Goal: Task Accomplishment & Management: Complete application form

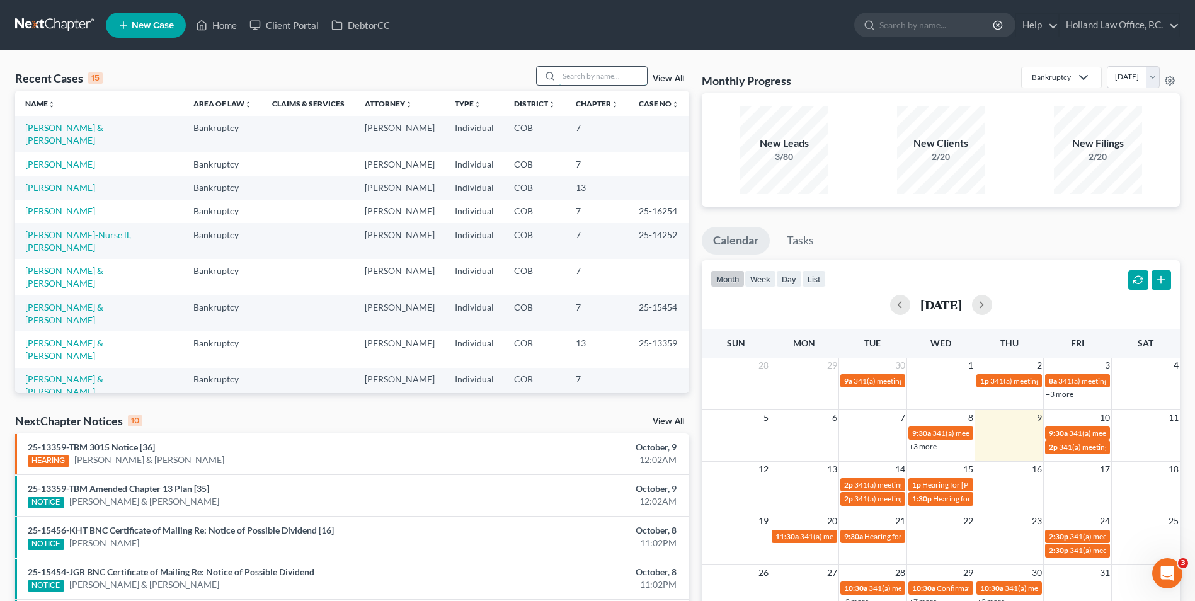
click at [604, 73] on input "search" at bounding box center [603, 76] width 88 height 18
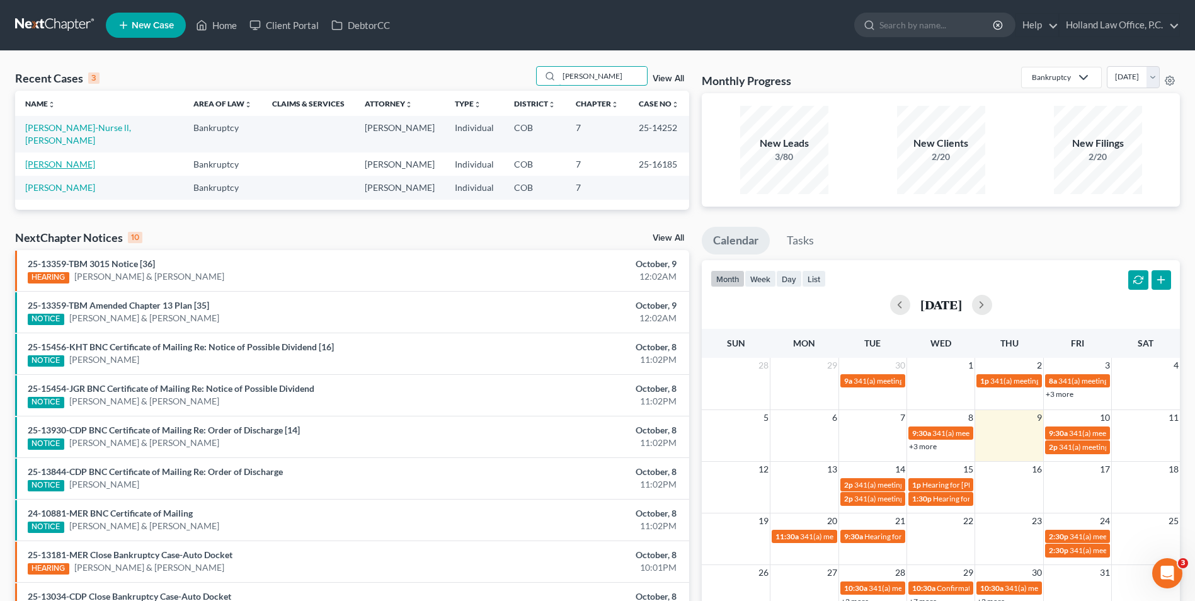
type input "cooper"
click at [94, 159] on link "[PERSON_NAME]" at bounding box center [60, 164] width 70 height 11
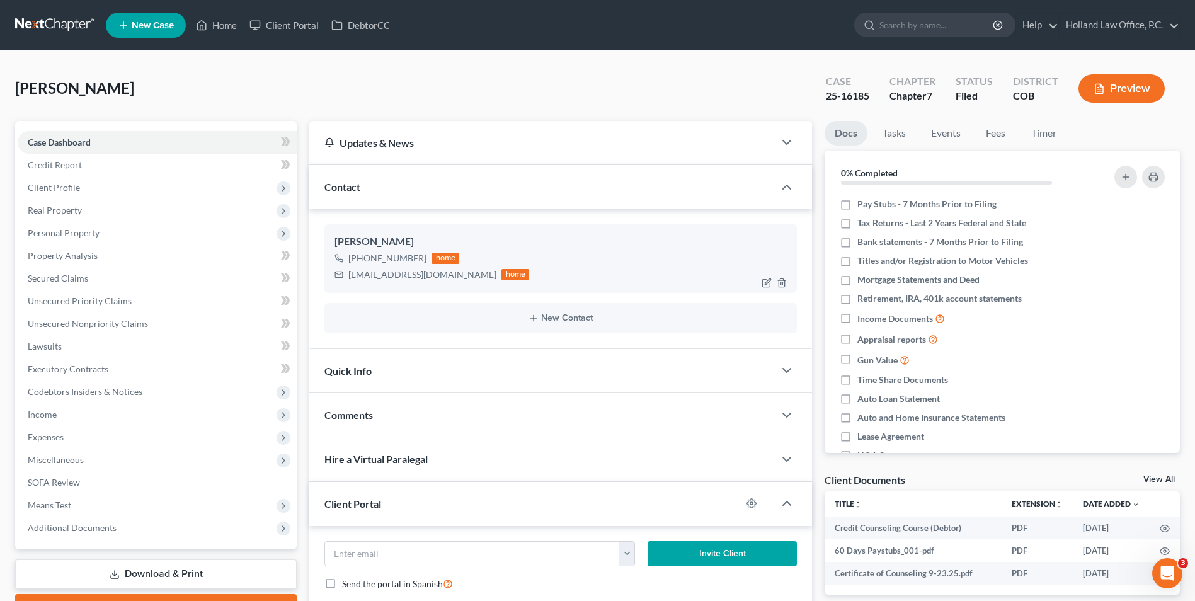
drag, startPoint x: 406, startPoint y: 256, endPoint x: 360, endPoint y: 258, distance: 46.0
click at [360, 258] on div "+1 (727) 390-9616" at bounding box center [387, 258] width 78 height 13
drag, startPoint x: 360, startPoint y: 258, endPoint x: 370, endPoint y: 256, distance: 10.8
copy div "(727) 390-9616"
click at [207, 24] on icon at bounding box center [202, 25] width 9 height 9
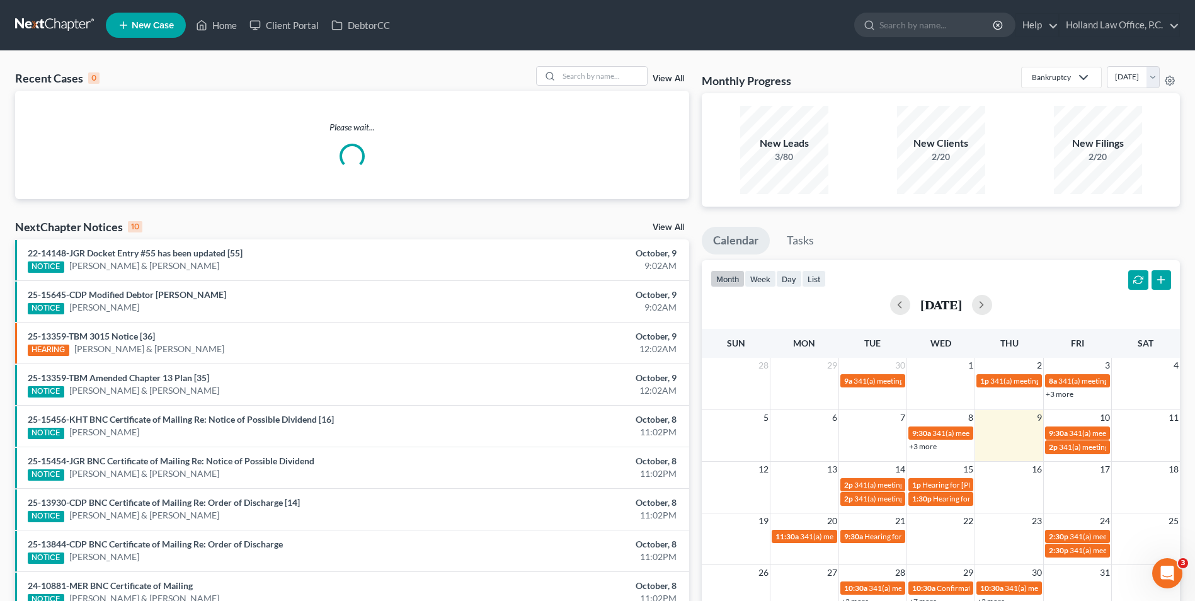
click at [609, 86] on div "Recent Cases 0 View All" at bounding box center [352, 78] width 674 height 25
click at [598, 76] on input "search" at bounding box center [603, 76] width 88 height 18
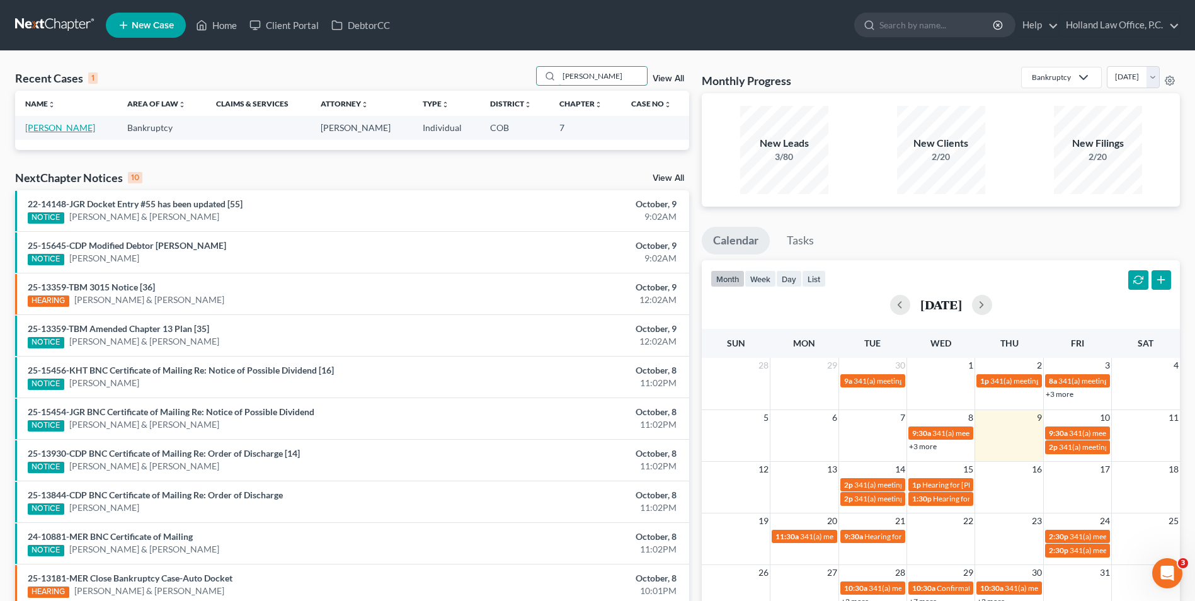
type input "nealey"
click at [67, 129] on link "[PERSON_NAME]" at bounding box center [60, 127] width 70 height 11
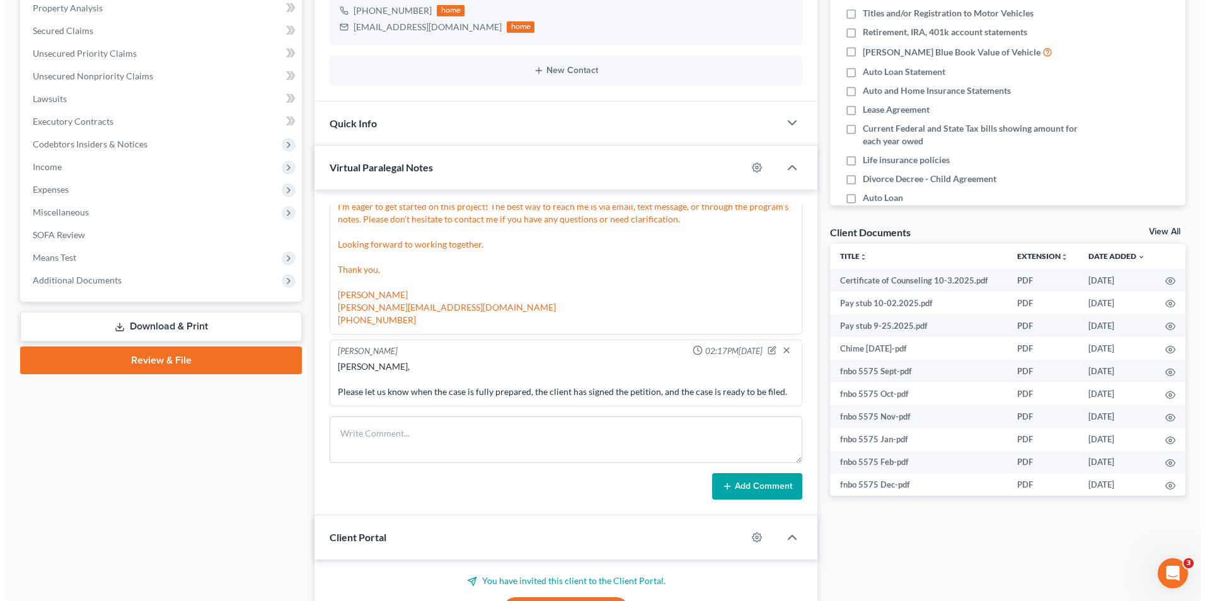
scroll to position [315, 0]
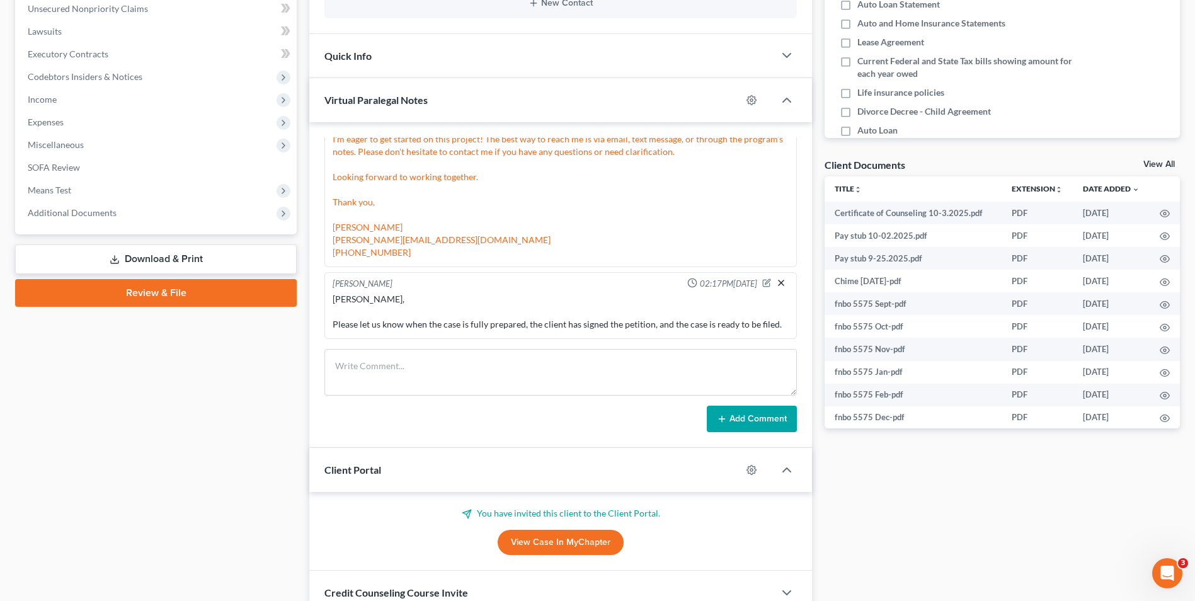
click at [776, 282] on icon "button" at bounding box center [781, 283] width 10 height 10
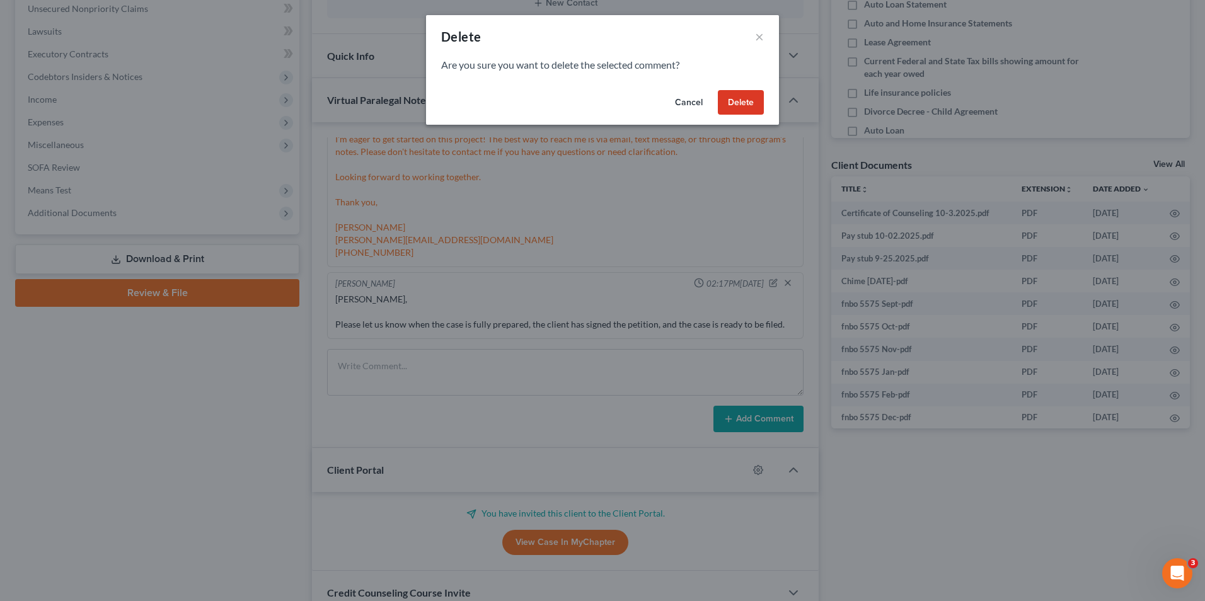
click at [718, 95] on button "Delete" at bounding box center [741, 102] width 46 height 25
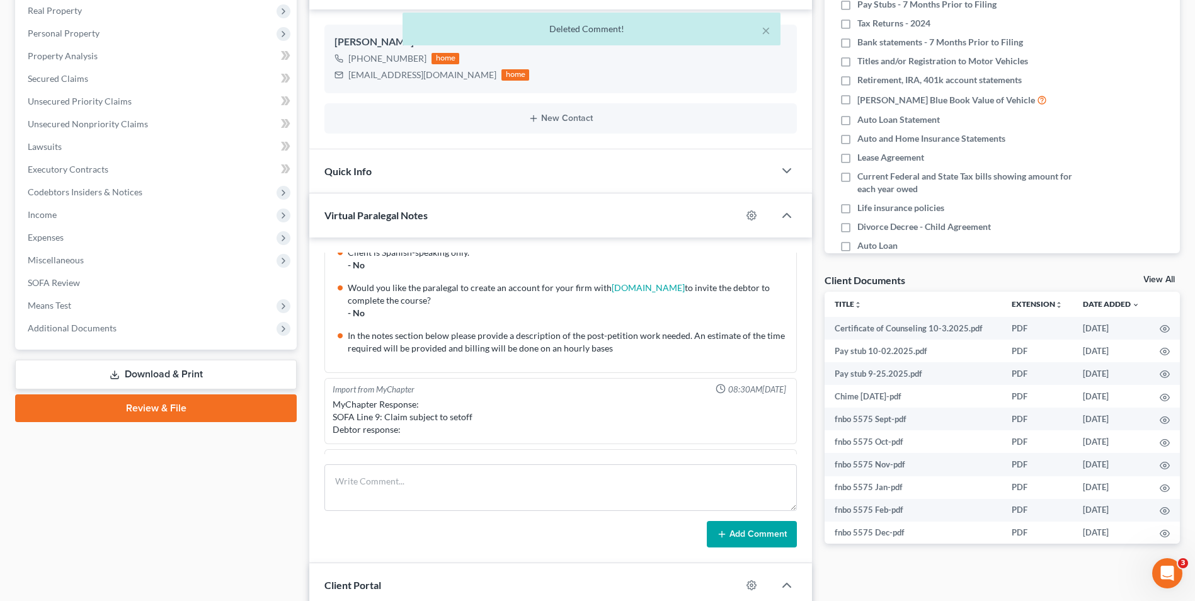
scroll to position [0, 0]
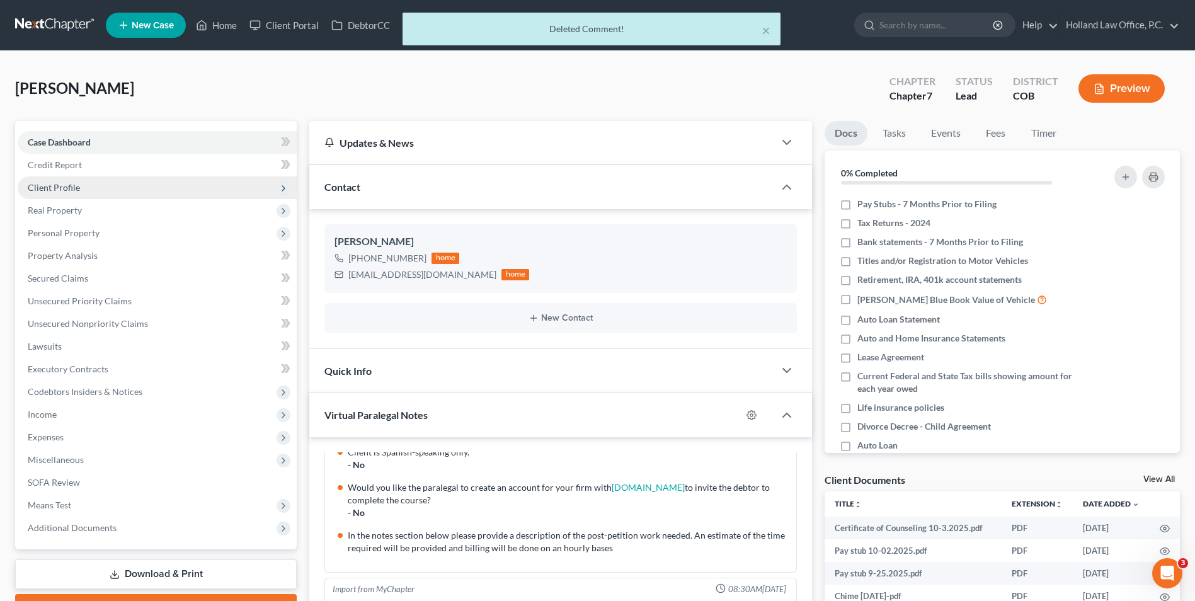
click at [98, 195] on span "Client Profile" at bounding box center [157, 187] width 279 height 23
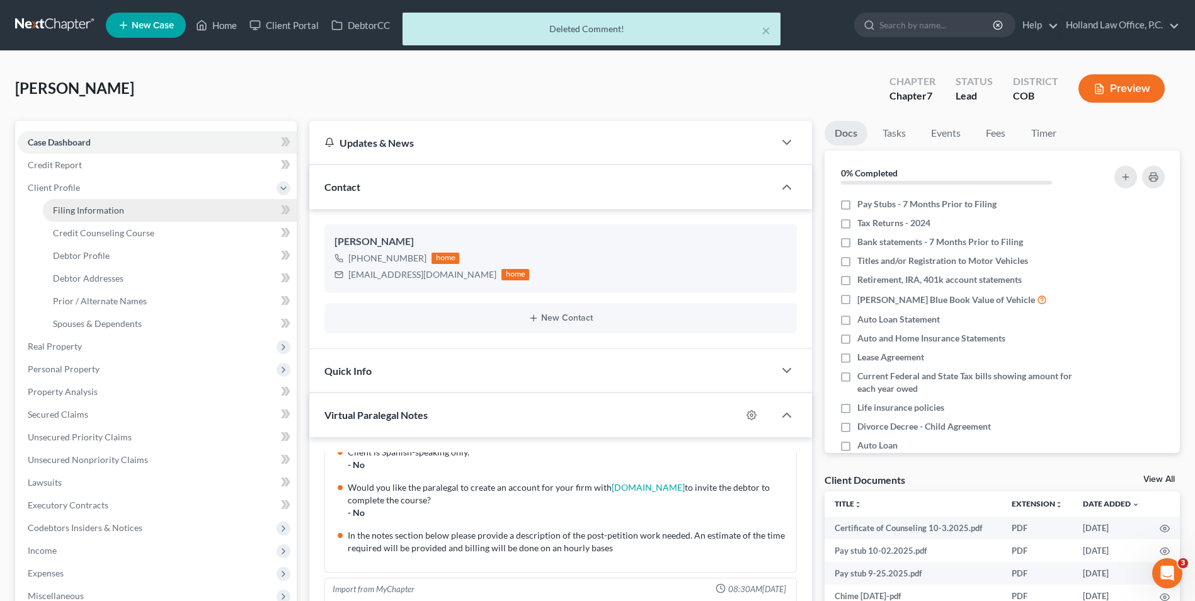
click at [124, 207] on link "Filing Information" at bounding box center [170, 210] width 254 height 23
select select "1"
select select "0"
select select "5"
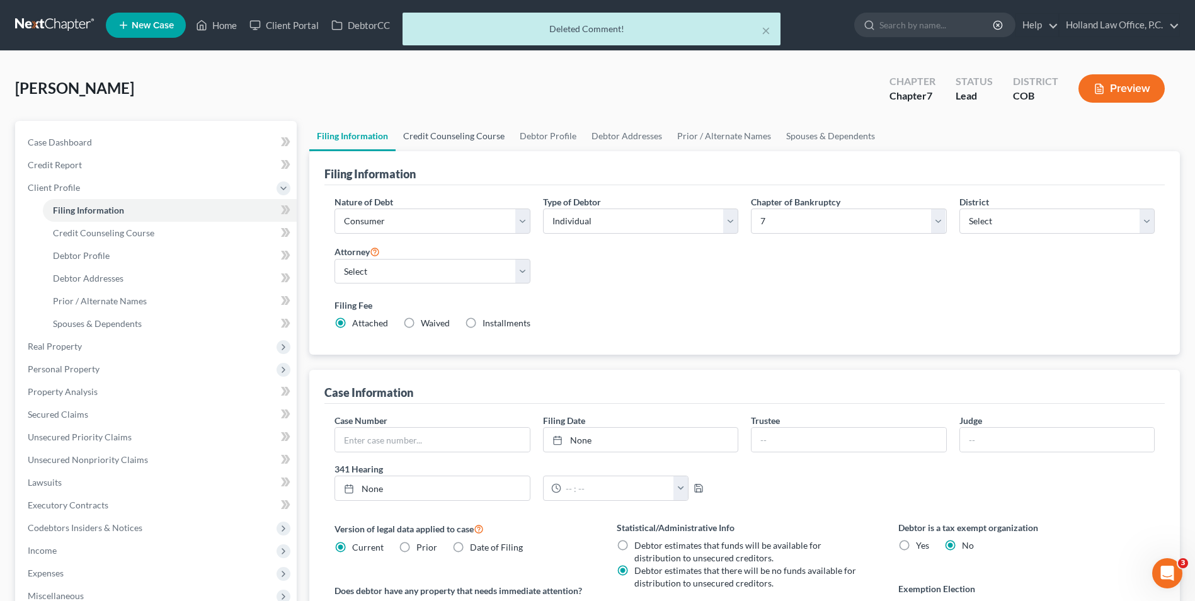
click at [428, 147] on link "Credit Counseling Course" at bounding box center [454, 136] width 117 height 30
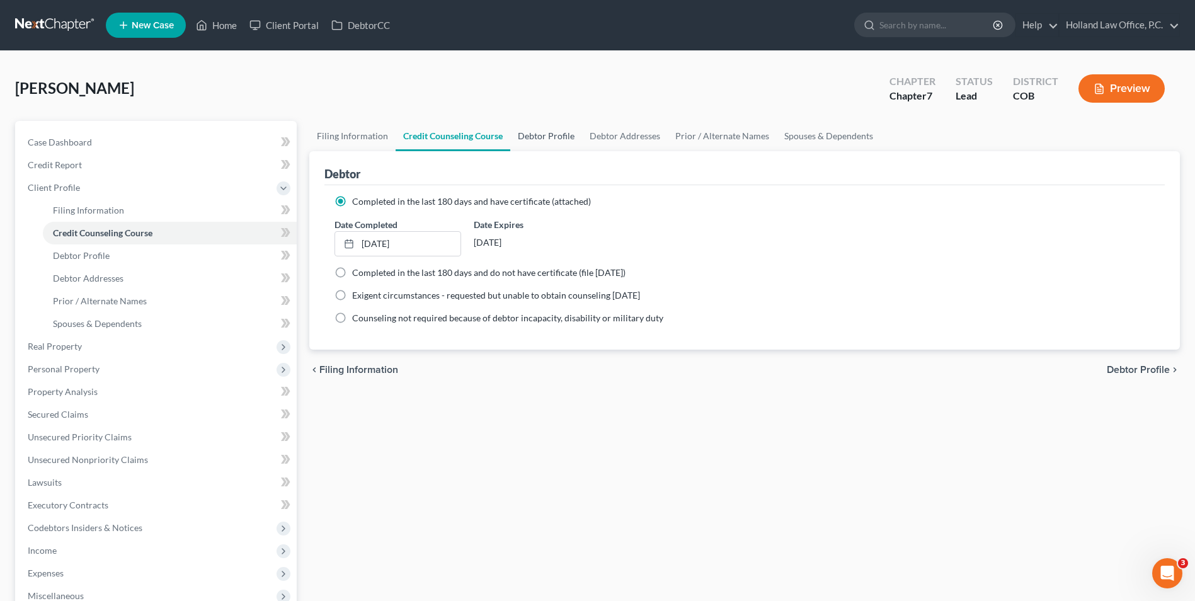
click at [546, 135] on link "Debtor Profile" at bounding box center [546, 136] width 72 height 30
select select "3"
select select "2"
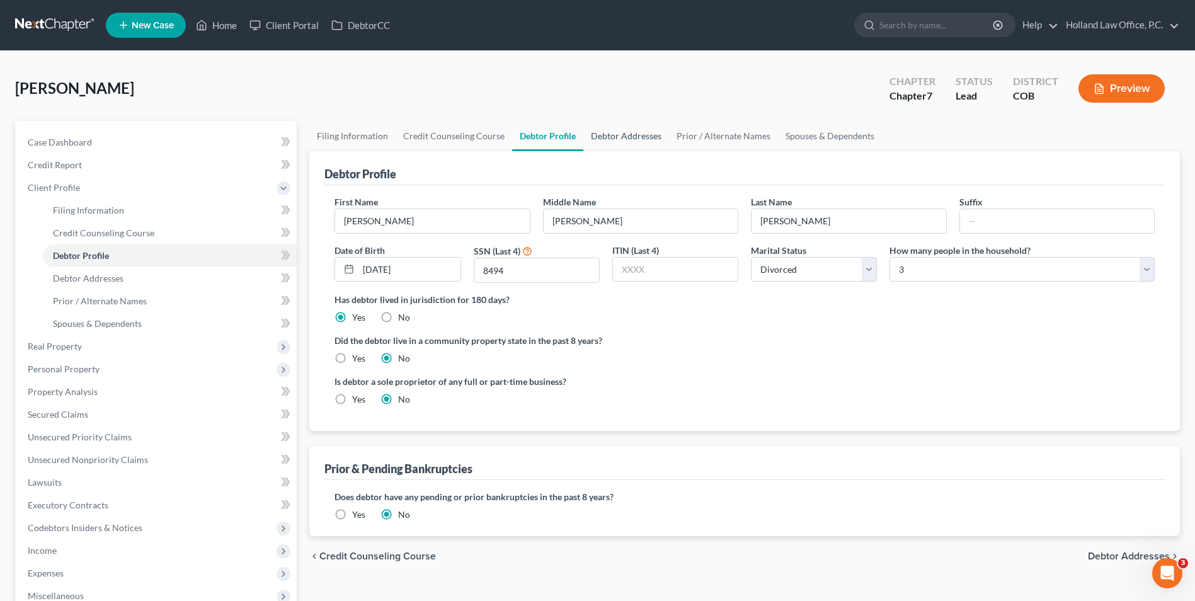
click at [631, 137] on link "Debtor Addresses" at bounding box center [626, 136] width 86 height 30
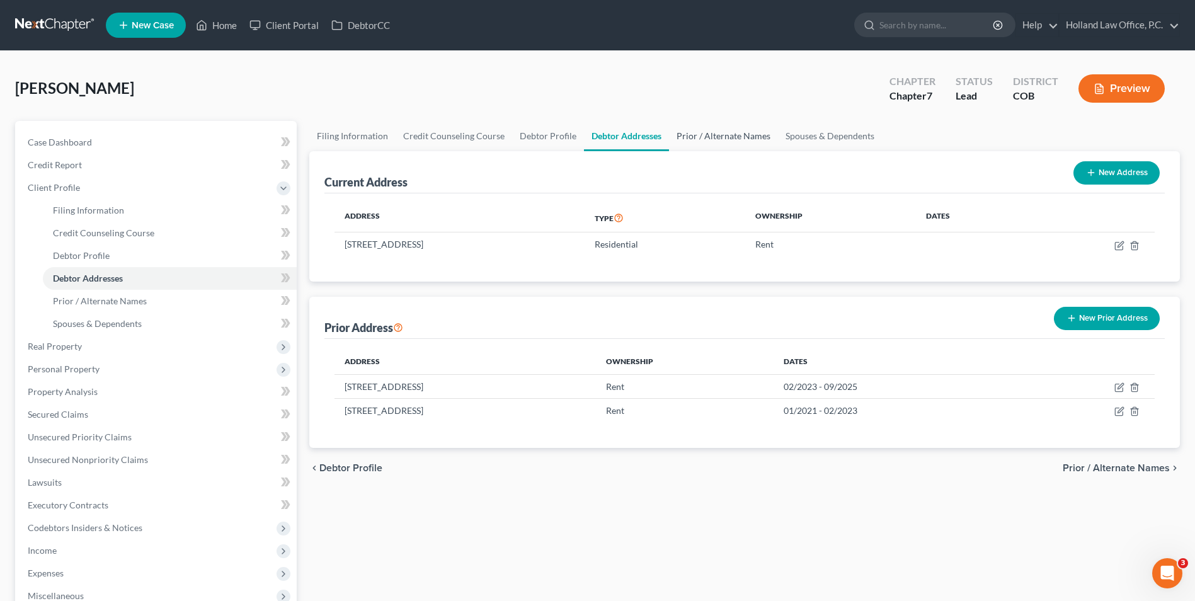
click at [688, 130] on link "Prior / Alternate Names" at bounding box center [723, 136] width 109 height 30
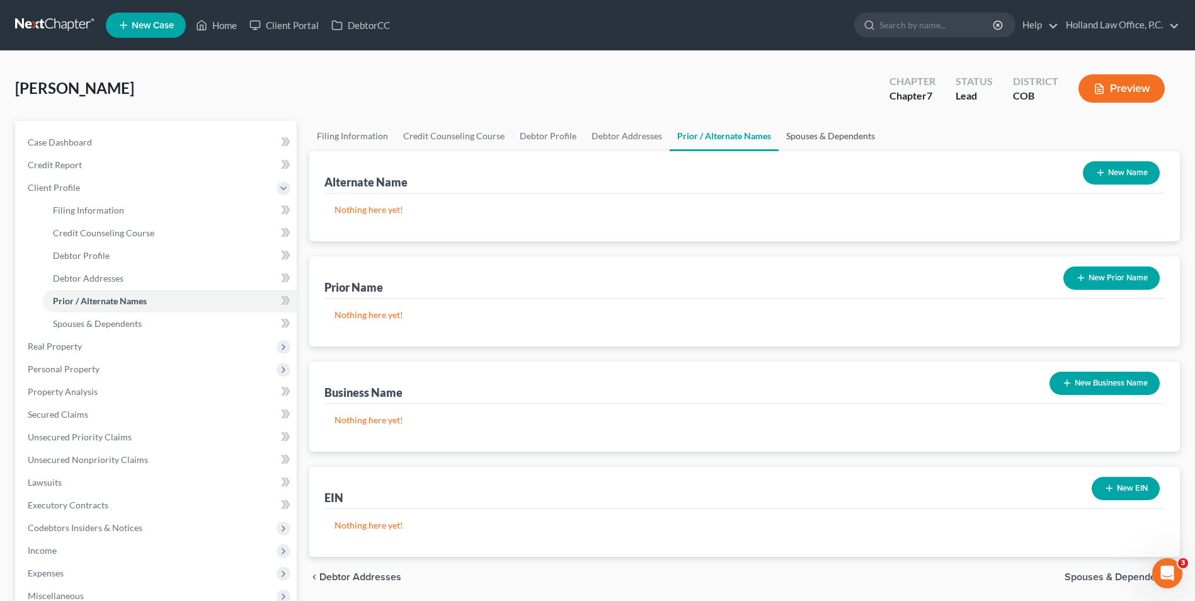
click at [795, 140] on link "Spouses & Dependents" at bounding box center [831, 136] width 104 height 30
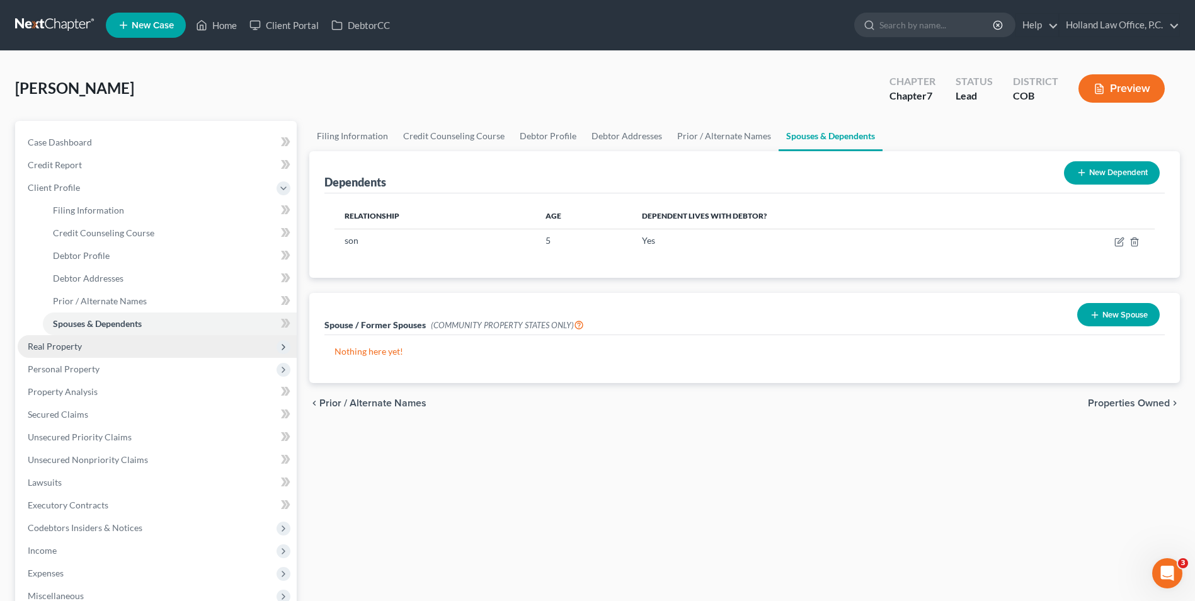
click at [55, 347] on span "Real Property" at bounding box center [55, 346] width 54 height 11
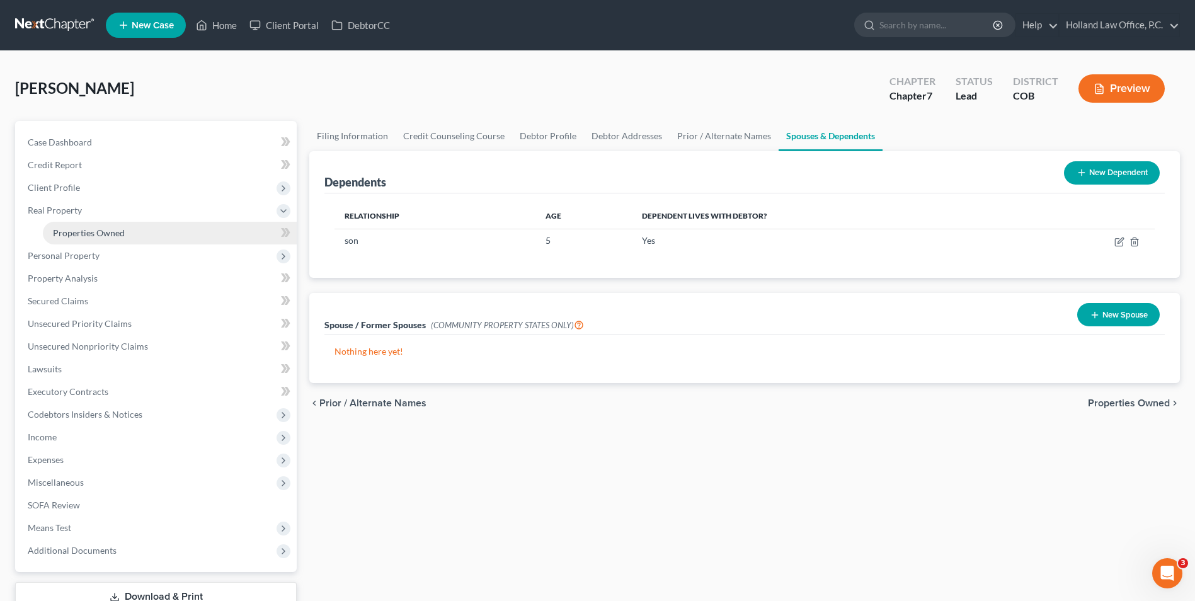
click at [85, 229] on span "Properties Owned" at bounding box center [89, 232] width 72 height 11
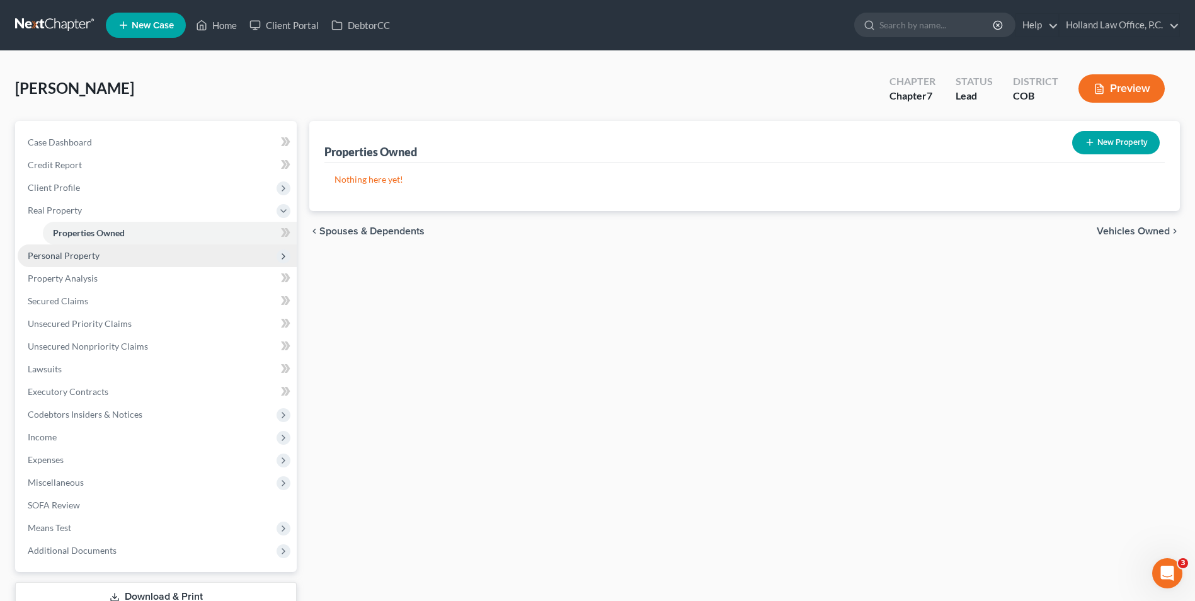
click at [78, 260] on span "Personal Property" at bounding box center [64, 255] width 72 height 11
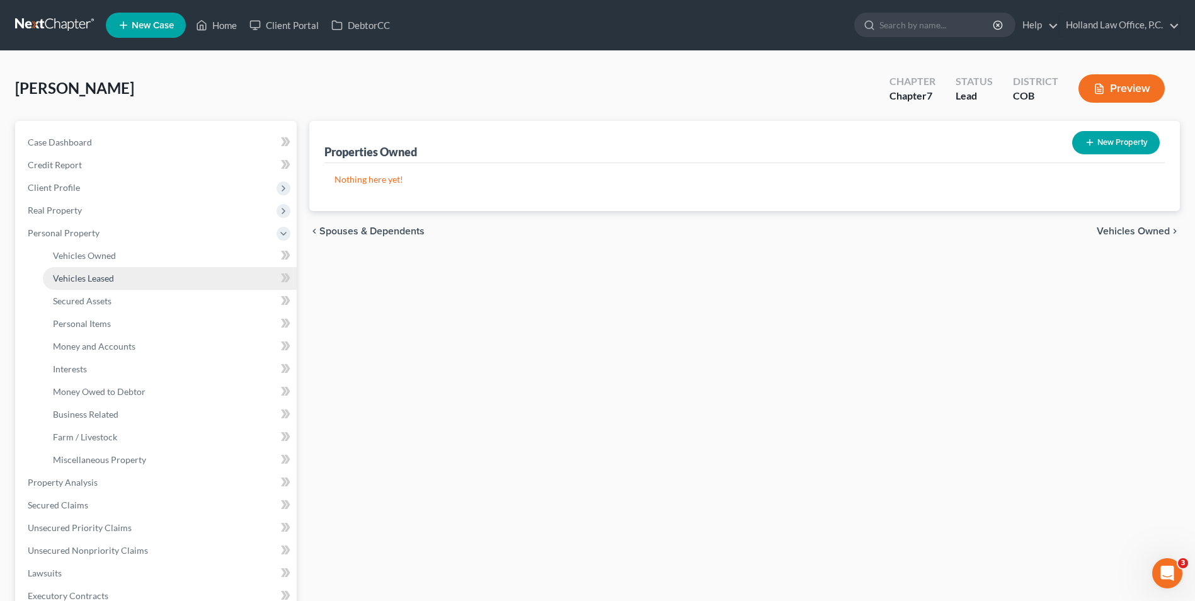
click at [101, 278] on span "Vehicles Leased" at bounding box center [83, 278] width 61 height 11
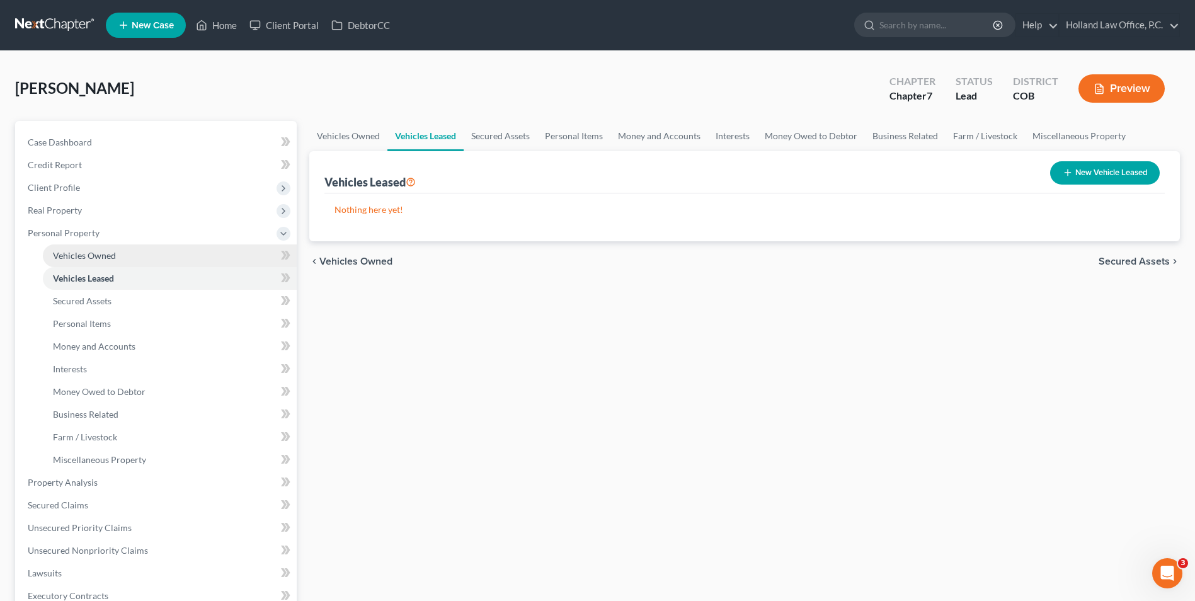
click at [97, 258] on span "Vehicles Owned" at bounding box center [84, 255] width 63 height 11
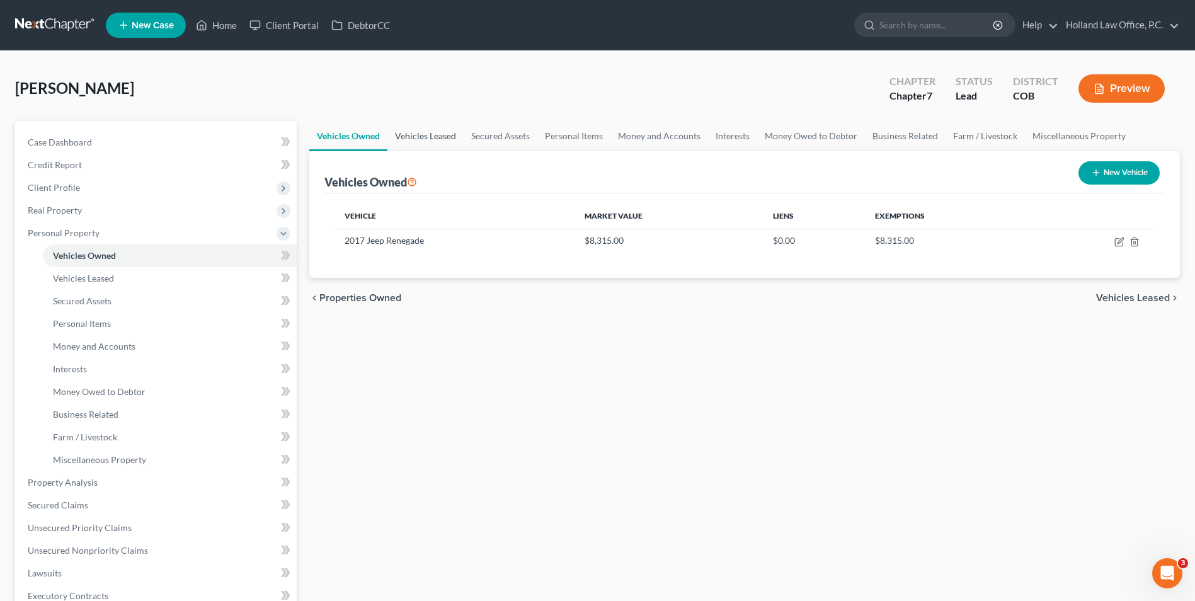
click at [399, 121] on link "Vehicles Leased" at bounding box center [426, 136] width 76 height 30
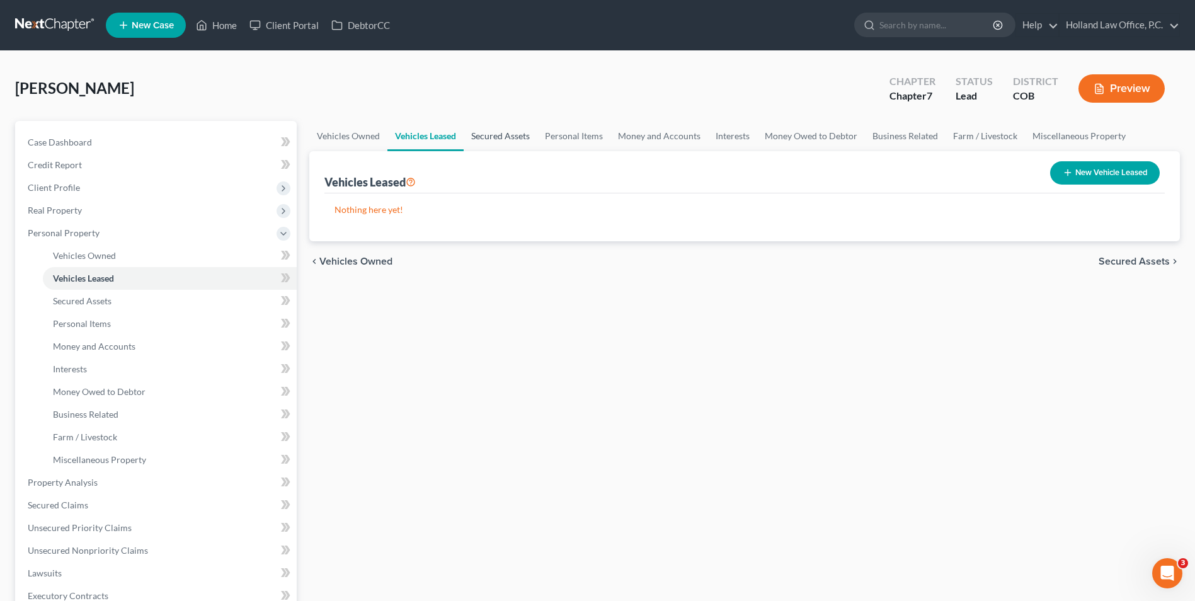
click at [488, 137] on link "Secured Assets" at bounding box center [501, 136] width 74 height 30
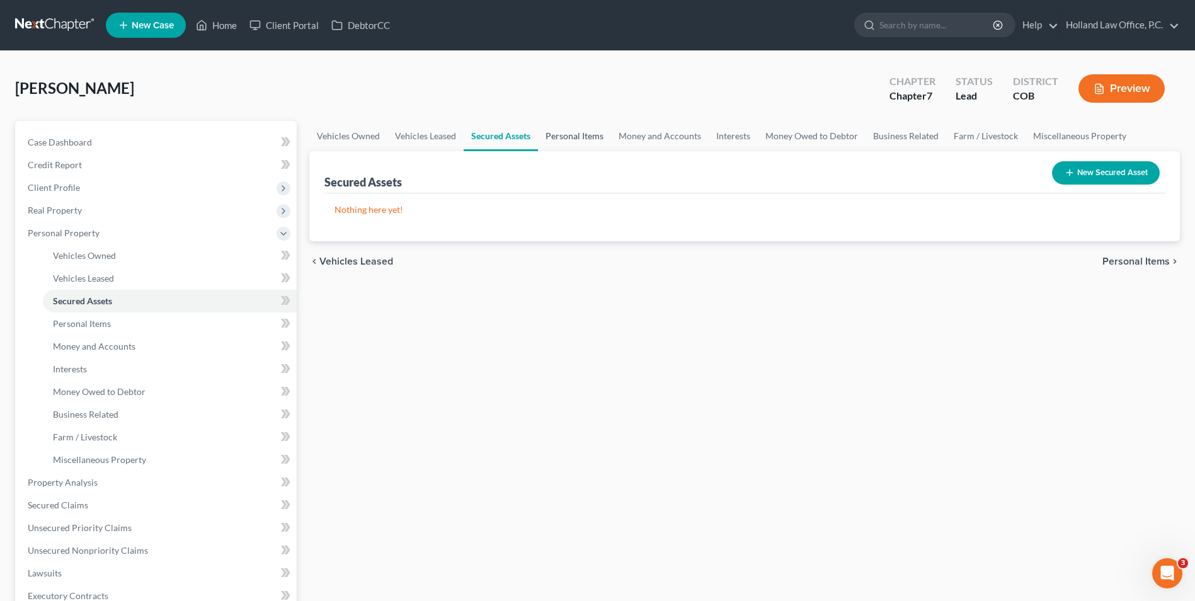
click at [563, 135] on link "Personal Items" at bounding box center [574, 136] width 73 height 30
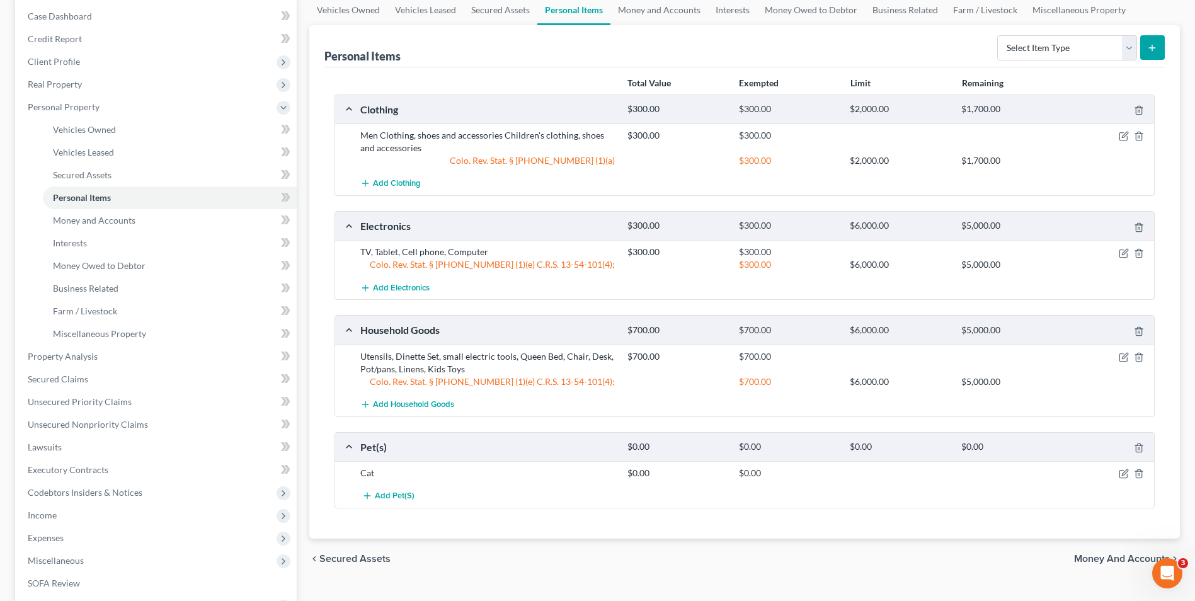
scroll to position [63, 0]
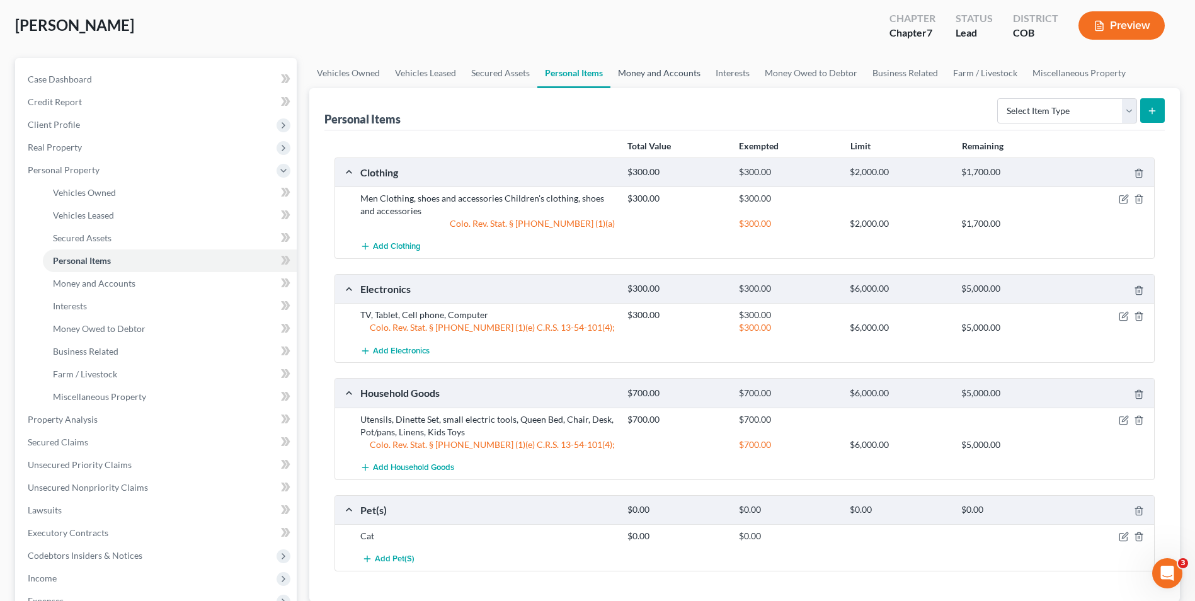
click at [649, 80] on link "Money and Accounts" at bounding box center [660, 73] width 98 height 30
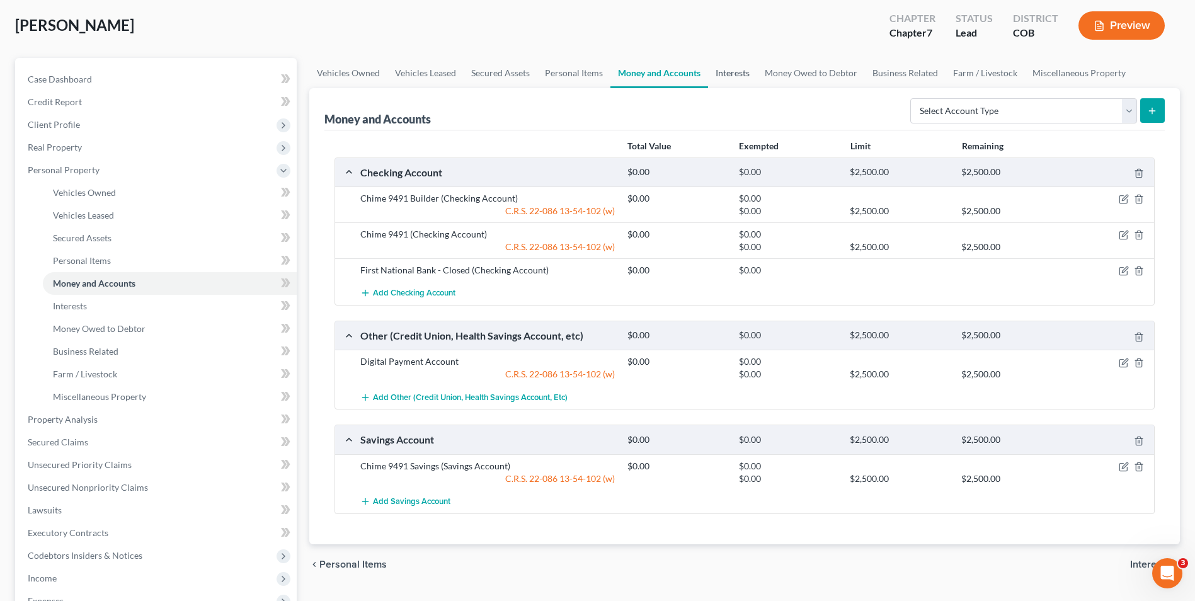
click at [732, 83] on link "Interests" at bounding box center [732, 73] width 49 height 30
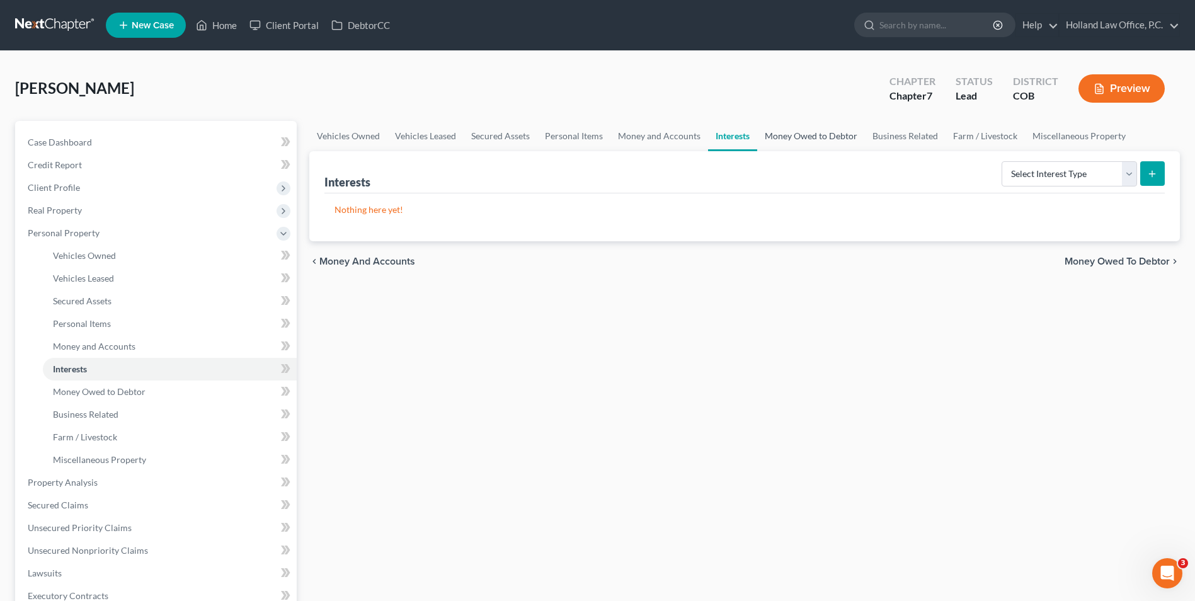
click at [784, 139] on link "Money Owed to Debtor" at bounding box center [811, 136] width 108 height 30
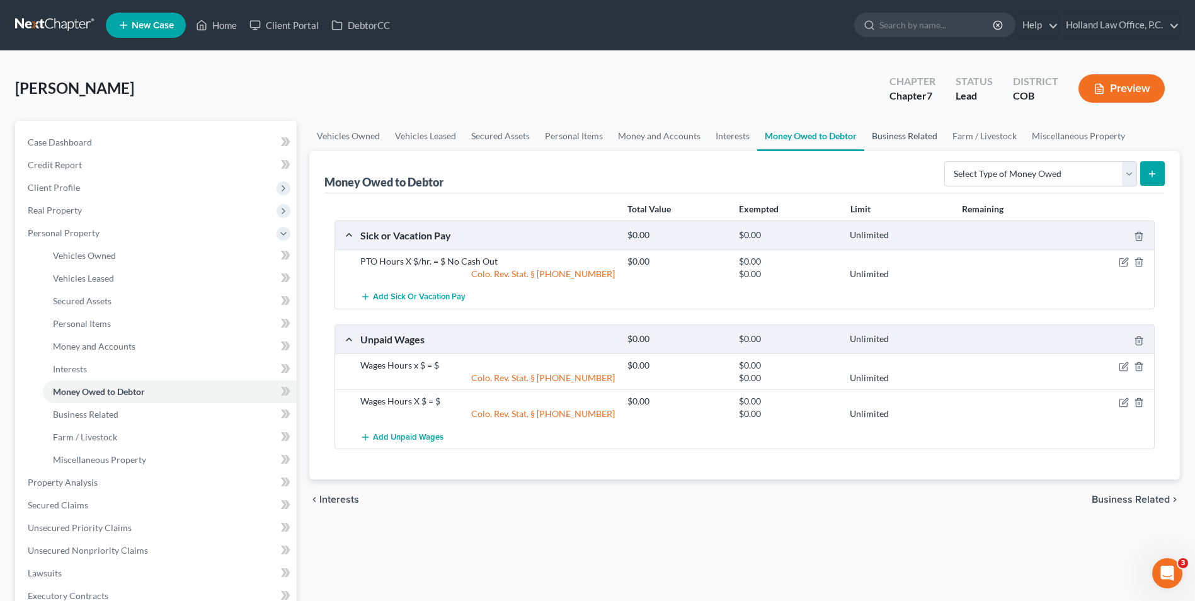
click at [903, 139] on link "Business Related" at bounding box center [904, 136] width 81 height 30
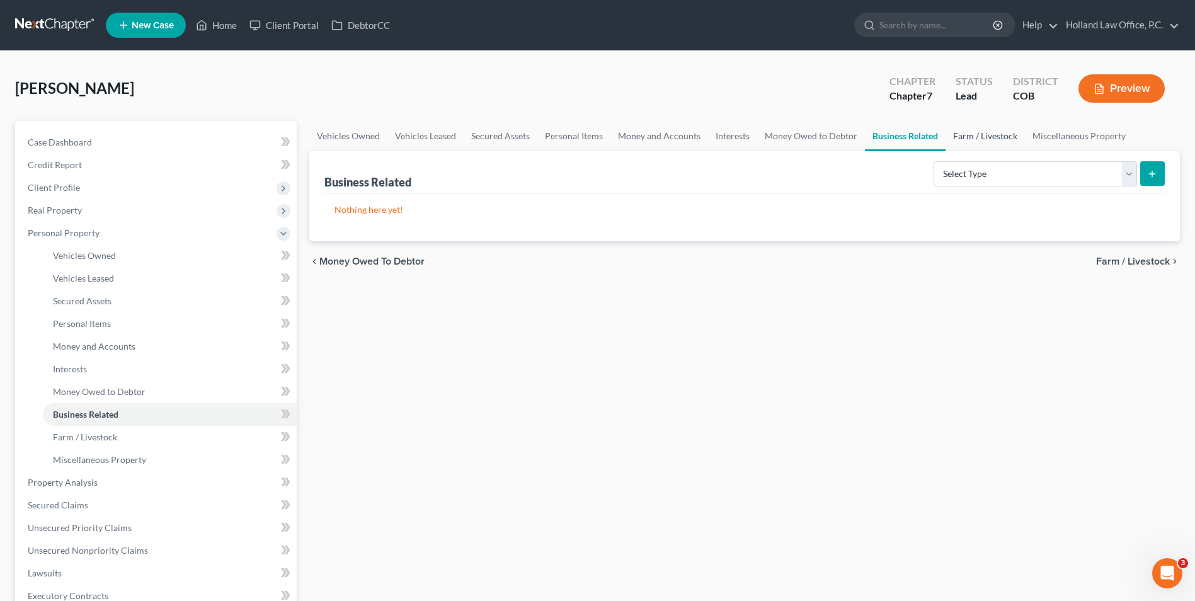
click at [992, 137] on link "Farm / Livestock" at bounding box center [985, 136] width 79 height 30
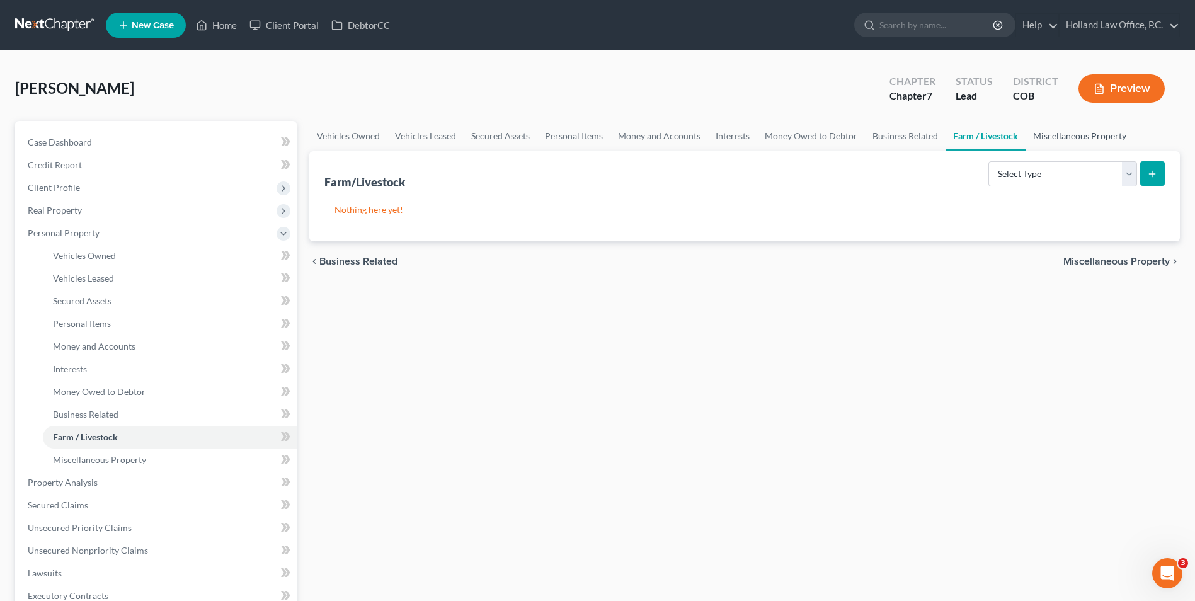
click at [1085, 131] on link "Miscellaneous Property" at bounding box center [1080, 136] width 108 height 30
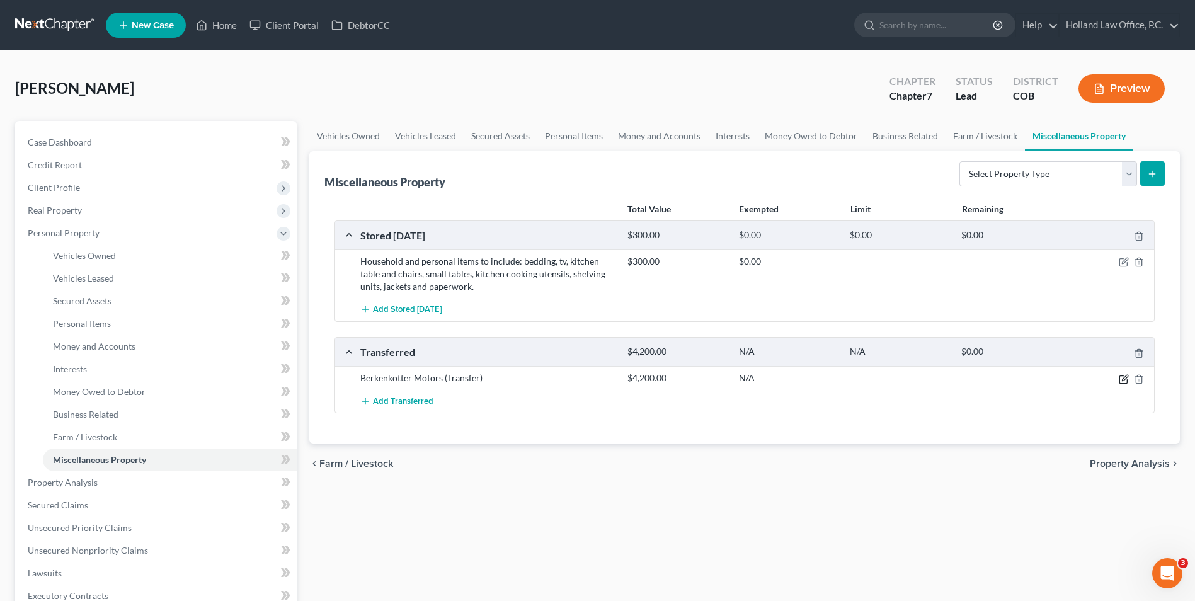
click at [1122, 379] on icon "button" at bounding box center [1124, 379] width 10 height 10
select select "Ordinary (within 2 years)"
select select "5"
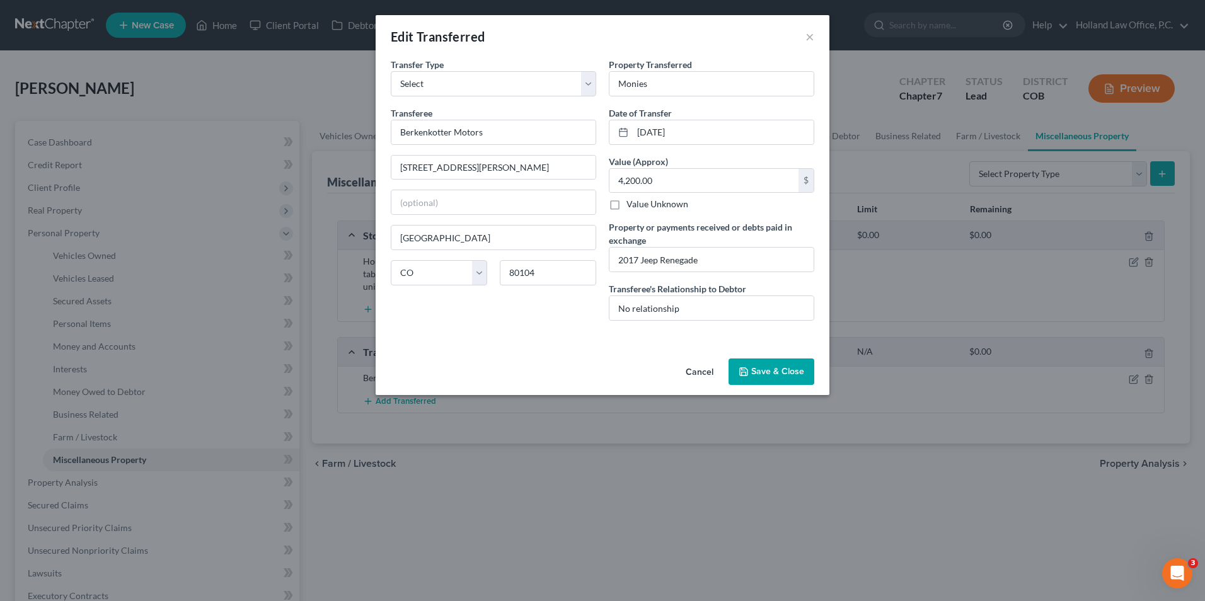
click at [766, 367] on button "Save & Close" at bounding box center [771, 372] width 86 height 26
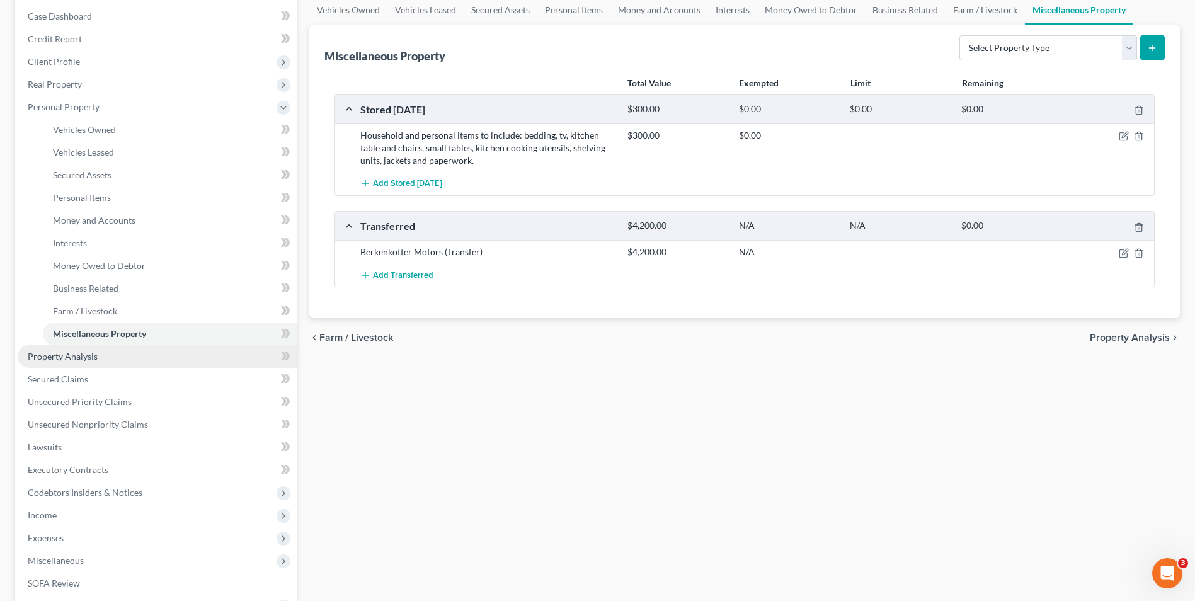
click at [85, 356] on span "Property Analysis" at bounding box center [63, 356] width 70 height 11
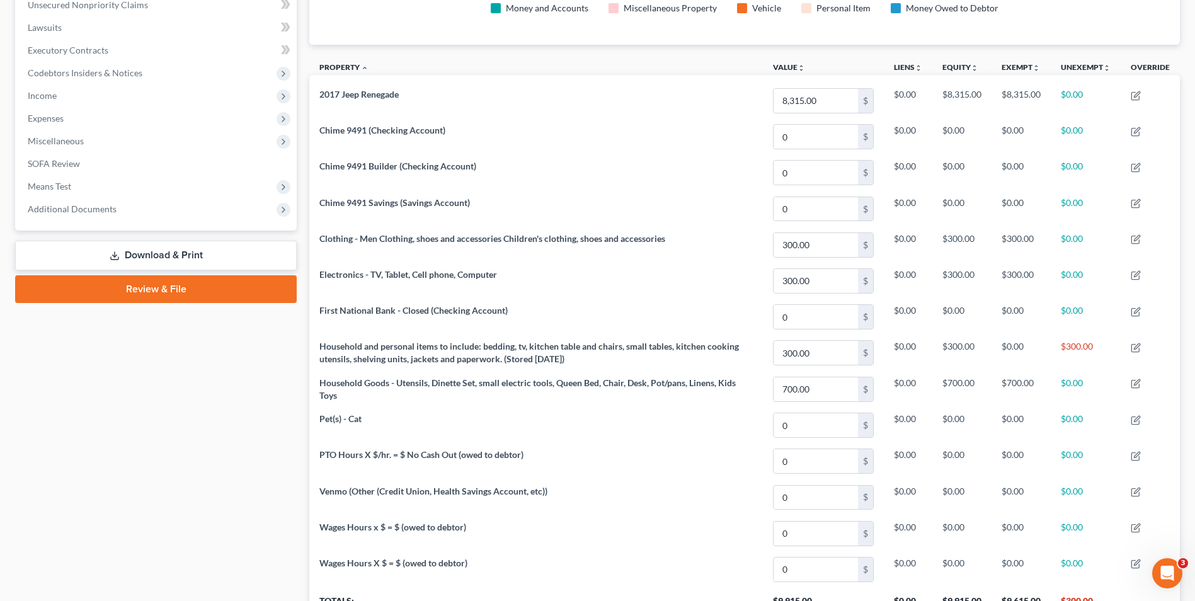
scroll to position [176, 0]
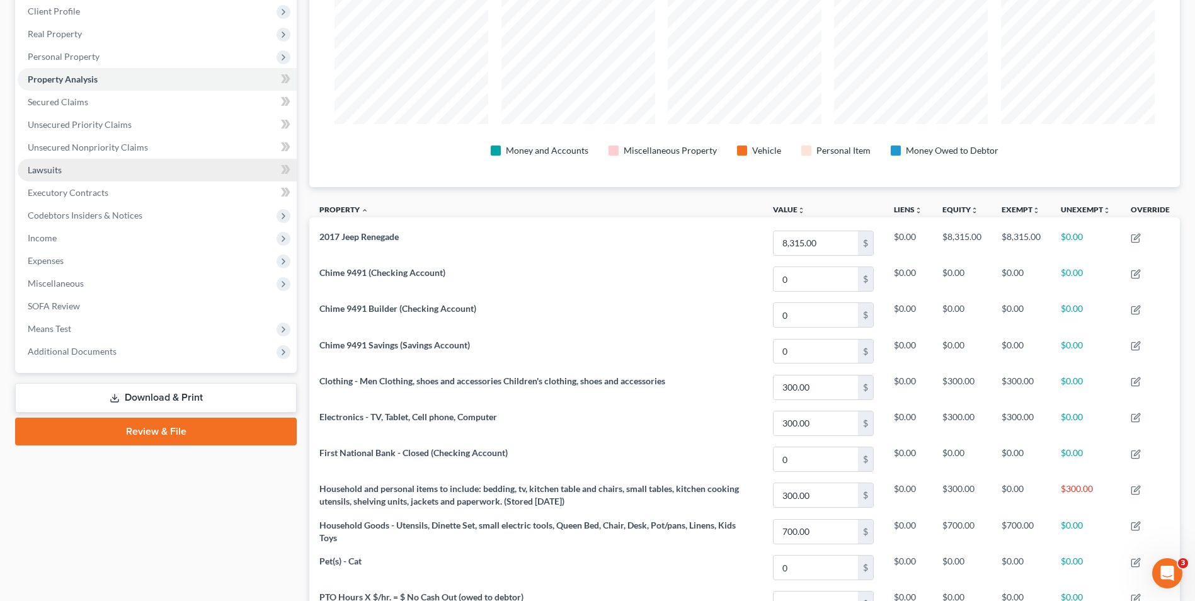
click at [139, 176] on link "Lawsuits" at bounding box center [157, 170] width 279 height 23
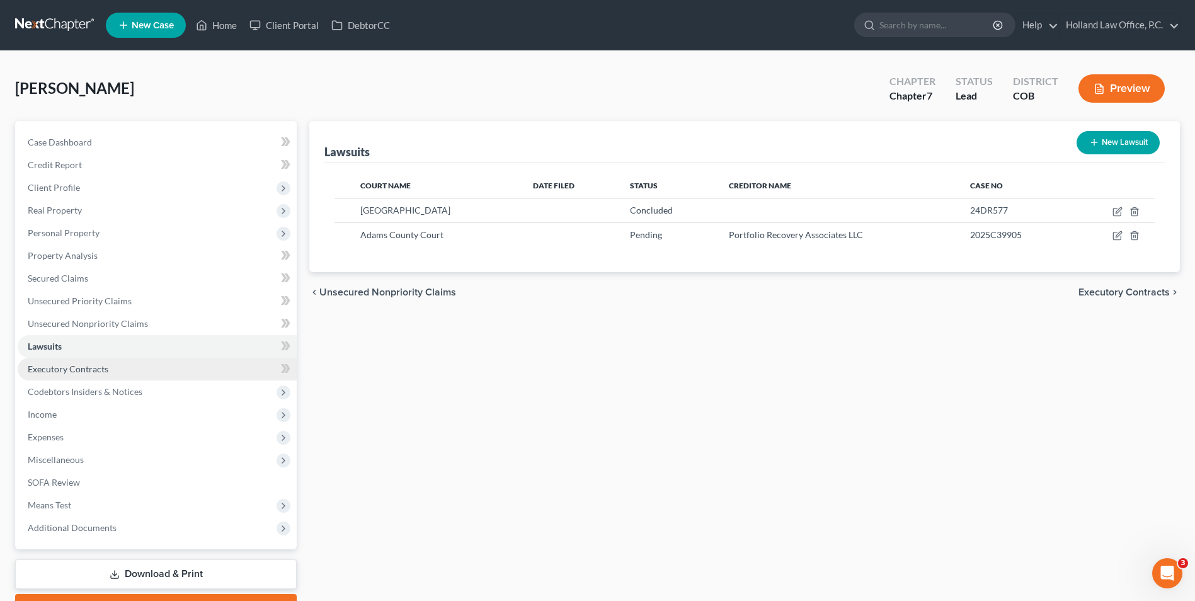
click at [117, 379] on link "Executory Contracts" at bounding box center [157, 369] width 279 height 23
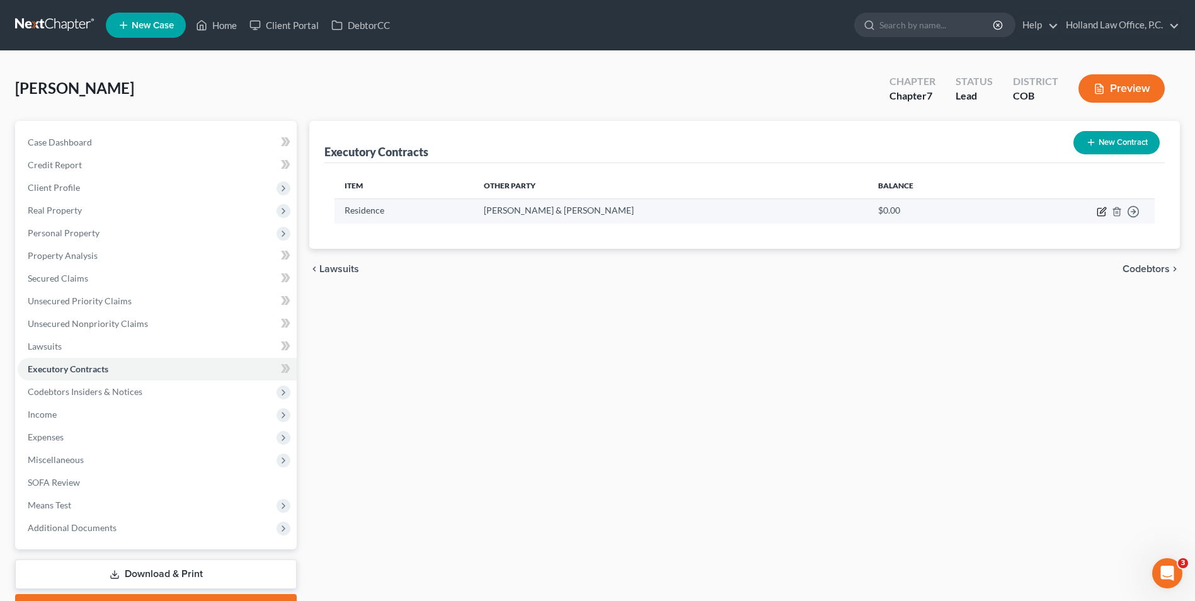
click at [1105, 212] on icon "button" at bounding box center [1102, 212] width 10 height 10
select select "3"
select select "5"
select select "0"
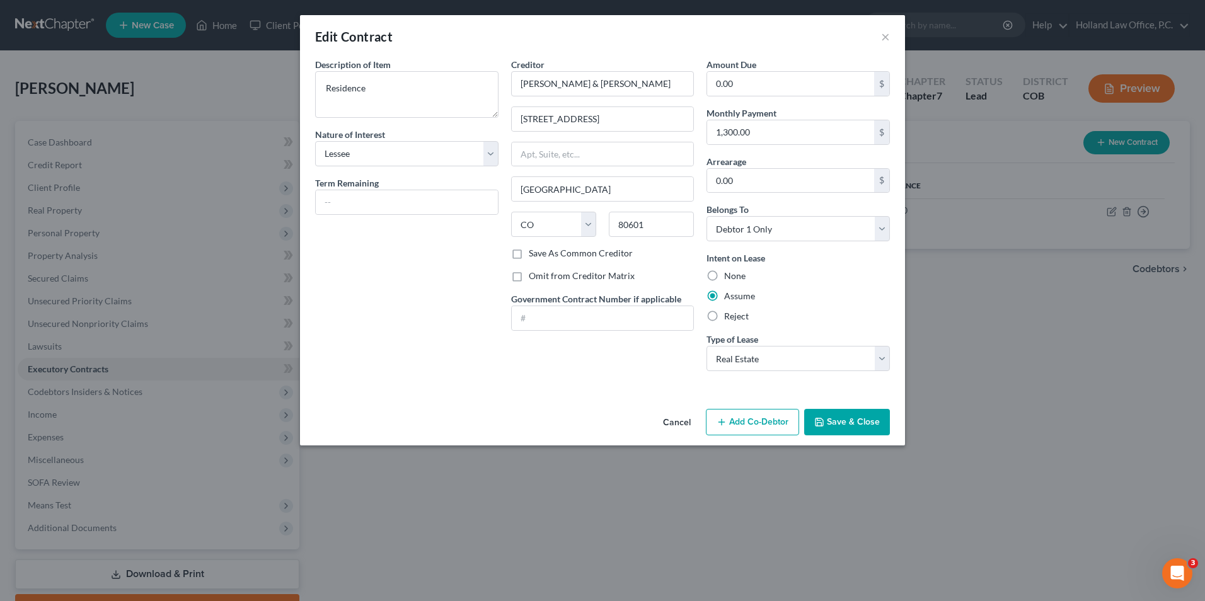
click at [834, 415] on button "Save & Close" at bounding box center [847, 422] width 86 height 26
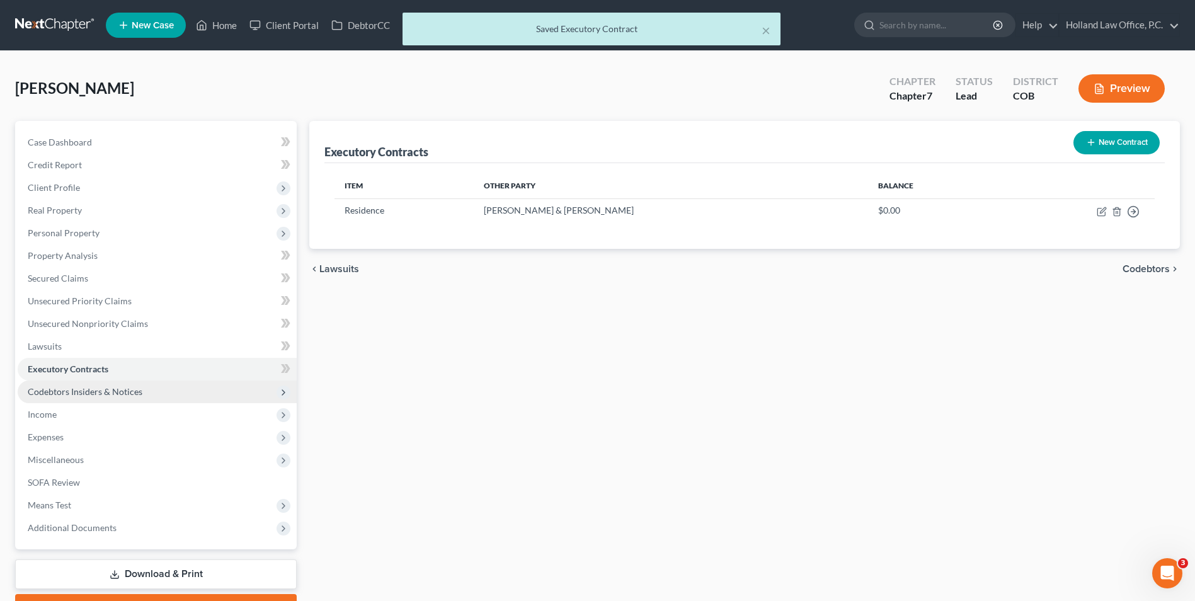
click at [57, 391] on span "Codebtors Insiders & Notices" at bounding box center [85, 391] width 115 height 11
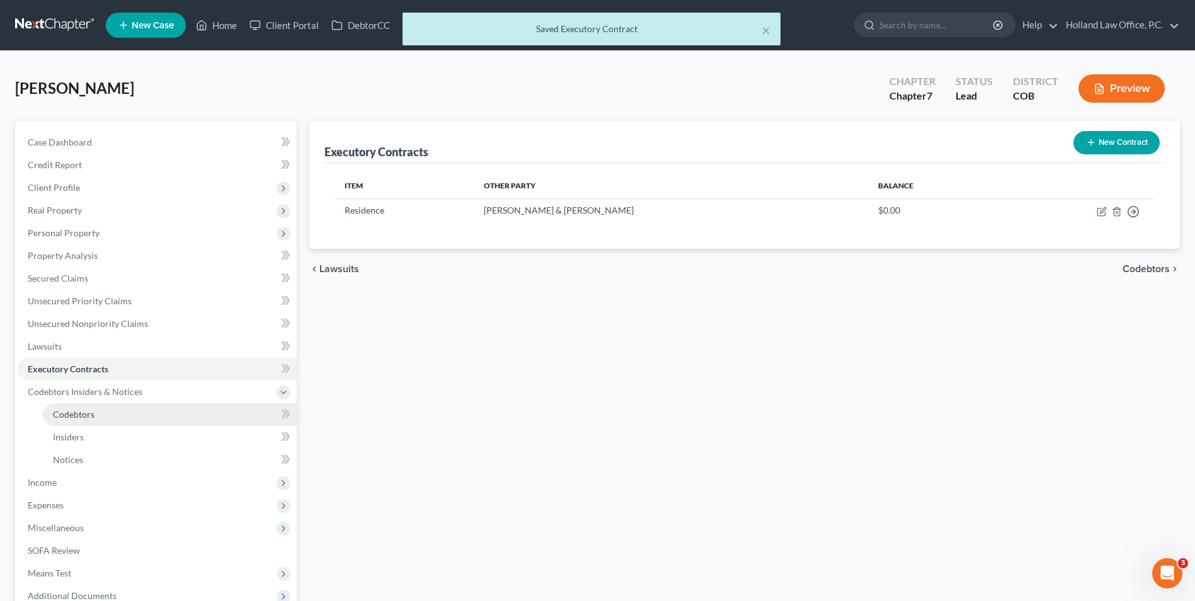
click at [62, 416] on span "Codebtors" at bounding box center [74, 414] width 42 height 11
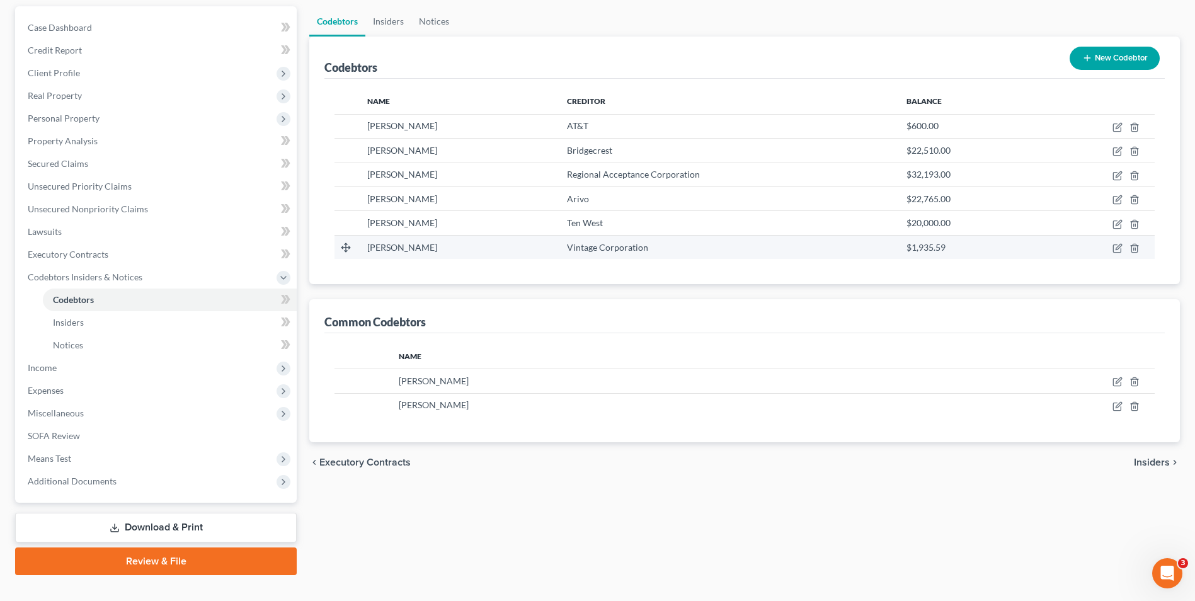
scroll to position [126, 0]
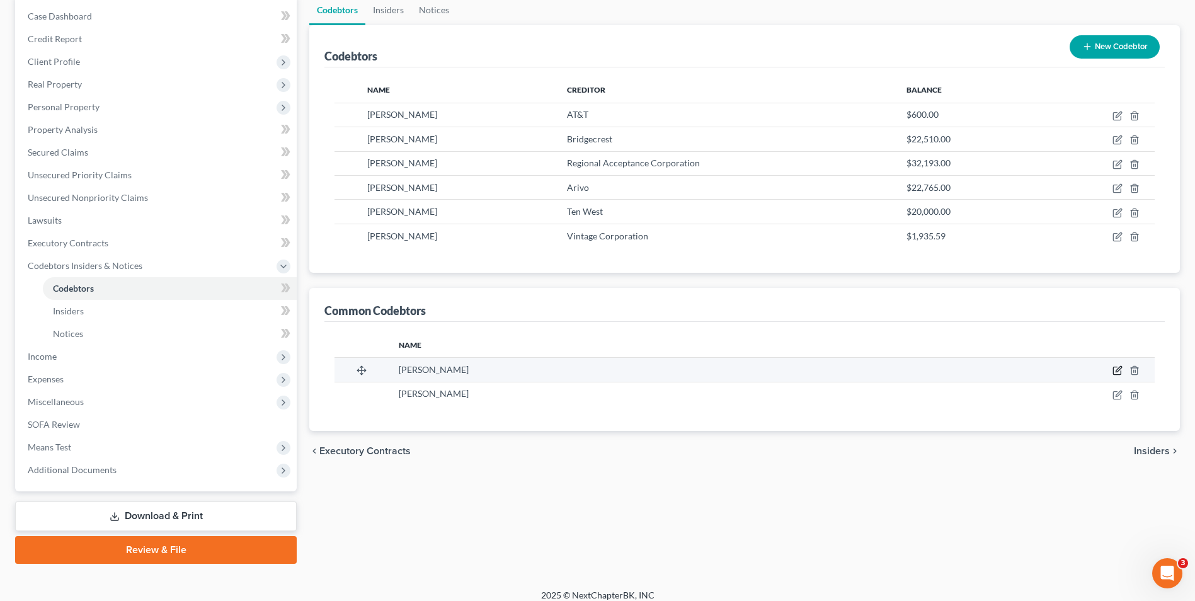
click at [1118, 372] on icon "button" at bounding box center [1119, 370] width 6 height 6
select select "5"
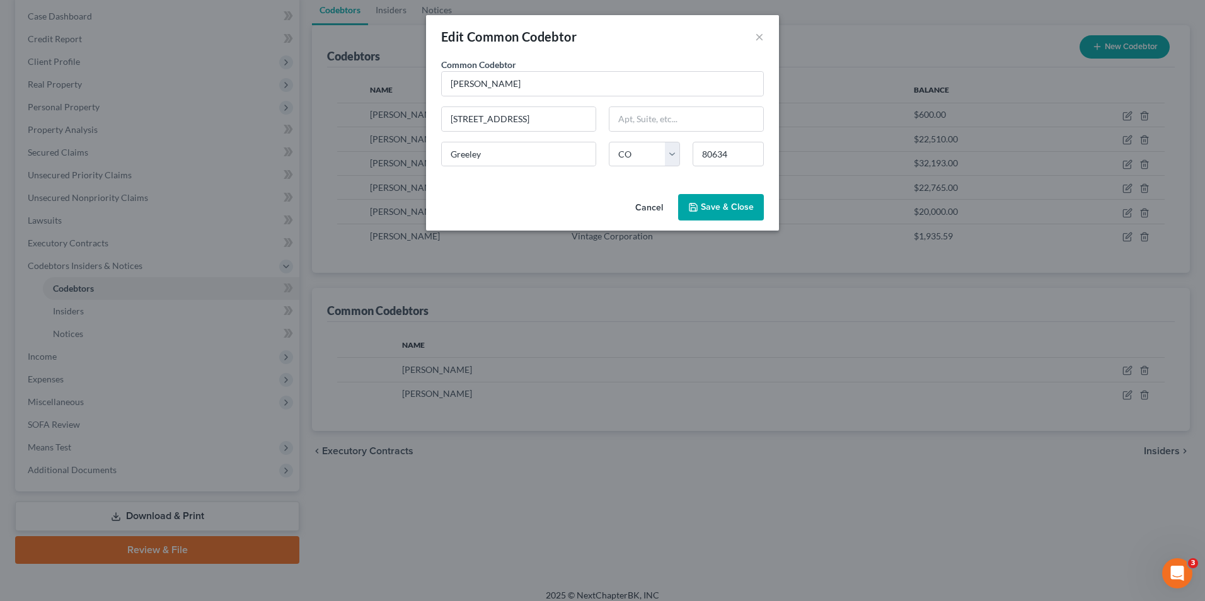
click at [741, 207] on span "Save & Close" at bounding box center [727, 207] width 53 height 11
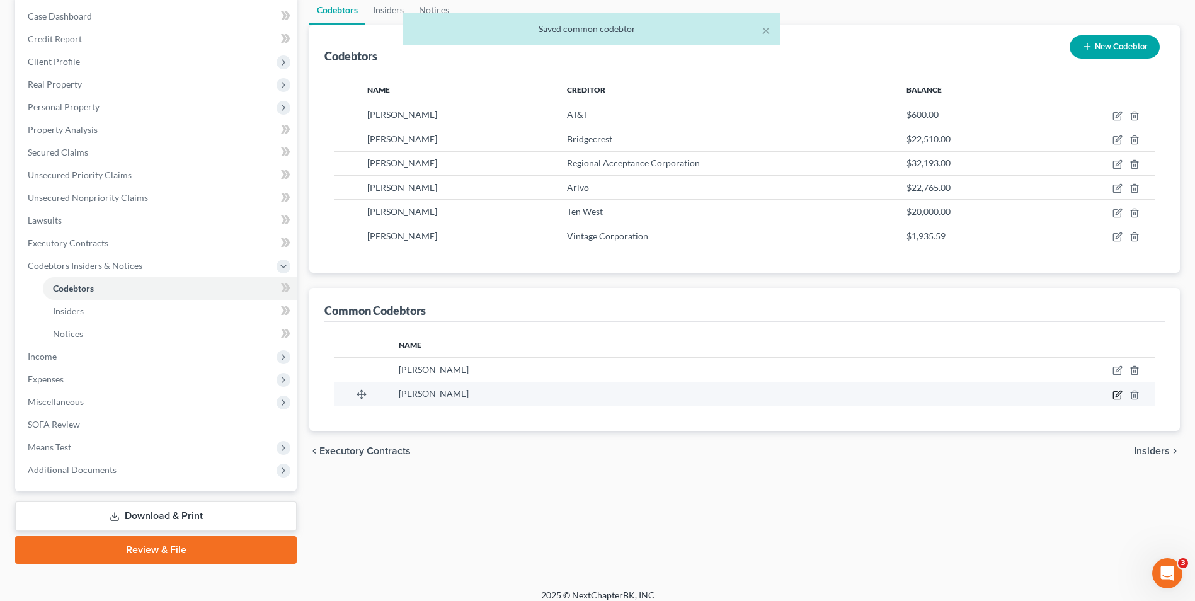
click at [1116, 396] on icon "button" at bounding box center [1118, 395] width 10 height 10
select select "5"
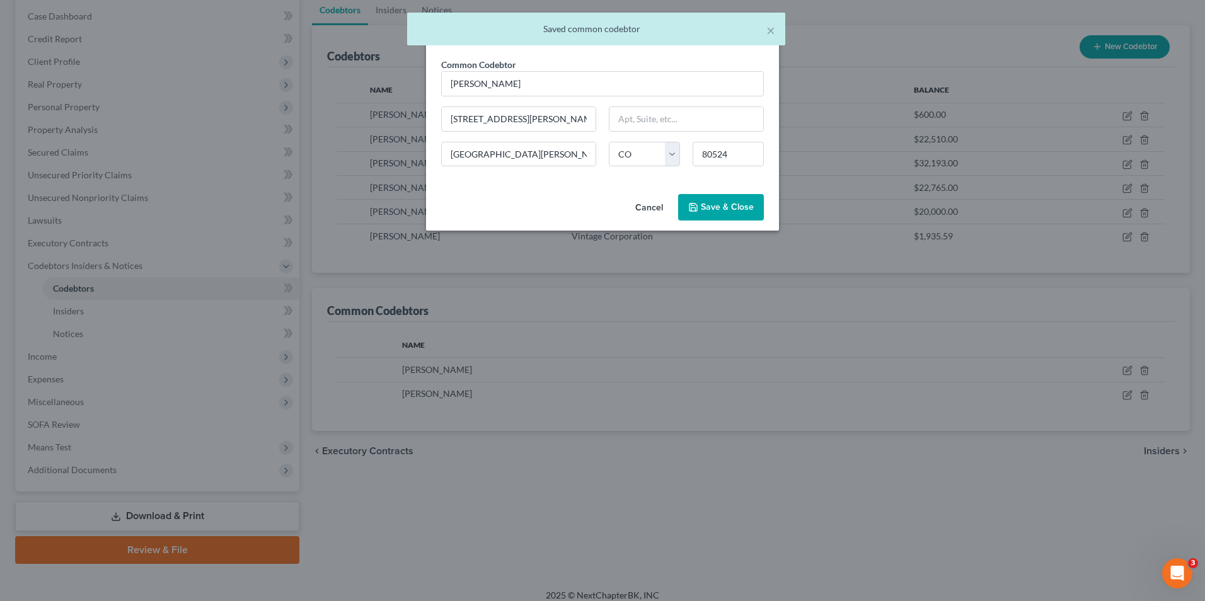
click at [718, 200] on button "Save & Close" at bounding box center [721, 207] width 86 height 26
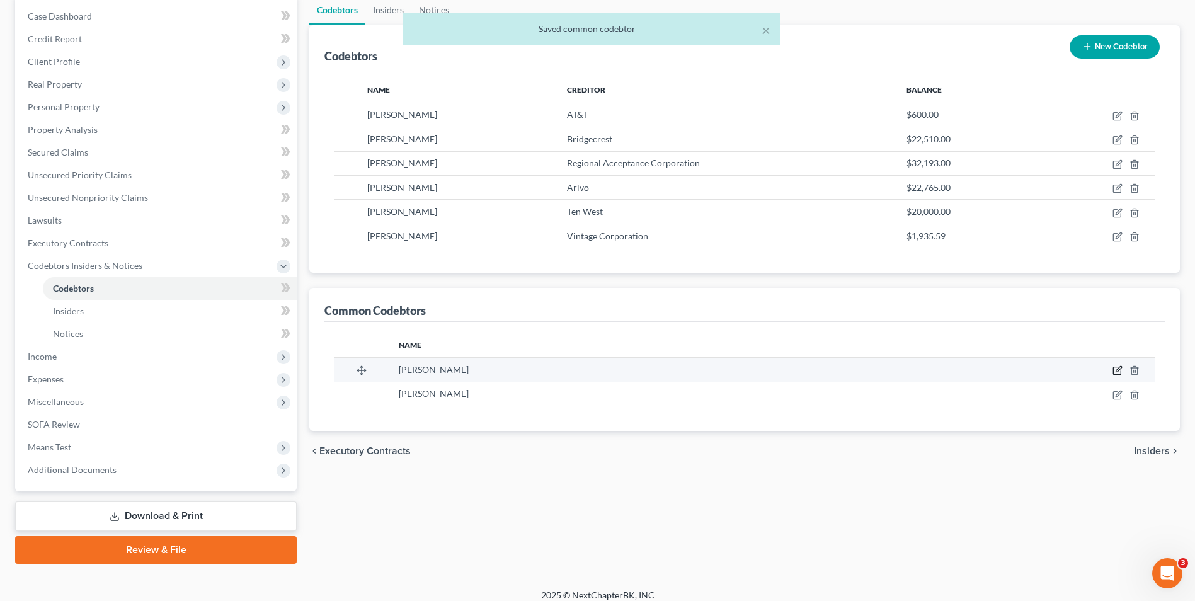
click at [1117, 370] on icon "button" at bounding box center [1119, 370] width 6 height 6
select select "5"
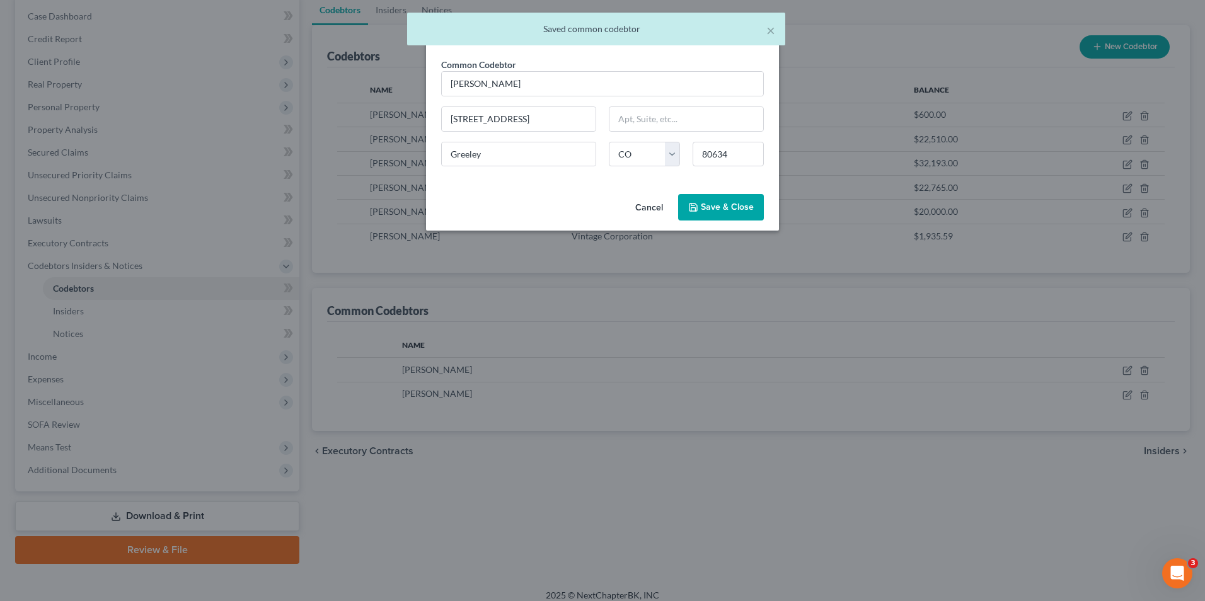
click at [726, 210] on span "Save & Close" at bounding box center [727, 207] width 53 height 11
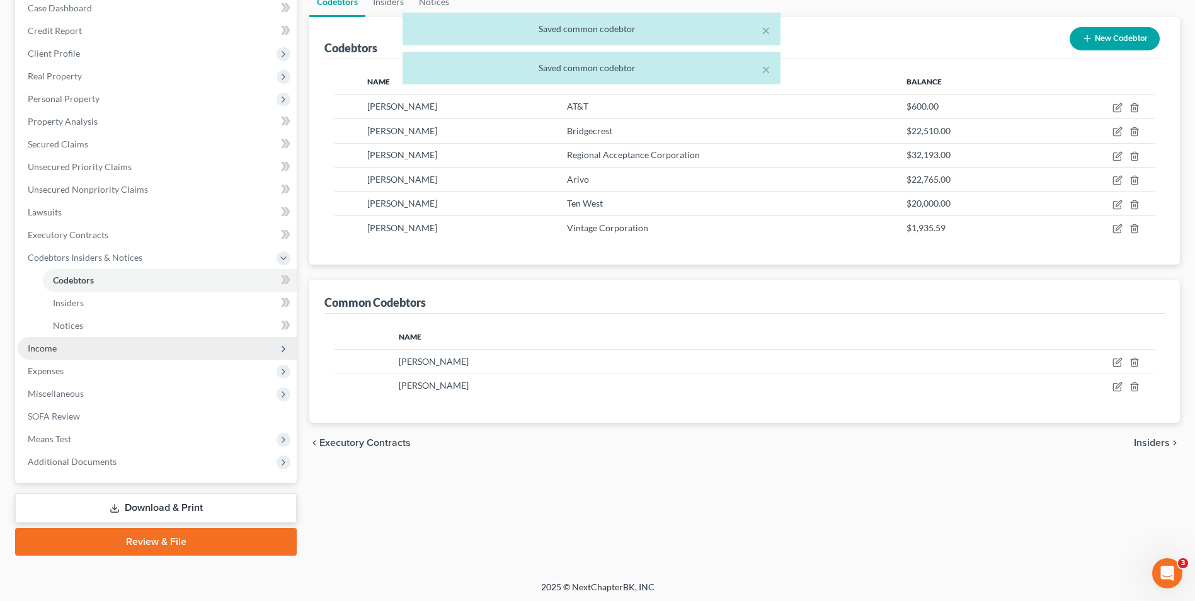
scroll to position [137, 0]
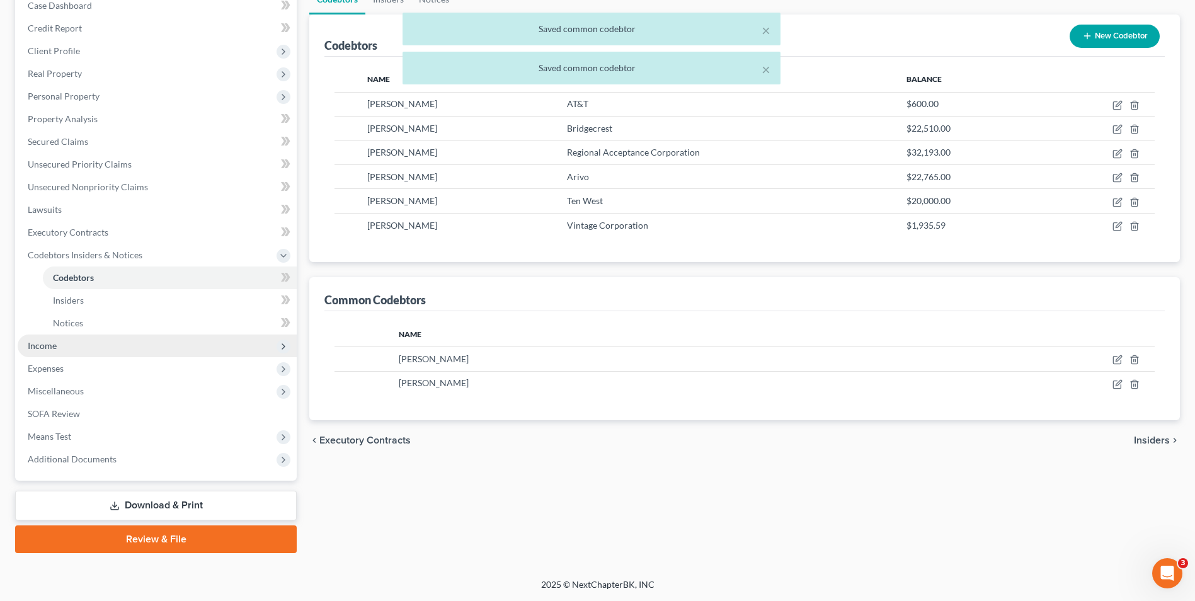
click at [55, 355] on span "Income" at bounding box center [157, 346] width 279 height 23
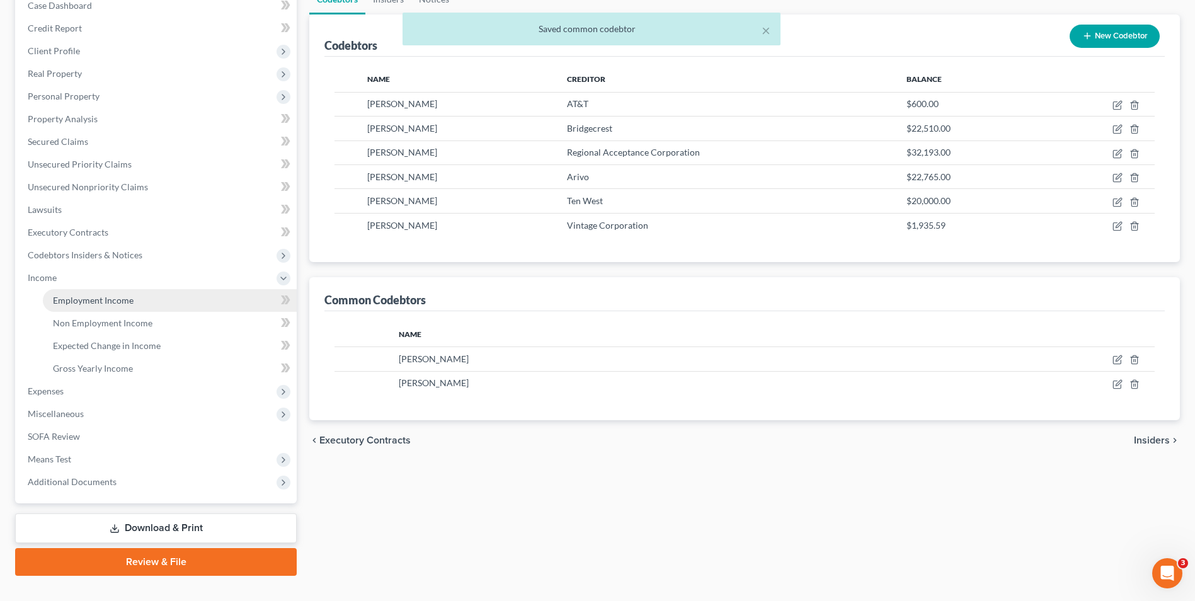
click at [103, 302] on span "Employment Income" at bounding box center [93, 300] width 81 height 11
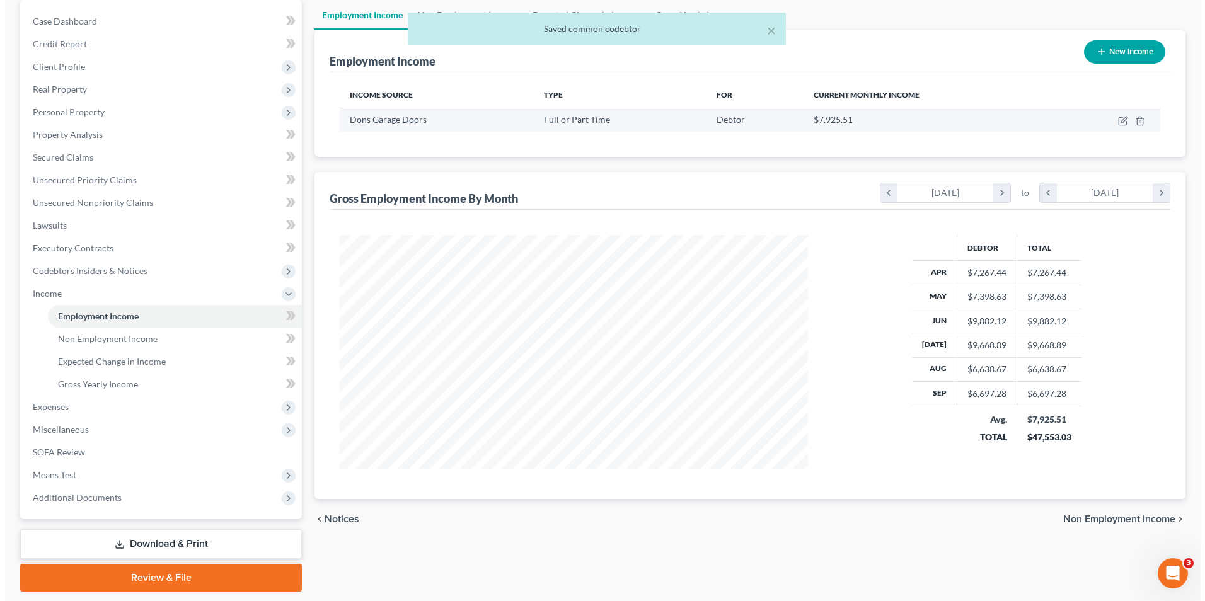
scroll to position [126, 0]
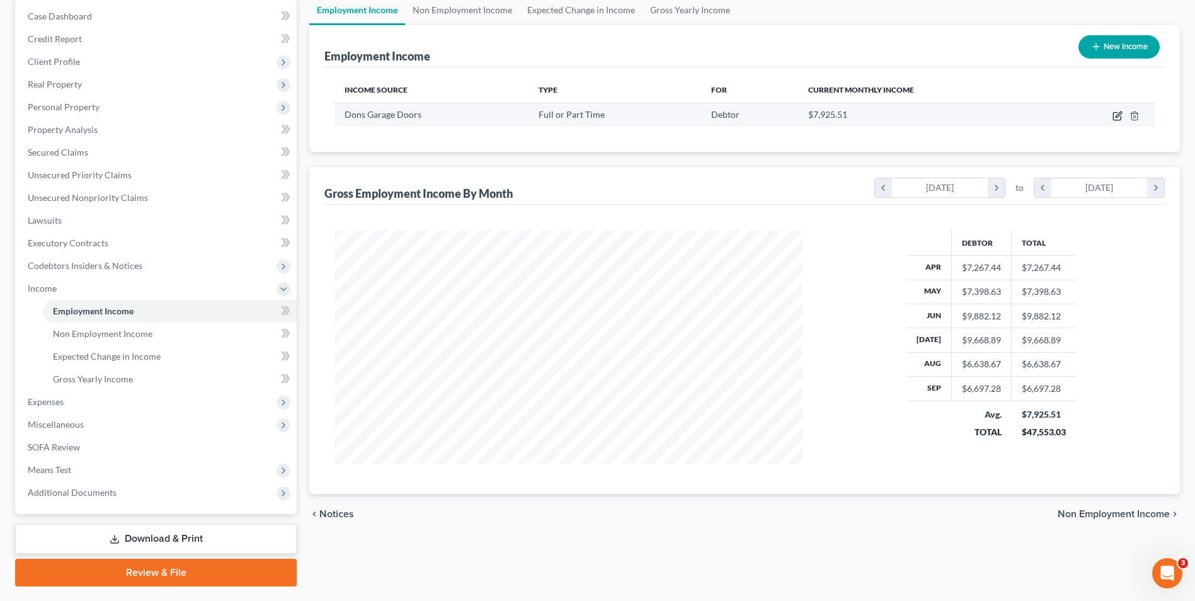
click at [1118, 113] on icon "button" at bounding box center [1117, 117] width 8 height 8
select select "0"
select select "5"
select select "3"
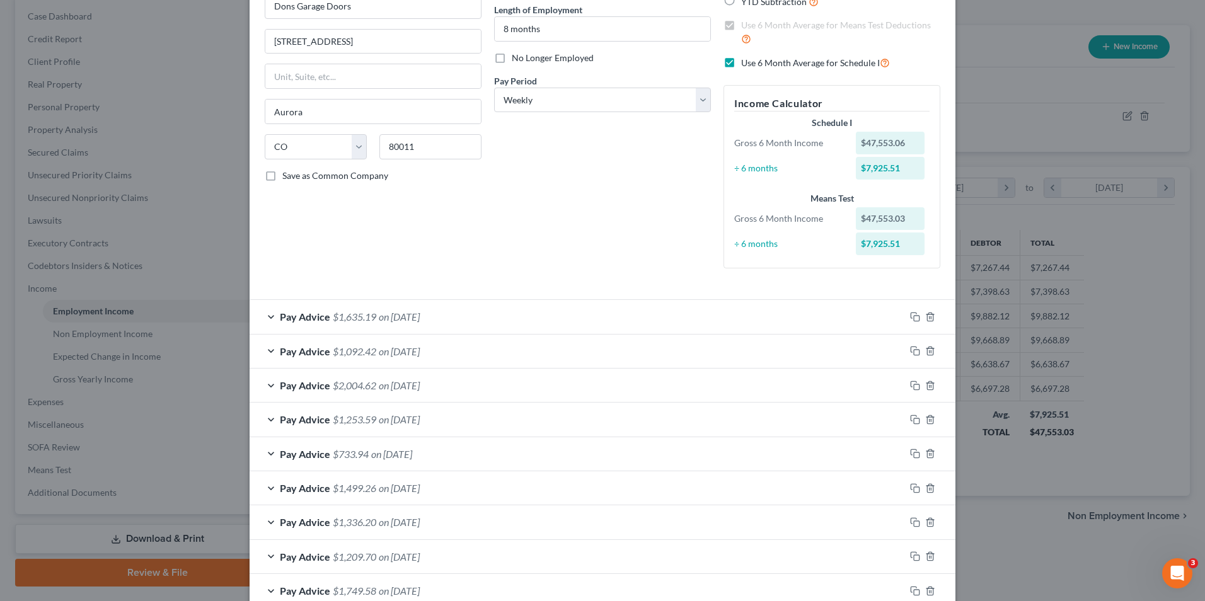
click at [1050, 277] on div "Edit Income Source × Employment Type * Select Full or Part Time Employment Self…" at bounding box center [602, 300] width 1205 height 601
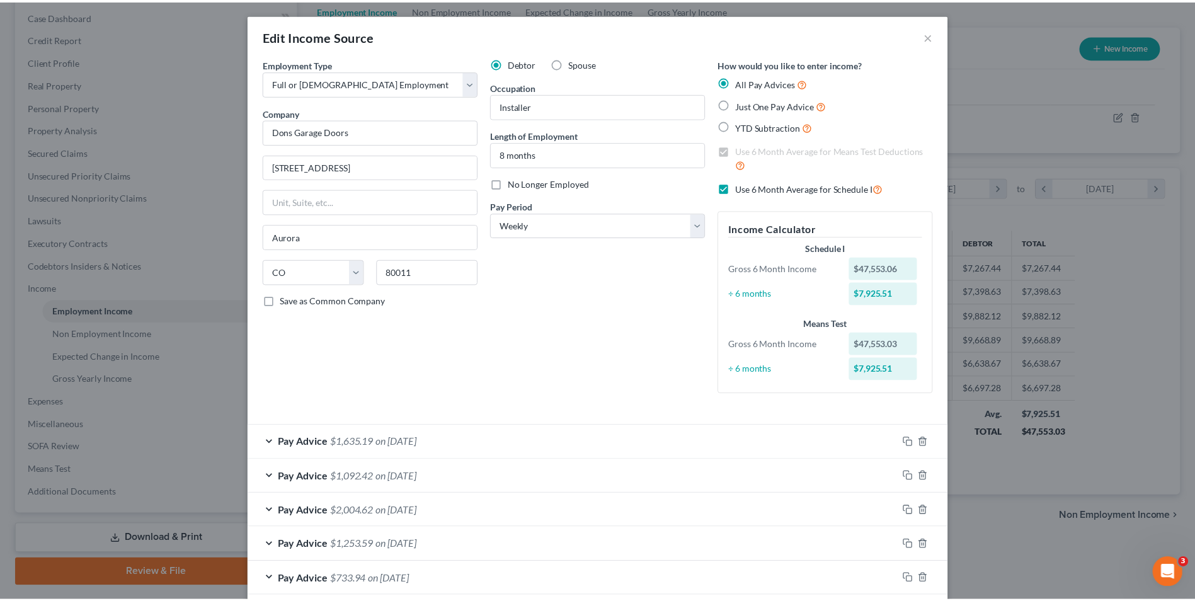
scroll to position [0, 0]
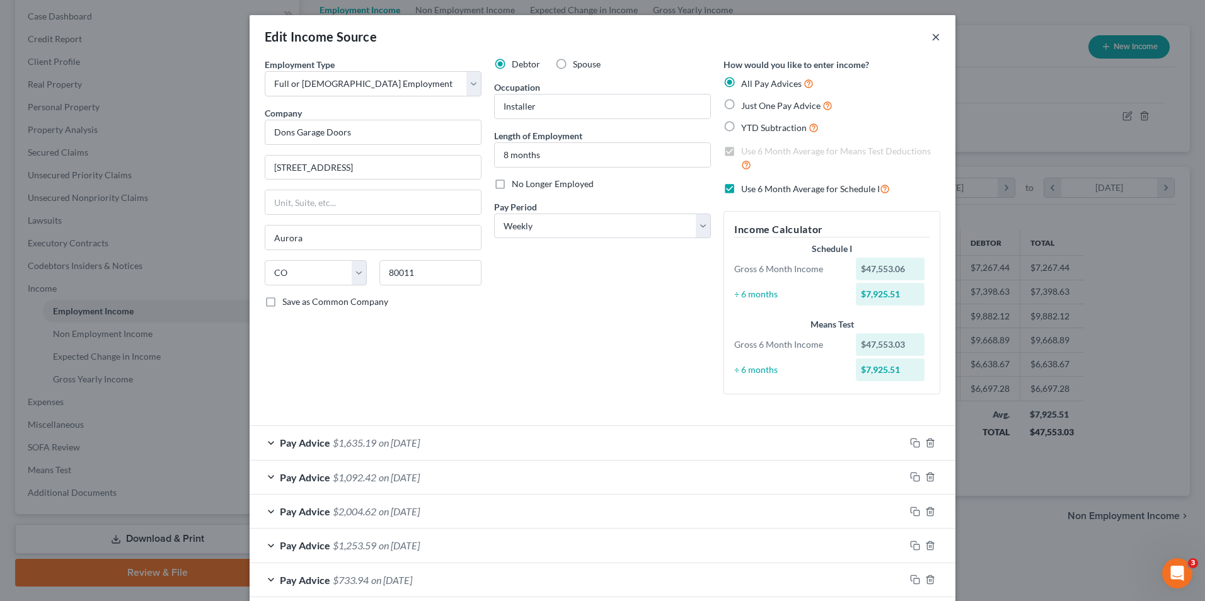
click at [932, 37] on button "×" at bounding box center [935, 36] width 9 height 15
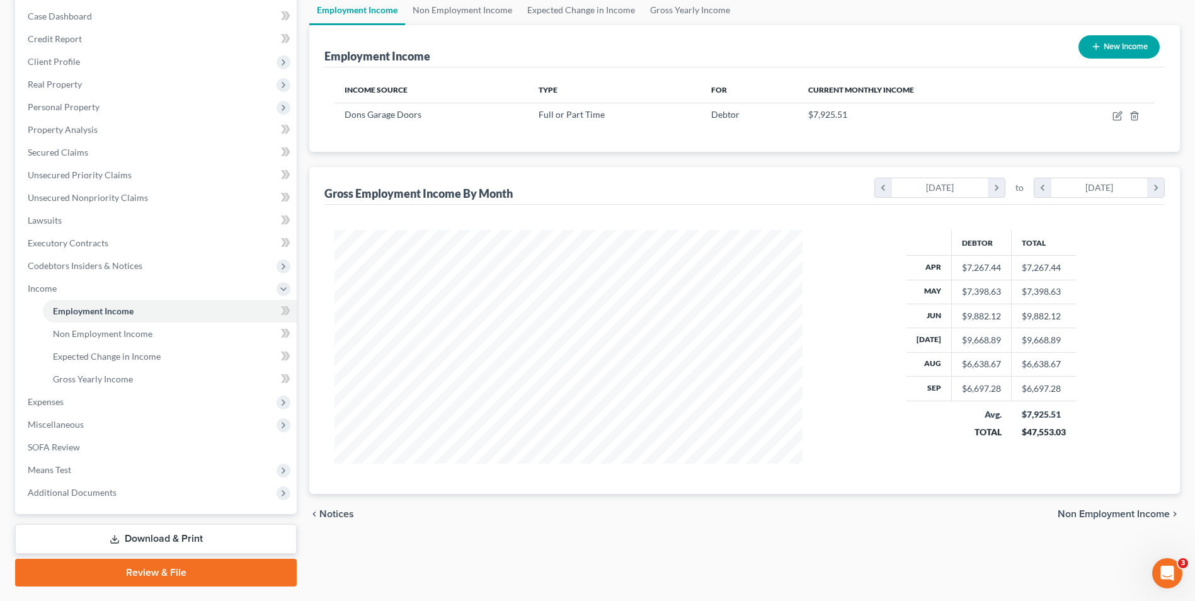
scroll to position [43, 0]
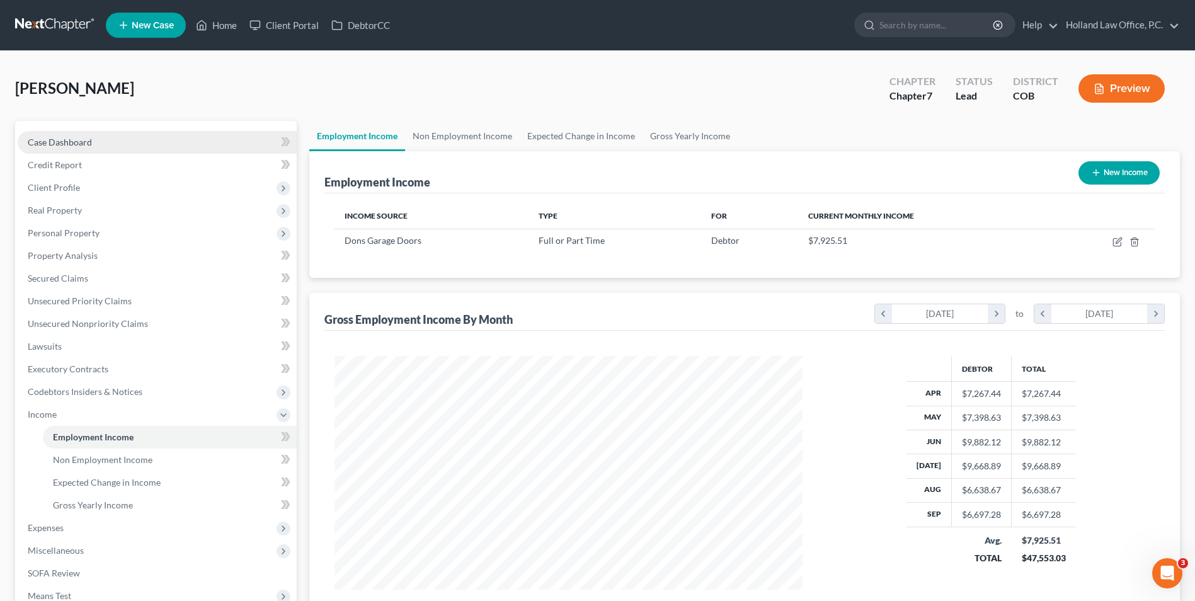
click at [91, 142] on span "Case Dashboard" at bounding box center [60, 142] width 64 height 11
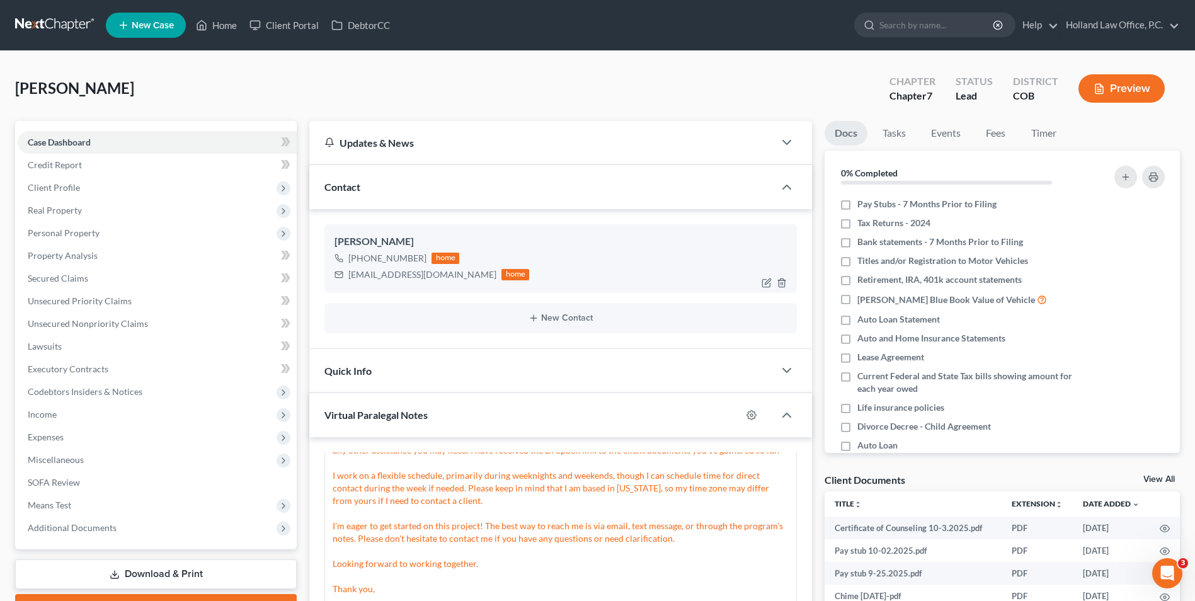
drag, startPoint x: 422, startPoint y: 260, endPoint x: 360, endPoint y: 262, distance: 61.8
click at [360, 262] on div "+1 (303) 921-5153 home" at bounding box center [432, 258] width 195 height 16
drag, startPoint x: 368, startPoint y: 260, endPoint x: 391, endPoint y: 256, distance: 23.1
copy div "(303) 921-5153"
click at [60, 418] on span "Income" at bounding box center [157, 414] width 279 height 23
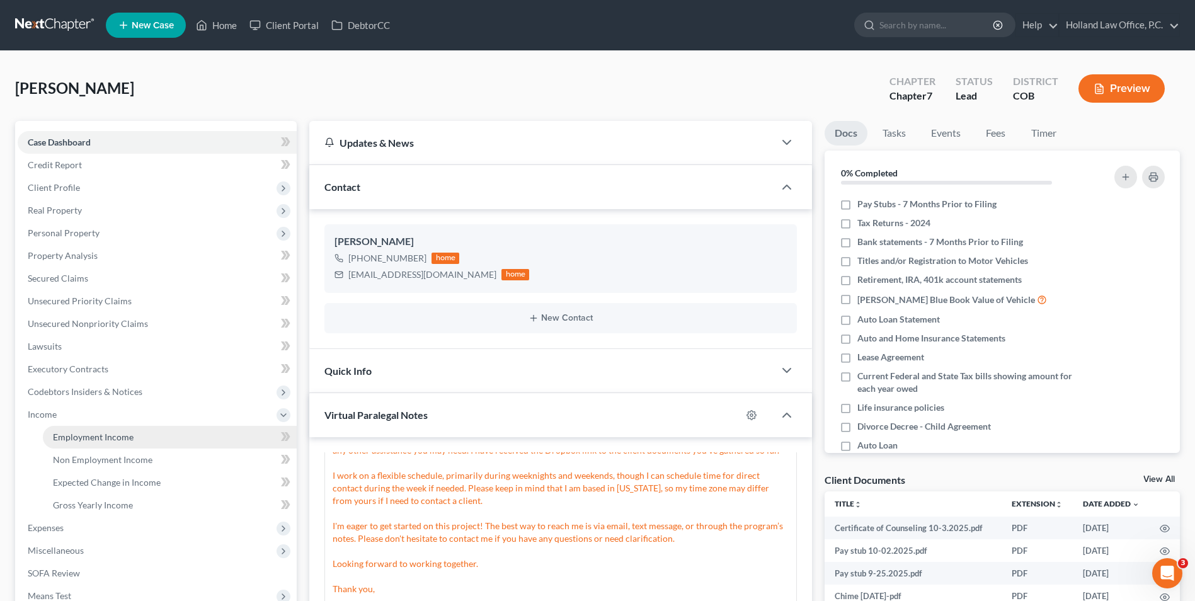
click at [143, 439] on link "Employment Income" at bounding box center [170, 437] width 254 height 23
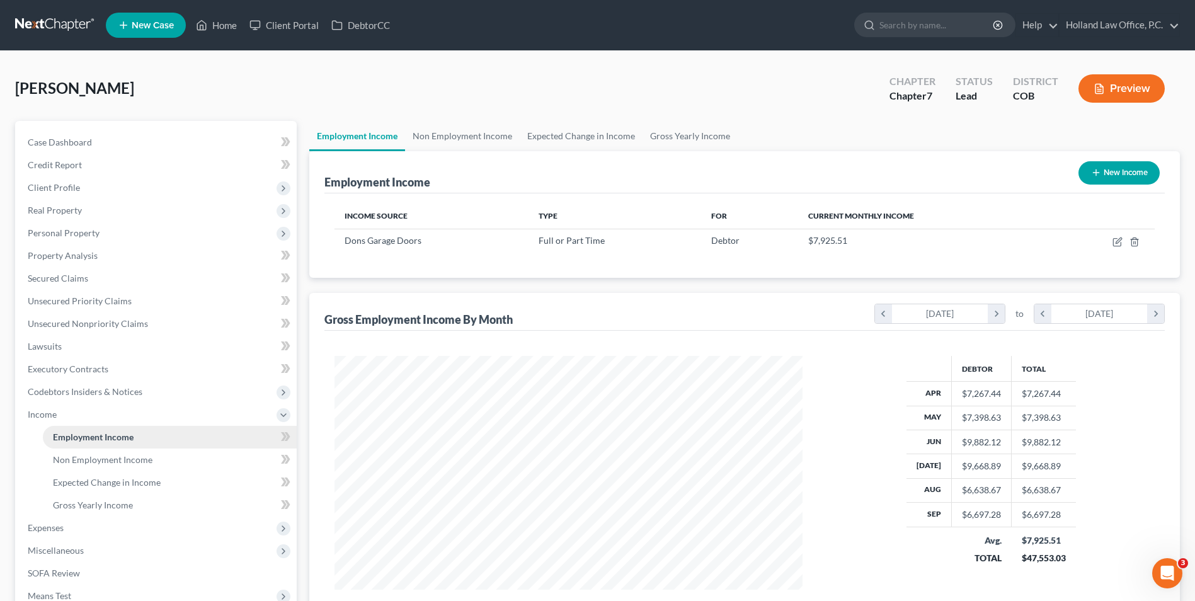
scroll to position [234, 493]
click at [686, 136] on link "Gross Yearly Income" at bounding box center [690, 136] width 95 height 30
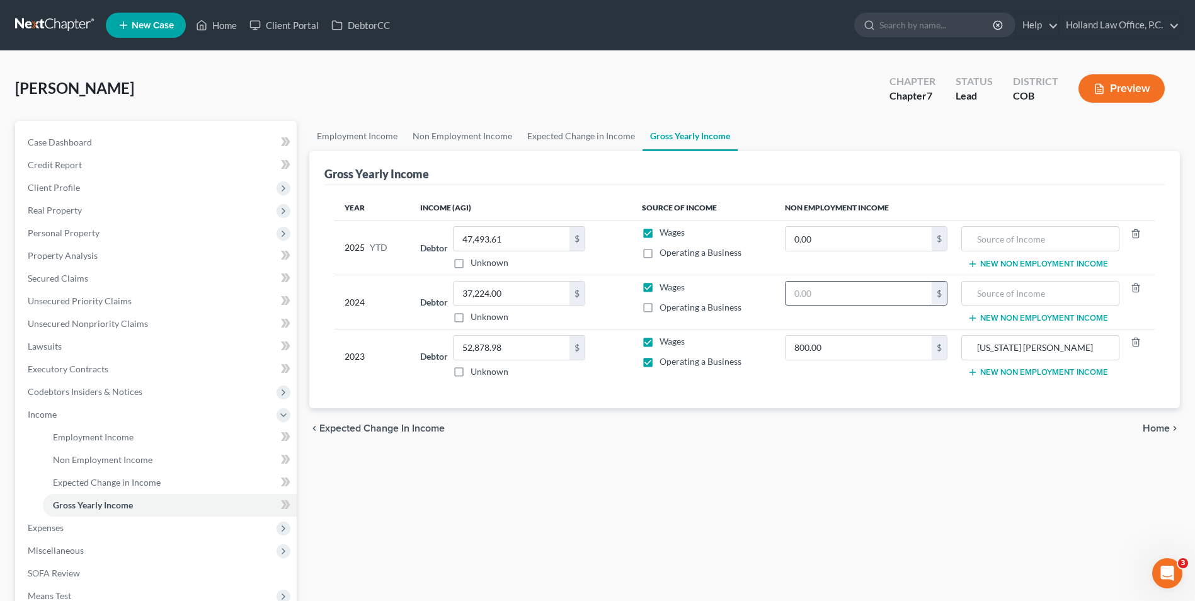
click at [856, 289] on input "text" at bounding box center [859, 294] width 146 height 24
type input "177.00"
click at [1030, 304] on input "text" at bounding box center [1040, 294] width 144 height 24
type input "[US_STATE] [PERSON_NAME]"
click at [911, 508] on div "Employment Income Non Employment Income Expected Change in Income Gross Yearly …" at bounding box center [744, 417] width 883 height 592
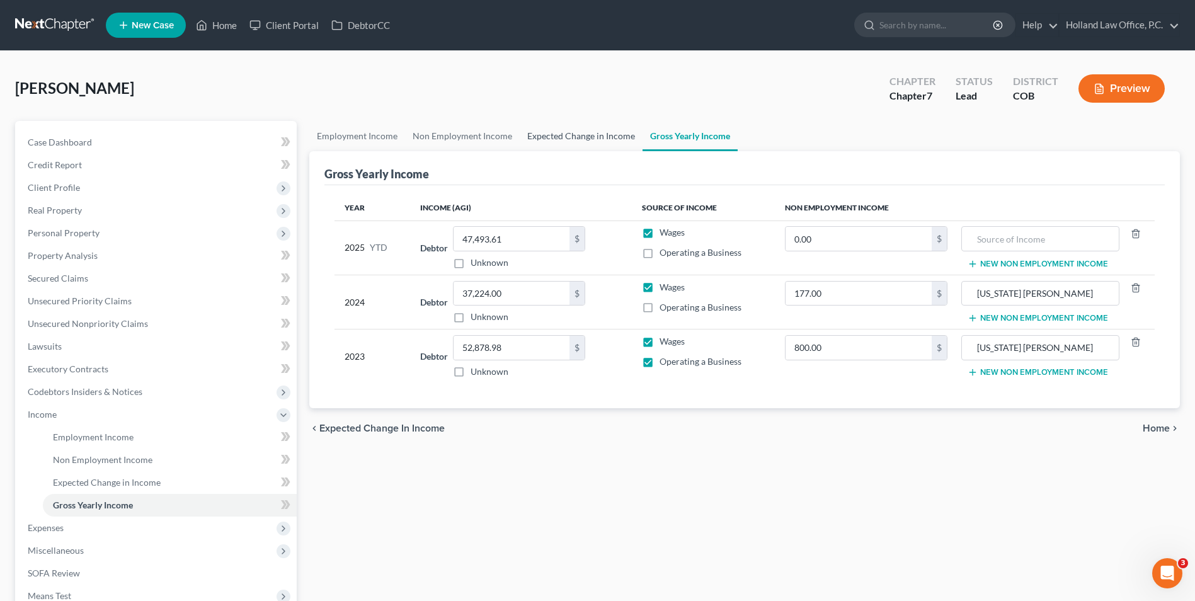
click at [605, 131] on link "Expected Change in Income" at bounding box center [581, 136] width 123 height 30
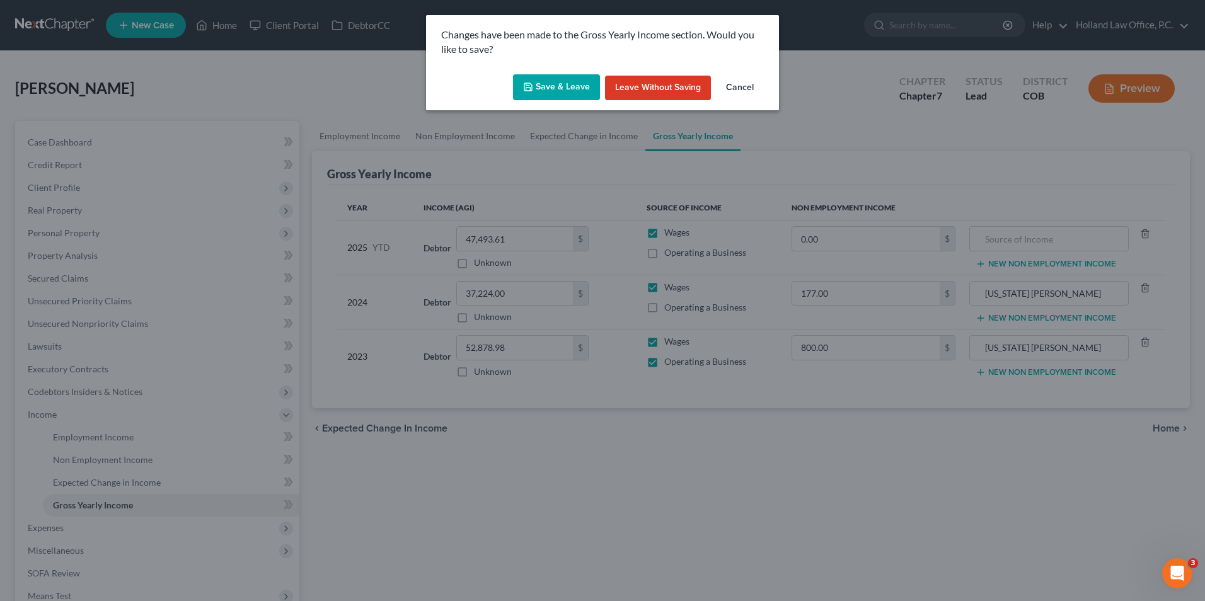
click at [565, 74] on button "Save & Leave" at bounding box center [556, 87] width 87 height 26
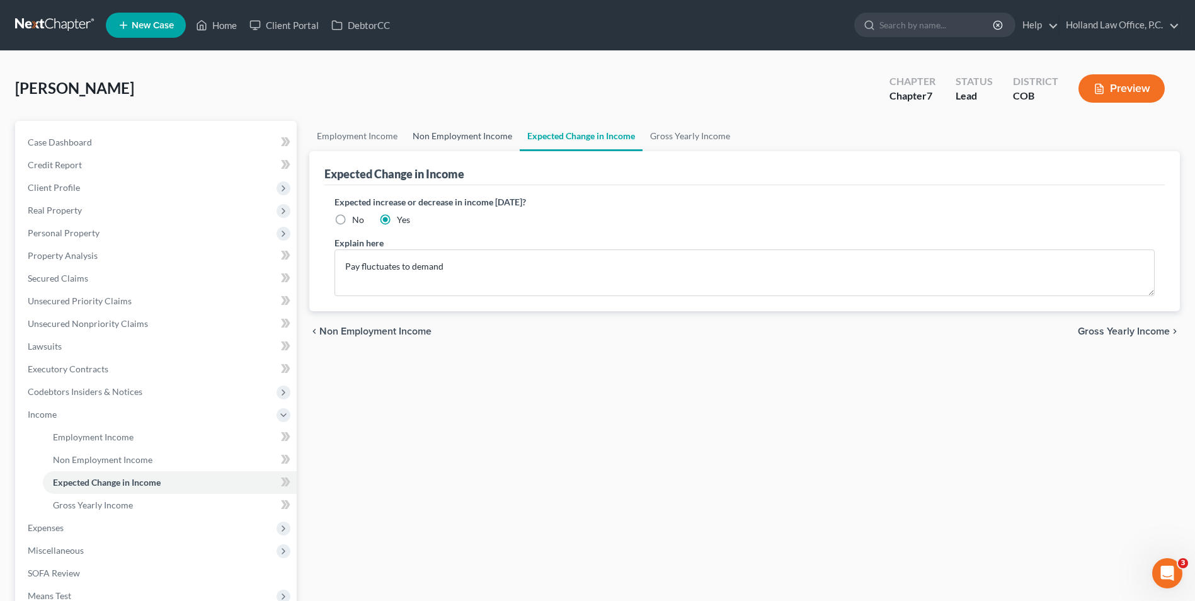
click at [452, 139] on link "Non Employment Income" at bounding box center [462, 136] width 115 height 30
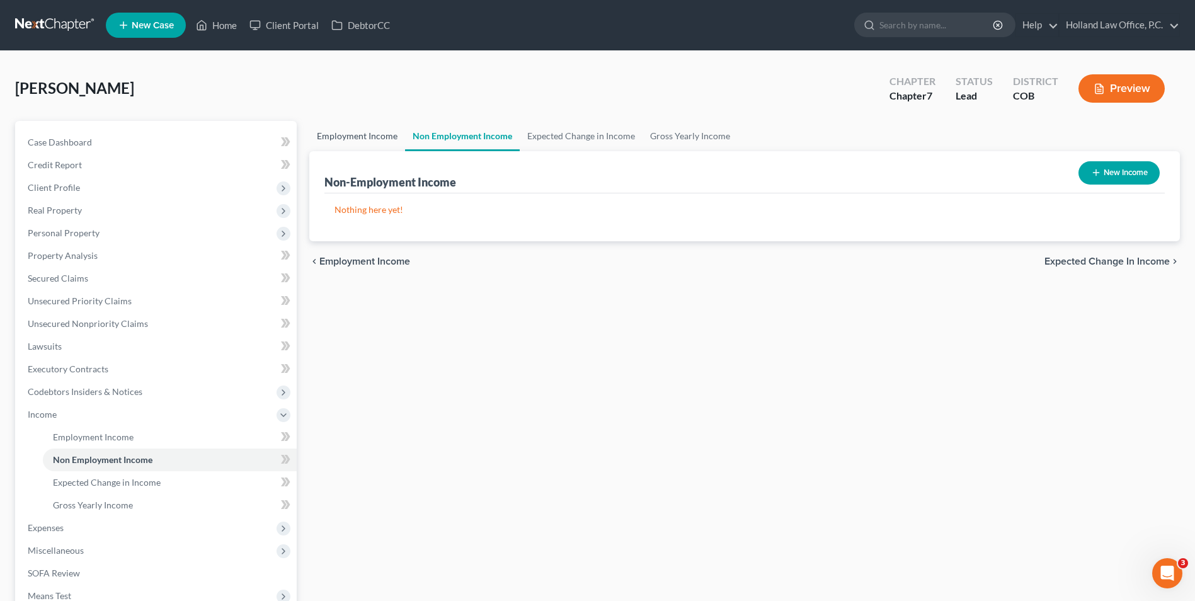
click at [357, 139] on link "Employment Income" at bounding box center [357, 136] width 96 height 30
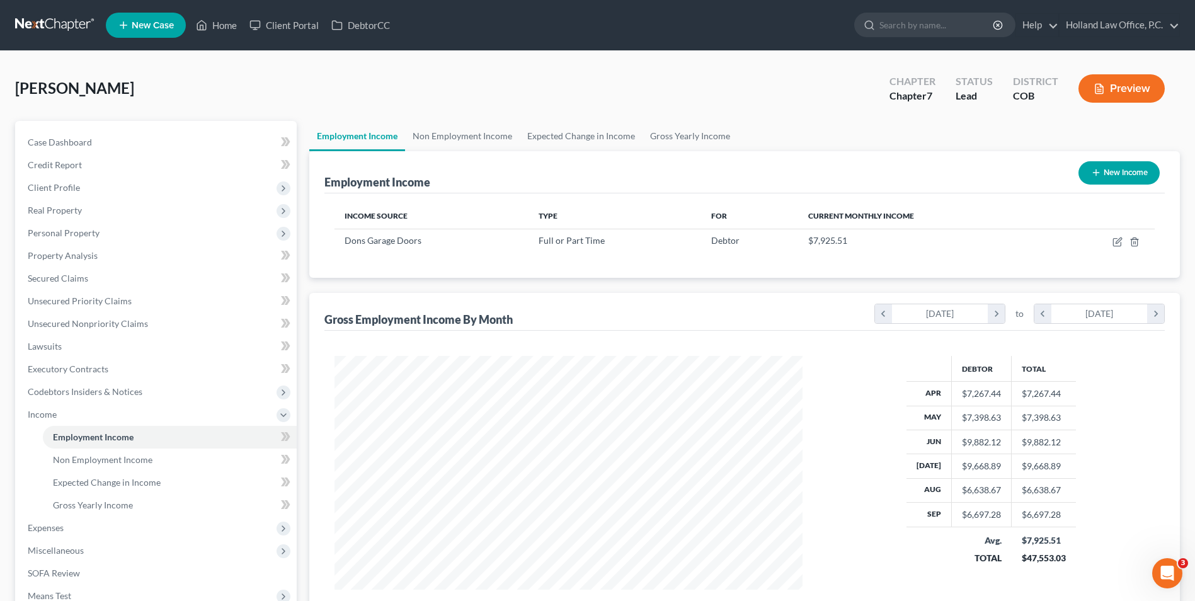
scroll to position [234, 493]
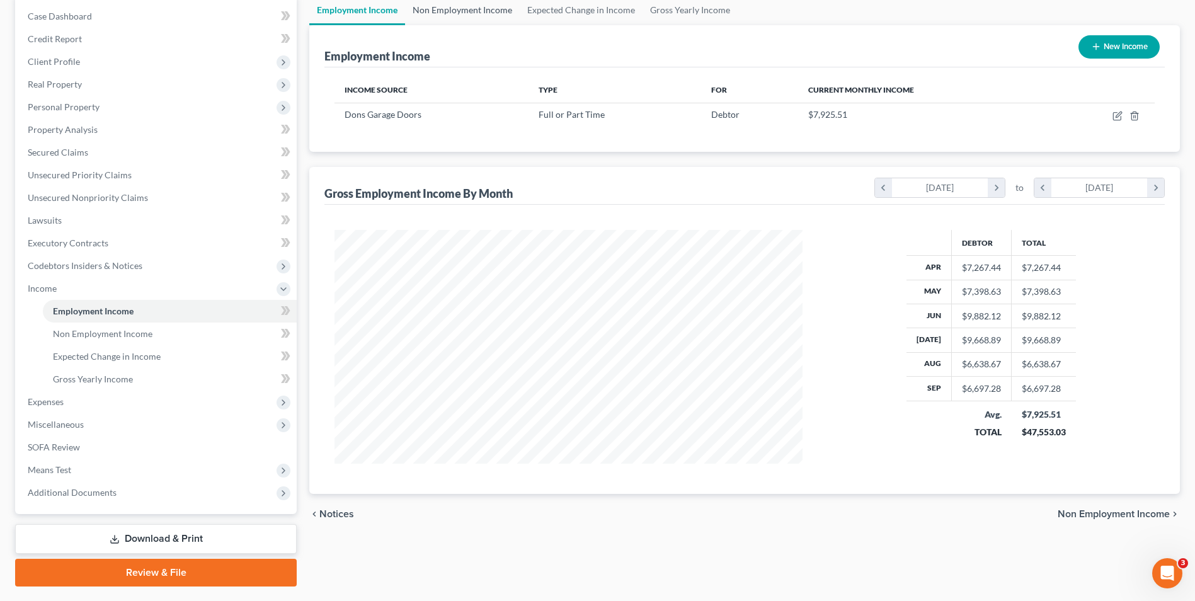
click at [447, 10] on link "Non Employment Income" at bounding box center [462, 10] width 115 height 30
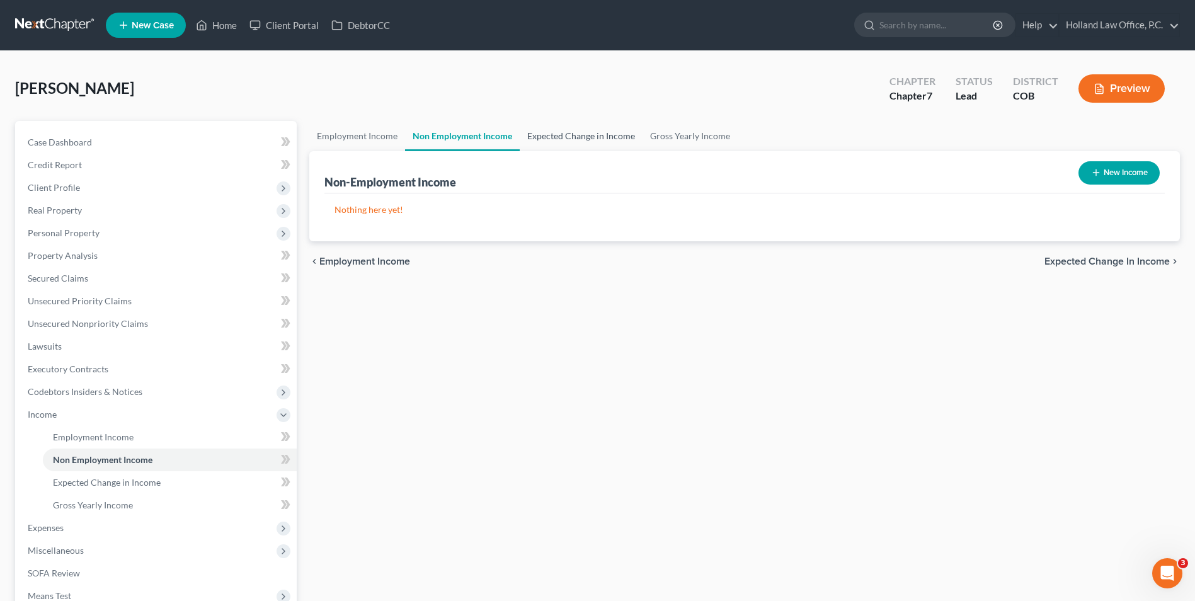
click at [572, 147] on link "Expected Change in Income" at bounding box center [581, 136] width 123 height 30
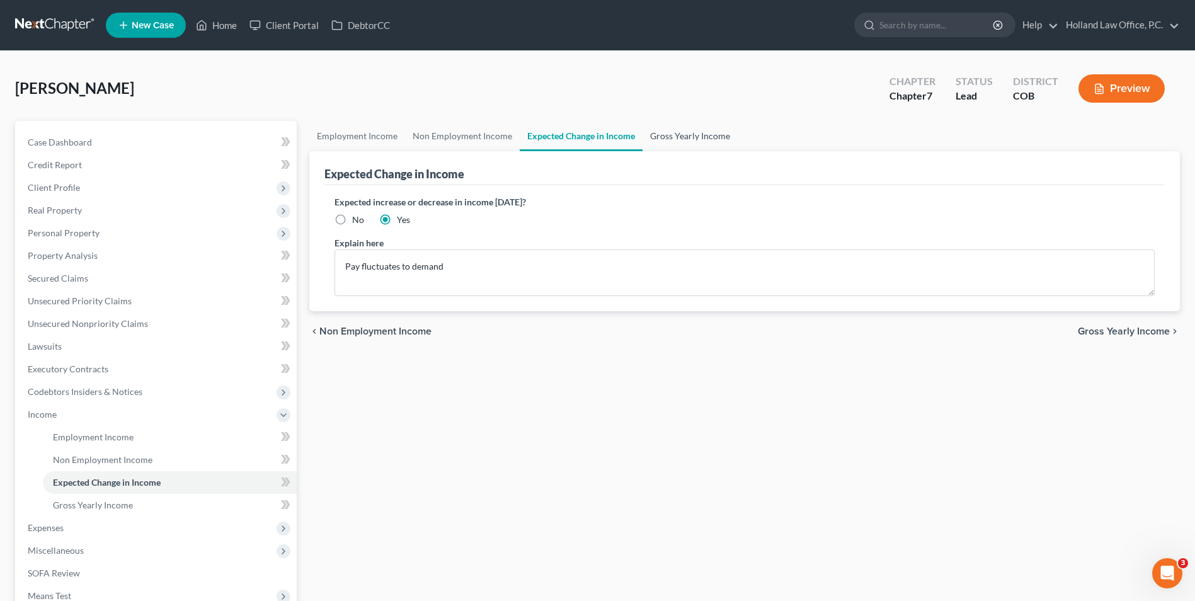
click at [672, 146] on link "Gross Yearly Income" at bounding box center [690, 136] width 95 height 30
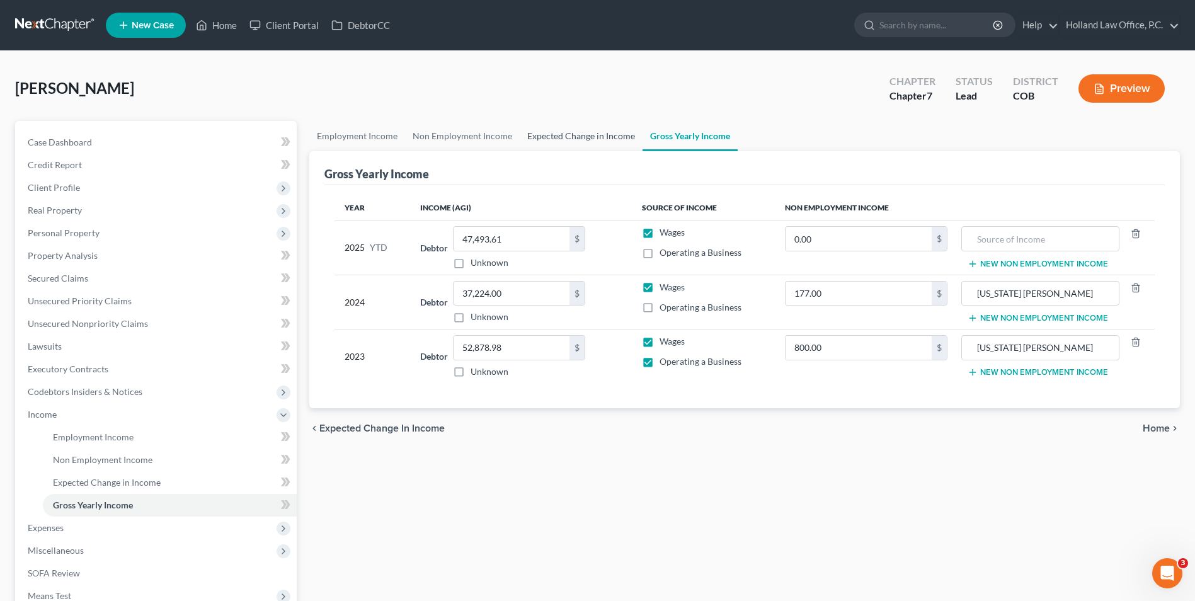
click at [578, 130] on link "Expected Change in Income" at bounding box center [581, 136] width 123 height 30
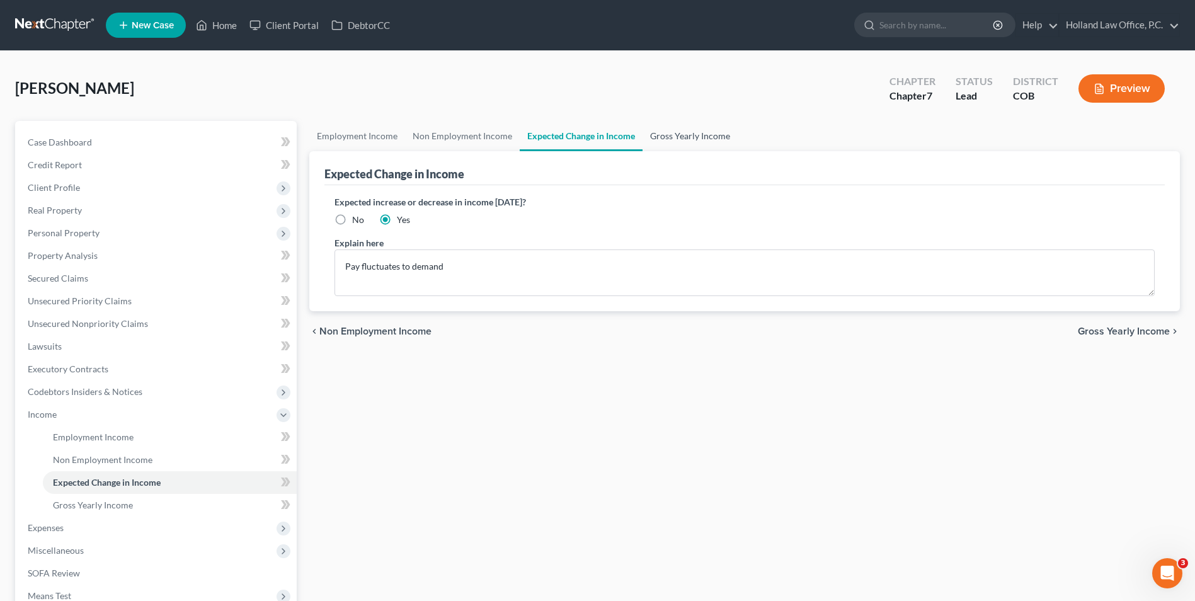
click at [688, 139] on link "Gross Yearly Income" at bounding box center [690, 136] width 95 height 30
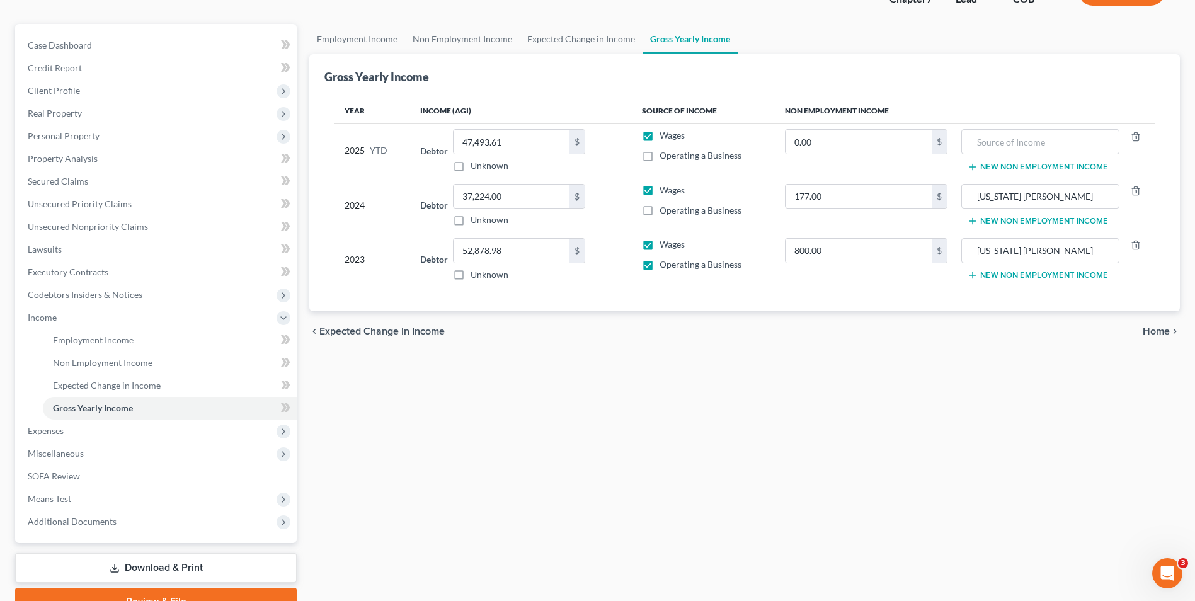
scroll to position [126, 0]
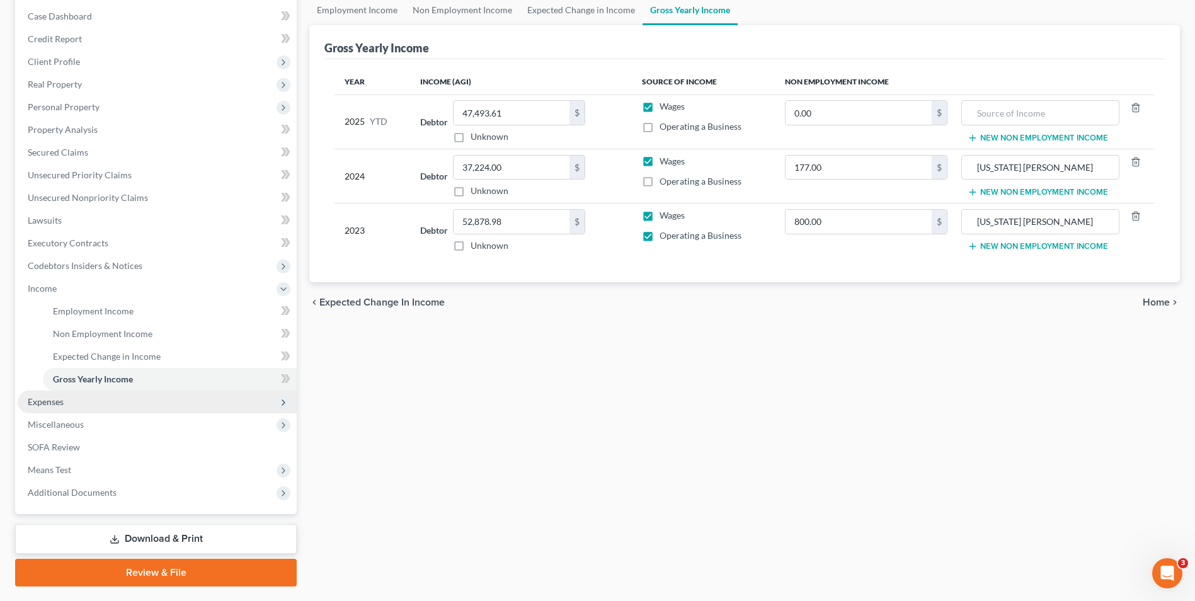
click at [101, 404] on span "Expenses" at bounding box center [157, 402] width 279 height 23
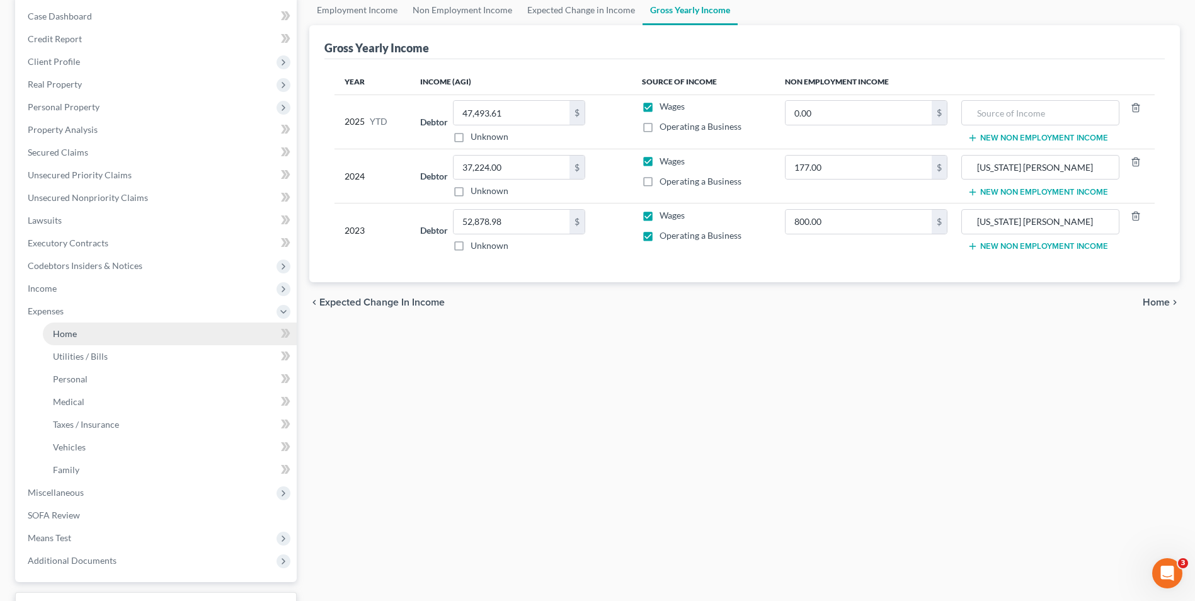
click at [70, 333] on span "Home" at bounding box center [65, 333] width 24 height 11
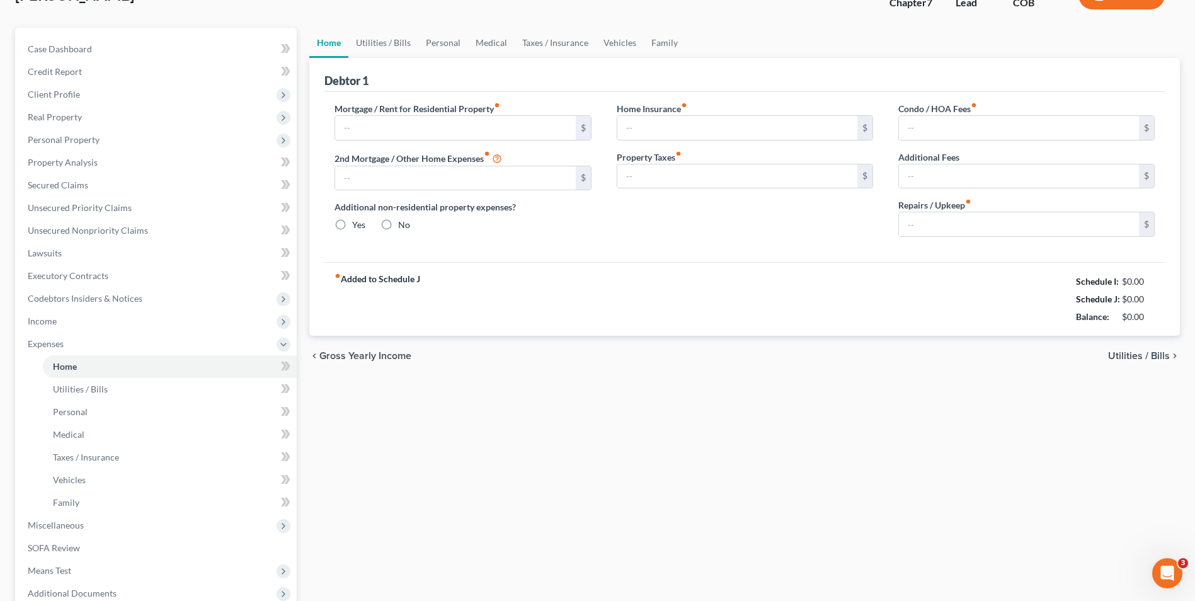
type input "1,300.00"
radio input "true"
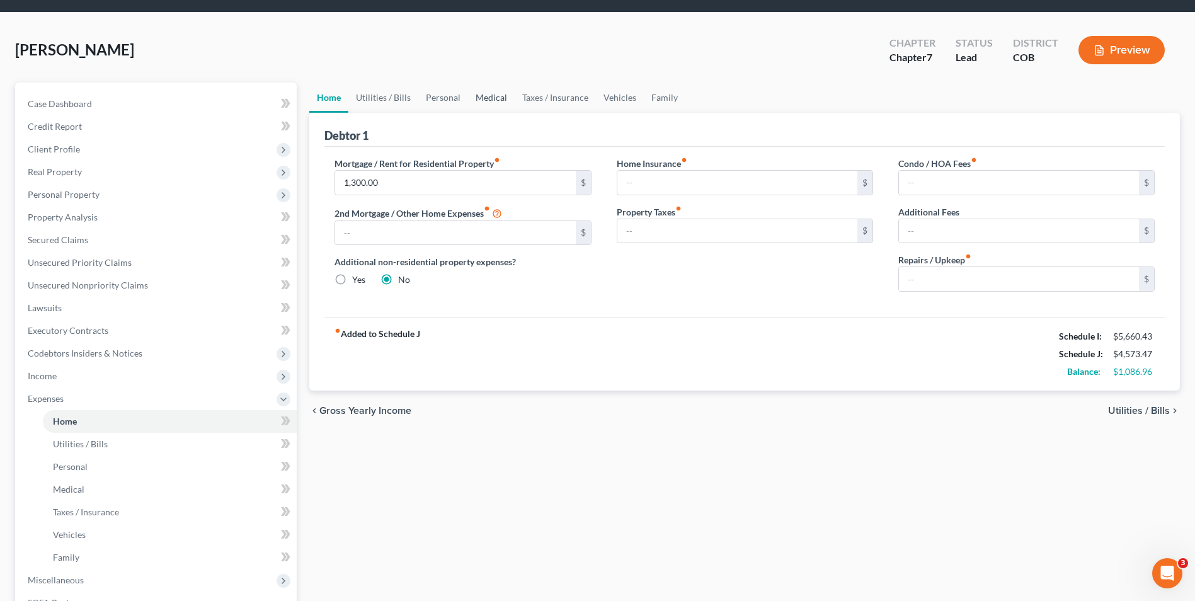
click at [505, 95] on link "Medical" at bounding box center [491, 98] width 47 height 30
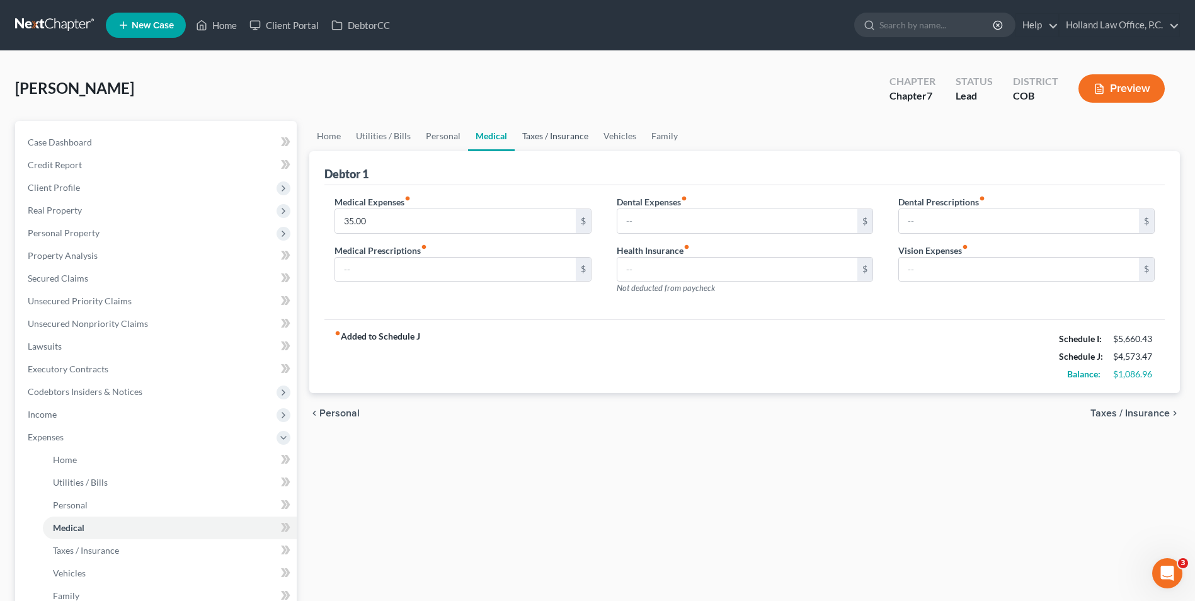
click at [590, 135] on link "Taxes / Insurance" at bounding box center [555, 136] width 81 height 30
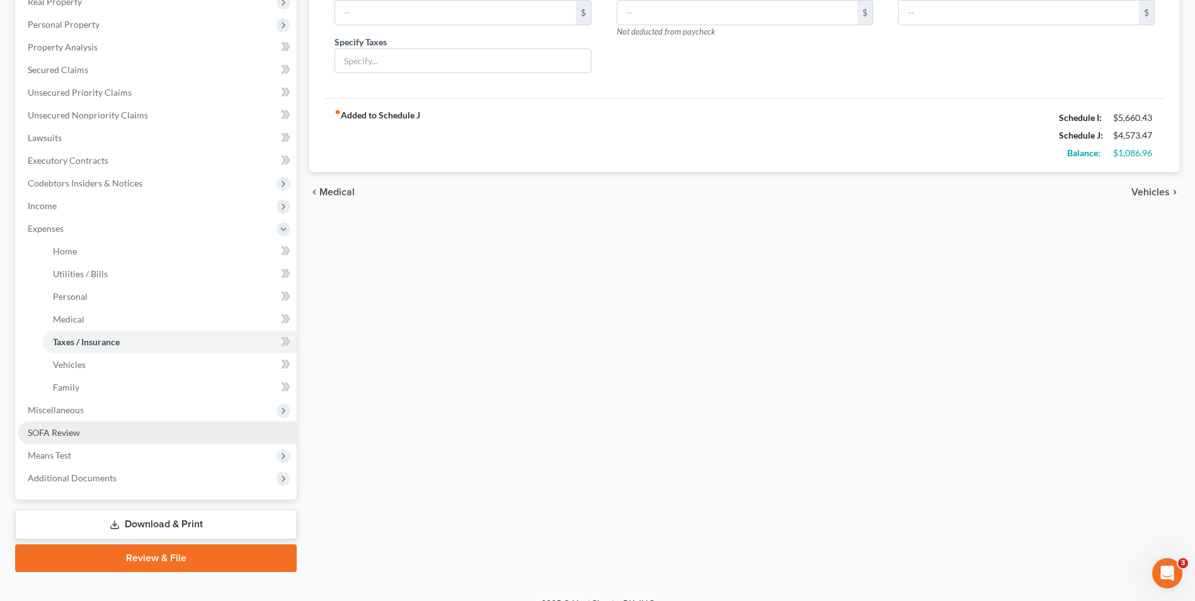
scroll to position [227, 0]
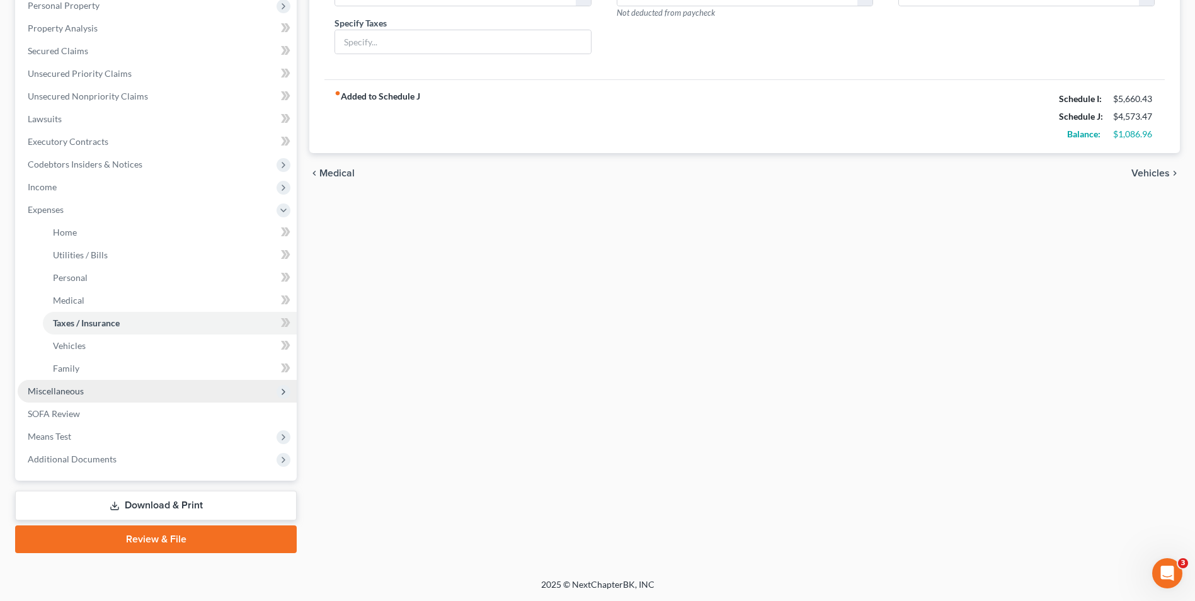
click at [86, 389] on span "Miscellaneous" at bounding box center [157, 391] width 279 height 23
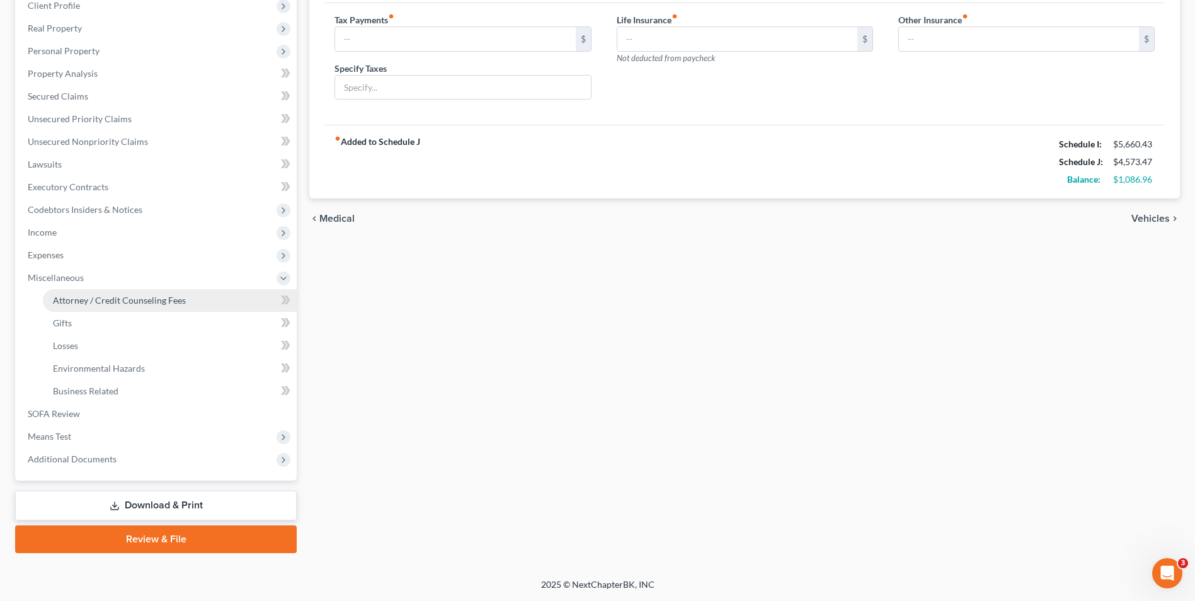
click at [100, 301] on span "Attorney / Credit Counseling Fees" at bounding box center [119, 300] width 133 height 11
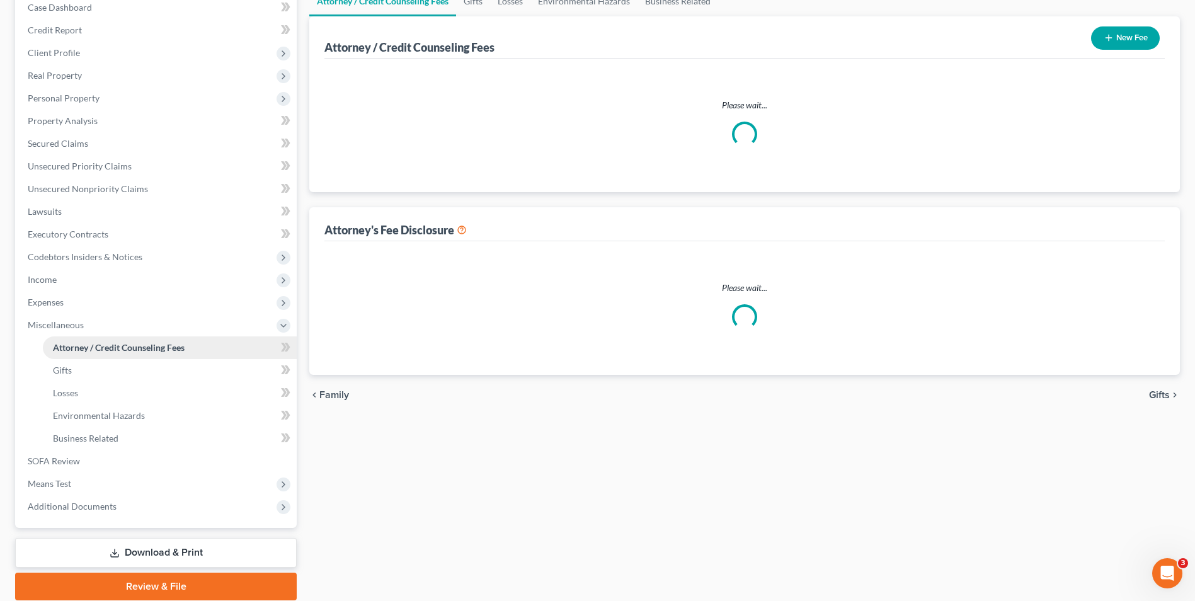
select select "0"
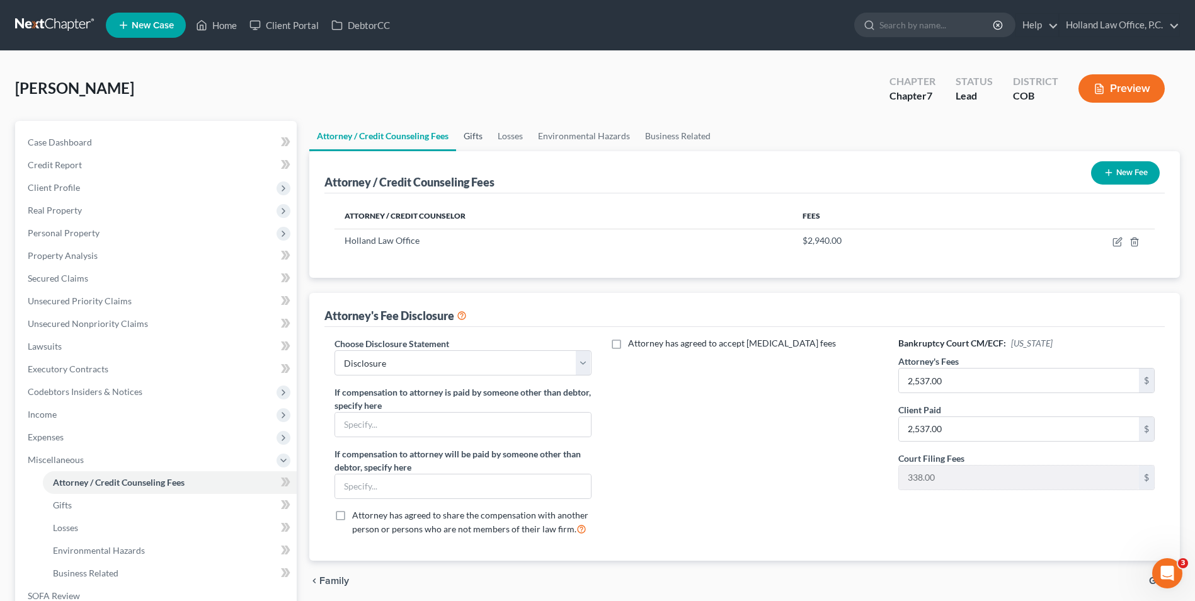
click at [474, 142] on link "Gifts" at bounding box center [473, 136] width 34 height 30
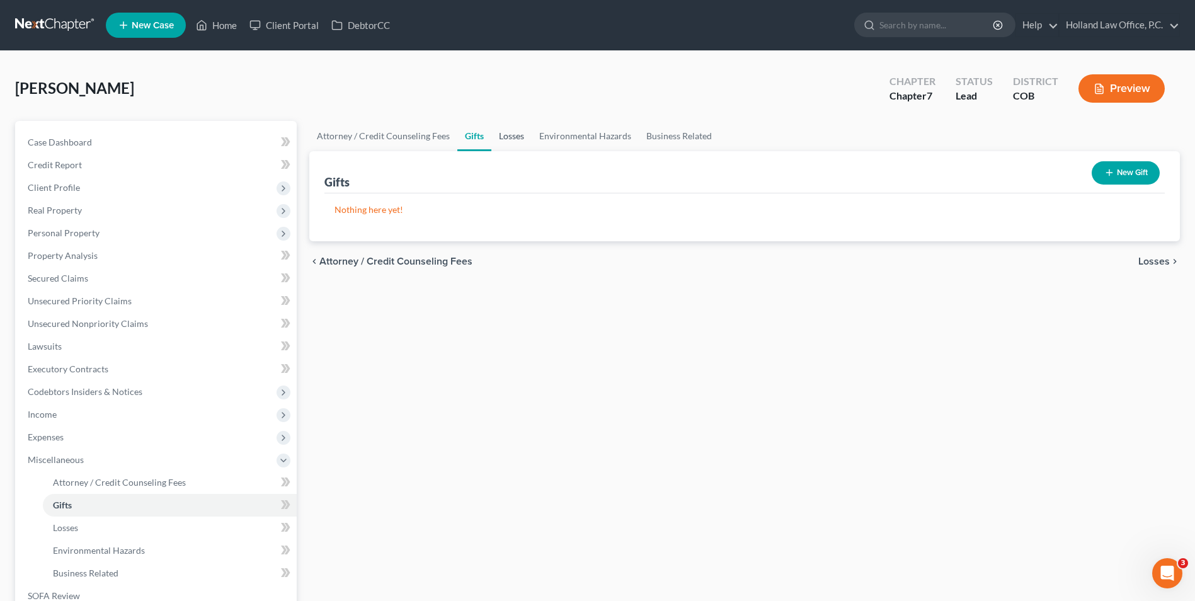
click at [507, 135] on link "Losses" at bounding box center [511, 136] width 40 height 30
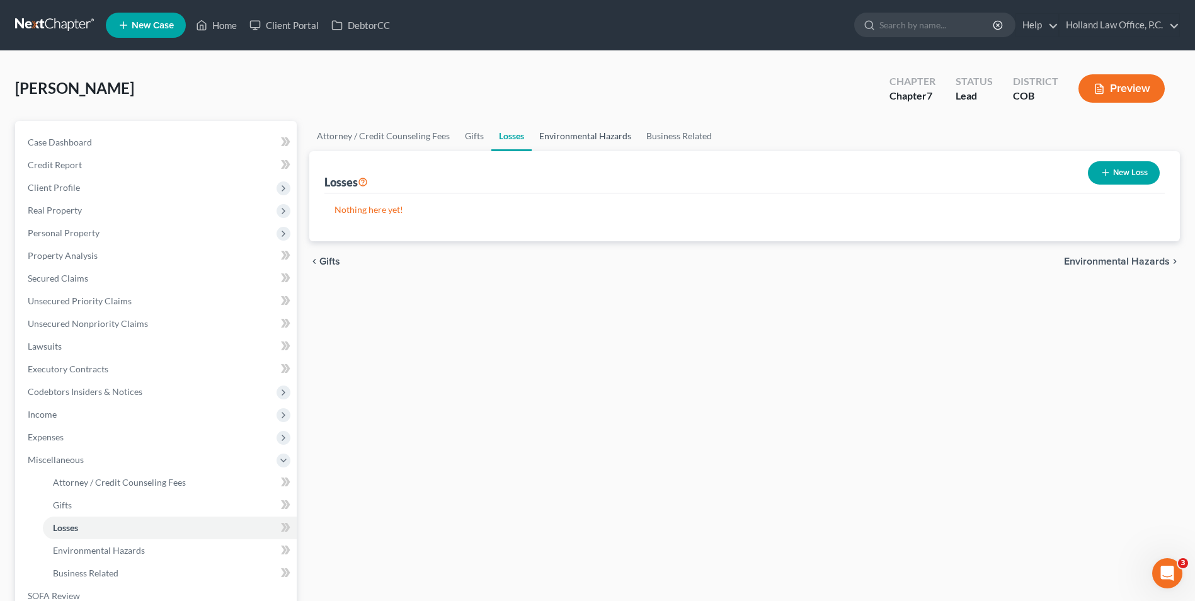
click at [580, 132] on link "Environmental Hazards" at bounding box center [585, 136] width 107 height 30
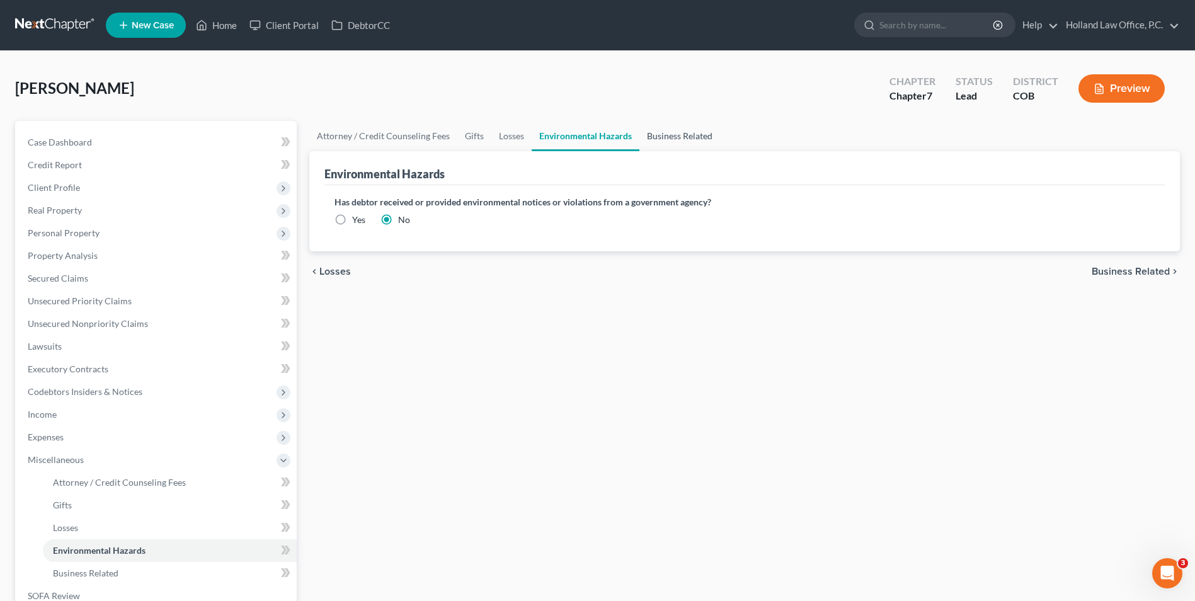
click at [686, 135] on link "Business Related" at bounding box center [680, 136] width 81 height 30
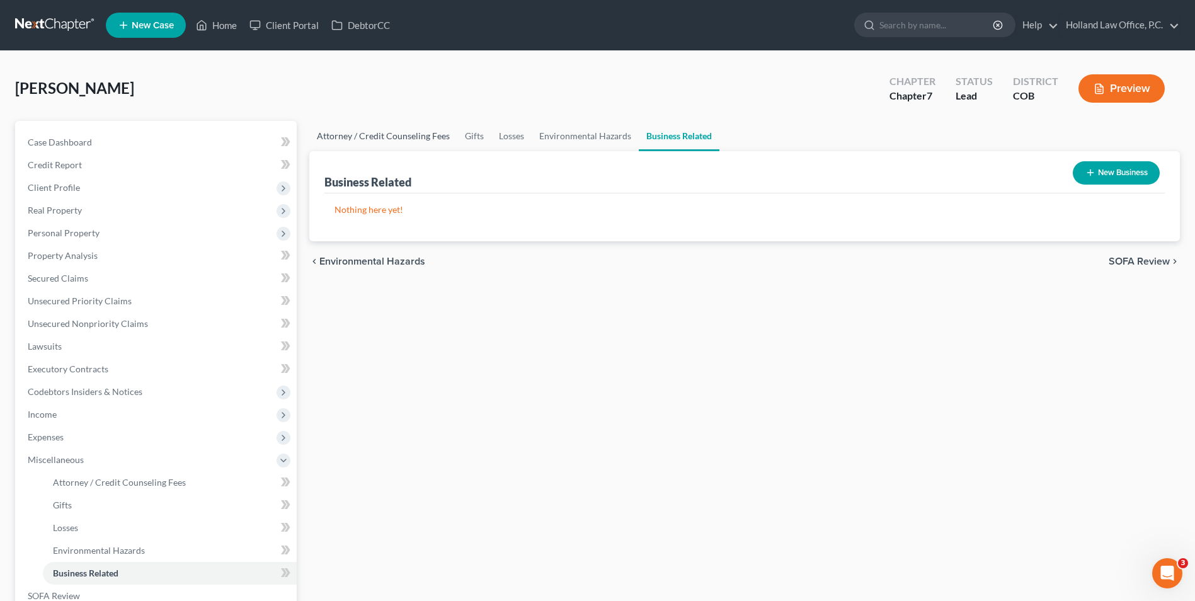
click at [345, 131] on link "Attorney / Credit Counseling Fees" at bounding box center [383, 136] width 148 height 30
select select "0"
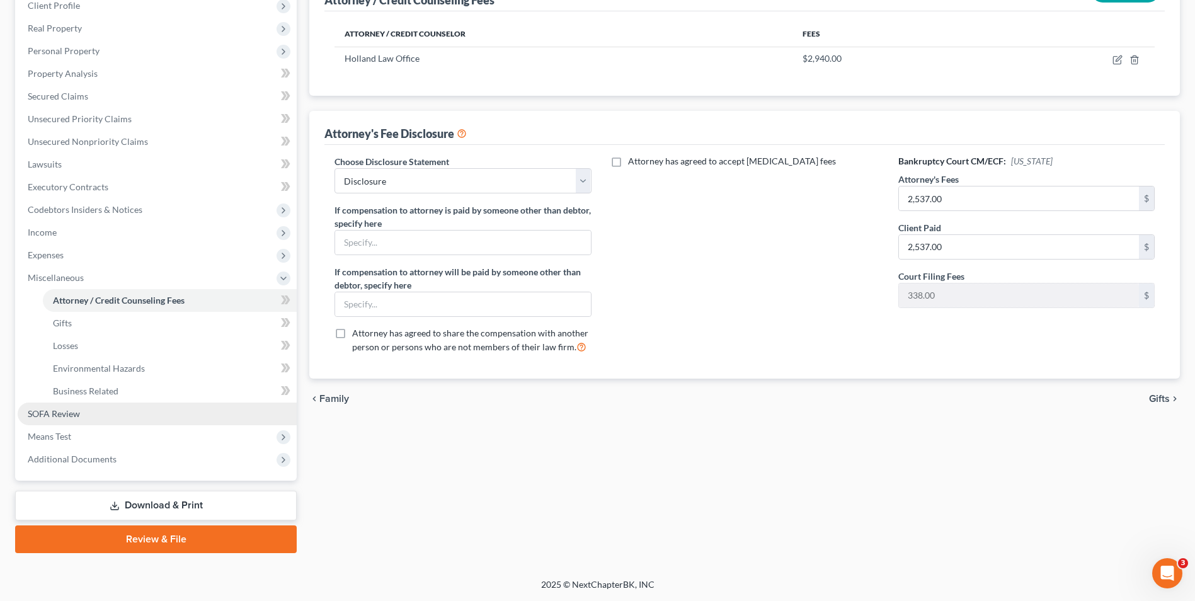
click at [81, 421] on link "SOFA Review" at bounding box center [157, 414] width 279 height 23
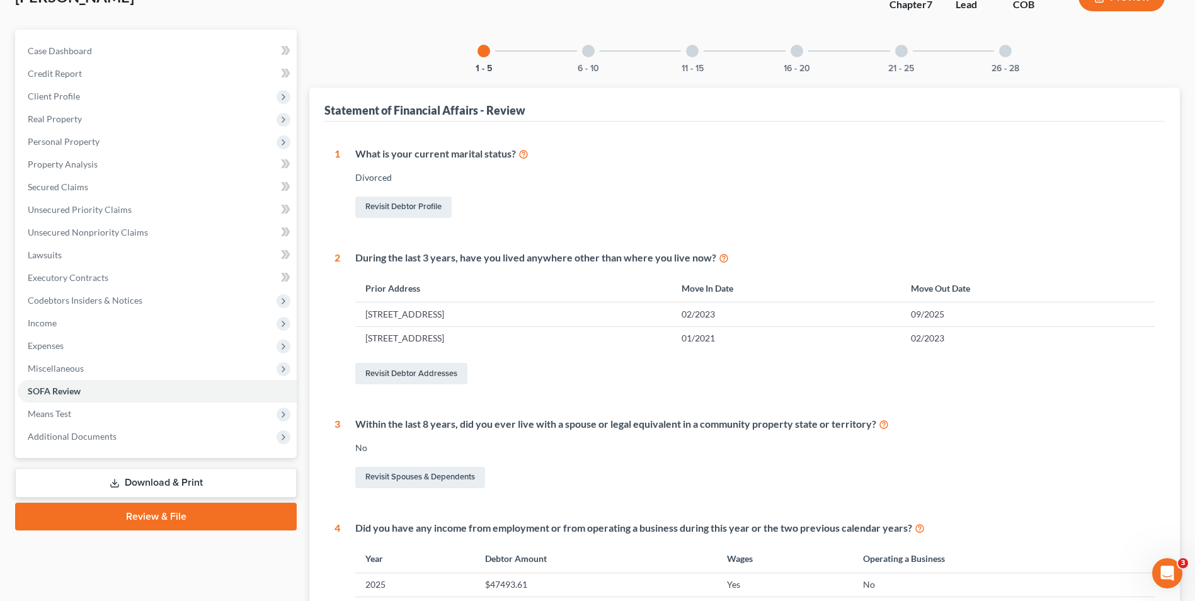
scroll to position [63, 0]
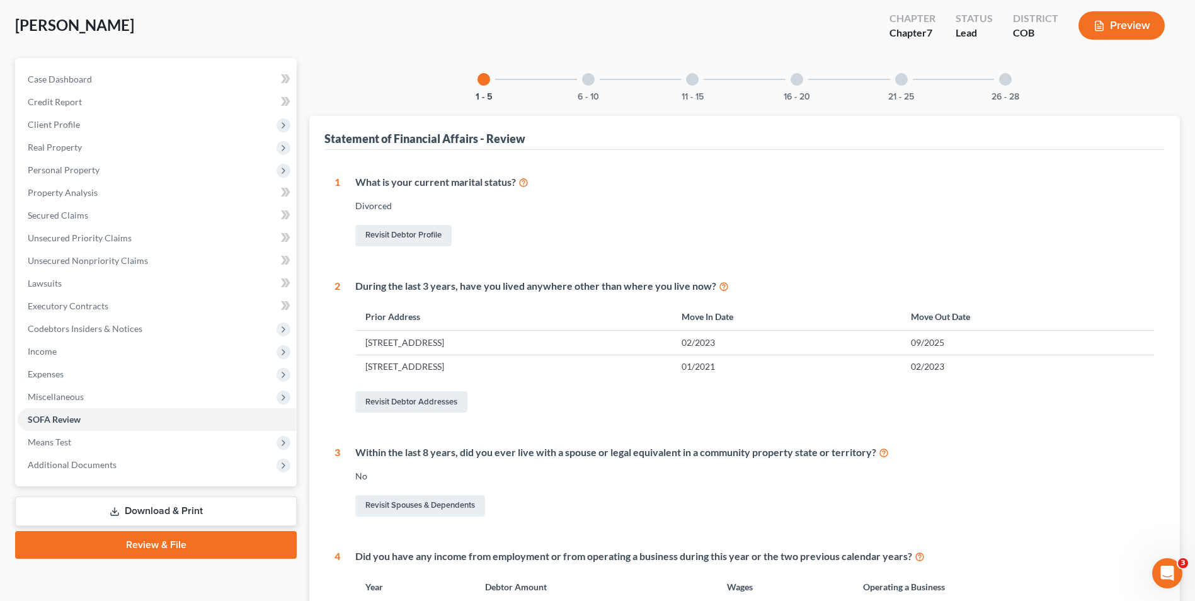
click at [605, 89] on div "6 - 10" at bounding box center [588, 79] width 43 height 43
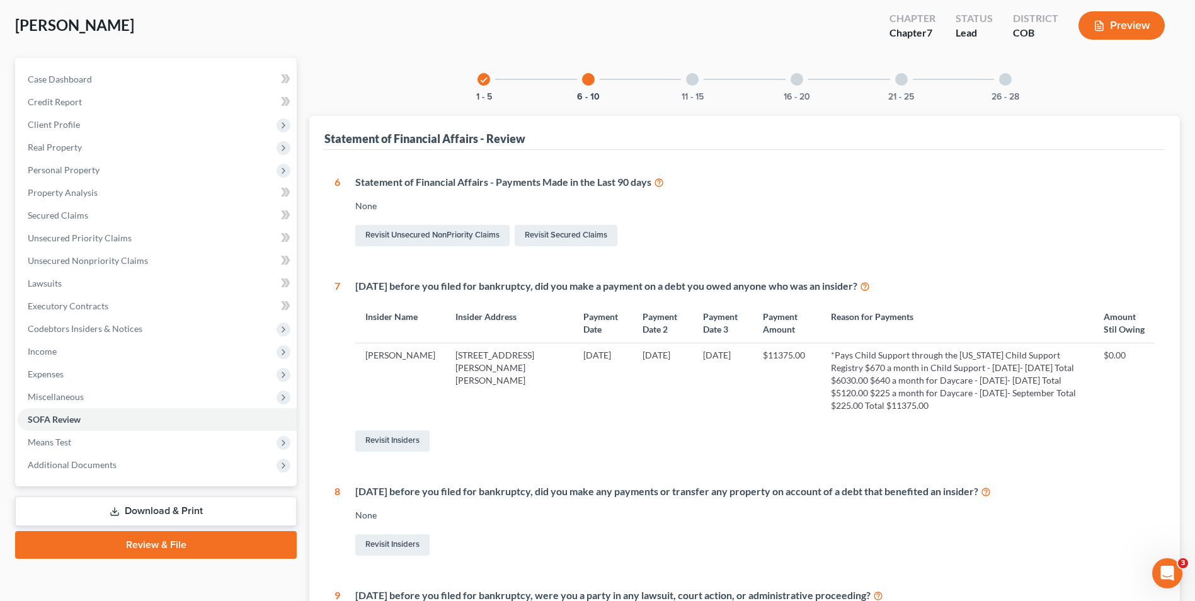
click at [680, 97] on div "11 - 15" at bounding box center [692, 79] width 43 height 43
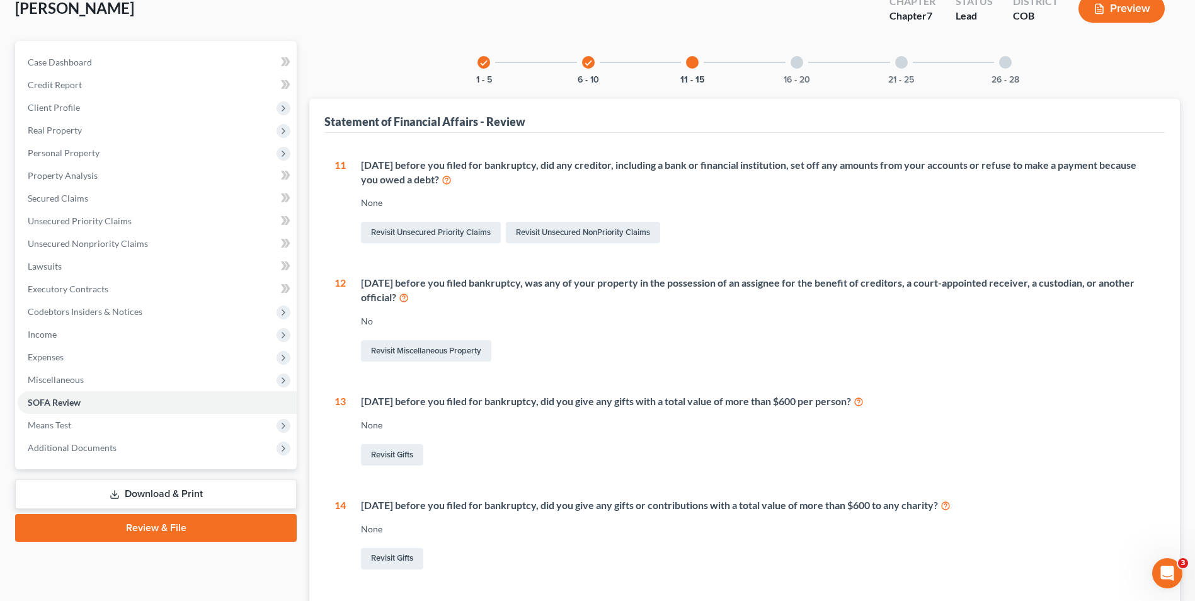
scroll to position [37, 0]
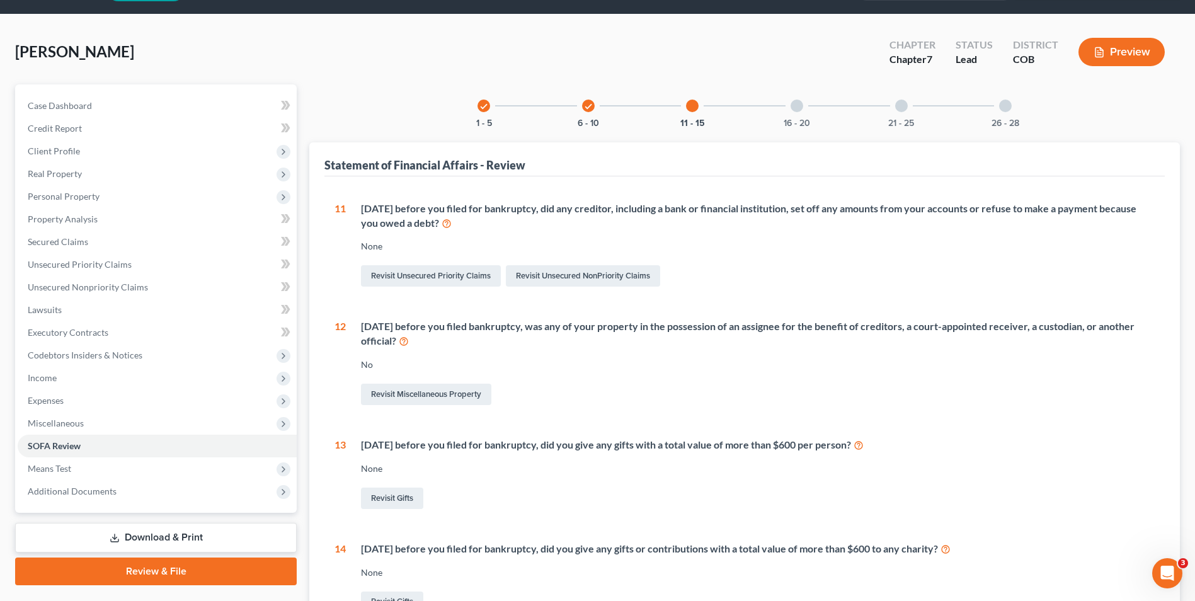
click at [800, 115] on div "16 - 20" at bounding box center [797, 105] width 43 height 43
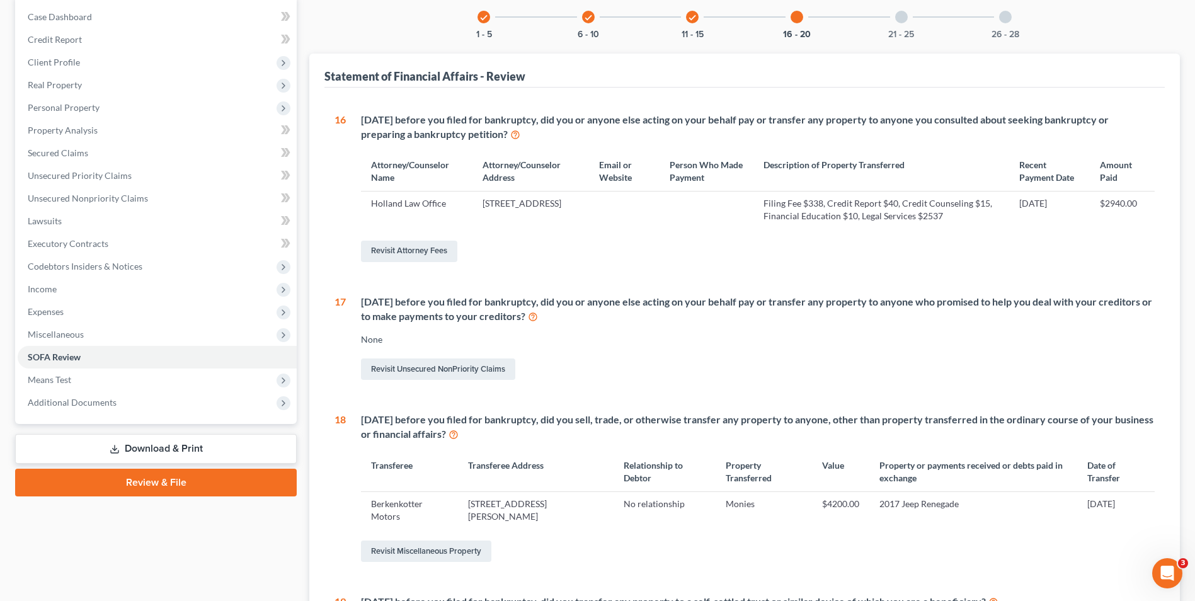
scroll to position [52, 0]
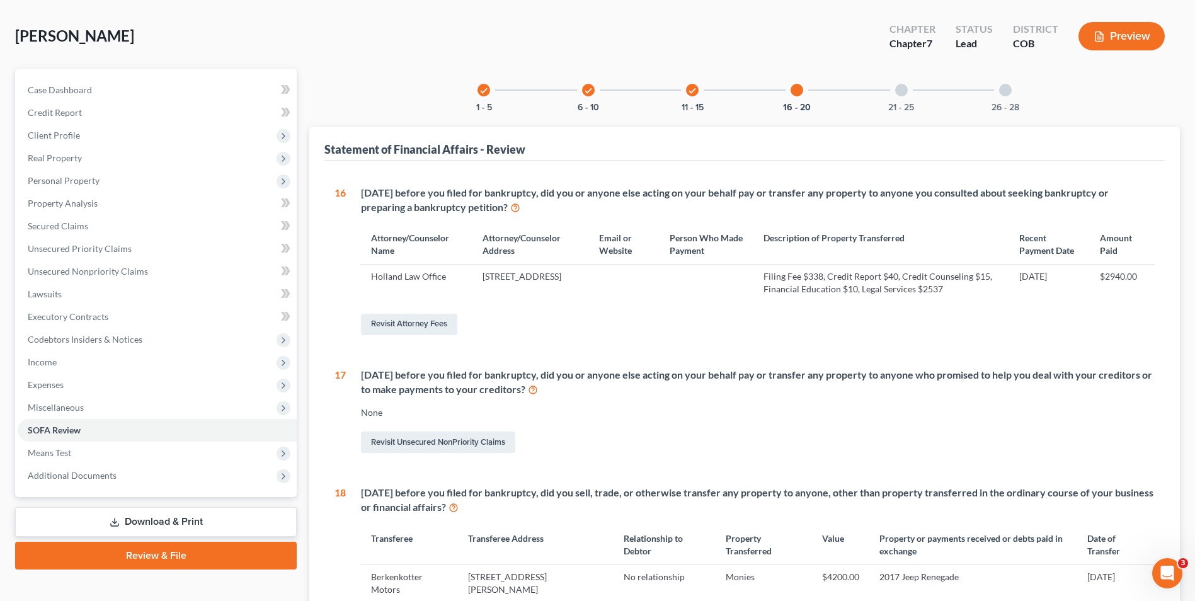
click at [908, 94] on div "21 - 25" at bounding box center [901, 90] width 43 height 43
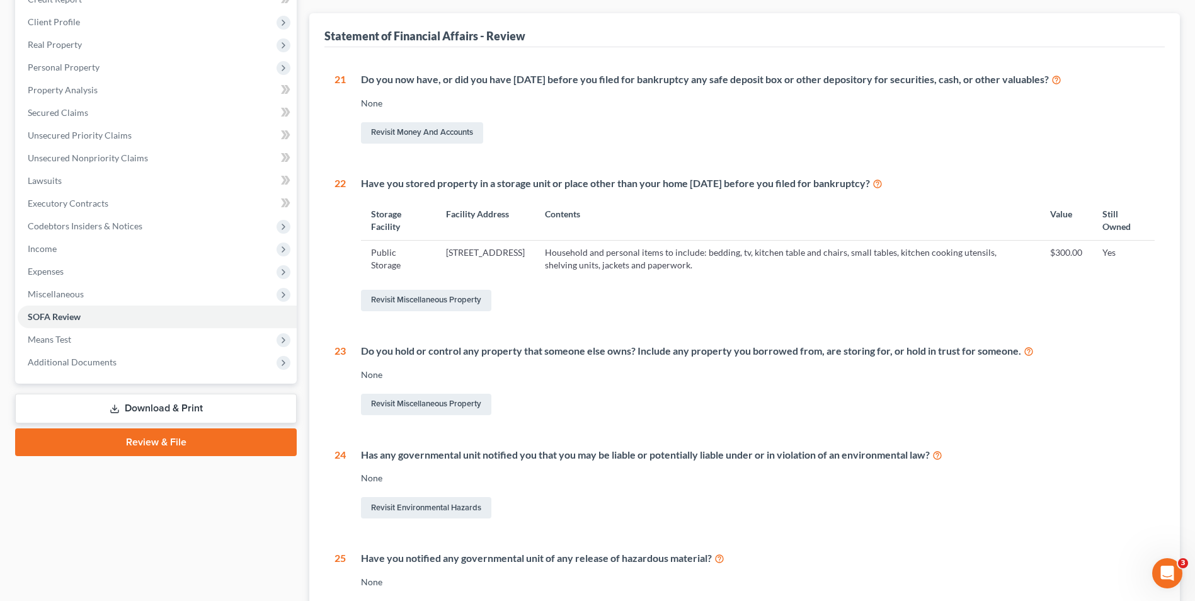
scroll to position [178, 0]
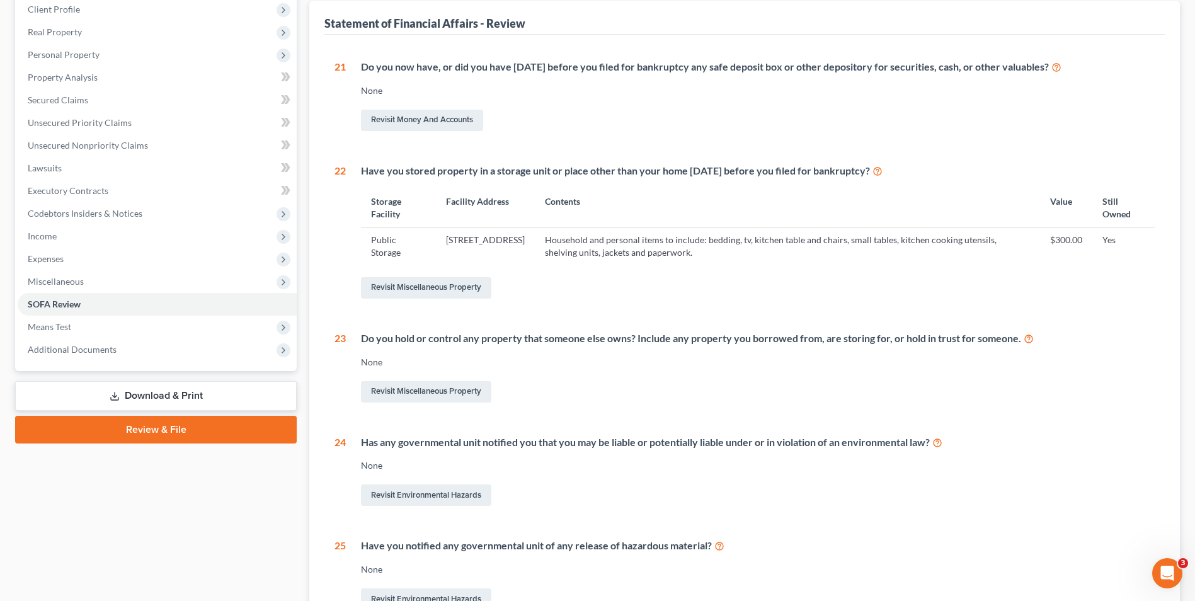
drag, startPoint x: 628, startPoint y: 279, endPoint x: 664, endPoint y: 270, distance: 37.5
click at [664, 270] on div "Have you stored property in a storage unit or place other than your home within…" at bounding box center [750, 232] width 809 height 137
click at [130, 344] on span "Additional Documents" at bounding box center [157, 349] width 279 height 23
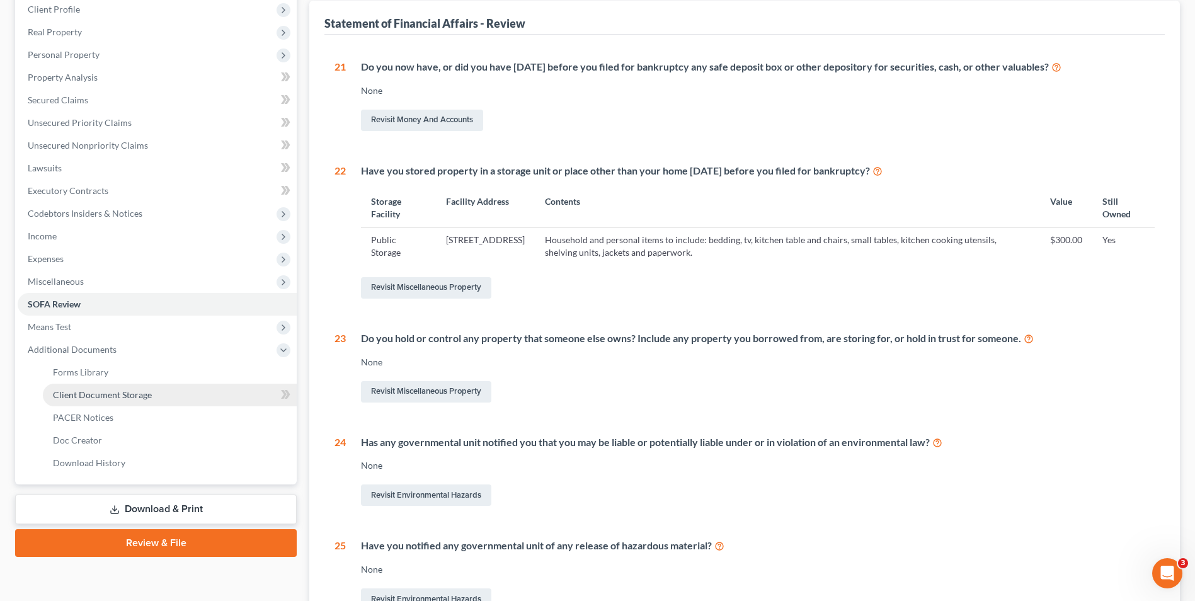
click at [98, 395] on span "Client Document Storage" at bounding box center [102, 394] width 99 height 11
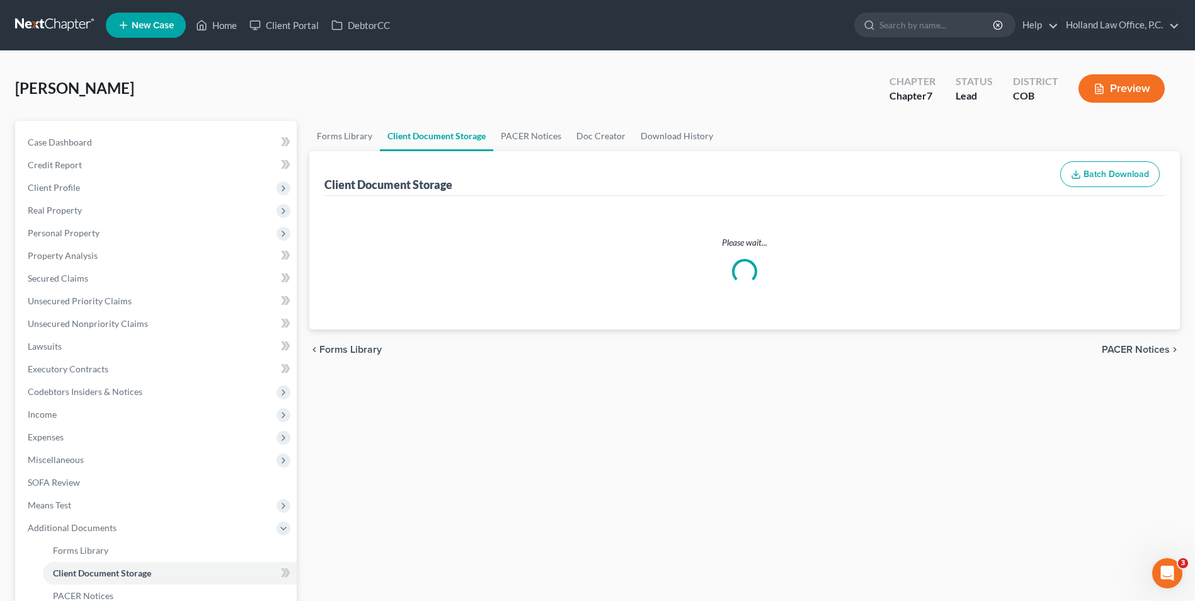
select select "5"
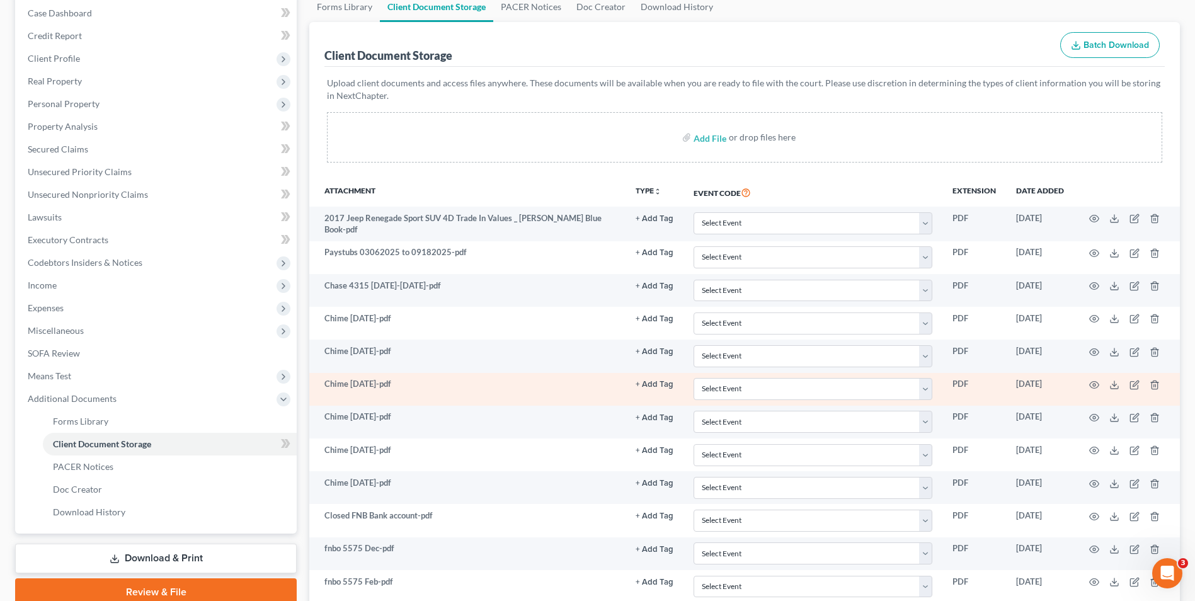
scroll to position [50, 0]
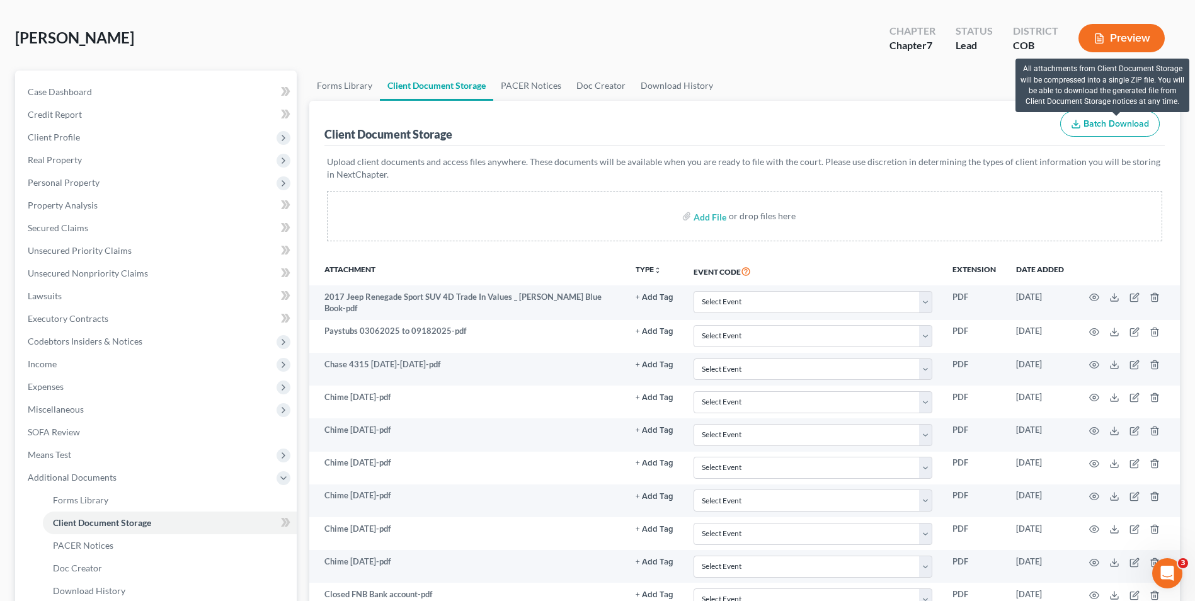
click at [1114, 120] on span "Batch Download" at bounding box center [1117, 123] width 66 height 11
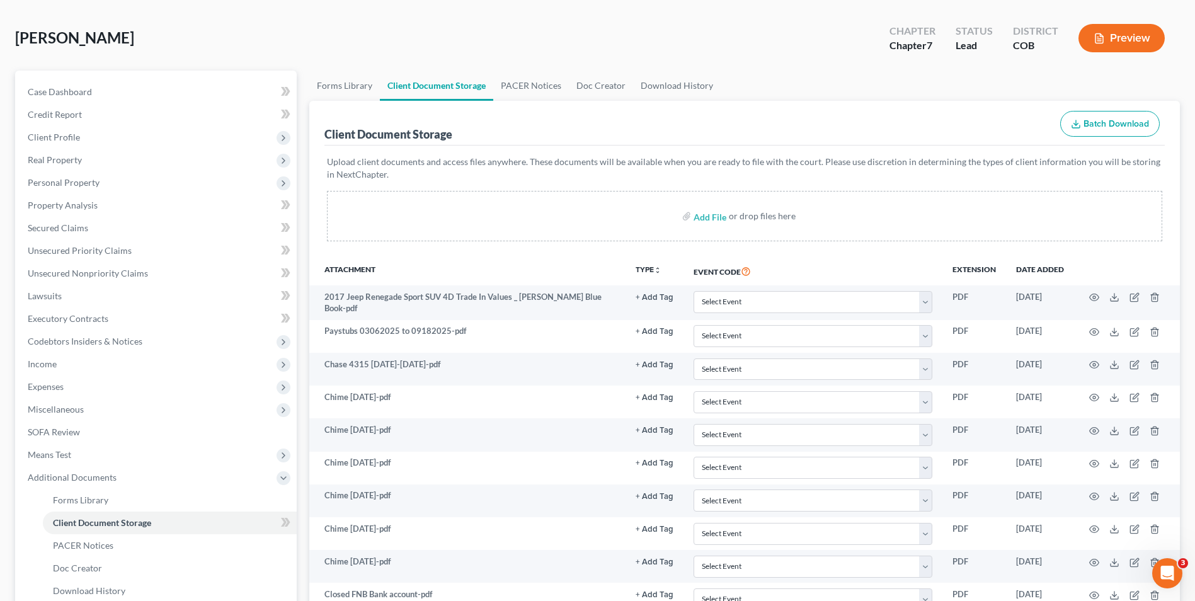
select select "5"
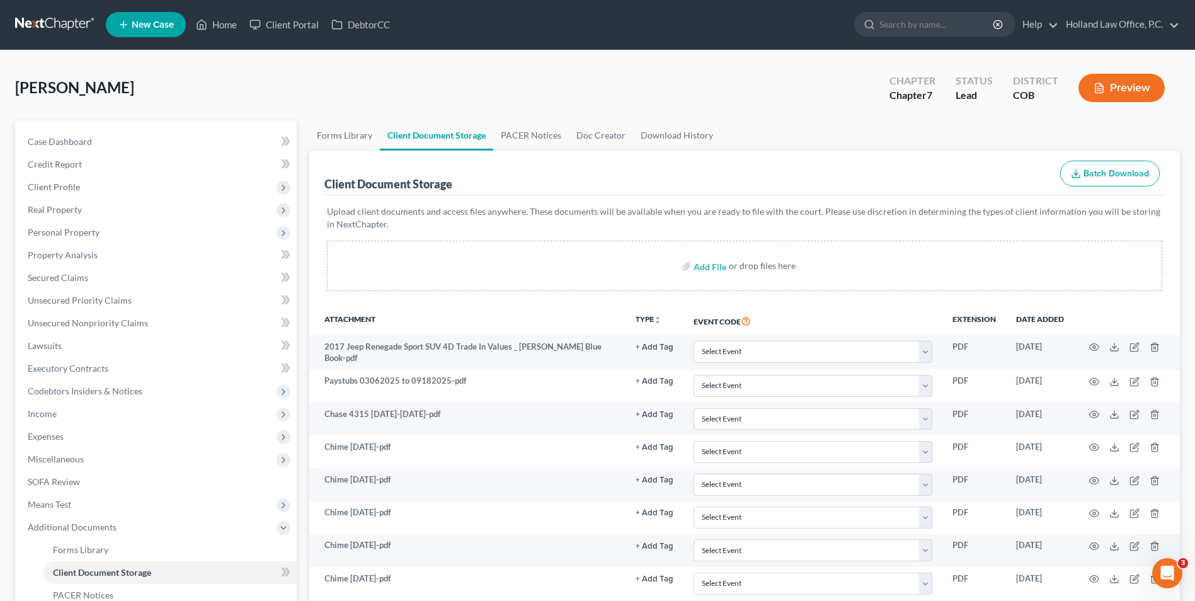
scroll to position [0, 0]
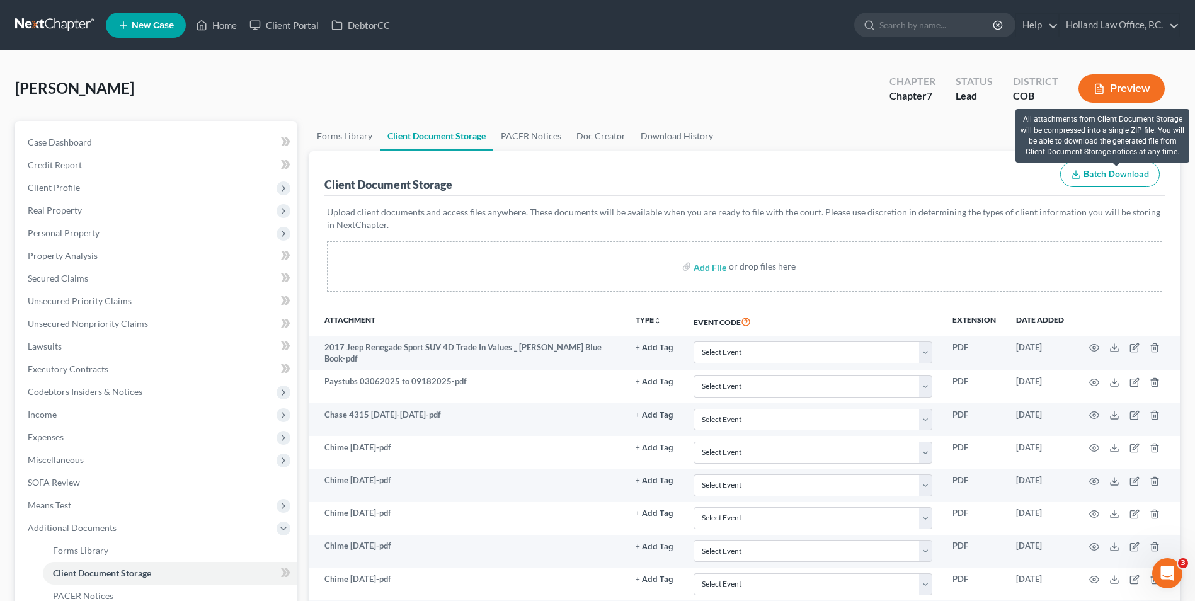
click at [1117, 169] on span "Batch Download" at bounding box center [1117, 174] width 66 height 11
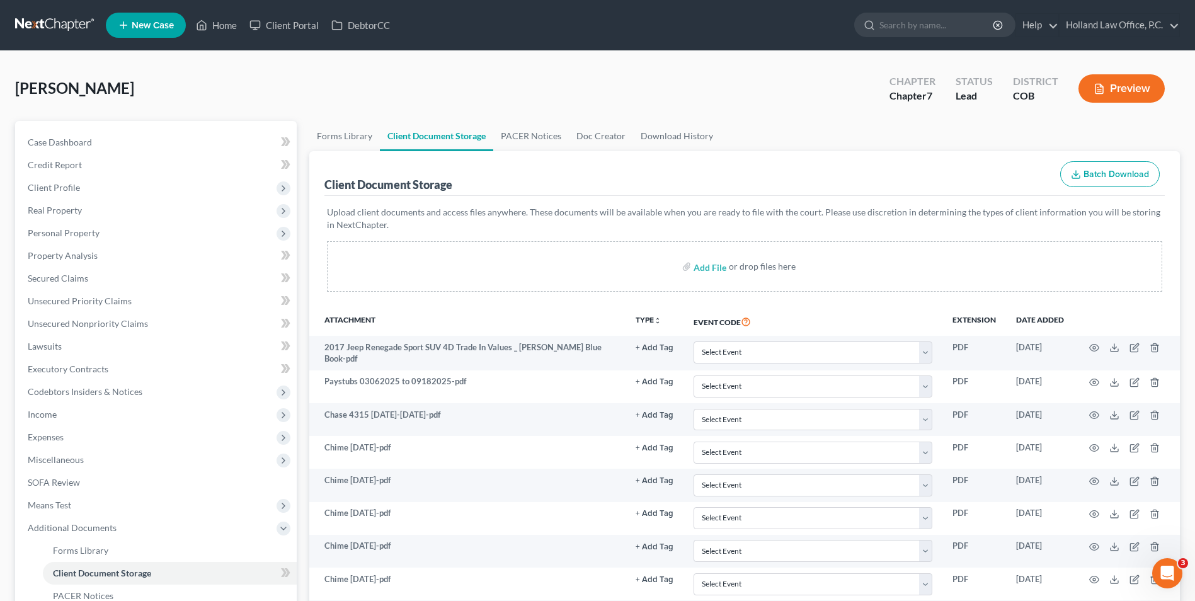
select select "5"
click at [1095, 168] on button "Batch Download" at bounding box center [1110, 174] width 100 height 26
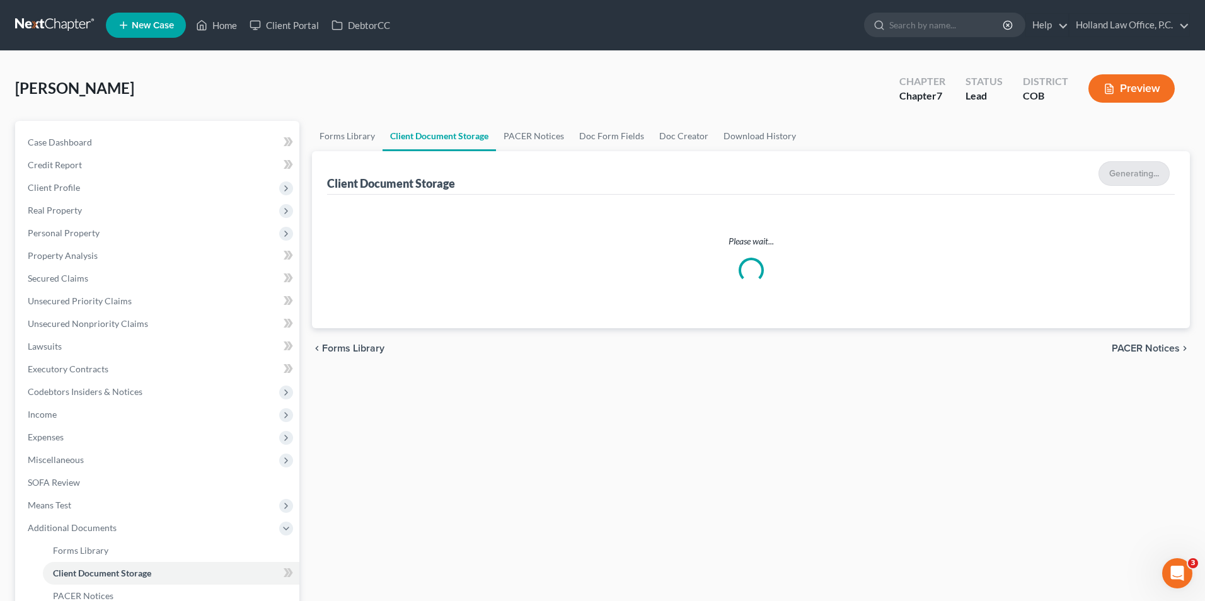
select select "5"
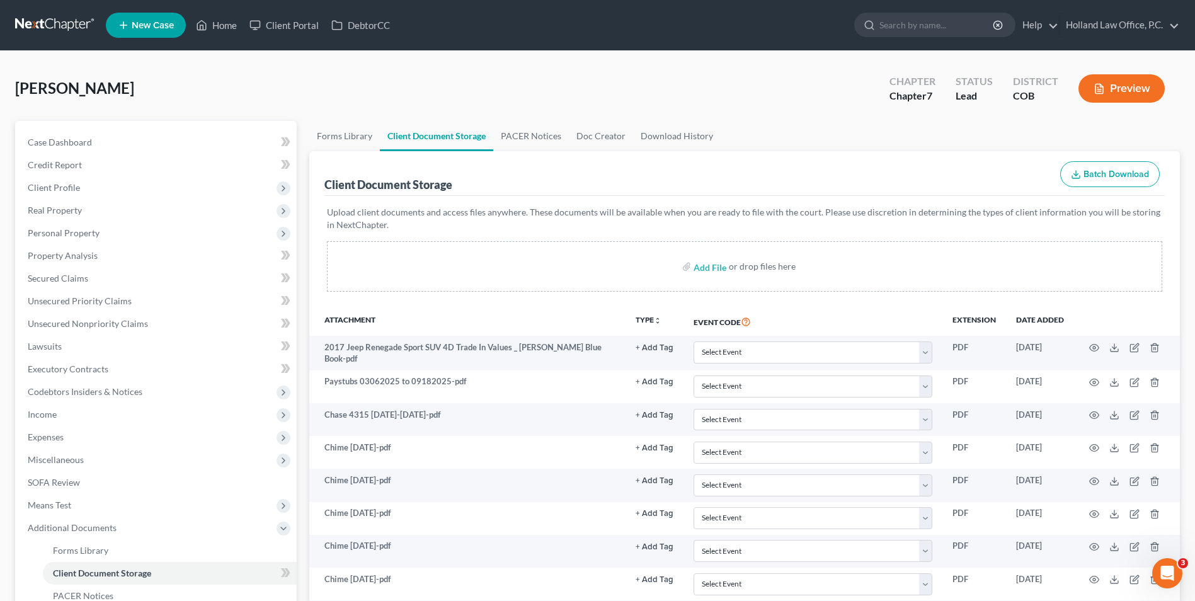
click at [1109, 161] on button "Batch Download" at bounding box center [1110, 174] width 100 height 26
select select "5"
click at [1166, 123] on ul "Forms Library Client Document Storage PACER Notices Doc Creator Download History" at bounding box center [744, 136] width 871 height 30
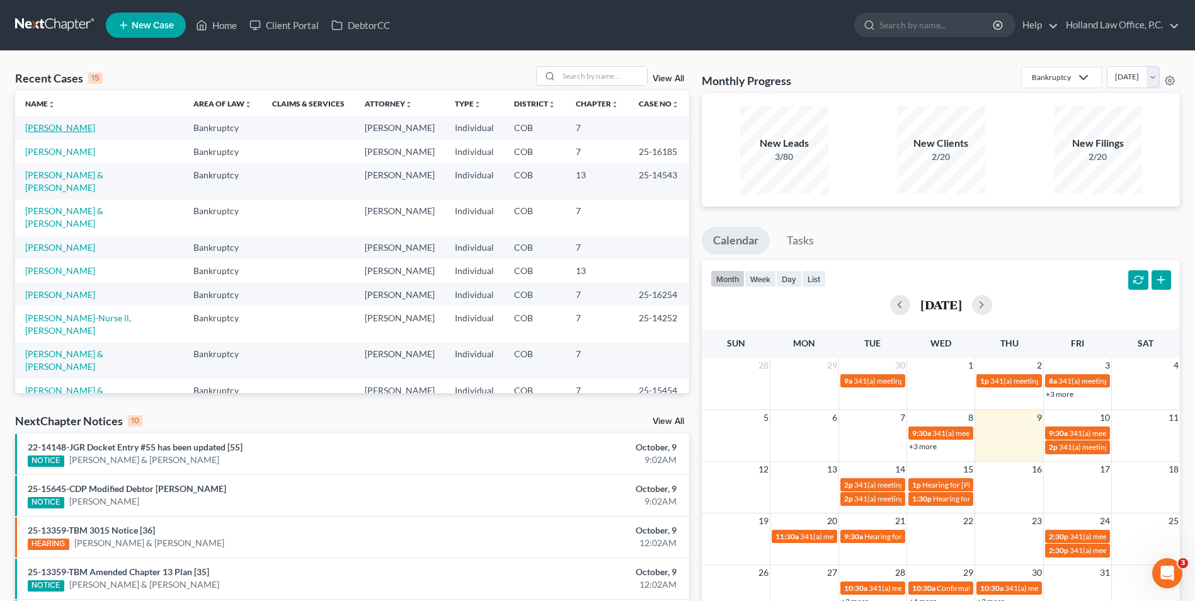
click at [62, 125] on link "[PERSON_NAME]" at bounding box center [60, 127] width 70 height 11
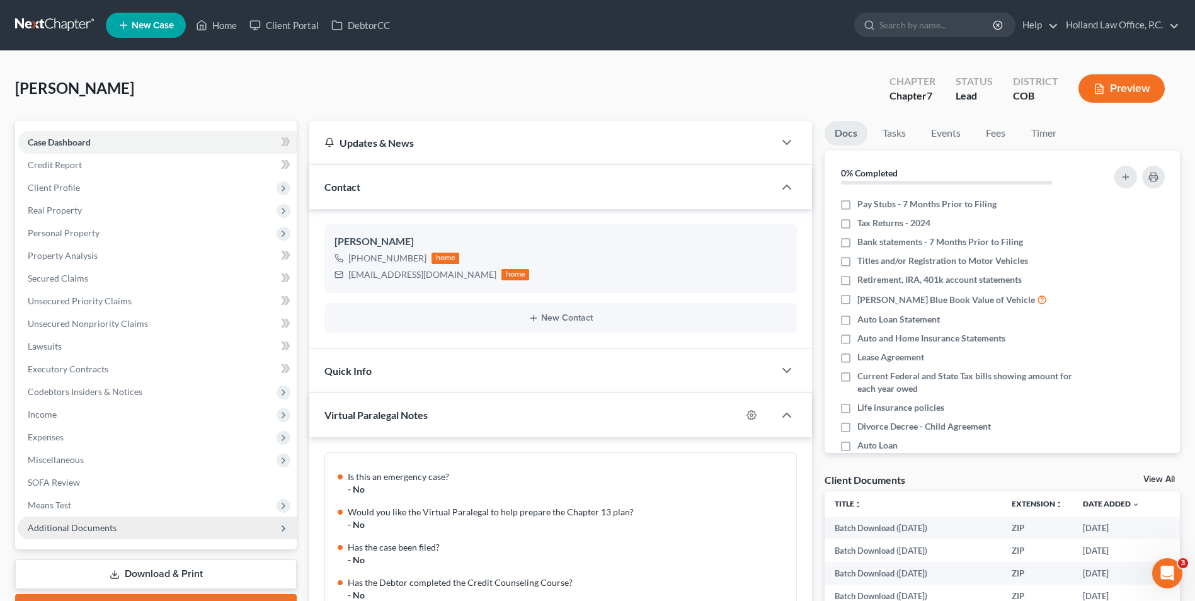
click at [95, 525] on span "Additional Documents" at bounding box center [72, 527] width 89 height 11
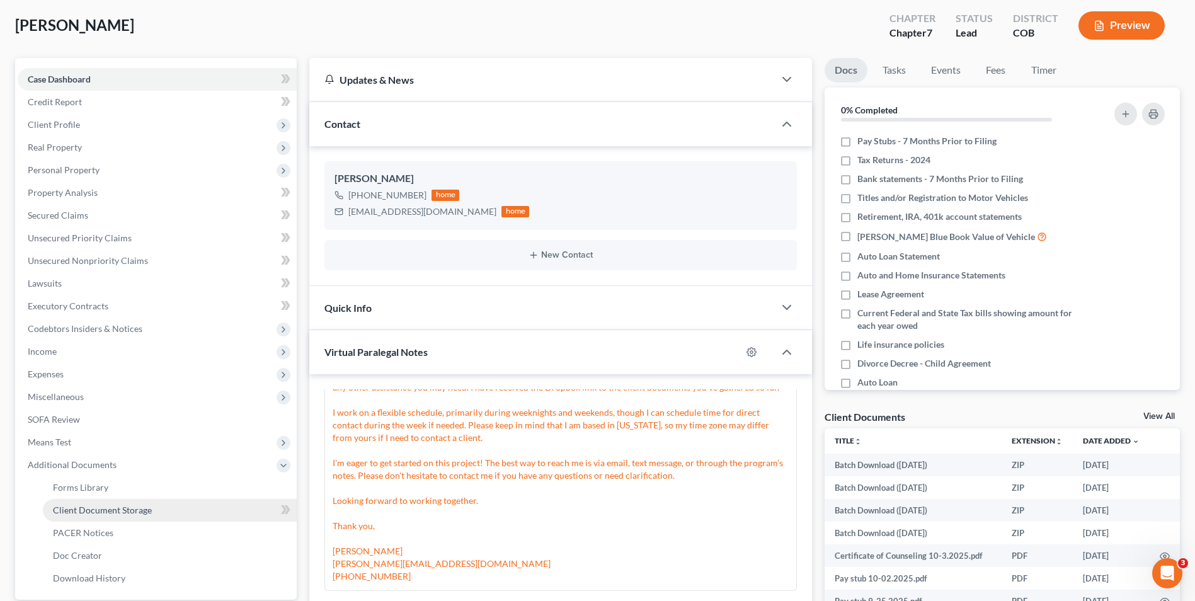
click at [159, 507] on link "Client Document Storage" at bounding box center [170, 510] width 254 height 23
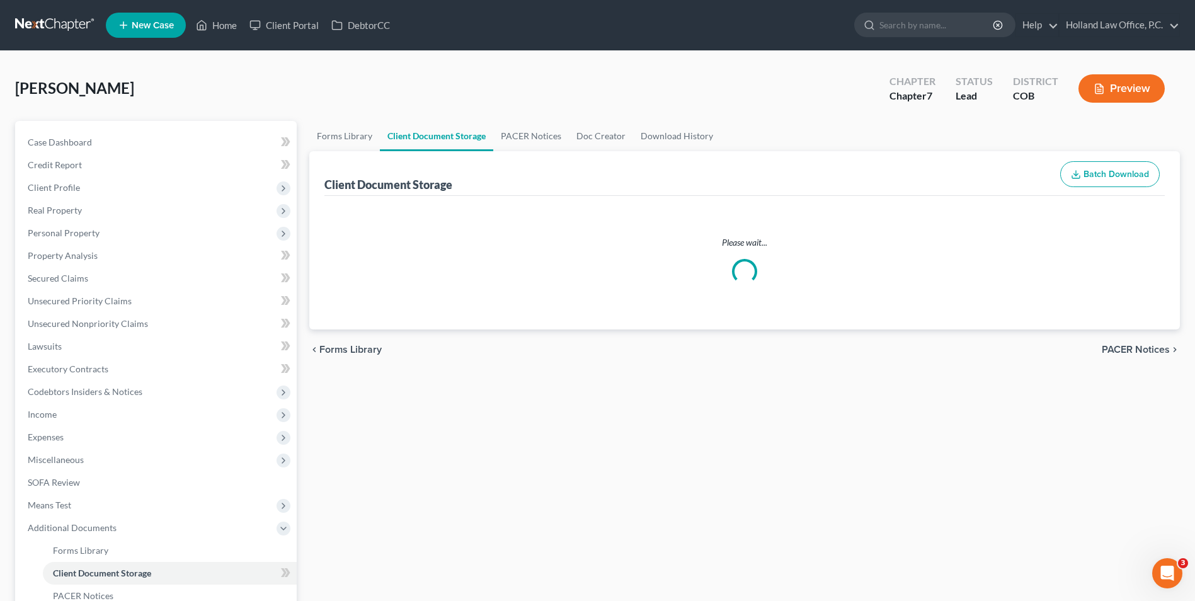
select select "5"
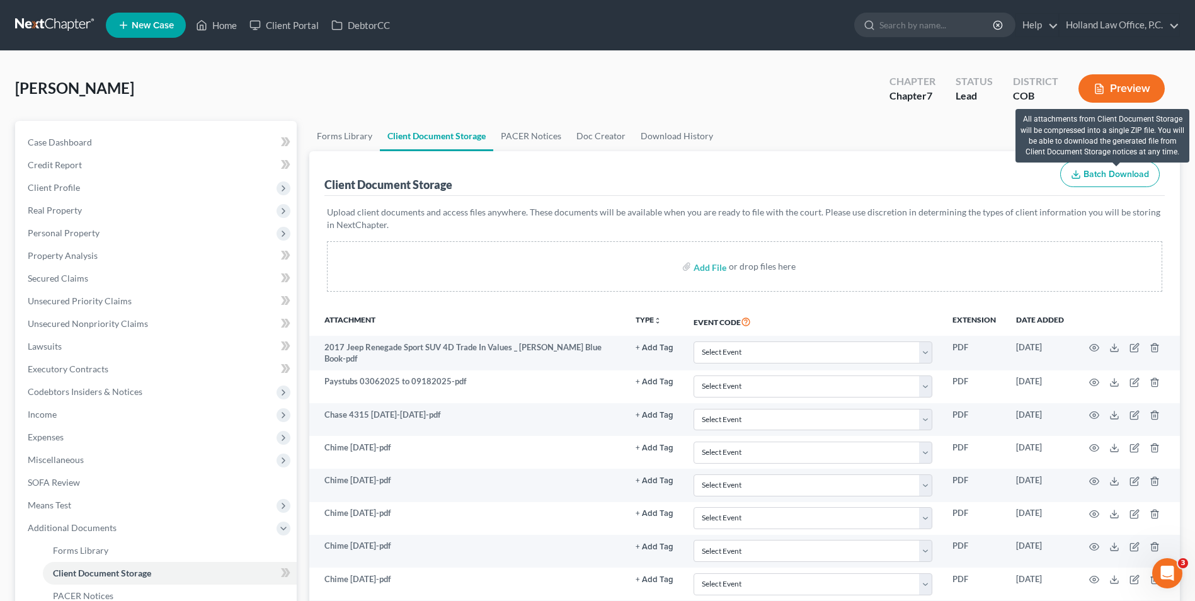
click at [1100, 173] on span "Batch Download" at bounding box center [1117, 174] width 66 height 11
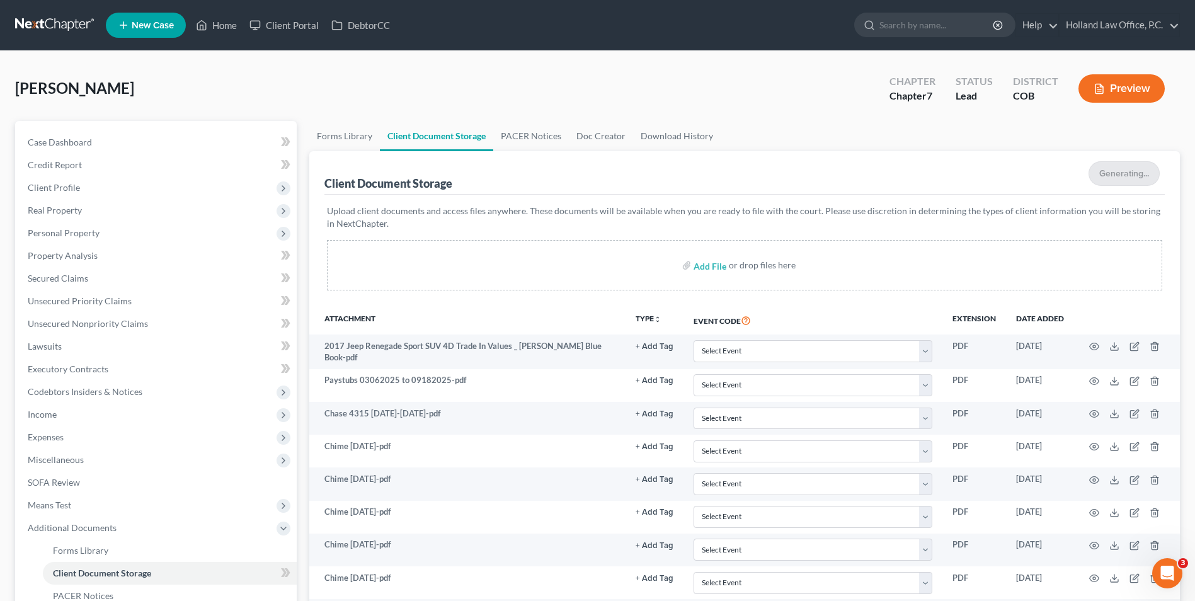
select select "5"
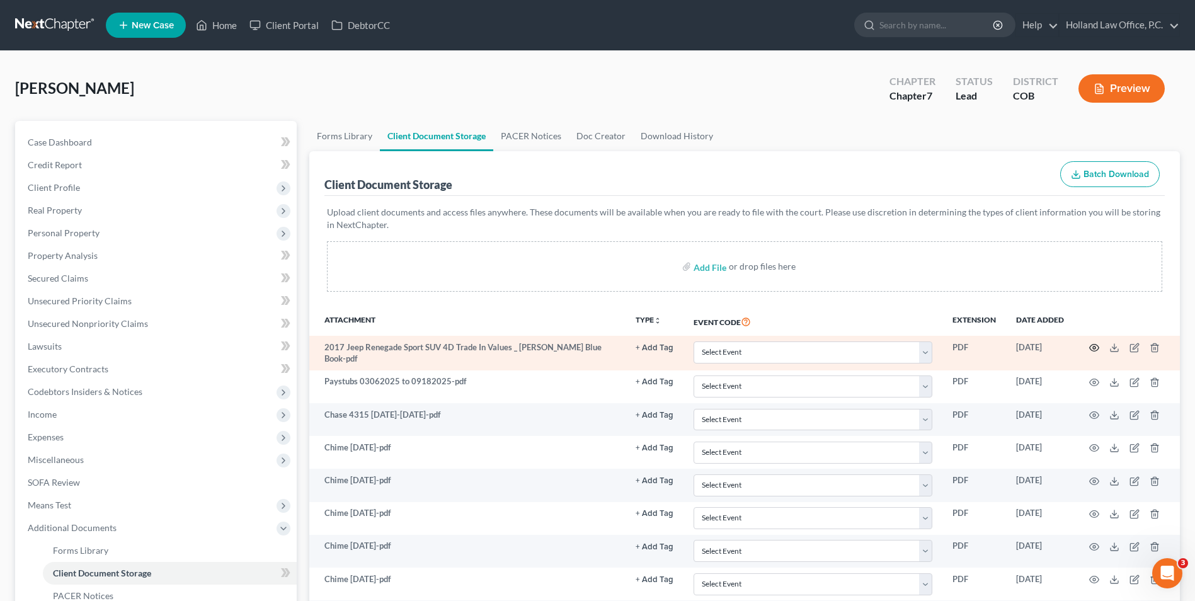
click at [1094, 348] on icon "button" at bounding box center [1094, 348] width 10 height 10
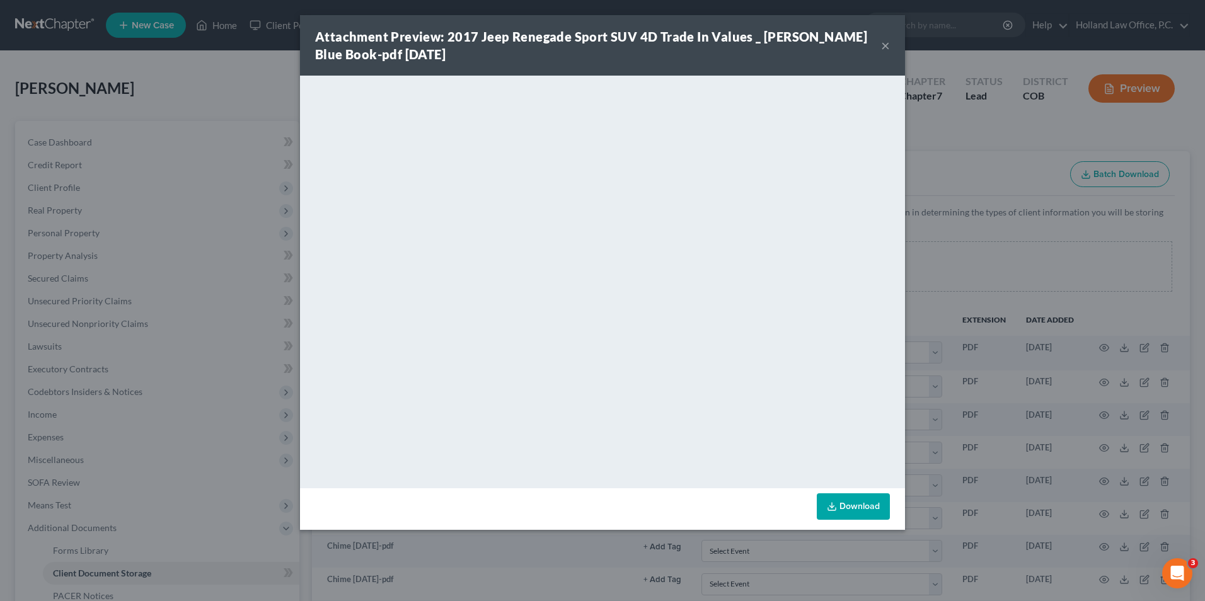
click at [887, 47] on button "×" at bounding box center [885, 45] width 9 height 15
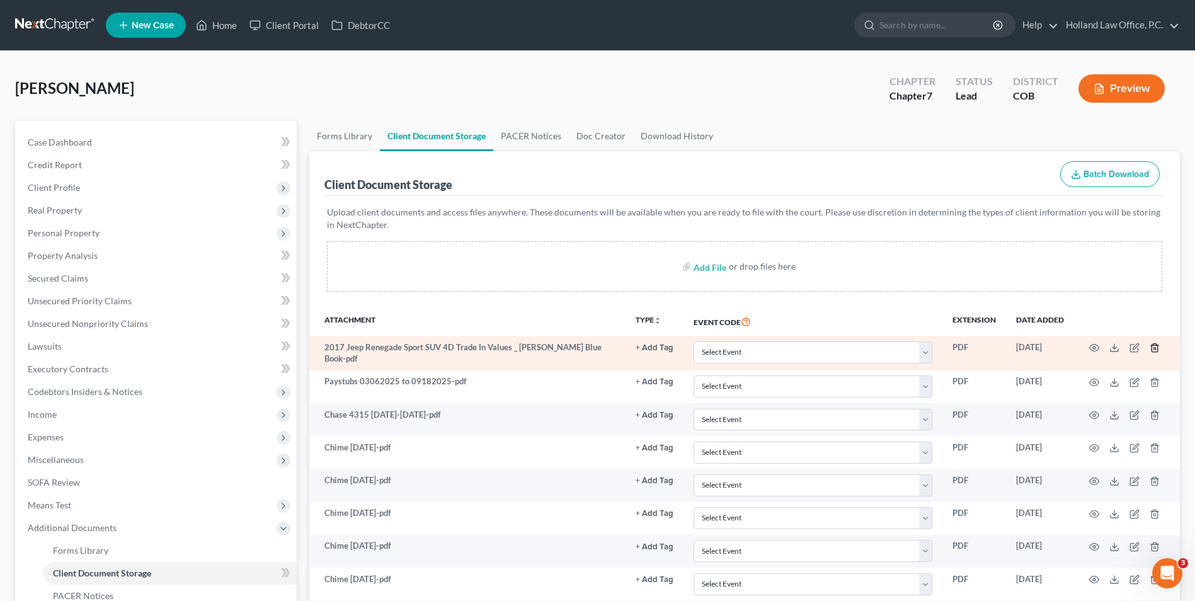
click at [1154, 352] on icon "button" at bounding box center [1155, 348] width 6 height 8
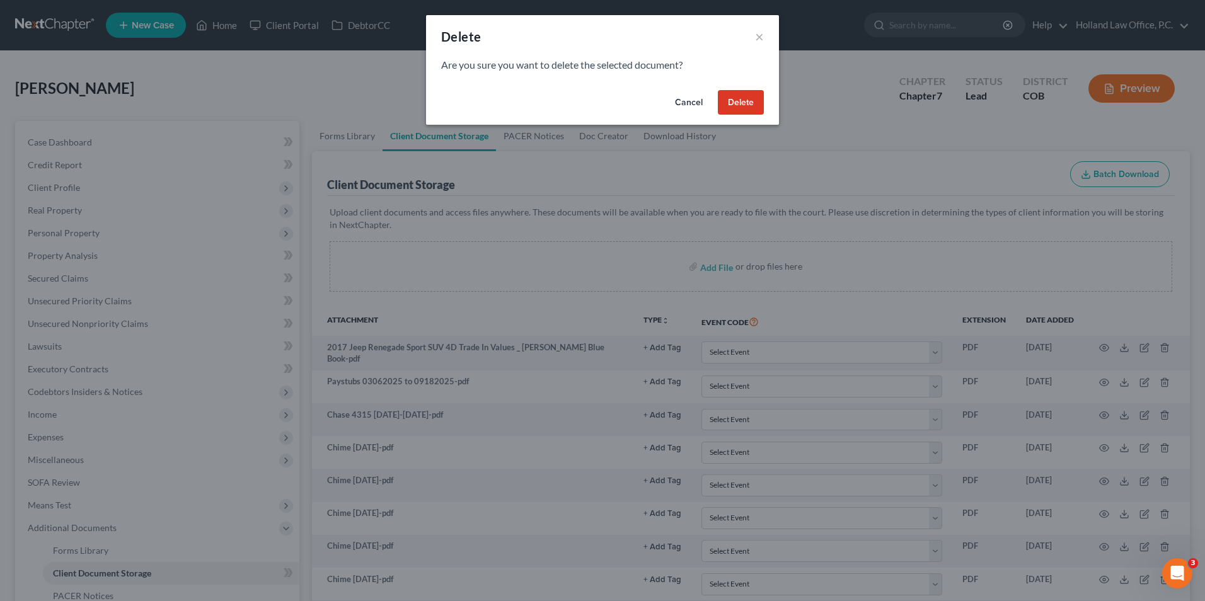
click at [755, 106] on button "Delete" at bounding box center [741, 102] width 46 height 25
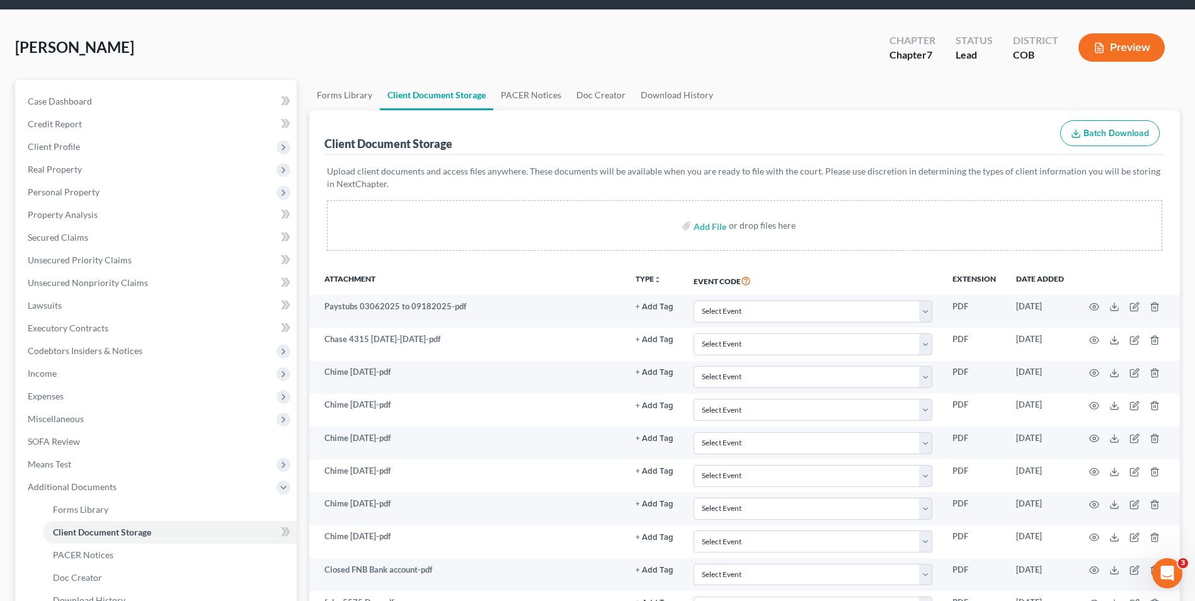
scroll to position [63, 0]
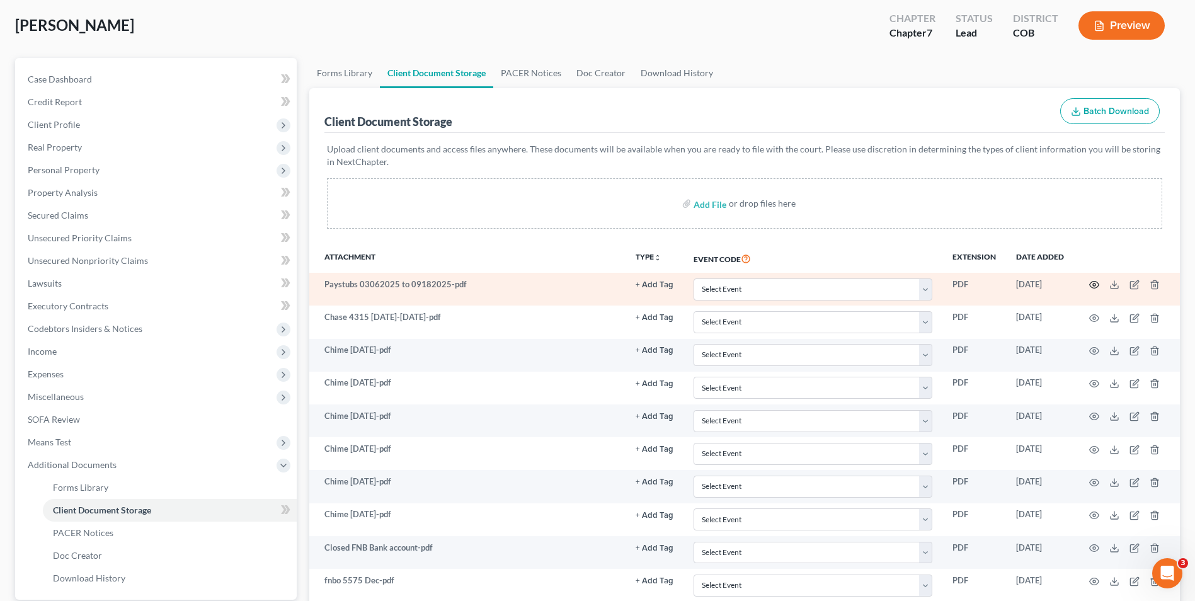
click at [1092, 283] on icon "button" at bounding box center [1094, 285] width 9 height 7
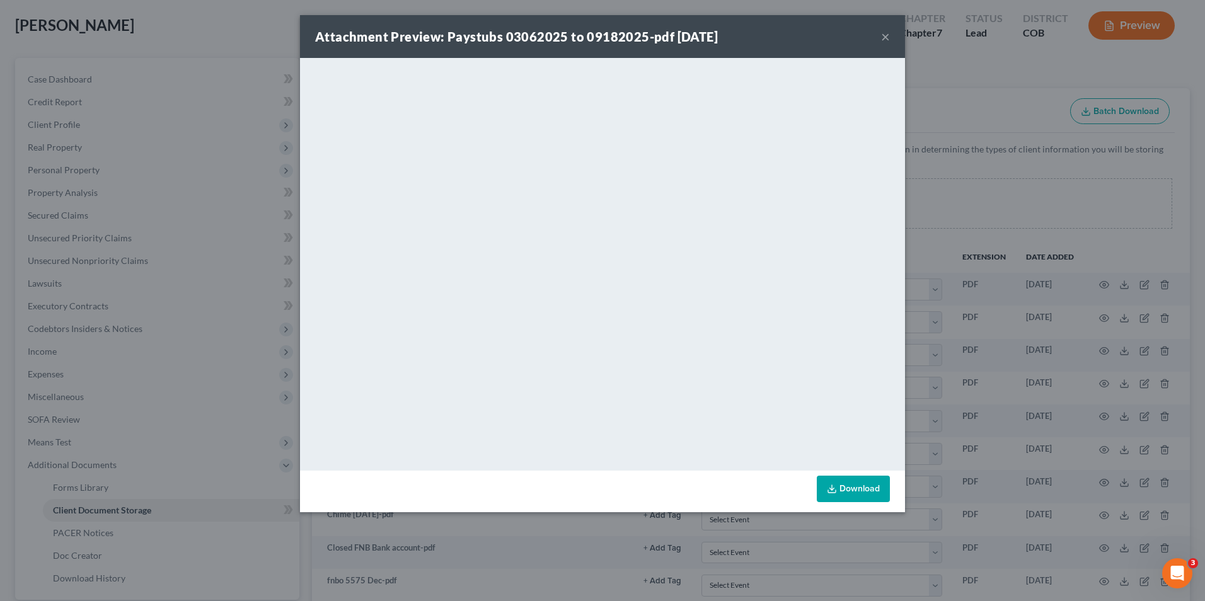
click at [883, 35] on button "×" at bounding box center [885, 36] width 9 height 15
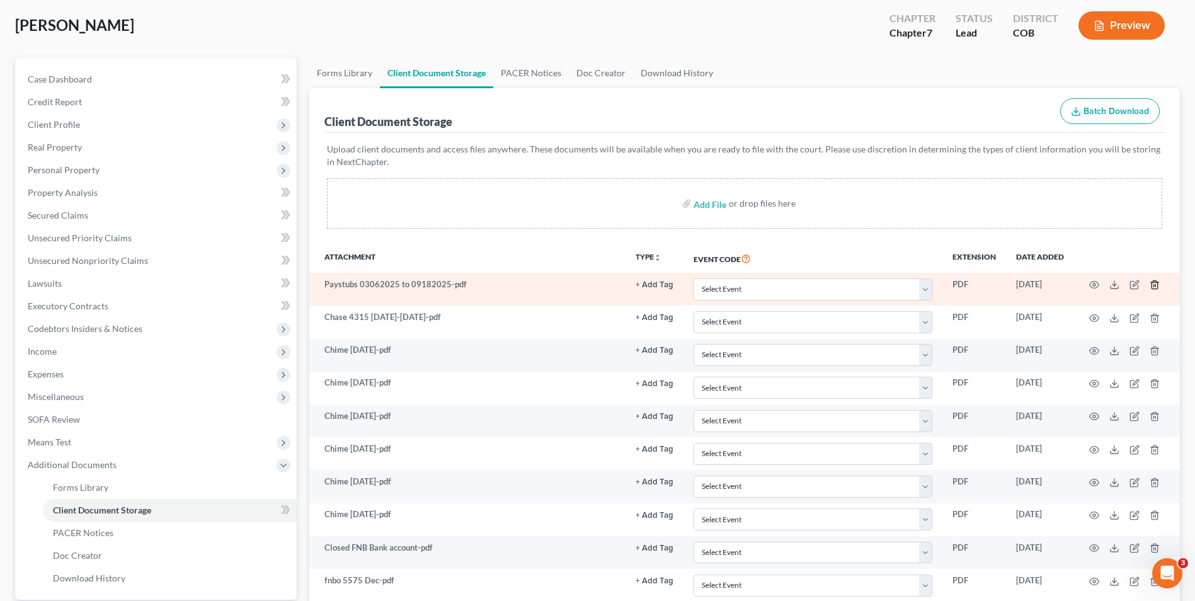
click at [1156, 287] on line "button" at bounding box center [1156, 286] width 0 height 3
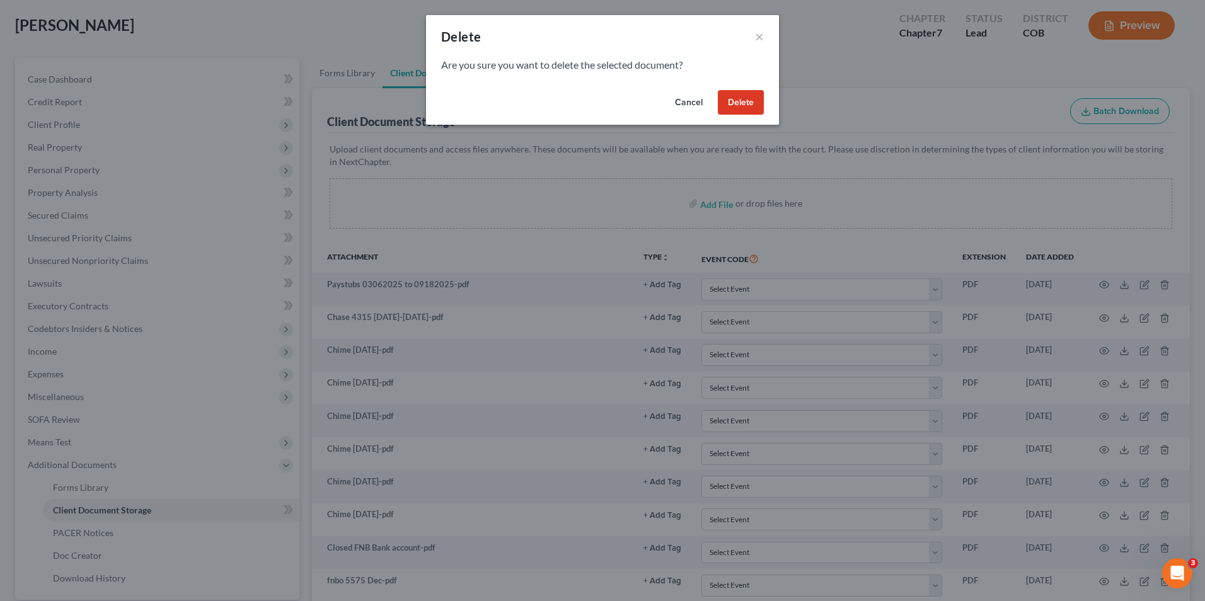
click at [750, 108] on button "Delete" at bounding box center [741, 102] width 46 height 25
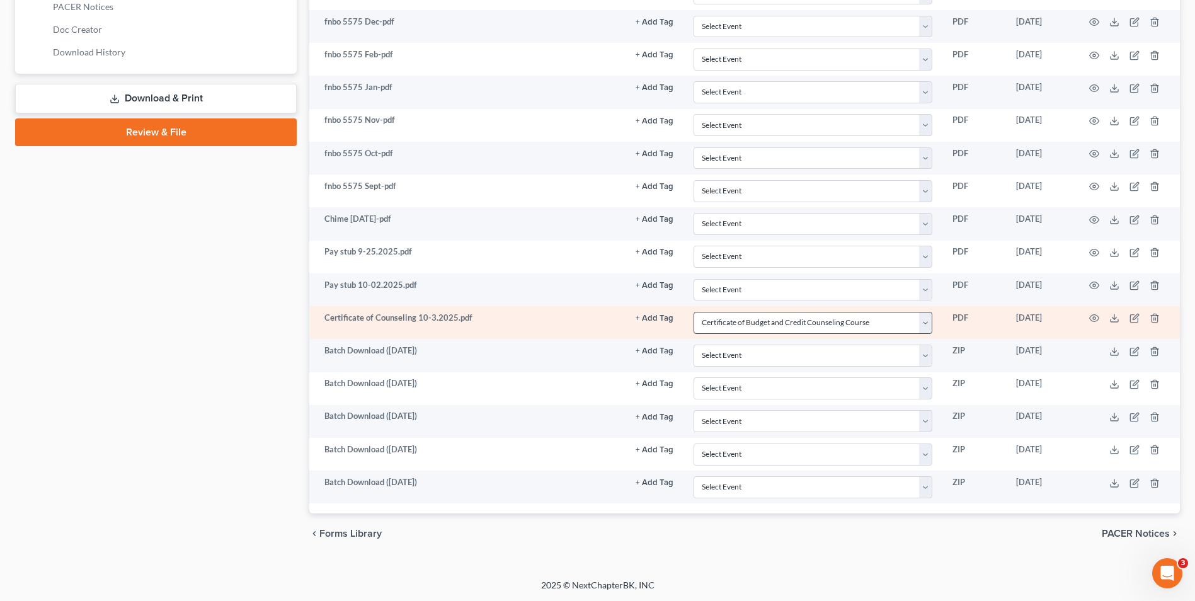
scroll to position [590, 0]
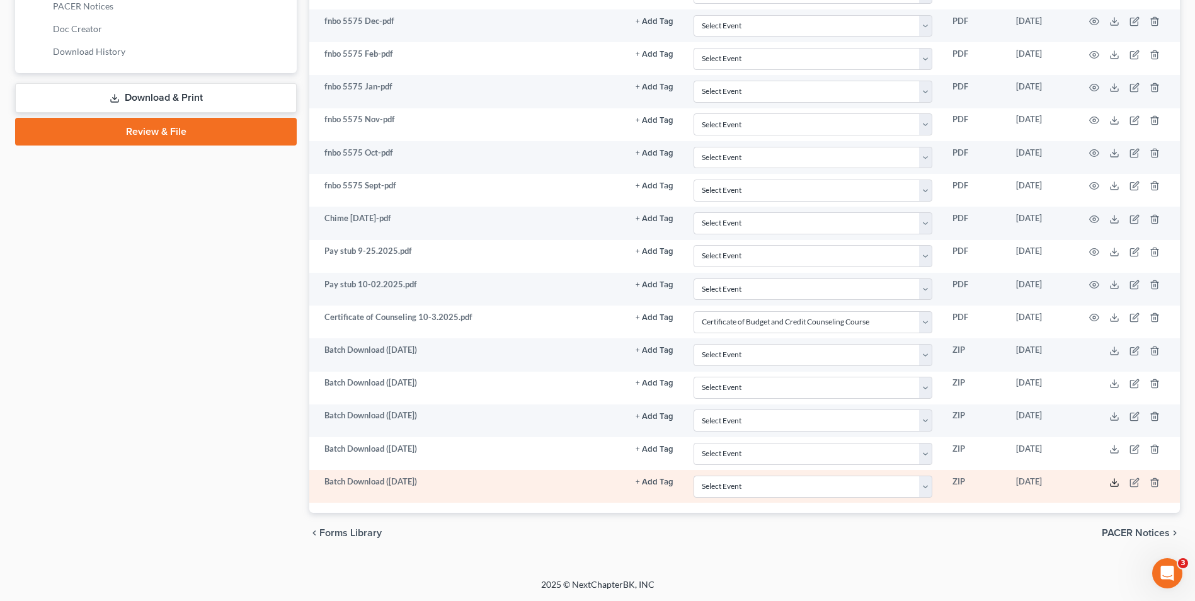
click at [1113, 481] on icon at bounding box center [1115, 483] width 10 height 10
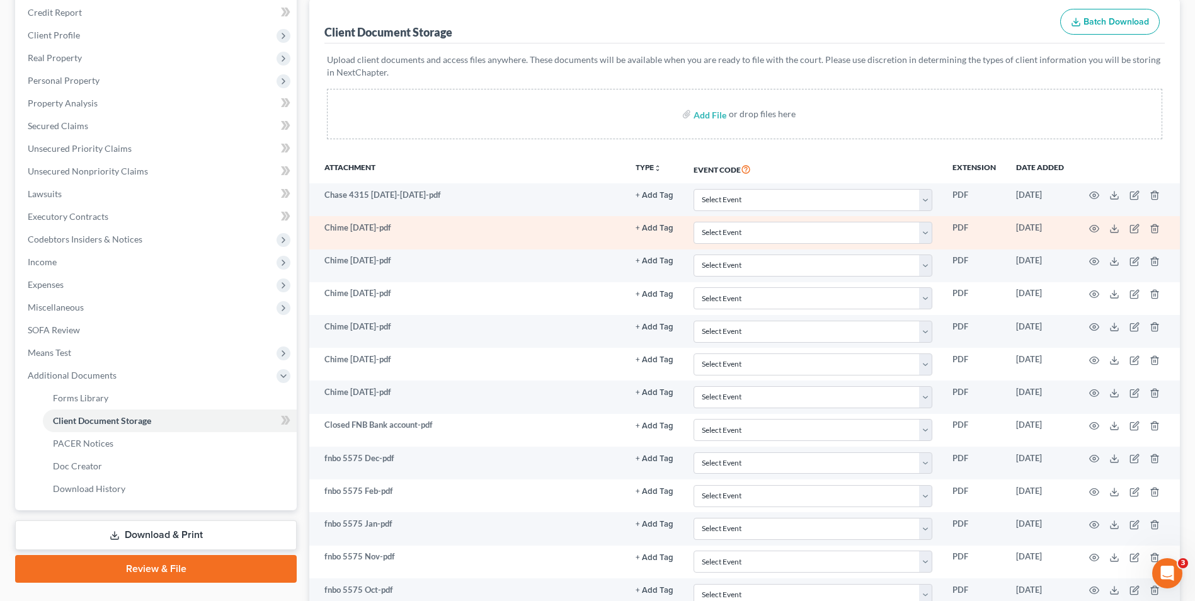
scroll to position [149, 0]
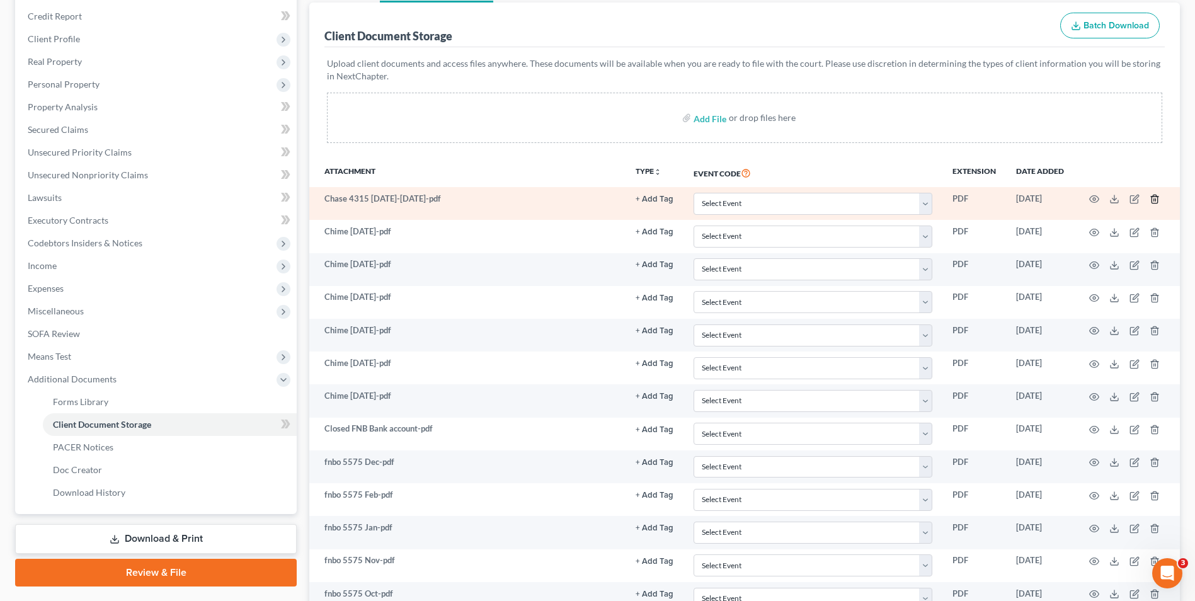
click at [1157, 198] on icon "button" at bounding box center [1155, 199] width 10 height 10
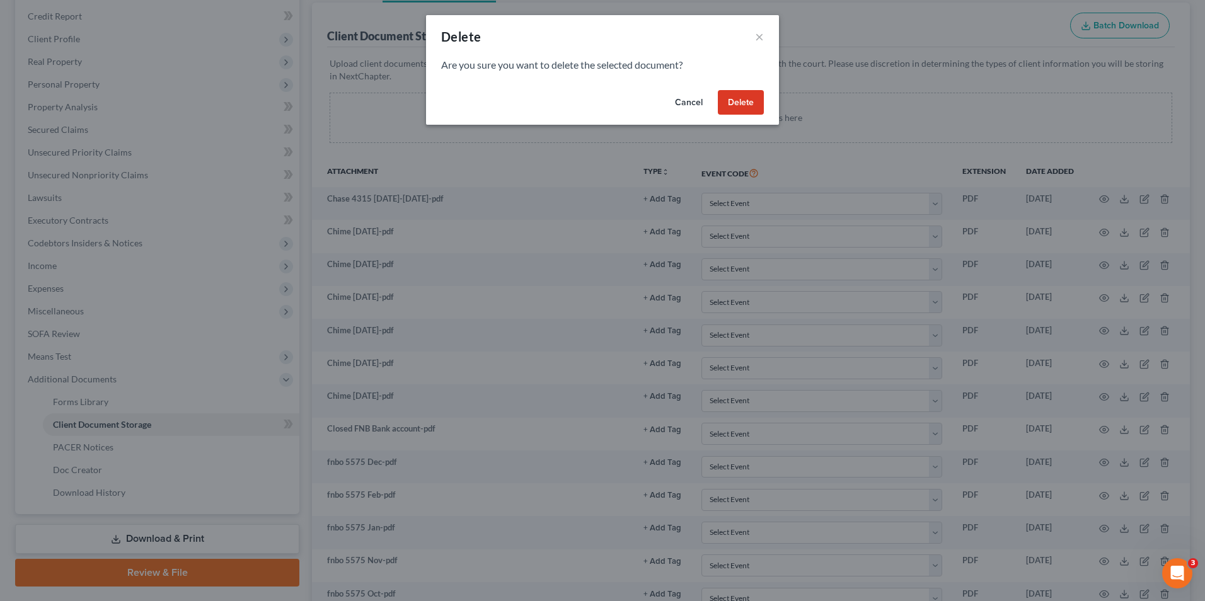
click at [725, 94] on button "Delete" at bounding box center [741, 102] width 46 height 25
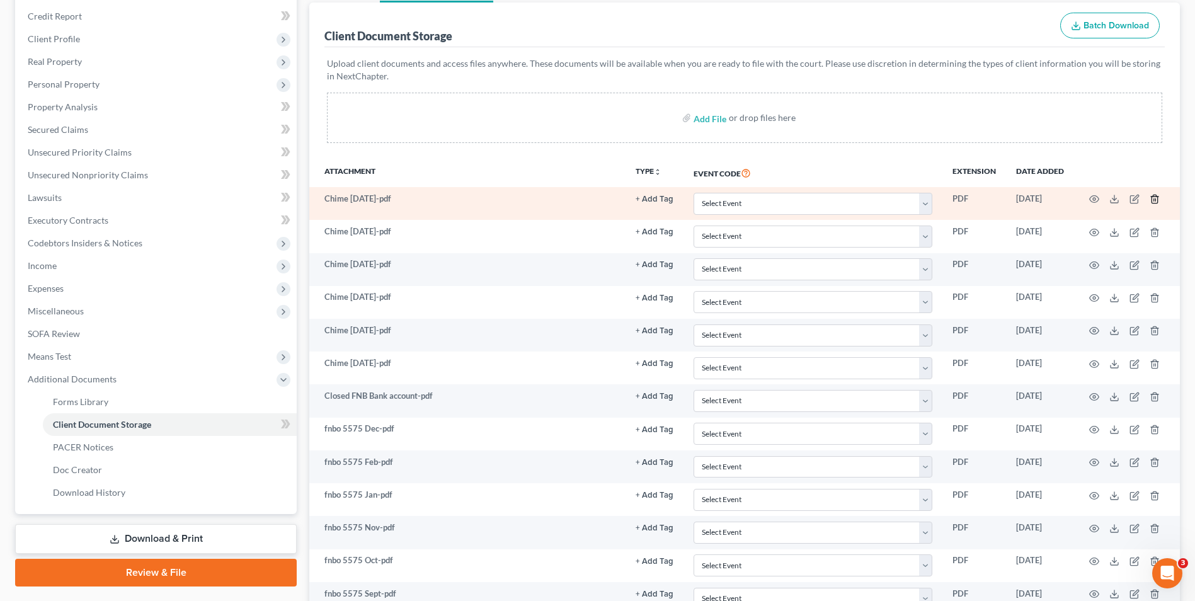
click at [1156, 201] on line "button" at bounding box center [1156, 200] width 0 height 3
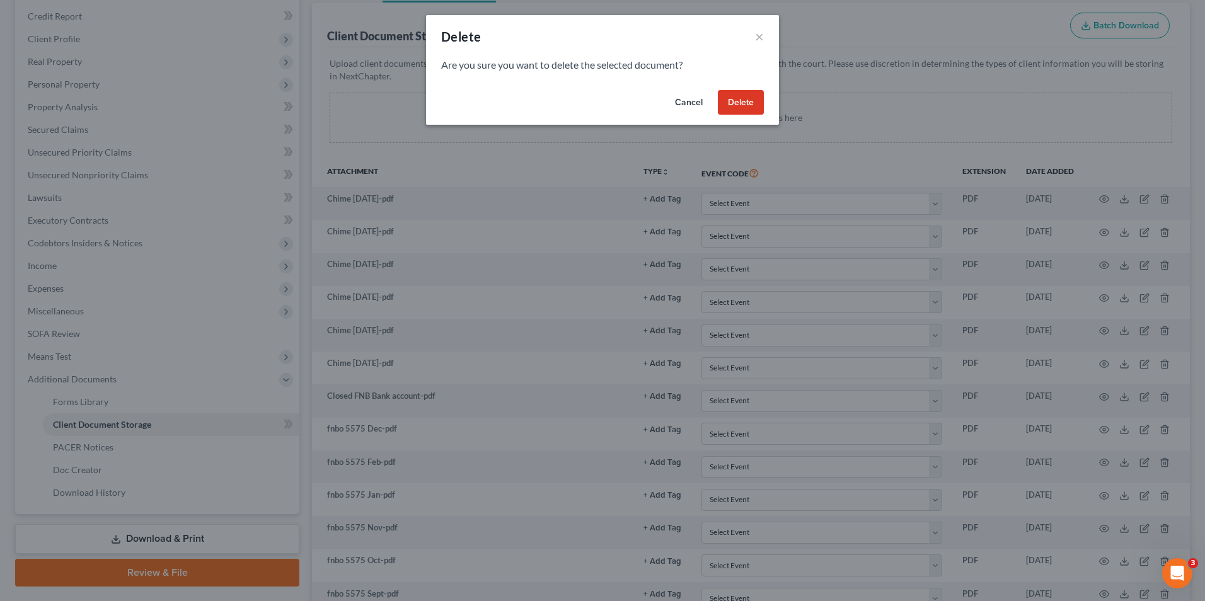
click at [754, 100] on button "Delete" at bounding box center [741, 102] width 46 height 25
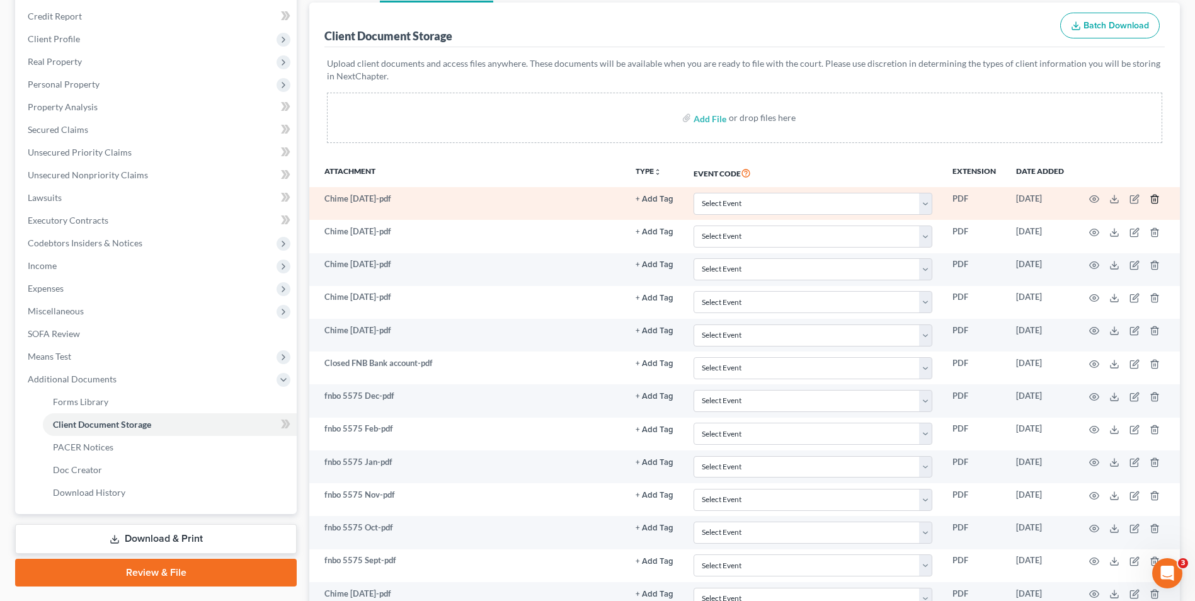
click at [1155, 196] on icon "button" at bounding box center [1155, 199] width 10 height 10
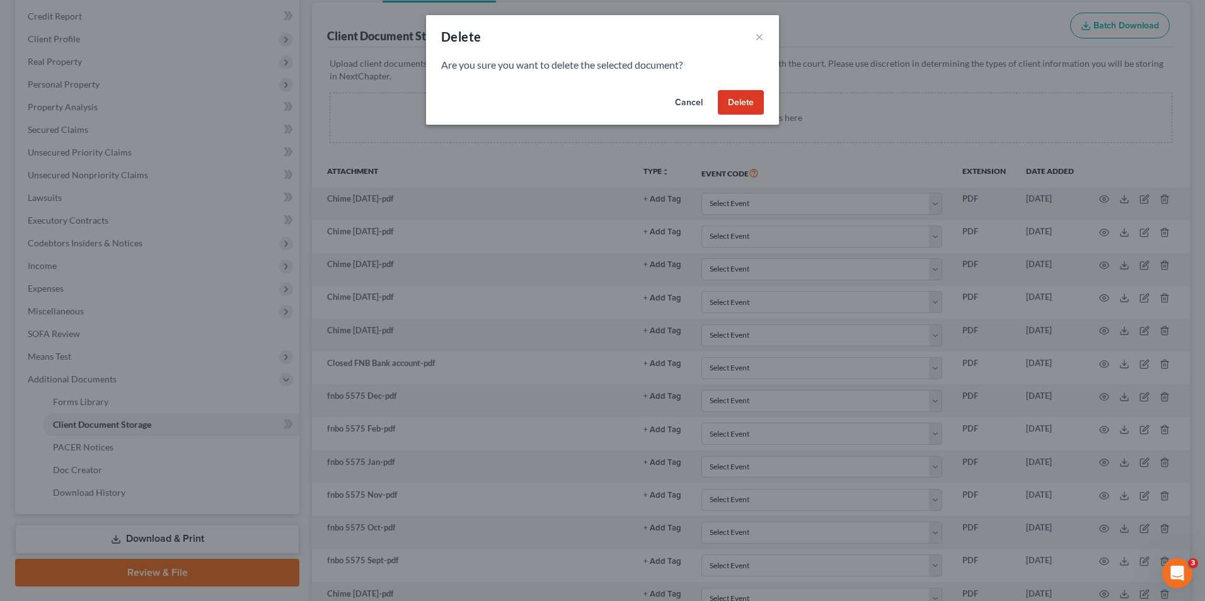
click at [763, 105] on button "Delete" at bounding box center [741, 102] width 46 height 25
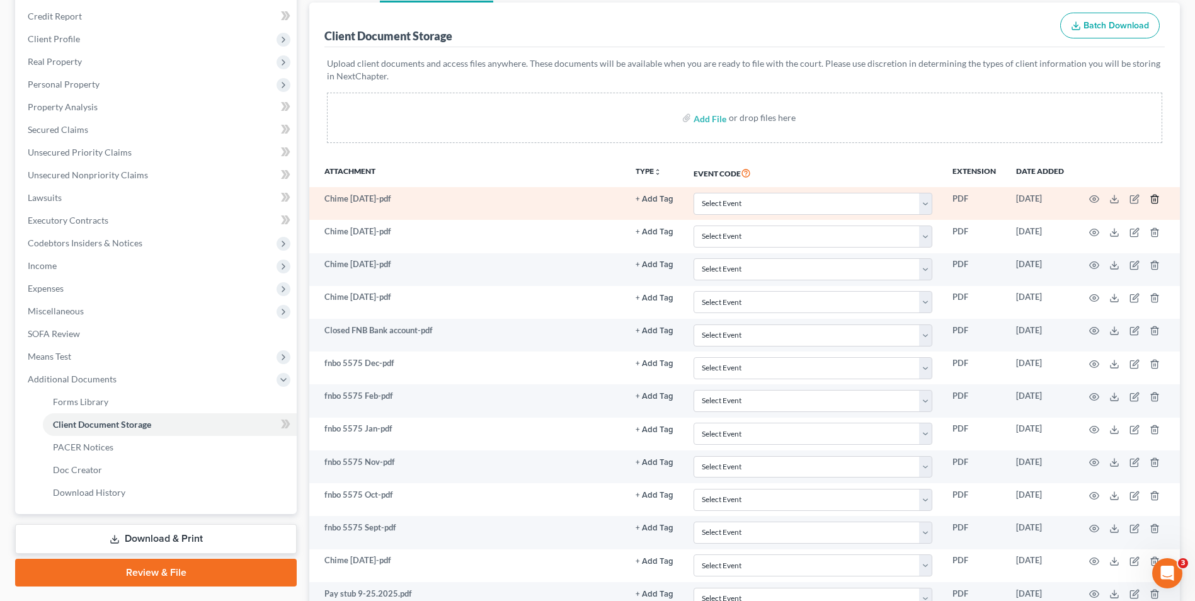
click at [1152, 200] on icon "button" at bounding box center [1155, 199] width 6 height 8
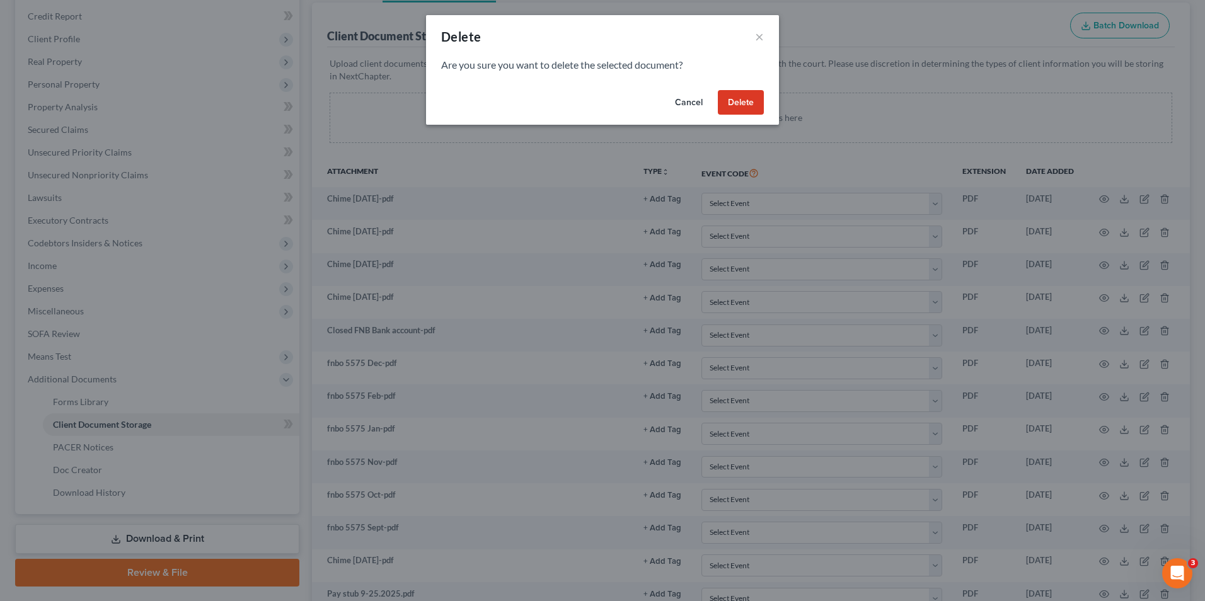
click at [739, 100] on button "Delete" at bounding box center [741, 102] width 46 height 25
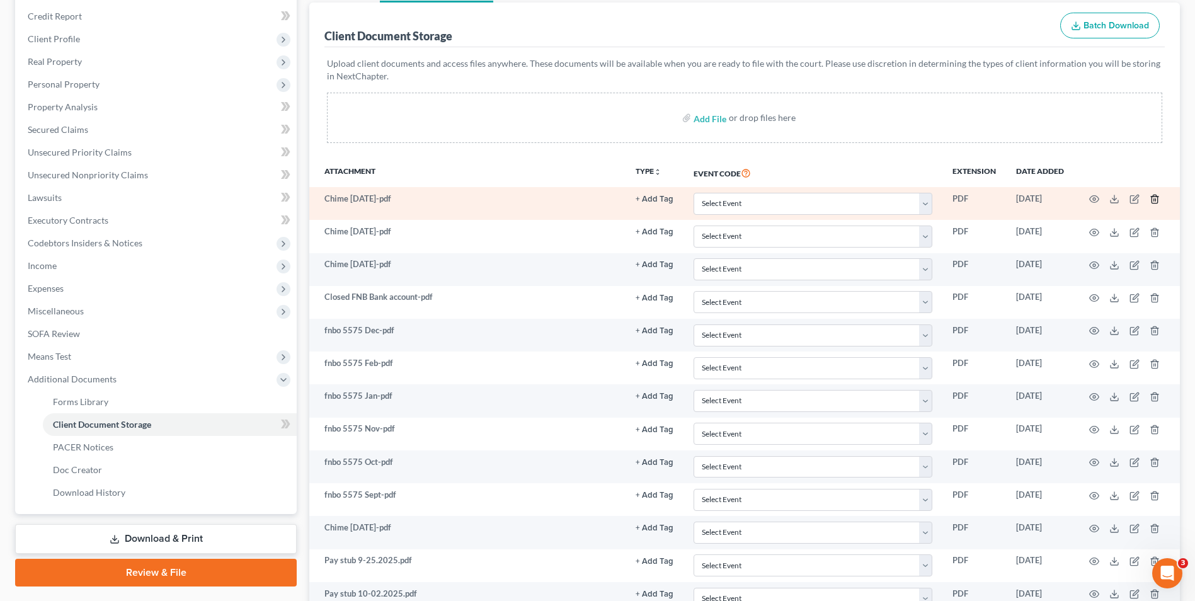
click at [1154, 199] on line "button" at bounding box center [1154, 200] width 0 height 3
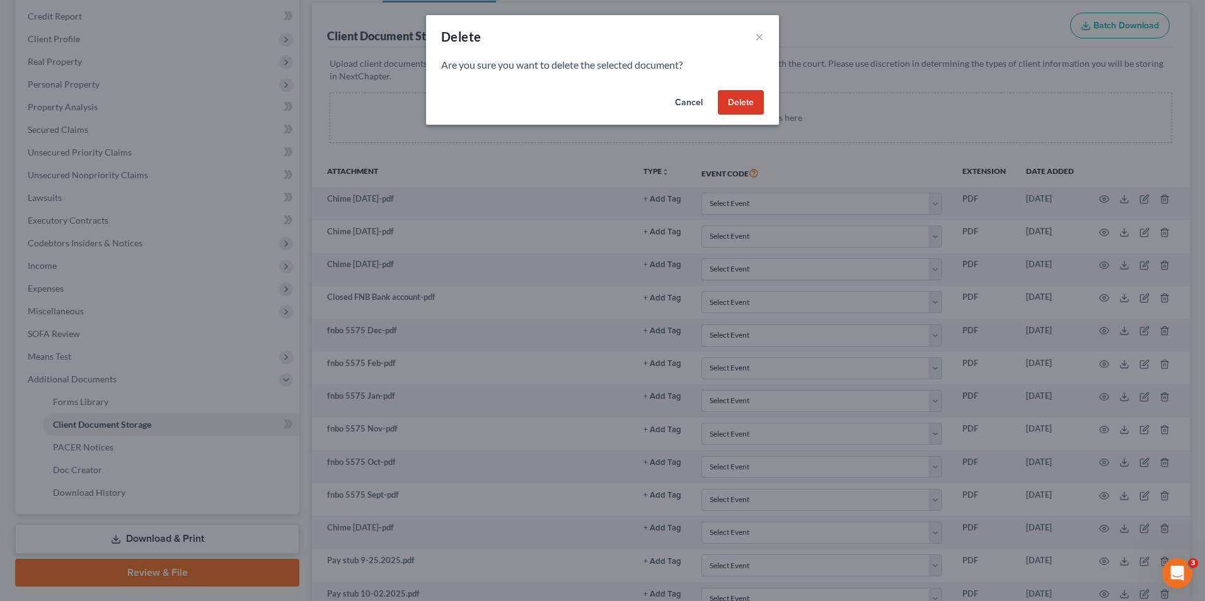
click at [755, 108] on button "Delete" at bounding box center [741, 102] width 46 height 25
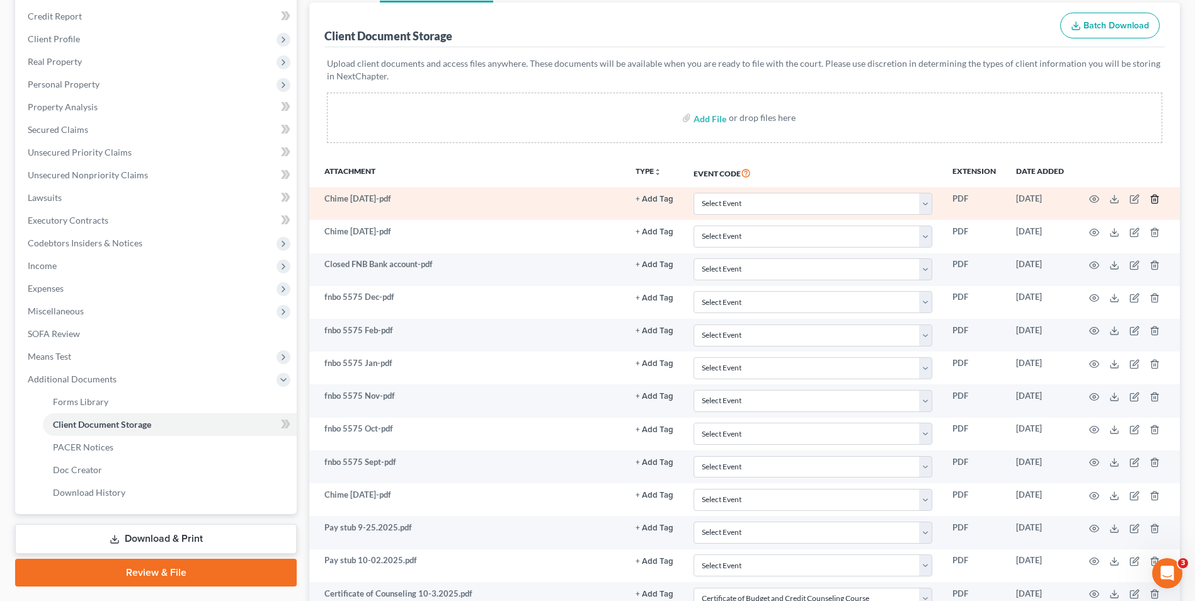
click at [1157, 200] on icon "button" at bounding box center [1155, 199] width 6 height 8
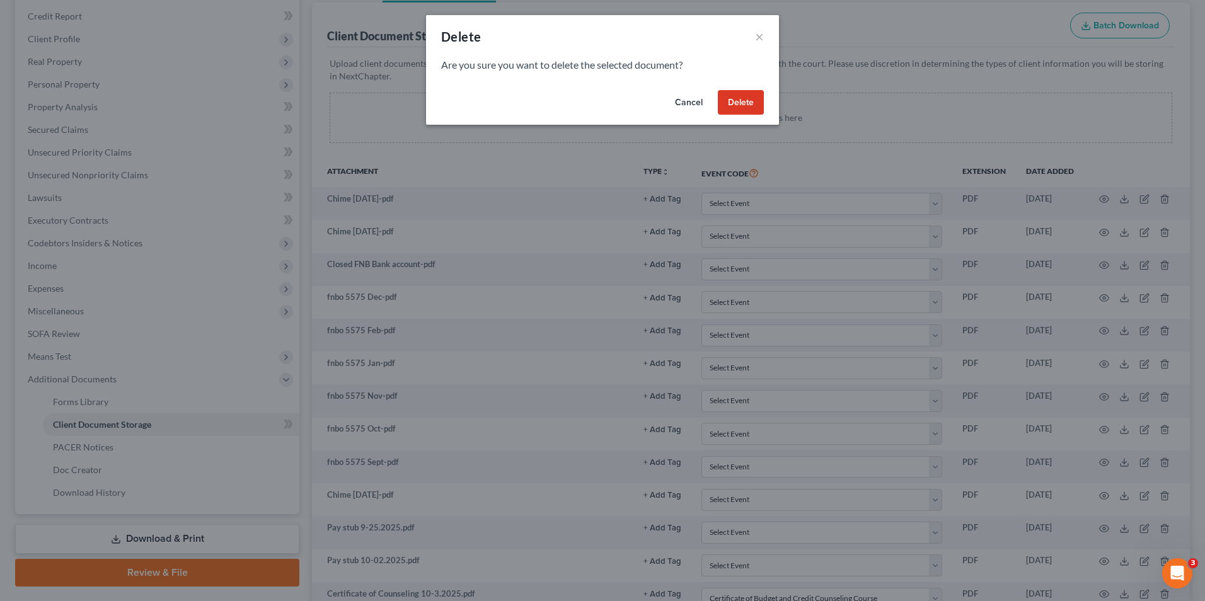
click at [755, 103] on button "Delete" at bounding box center [741, 102] width 46 height 25
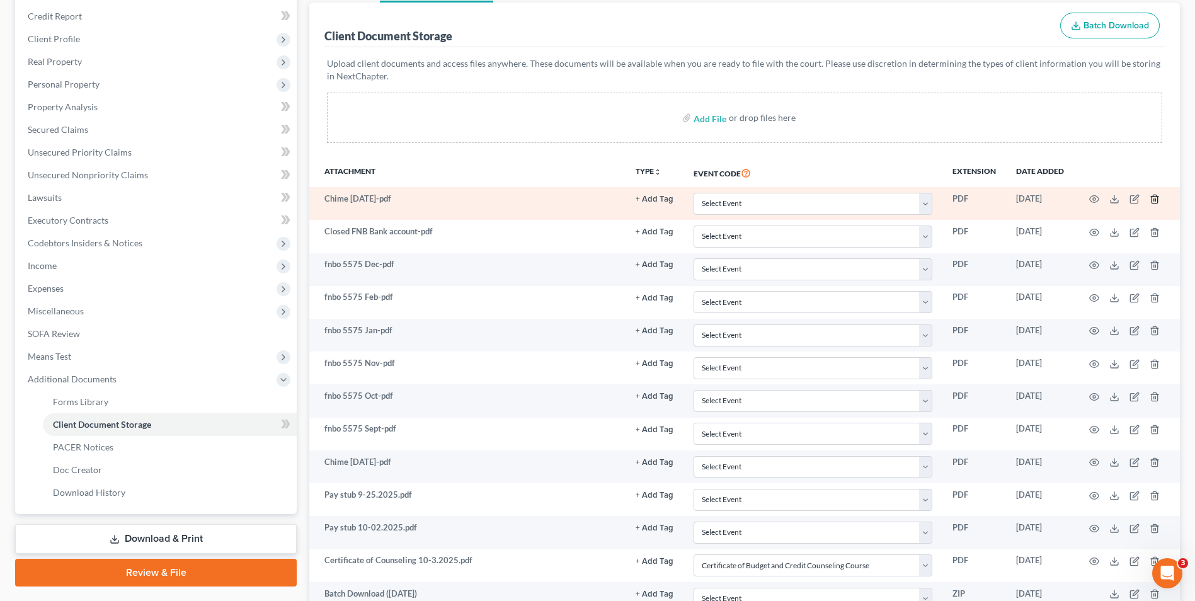
click at [1154, 196] on icon "button" at bounding box center [1155, 199] width 10 height 10
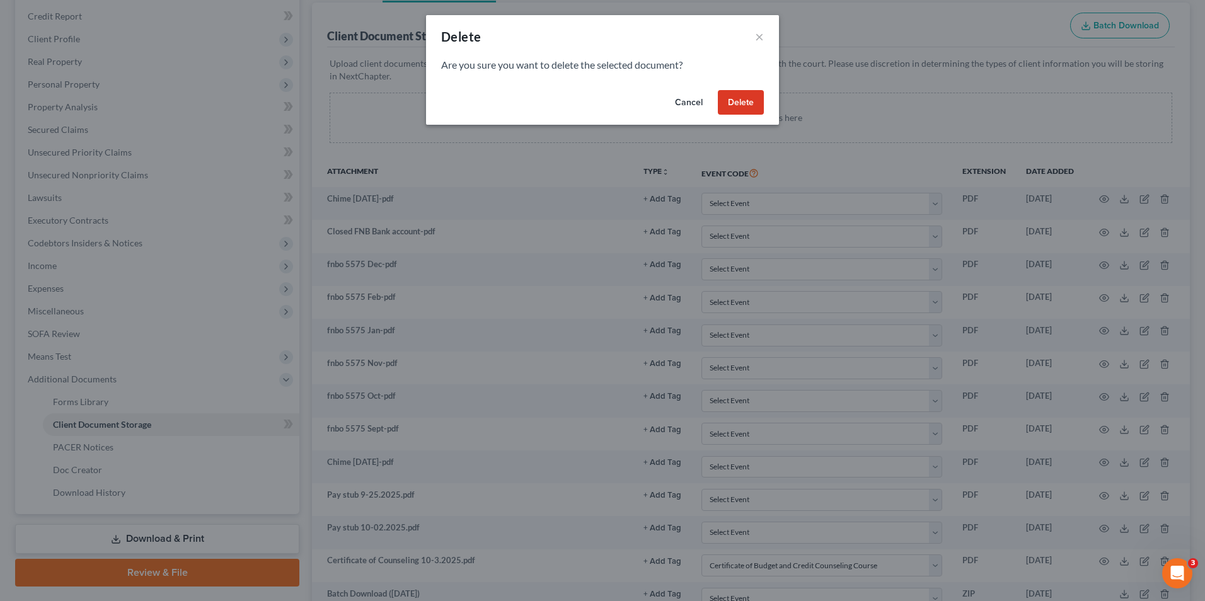
click at [699, 91] on button "Cancel" at bounding box center [689, 102] width 48 height 25
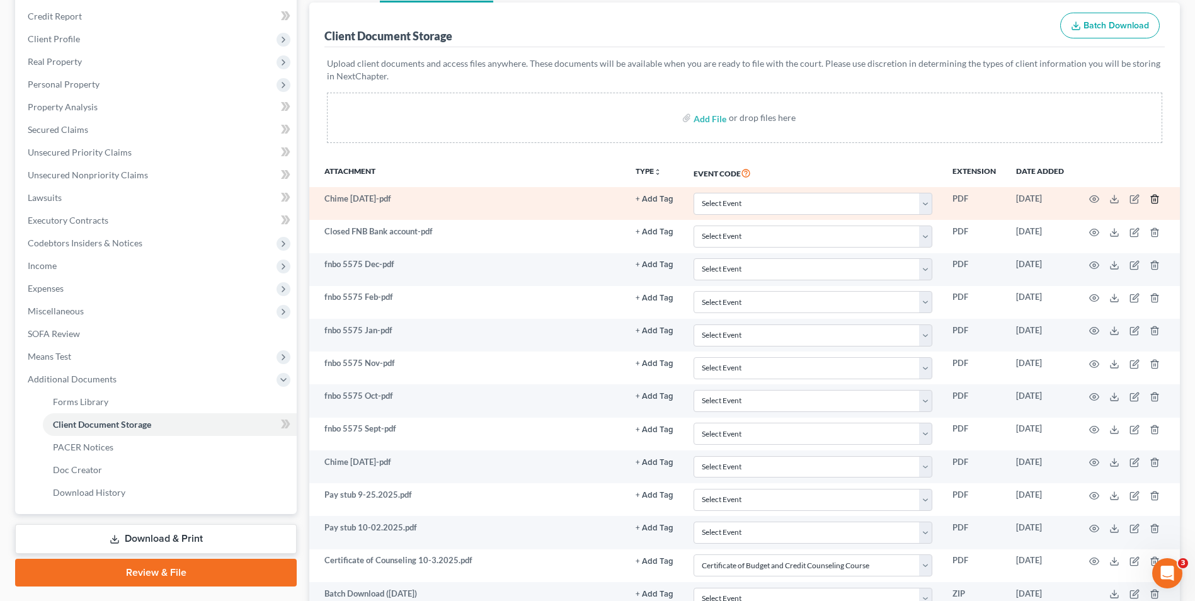
click at [1152, 198] on icon "button" at bounding box center [1155, 199] width 6 height 8
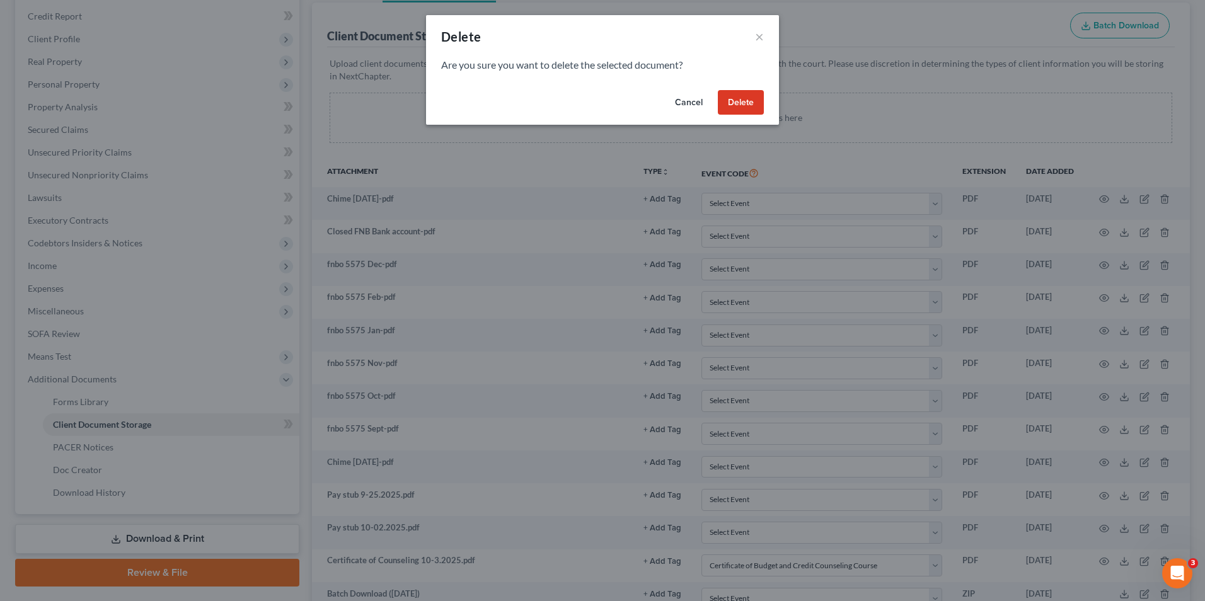
click at [743, 105] on button "Delete" at bounding box center [741, 102] width 46 height 25
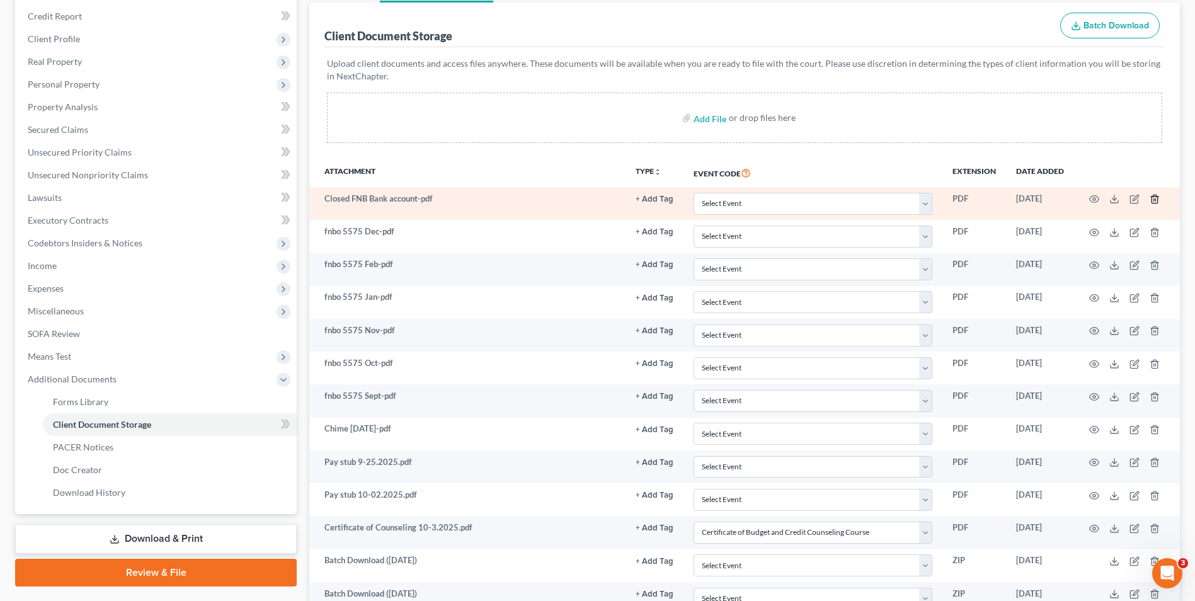
click at [1154, 201] on line "button" at bounding box center [1154, 200] width 0 height 3
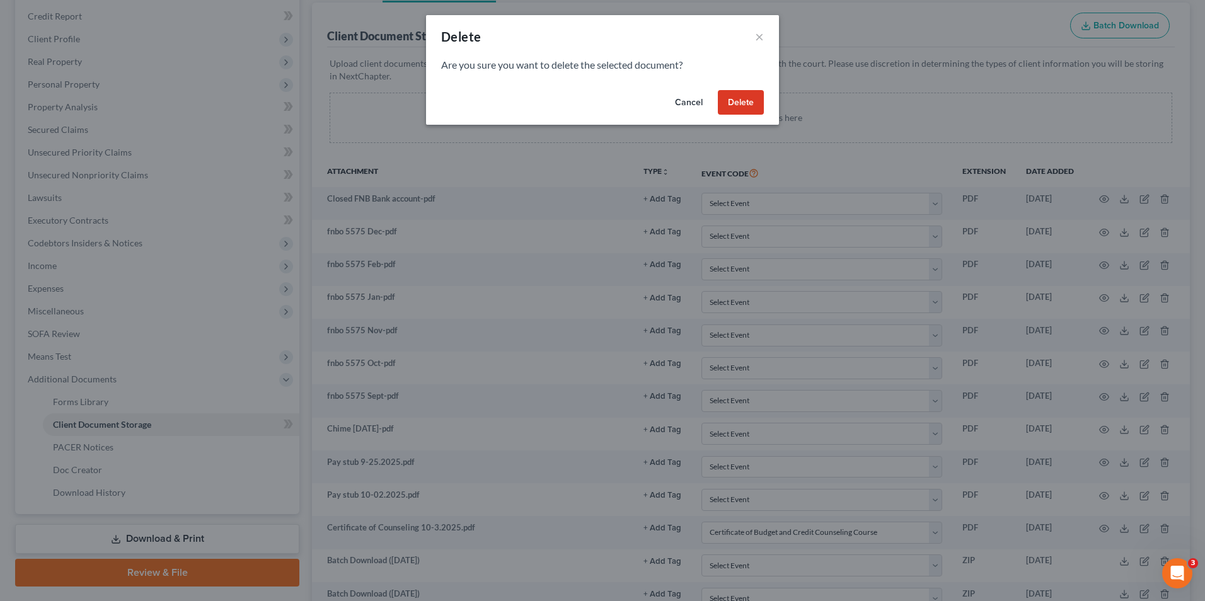
click at [733, 103] on button "Delete" at bounding box center [741, 102] width 46 height 25
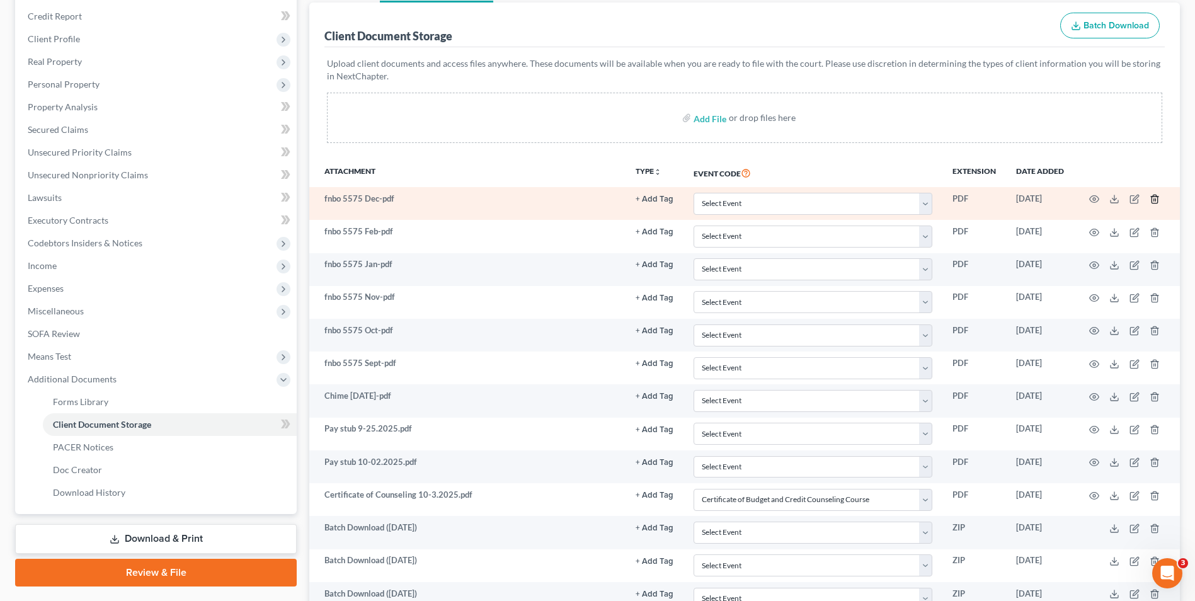
click at [1158, 196] on icon "button" at bounding box center [1155, 199] width 10 height 10
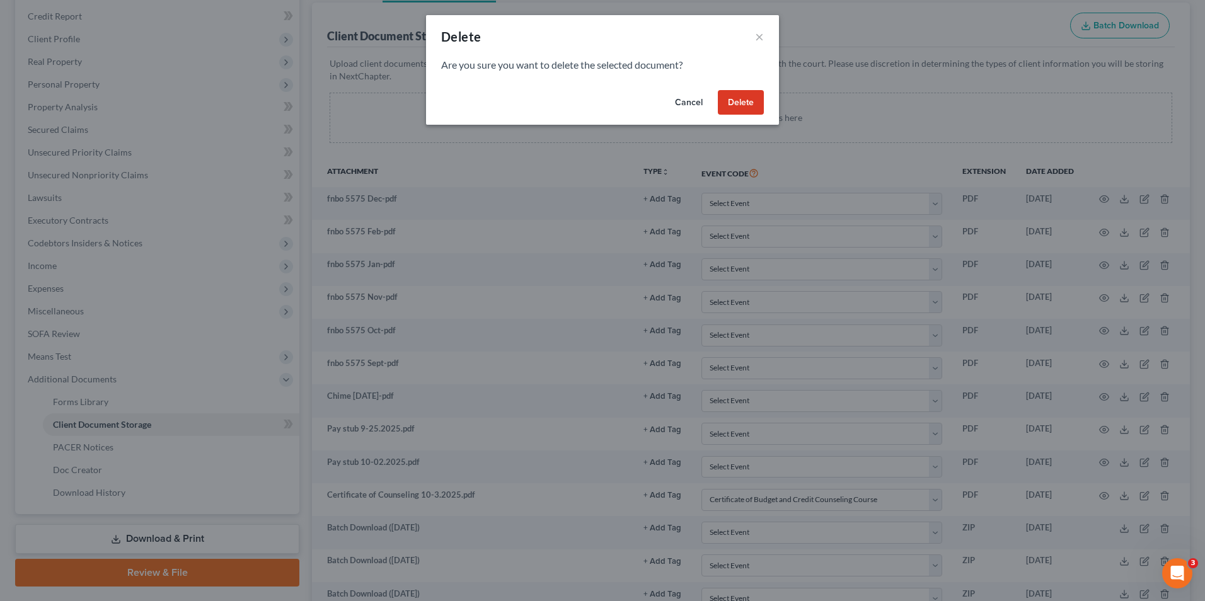
click at [735, 96] on button "Delete" at bounding box center [741, 102] width 46 height 25
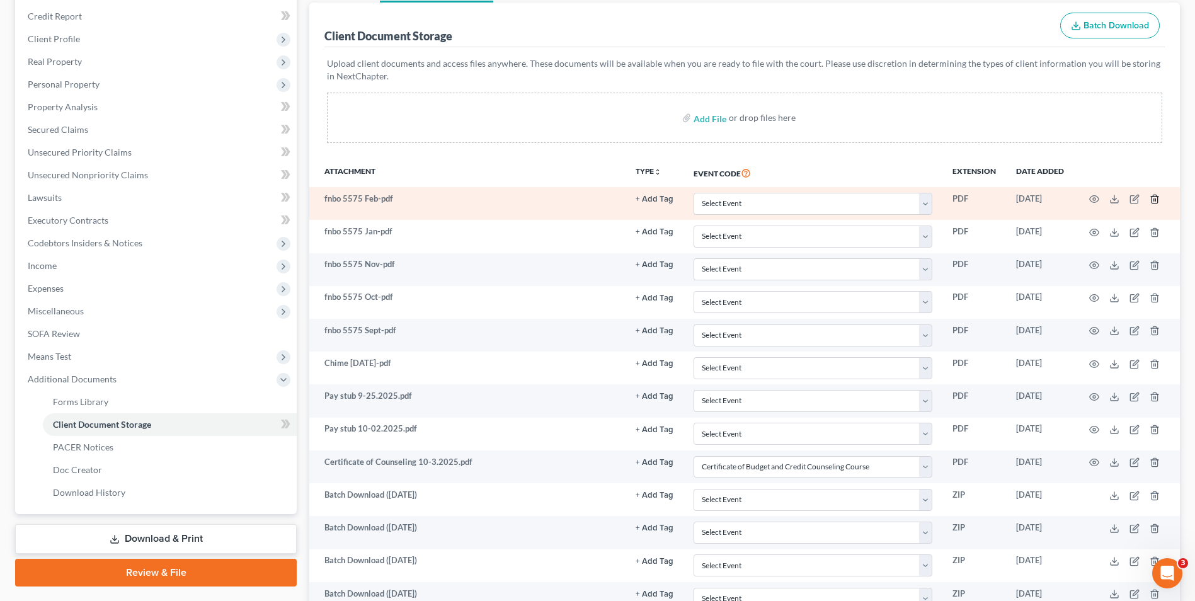
click at [1151, 198] on icon "button" at bounding box center [1155, 199] width 10 height 10
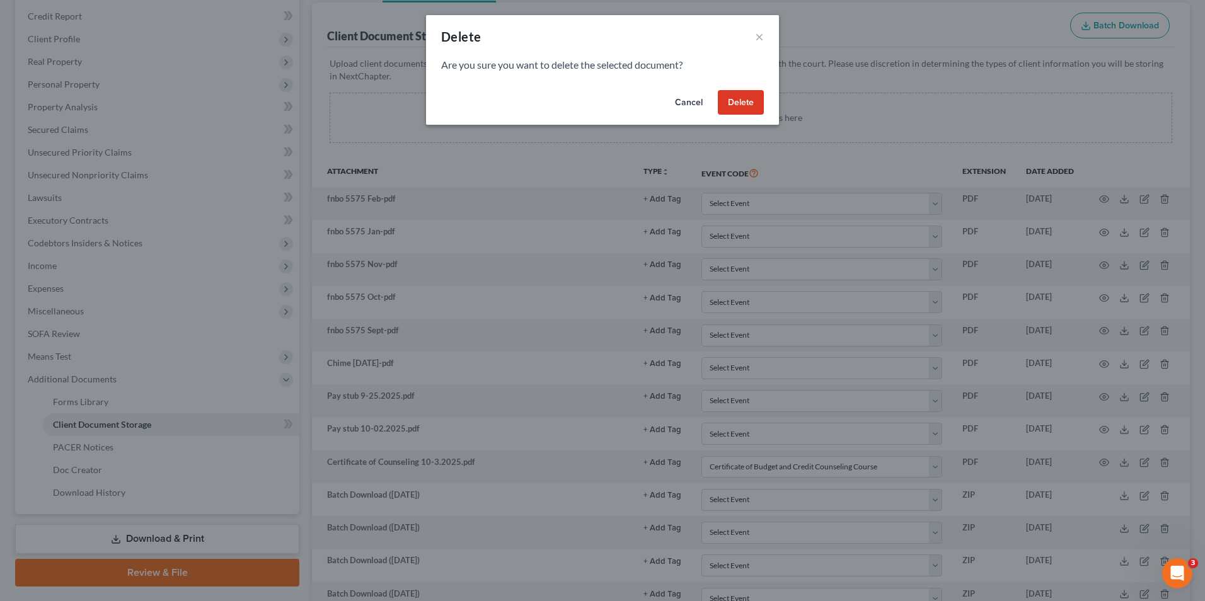
click at [764, 107] on div "Cancel Delete" at bounding box center [602, 105] width 353 height 40
click at [732, 103] on button "Delete" at bounding box center [741, 102] width 46 height 25
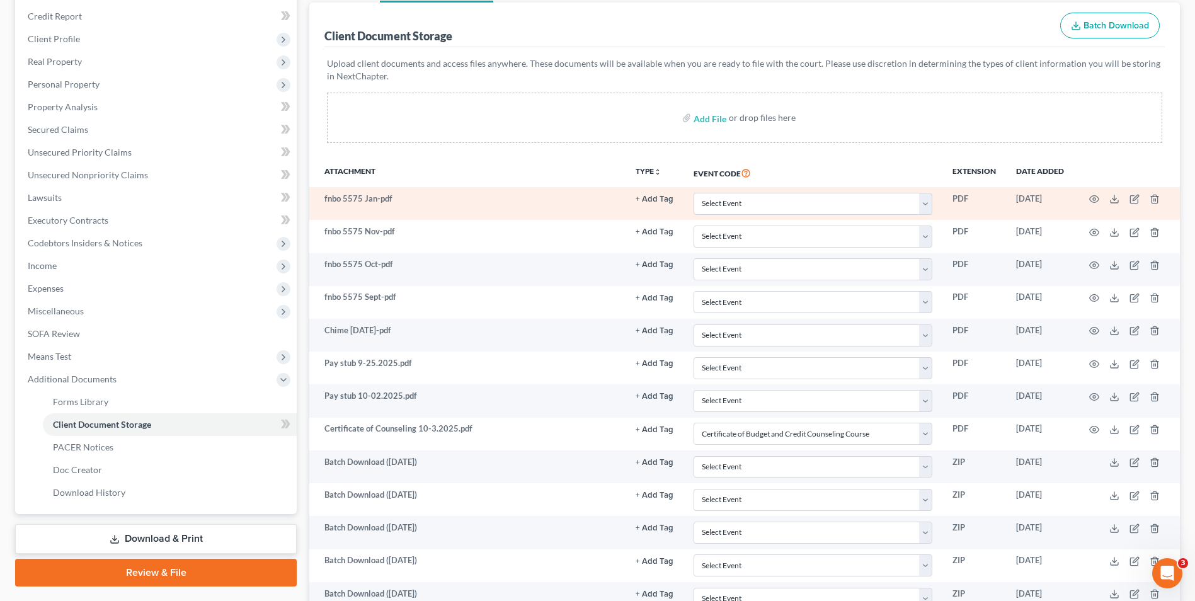
click at [1149, 197] on td at bounding box center [1127, 203] width 106 height 33
click at [1152, 198] on icon "button" at bounding box center [1155, 199] width 6 height 8
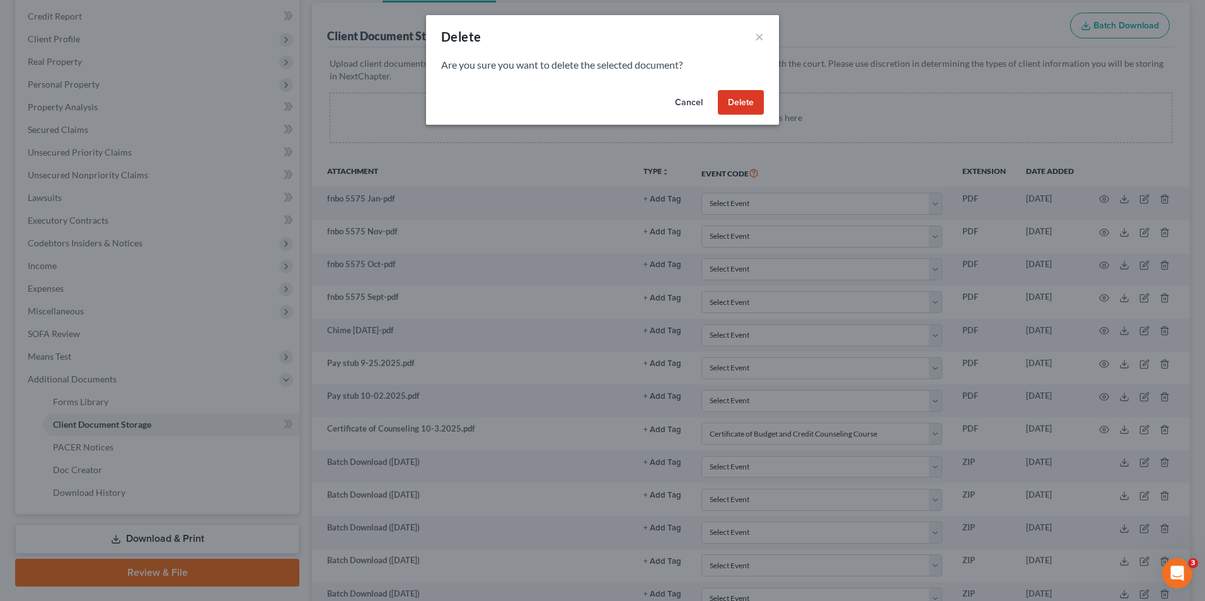
click at [762, 107] on div "Cancel Delete" at bounding box center [602, 105] width 353 height 40
click at [755, 110] on button "Delete" at bounding box center [741, 102] width 46 height 25
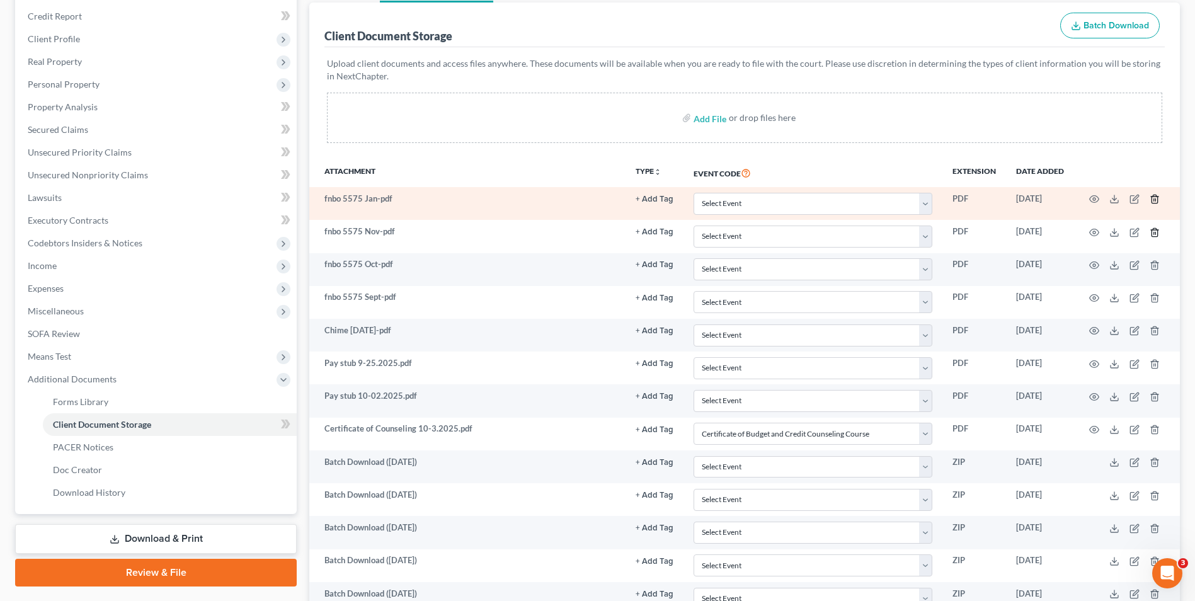
click at [1154, 227] on icon "button" at bounding box center [1155, 232] width 10 height 10
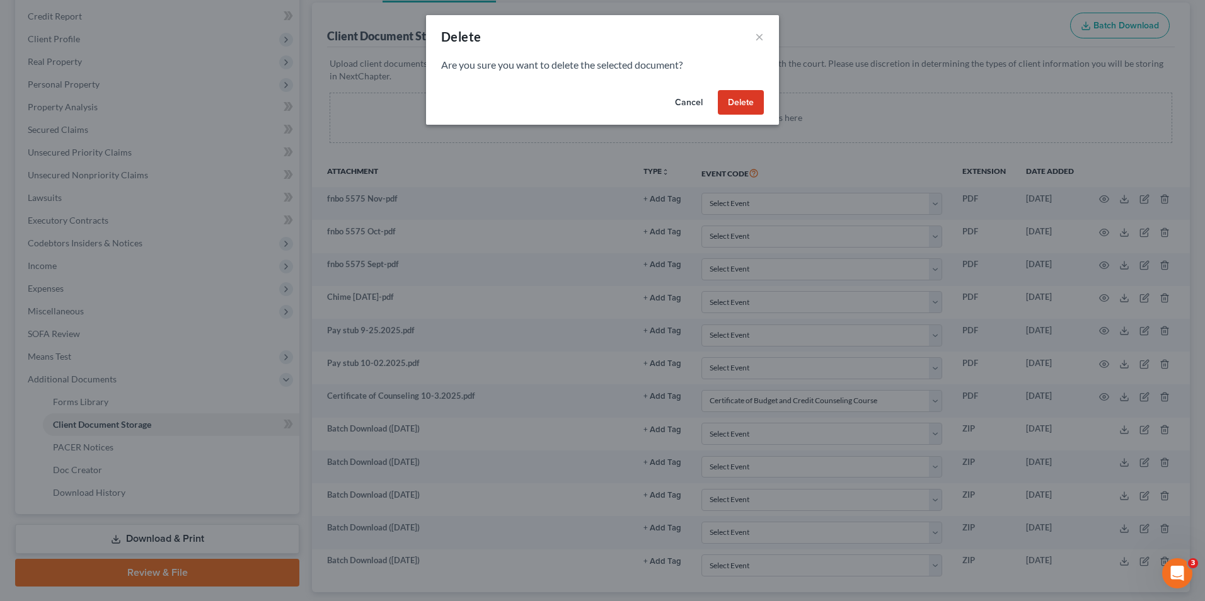
click at [735, 101] on button "Delete" at bounding box center [741, 102] width 46 height 25
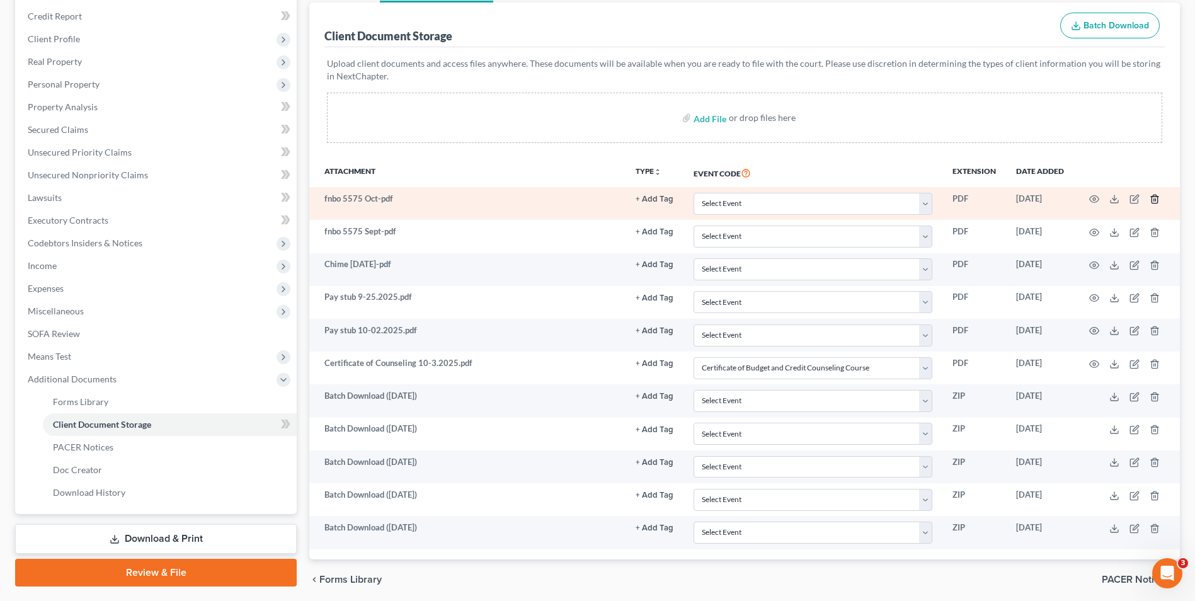
click at [1156, 198] on icon "button" at bounding box center [1155, 199] width 10 height 10
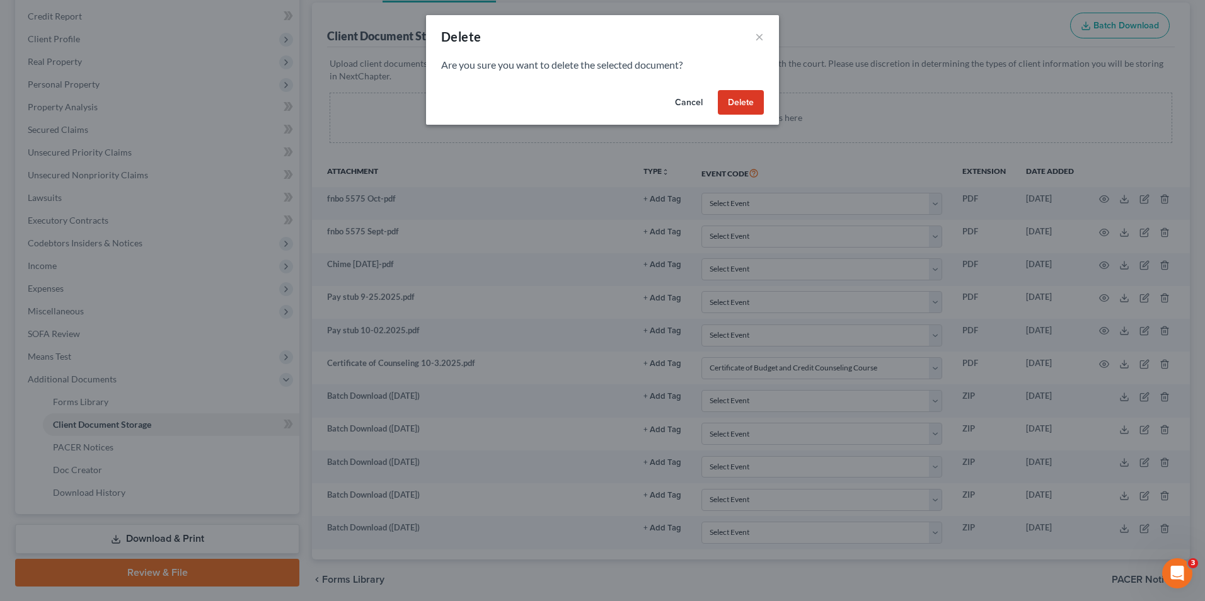
click at [740, 104] on button "Delete" at bounding box center [741, 102] width 46 height 25
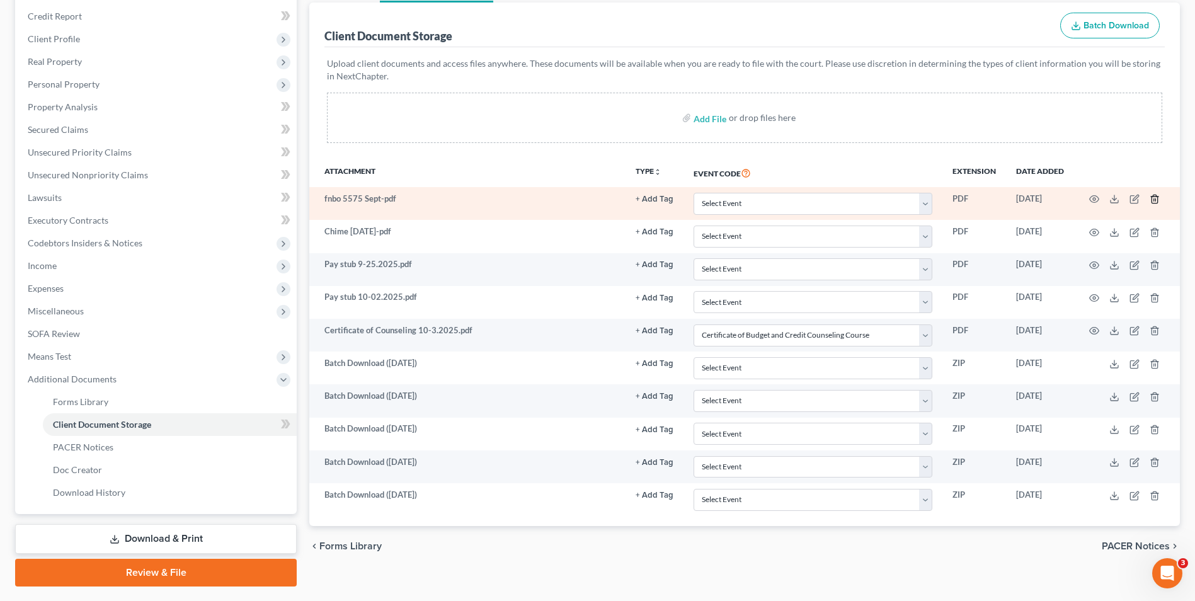
click at [1157, 196] on icon "button" at bounding box center [1155, 199] width 6 height 8
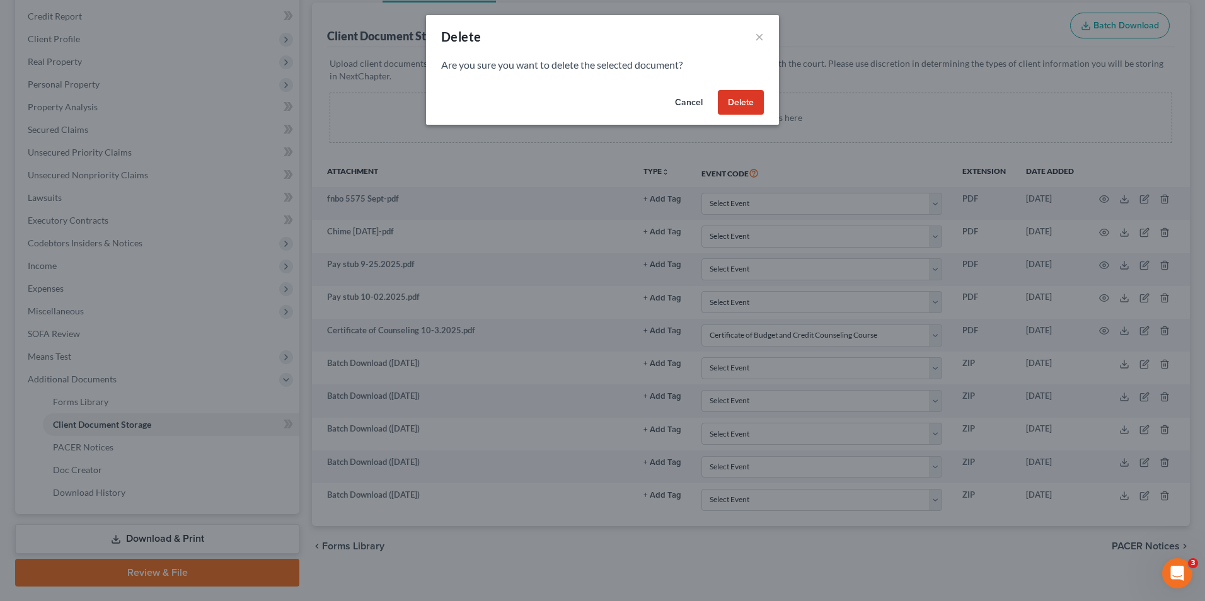
click at [760, 101] on button "Delete" at bounding box center [741, 102] width 46 height 25
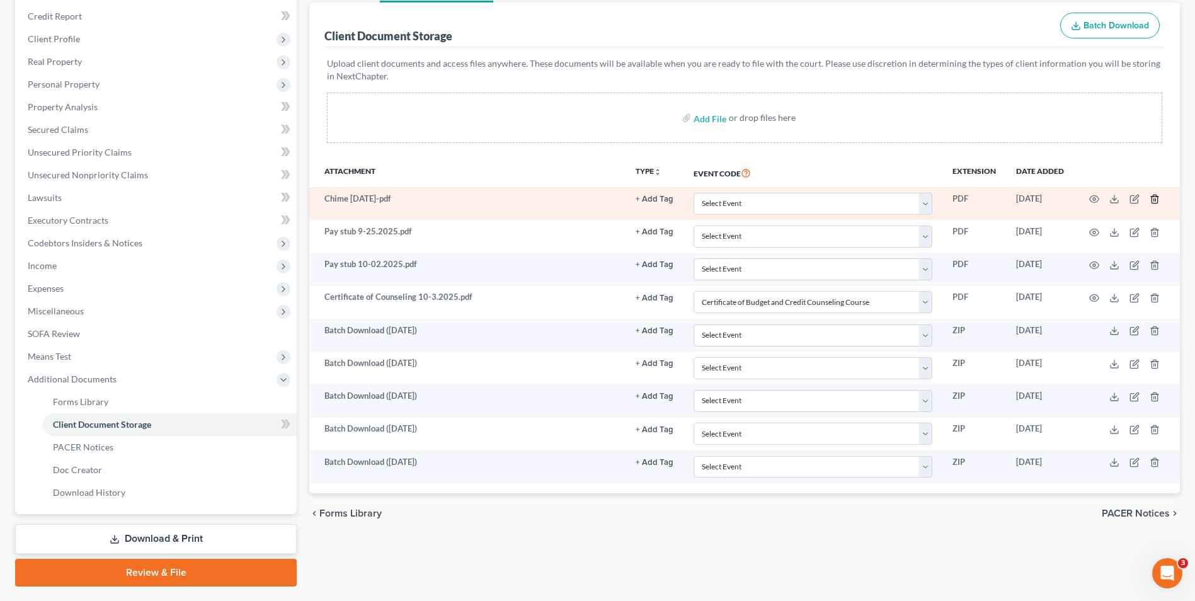
click at [1157, 200] on icon "button" at bounding box center [1155, 199] width 10 height 10
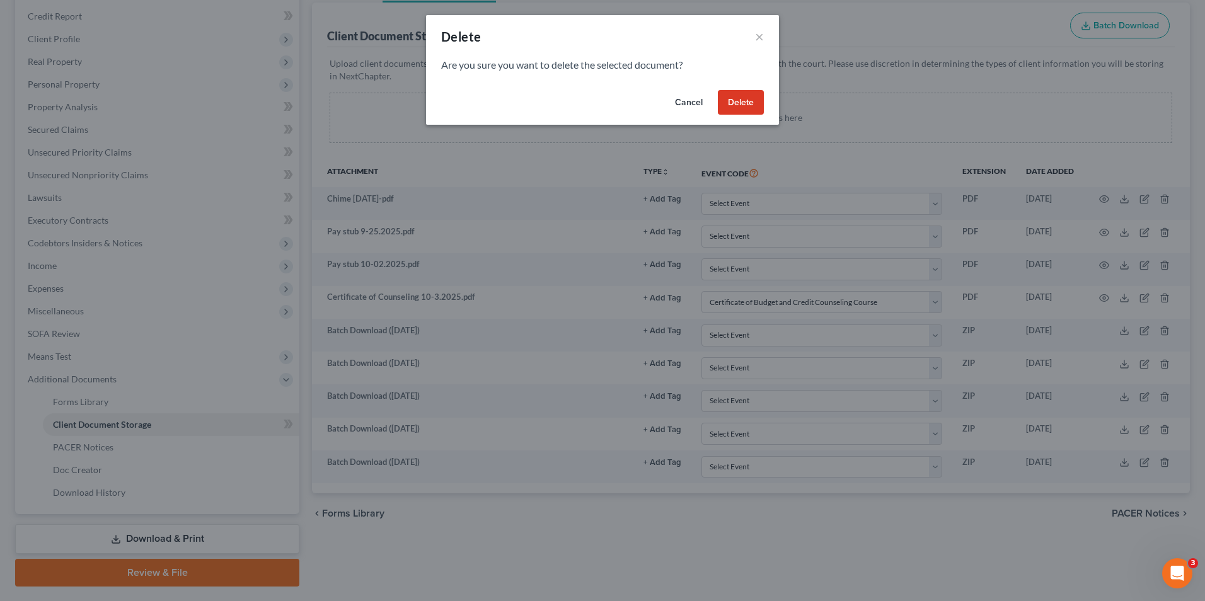
click at [754, 100] on button "Delete" at bounding box center [741, 102] width 46 height 25
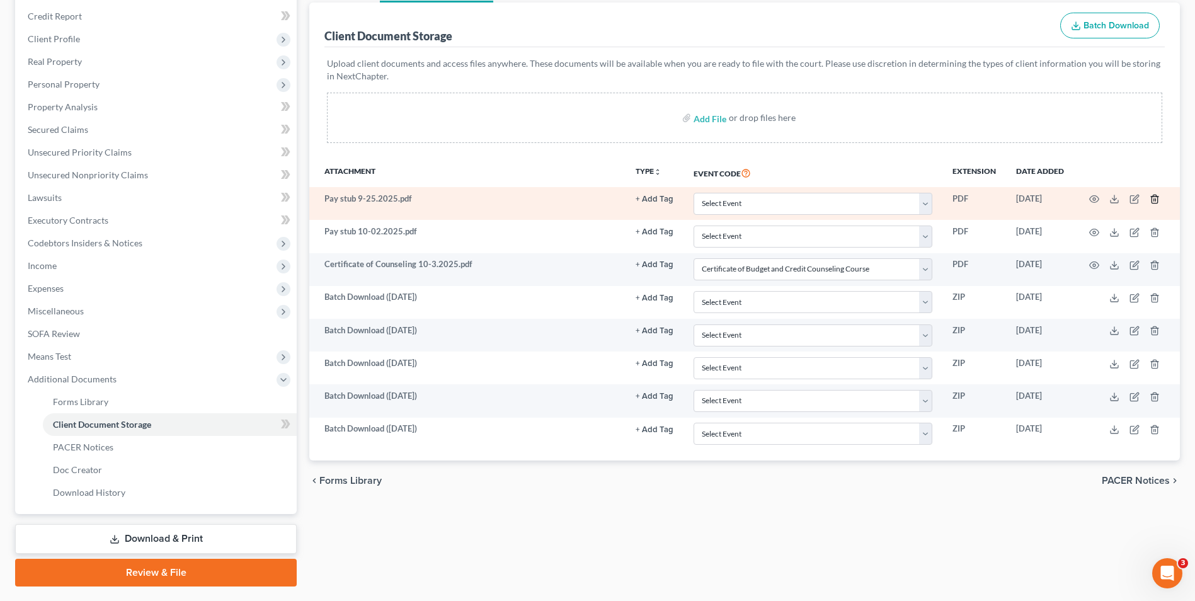
click at [1156, 200] on line "button" at bounding box center [1156, 200] width 0 height 3
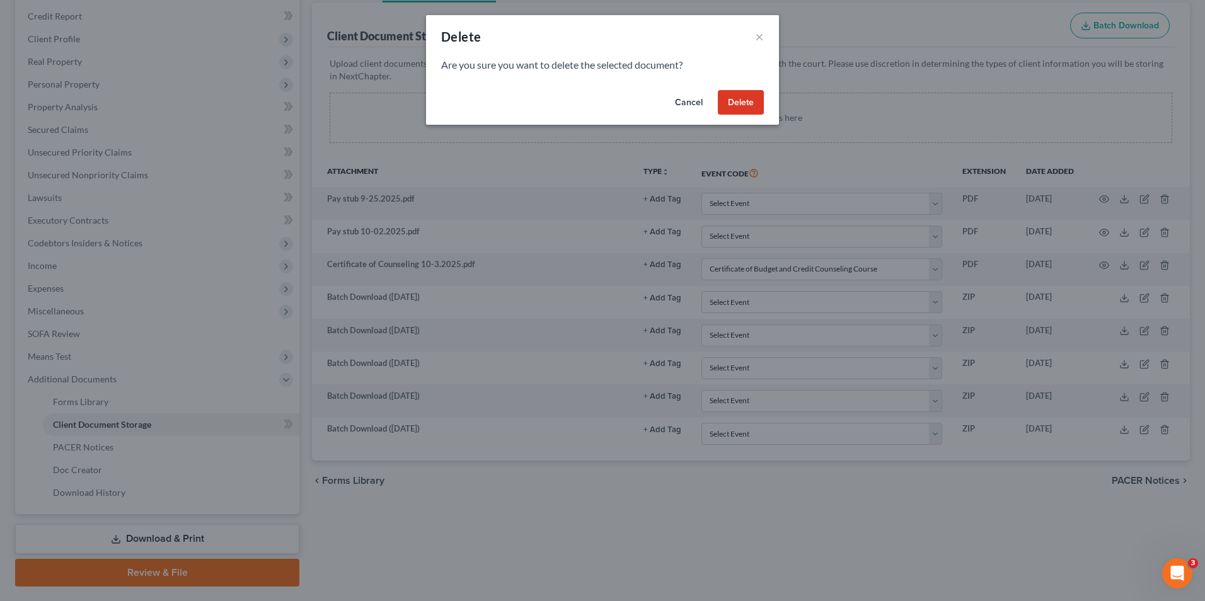
click at [729, 105] on button "Delete" at bounding box center [741, 102] width 46 height 25
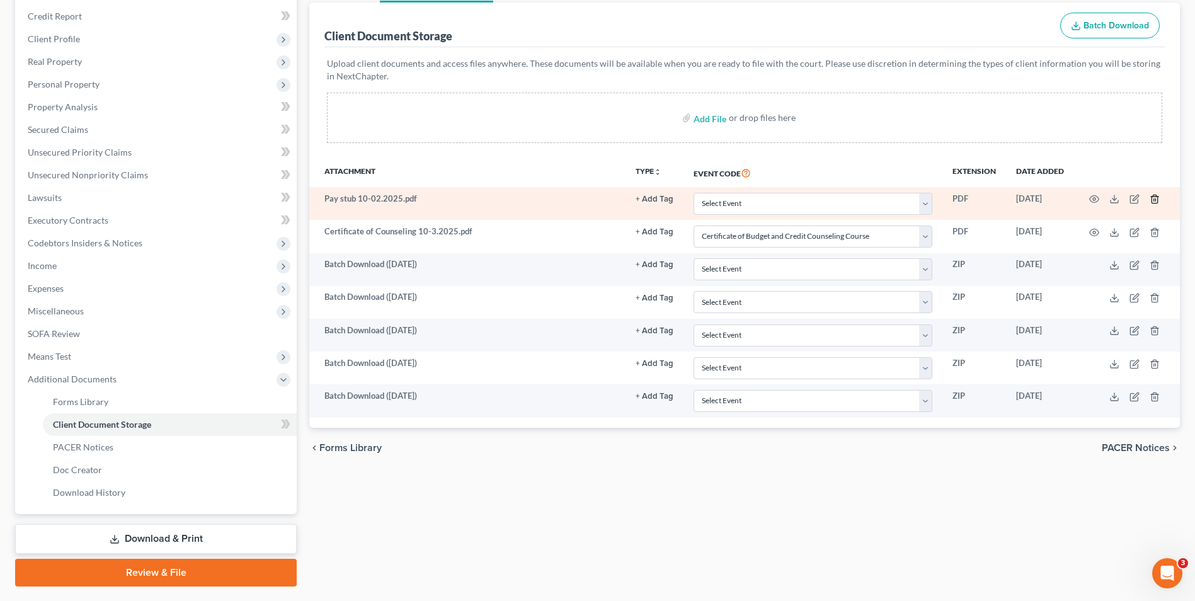
click at [1152, 202] on icon "button" at bounding box center [1155, 199] width 6 height 8
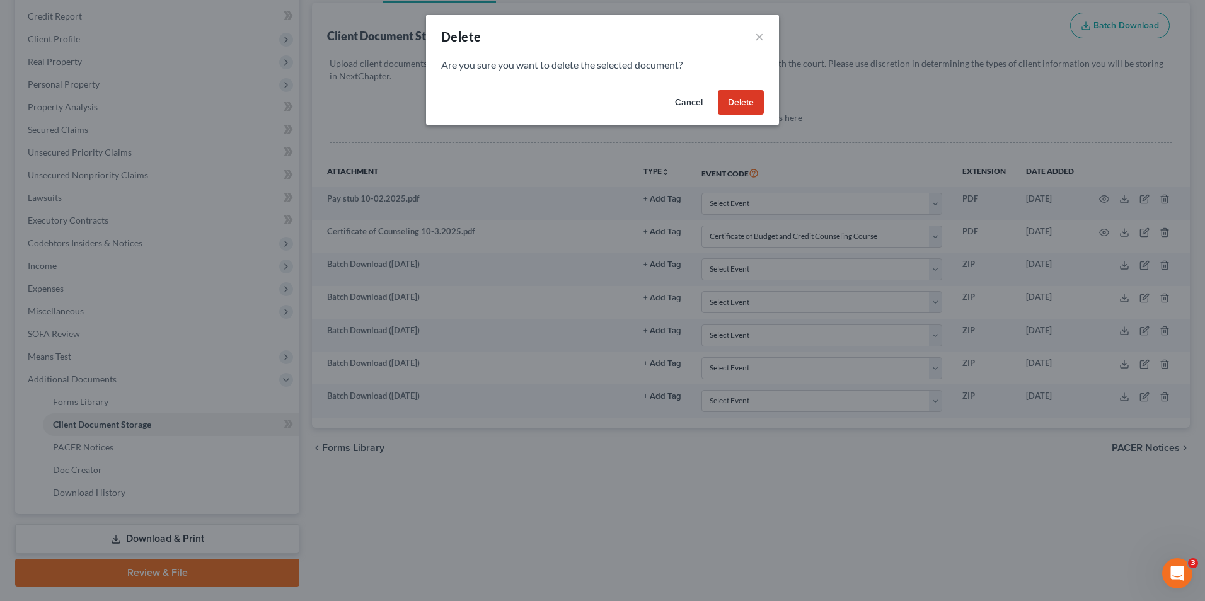
click at [744, 103] on button "Delete" at bounding box center [741, 102] width 46 height 25
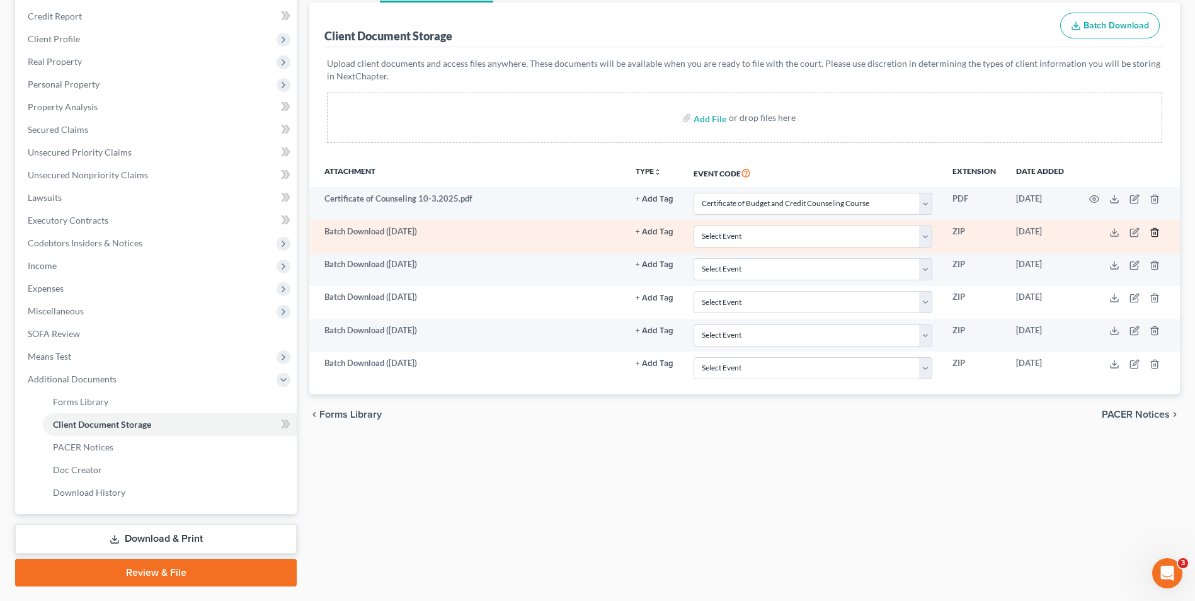
click at [1152, 236] on icon "button" at bounding box center [1155, 232] width 6 height 8
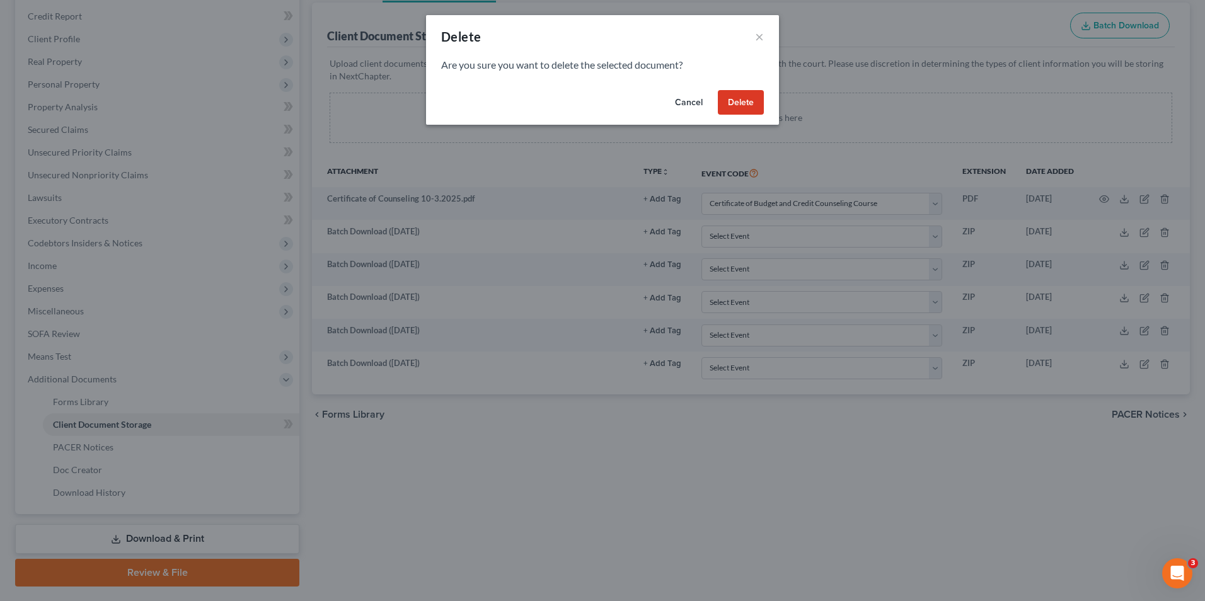
click at [721, 101] on button "Delete" at bounding box center [741, 102] width 46 height 25
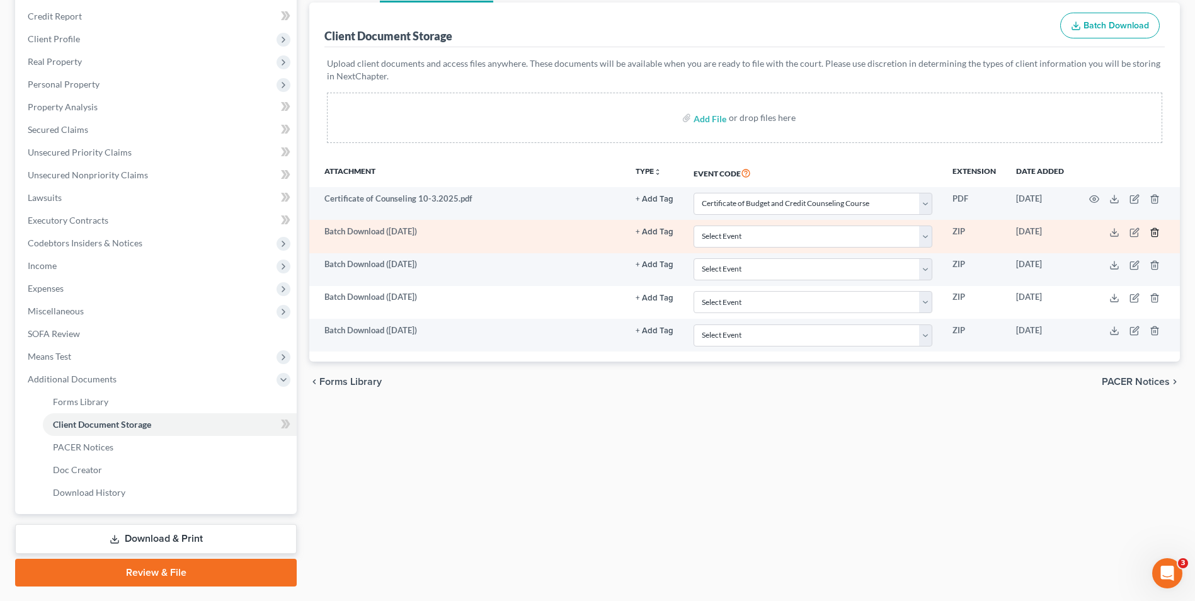
click at [1155, 232] on icon "button" at bounding box center [1155, 232] width 10 height 10
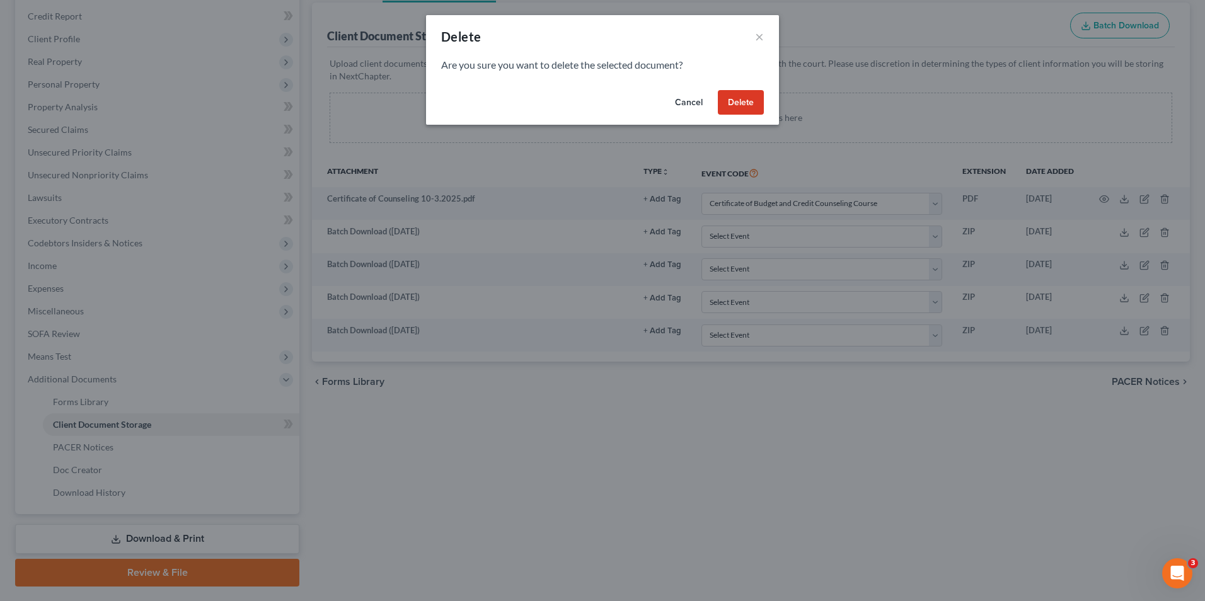
click at [728, 97] on button "Delete" at bounding box center [741, 102] width 46 height 25
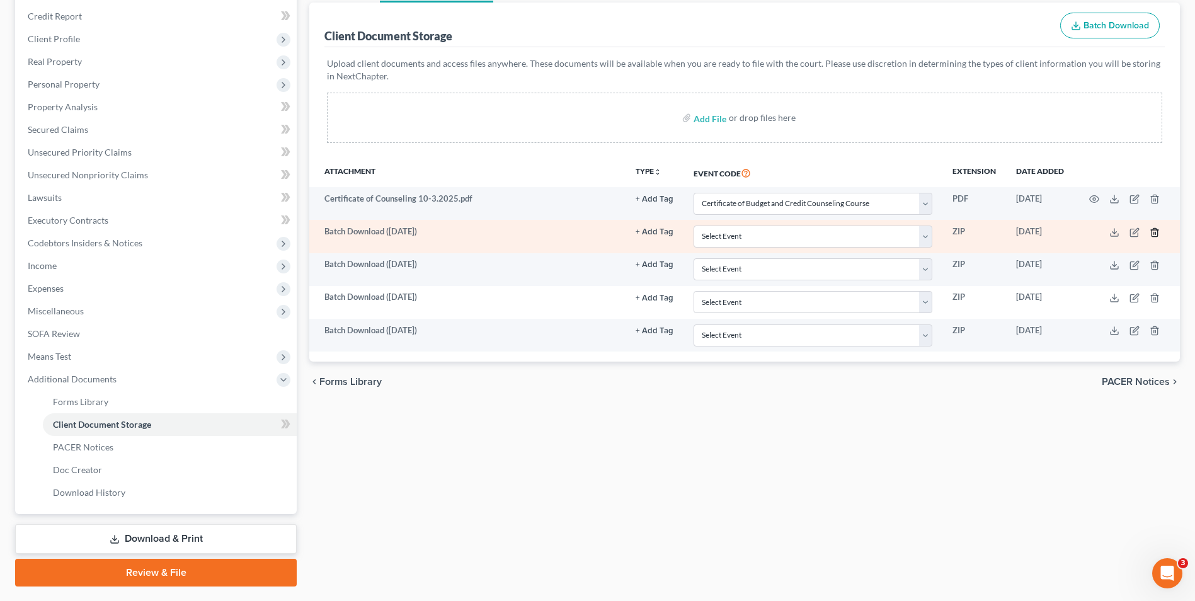
click at [1152, 233] on icon "button" at bounding box center [1155, 232] width 6 height 8
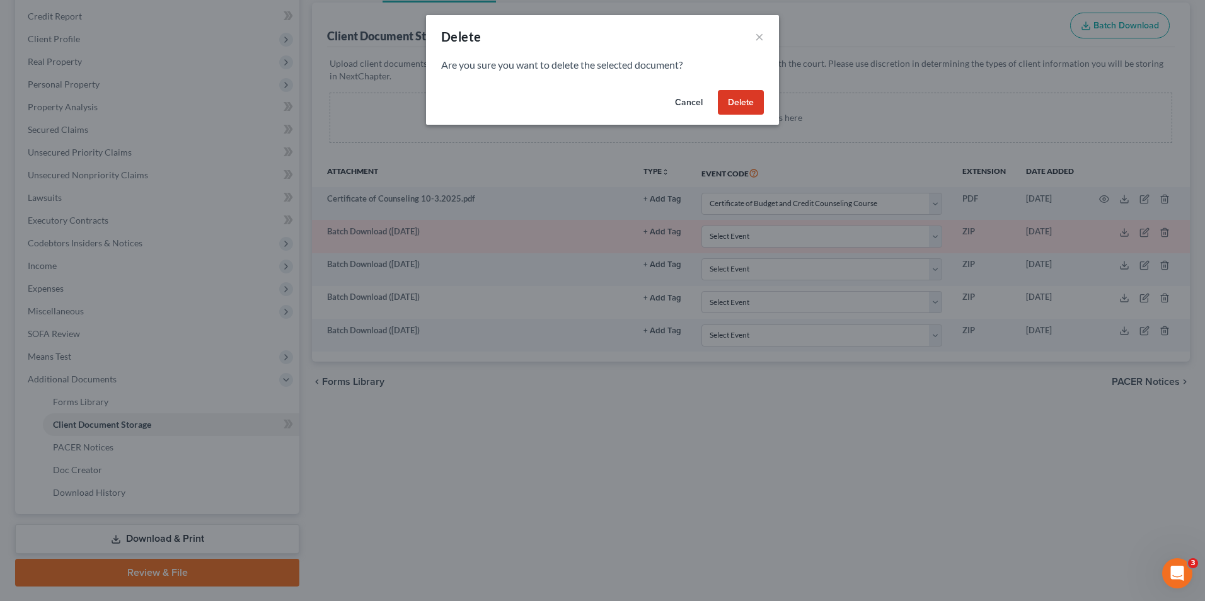
click at [746, 109] on button "Delete" at bounding box center [741, 102] width 46 height 25
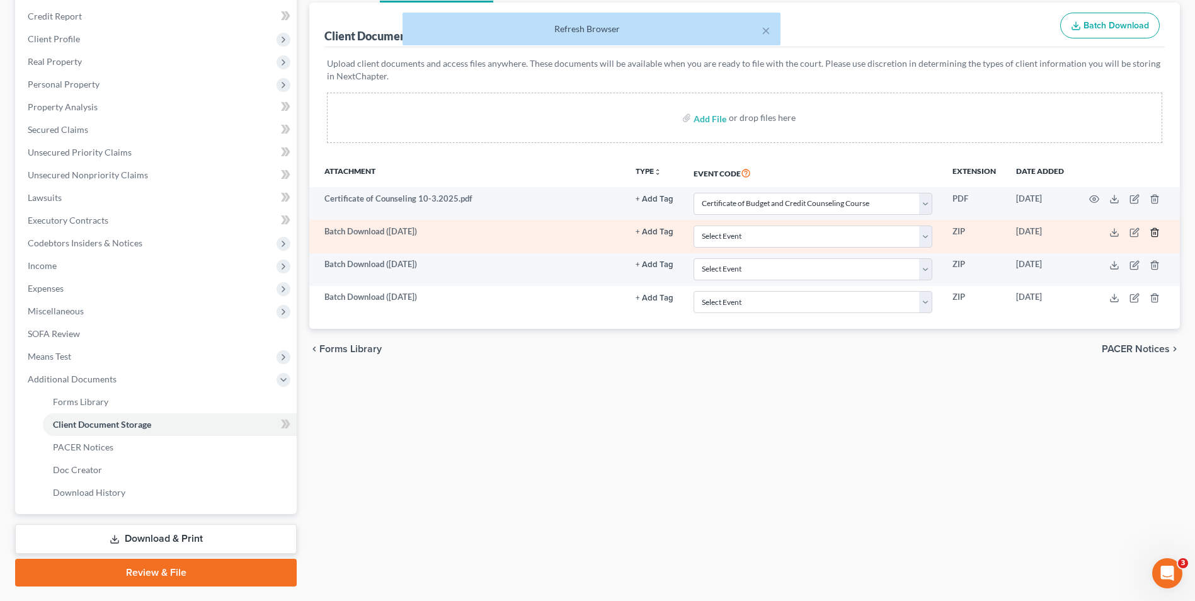
click at [1156, 233] on icon "button" at bounding box center [1155, 232] width 10 height 10
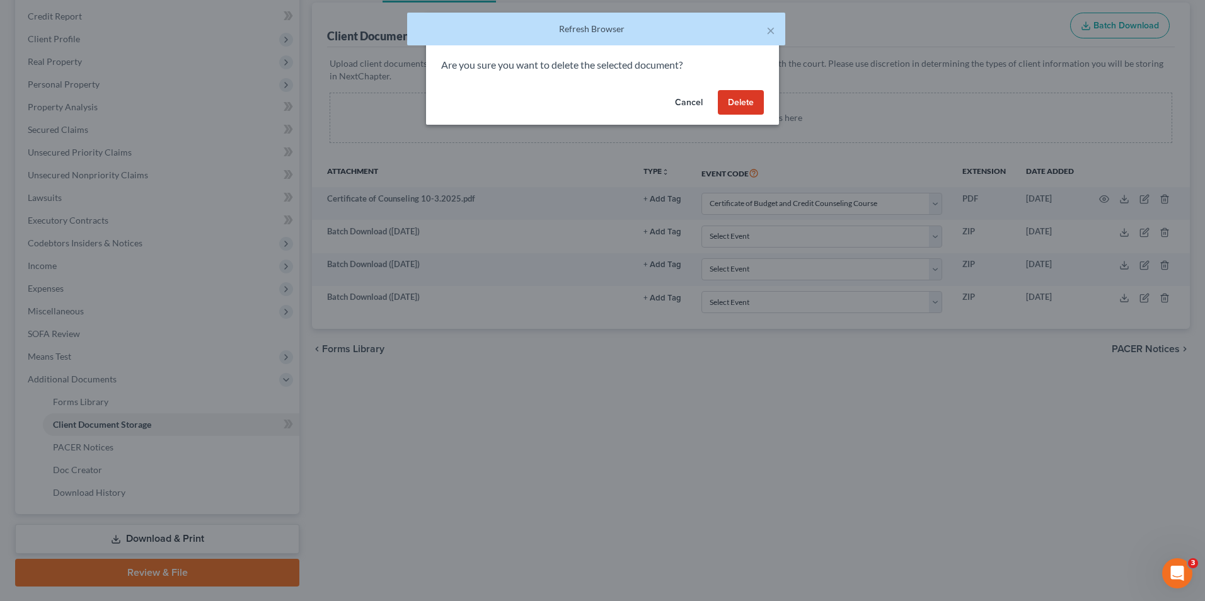
click at [755, 101] on button "Delete" at bounding box center [741, 102] width 46 height 25
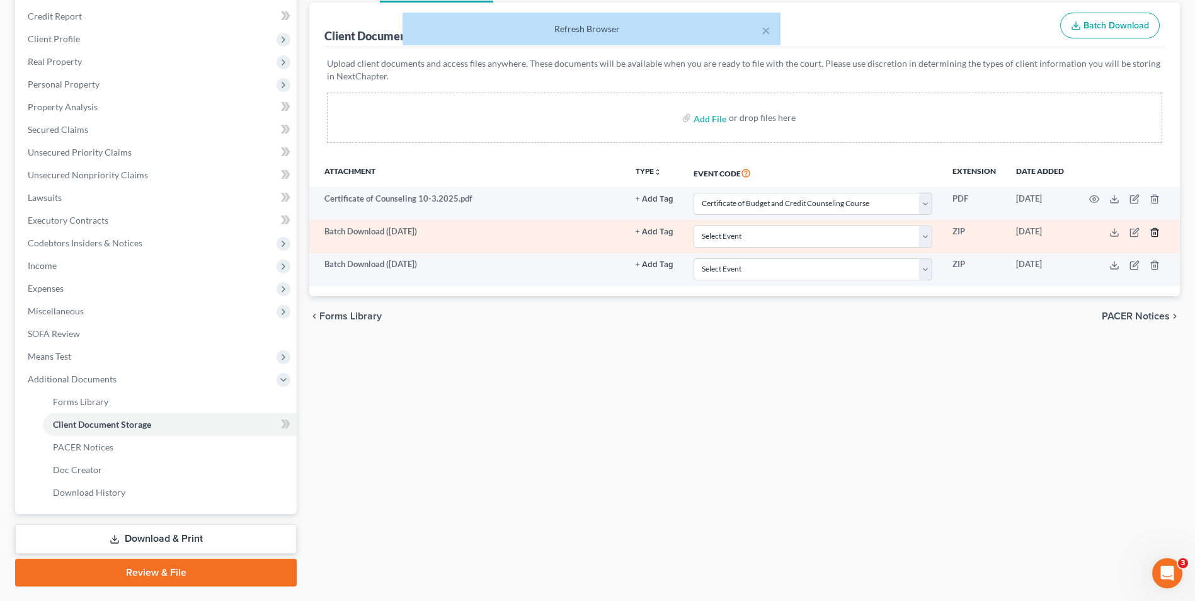
click at [1151, 232] on icon "button" at bounding box center [1155, 232] width 10 height 10
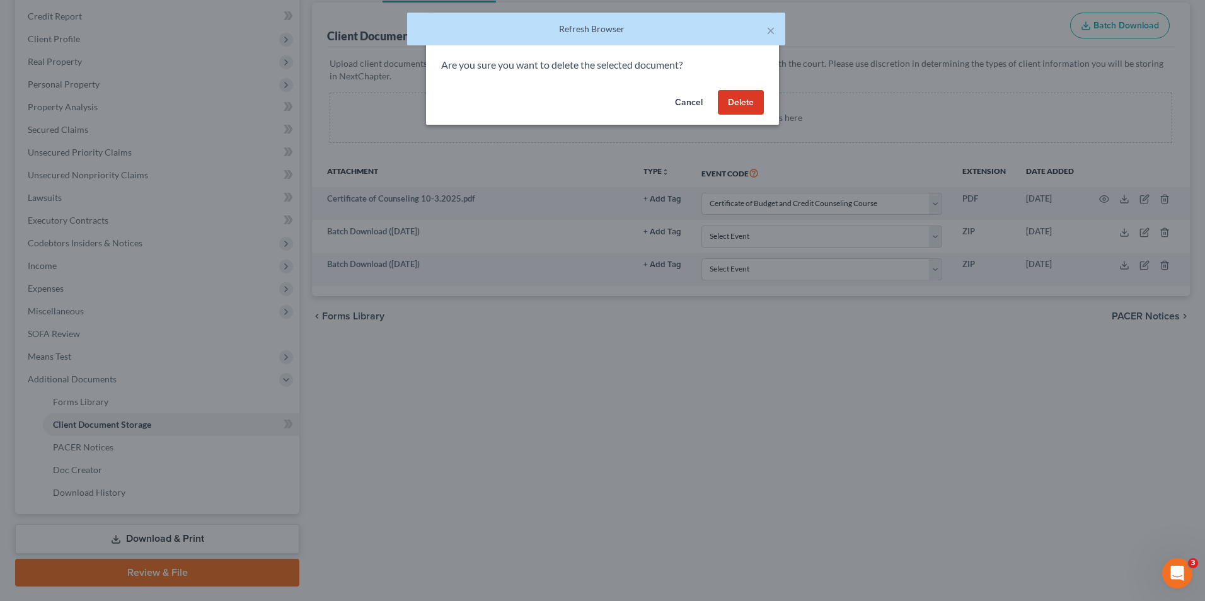
click at [752, 100] on button "Delete" at bounding box center [741, 102] width 46 height 25
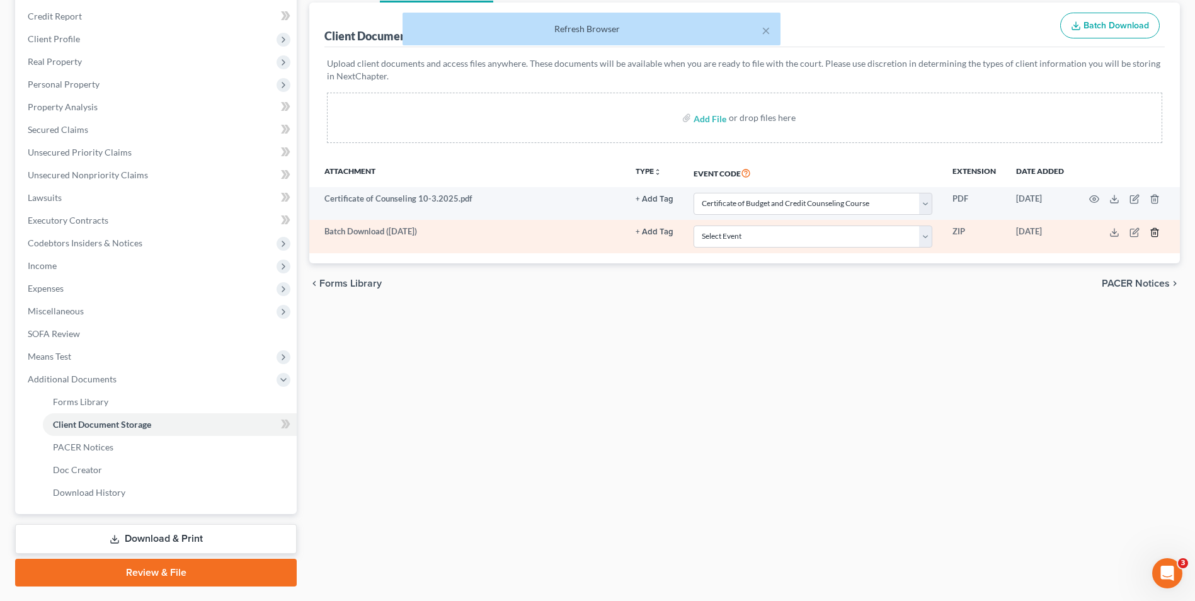
click at [1156, 231] on icon "button" at bounding box center [1155, 232] width 10 height 10
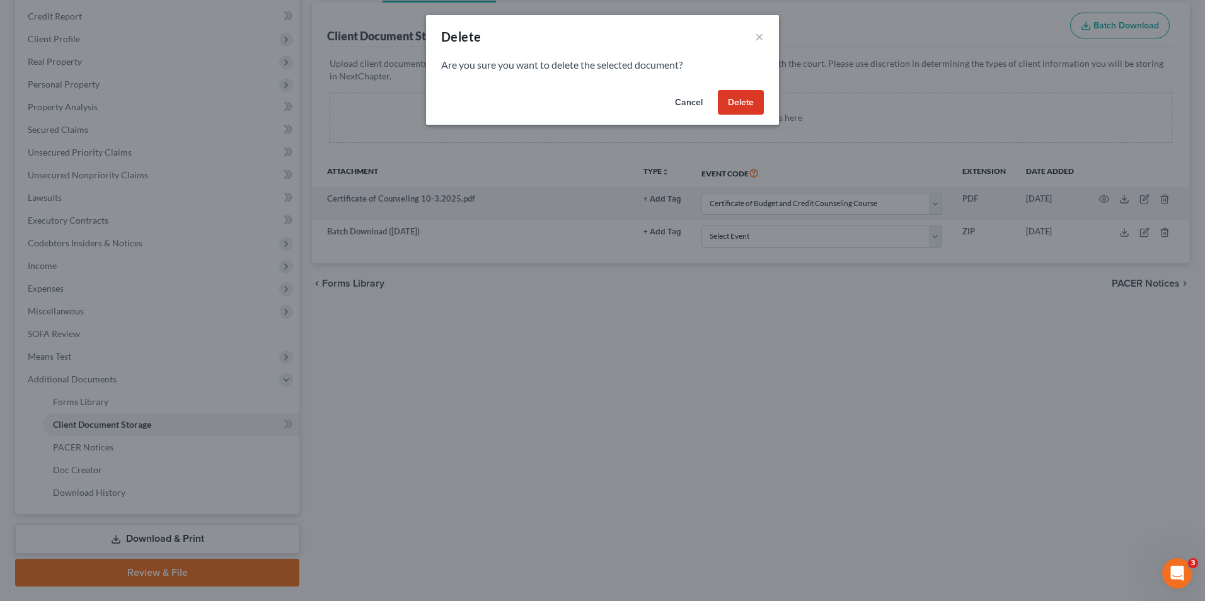
click at [732, 97] on button "Delete" at bounding box center [741, 102] width 46 height 25
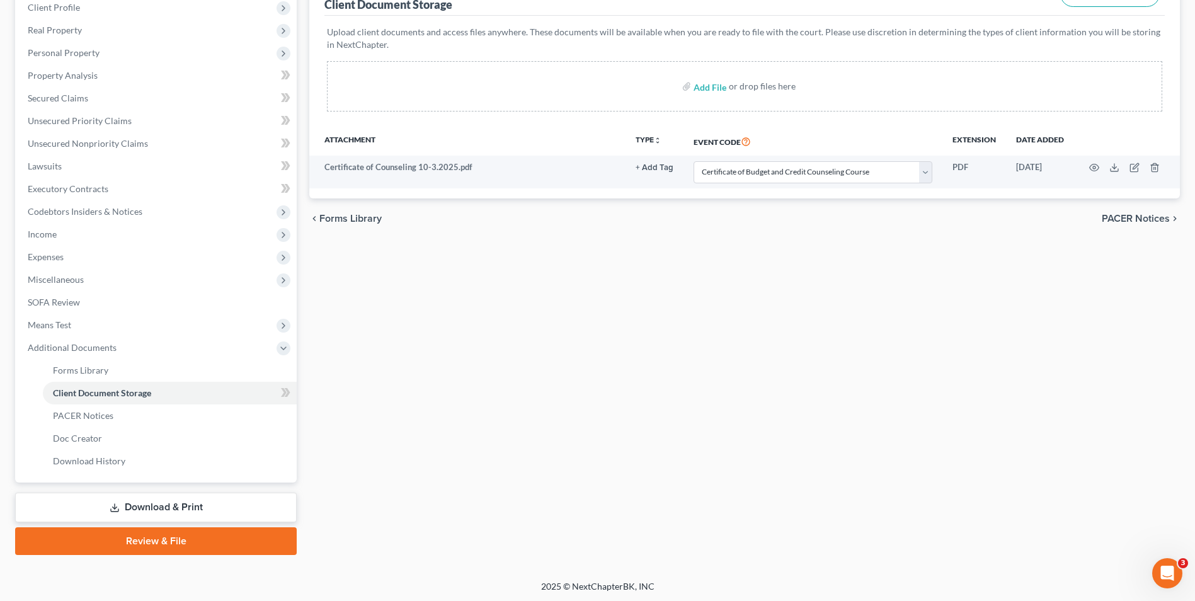
scroll to position [182, 0]
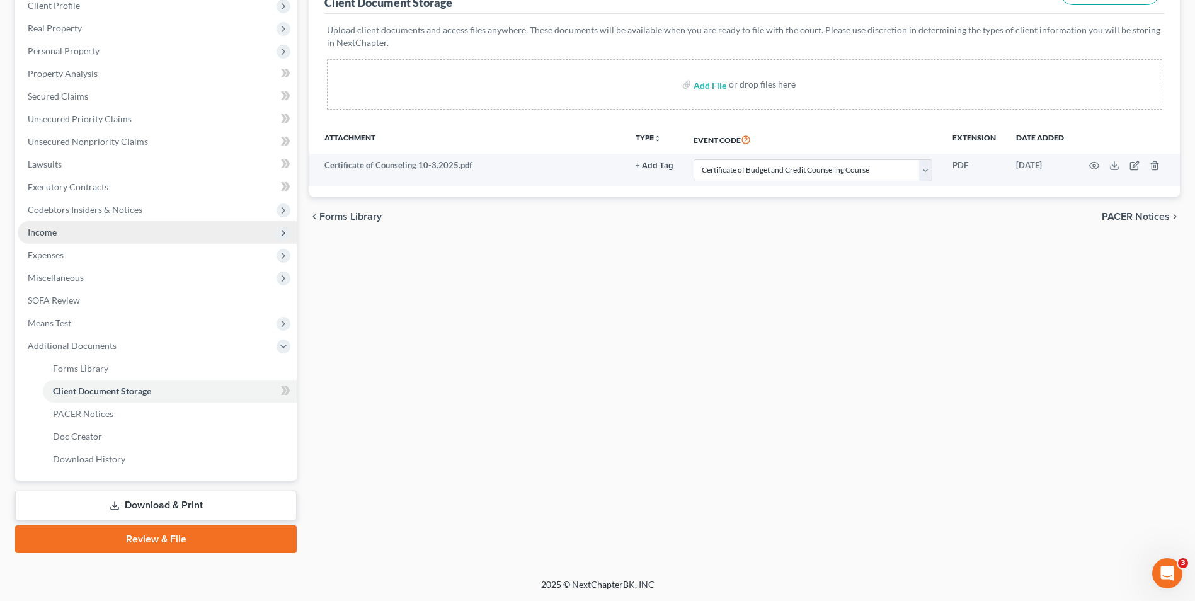
click at [65, 237] on span "Income" at bounding box center [157, 232] width 279 height 23
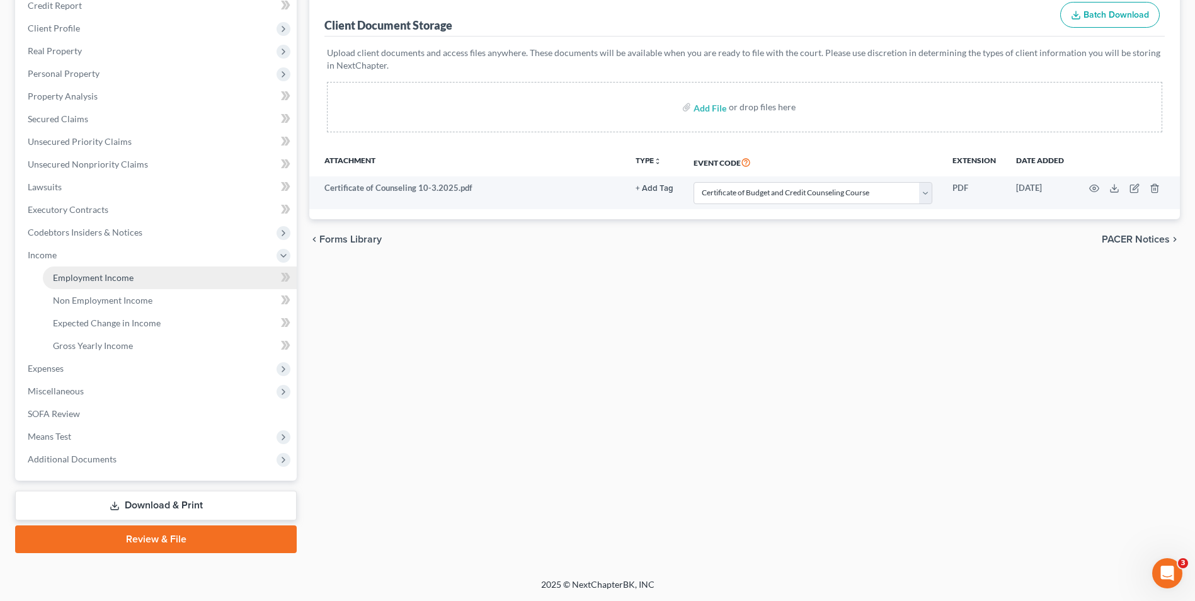
click at [114, 278] on span "Employment Income" at bounding box center [93, 277] width 81 height 11
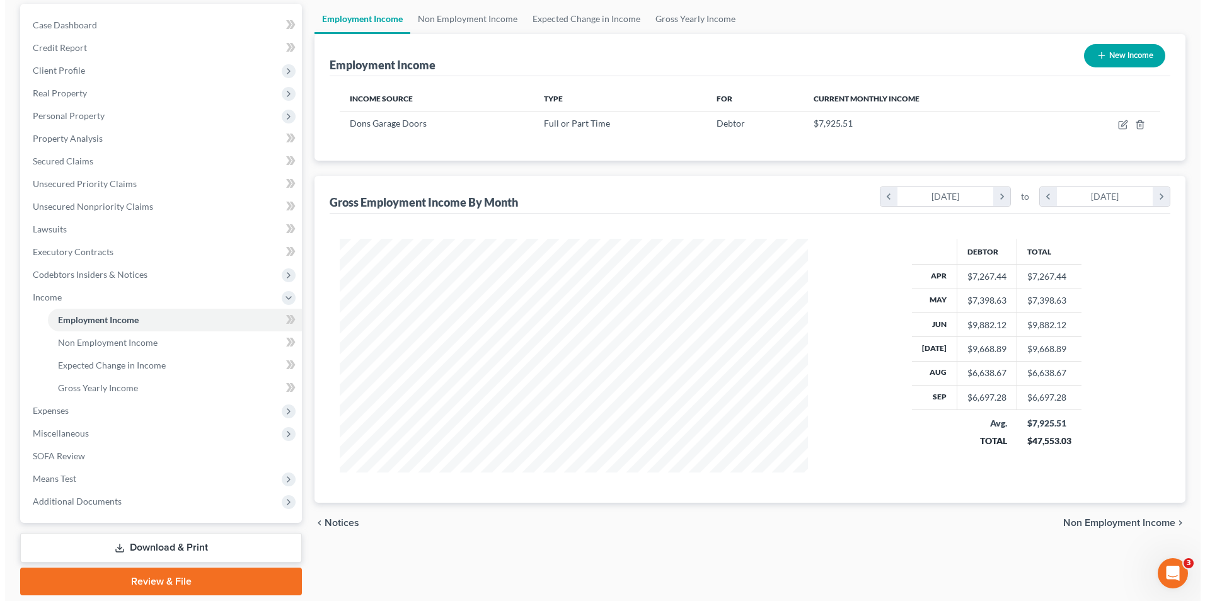
scroll to position [126, 0]
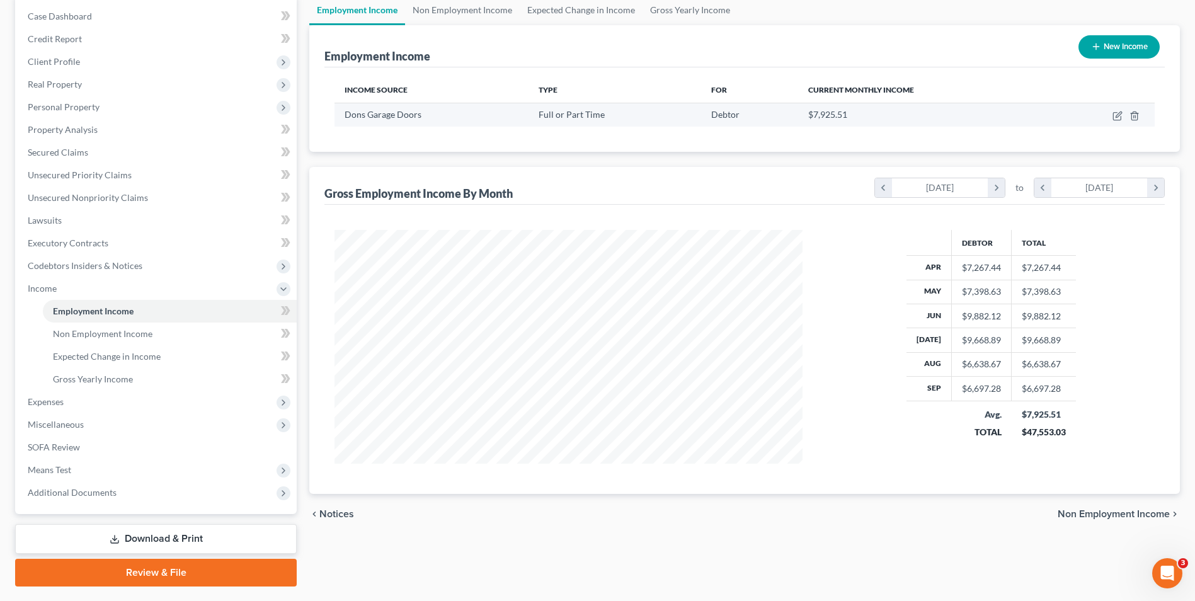
click at [1112, 118] on td at bounding box center [1102, 115] width 105 height 24
click at [1119, 118] on icon "button" at bounding box center [1118, 116] width 10 height 10
select select "0"
select select "5"
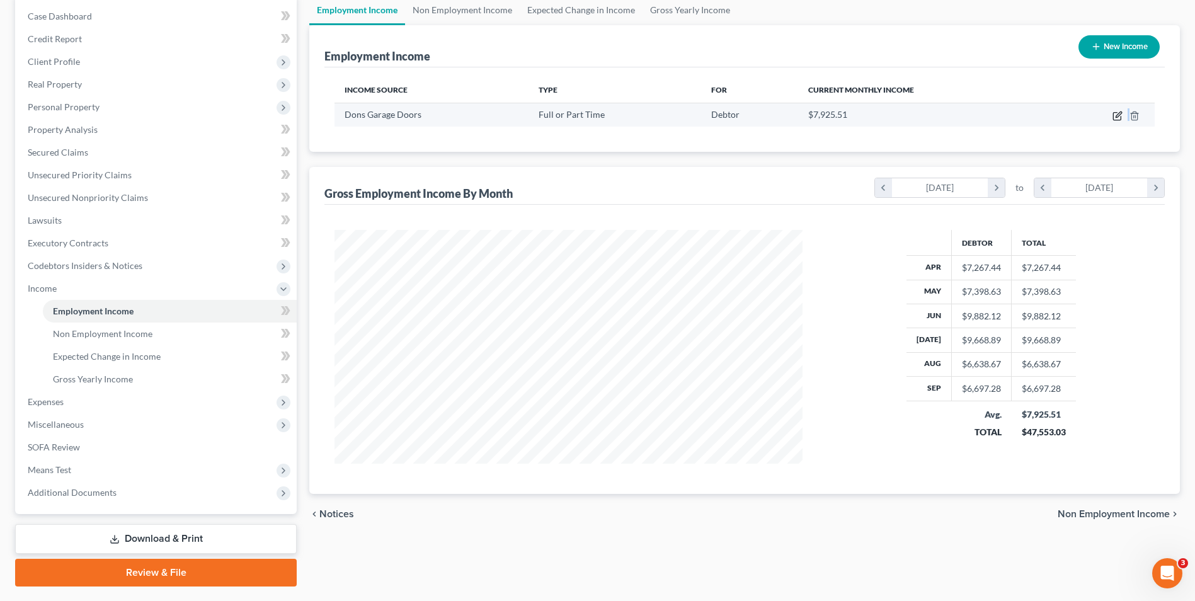
select select "3"
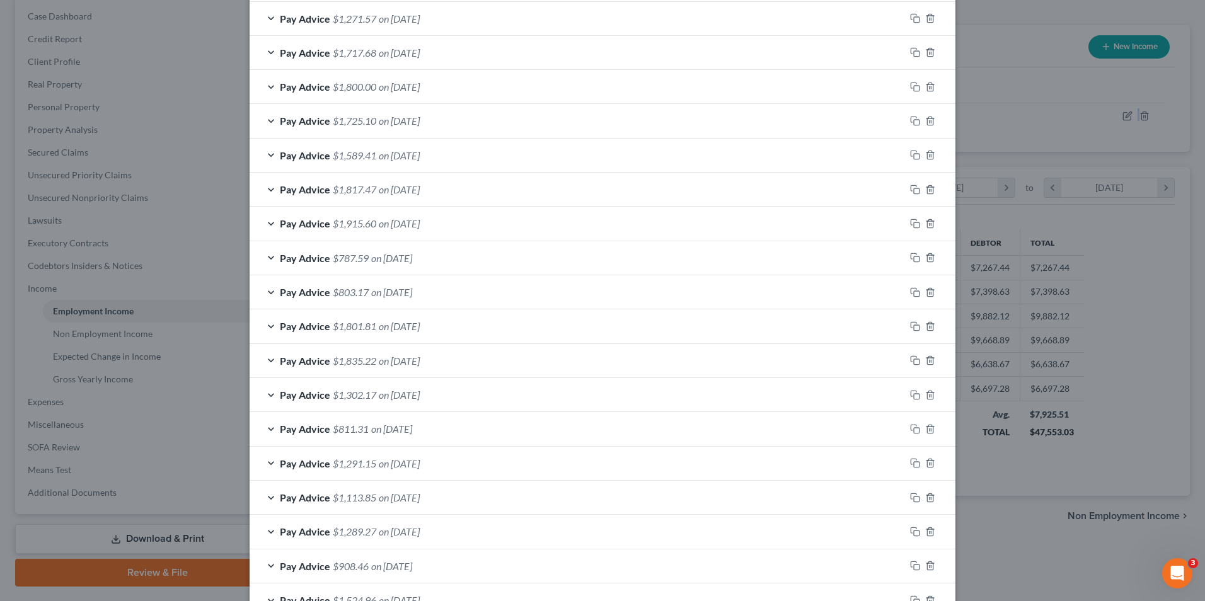
scroll to position [853, 0]
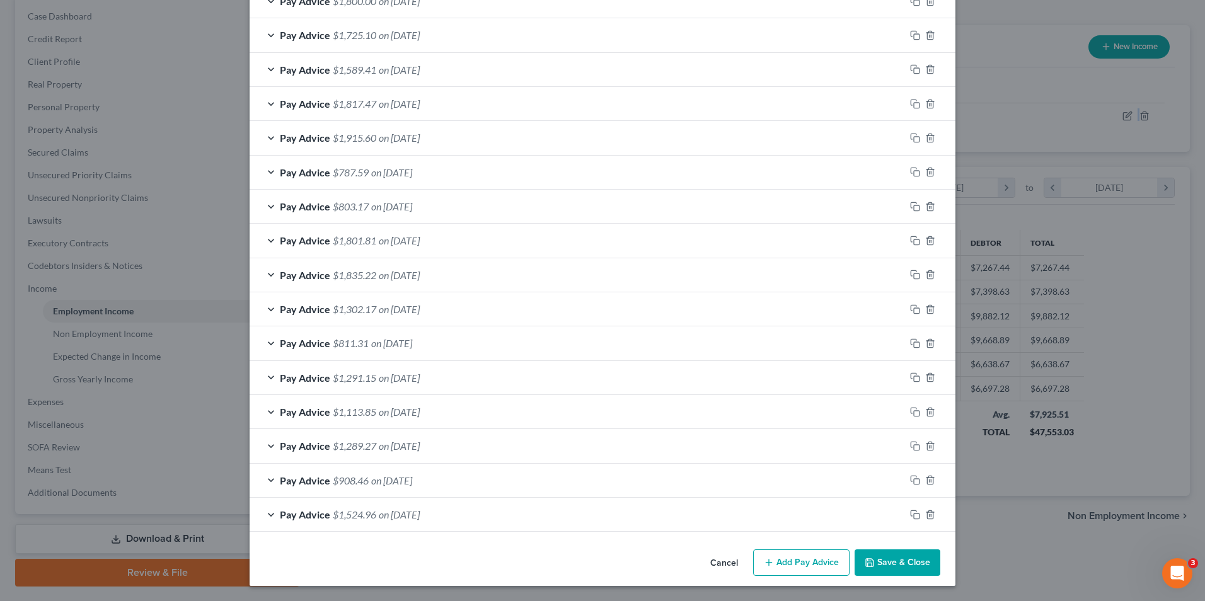
click at [803, 566] on button "Add Pay Advice" at bounding box center [801, 562] width 96 height 26
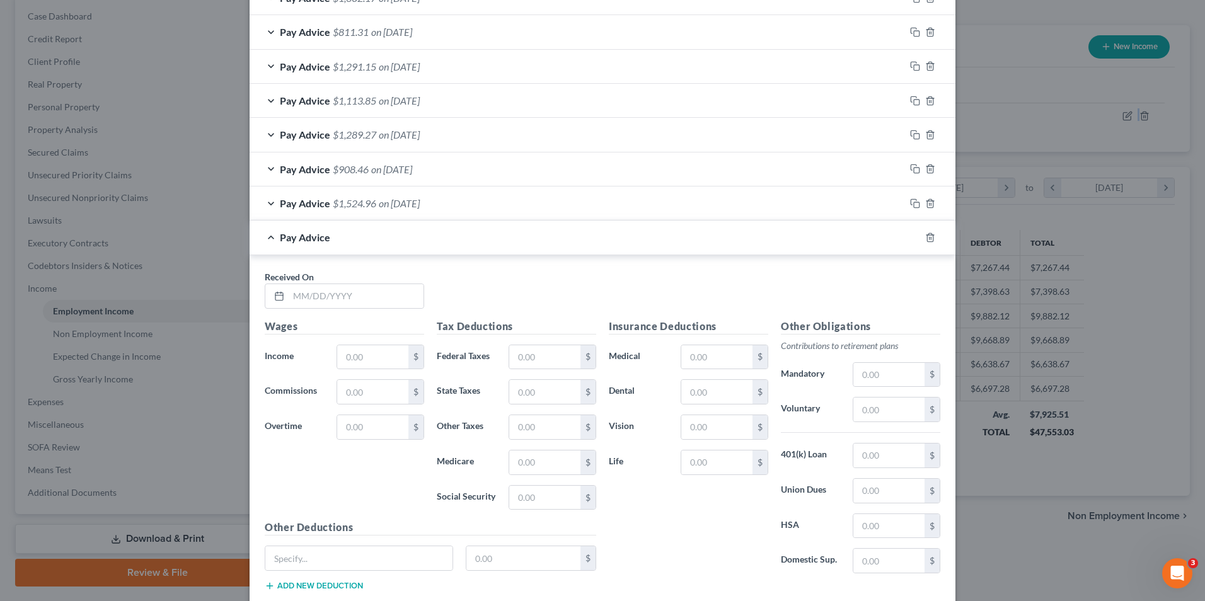
scroll to position [1168, 0]
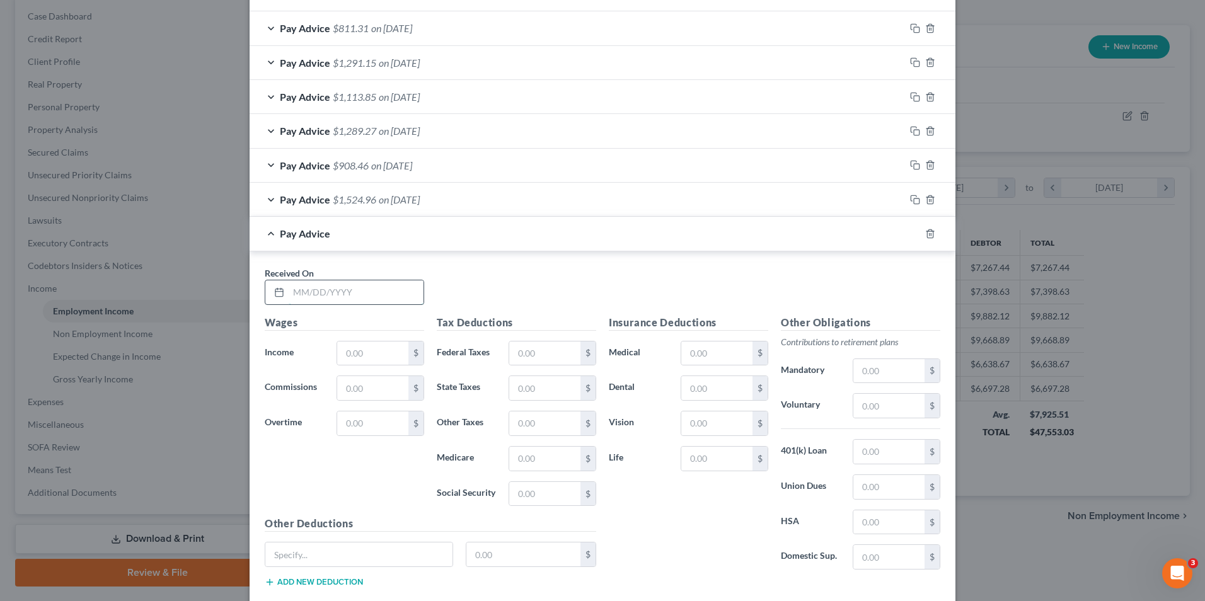
click at [318, 303] on input "text" at bounding box center [356, 292] width 135 height 24
type input "[DATE]"
click at [357, 345] on input "text" at bounding box center [372, 354] width 71 height 24
click at [366, 350] on input "text" at bounding box center [372, 354] width 71 height 24
type input "1,554.02"
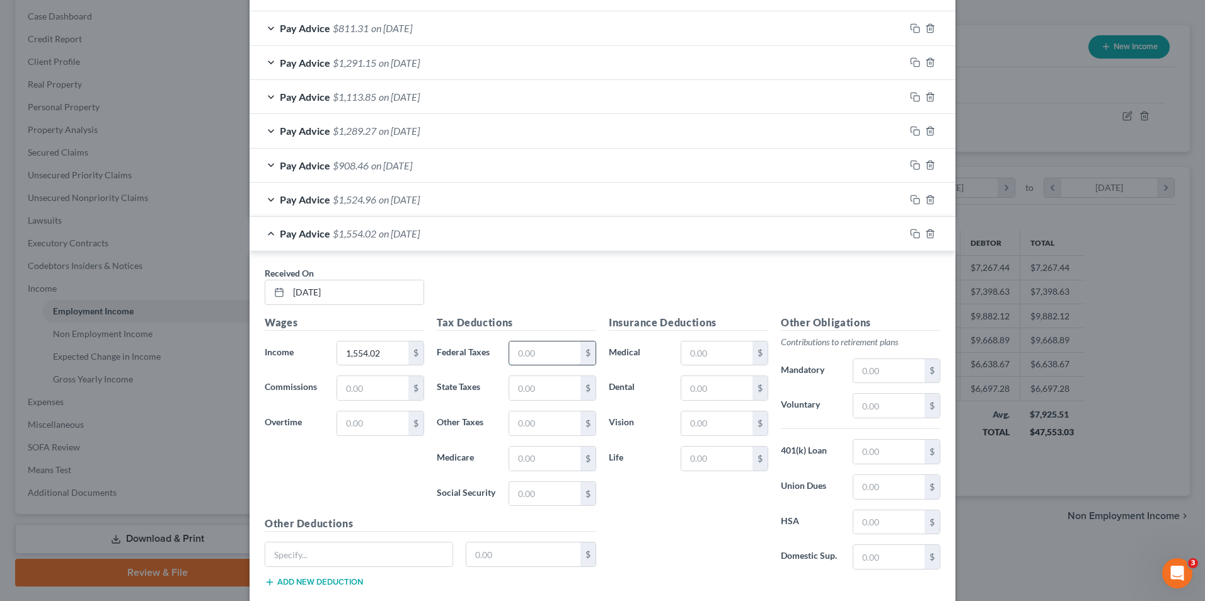
click at [532, 348] on input "text" at bounding box center [544, 354] width 71 height 24
type input "413.24"
click at [691, 352] on input "text" at bounding box center [716, 354] width 71 height 24
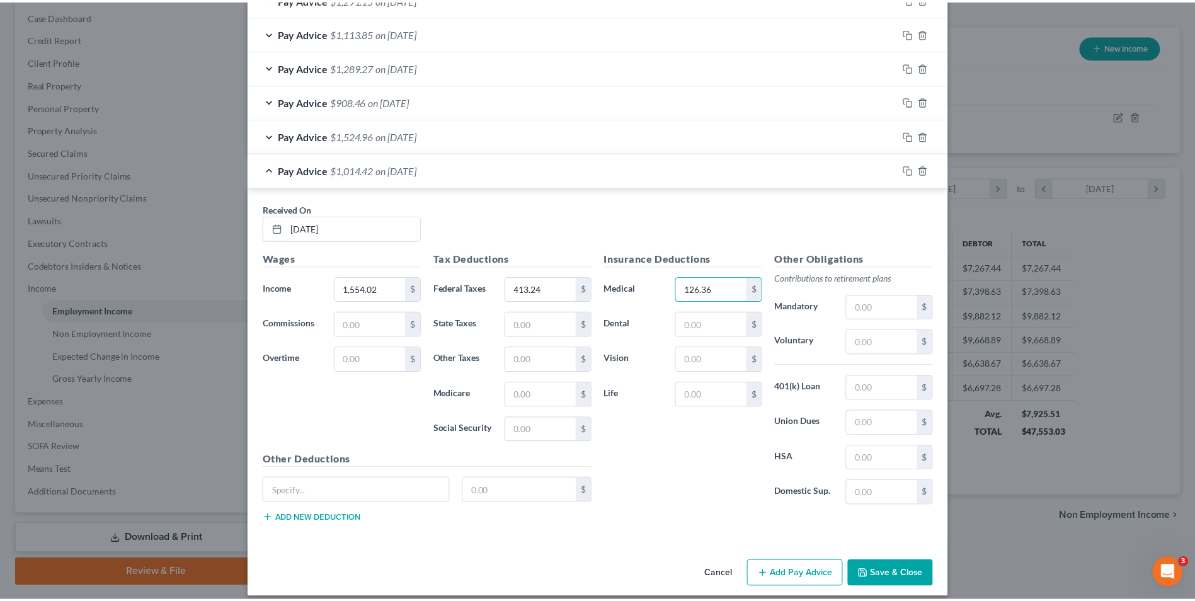
scroll to position [1243, 0]
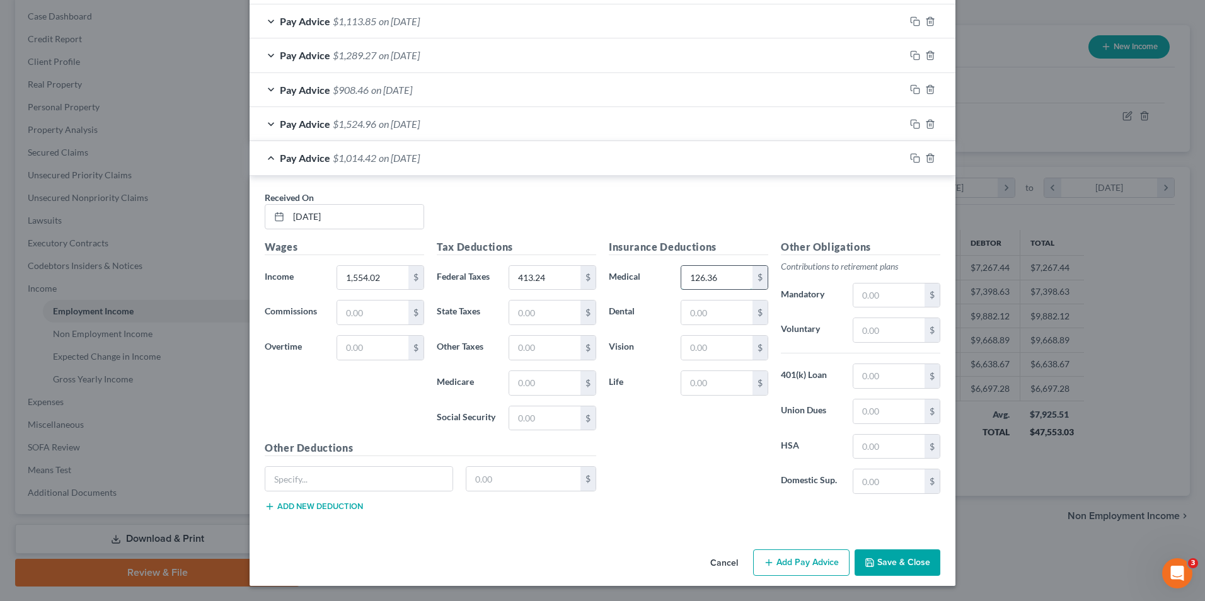
click at [731, 282] on input "126.36" at bounding box center [716, 278] width 71 height 24
type input "1"
click at [882, 553] on button "Save & Close" at bounding box center [897, 562] width 86 height 26
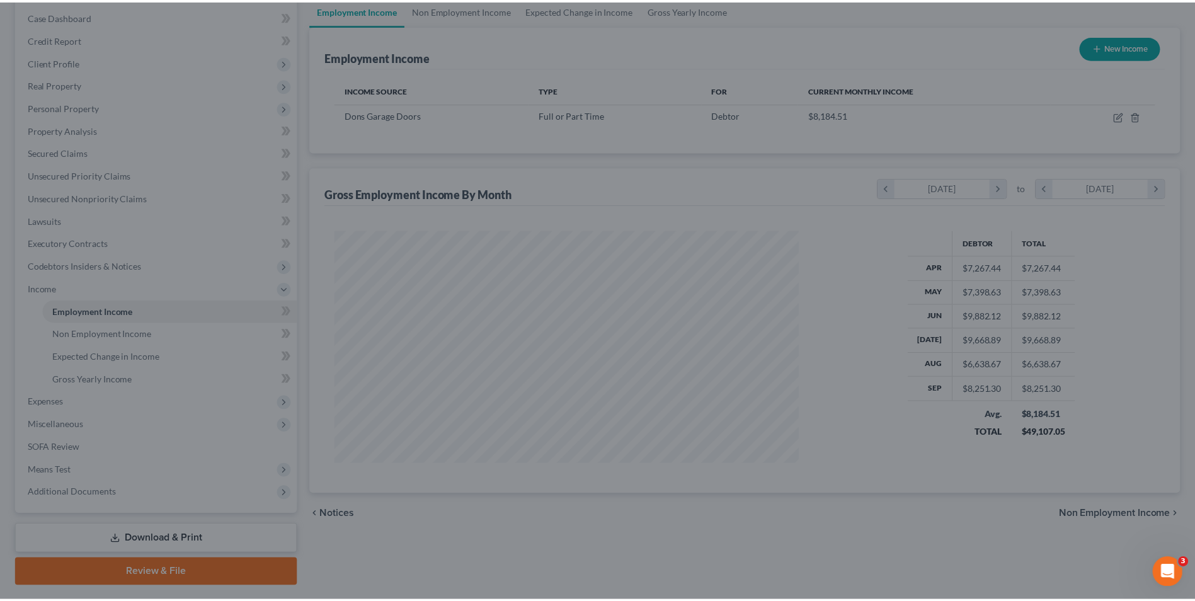
scroll to position [629863, 629603]
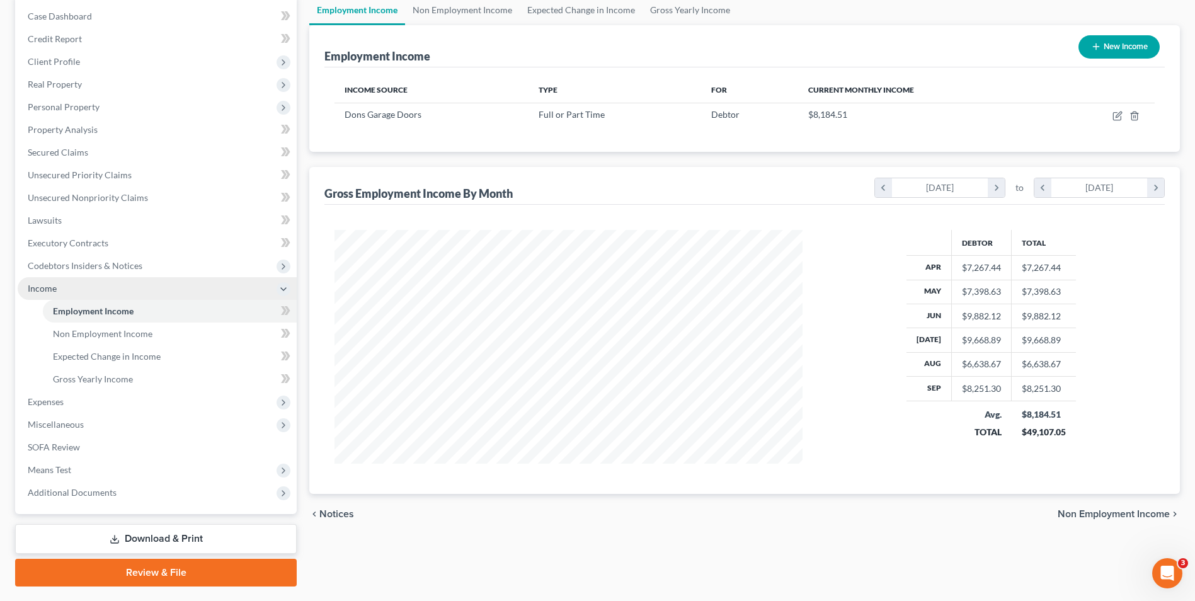
click at [62, 290] on span "Income" at bounding box center [157, 288] width 279 height 23
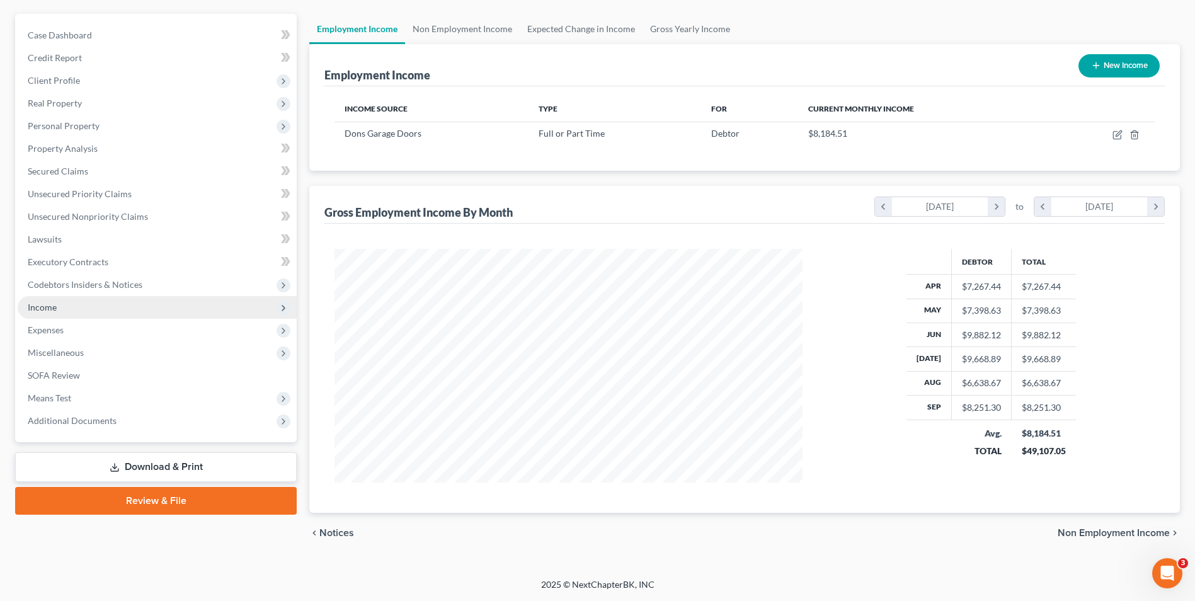
click at [76, 305] on span "Income" at bounding box center [157, 307] width 279 height 23
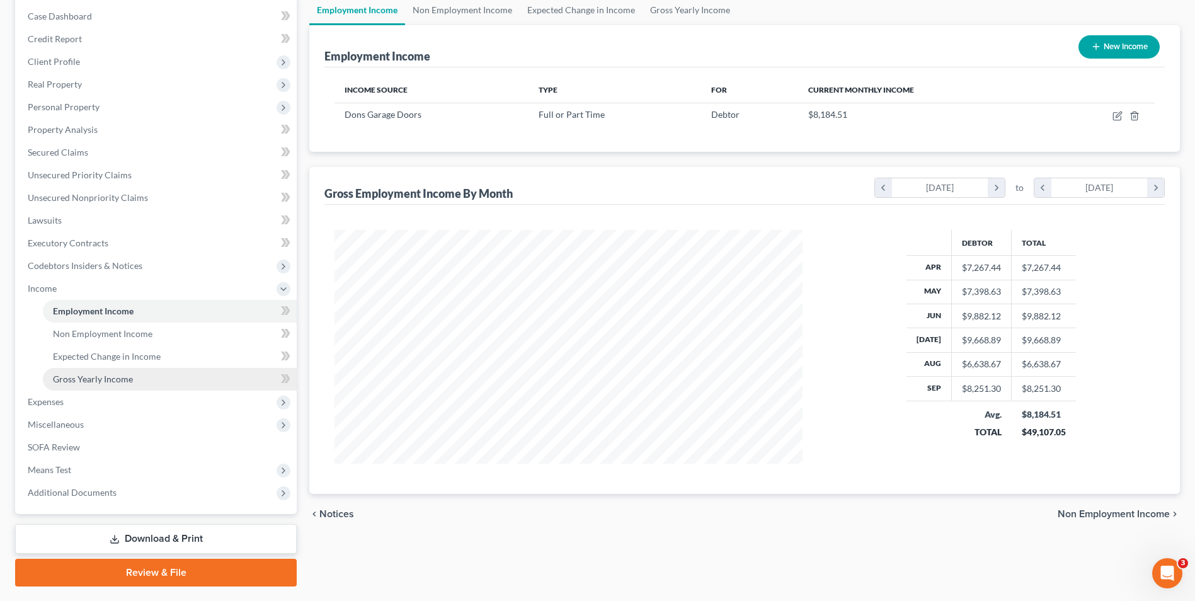
click at [89, 377] on span "Gross Yearly Income" at bounding box center [93, 379] width 80 height 11
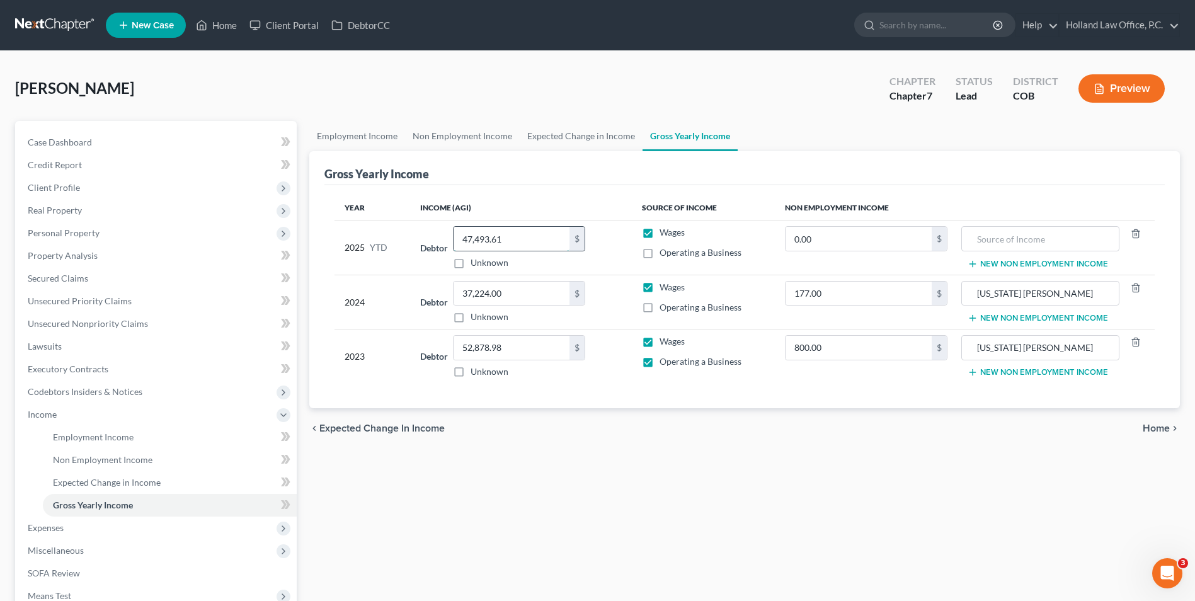
click at [510, 241] on input "47,493.61" at bounding box center [512, 239] width 116 height 24
type input "72,608.46"
click at [630, 124] on link "Expected Change in Income" at bounding box center [581, 136] width 123 height 30
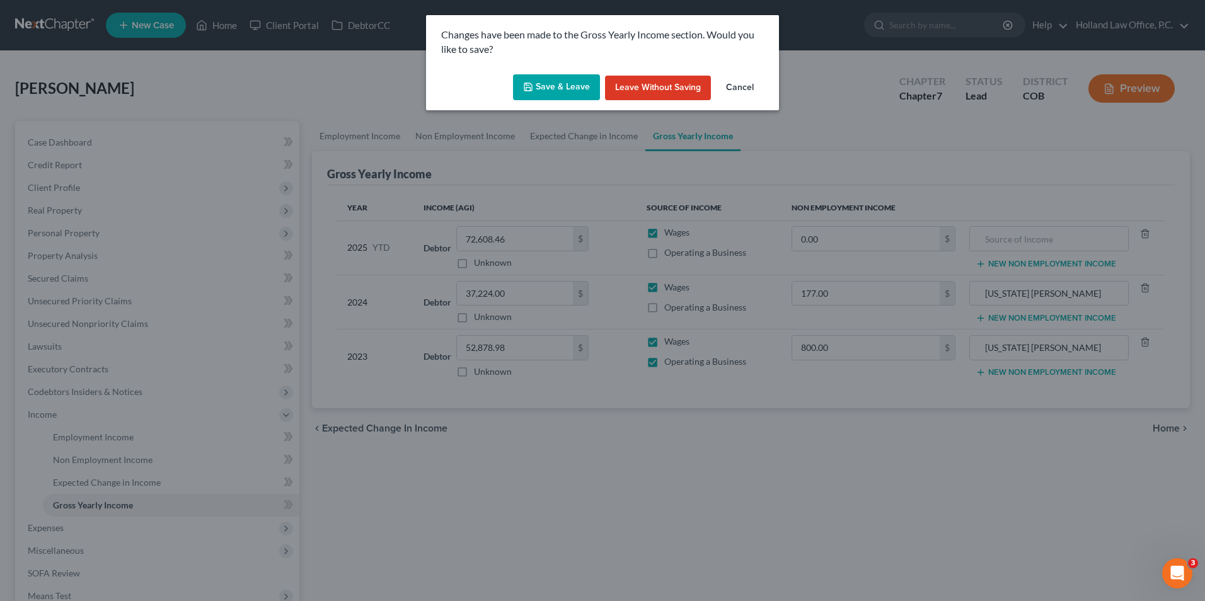
click at [557, 89] on button "Save & Leave" at bounding box center [556, 87] width 87 height 26
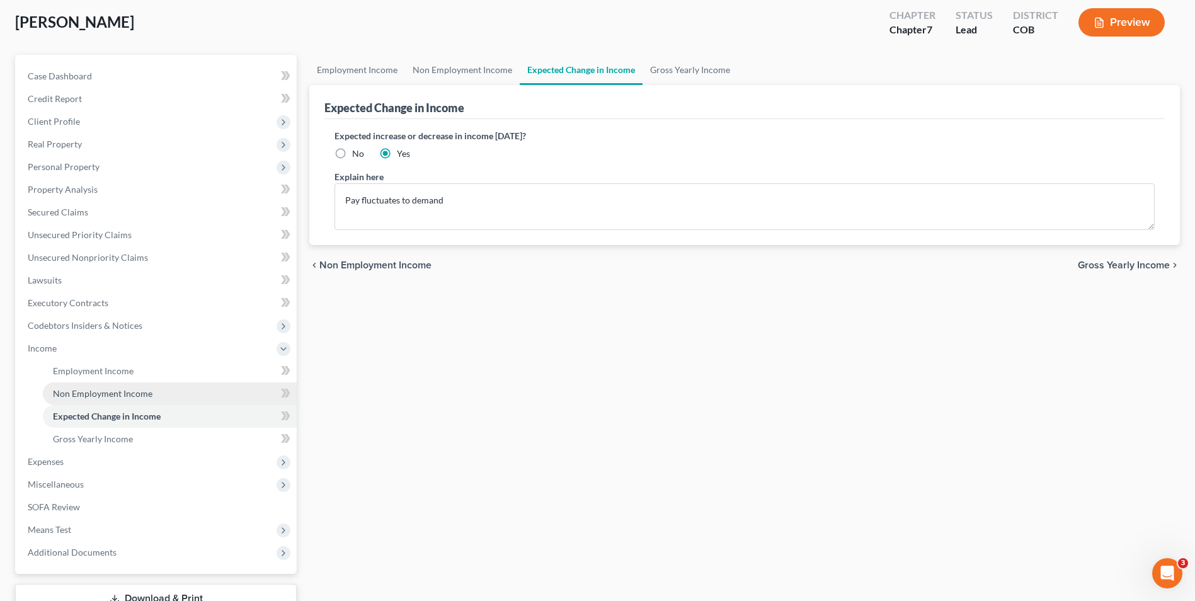
scroll to position [159, 0]
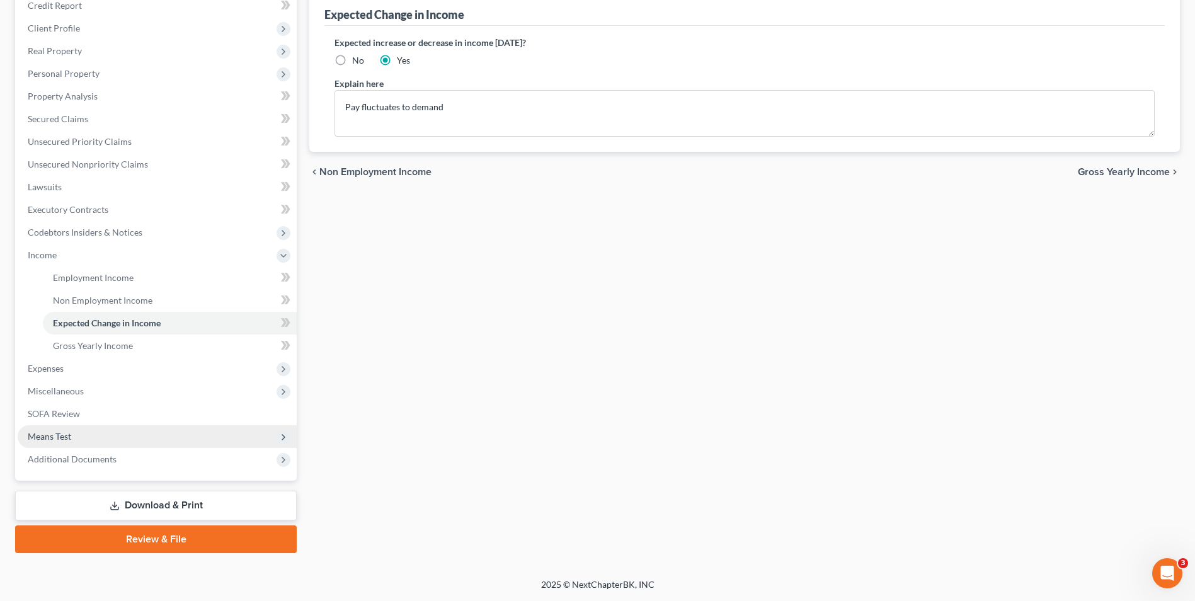
click at [79, 432] on span "Means Test" at bounding box center [157, 436] width 279 height 23
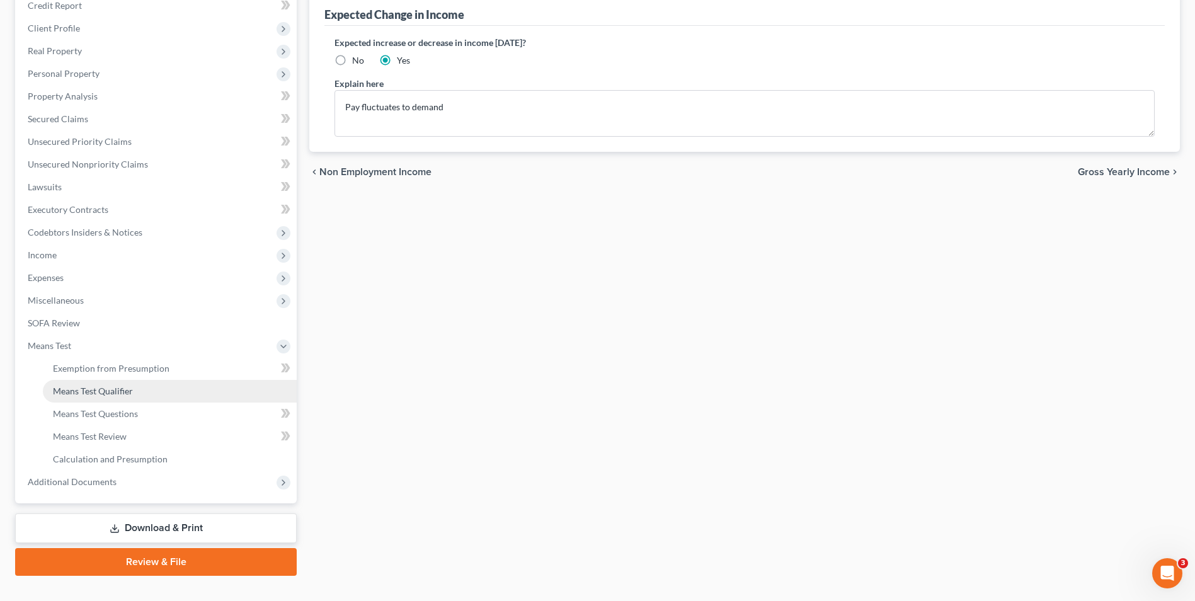
click at [121, 395] on span "Means Test Qualifier" at bounding box center [93, 391] width 80 height 11
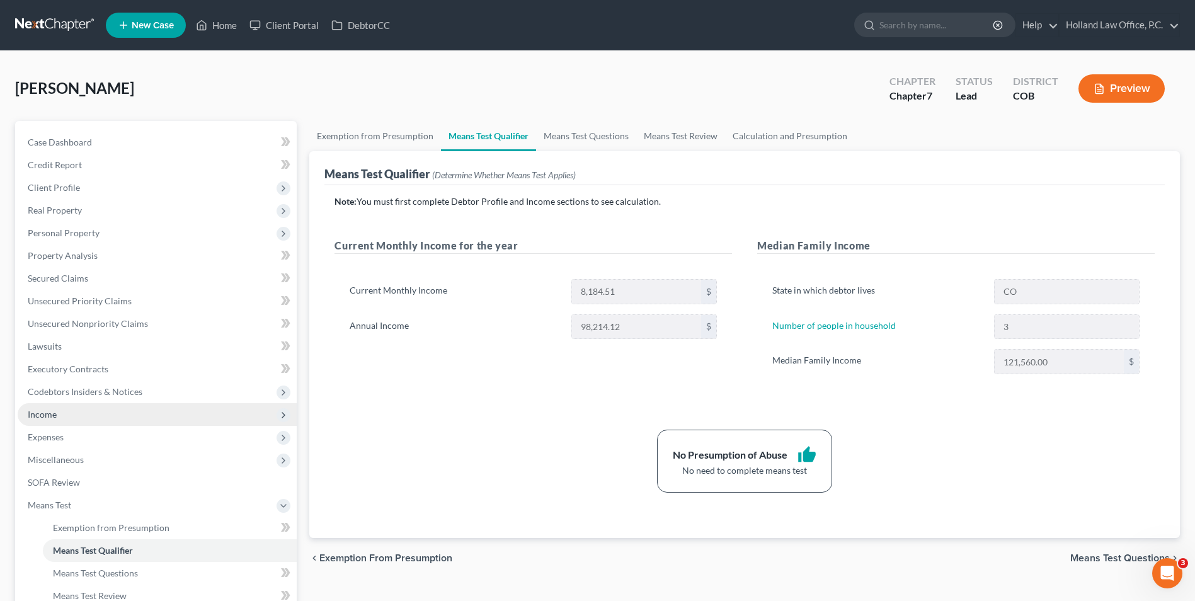
click at [60, 416] on span "Income" at bounding box center [157, 414] width 279 height 23
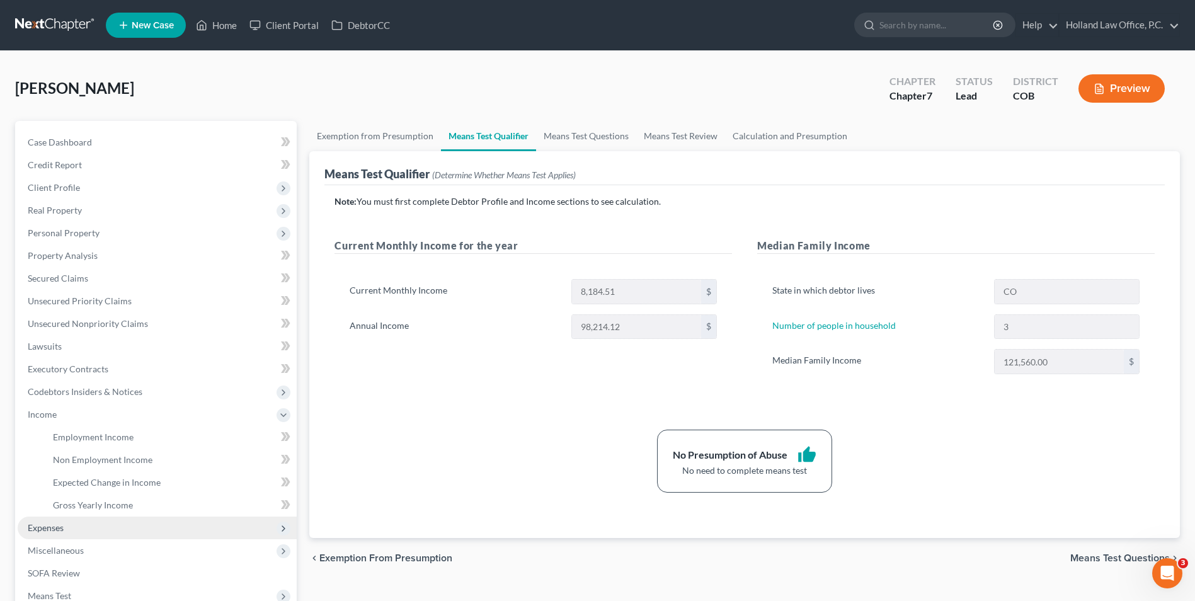
click at [96, 518] on span "Expenses" at bounding box center [157, 528] width 279 height 23
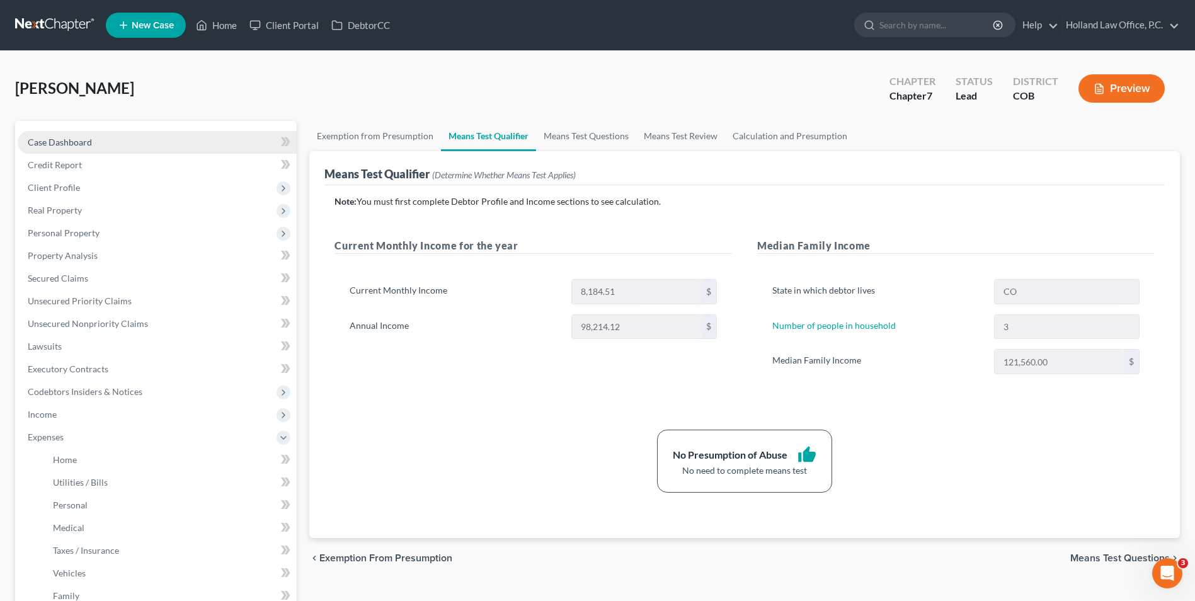
click at [38, 146] on span "Case Dashboard" at bounding box center [60, 142] width 64 height 11
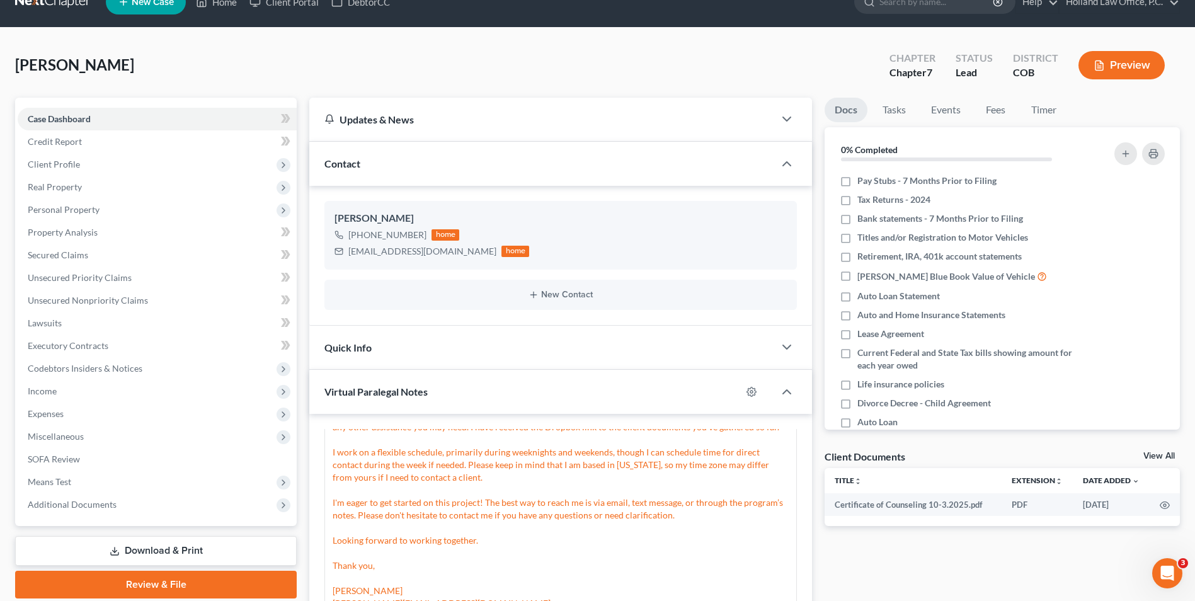
scroll to position [63, 0]
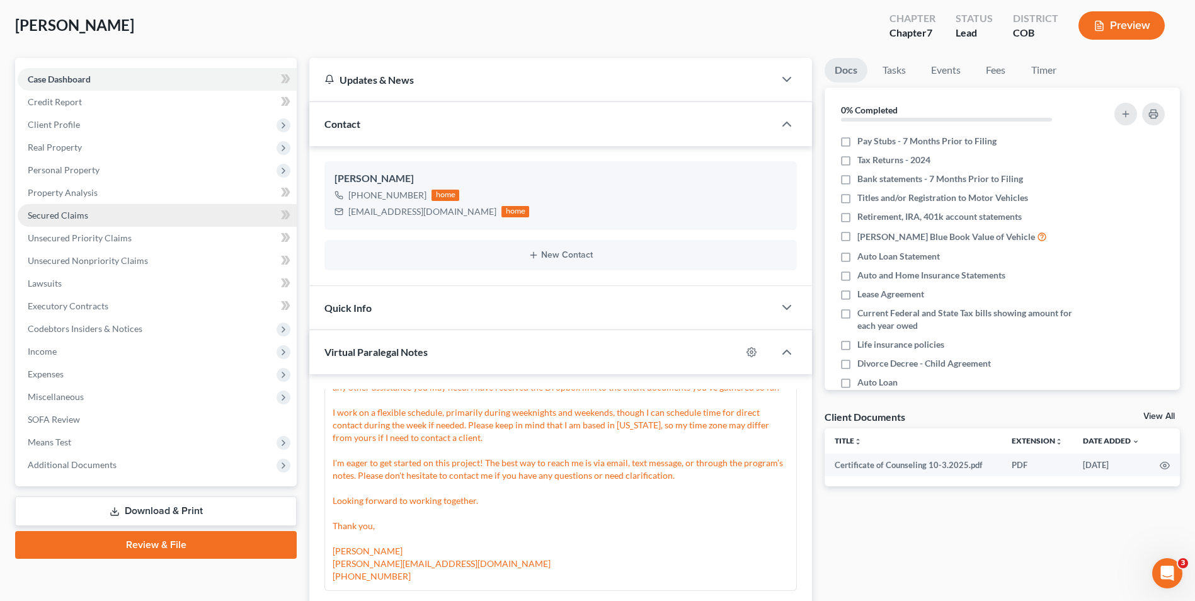
click at [87, 212] on span "Secured Claims" at bounding box center [58, 215] width 60 height 11
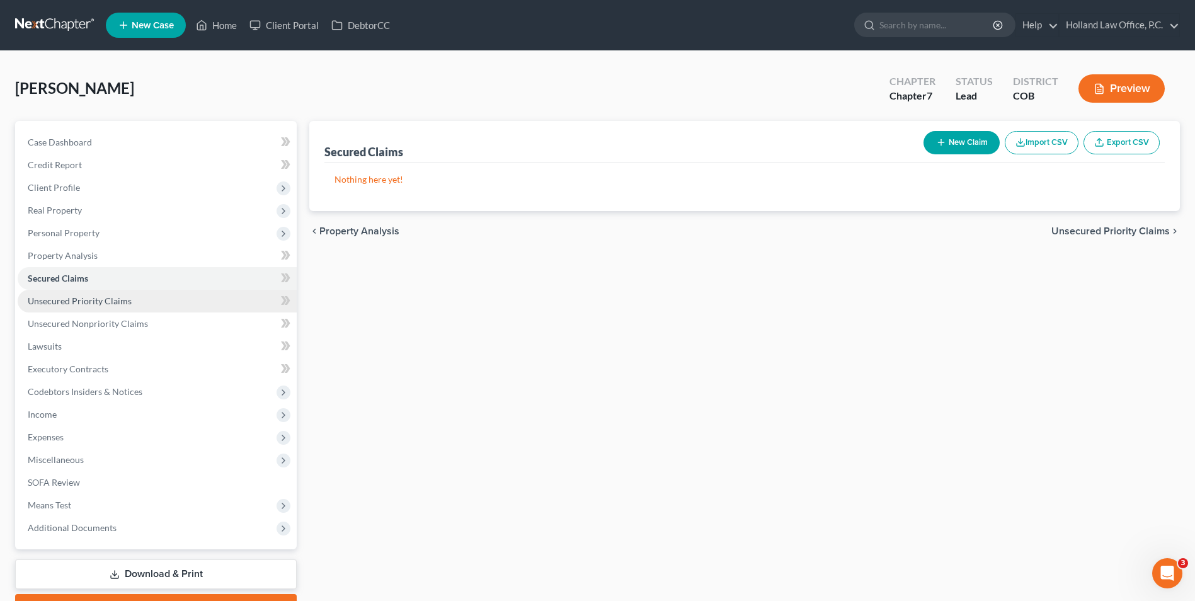
click at [124, 304] on span "Unsecured Priority Claims" at bounding box center [80, 301] width 104 height 11
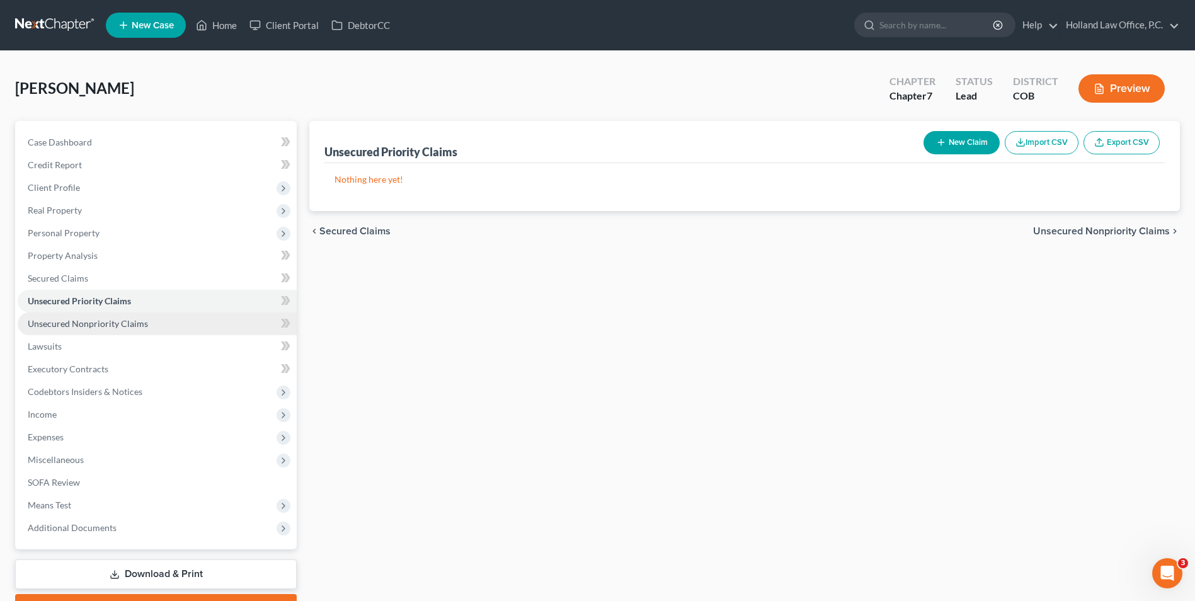
click at [129, 326] on span "Unsecured Nonpriority Claims" at bounding box center [88, 323] width 120 height 11
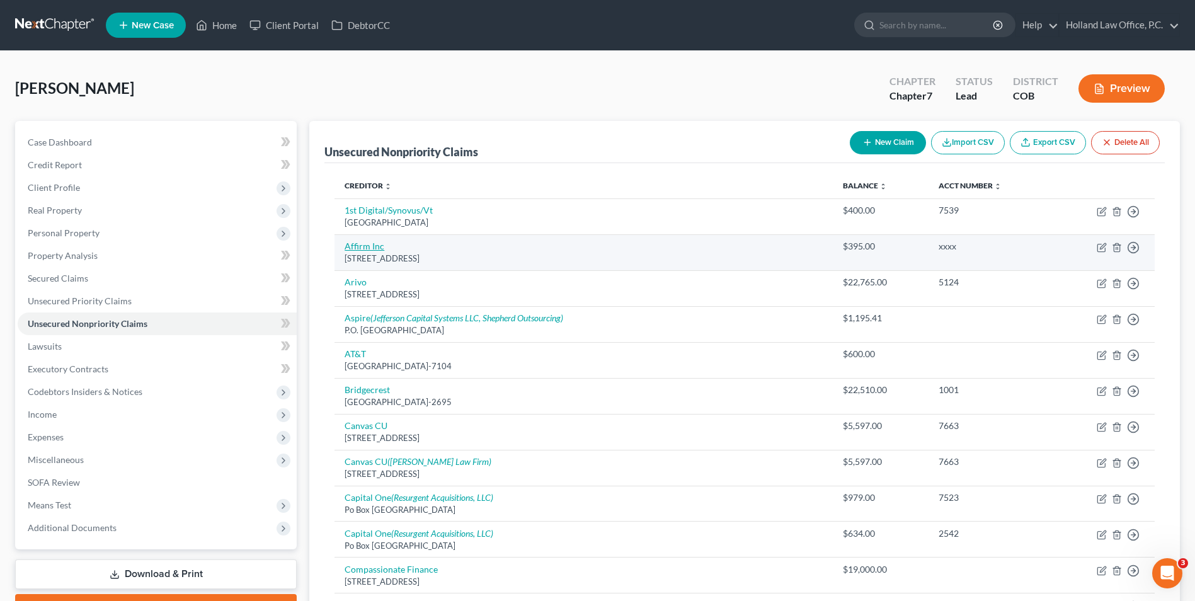
click at [360, 241] on link "Affirm Inc" at bounding box center [365, 246] width 40 height 11
select select "4"
select select "14"
select select "0"
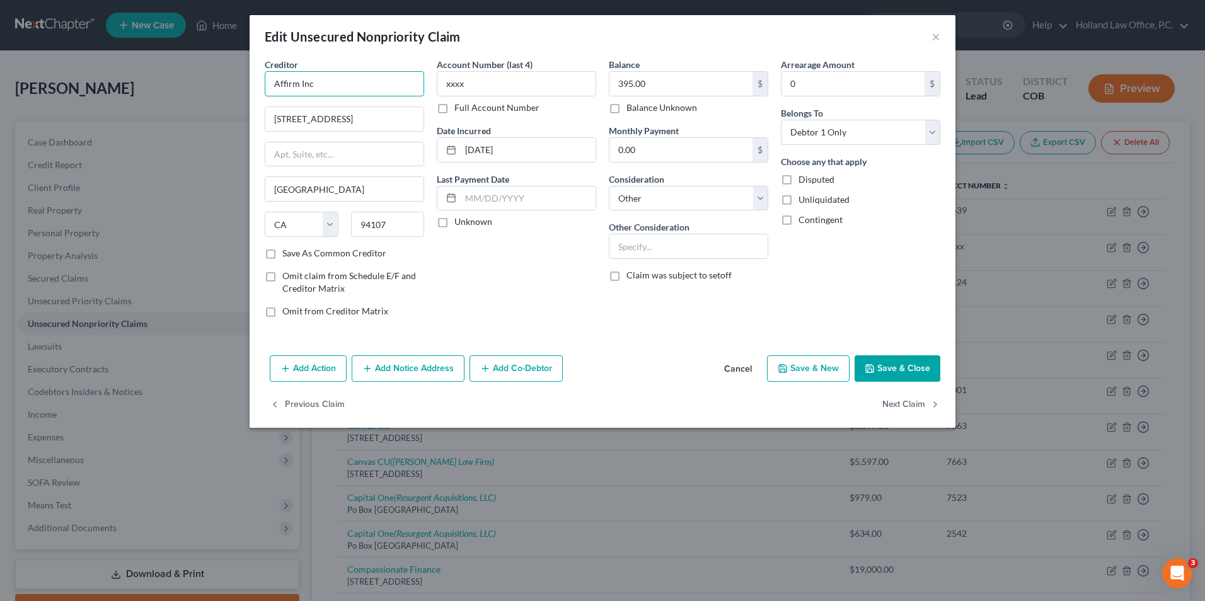
drag, startPoint x: 329, startPoint y: 86, endPoint x: 229, endPoint y: 91, distance: 99.7
click at [229, 91] on div "Edit Unsecured Nonpriority Claim × Creditor * Affirm Inc [STREET_ADDRESS][US_ST…" at bounding box center [602, 300] width 1205 height 601
click at [328, 113] on div "[GEOGRAPHIC_DATA]-1209" at bounding box center [340, 117] width 131 height 11
type input "Affirm Inc - Customer"
type input "PO Box 201209"
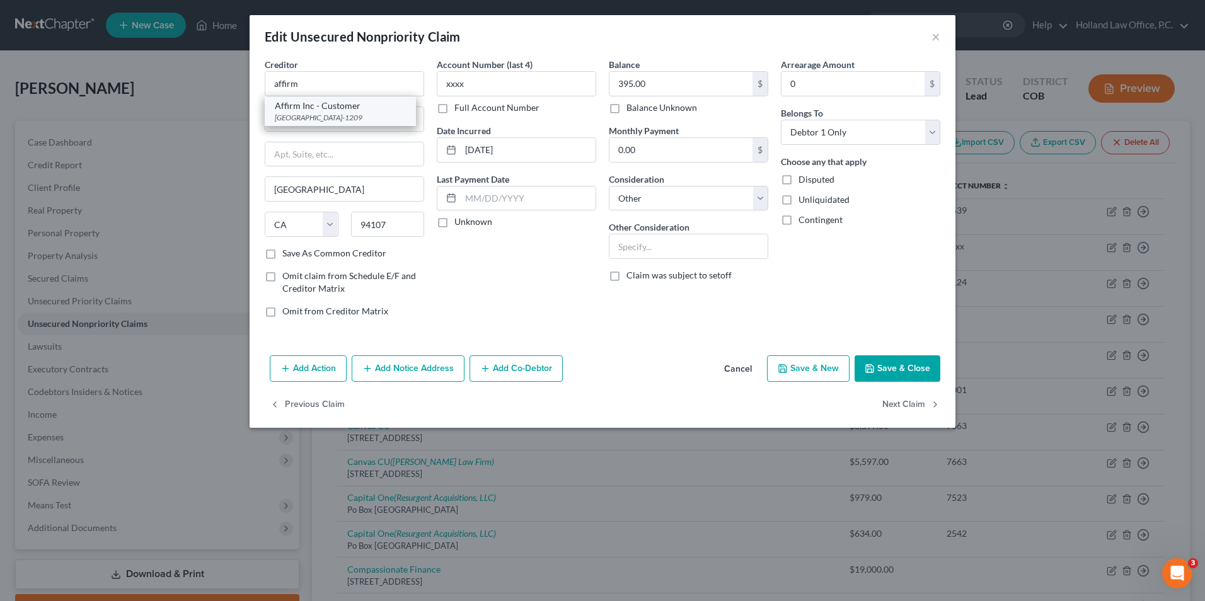
type input "[GEOGRAPHIC_DATA]"
select select "45"
type input "75320-1209"
click at [888, 362] on button "Save & Close" at bounding box center [897, 368] width 86 height 26
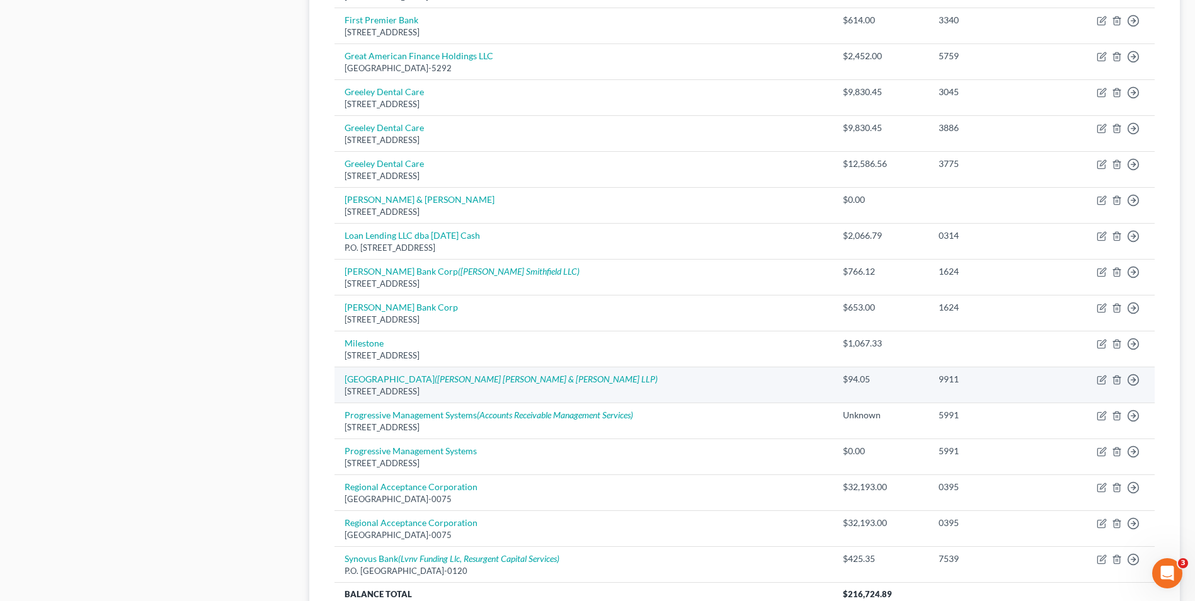
scroll to position [756, 0]
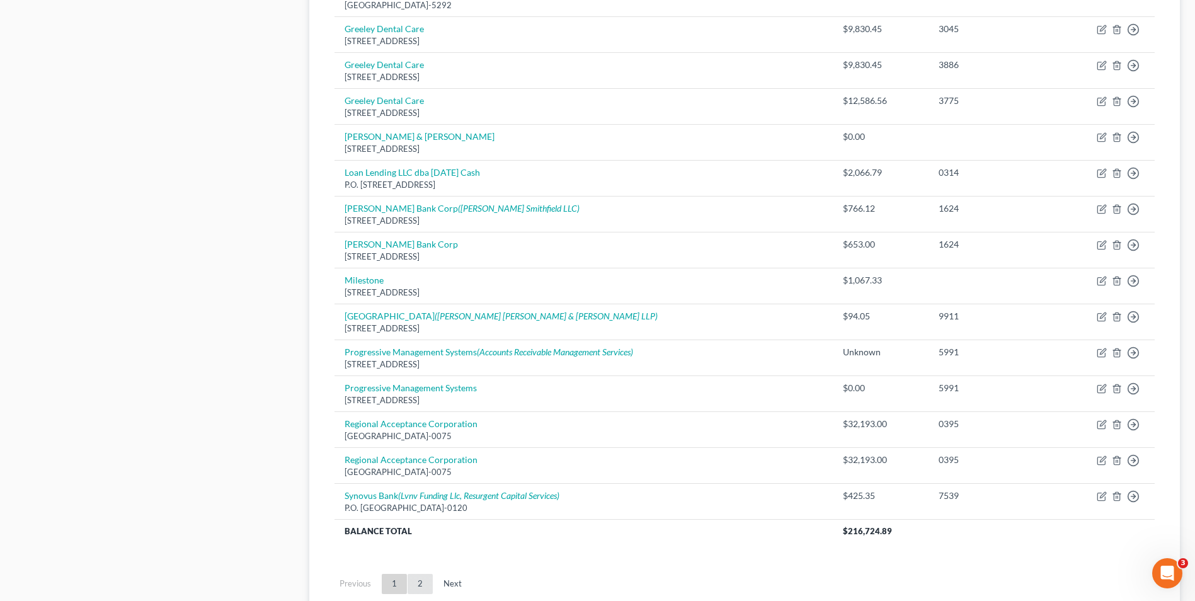
click at [426, 586] on link "2" at bounding box center [420, 584] width 25 height 20
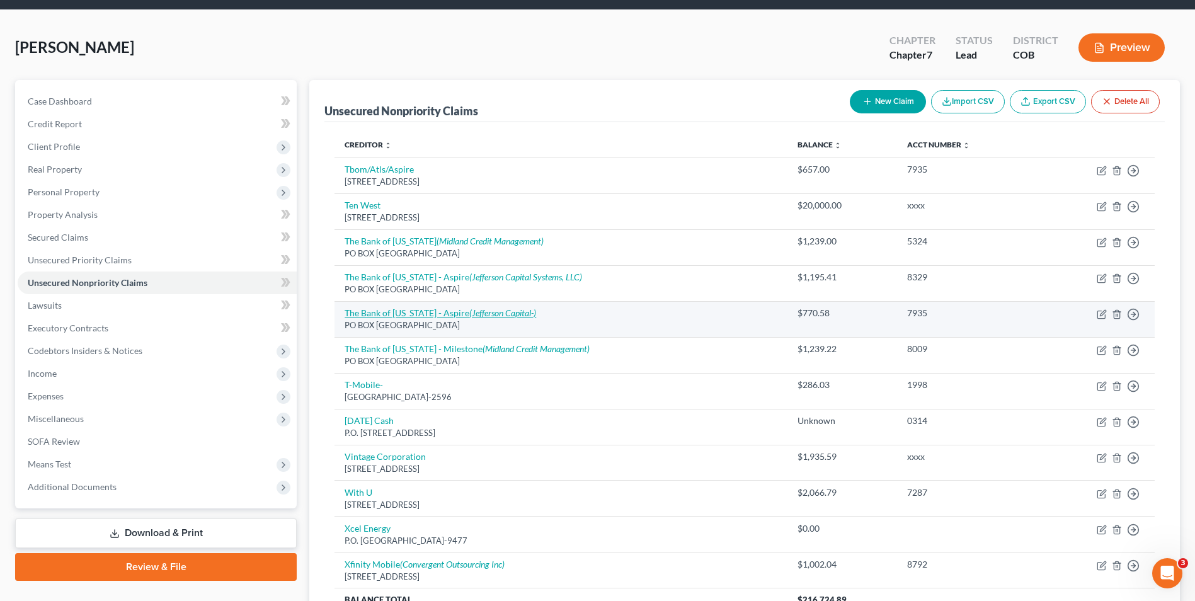
scroll to position [18, 0]
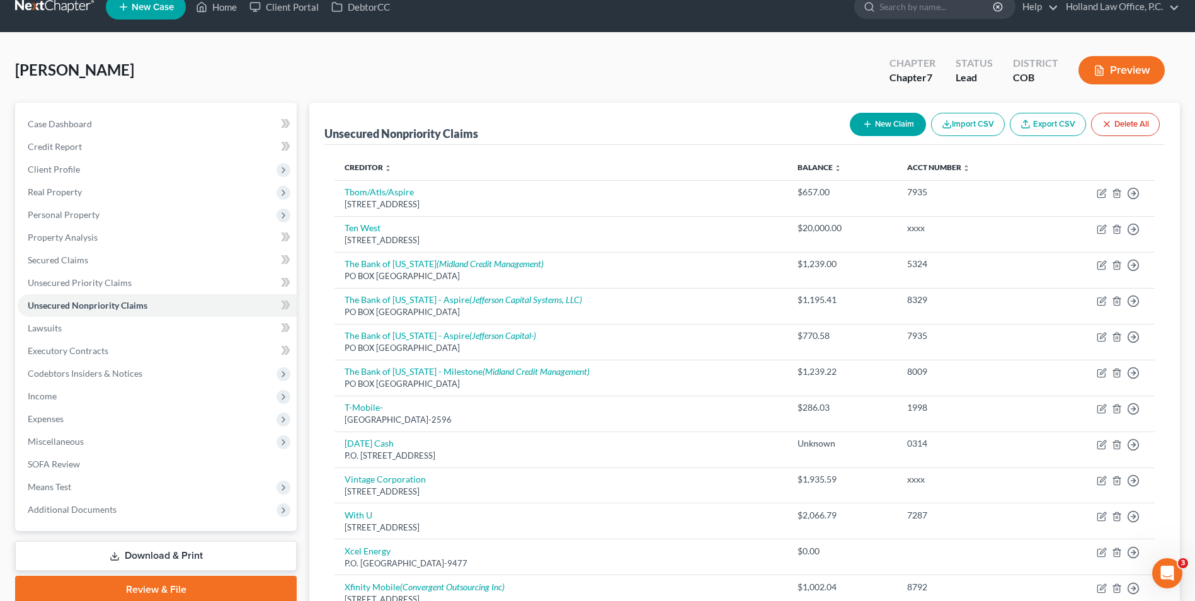
click at [408, 105] on div "Unsecured Nonpriority Claims New Claim Import CSV Export CSV Delete All" at bounding box center [744, 124] width 841 height 42
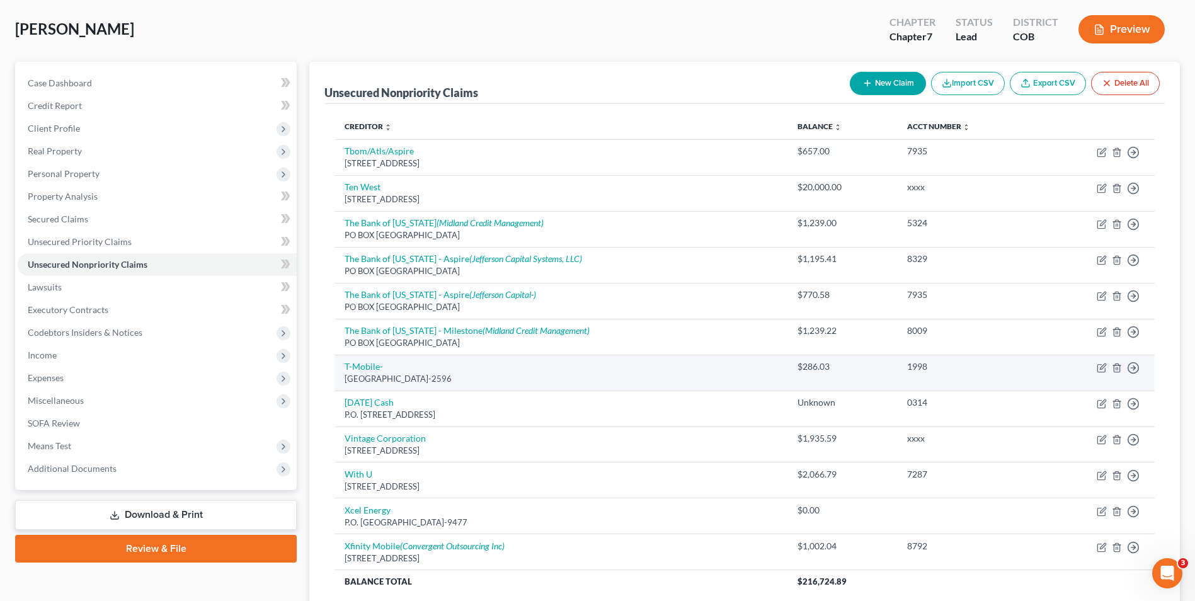
scroll to position [81, 0]
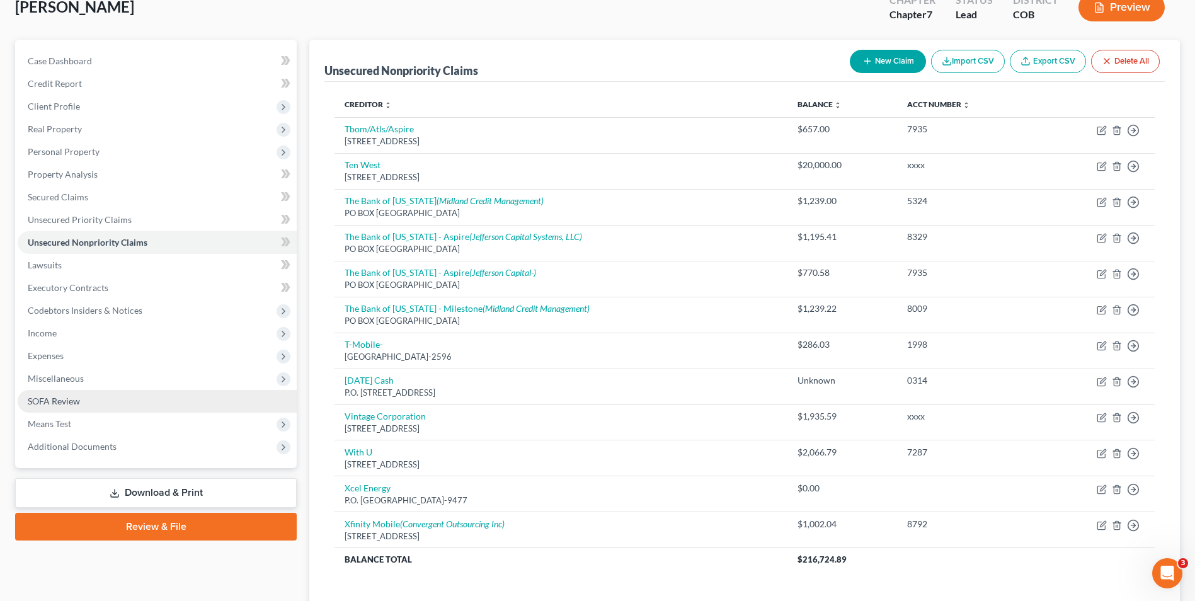
click at [78, 403] on span "SOFA Review" at bounding box center [54, 401] width 52 height 11
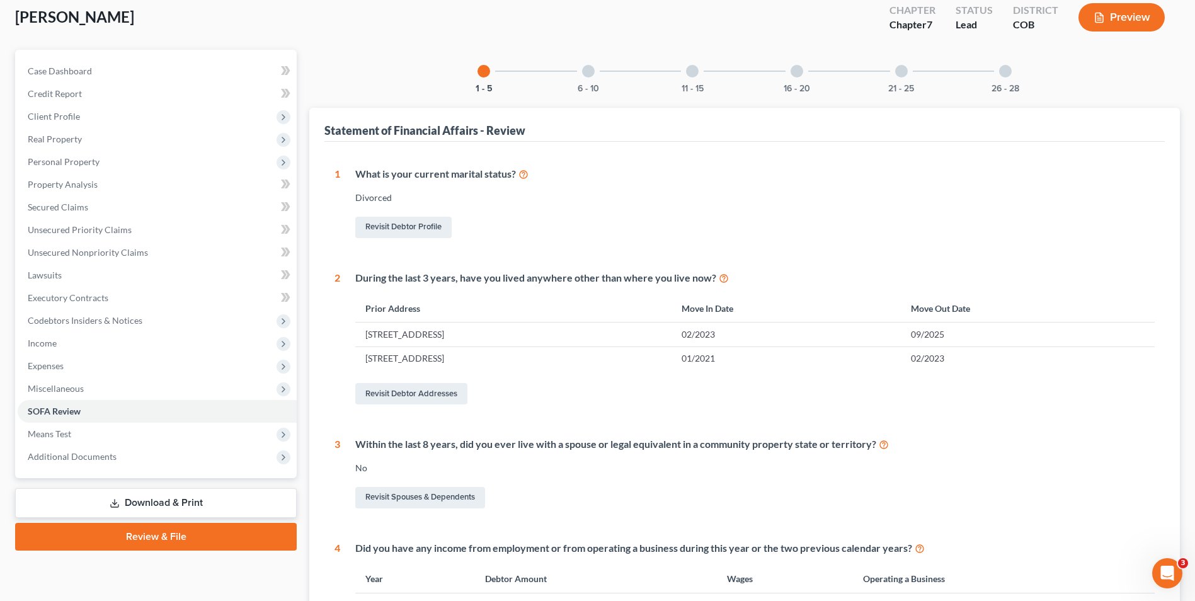
scroll to position [55, 0]
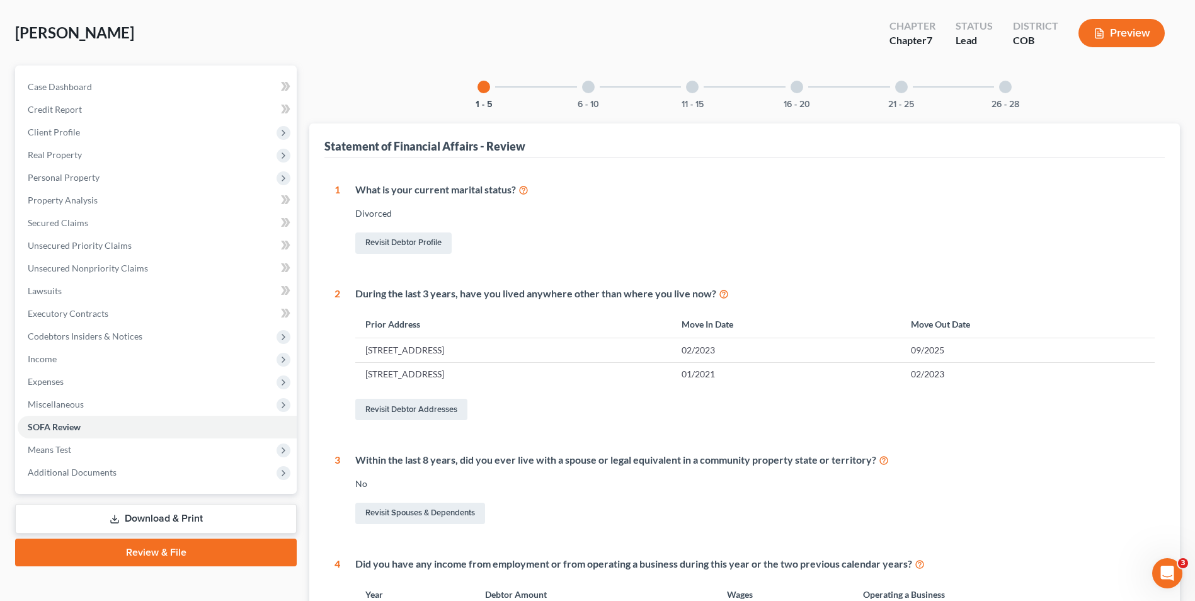
click at [595, 93] on div "6 - 10" at bounding box center [588, 87] width 43 height 43
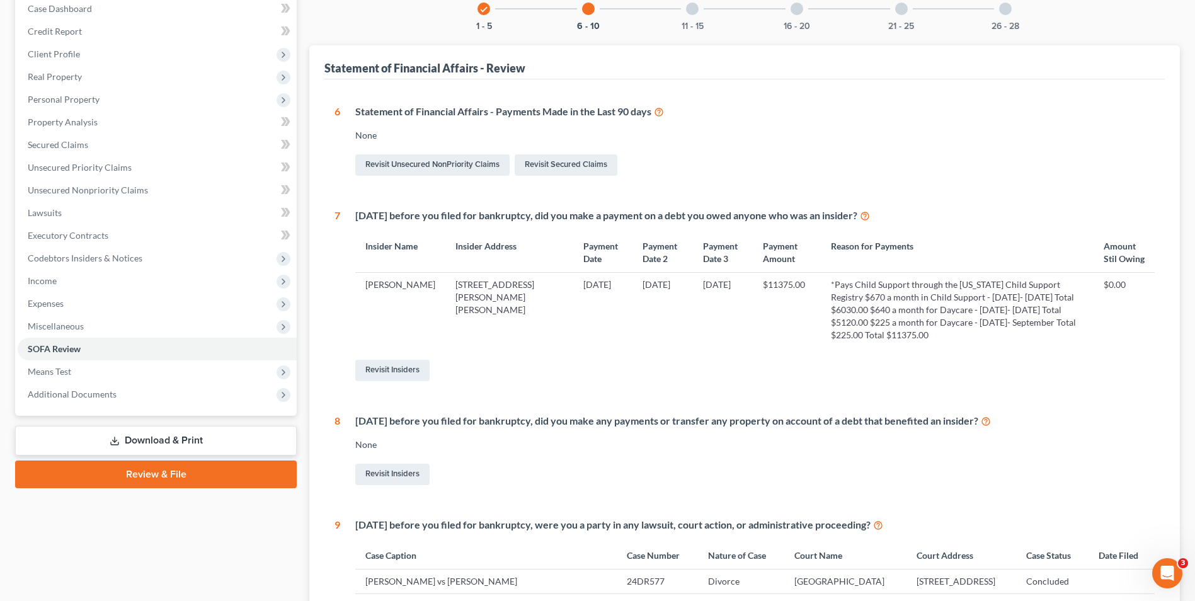
scroll to position [109, 0]
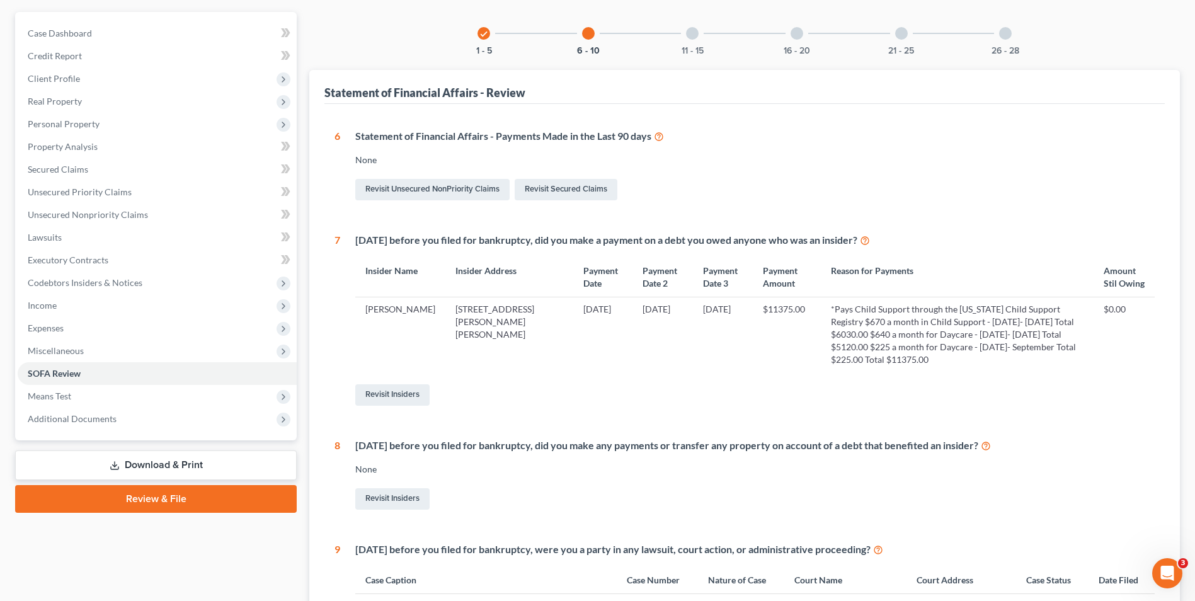
click at [689, 42] on div "11 - 15" at bounding box center [692, 33] width 43 height 43
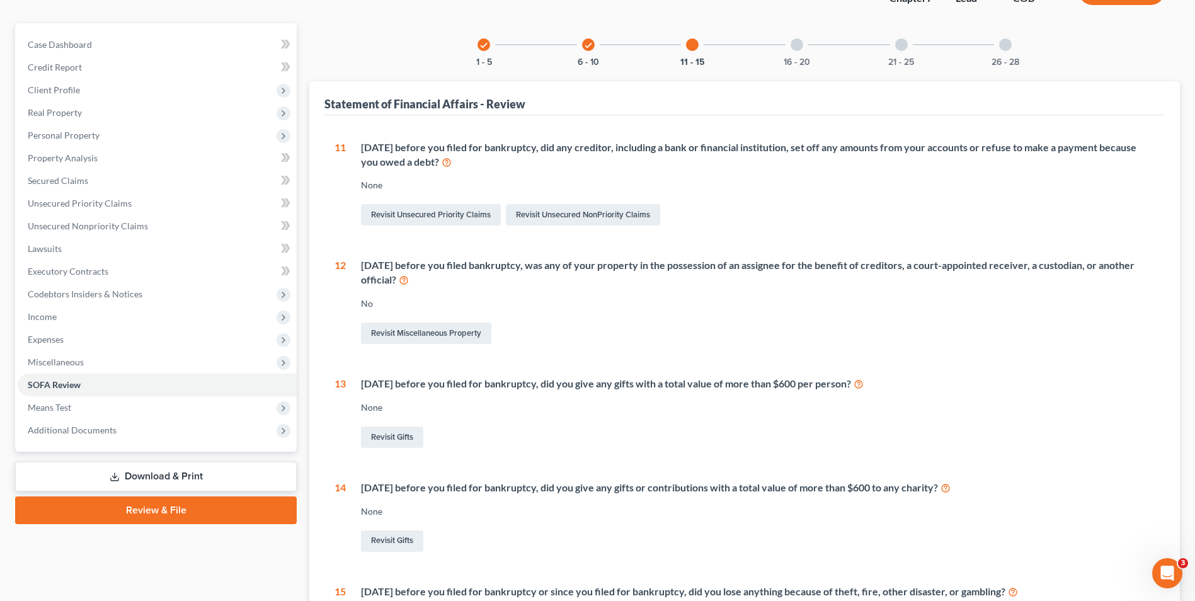
scroll to position [0, 0]
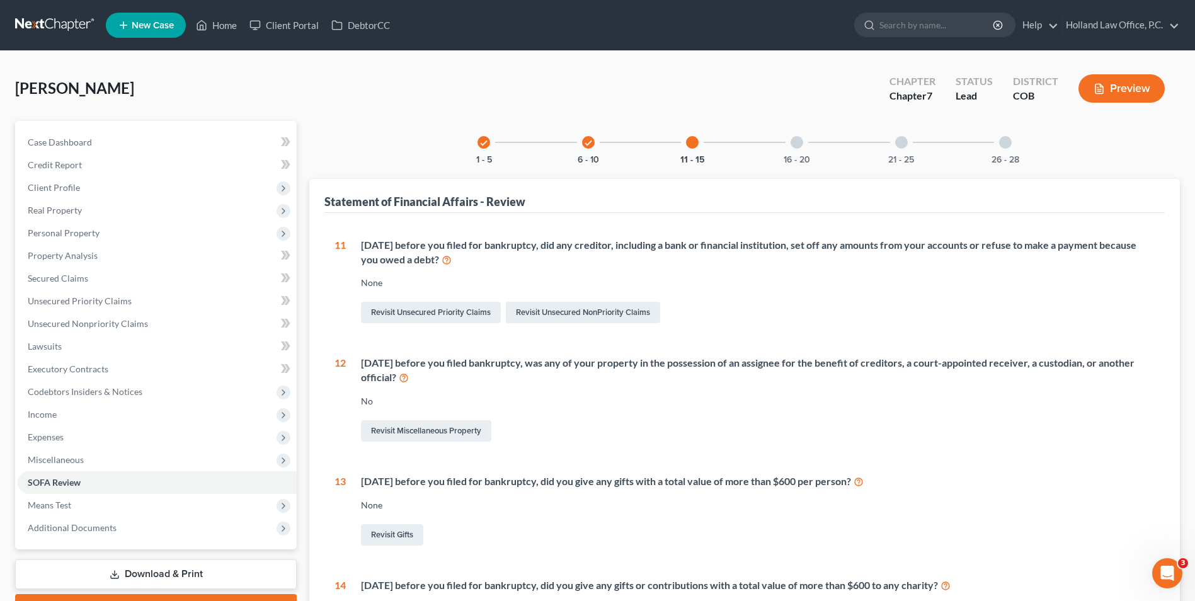
click at [812, 150] on div "16 - 20" at bounding box center [797, 142] width 43 height 43
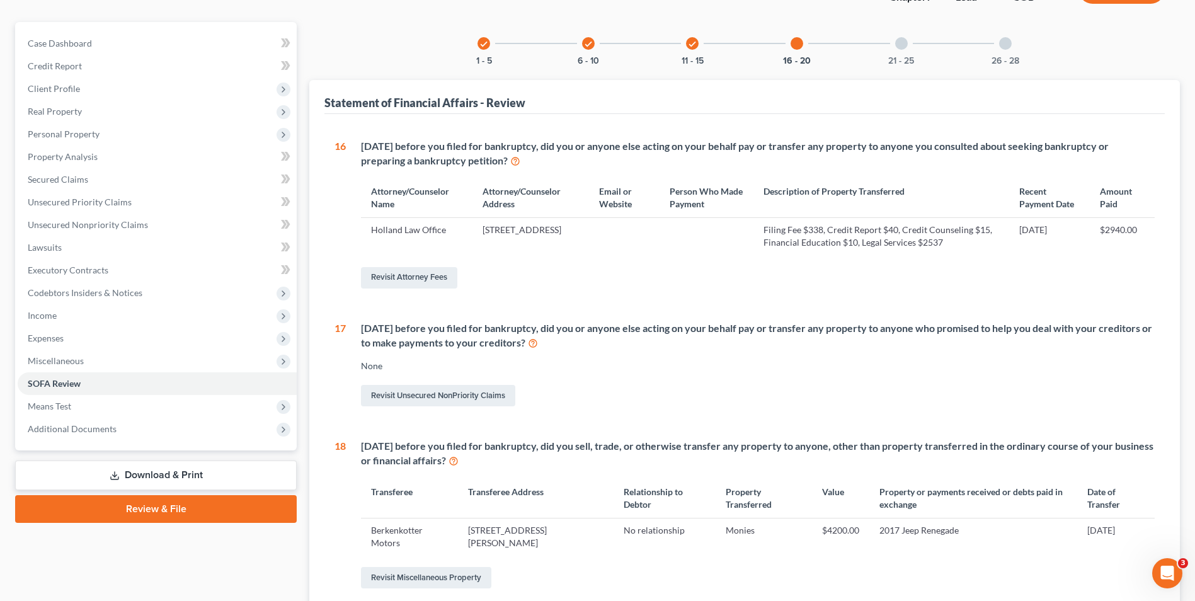
scroll to position [63, 0]
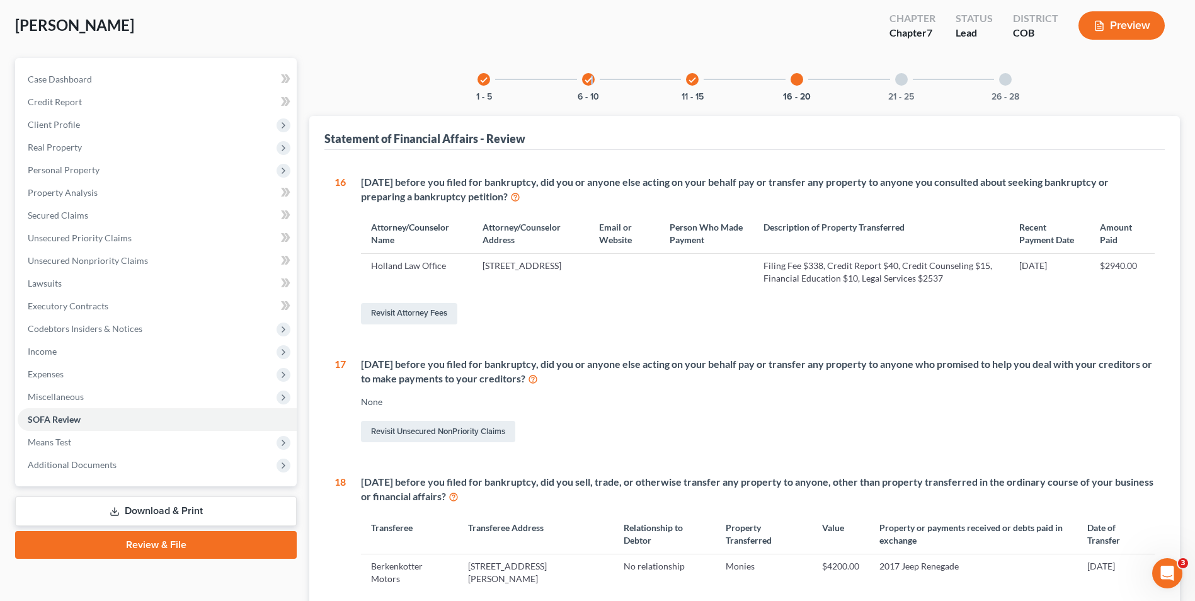
click at [592, 79] on icon "check" at bounding box center [588, 80] width 9 height 9
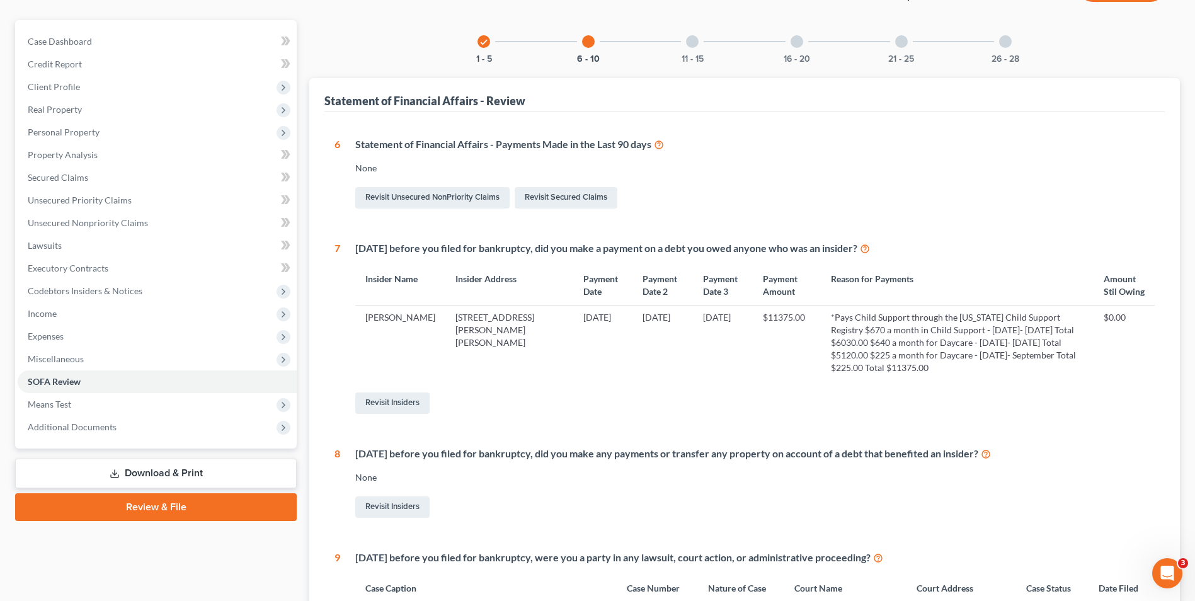
scroll to position [0, 0]
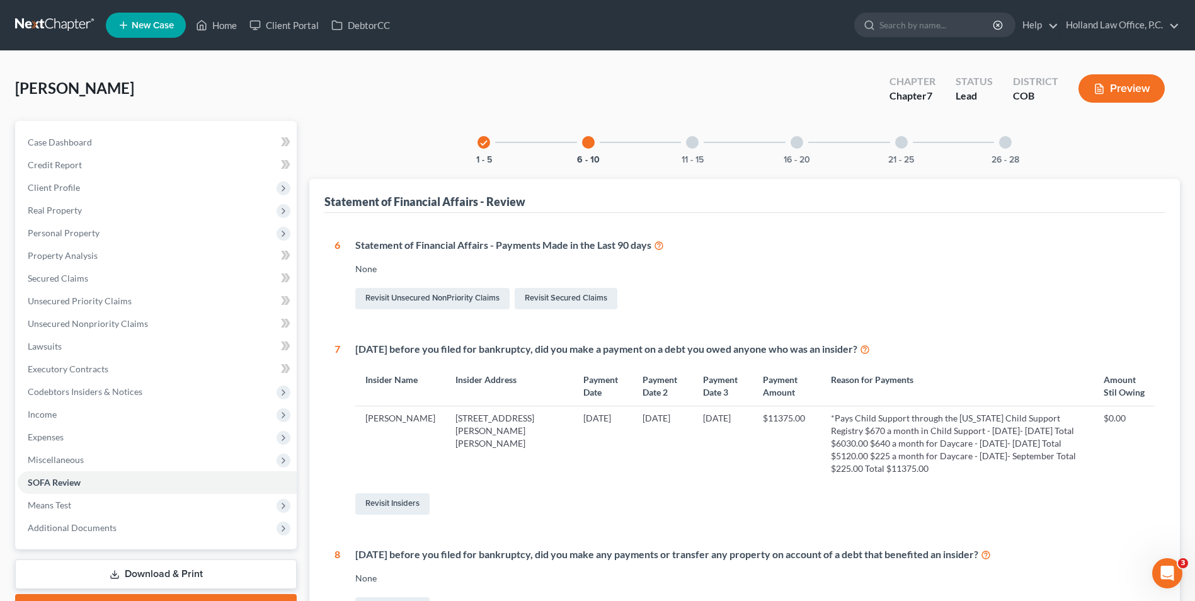
click at [700, 145] on div "11 - 15" at bounding box center [692, 142] width 43 height 43
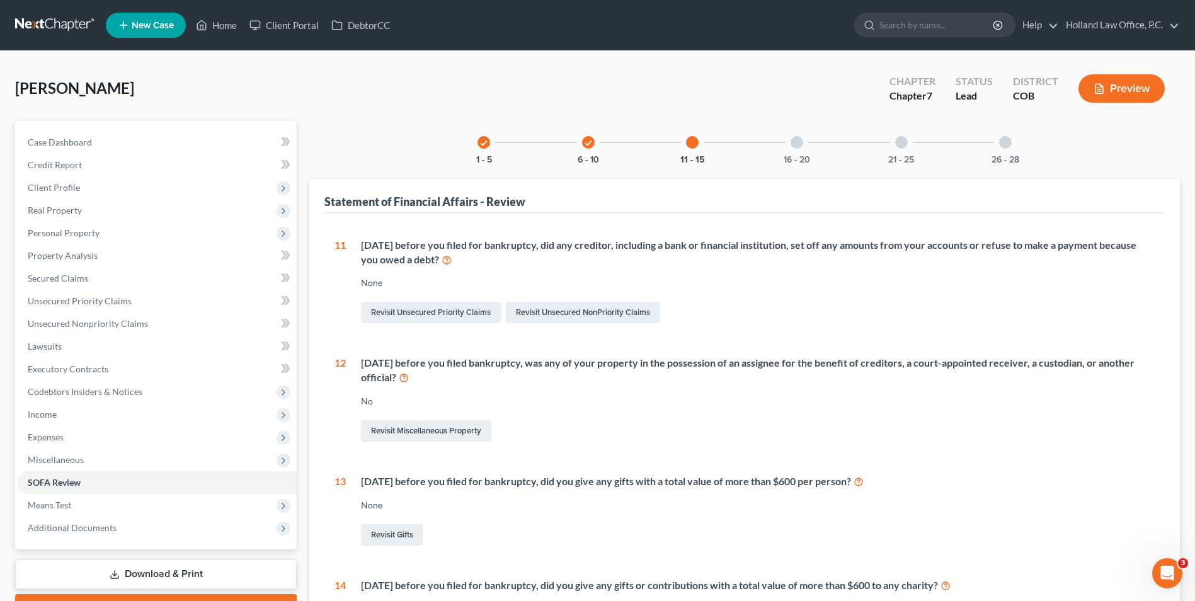
click at [595, 146] on div "check 6 - 10" at bounding box center [588, 142] width 43 height 43
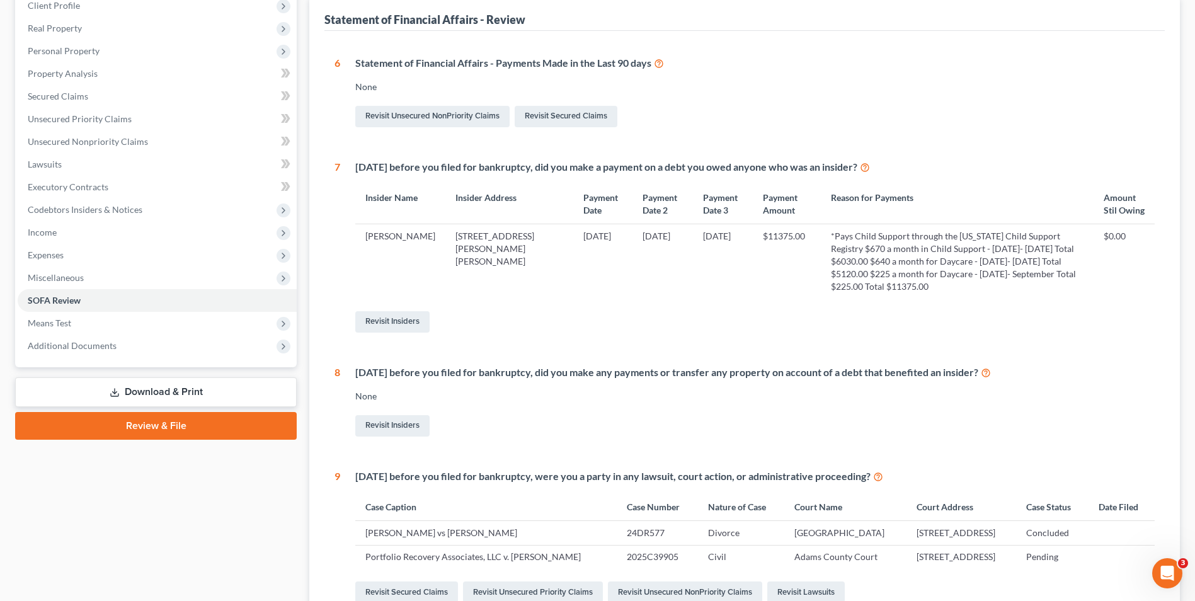
scroll to position [189, 0]
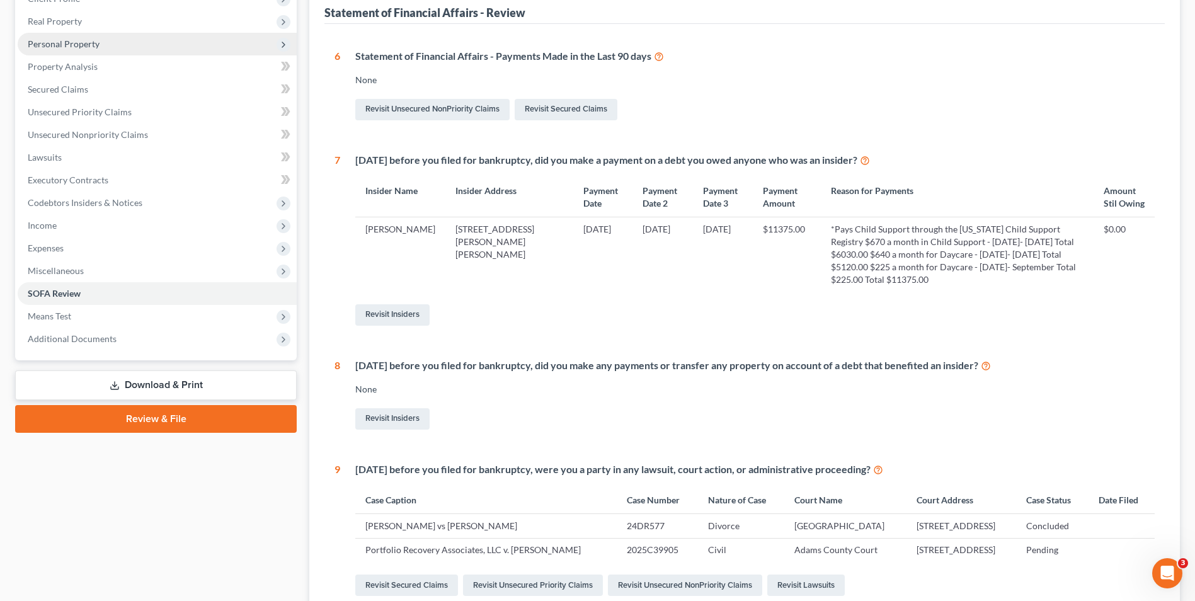
click at [68, 44] on span "Personal Property" at bounding box center [64, 43] width 72 height 11
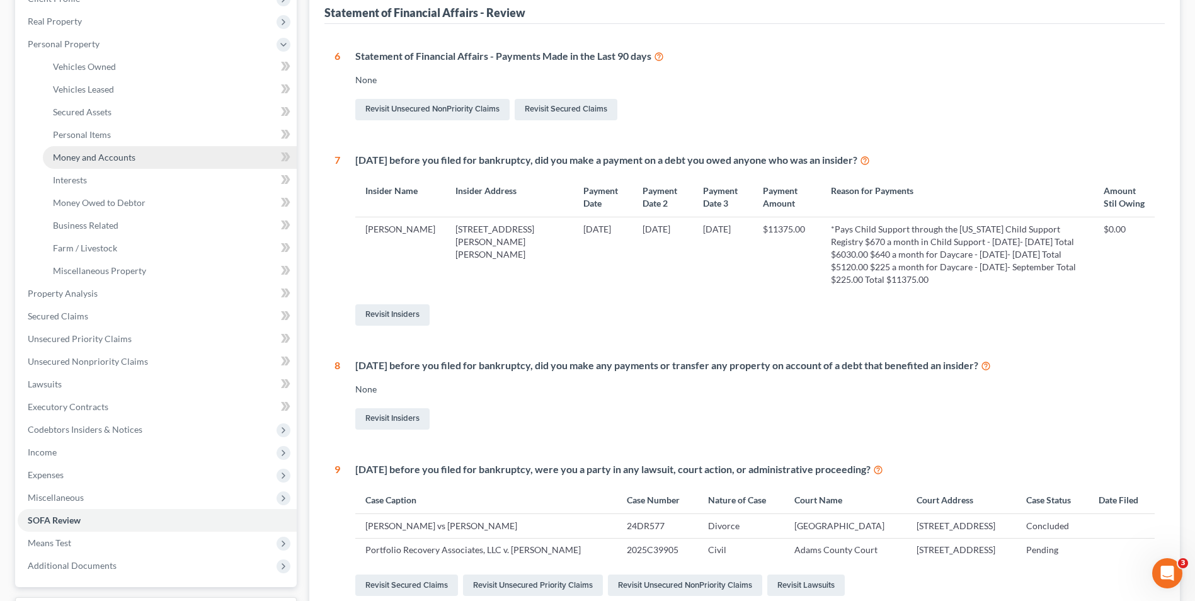
click at [104, 157] on span "Money and Accounts" at bounding box center [94, 157] width 83 height 11
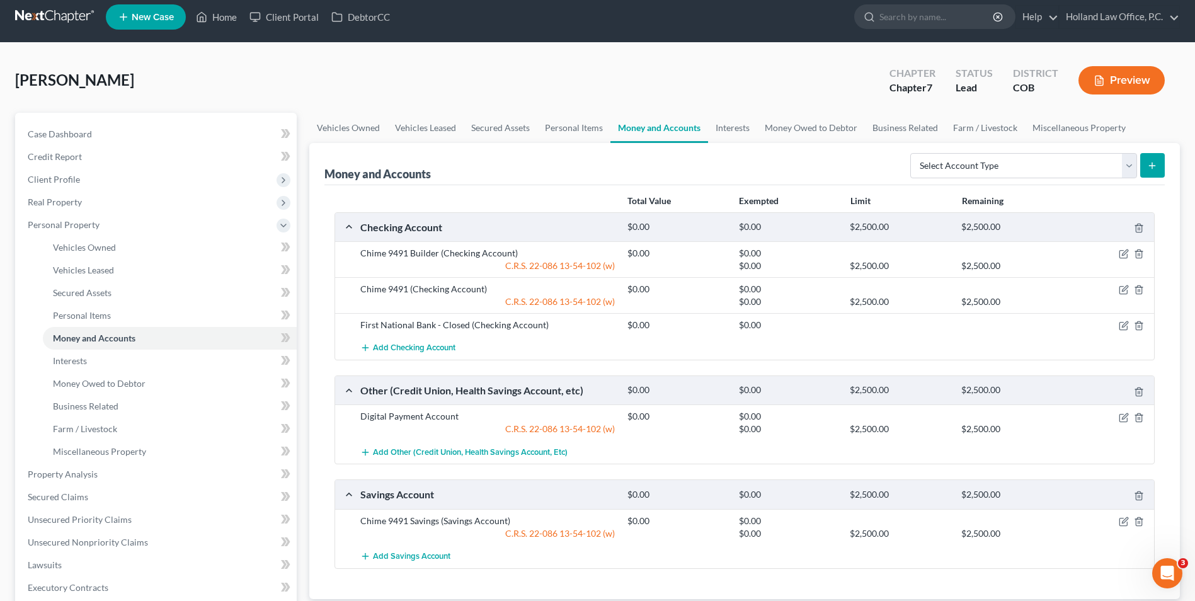
scroll to position [63, 0]
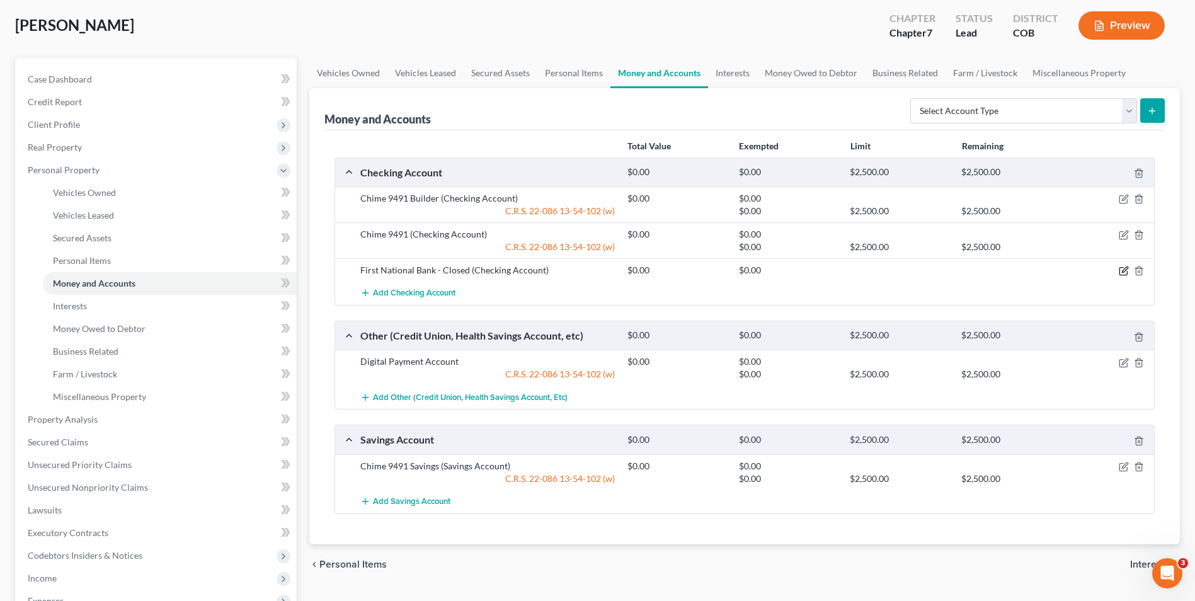
click at [1122, 270] on icon "button" at bounding box center [1124, 271] width 10 height 10
select select "30"
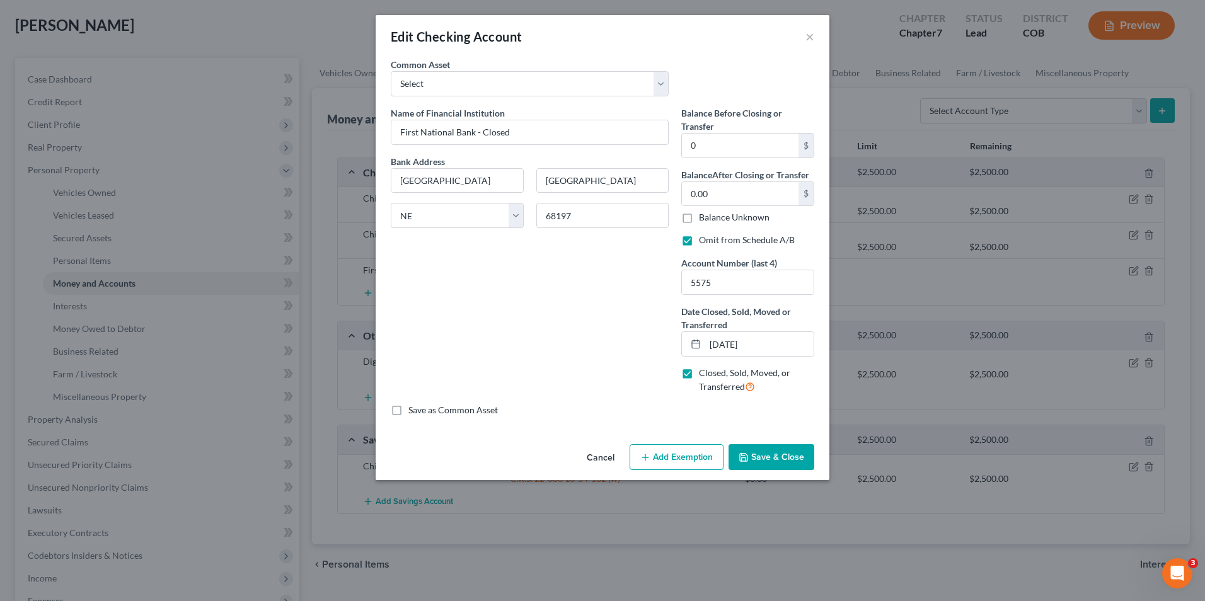
click at [765, 454] on button "Save & Close" at bounding box center [771, 457] width 86 height 26
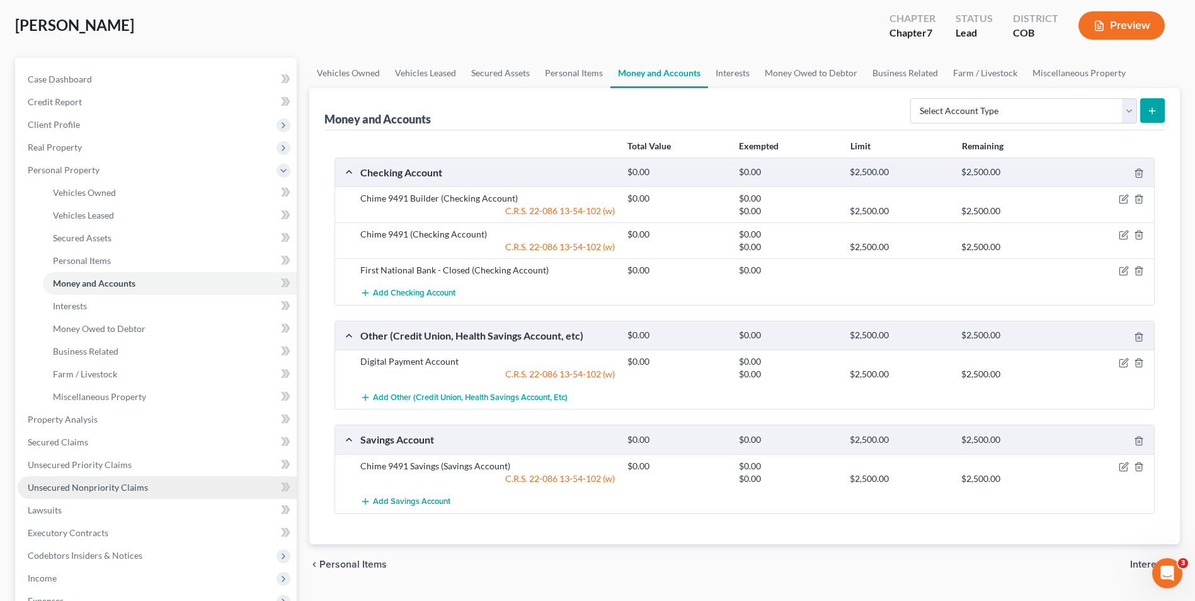
click at [86, 487] on span "Unsecured Nonpriority Claims" at bounding box center [88, 487] width 120 height 11
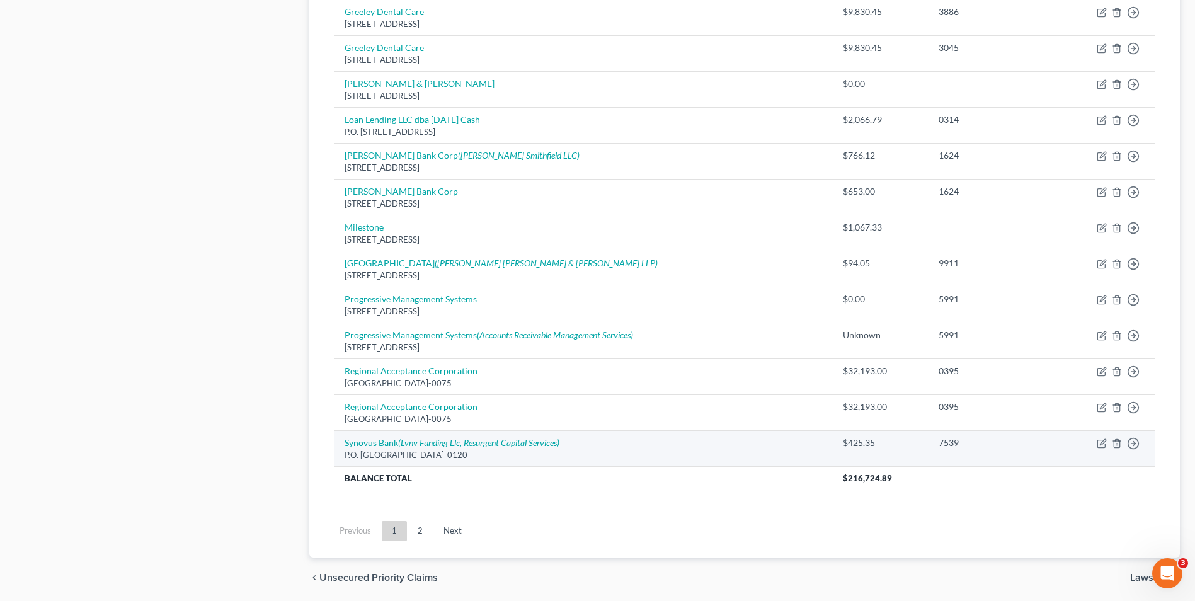
scroll to position [819, 0]
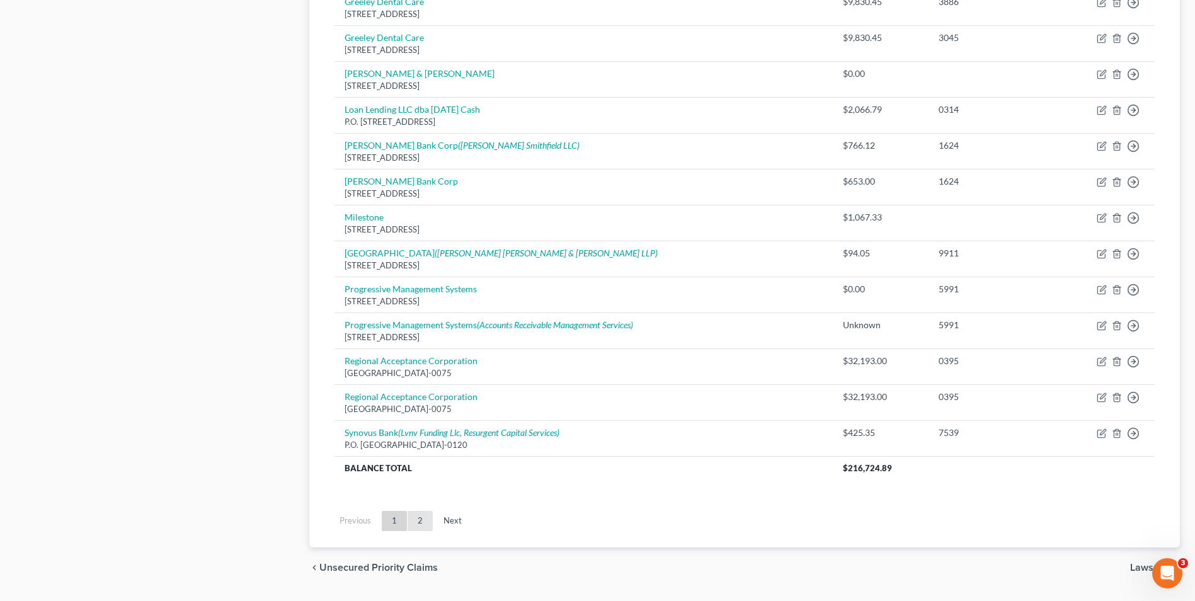
click at [416, 512] on link "2" at bounding box center [420, 521] width 25 height 20
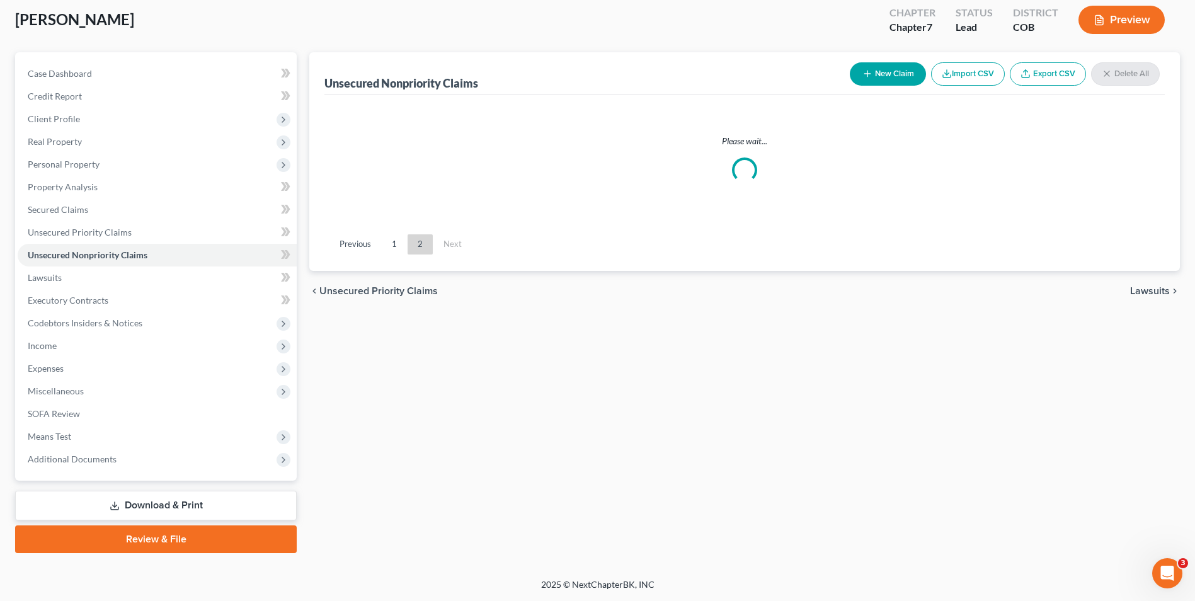
scroll to position [207, 0]
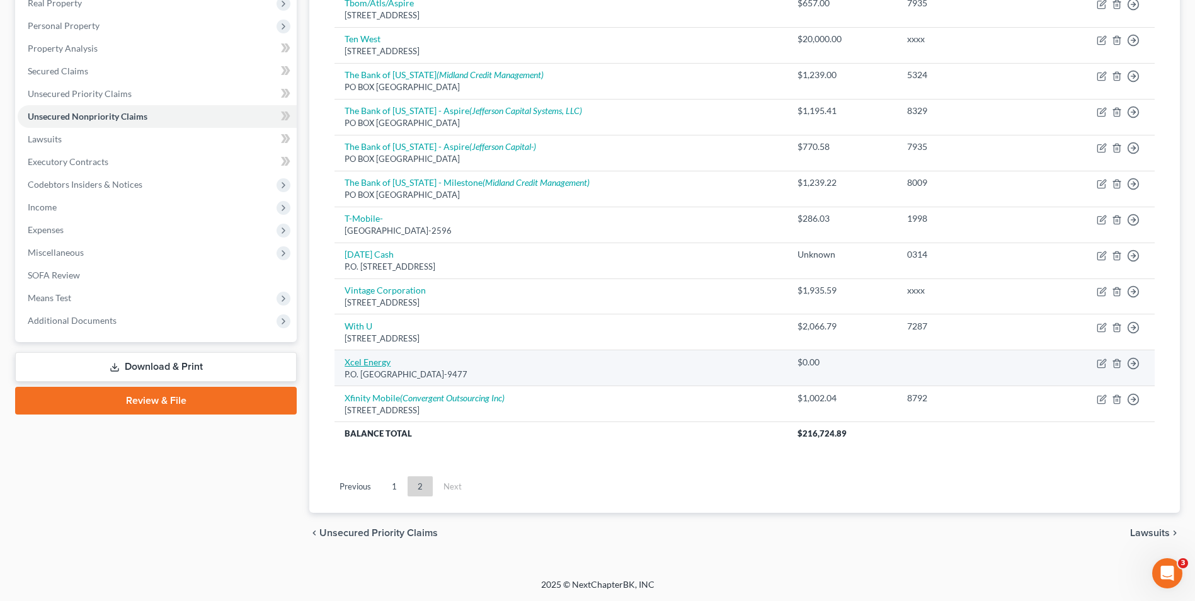
click at [365, 366] on link "Xcel Energy" at bounding box center [368, 362] width 46 height 11
select select "24"
select select "0"
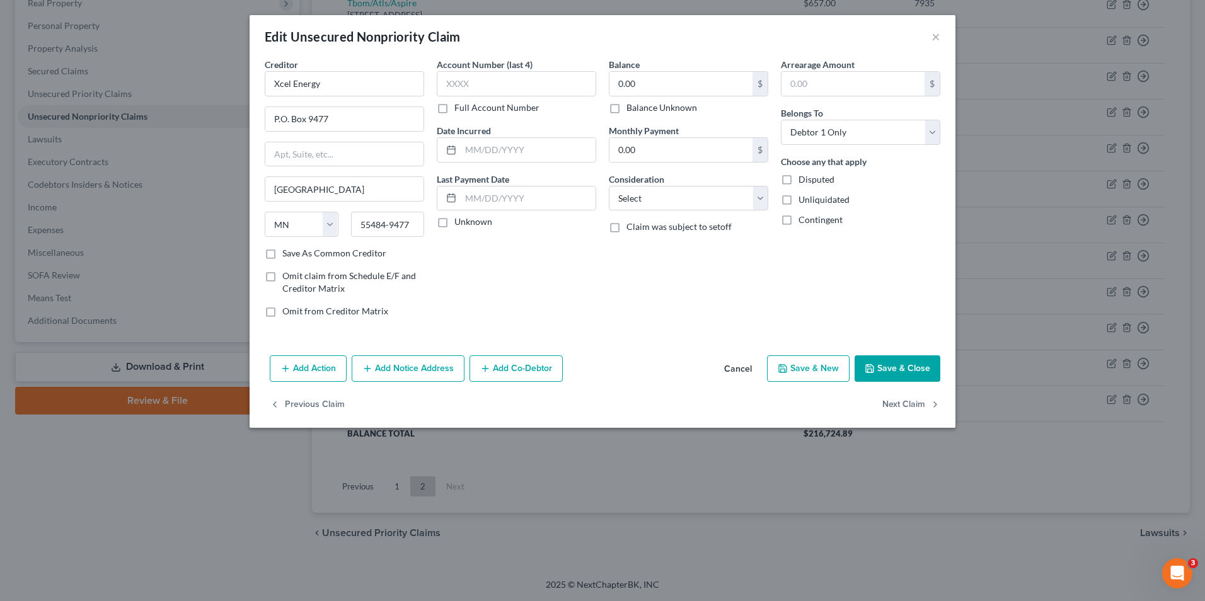
click at [882, 367] on button "Save & Close" at bounding box center [897, 368] width 86 height 26
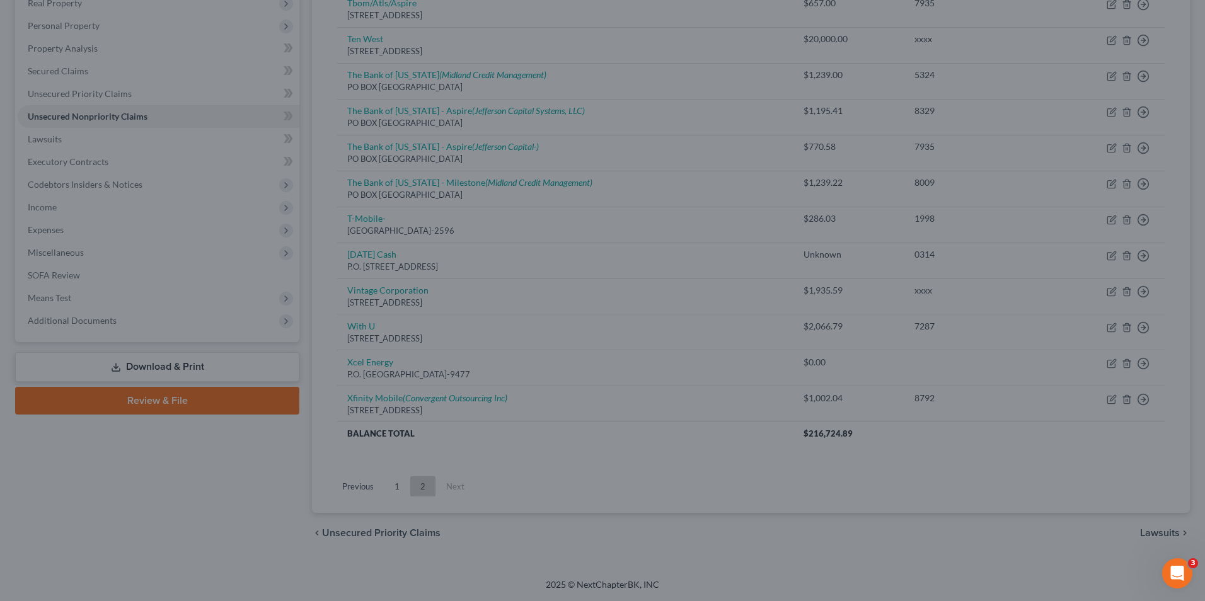
type input "0"
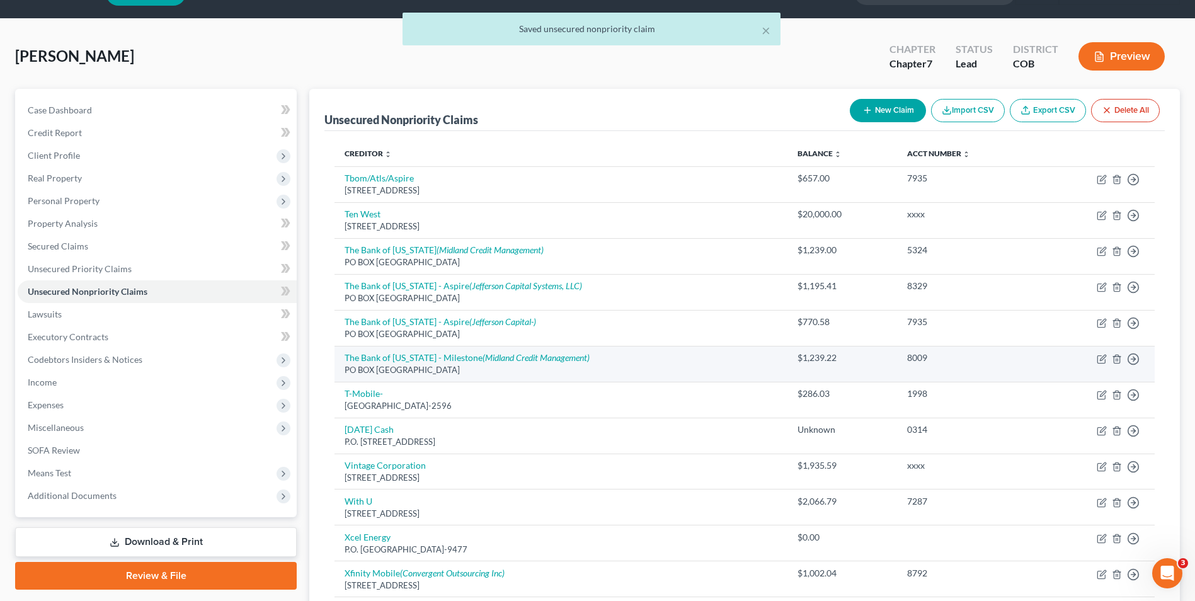
scroll to position [0, 0]
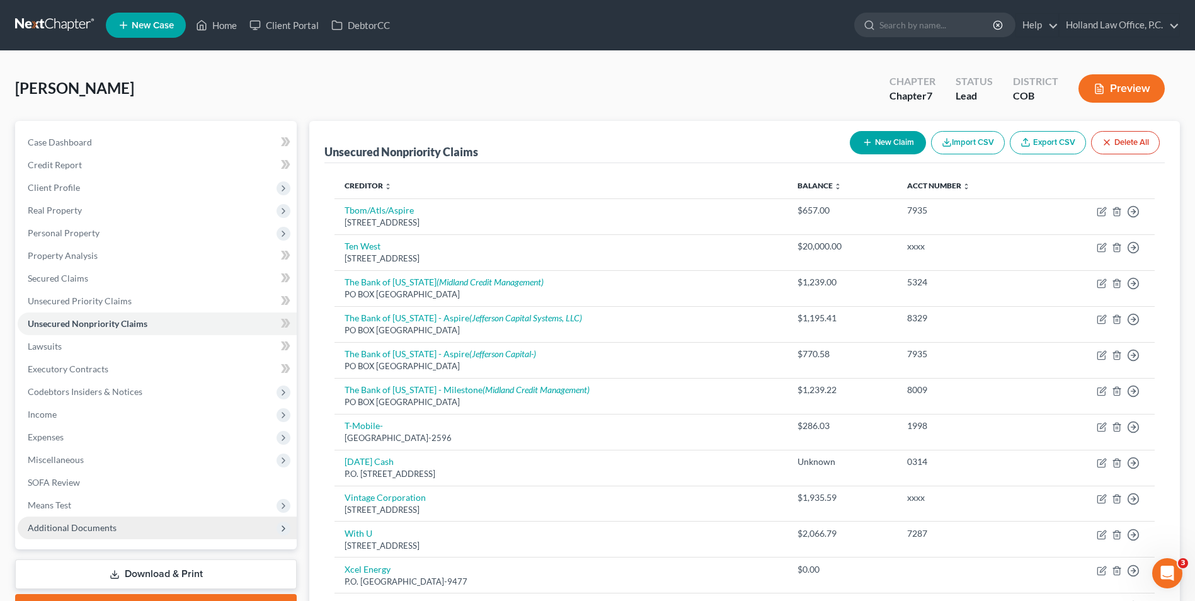
click at [81, 540] on div "Case Dashboard Payments Invoices Payments Payments Credit Report Client Profile…" at bounding box center [156, 335] width 282 height 428
click at [80, 531] on span "Additional Documents" at bounding box center [72, 527] width 89 height 11
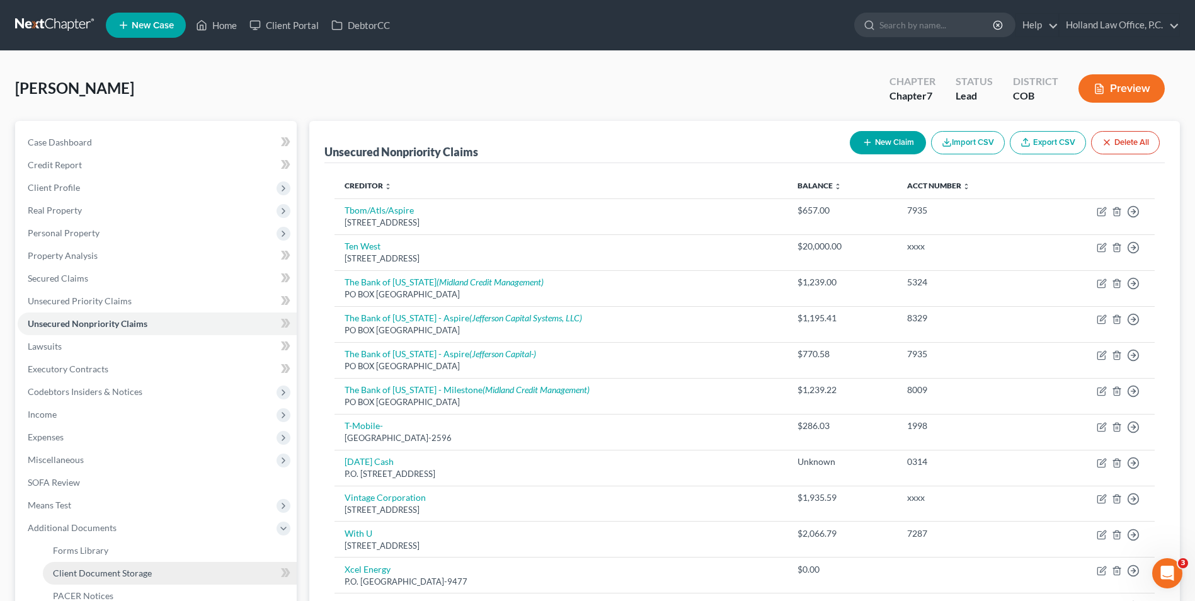
click at [98, 578] on span "Client Document Storage" at bounding box center [102, 573] width 99 height 11
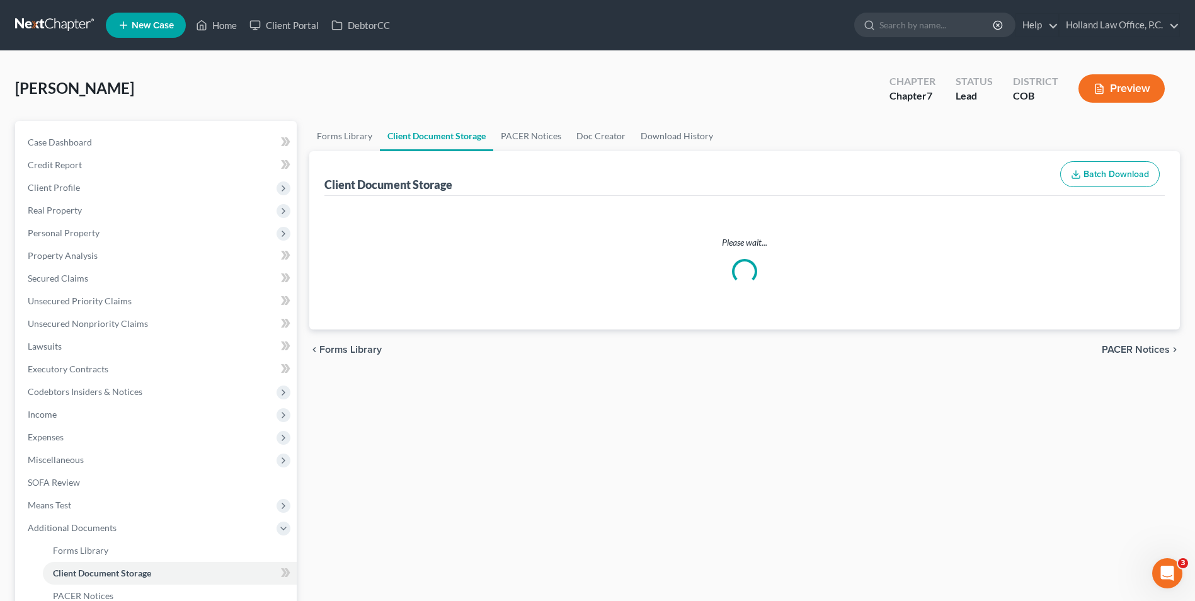
select select "5"
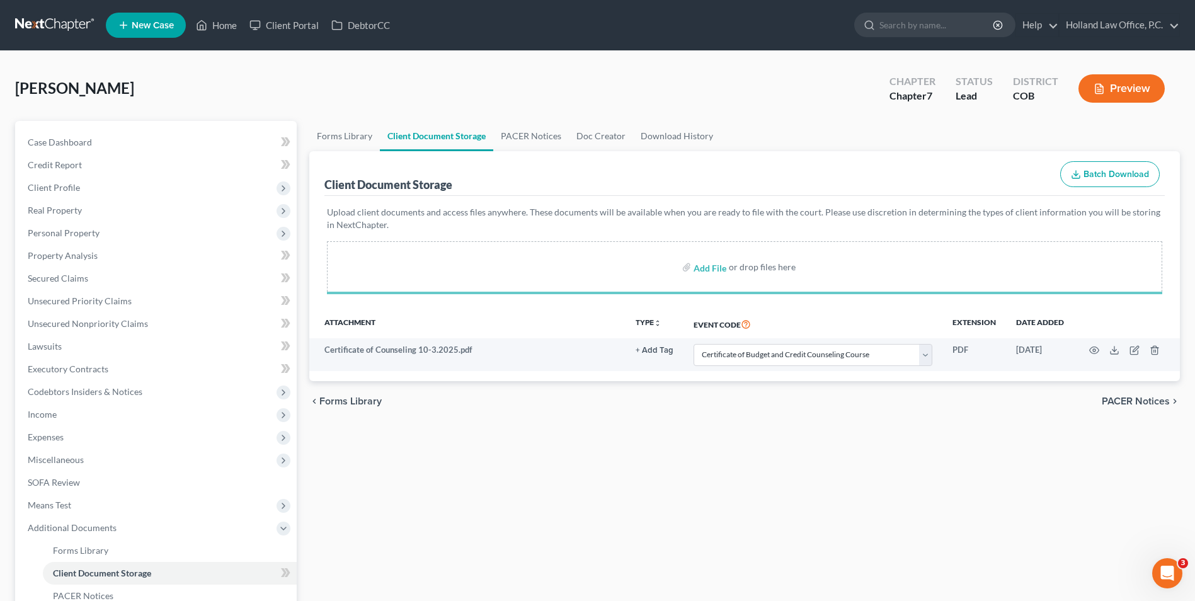
select select "5"
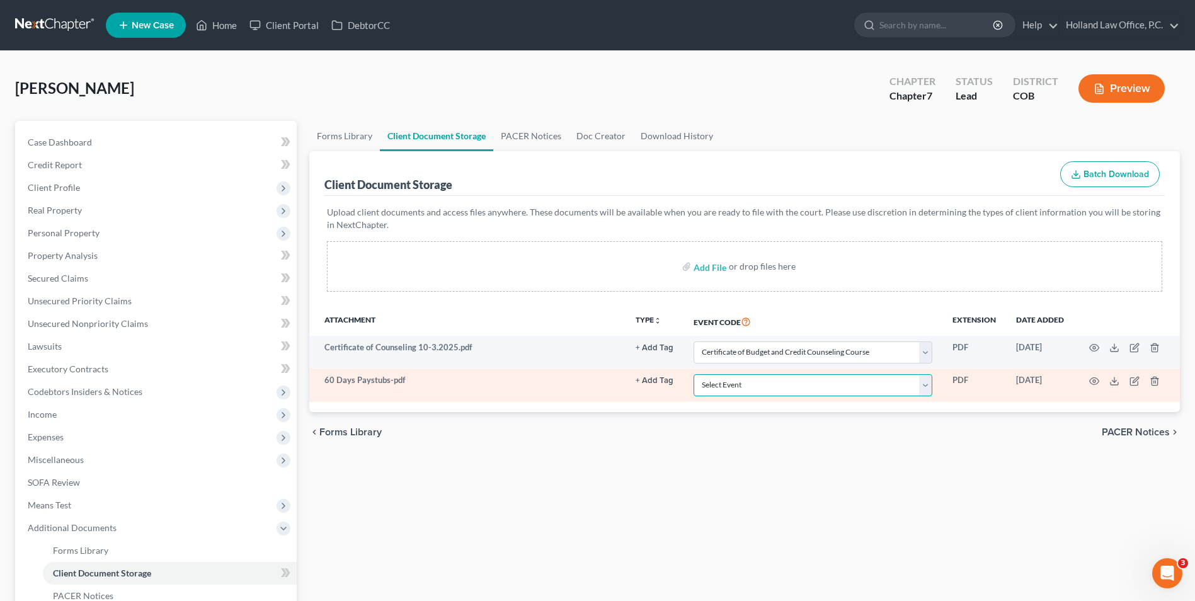
click at [742, 391] on select "Select Event 1009-1.1 Notice of Amendments 20 Largest Unsecured Creditors Amend…" at bounding box center [813, 385] width 239 height 22
select select "28"
click at [694, 374] on select "Select Event 1009-1.1 Notice of Amendments 20 Largest Unsecured Creditors Amend…" at bounding box center [813, 385] width 239 height 22
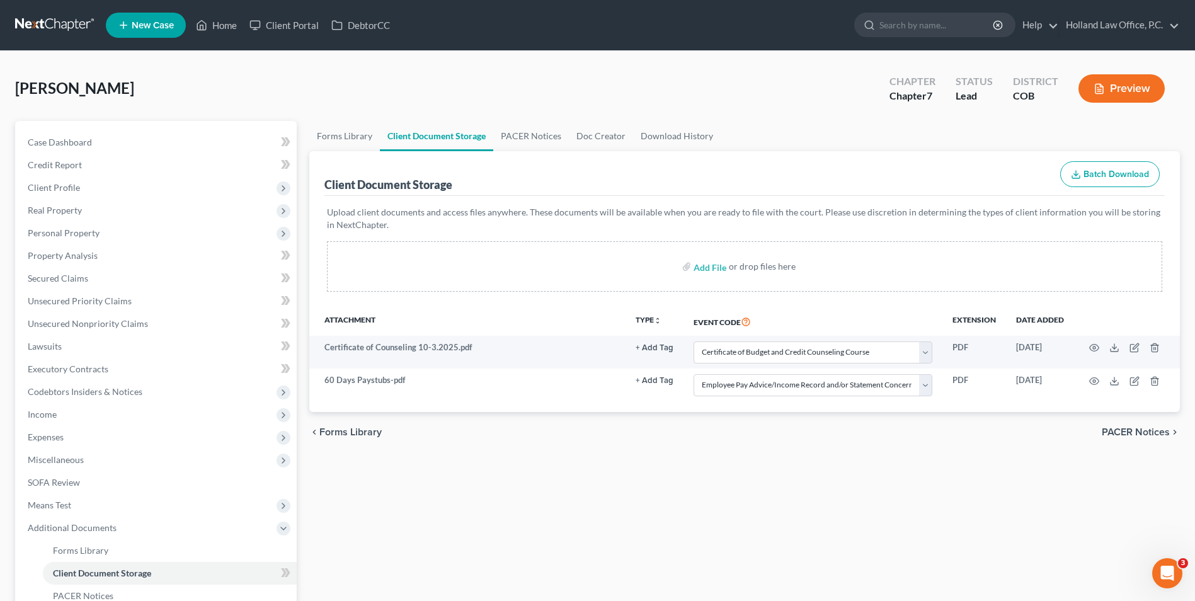
click at [660, 433] on div "chevron_left Forms Library PACER Notices chevron_right" at bounding box center [744, 432] width 871 height 40
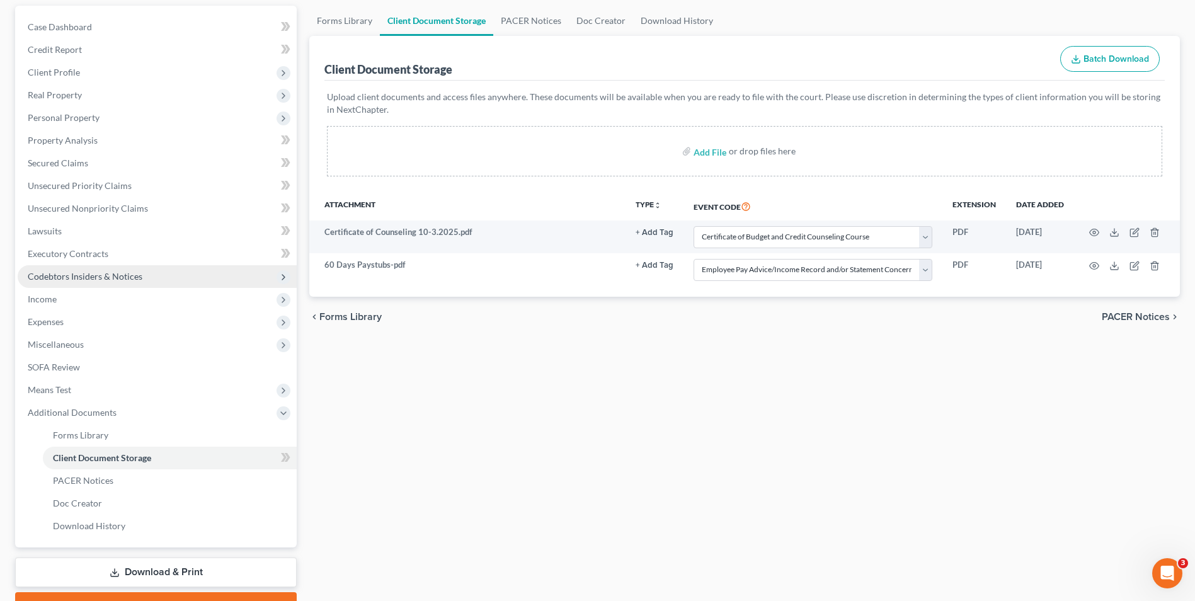
scroll to position [126, 0]
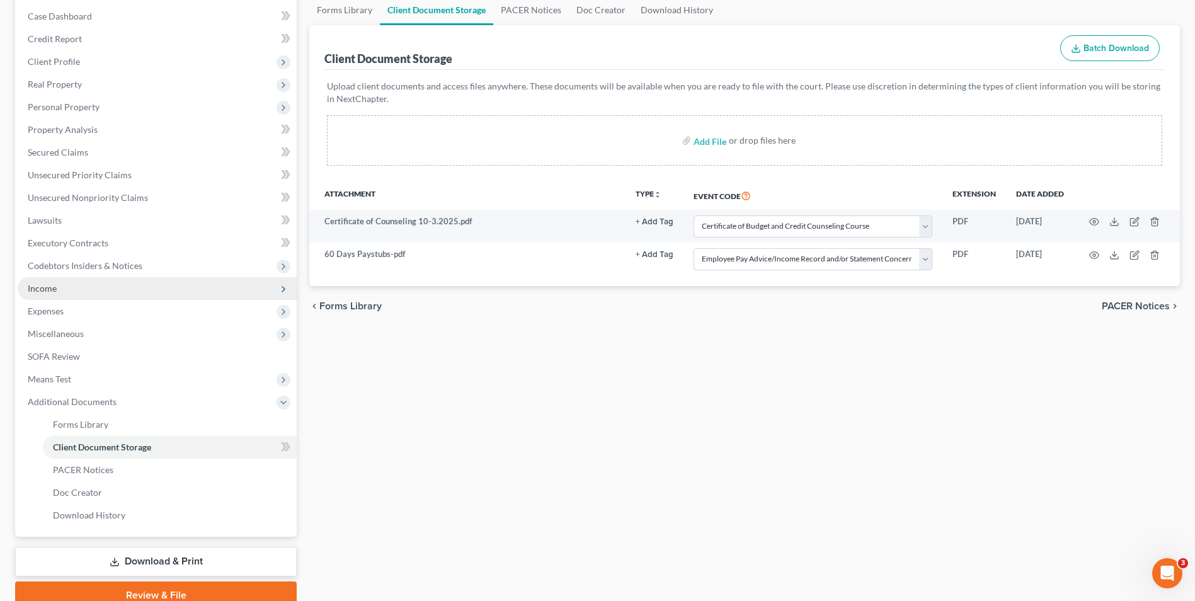
click at [55, 289] on span "Income" at bounding box center [42, 288] width 29 height 11
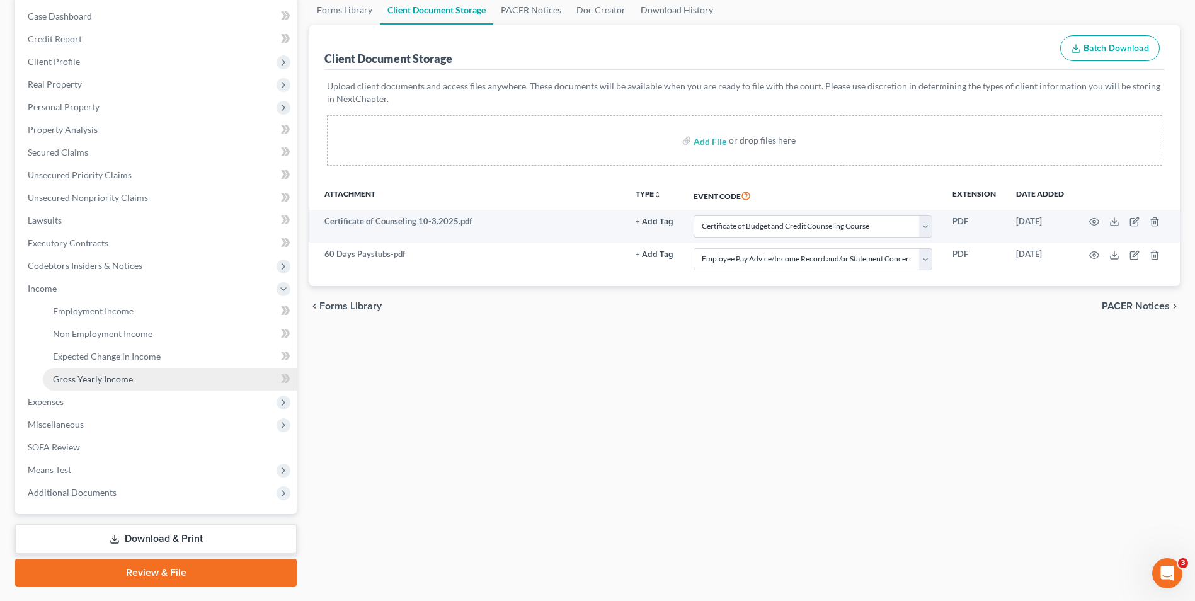
click at [79, 368] on link "Gross Yearly Income" at bounding box center [170, 379] width 254 height 23
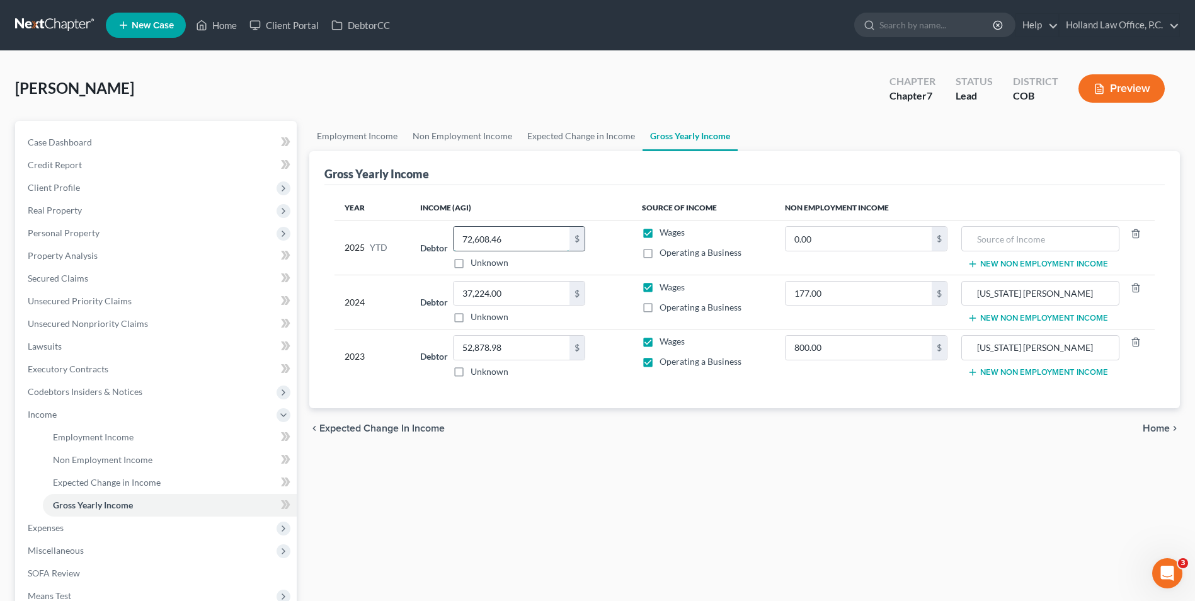
click at [524, 237] on input "72,608.46" at bounding box center [512, 239] width 116 height 24
type input "74,343.33"
click at [596, 125] on link "Expected Change in Income" at bounding box center [581, 136] width 123 height 30
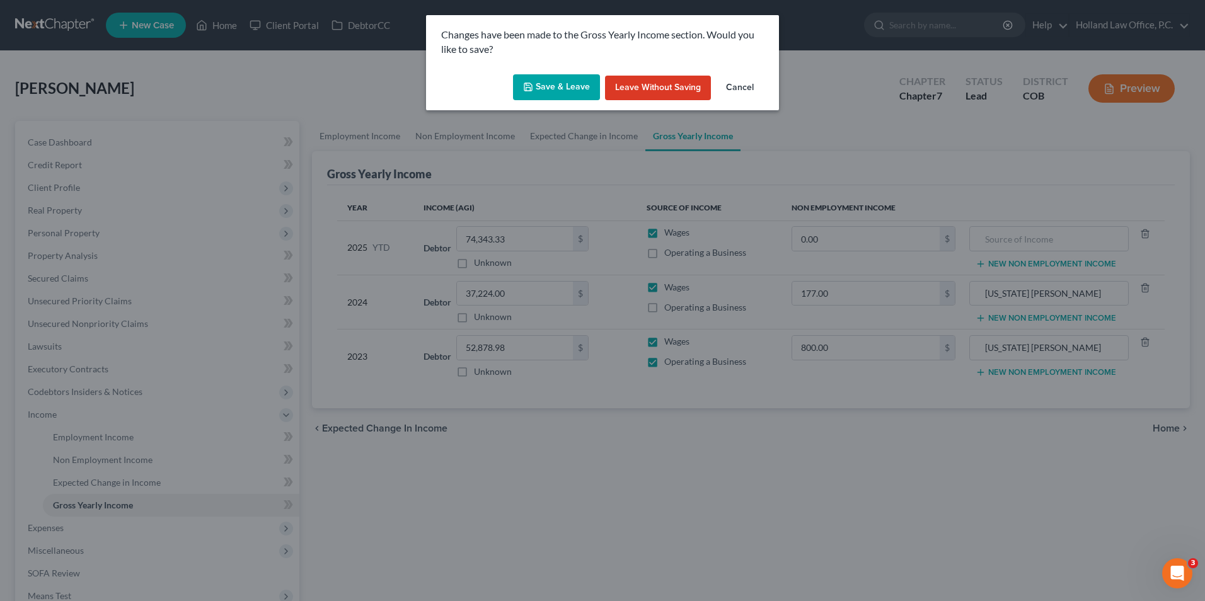
click at [567, 89] on button "Save & Leave" at bounding box center [556, 87] width 87 height 26
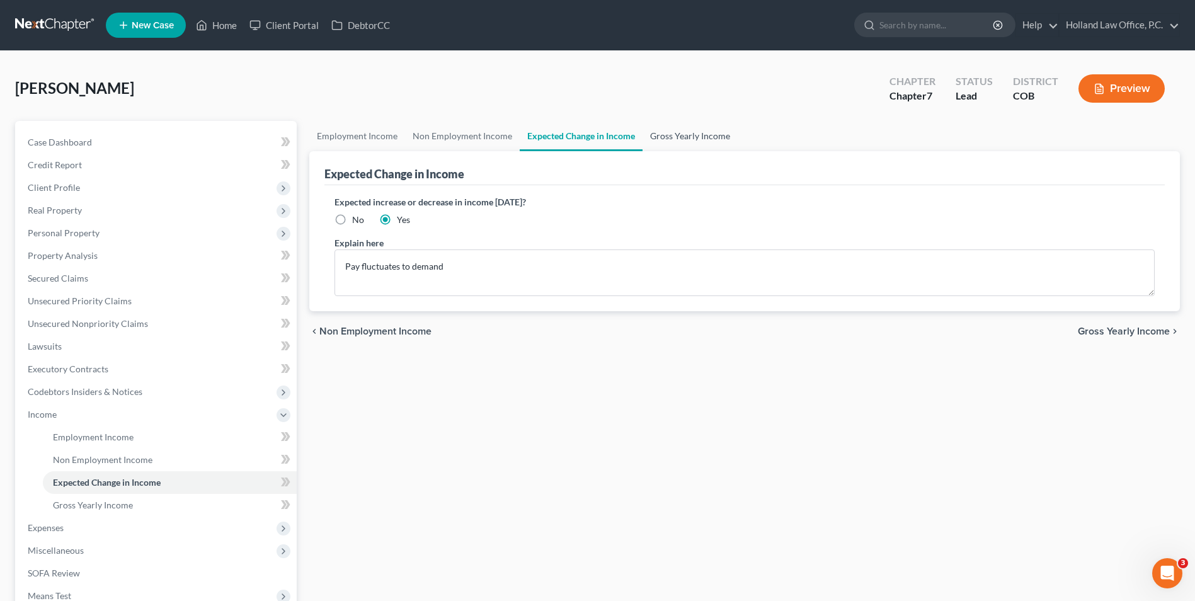
click at [687, 145] on link "Gross Yearly Income" at bounding box center [690, 136] width 95 height 30
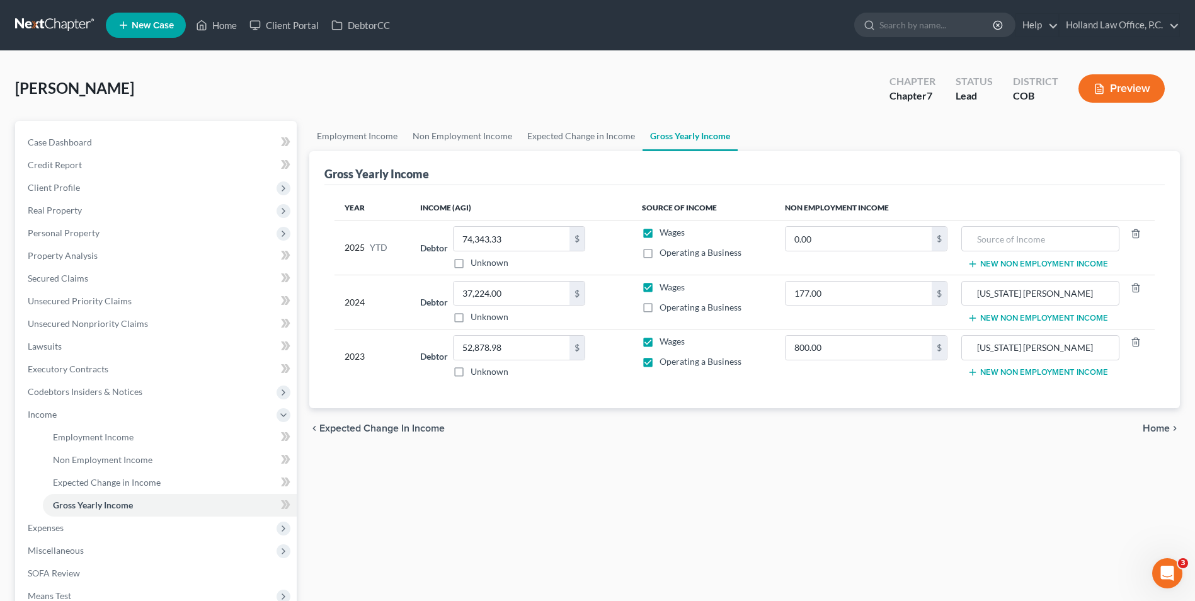
click at [517, 155] on div "Gross Yearly Income" at bounding box center [744, 168] width 841 height 34
click at [545, 125] on link "Expected Change in Income" at bounding box center [581, 136] width 123 height 30
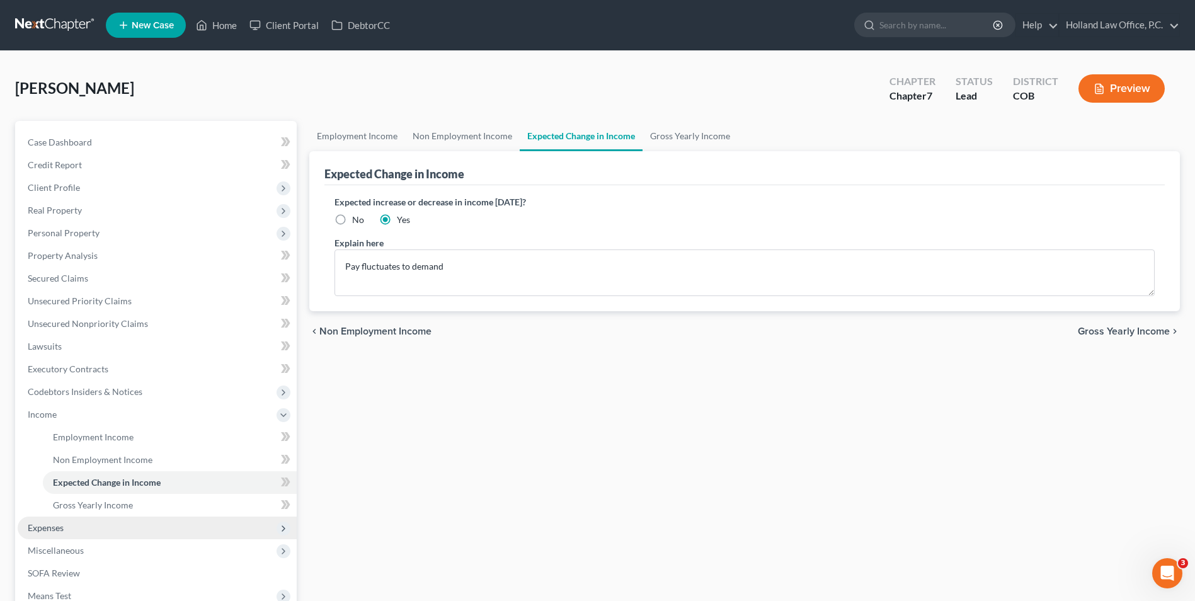
click at [45, 523] on span "Expenses" at bounding box center [157, 528] width 279 height 23
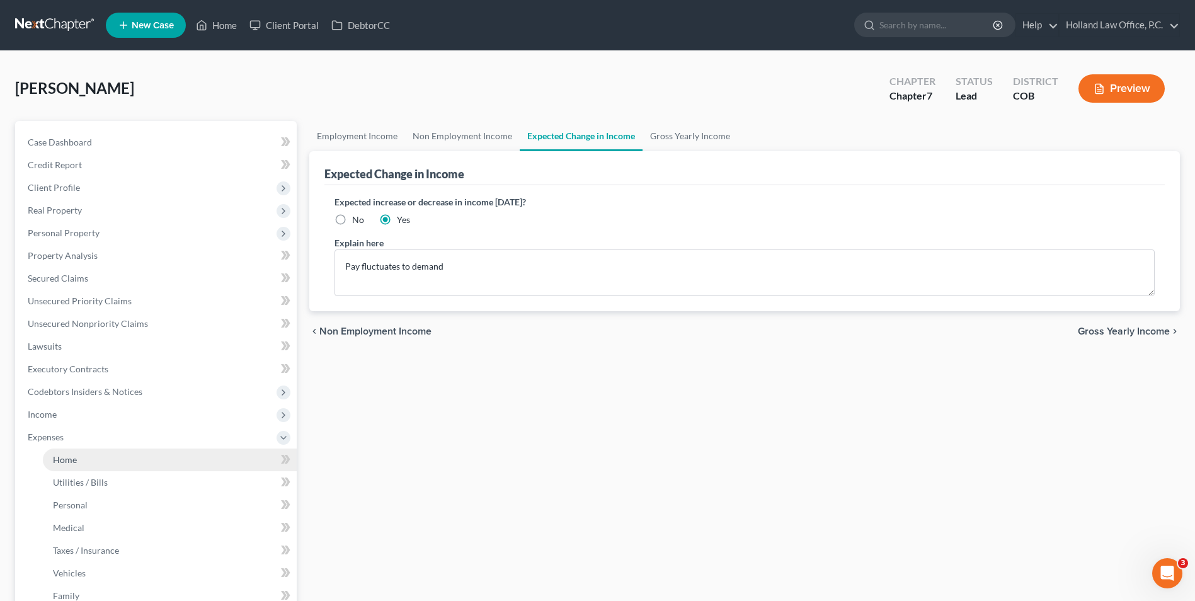
click at [72, 458] on span "Home" at bounding box center [65, 459] width 24 height 11
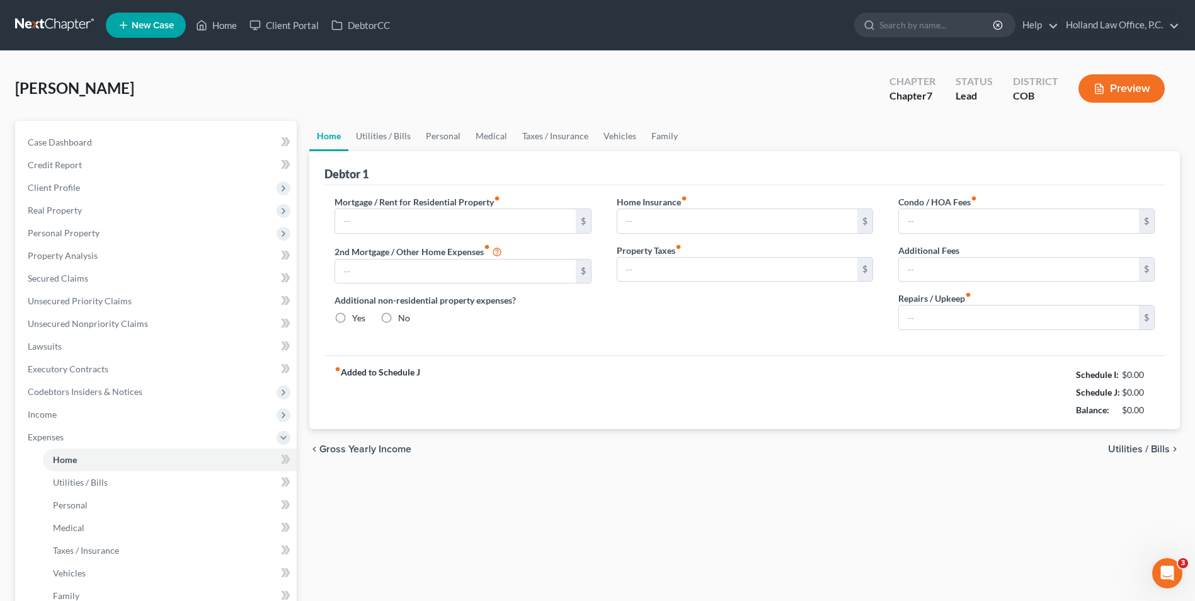
type input "1,300.00"
radio input "true"
click at [480, 135] on link "Medical" at bounding box center [491, 136] width 47 height 30
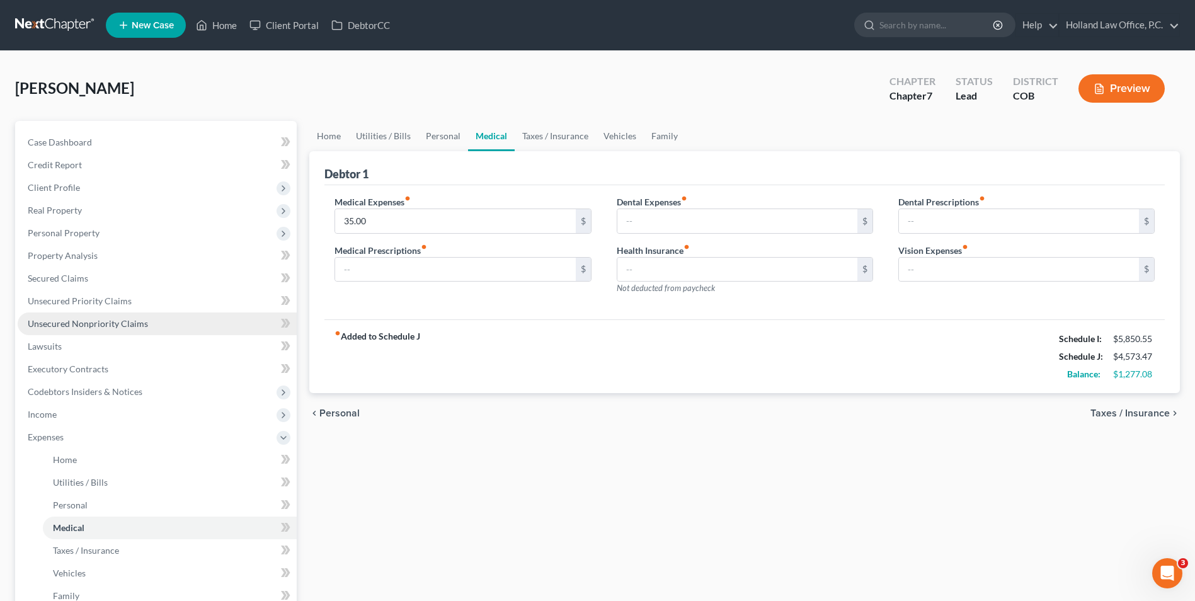
click at [84, 324] on span "Unsecured Nonpriority Claims" at bounding box center [88, 323] width 120 height 11
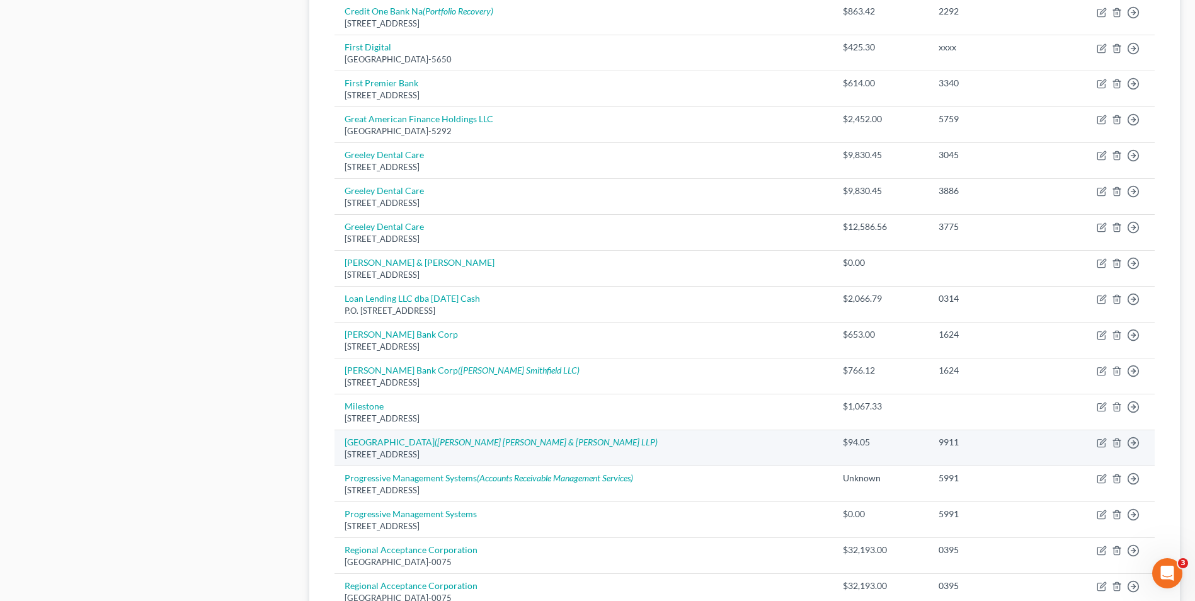
scroll to position [854, 0]
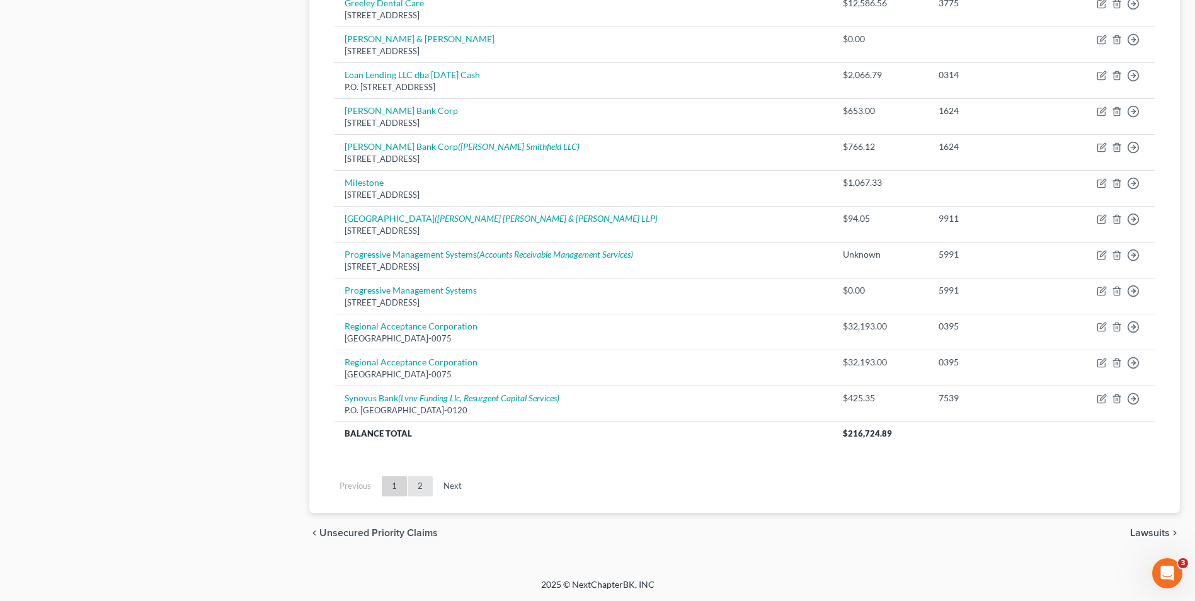
click at [413, 487] on link "2" at bounding box center [420, 486] width 25 height 20
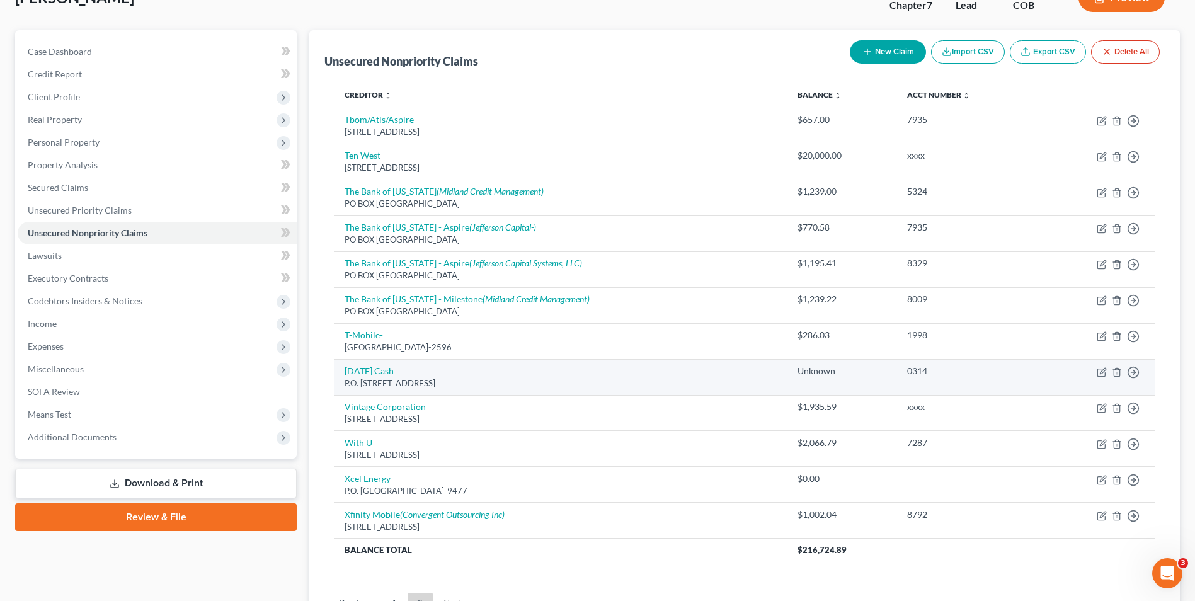
scroll to position [207, 0]
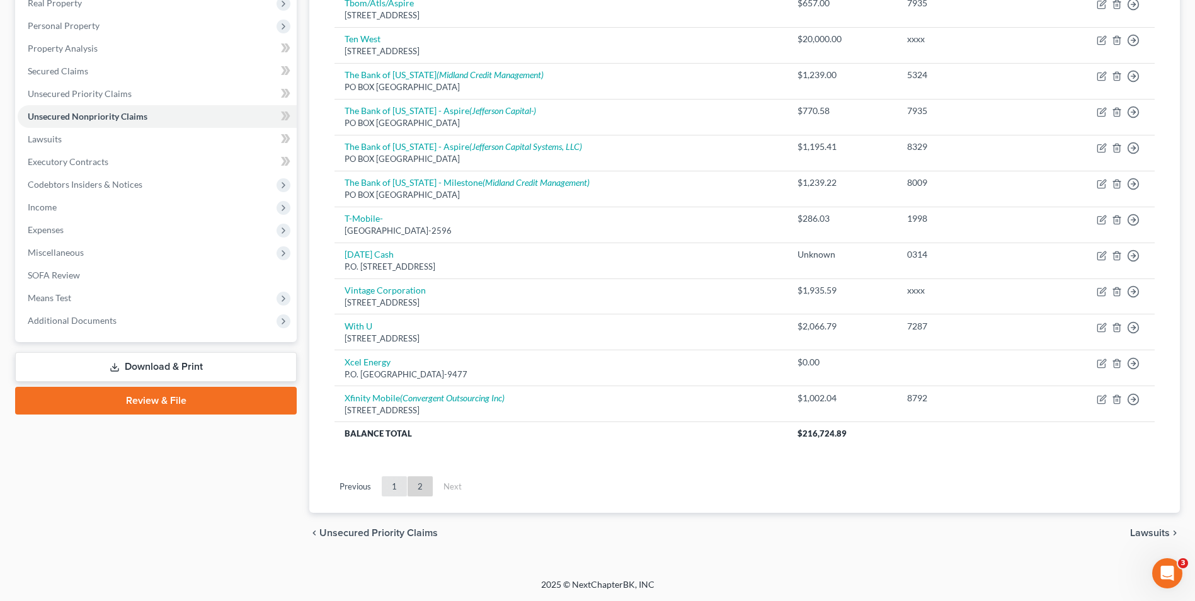
click at [387, 484] on link "1" at bounding box center [394, 486] width 25 height 20
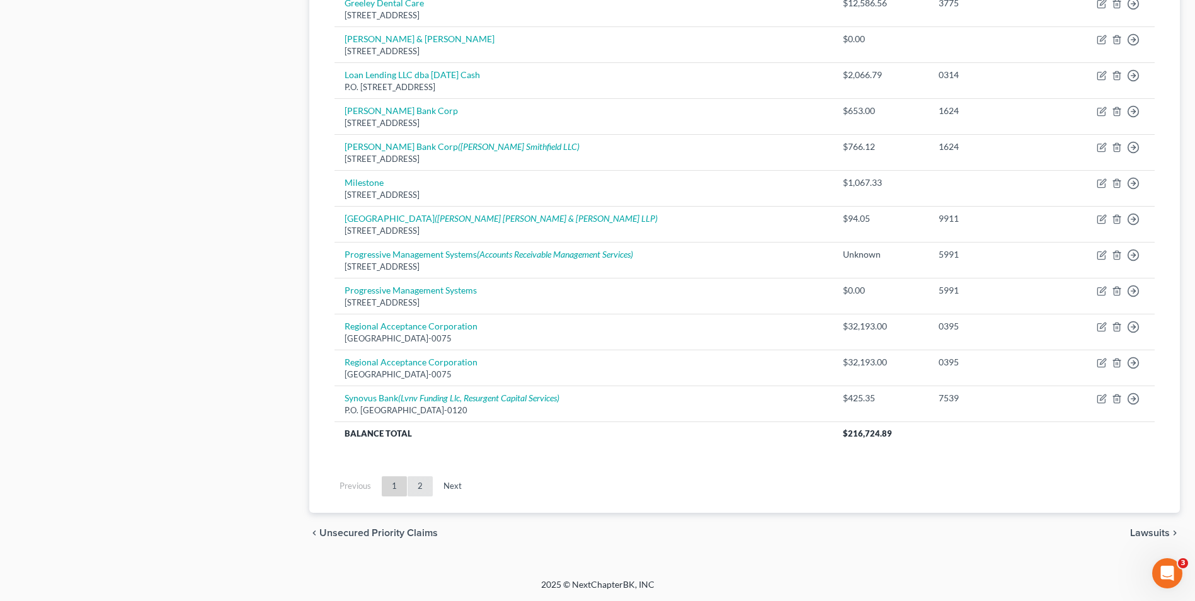
click at [413, 489] on link "2" at bounding box center [420, 486] width 25 height 20
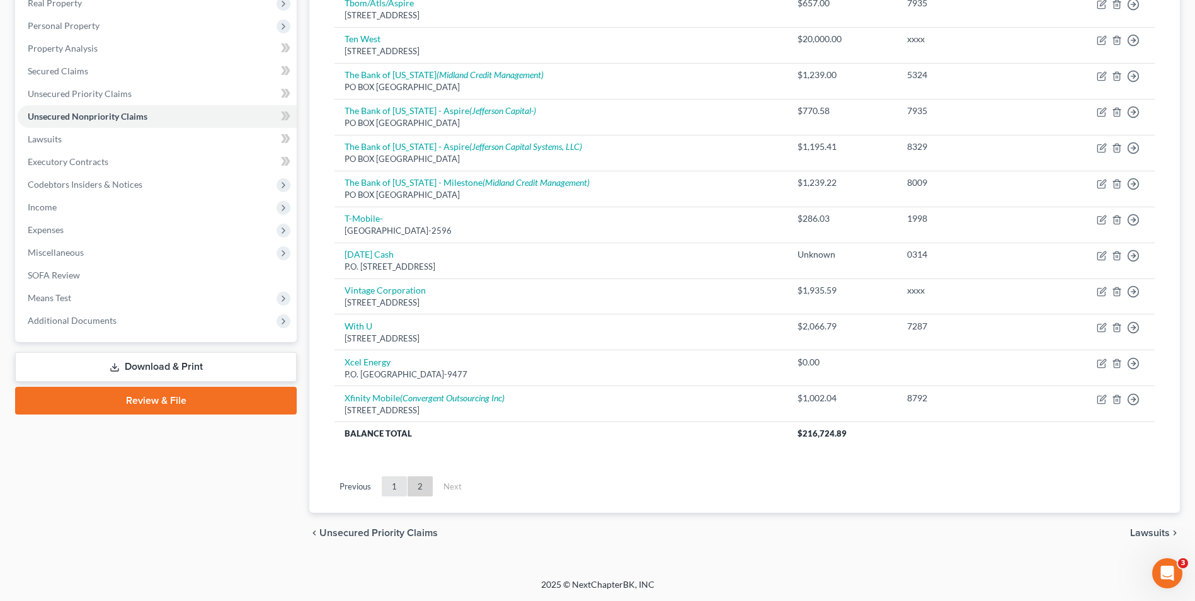
click at [388, 493] on link "1" at bounding box center [394, 486] width 25 height 20
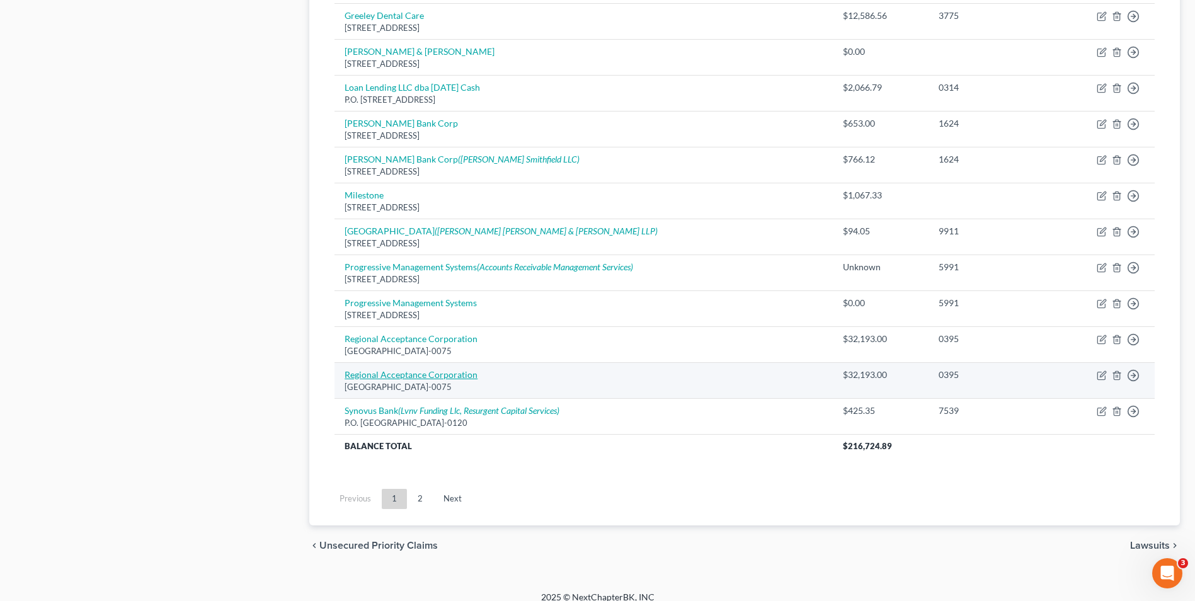
scroll to position [854, 0]
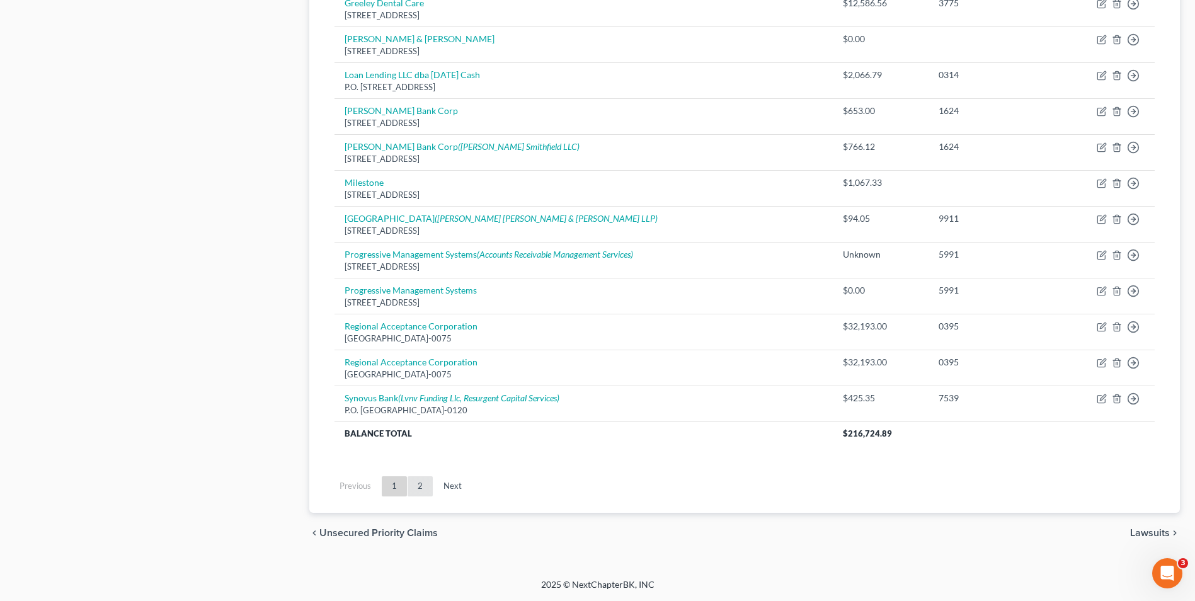
click at [423, 482] on link "2" at bounding box center [420, 486] width 25 height 20
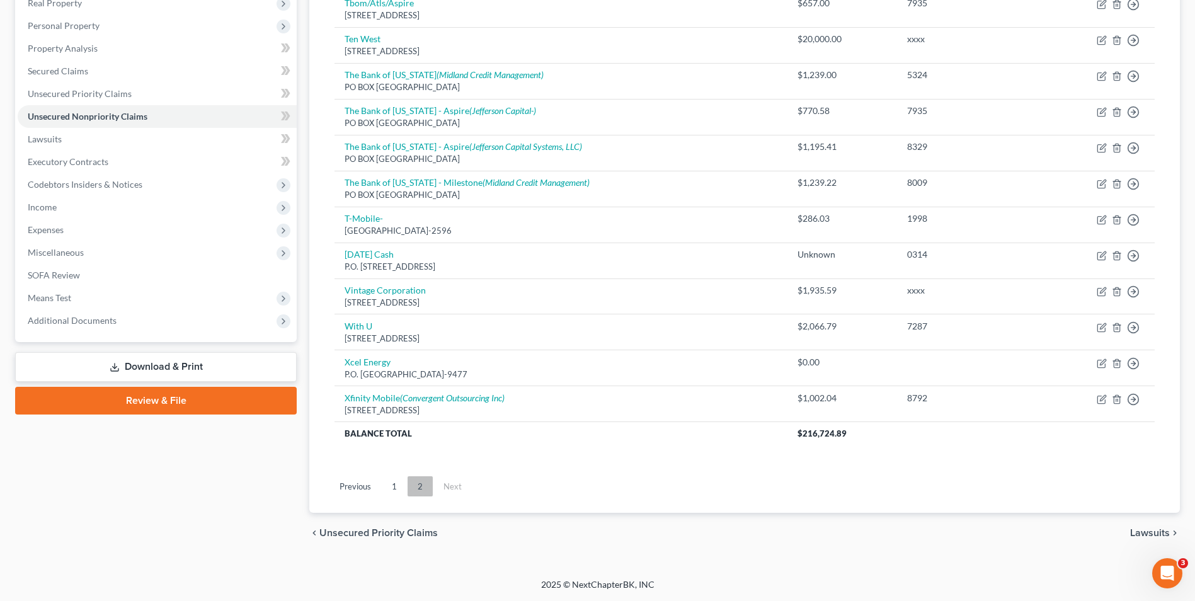
scroll to position [207, 0]
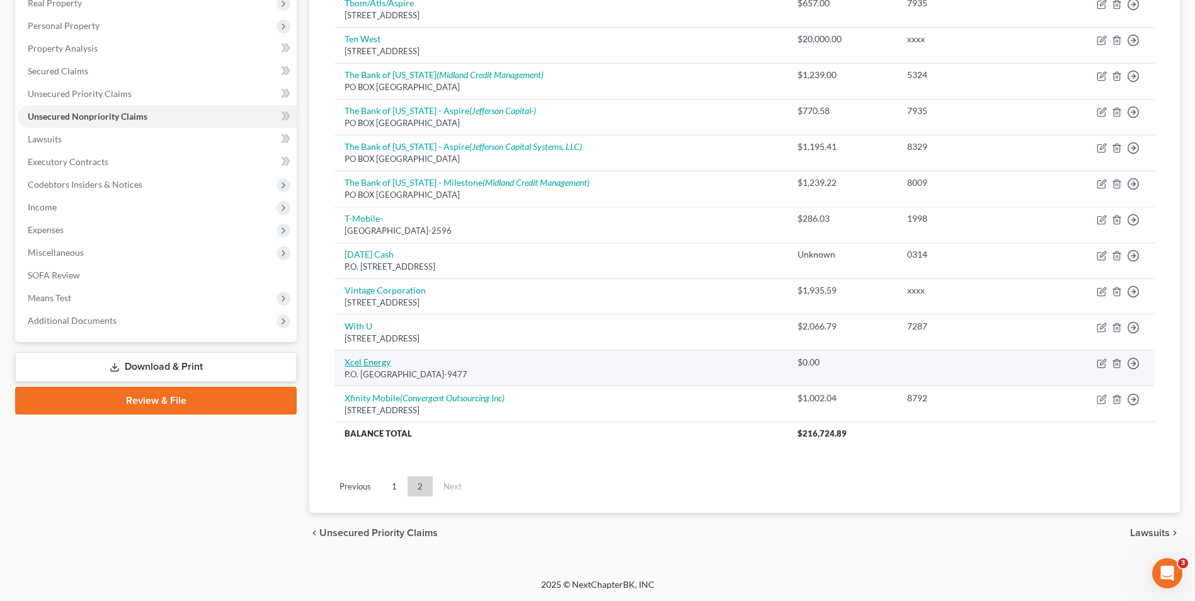
click at [367, 360] on link "Xcel Energy" at bounding box center [368, 362] width 46 height 11
select select "24"
select select "0"
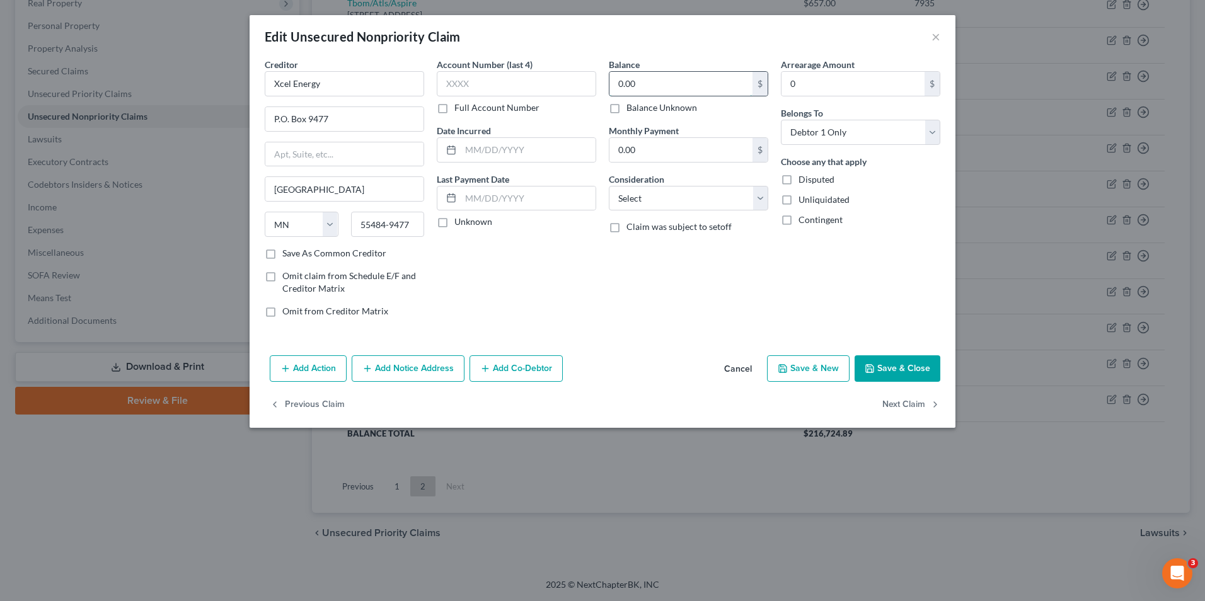
click at [696, 76] on input "0.00" at bounding box center [680, 84] width 143 height 24
type input "43.15"
click at [883, 365] on button "Save & Close" at bounding box center [897, 368] width 86 height 26
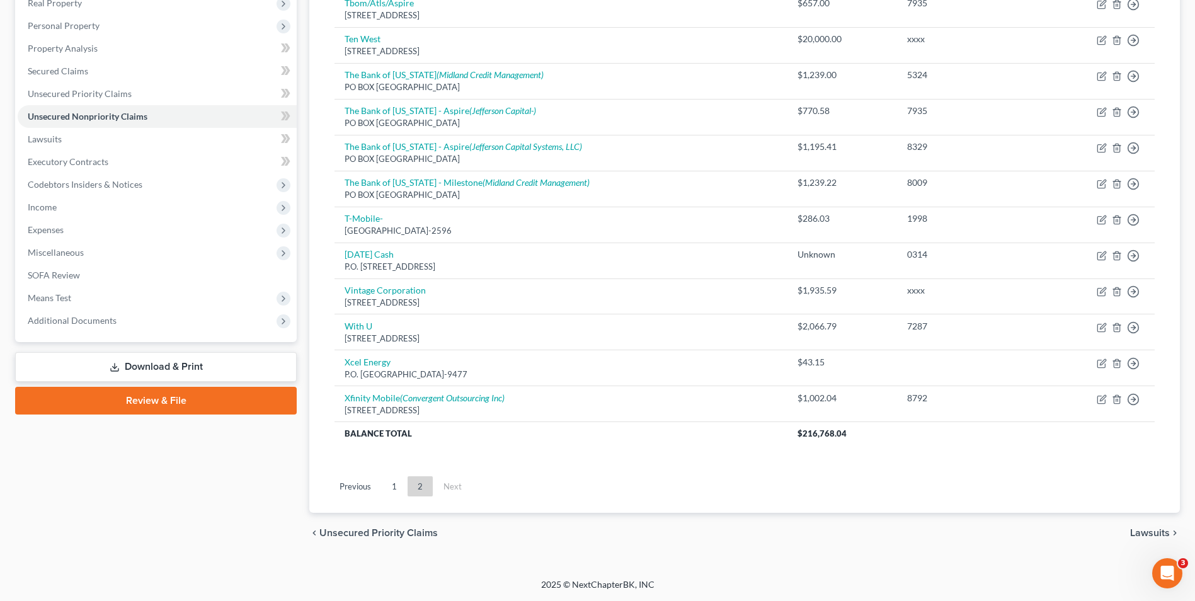
click at [390, 484] on link "1" at bounding box center [394, 486] width 25 height 20
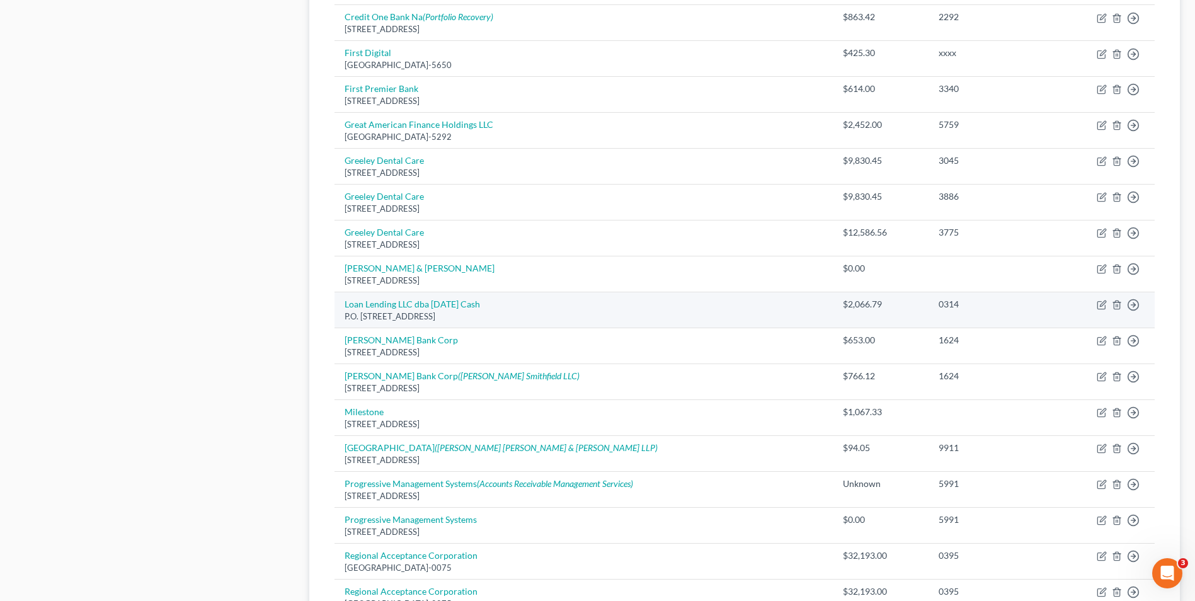
scroll to position [648, 0]
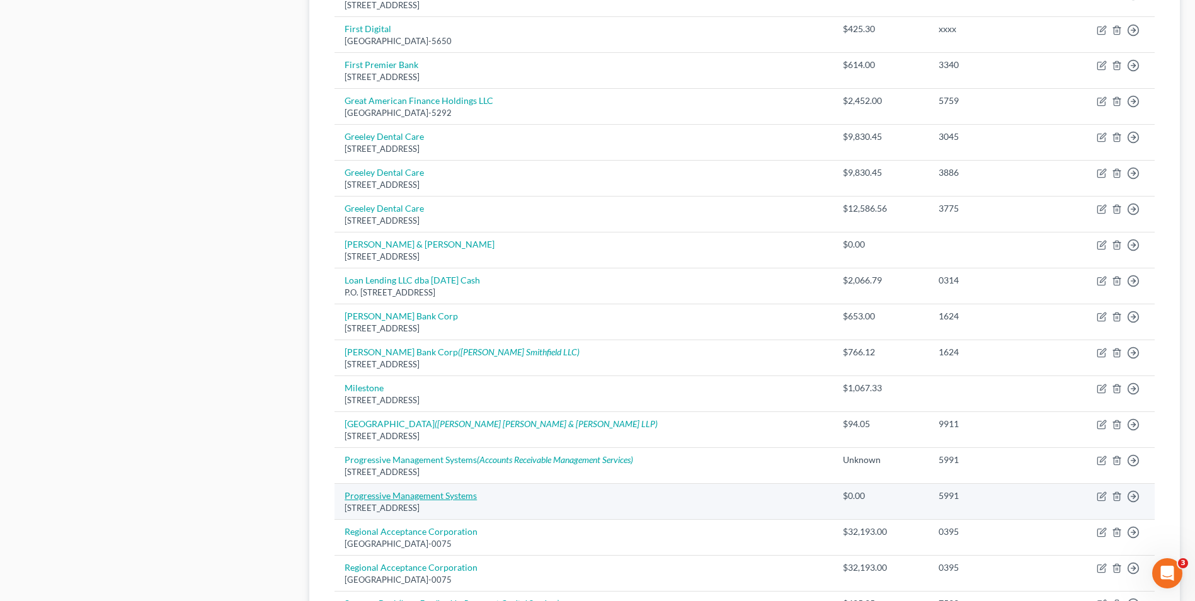
click at [412, 497] on link "Progressive Management Systems" at bounding box center [411, 495] width 132 height 11
select select "4"
select select "1"
select select "0"
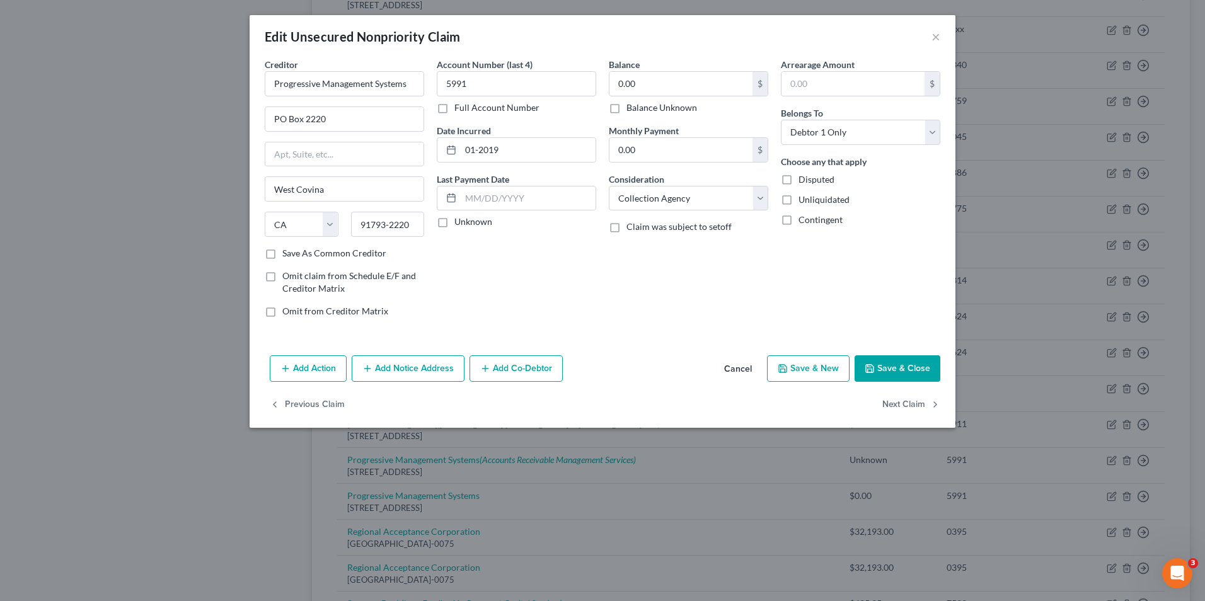
click at [876, 362] on button "Save & Close" at bounding box center [897, 368] width 86 height 26
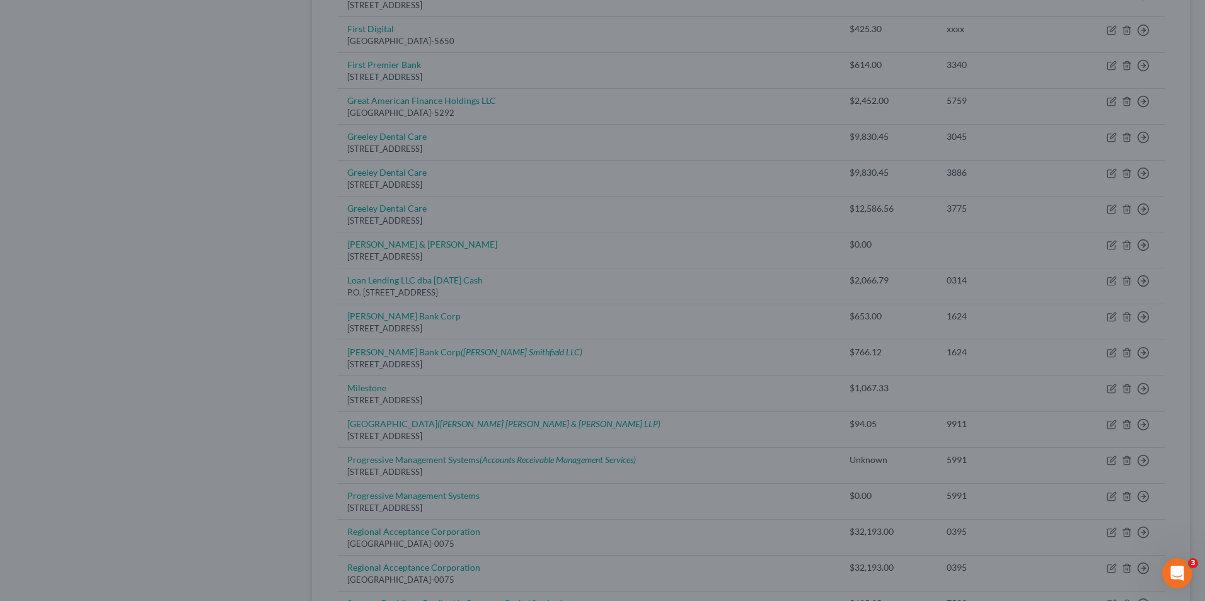
type input "0"
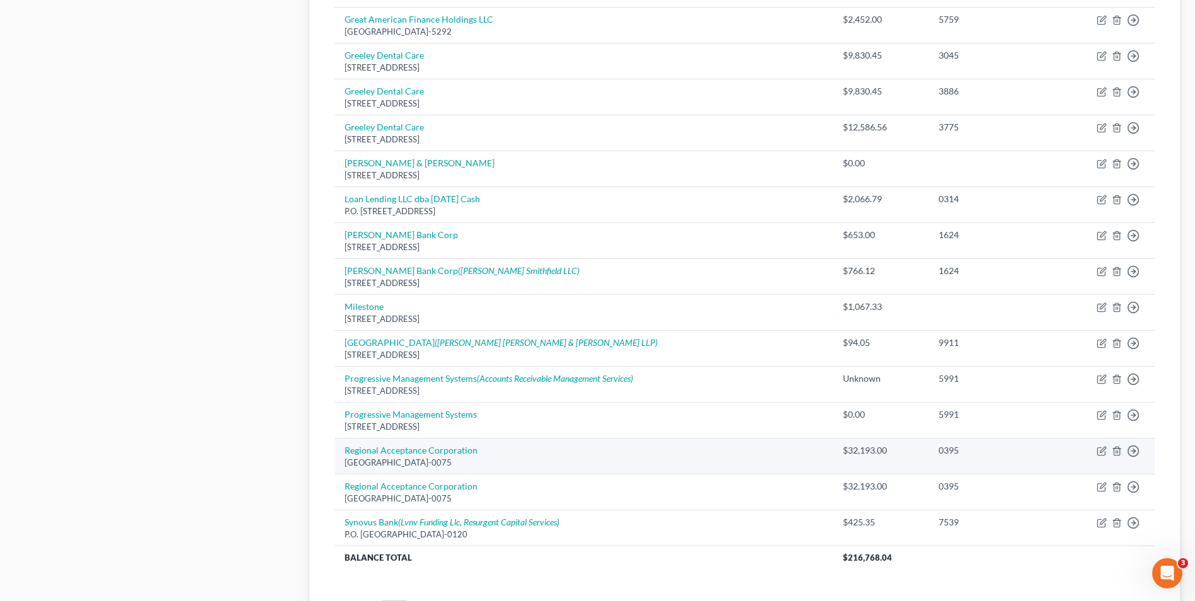
scroll to position [837, 0]
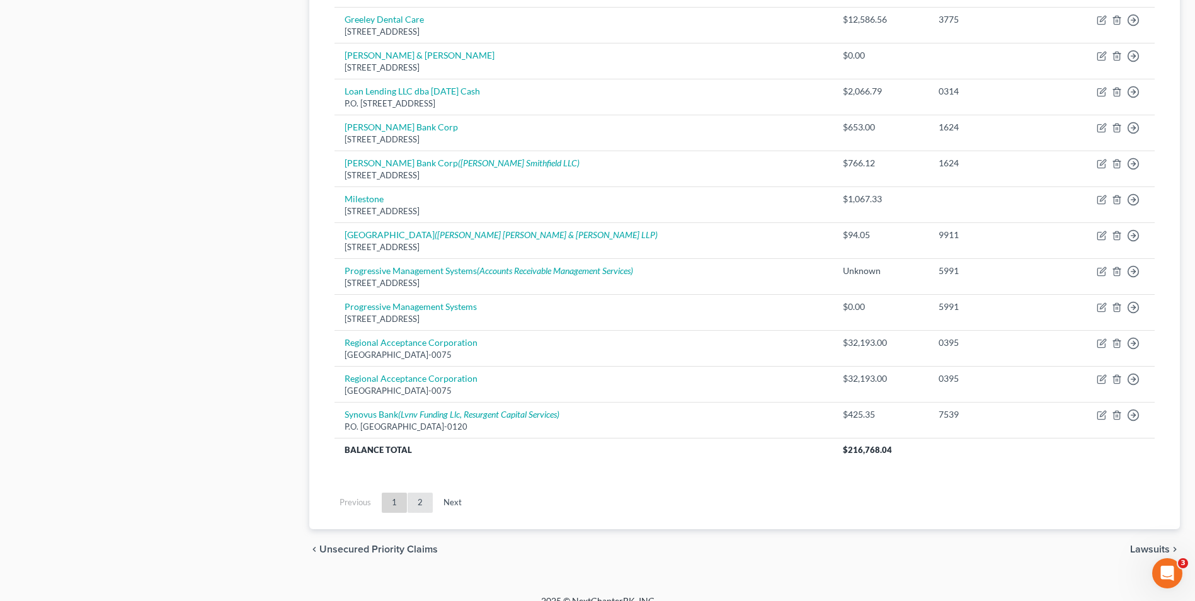
click at [411, 499] on link "2" at bounding box center [420, 503] width 25 height 20
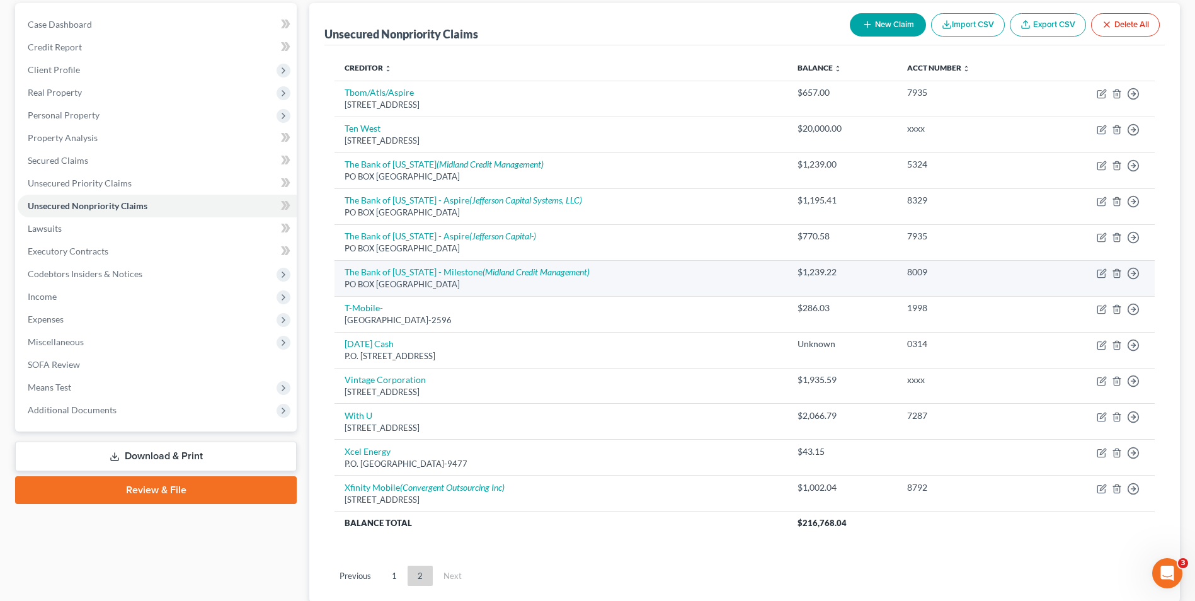
scroll to position [0, 0]
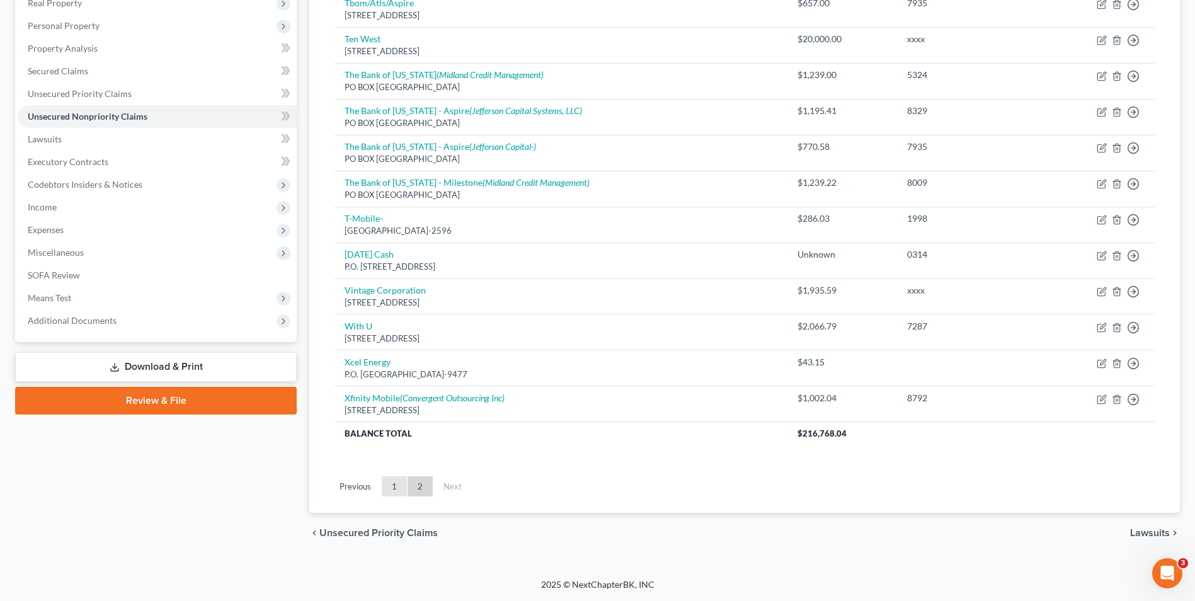
click at [396, 490] on link "1" at bounding box center [394, 486] width 25 height 20
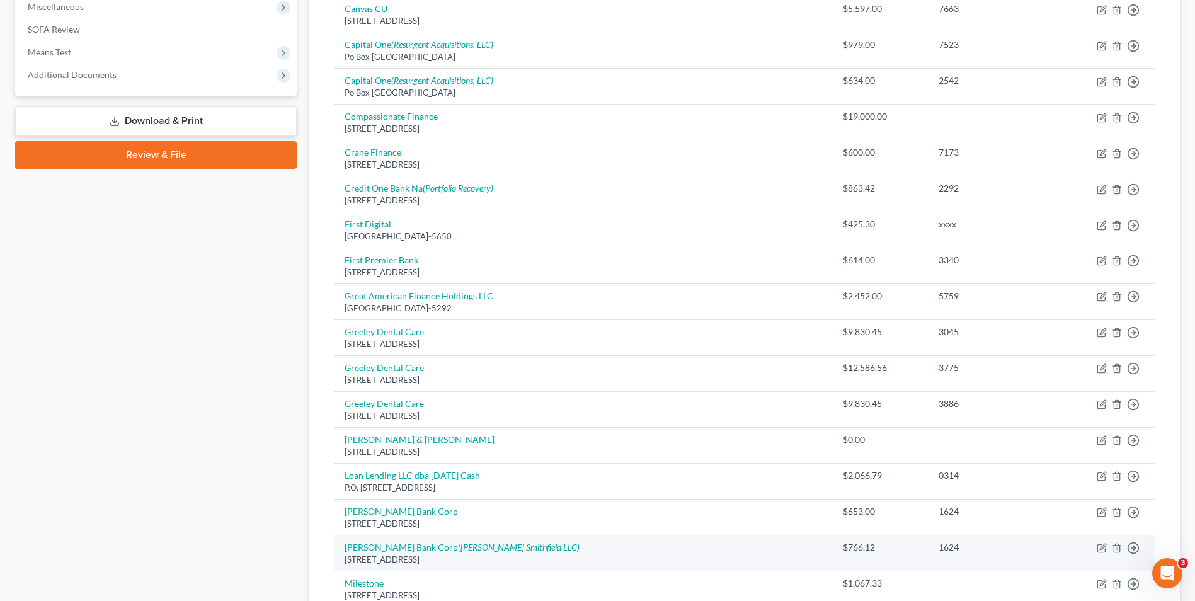
scroll to position [459, 0]
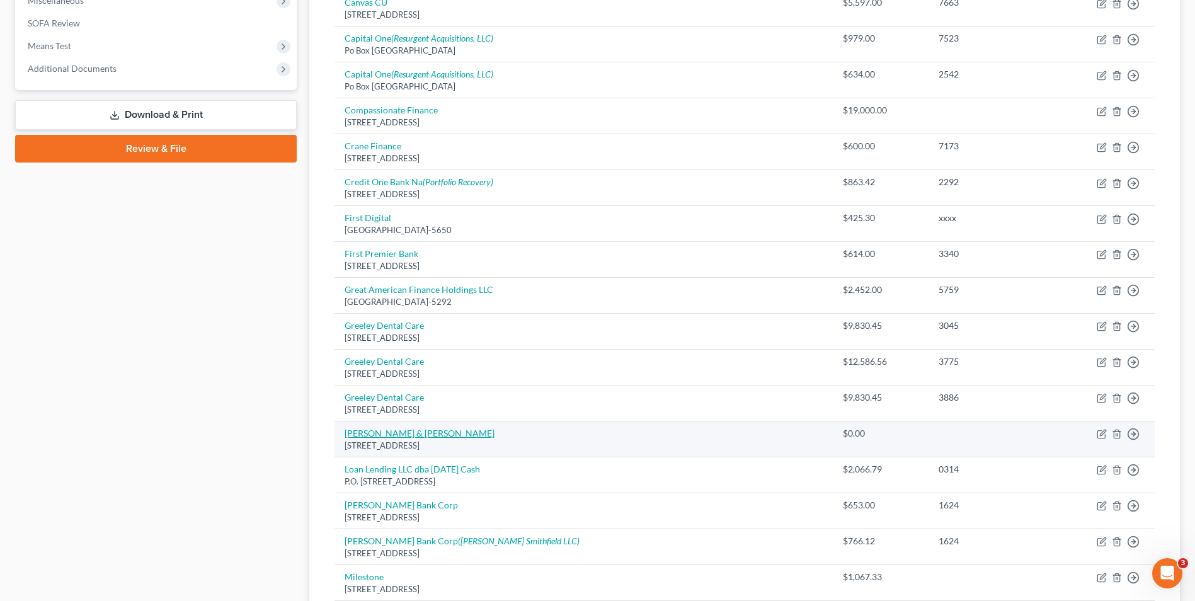
click at [394, 432] on link "[PERSON_NAME] & [PERSON_NAME]" at bounding box center [420, 433] width 150 height 11
select select "5"
select select "14"
select select "0"
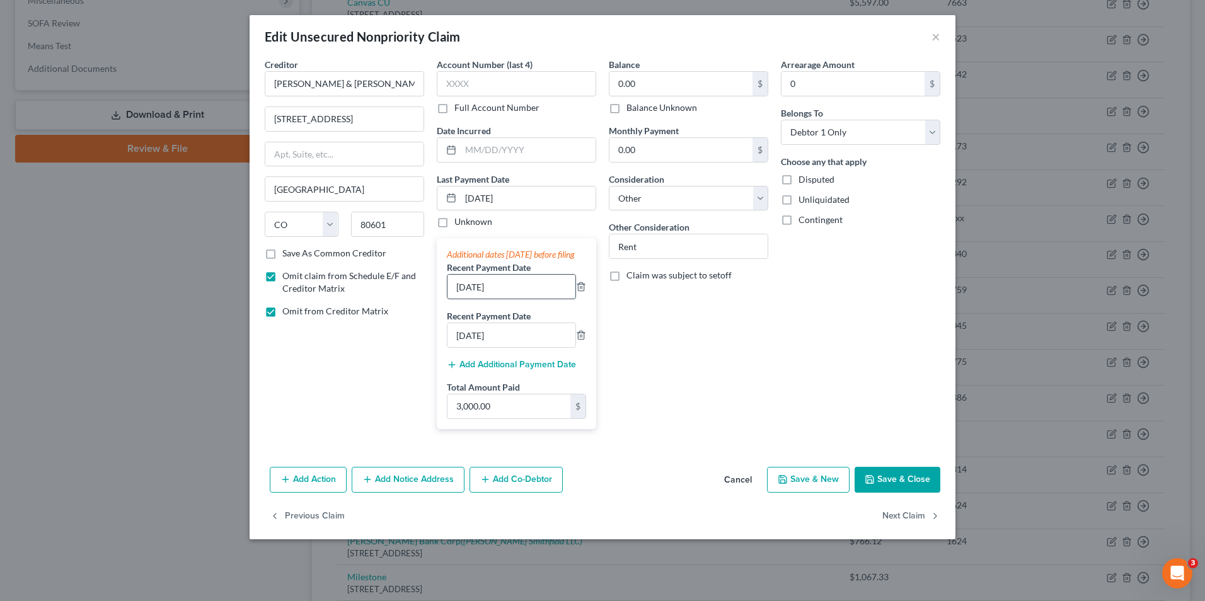
click at [530, 299] on input "[DATE]" at bounding box center [511, 287] width 128 height 24
drag, startPoint x: 540, startPoint y: 299, endPoint x: 376, endPoint y: 296, distance: 163.8
click at [376, 296] on div "Creditor * [PERSON_NAME] & [PERSON_NAME] [STREET_ADDRESS] State [US_STATE][GEOG…" at bounding box center [602, 248] width 688 height 381
drag, startPoint x: 539, startPoint y: 191, endPoint x: 415, endPoint y: 211, distance: 125.8
click at [415, 211] on div "Creditor * [PERSON_NAME] & [PERSON_NAME] [STREET_ADDRESS] State [US_STATE][GEOG…" at bounding box center [602, 248] width 688 height 381
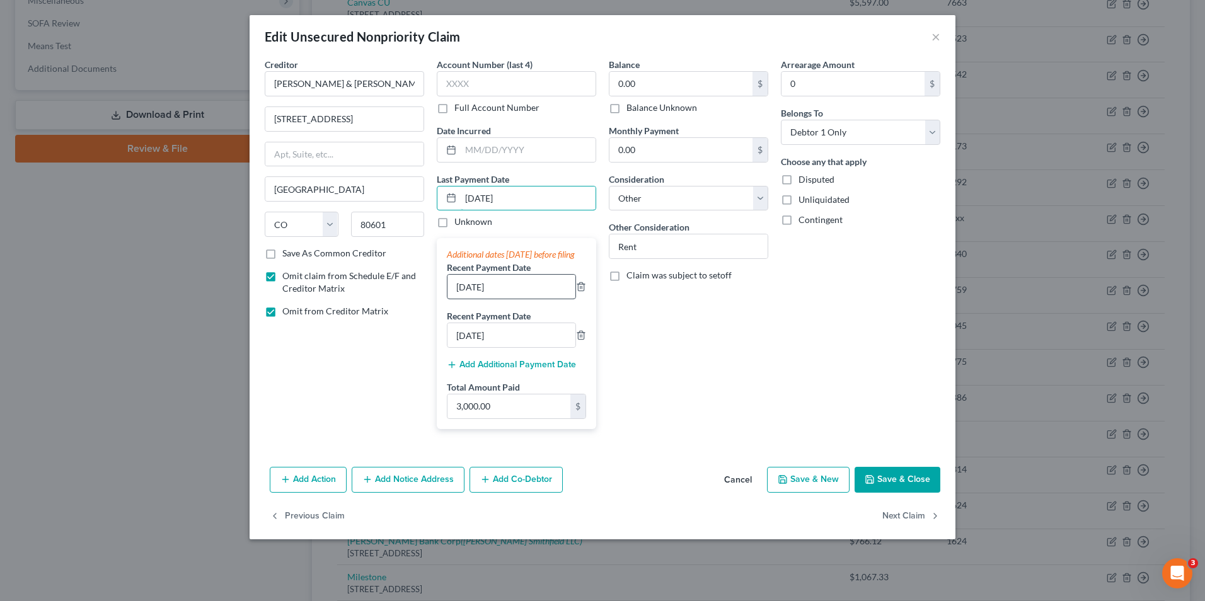
type input "[DATE]"
drag, startPoint x: 507, startPoint y: 296, endPoint x: 432, endPoint y: 291, distance: 75.7
click at [429, 294] on div "Creditor * [PERSON_NAME] & [PERSON_NAME] [STREET_ADDRESS] State [US_STATE][GEOG…" at bounding box center [602, 248] width 688 height 381
type input "[DATE]"
drag, startPoint x: 521, startPoint y: 347, endPoint x: 398, endPoint y: 341, distance: 123.6
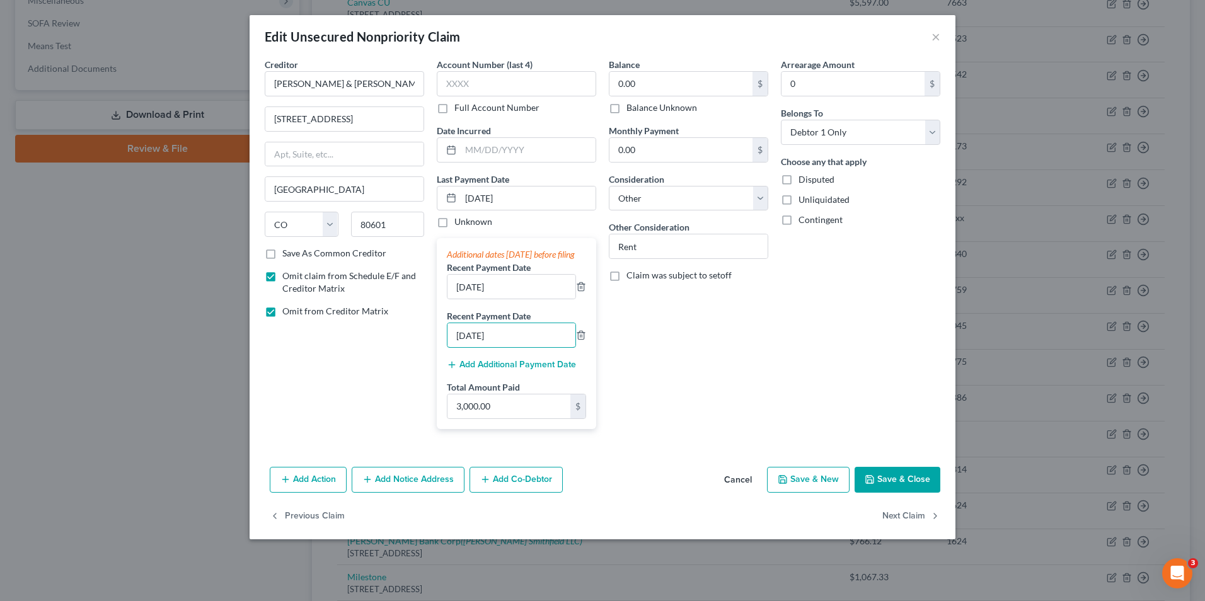
click at [407, 353] on div "Creditor * [PERSON_NAME] & [PERSON_NAME] [STREET_ADDRESS] State [US_STATE][GEOG…" at bounding box center [602, 248] width 688 height 381
type input "[DATE]"
click at [880, 478] on div "Add Action Add Notice Address Add Co-Debtor Cancel Save & New Save & Close" at bounding box center [603, 483] width 706 height 42
click at [879, 490] on button "Save & Close" at bounding box center [897, 480] width 86 height 26
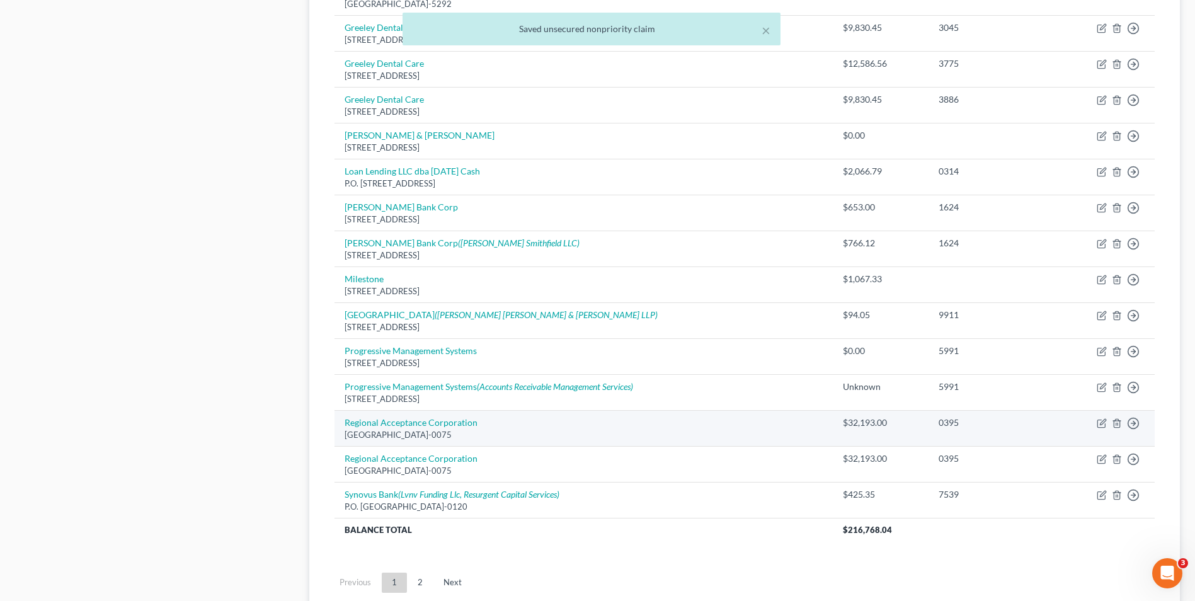
scroll to position [774, 0]
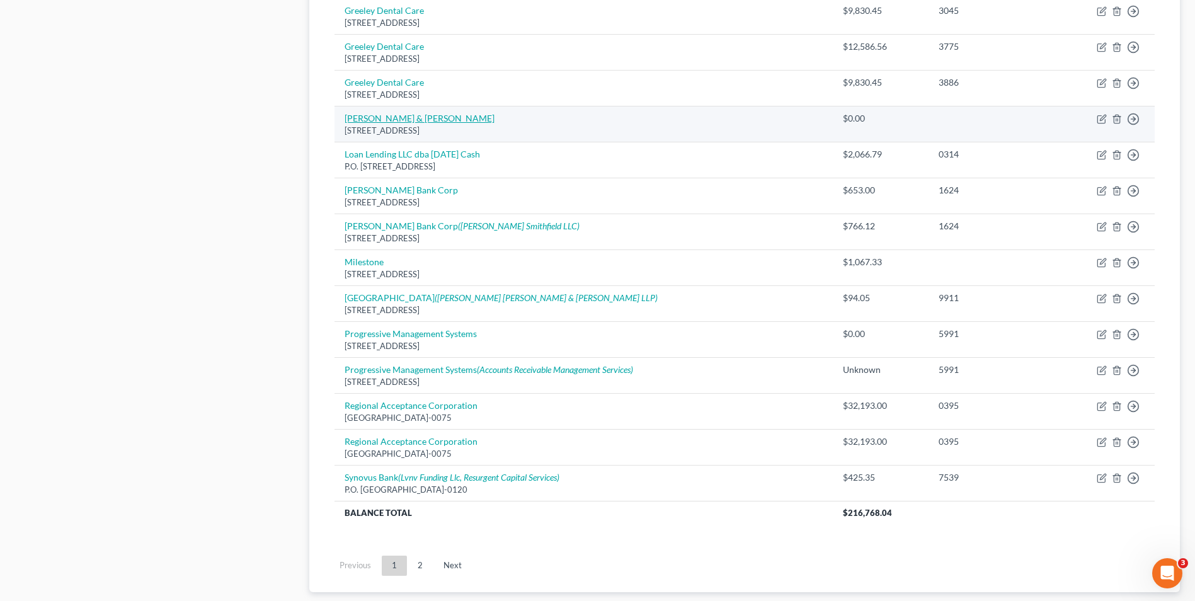
click at [385, 117] on link "[PERSON_NAME] & [PERSON_NAME]" at bounding box center [420, 118] width 150 height 11
select select "5"
select select "14"
select select "0"
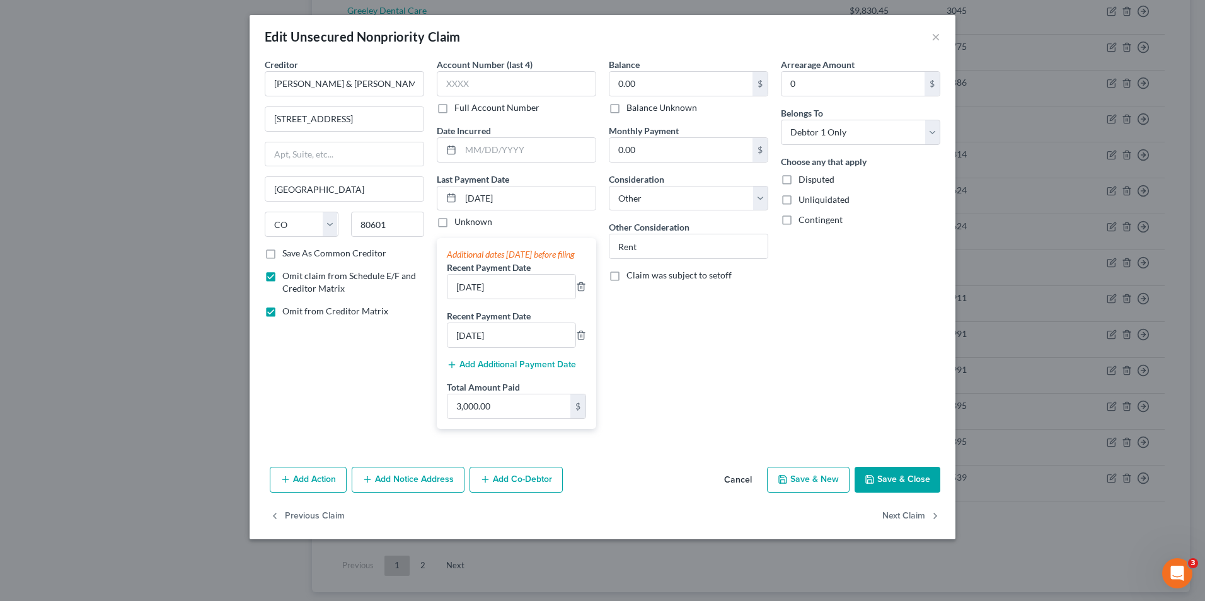
click at [871, 478] on polyline "button" at bounding box center [869, 477] width 3 height 2
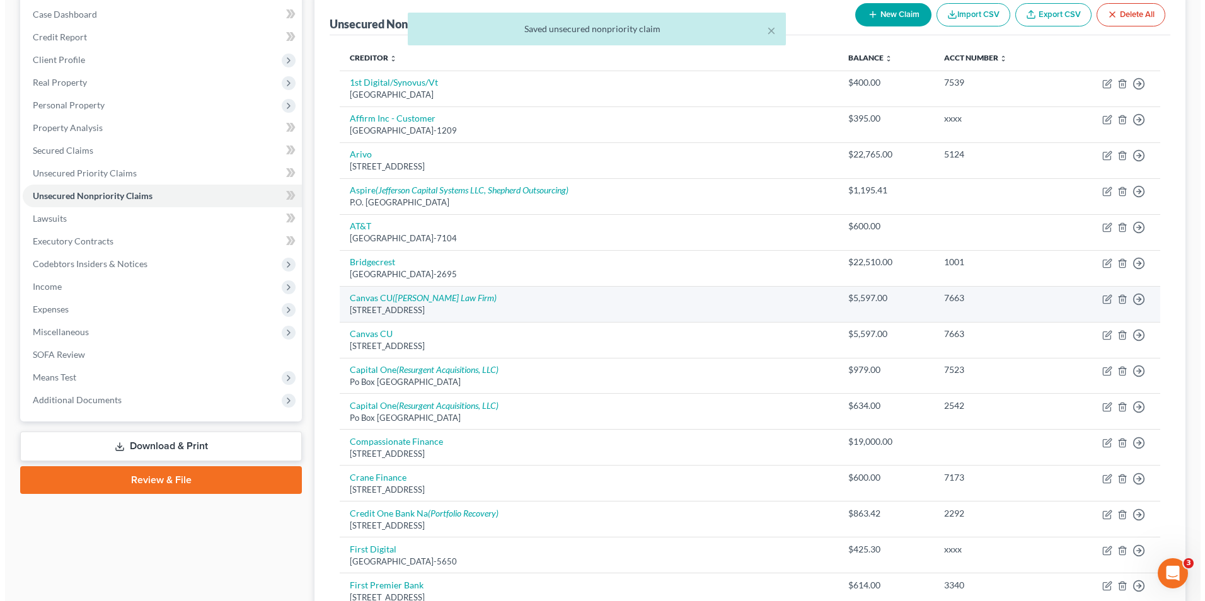
scroll to position [0, 0]
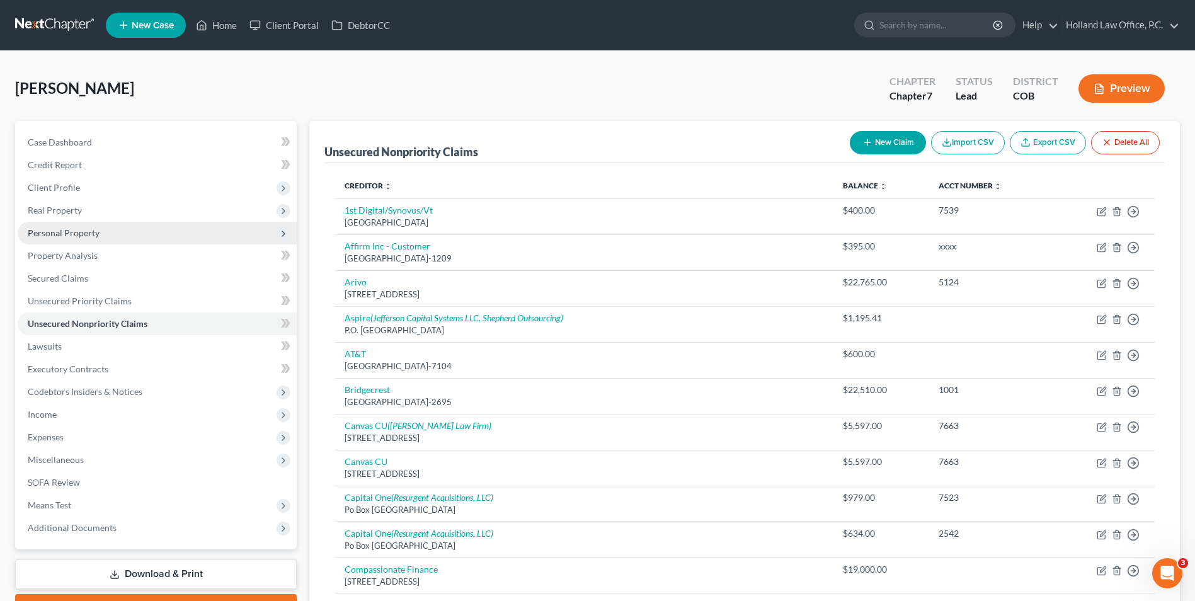
click at [113, 241] on span "Personal Property" at bounding box center [157, 233] width 279 height 23
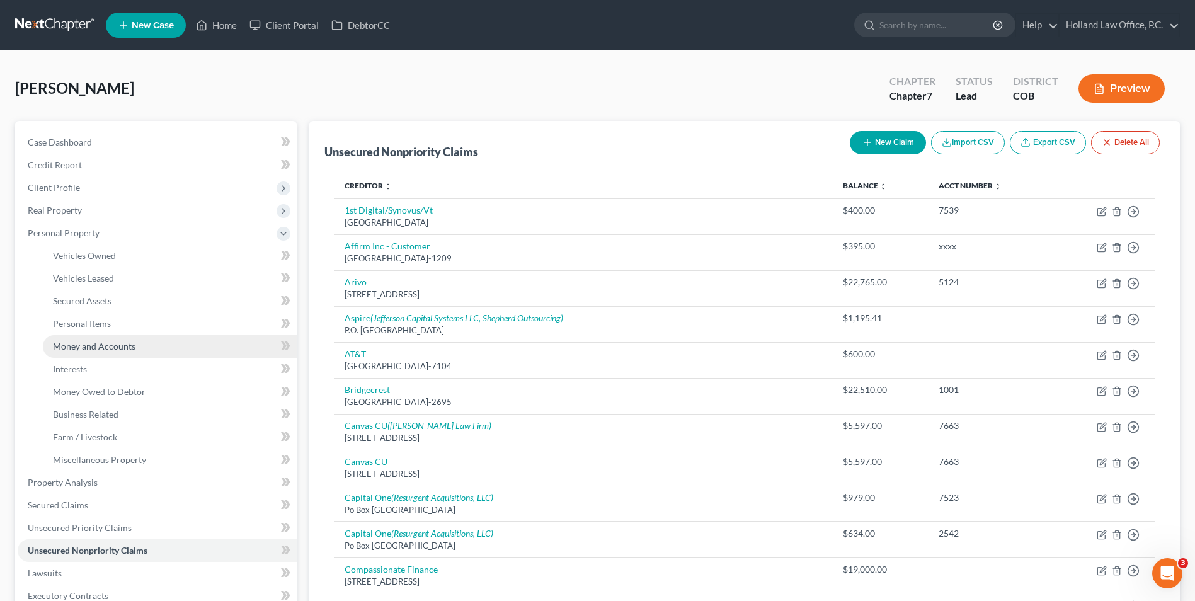
click at [101, 344] on span "Money and Accounts" at bounding box center [94, 346] width 83 height 11
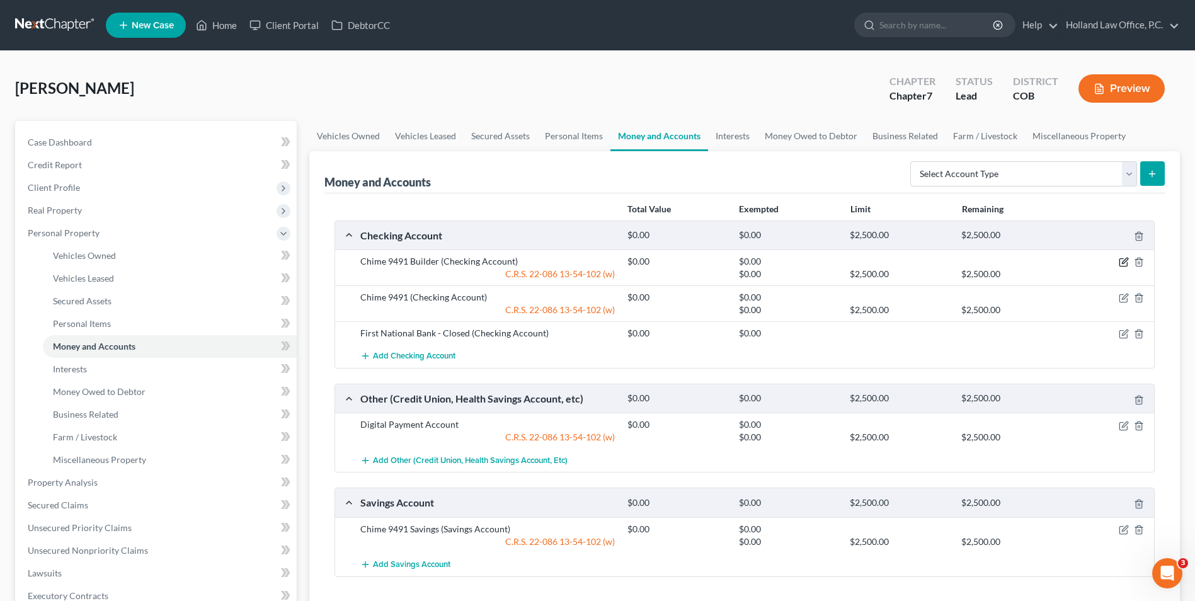
click at [1124, 264] on icon "button" at bounding box center [1125, 261] width 6 height 6
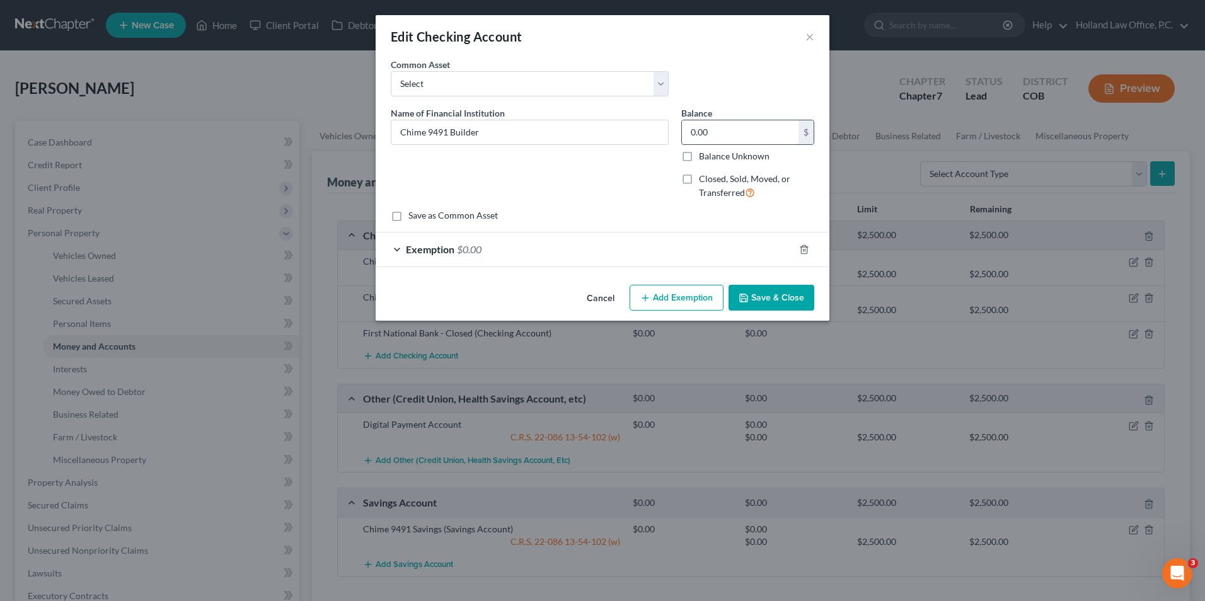
click at [754, 137] on input "0.00" at bounding box center [740, 132] width 117 height 24
type input "1,277.30"
click at [684, 236] on div "Exemption $0.00" at bounding box center [585, 249] width 418 height 33
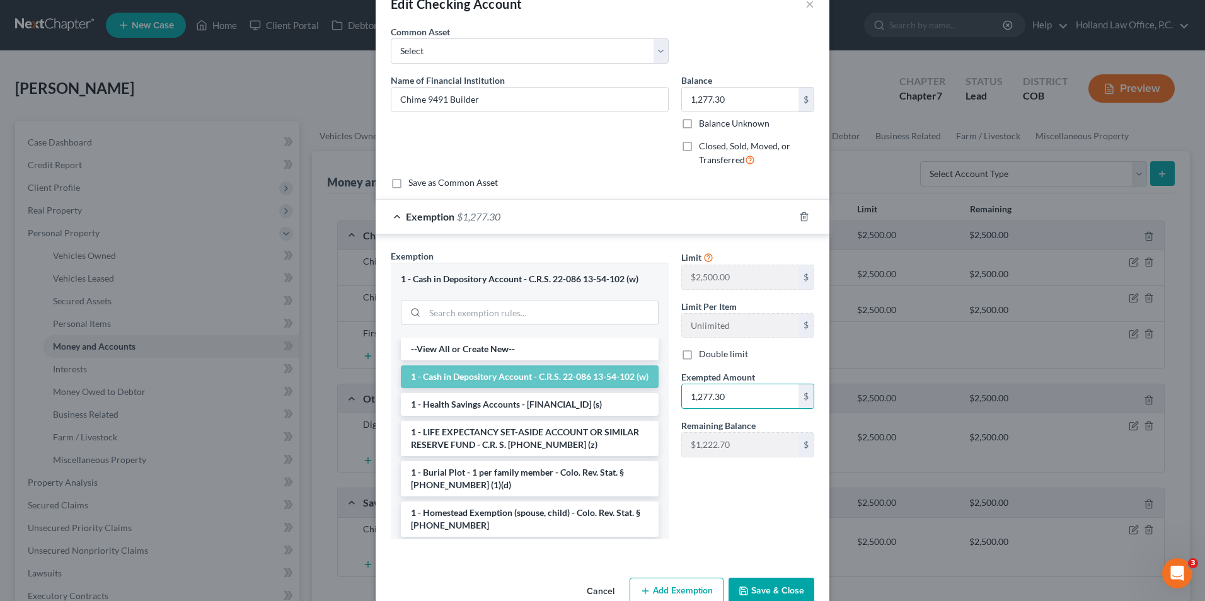
scroll to position [61, 0]
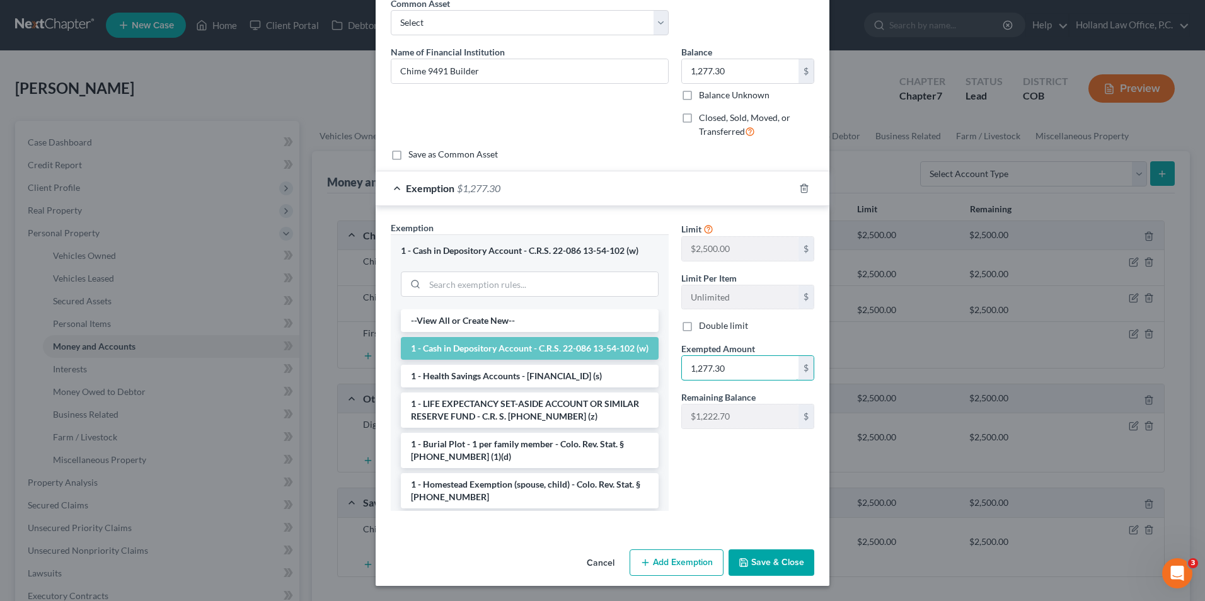
type input "1,277.30"
click at [765, 563] on button "Save & Close" at bounding box center [771, 562] width 86 height 26
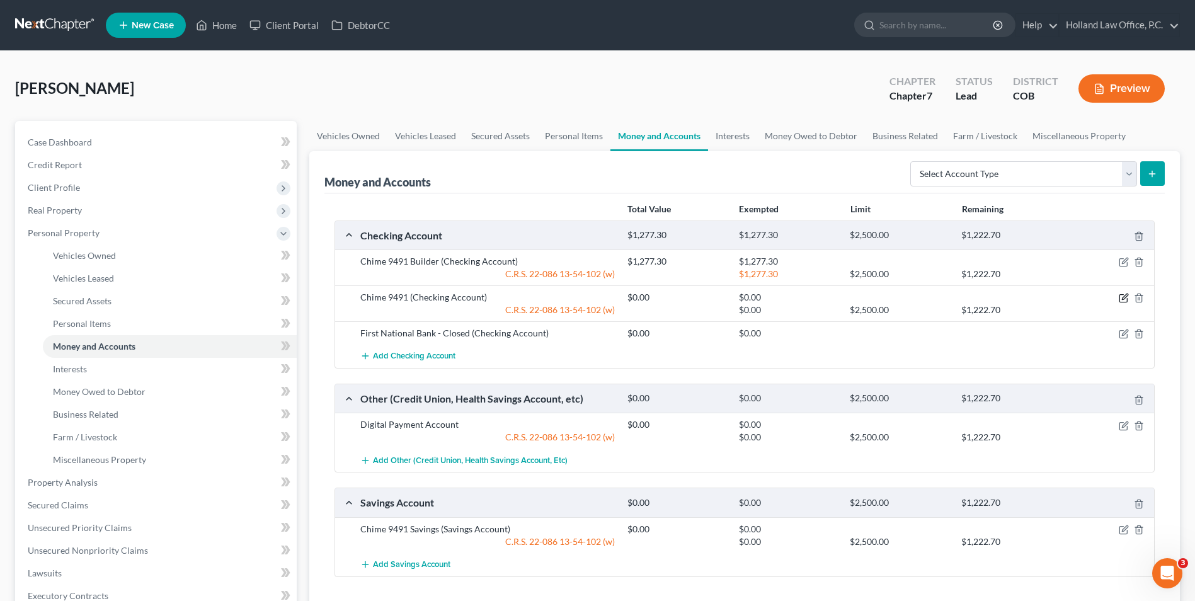
click at [1122, 297] on icon "button" at bounding box center [1124, 298] width 10 height 10
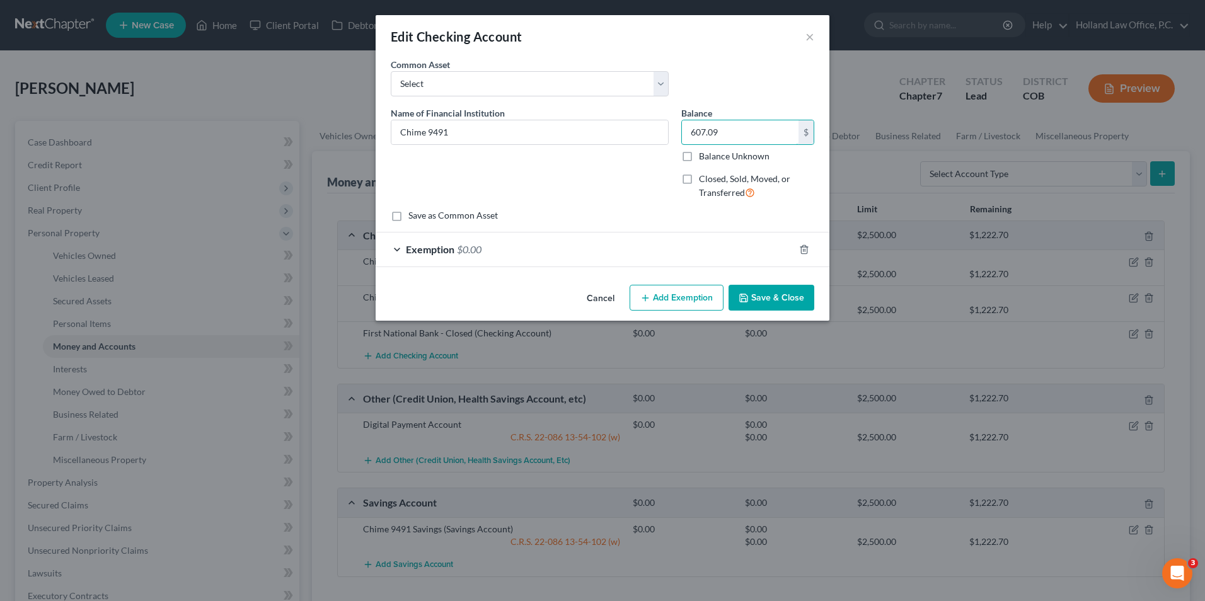
type input "607.09"
click at [727, 256] on div "Exemption $0.00" at bounding box center [585, 249] width 418 height 33
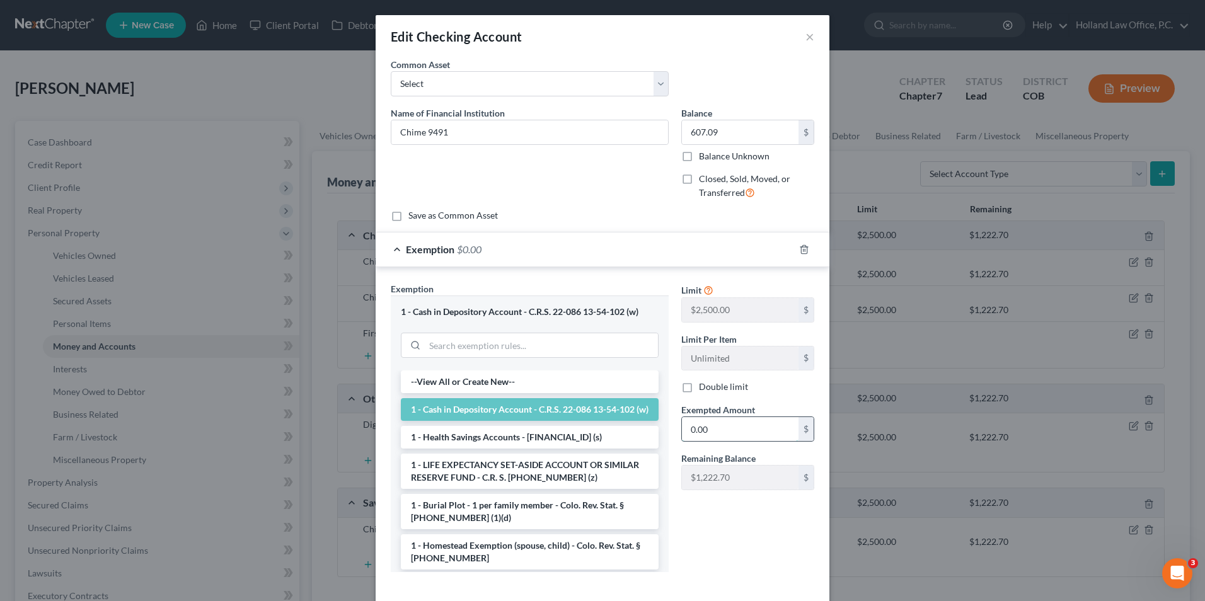
click at [735, 429] on input "0.00" at bounding box center [740, 429] width 117 height 24
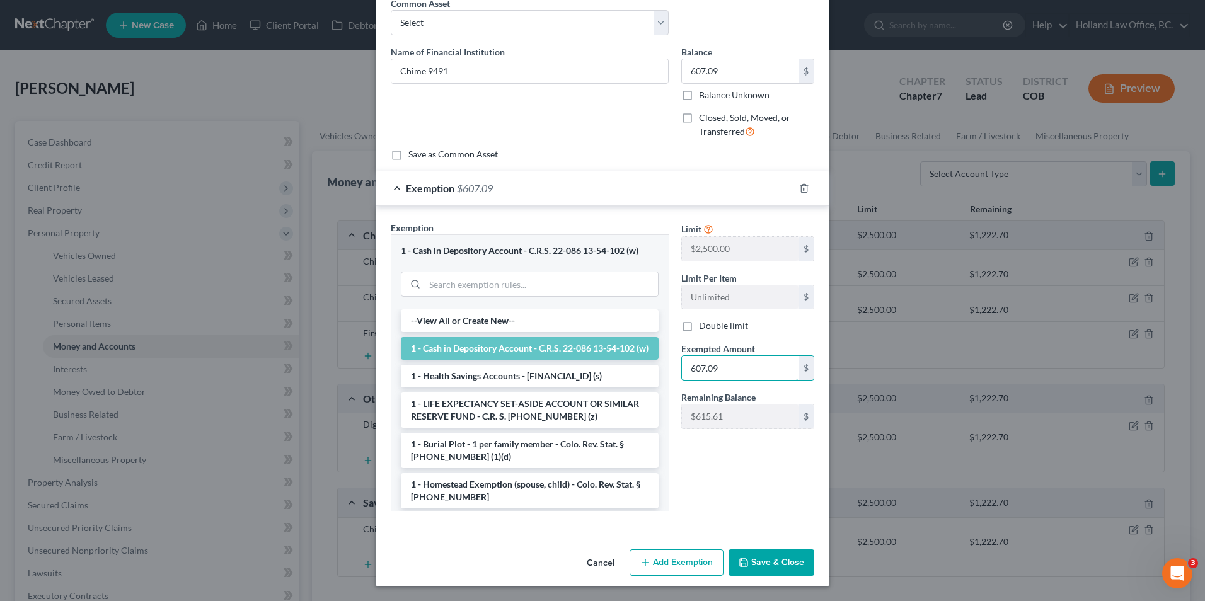
type input "607.09"
click at [768, 568] on button "Save & Close" at bounding box center [771, 562] width 86 height 26
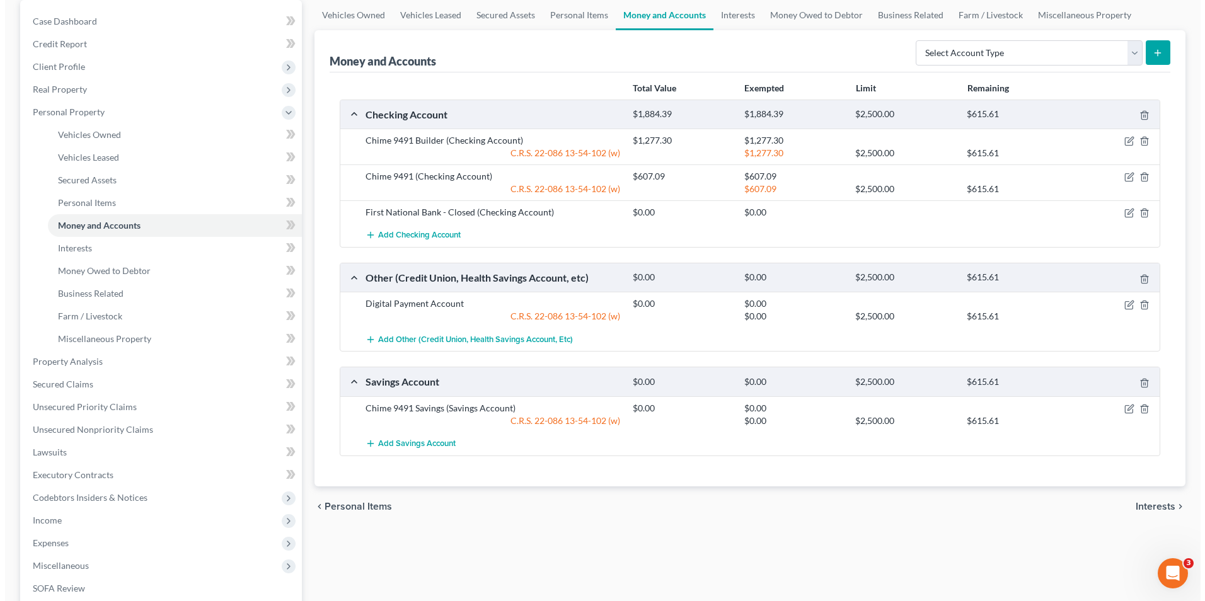
scroll to position [126, 0]
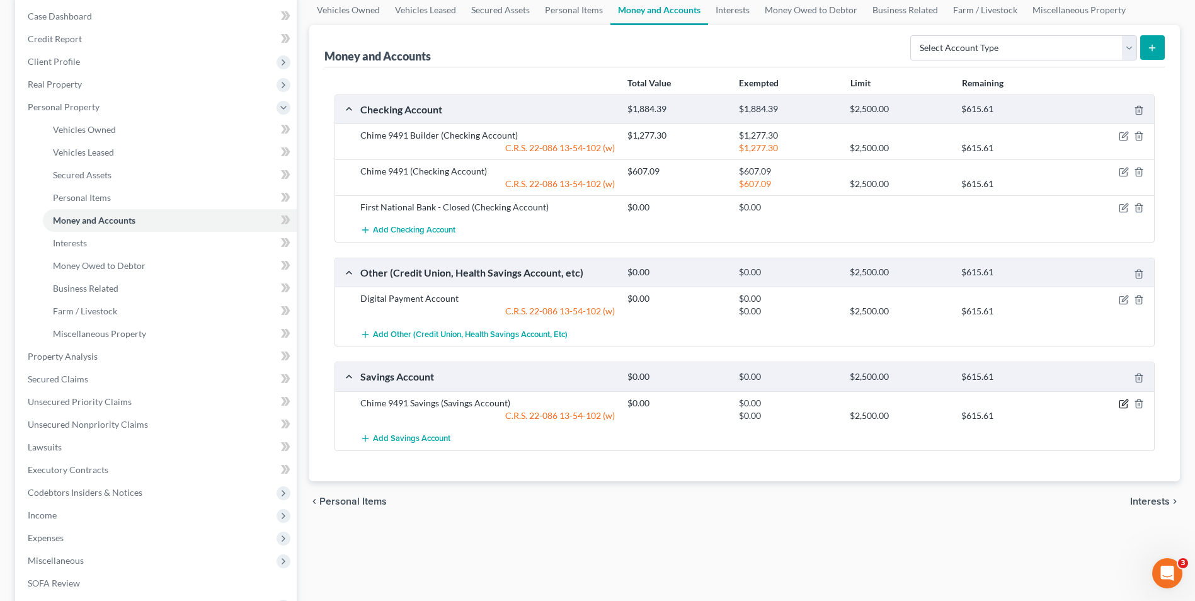
click at [1123, 401] on icon "button" at bounding box center [1124, 404] width 10 height 10
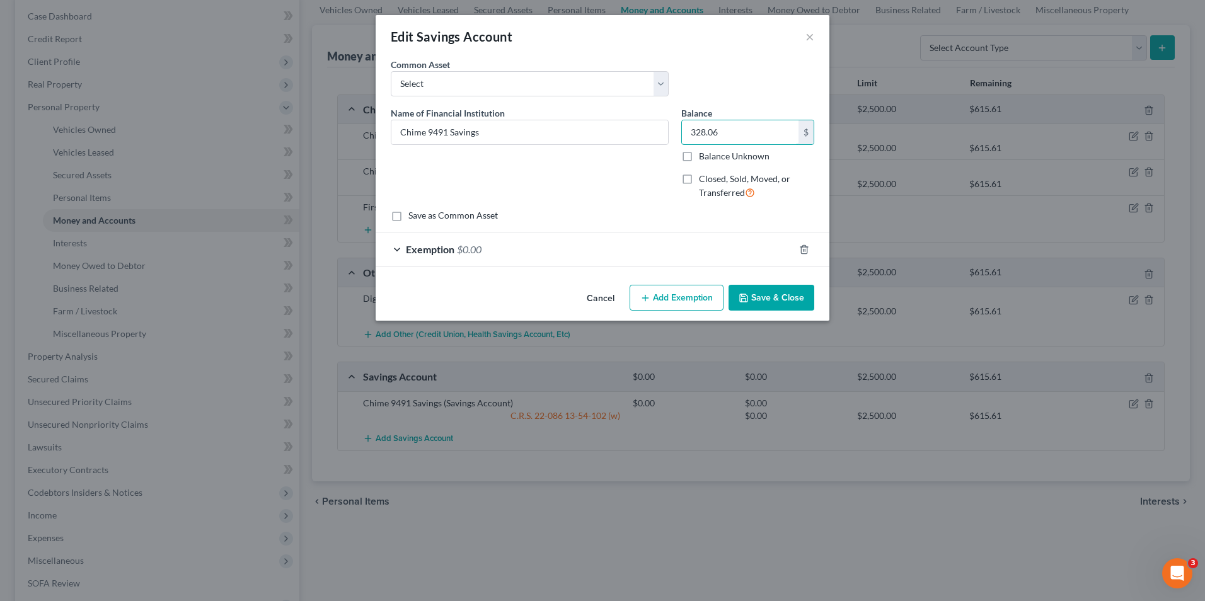
type input "328.06"
click at [678, 244] on div "Exemption $0.00" at bounding box center [585, 249] width 418 height 33
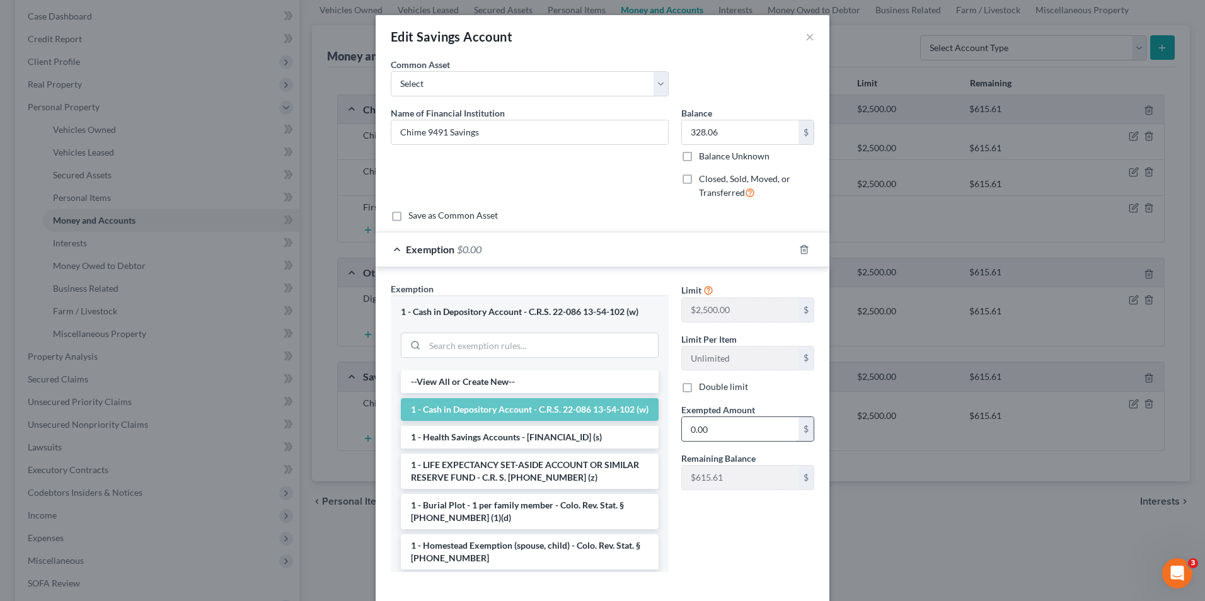
click at [716, 432] on input "0.00" at bounding box center [740, 429] width 117 height 24
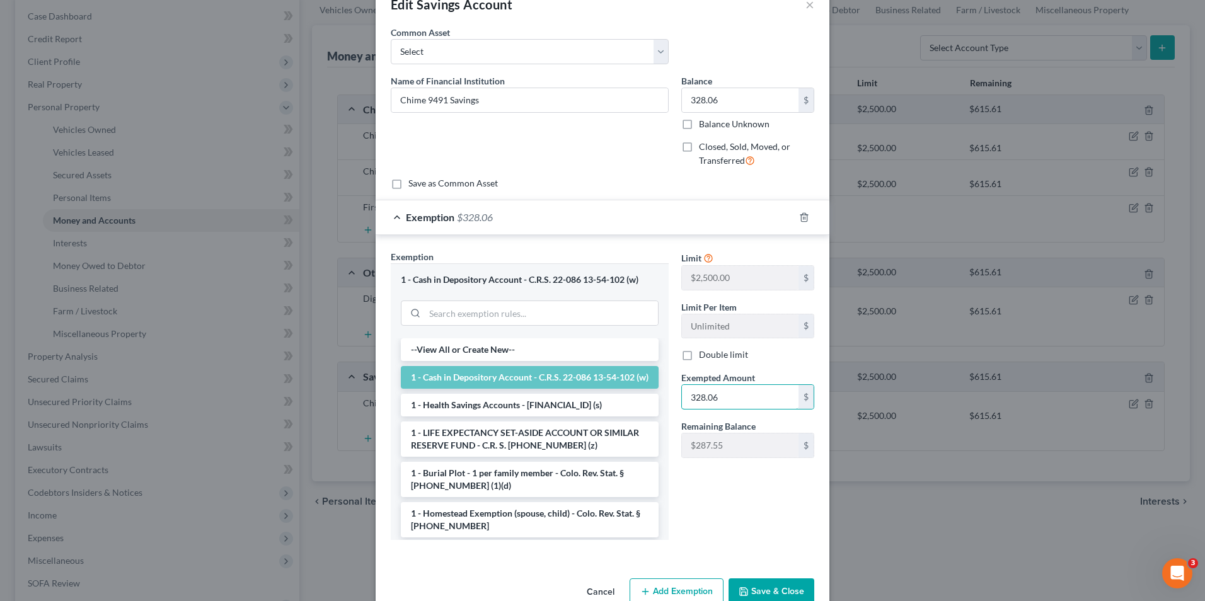
scroll to position [61, 0]
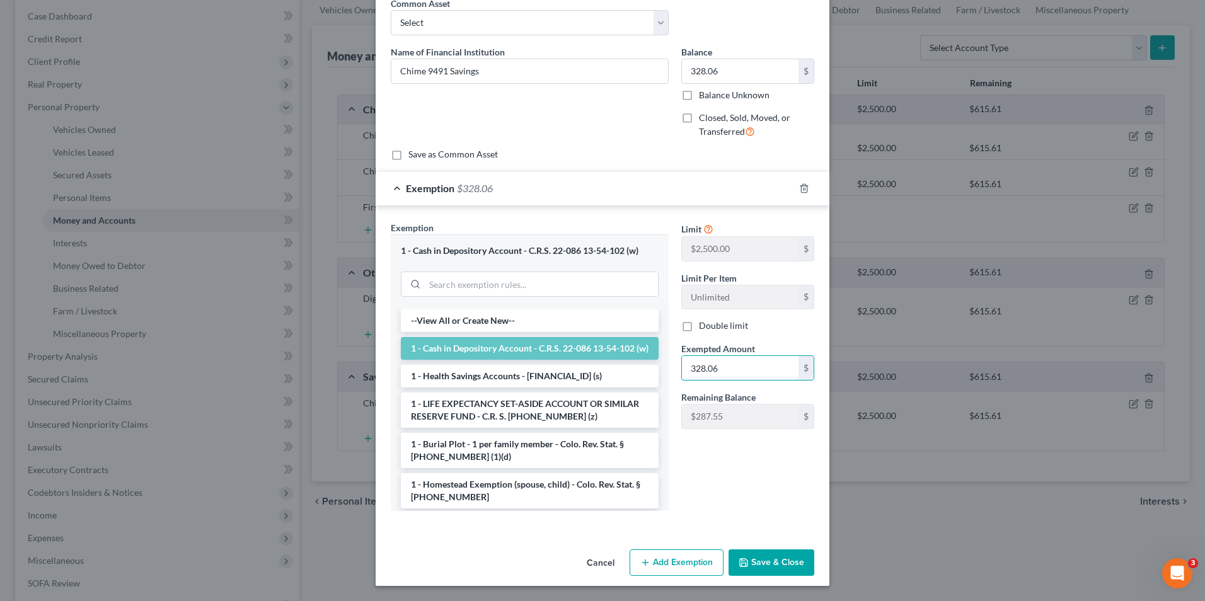
type input "328.06"
click at [757, 573] on button "Save & Close" at bounding box center [771, 562] width 86 height 26
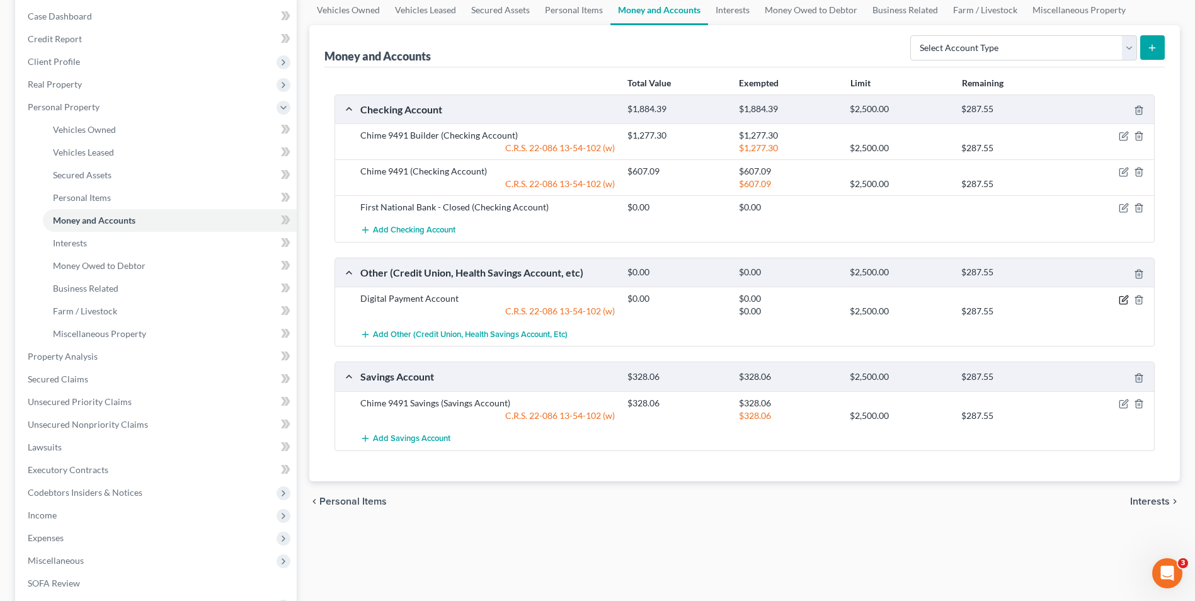
click at [1120, 297] on icon "button" at bounding box center [1124, 300] width 8 height 8
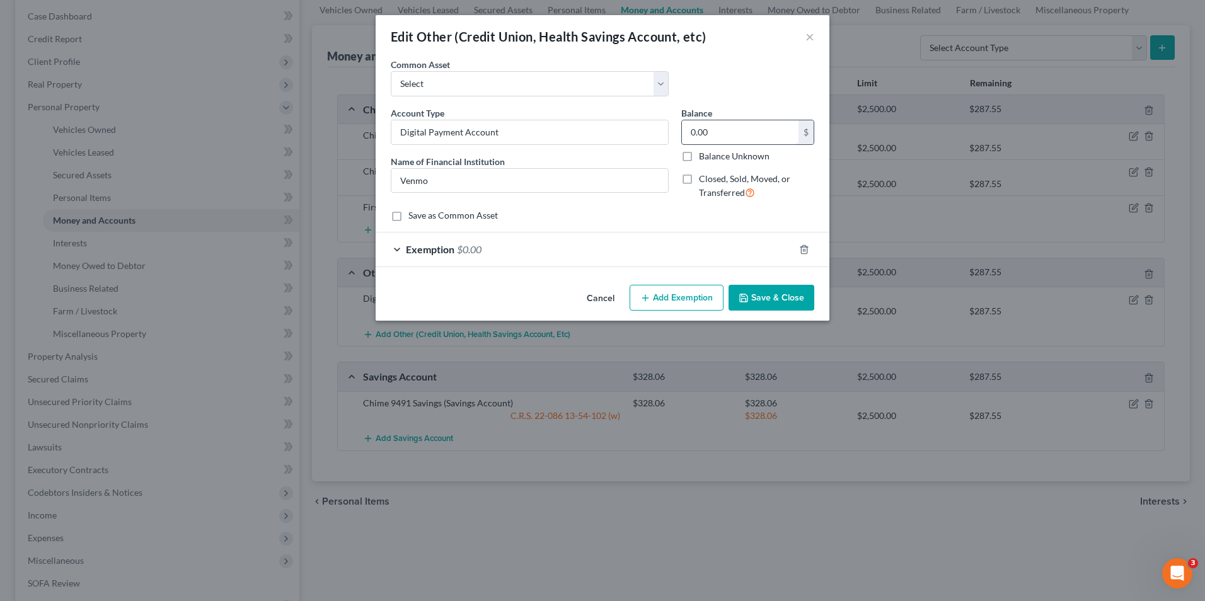
click at [738, 132] on input "0.00" at bounding box center [740, 132] width 117 height 24
type input "60."
click at [643, 253] on div "Exemption $0.00" at bounding box center [585, 249] width 418 height 33
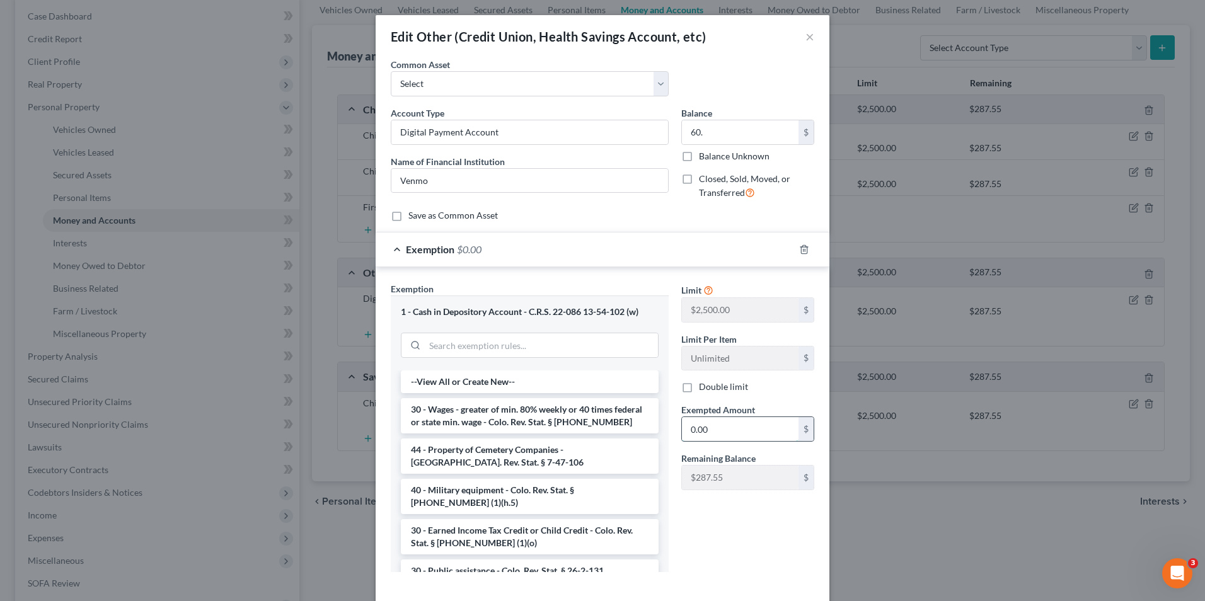
click at [718, 428] on input "0.00" at bounding box center [740, 429] width 117 height 24
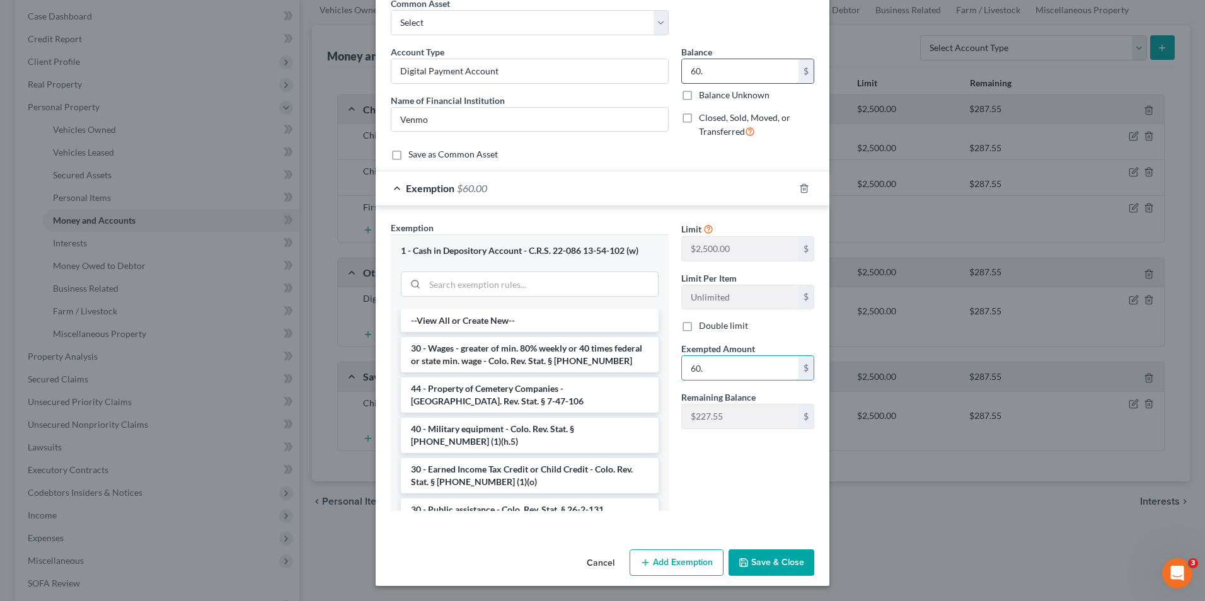
type input "60."
click at [728, 68] on input "60." at bounding box center [740, 71] width 117 height 24
click at [726, 68] on input "60." at bounding box center [740, 71] width 117 height 24
click at [724, 71] on input "60." at bounding box center [740, 71] width 117 height 24
type input "60.86"
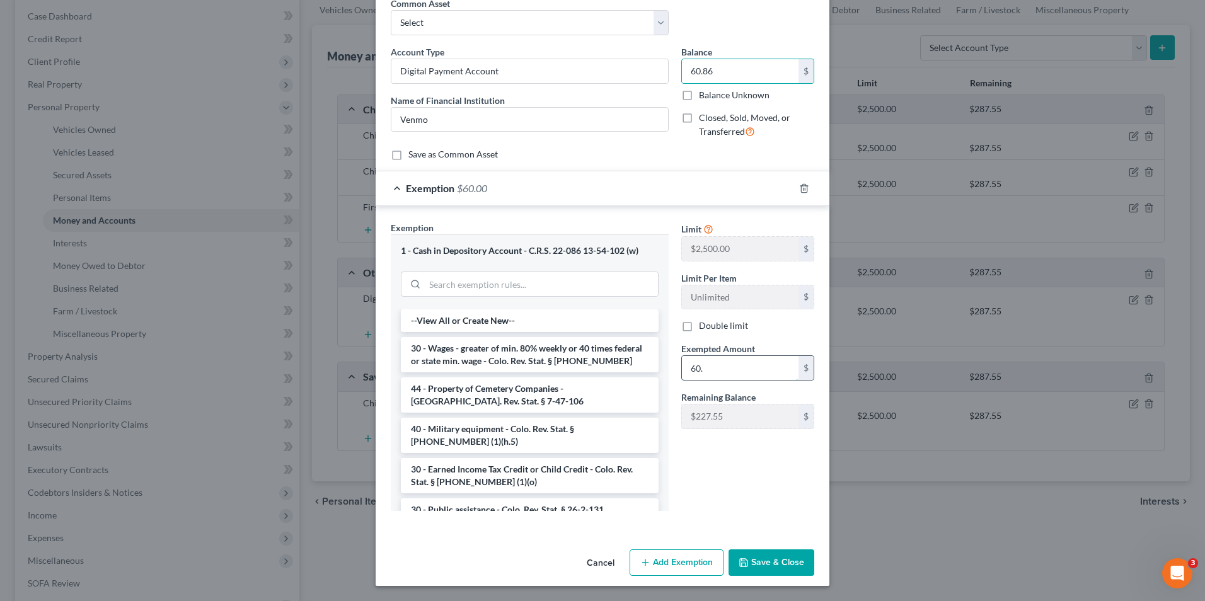
click at [742, 370] on input "60." at bounding box center [740, 368] width 117 height 24
click at [719, 369] on input "60." at bounding box center [740, 368] width 117 height 24
click at [696, 367] on input "60." at bounding box center [740, 368] width 117 height 24
click at [706, 366] on input "60." at bounding box center [740, 368] width 117 height 24
type input "8"
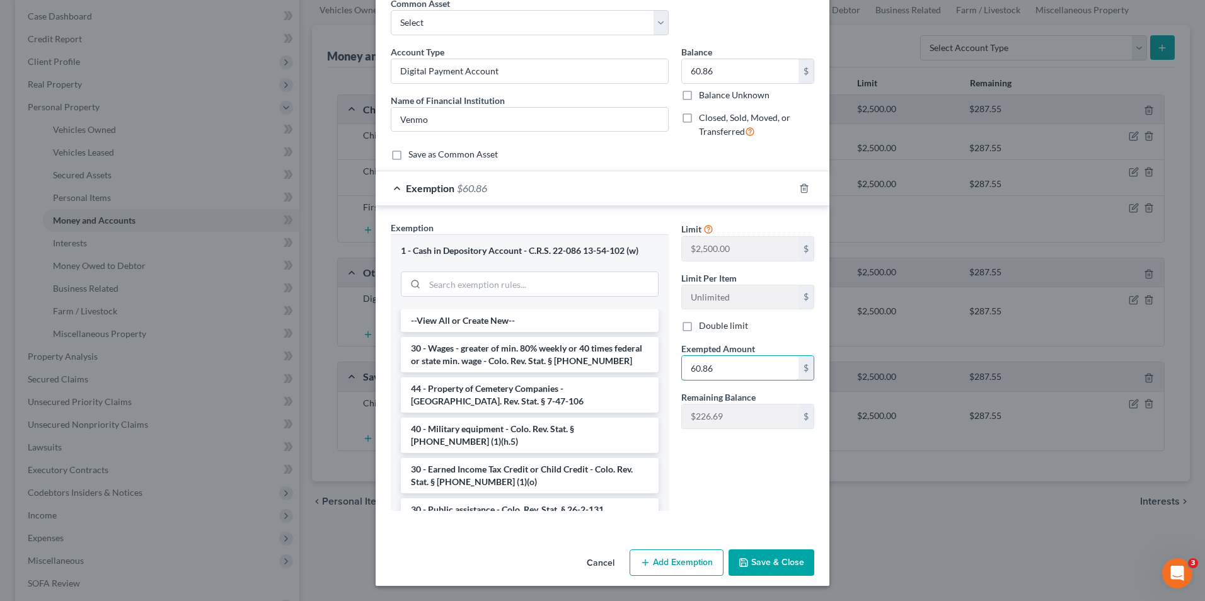
type input "60.86"
click at [777, 556] on button "Save & Close" at bounding box center [771, 562] width 86 height 26
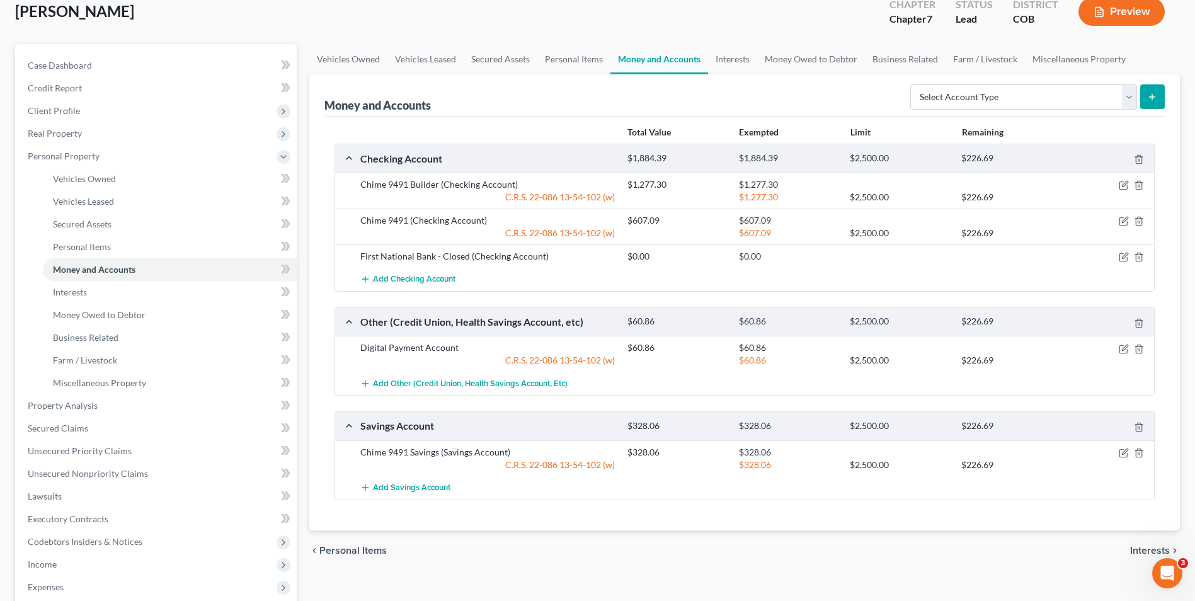
scroll to position [43, 0]
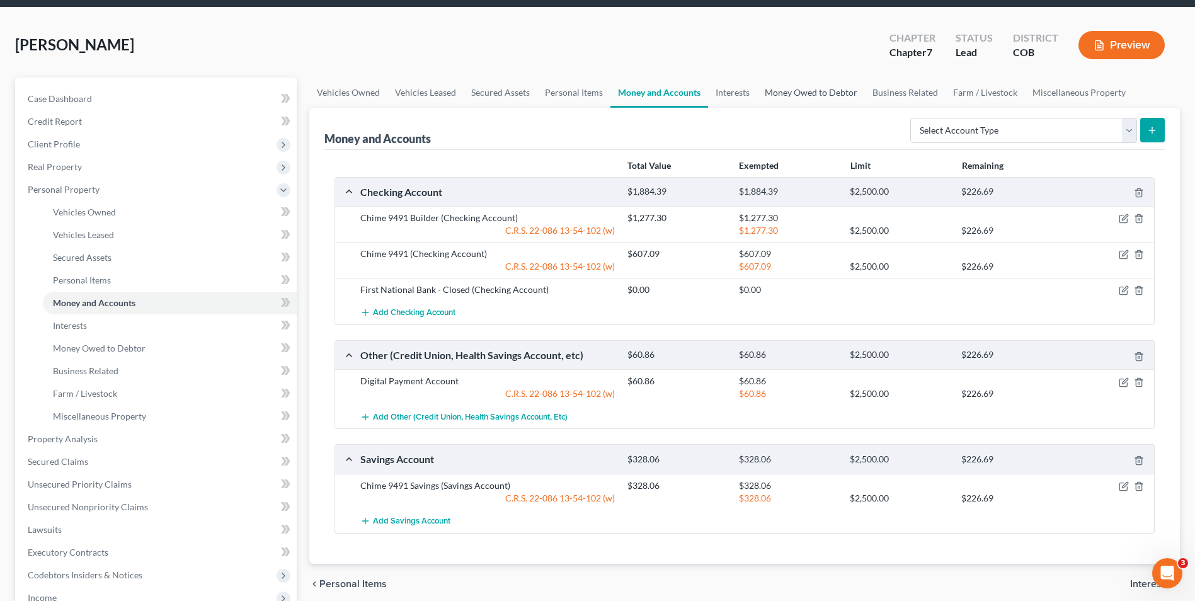
click at [821, 93] on link "Money Owed to Debtor" at bounding box center [811, 93] width 108 height 30
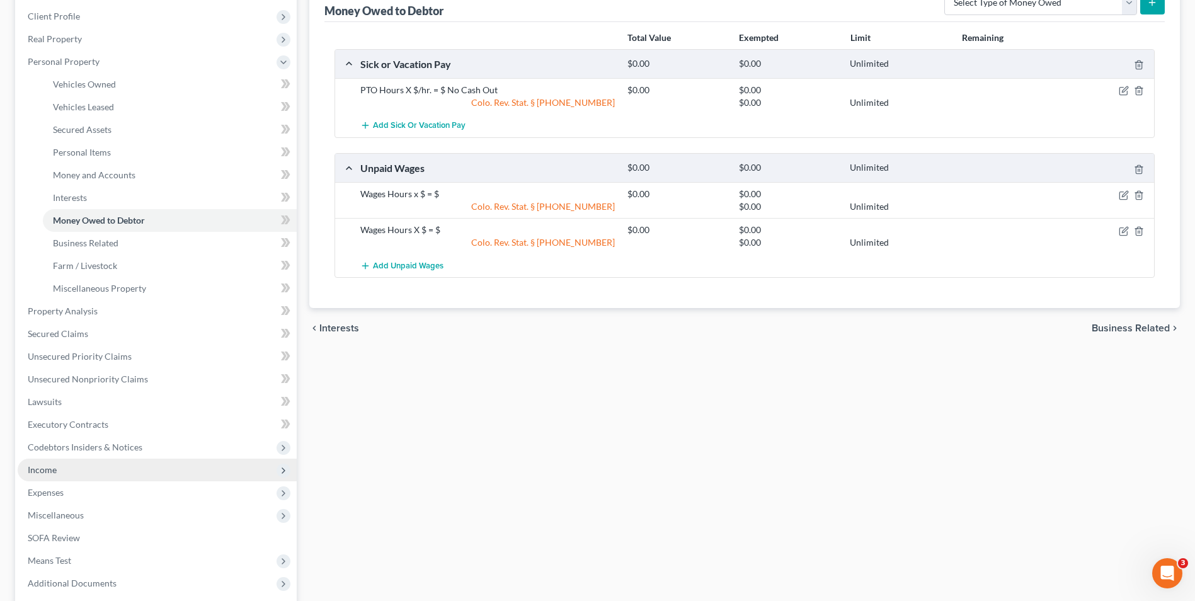
scroll to position [189, 0]
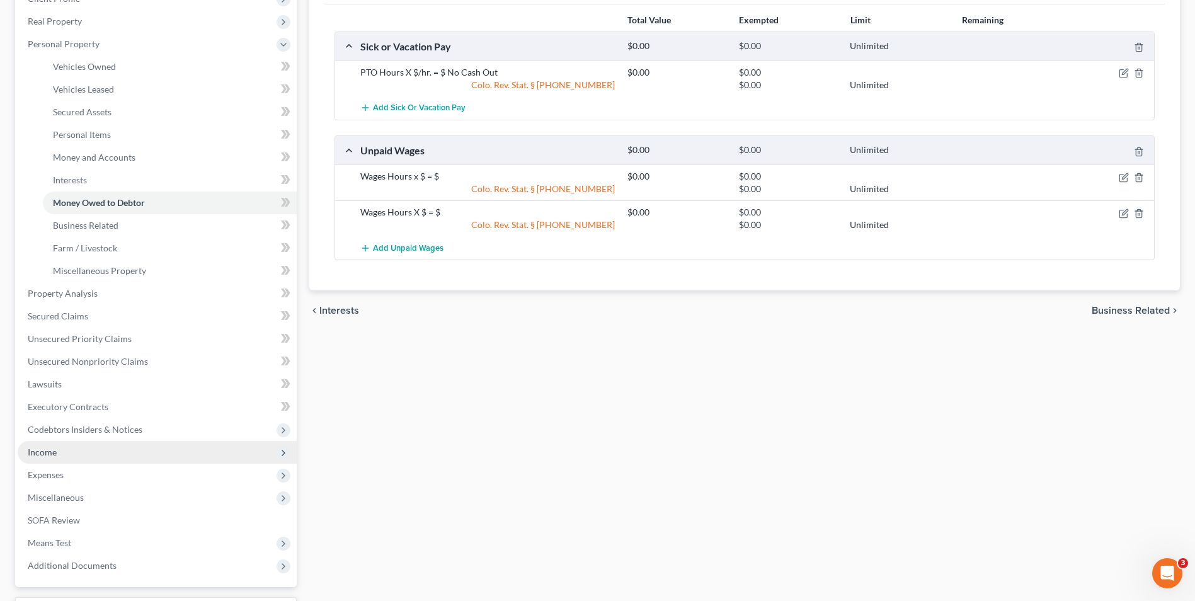
click at [51, 449] on span "Income" at bounding box center [42, 452] width 29 height 11
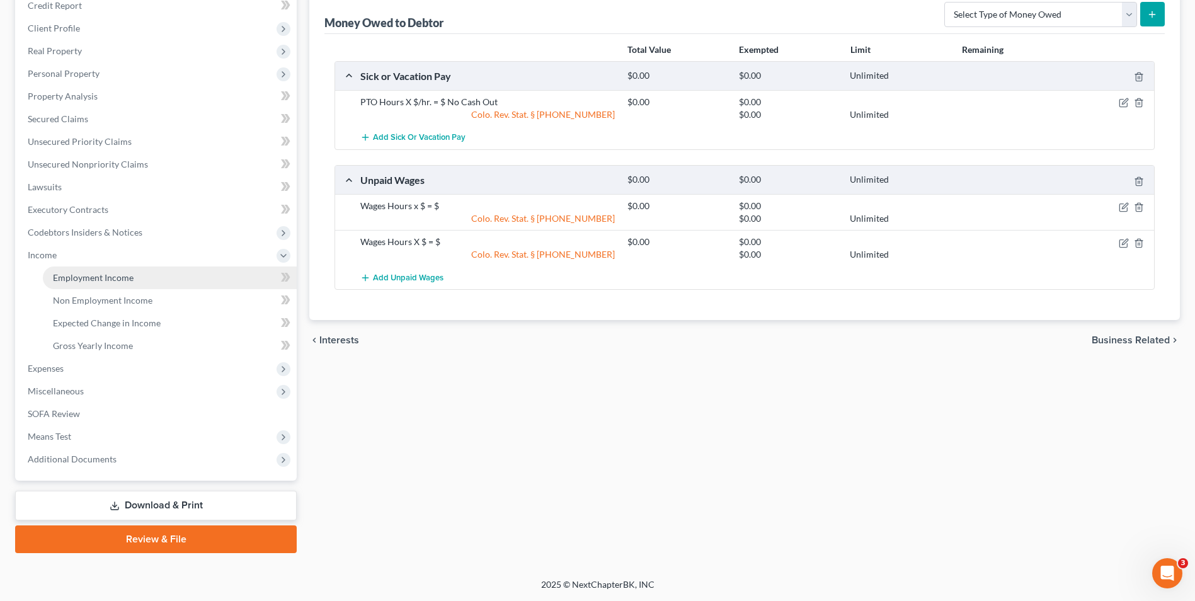
click at [103, 281] on span "Employment Income" at bounding box center [93, 277] width 81 height 11
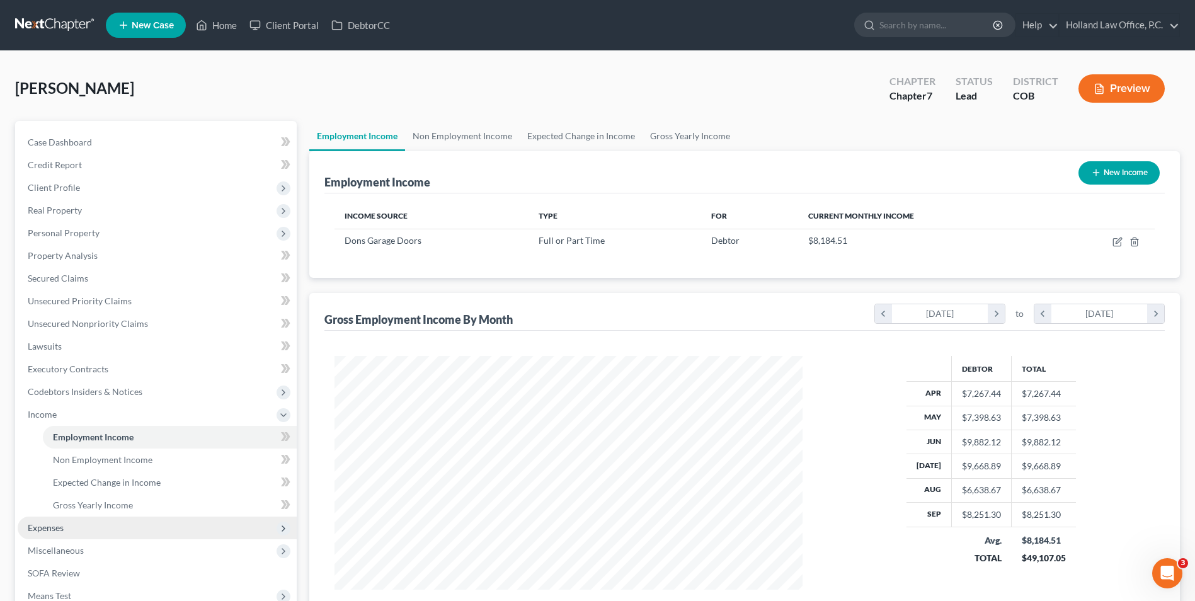
scroll to position [63, 0]
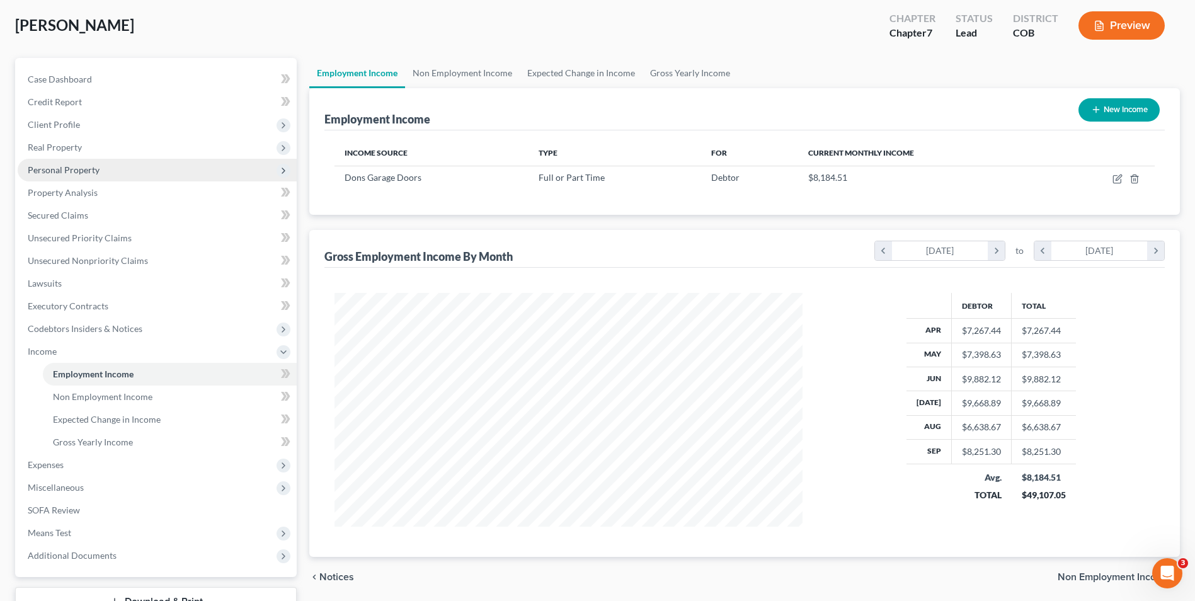
click at [64, 169] on span "Personal Property" at bounding box center [64, 169] width 72 height 11
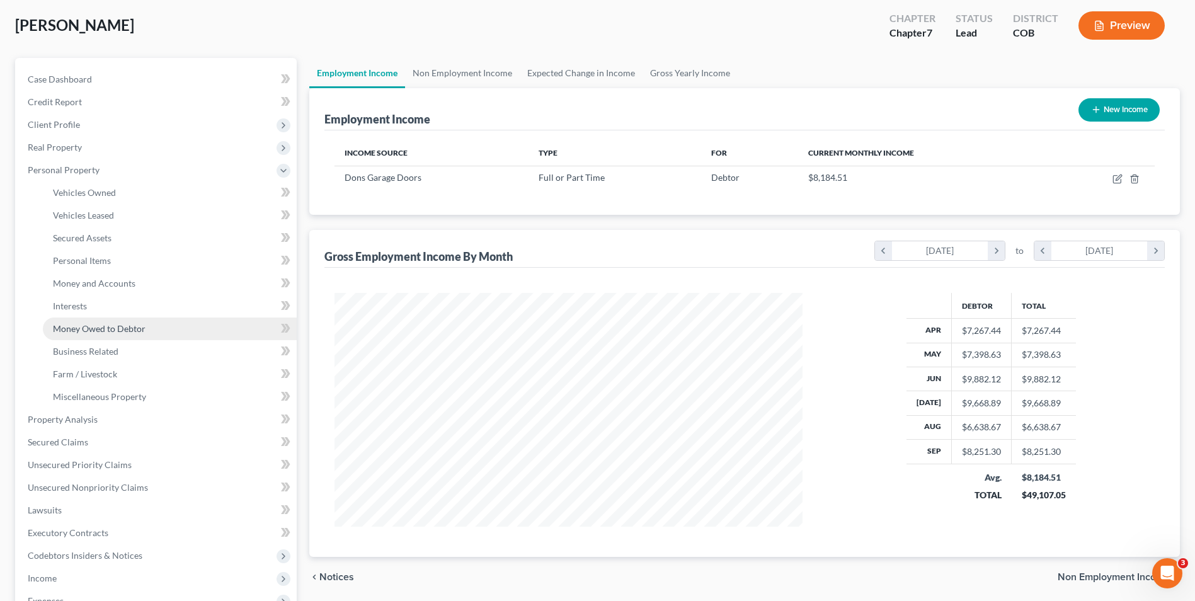
click at [93, 326] on span "Money Owed to Debtor" at bounding box center [99, 328] width 93 height 11
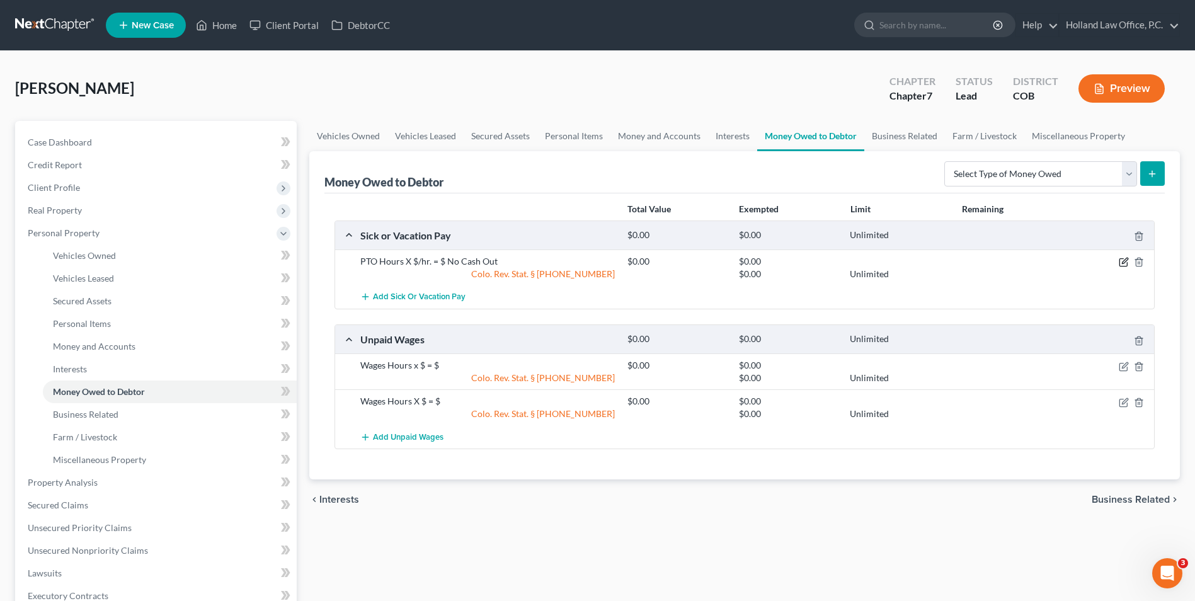
click at [1122, 264] on icon "button" at bounding box center [1125, 261] width 6 height 6
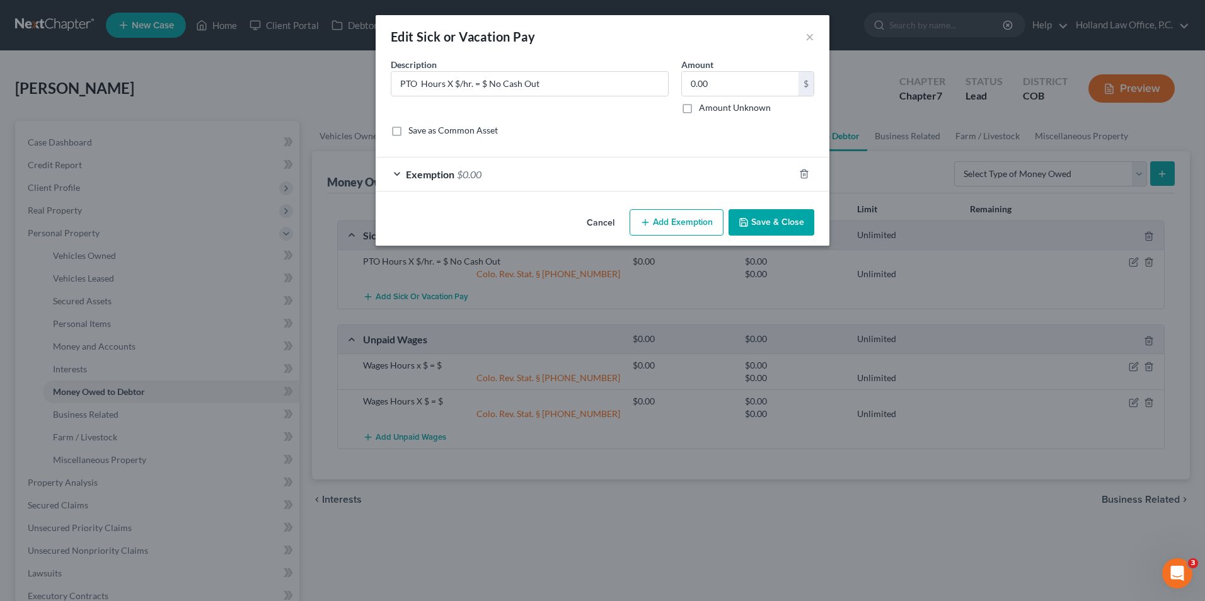
click at [765, 224] on button "Save & Close" at bounding box center [771, 222] width 86 height 26
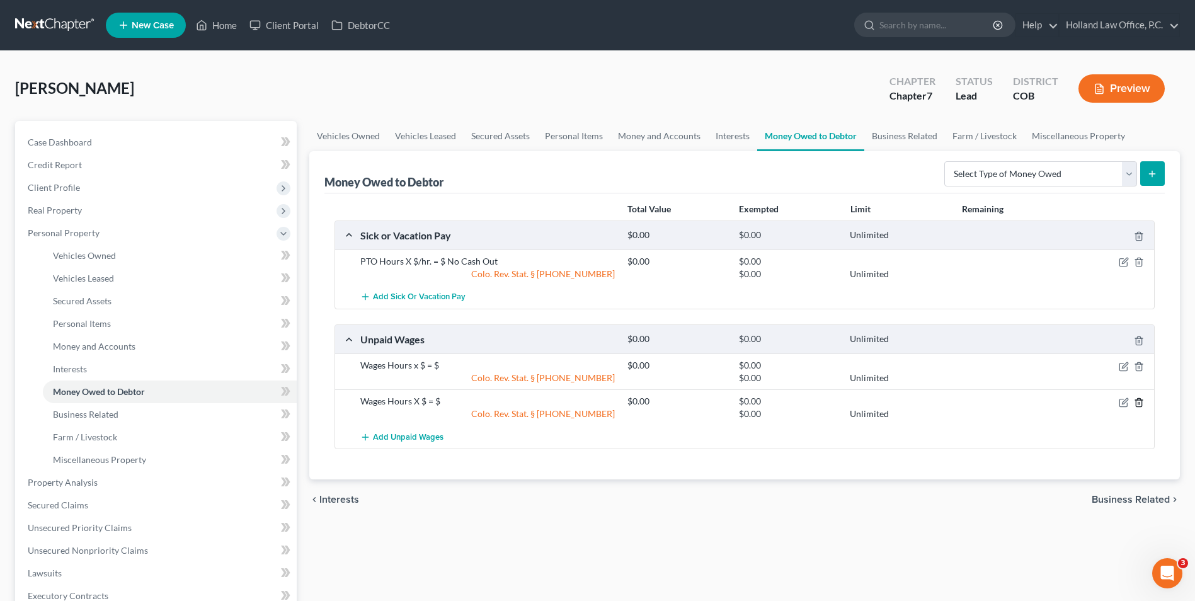
click at [1139, 405] on line "button" at bounding box center [1139, 403] width 0 height 3
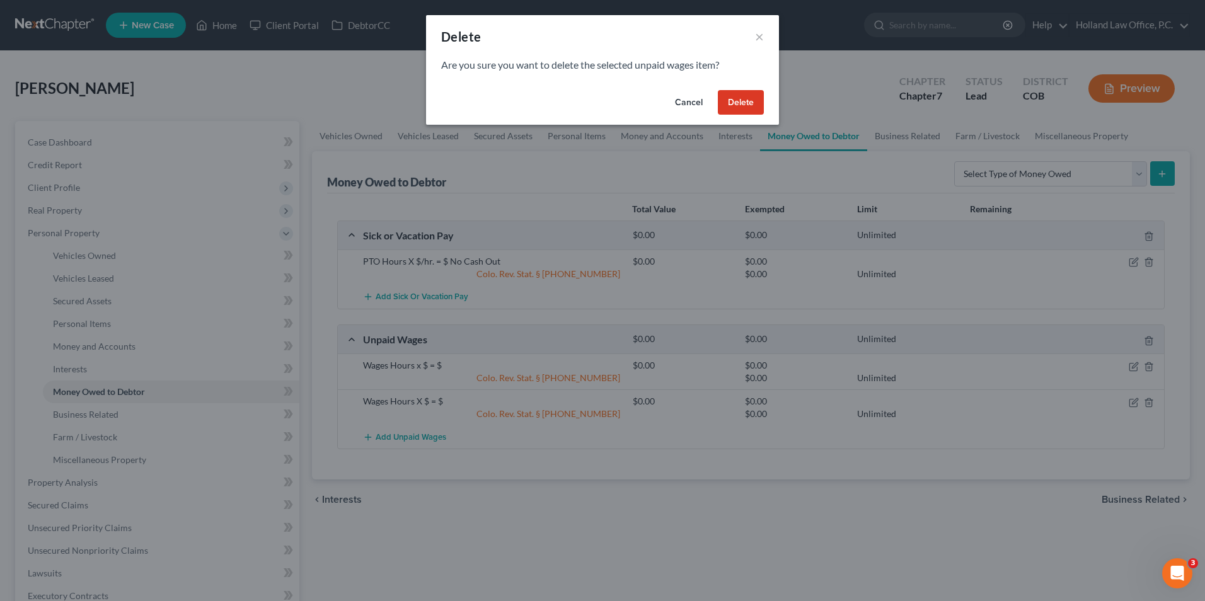
click at [744, 105] on button "Delete" at bounding box center [741, 102] width 46 height 25
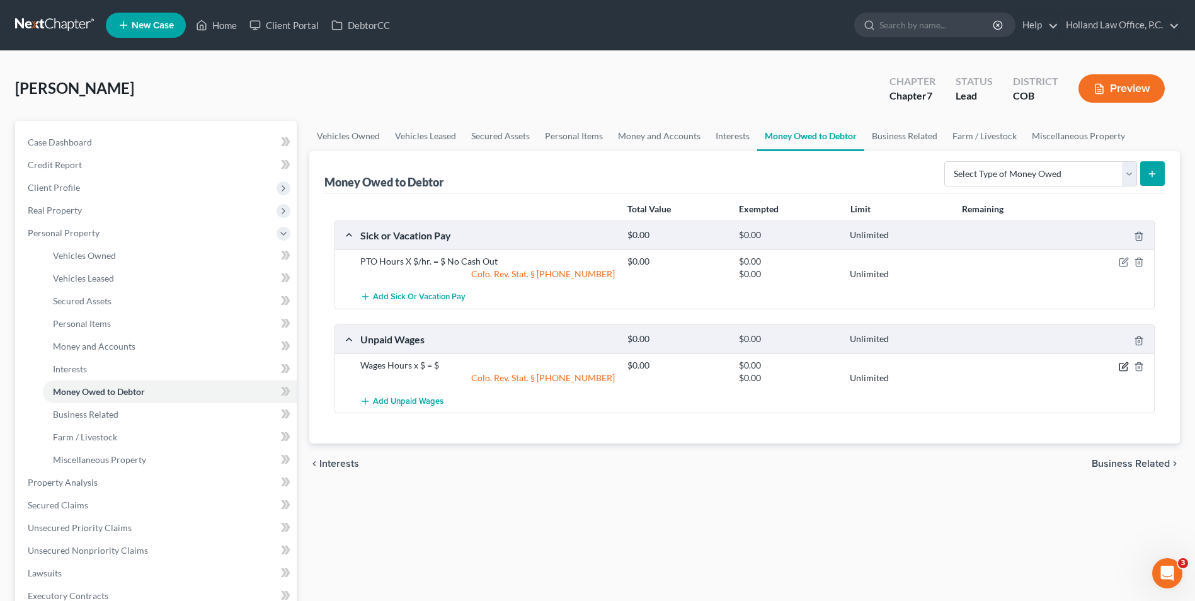
click at [1120, 367] on icon "button" at bounding box center [1124, 367] width 10 height 10
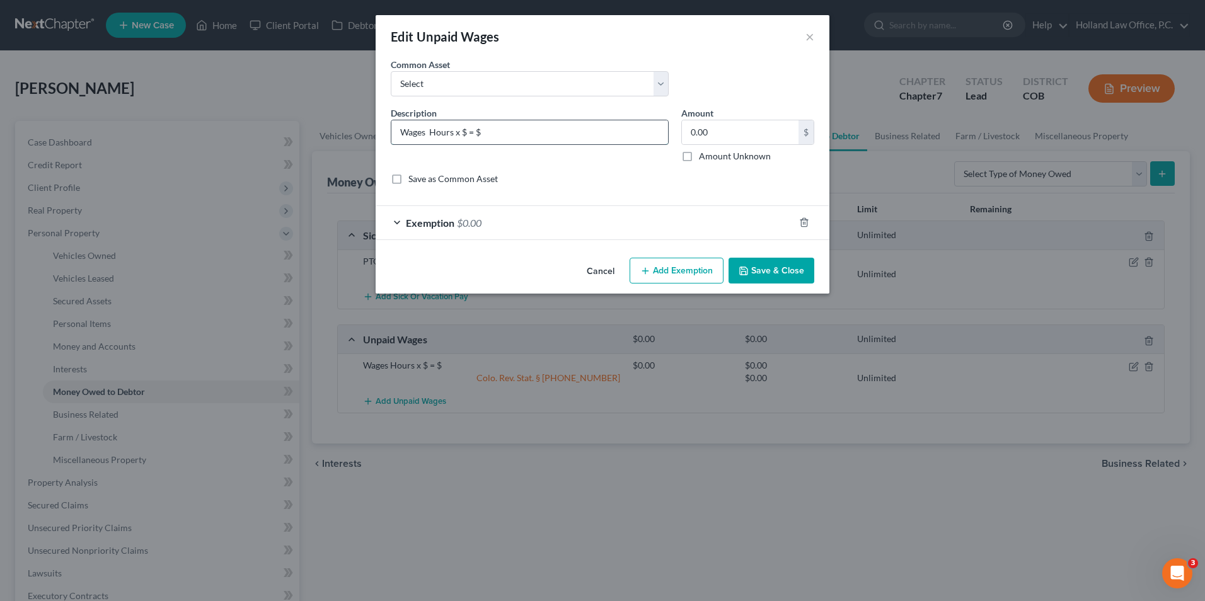
click at [465, 132] on input "Wages Hours x $ = $" at bounding box center [529, 132] width 277 height 24
click at [557, 132] on input "Wages : Hours x $18.95/hr = $" at bounding box center [529, 132] width 277 height 24
click at [481, 141] on input "Wages : Hours x $18.95/hr = $ (Estimated)" at bounding box center [529, 132] width 277 height 24
click at [434, 129] on input "Wages : Hours x $18.95/hr = $ (Estimated)" at bounding box center [529, 132] width 277 height 24
click at [532, 129] on input "Wages : 100 Hours x $18.95/hr = $ (Estimated)" at bounding box center [529, 132] width 277 height 24
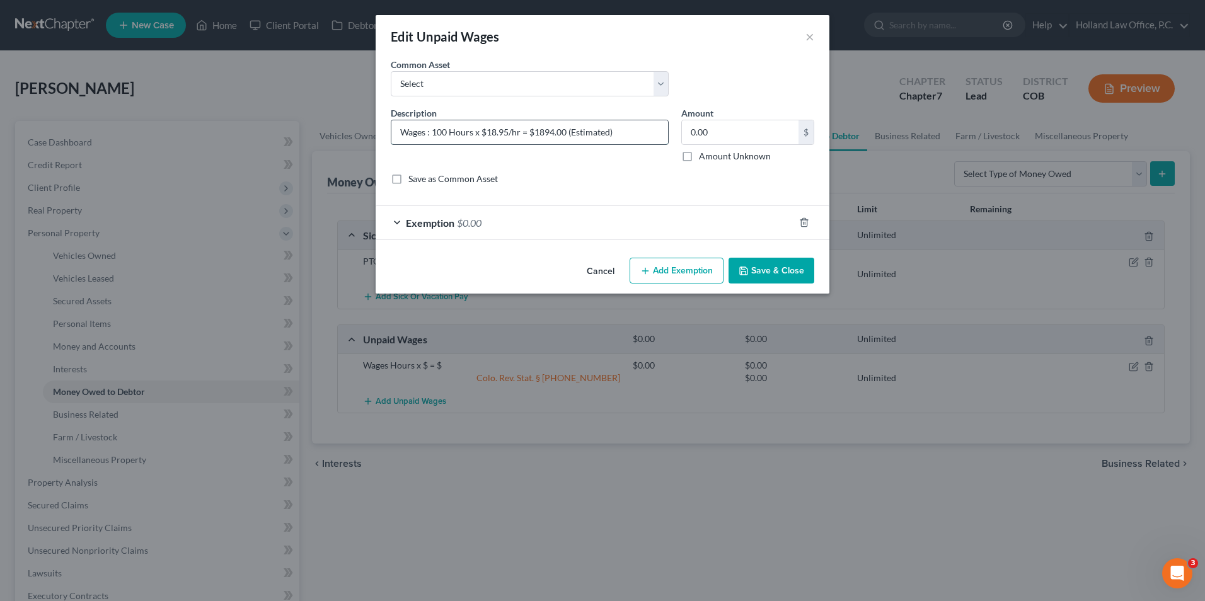
click at [537, 138] on input "Wages : 100 Hours x $18.95/hr = $1894.00 (Estimated)" at bounding box center [529, 132] width 277 height 24
click at [630, 130] on input "Wages : 100 Hours x $18.95/hr = $1,894.00 (Estimated)" at bounding box center [529, 132] width 277 height 24
type input "Wages : 100 Hours x $18.95/hr = $1,894.00 (Estimated)"
click at [711, 129] on input "0.00" at bounding box center [740, 132] width 117 height 24
type input "1,894.00"
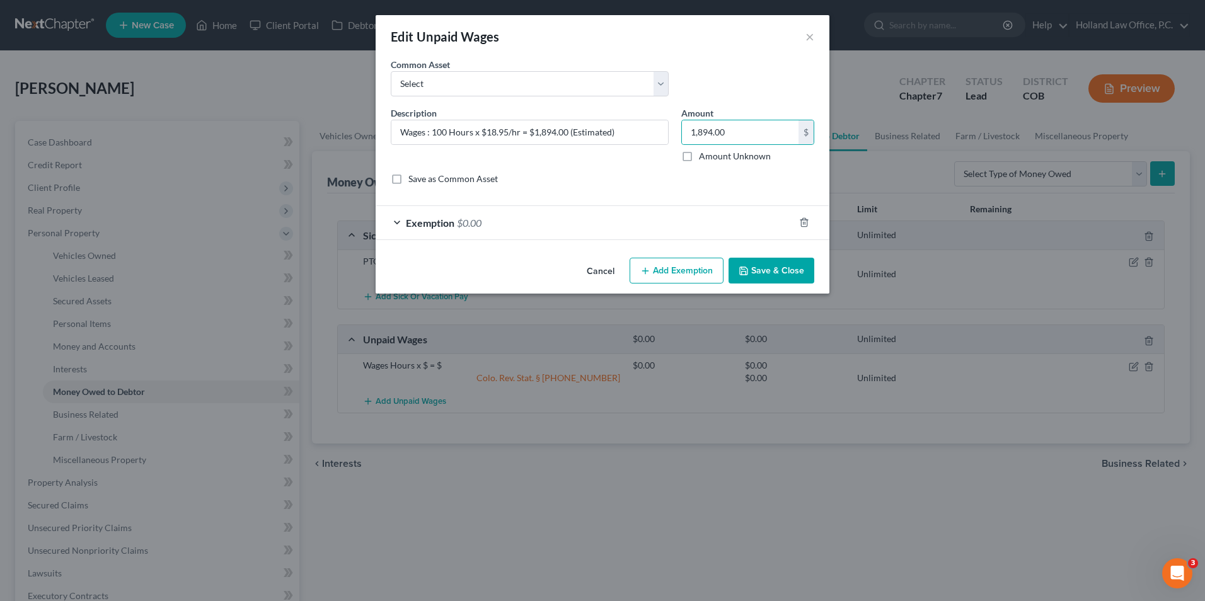
click at [575, 227] on div "Exemption $0.00" at bounding box center [585, 222] width 418 height 33
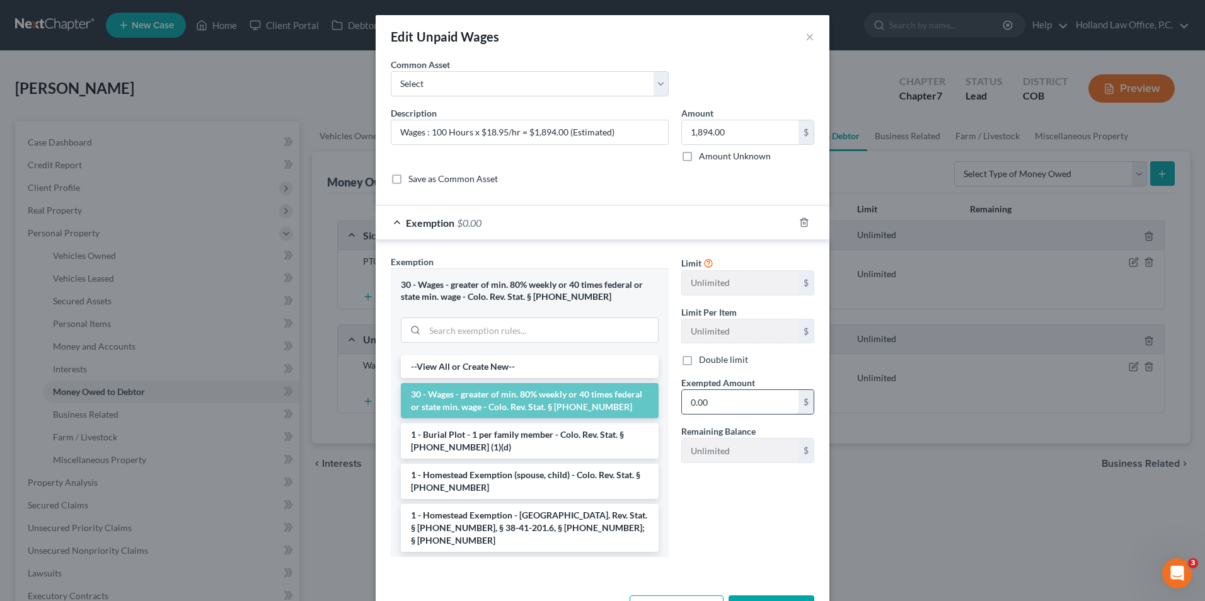
click at [722, 401] on input "0.00" at bounding box center [740, 402] width 117 height 24
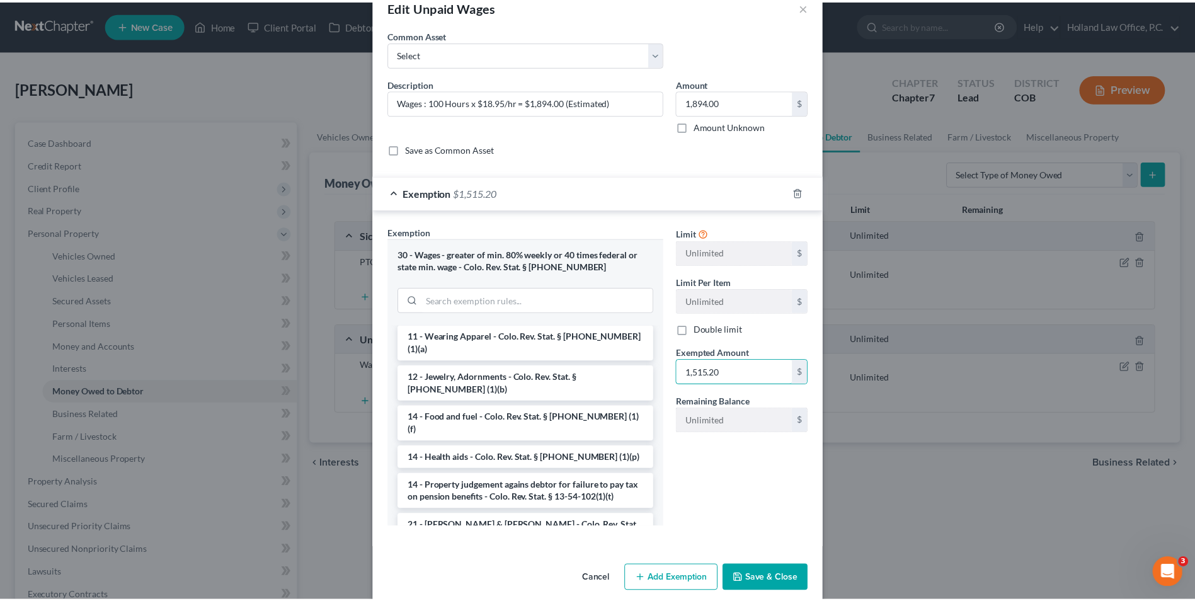
scroll to position [46, 0]
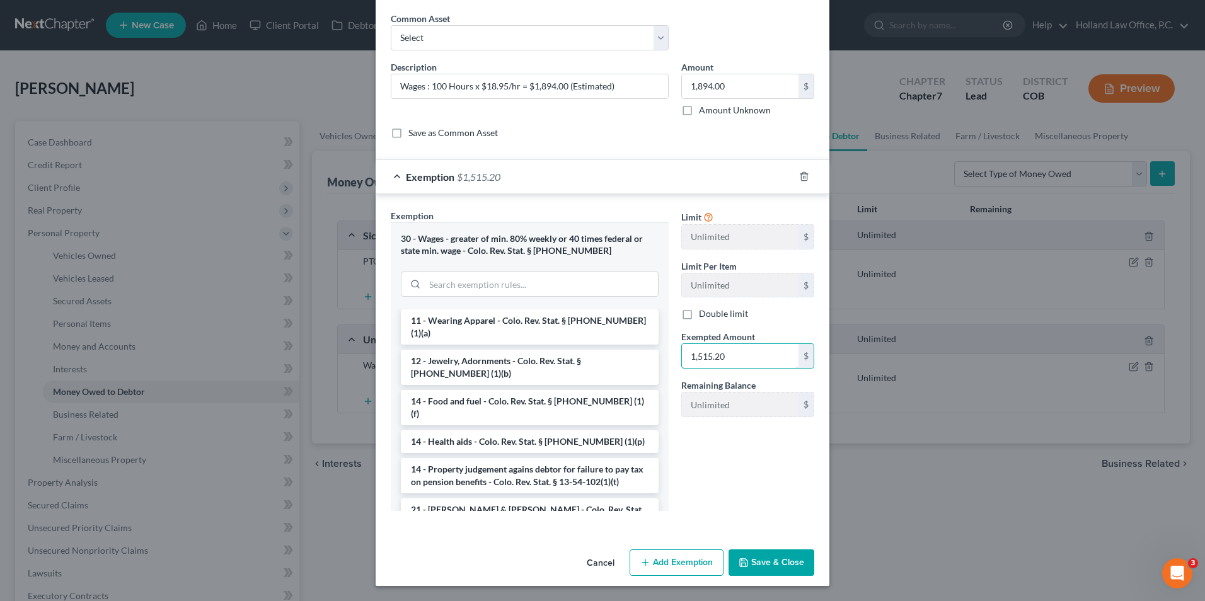
type input "1,515.20"
click at [771, 563] on button "Save & Close" at bounding box center [771, 562] width 86 height 26
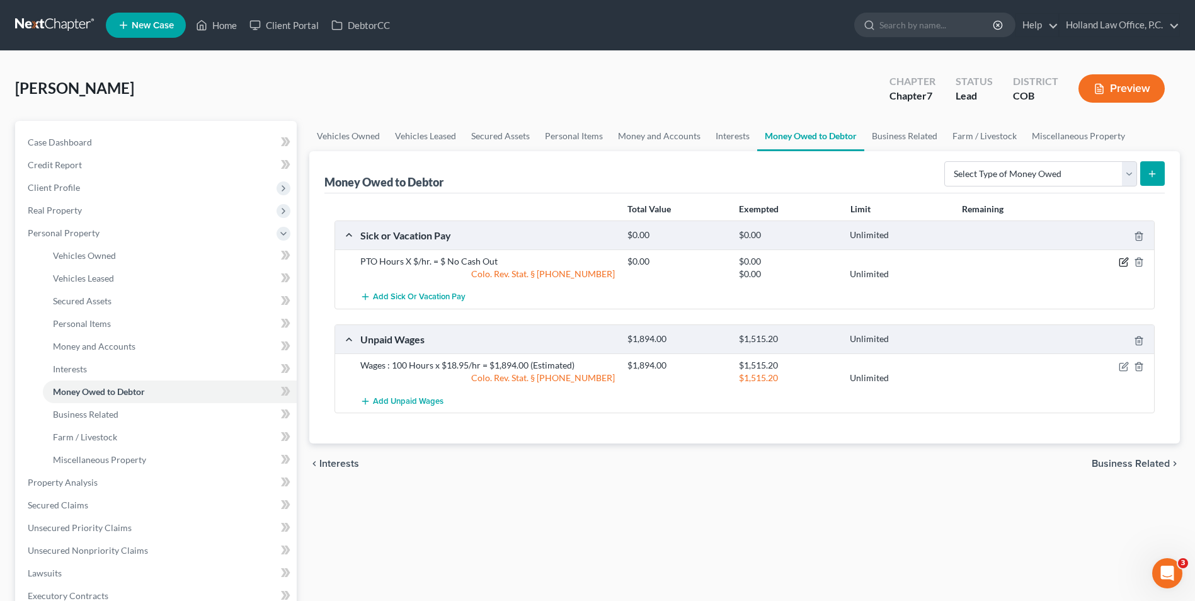
click at [1119, 260] on icon "button" at bounding box center [1124, 262] width 10 height 10
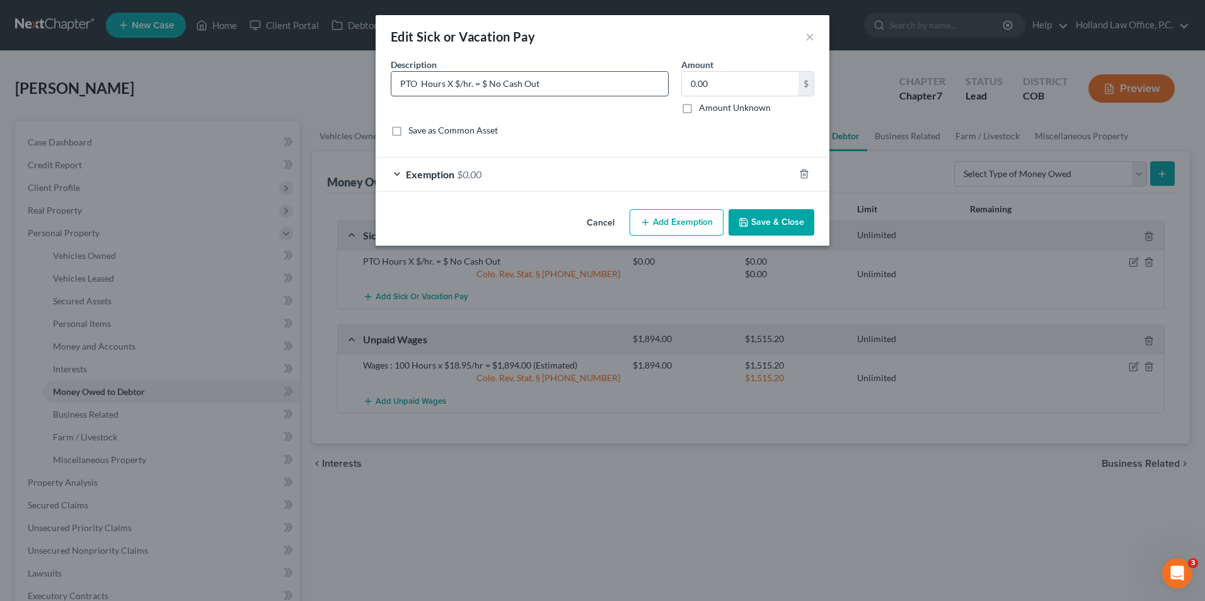
click at [459, 84] on input "PTO Hours X $/hr. = $ No Cash Out" at bounding box center [529, 84] width 277 height 24
click at [415, 84] on input "PTO 15.70 Hours X $/hr. = $ No Cash Out" at bounding box center [529, 84] width 277 height 24
click at [482, 84] on input "PTO: 15.70 Hours X $/hr. = $ No Cash Out" at bounding box center [529, 84] width 277 height 24
click at [530, 86] on input "PTO: 15.70 Hours X $18.95/hr. = $ No Cash Out" at bounding box center [529, 84] width 277 height 24
click at [562, 83] on input "PTO: 15.70 Hours X $18.95/hr. = $297.52 No Cash Out" at bounding box center [529, 84] width 277 height 24
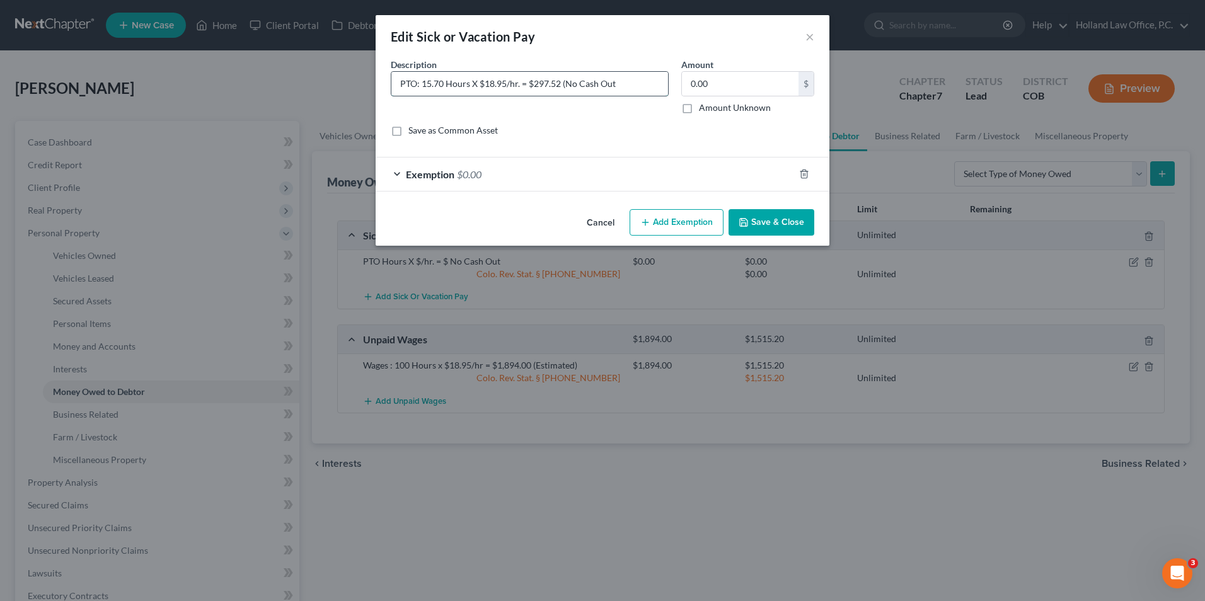
click at [631, 84] on input "PTO: 15.70 Hours X $18.95/hr. = $297.52 (No Cash Out" at bounding box center [529, 84] width 277 height 24
type input "PTO: 15.70 Hours X $18.95/hr. = $297.52 (No Cash Out)"
click at [756, 224] on button "Save & Close" at bounding box center [771, 222] width 86 height 26
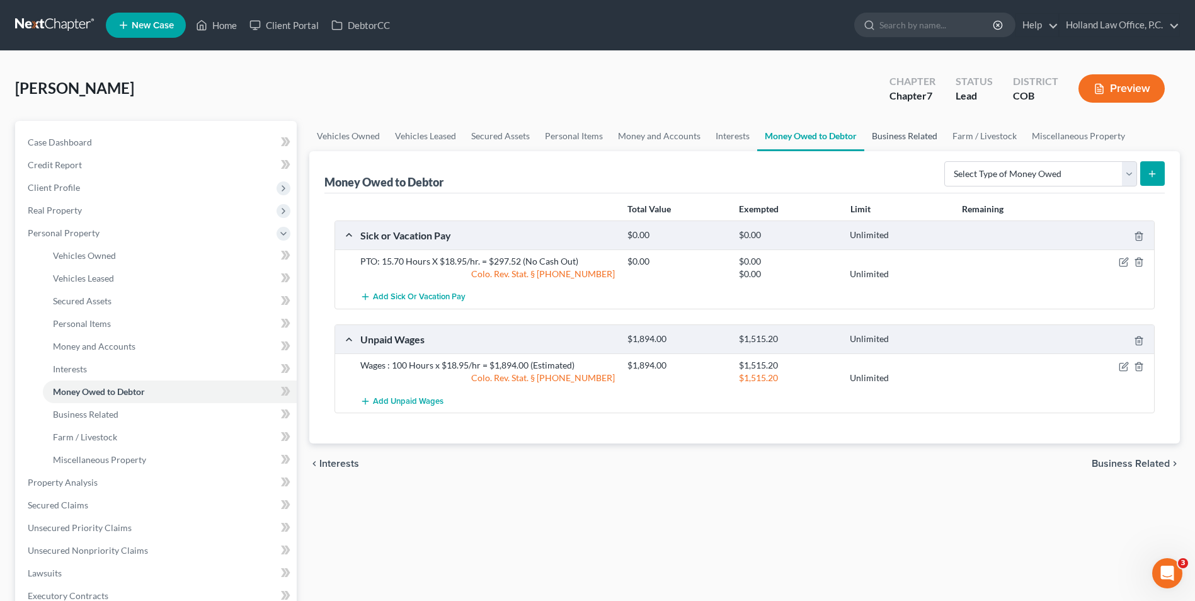
click at [929, 139] on link "Business Related" at bounding box center [904, 136] width 81 height 30
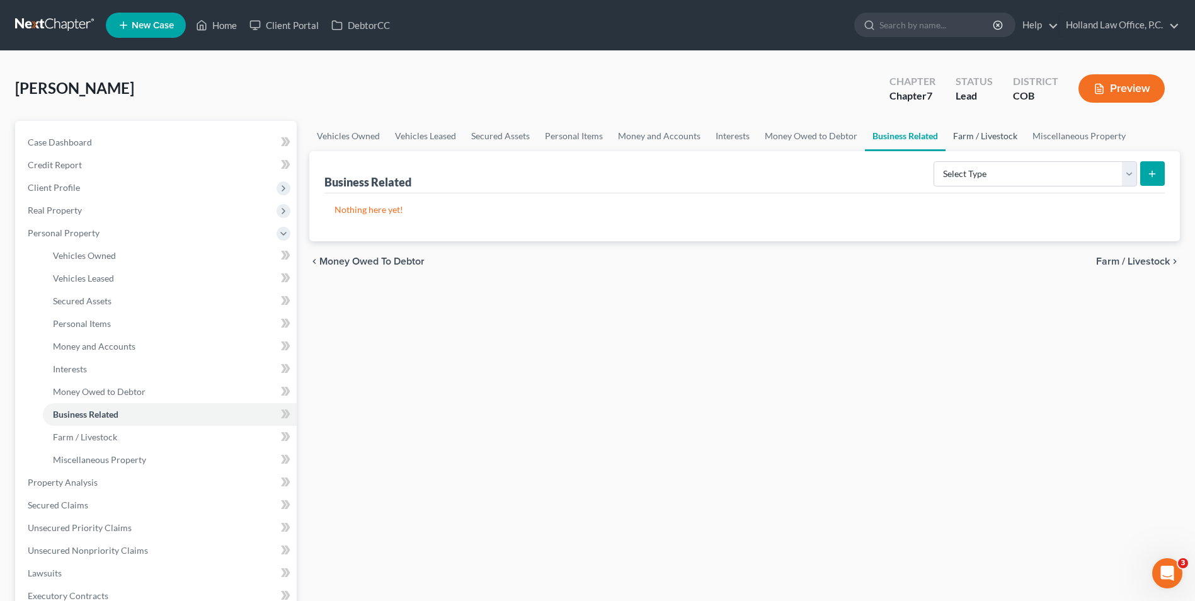
click at [967, 135] on link "Farm / Livestock" at bounding box center [985, 136] width 79 height 30
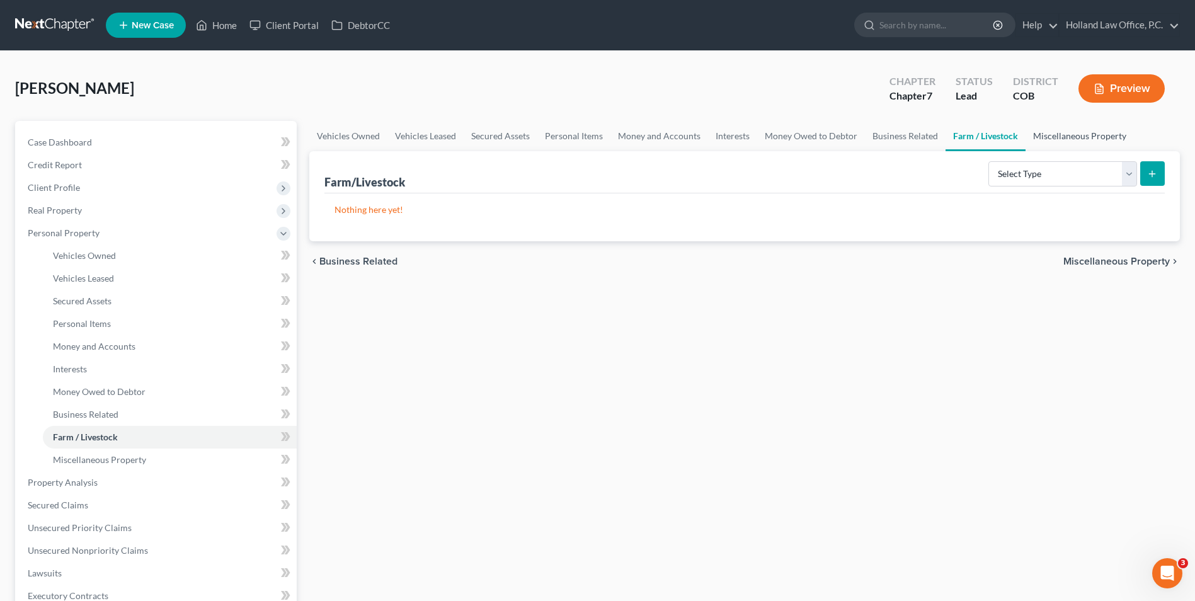
click at [1077, 135] on link "Miscellaneous Property" at bounding box center [1080, 136] width 108 height 30
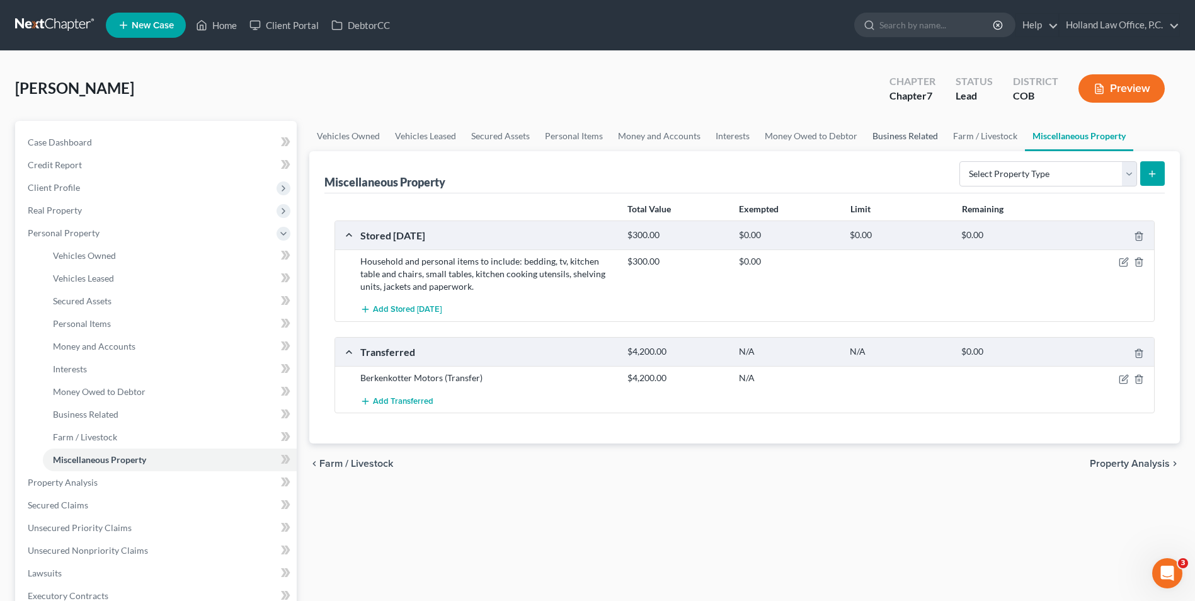
click at [900, 131] on link "Business Related" at bounding box center [905, 136] width 81 height 30
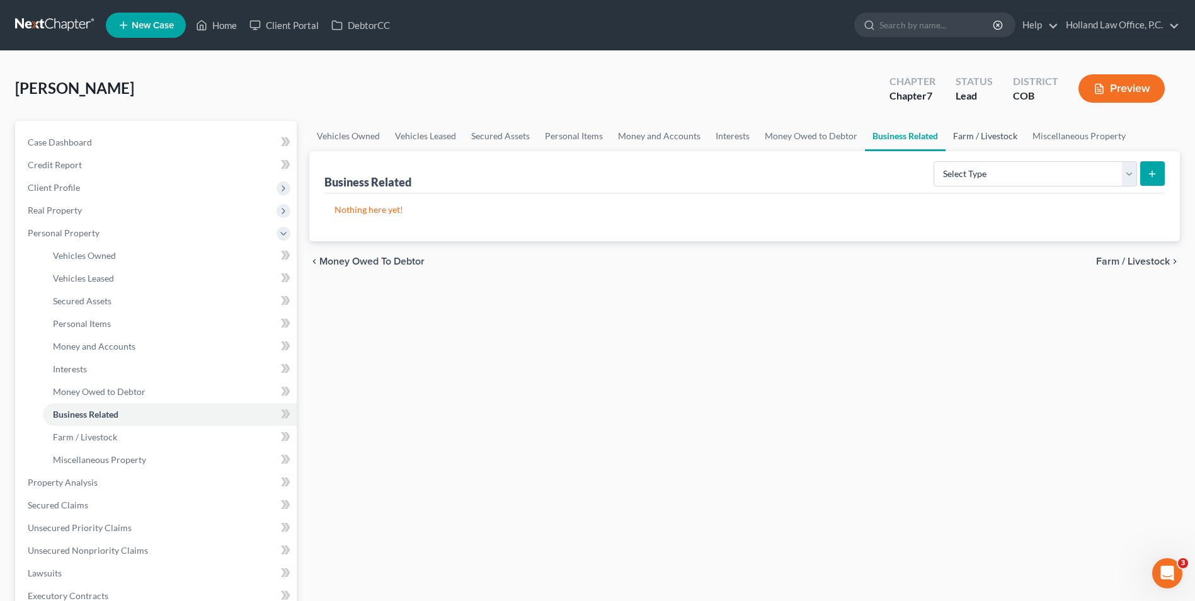
click at [989, 144] on link "Farm / Livestock" at bounding box center [985, 136] width 79 height 30
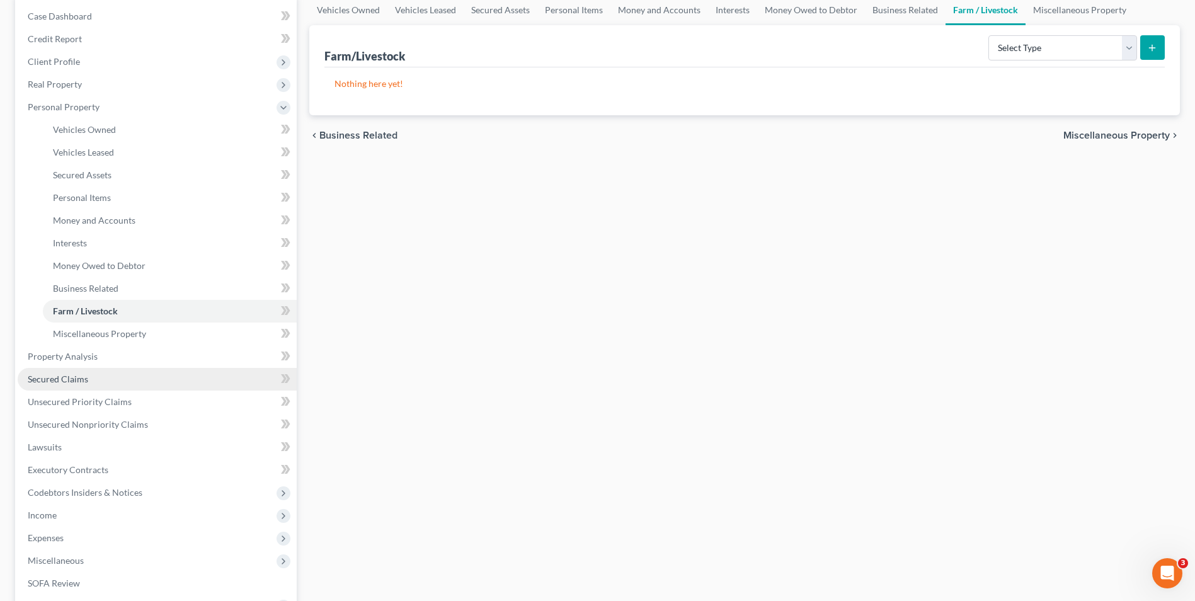
click at [96, 381] on link "Secured Claims" at bounding box center [157, 379] width 279 height 23
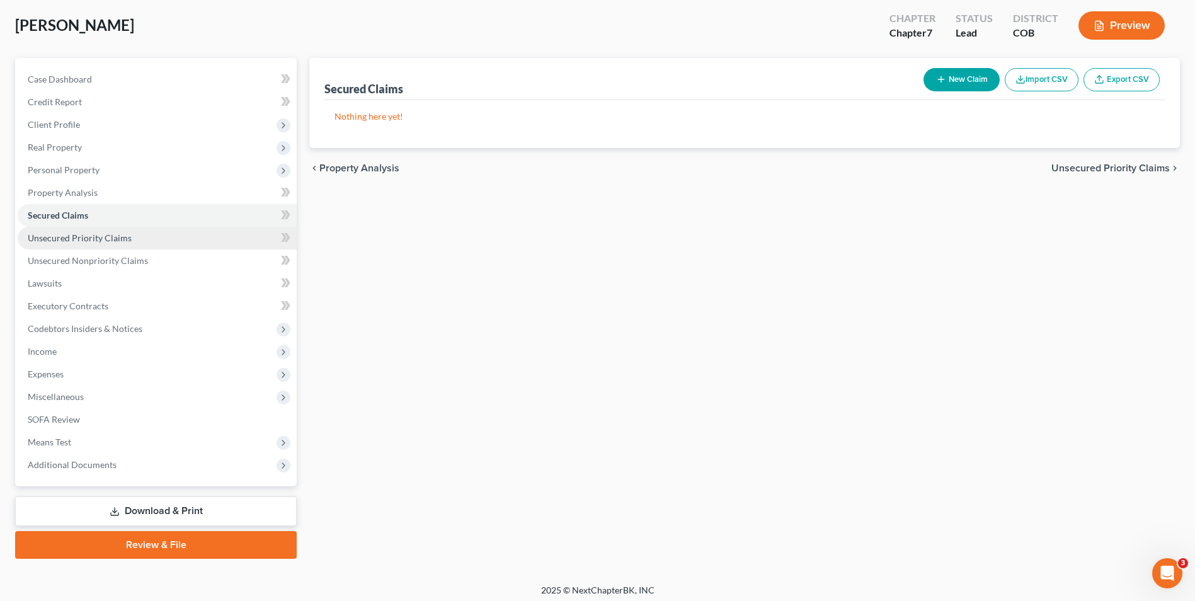
click at [93, 237] on span "Unsecured Priority Claims" at bounding box center [80, 238] width 104 height 11
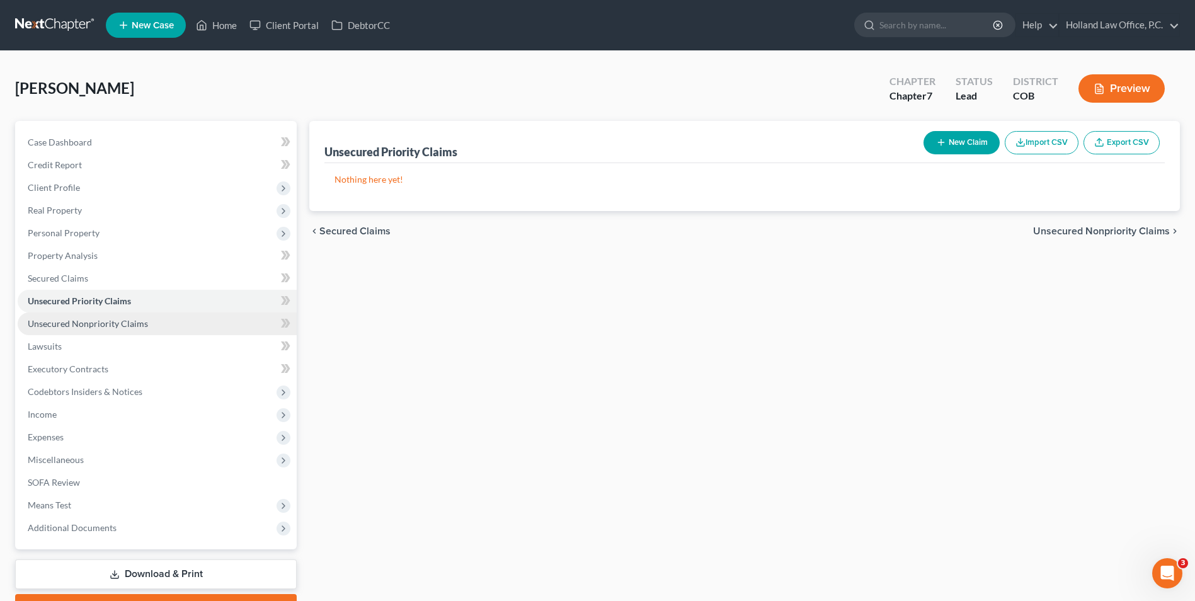
click at [104, 326] on span "Unsecured Nonpriority Claims" at bounding box center [88, 323] width 120 height 11
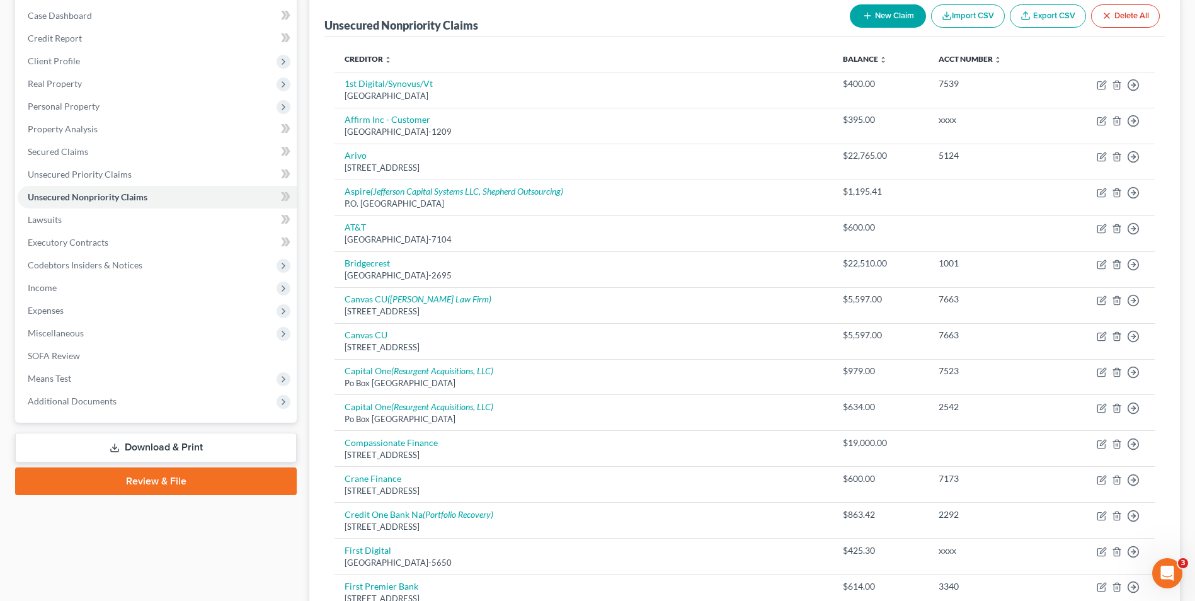
scroll to position [189, 0]
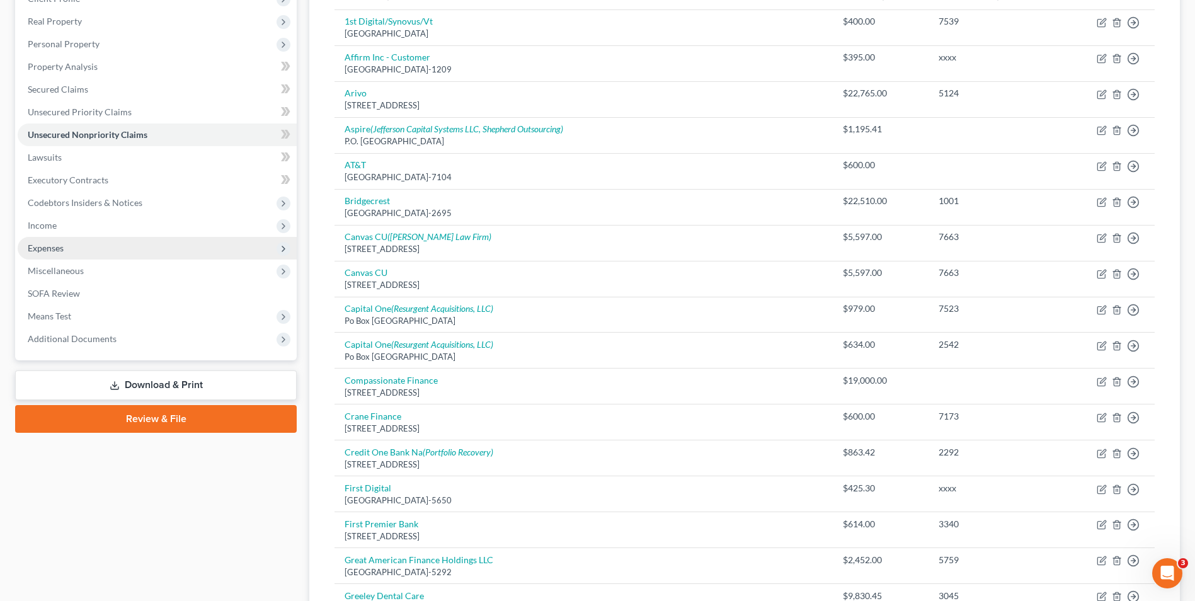
click at [31, 251] on span "Expenses" at bounding box center [46, 248] width 36 height 11
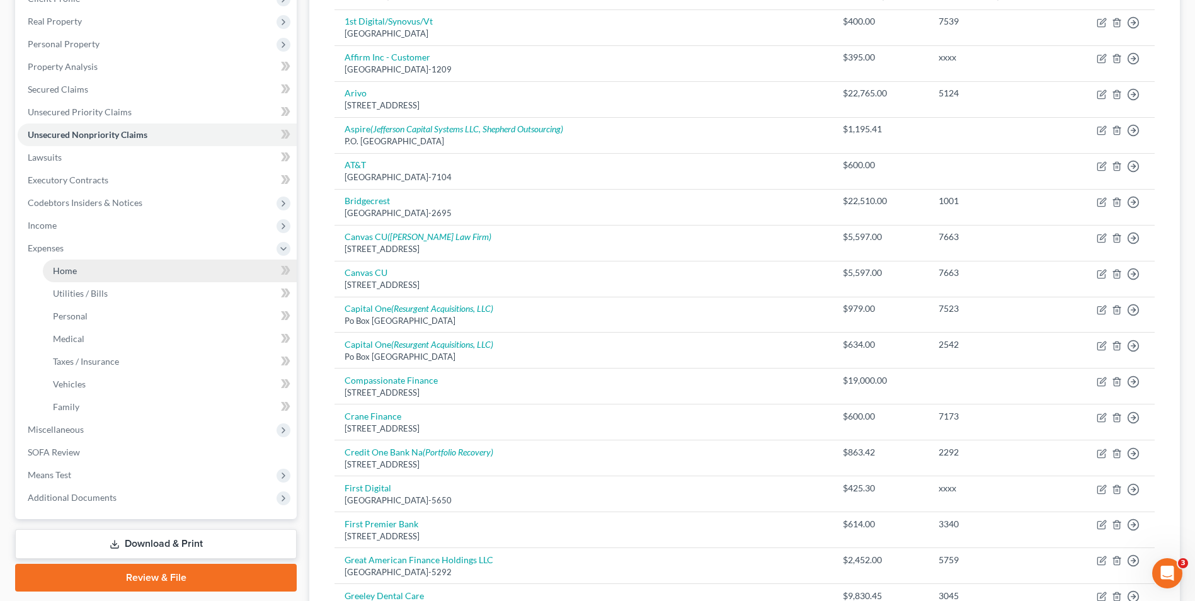
click at [107, 269] on link "Home" at bounding box center [170, 271] width 254 height 23
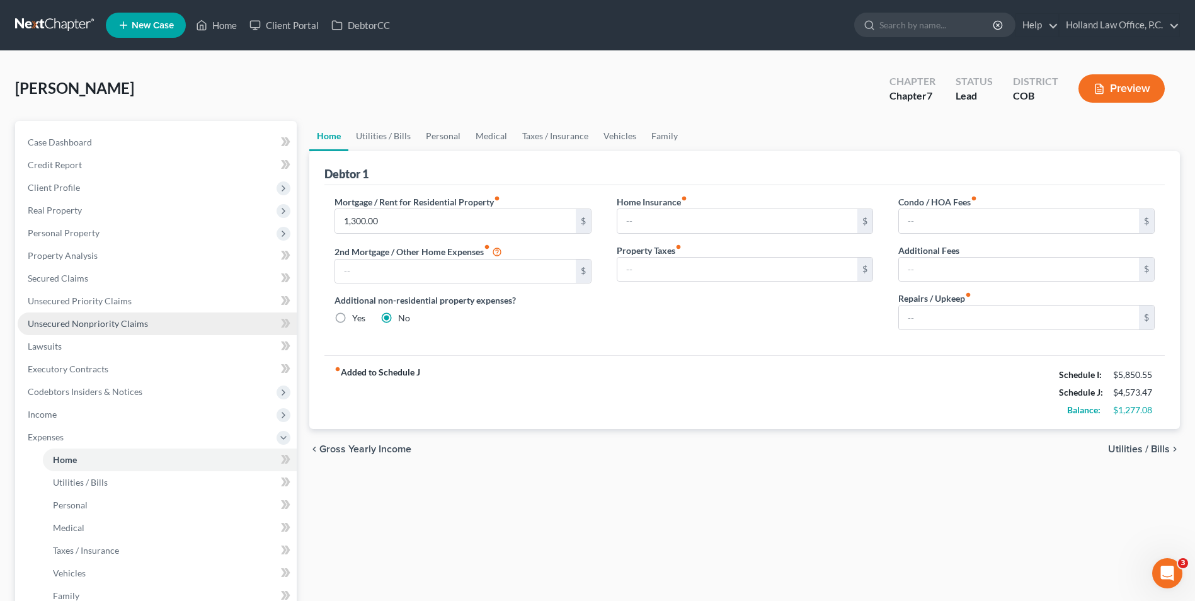
click at [110, 321] on span "Unsecured Nonpriority Claims" at bounding box center [88, 323] width 120 height 11
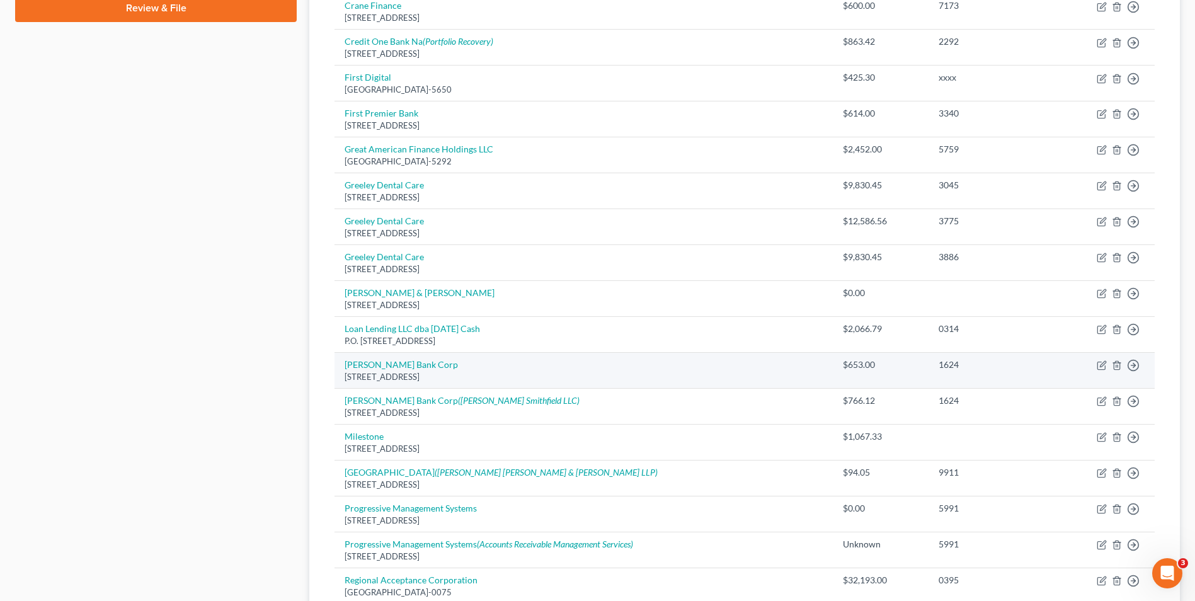
scroll to position [630, 0]
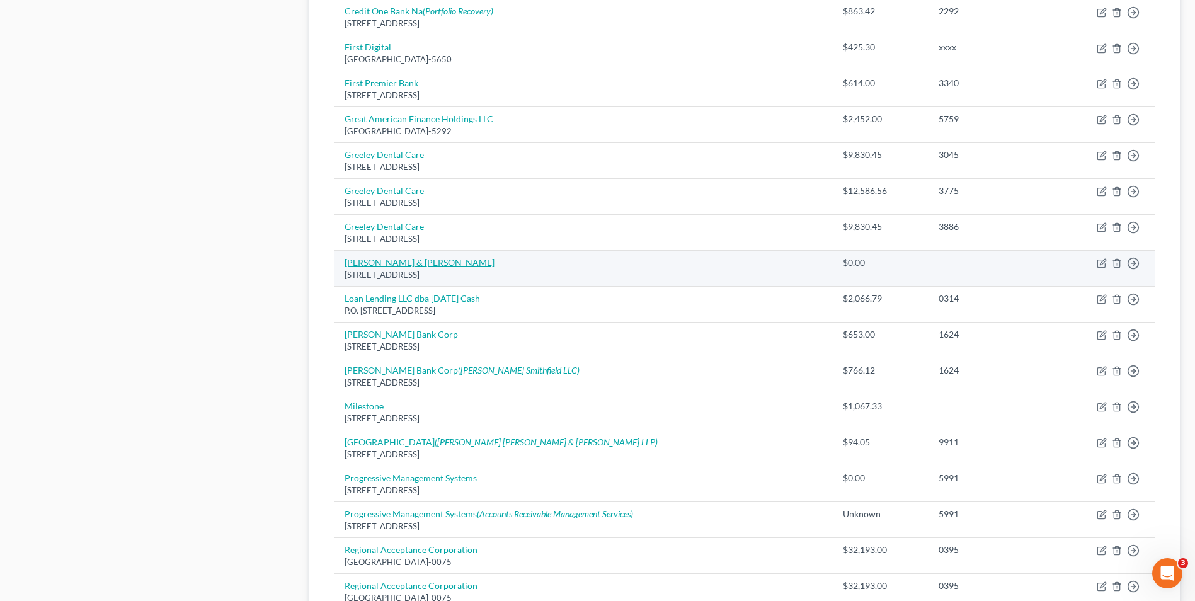
click at [394, 262] on link "[PERSON_NAME] & [PERSON_NAME]" at bounding box center [420, 262] width 150 height 11
select select "5"
select select "14"
select select "0"
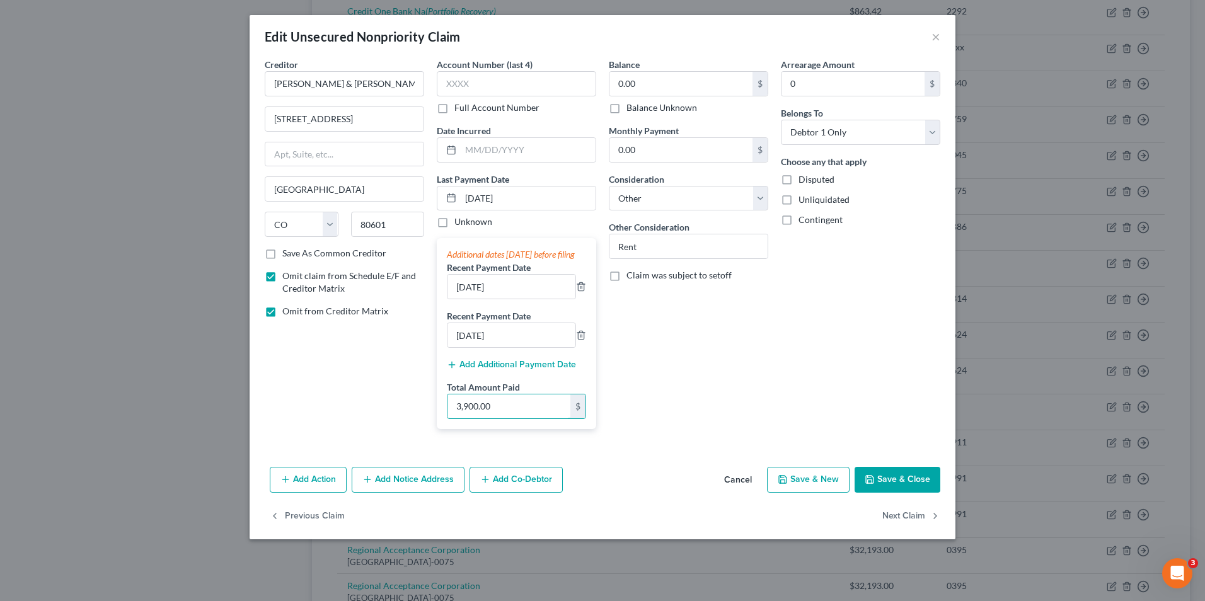
type input "3,900.00"
click at [895, 485] on button "Save & Close" at bounding box center [897, 480] width 86 height 26
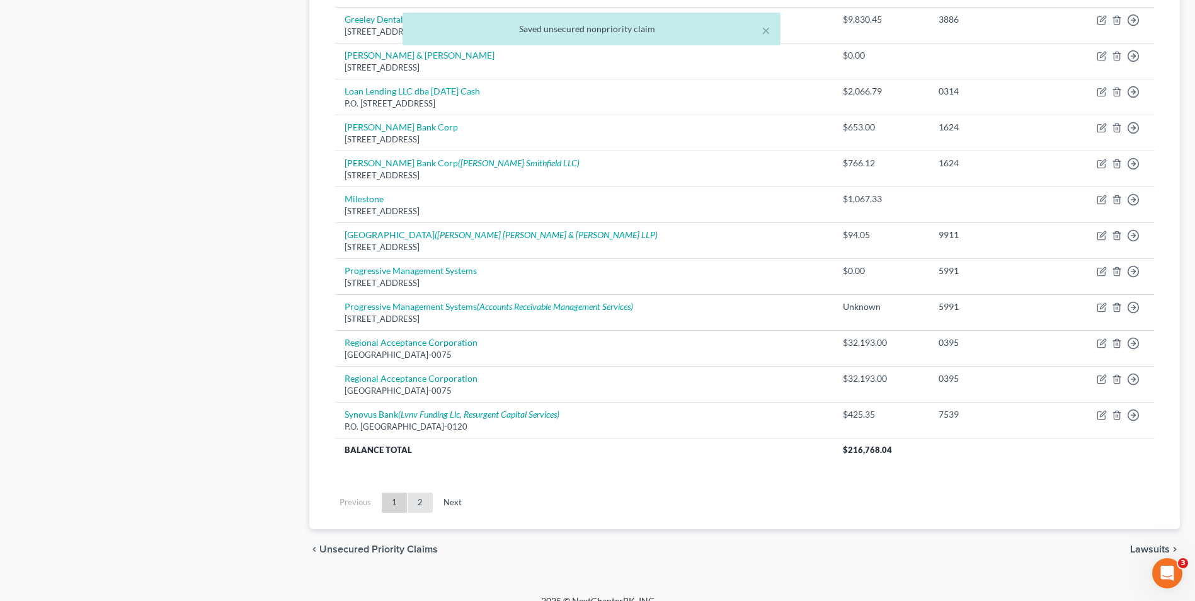
scroll to position [854, 0]
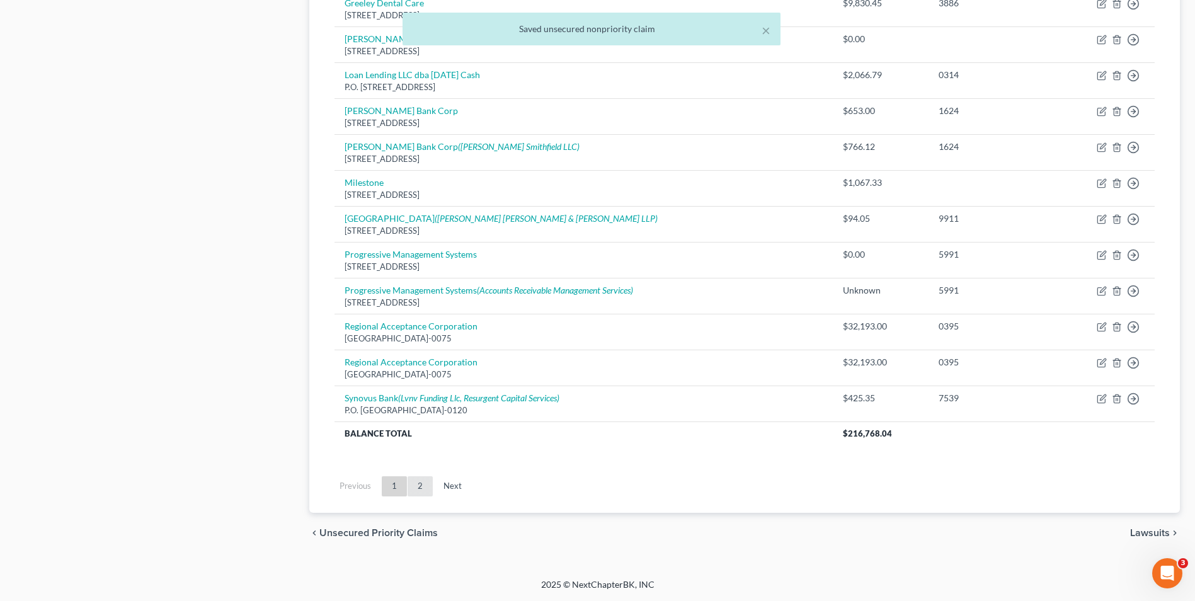
click at [416, 482] on link "2" at bounding box center [420, 486] width 25 height 20
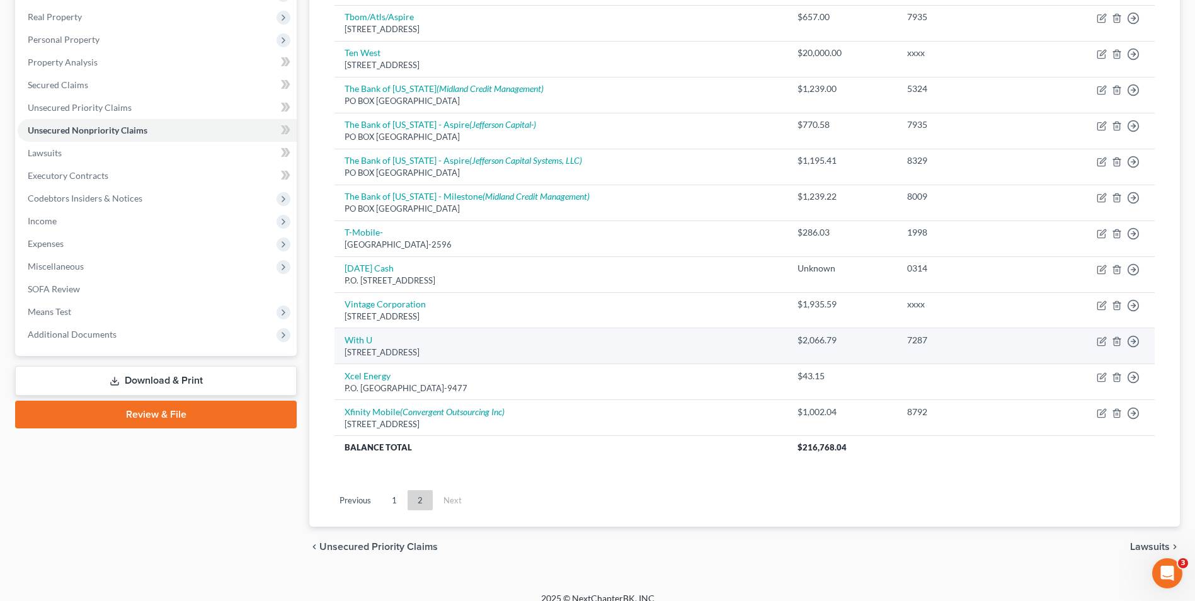
scroll to position [207, 0]
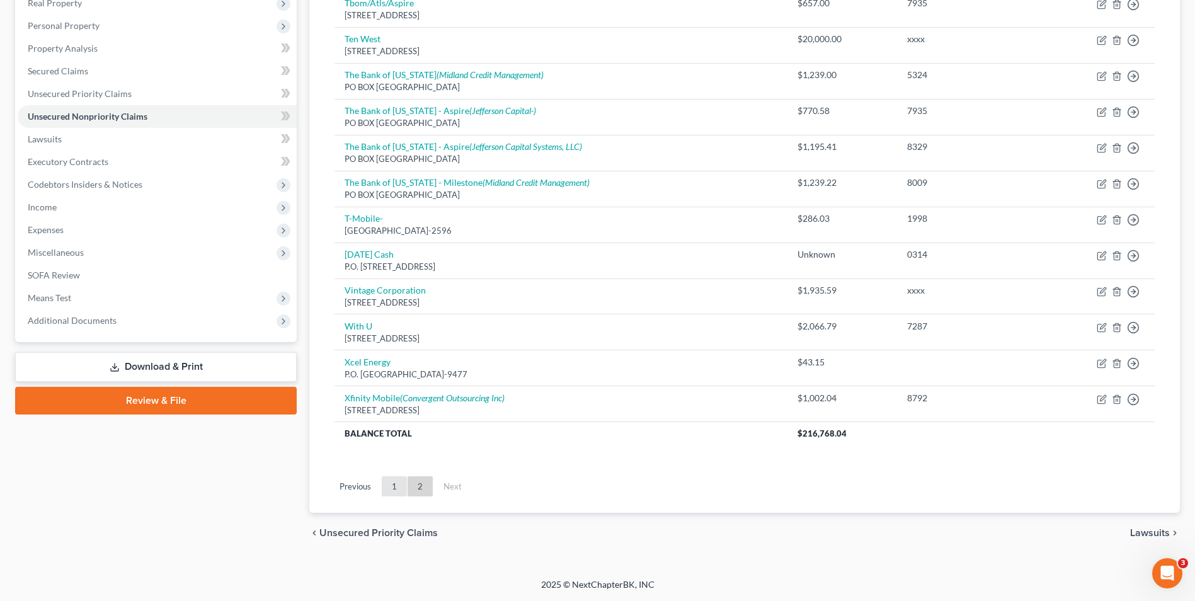
click at [389, 491] on link "1" at bounding box center [394, 486] width 25 height 20
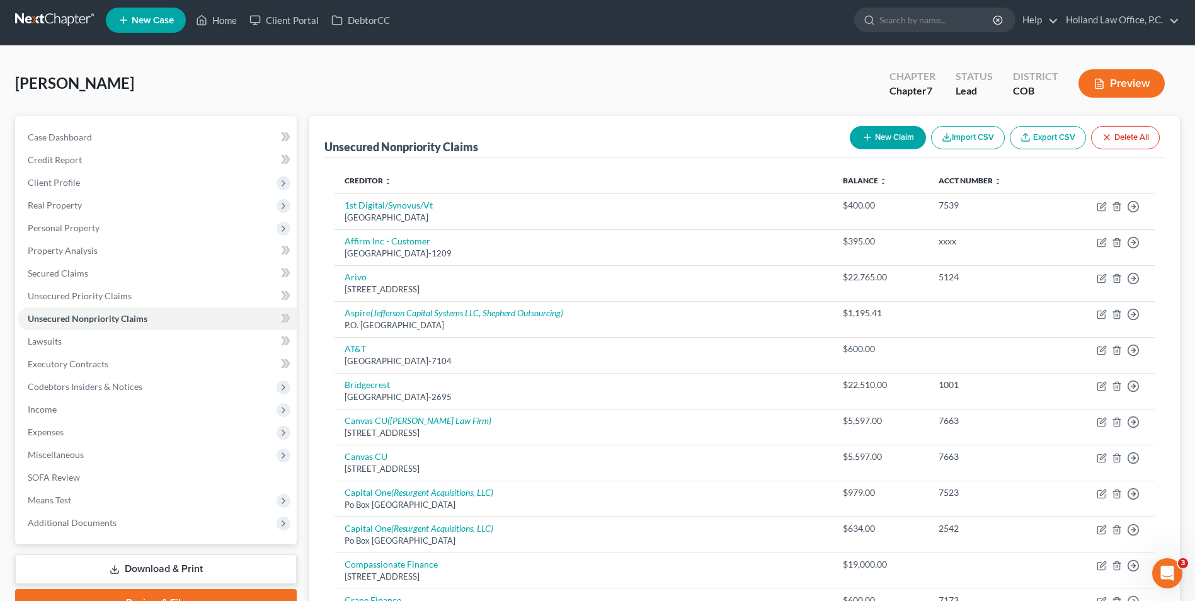
scroll to position [0, 0]
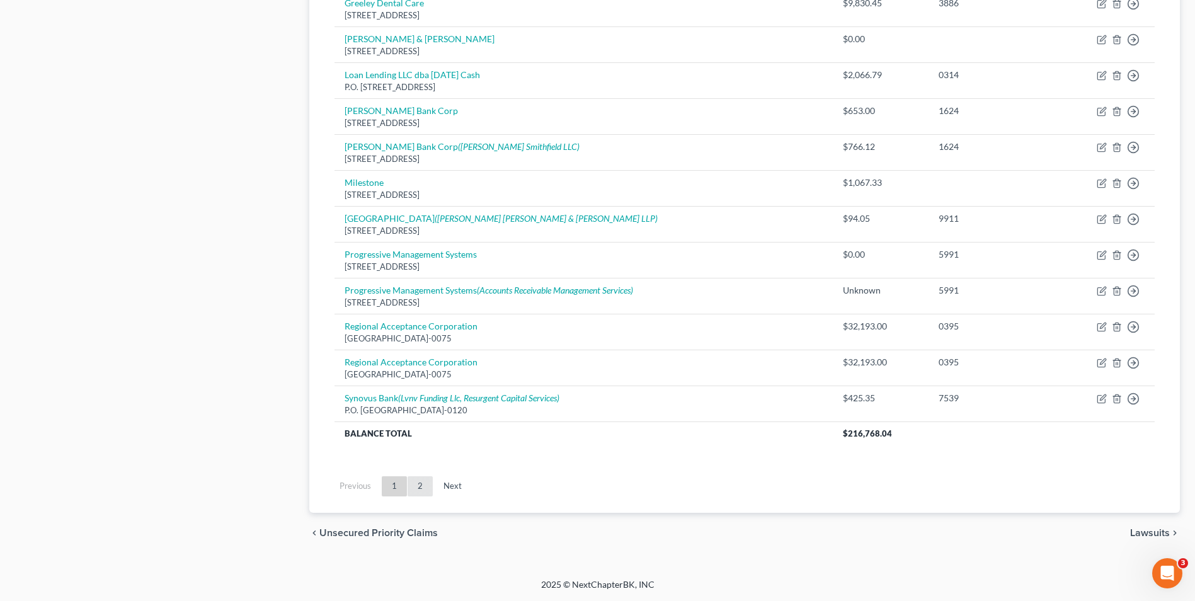
click at [424, 488] on link "2" at bounding box center [420, 486] width 25 height 20
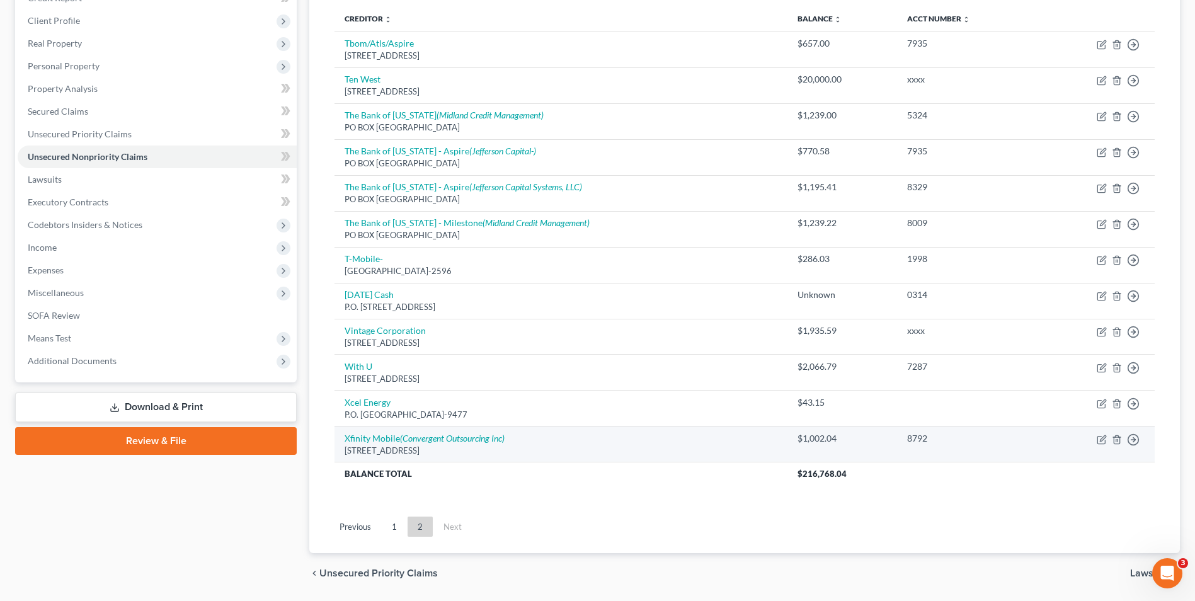
scroll to position [207, 0]
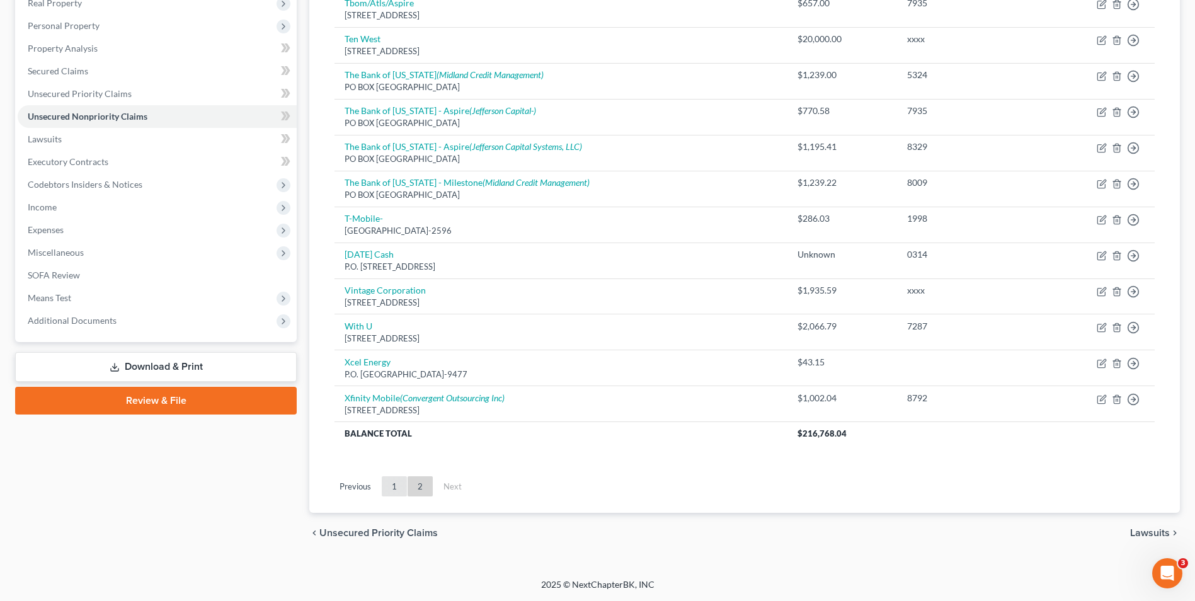
click at [395, 490] on link "1" at bounding box center [394, 486] width 25 height 20
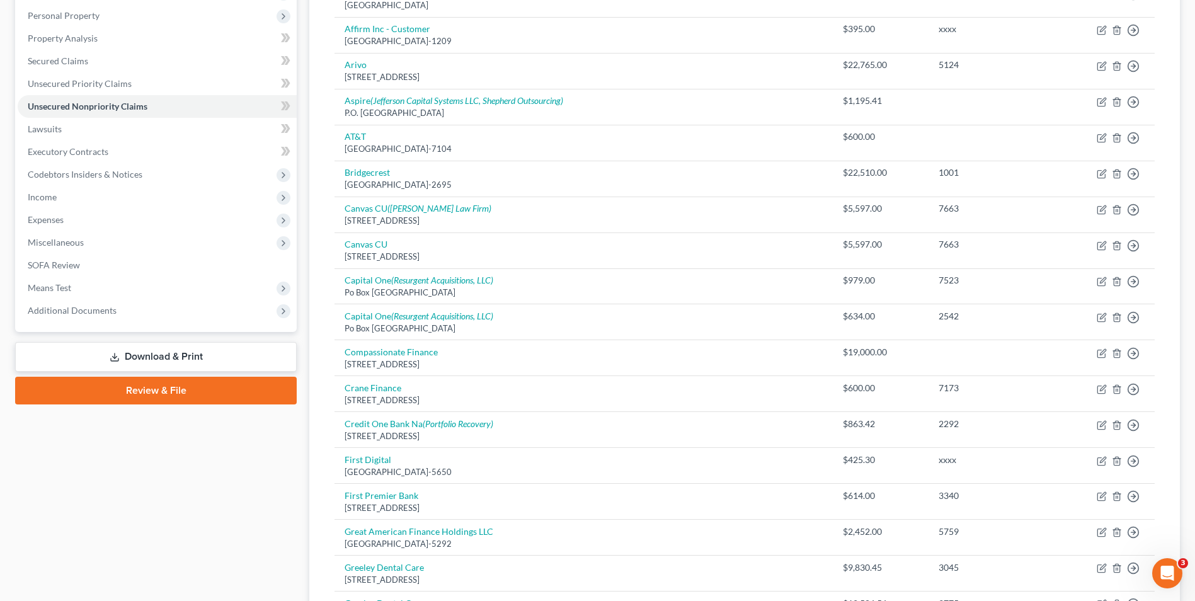
scroll to position [0, 0]
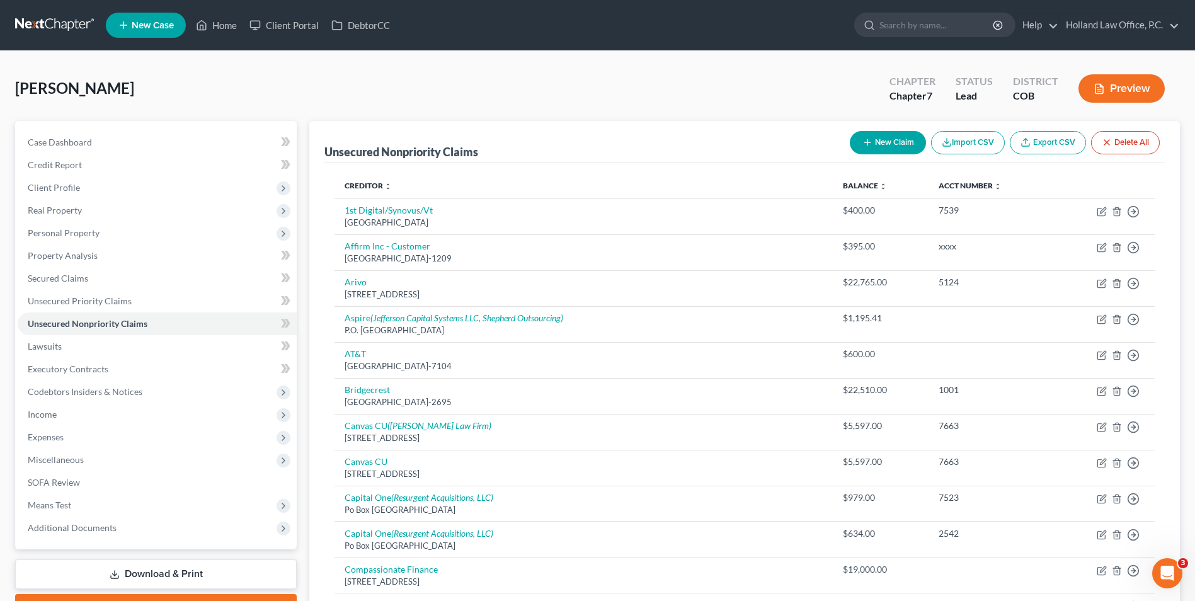
click at [906, 134] on button "New Claim" at bounding box center [888, 142] width 76 height 23
select select "0"
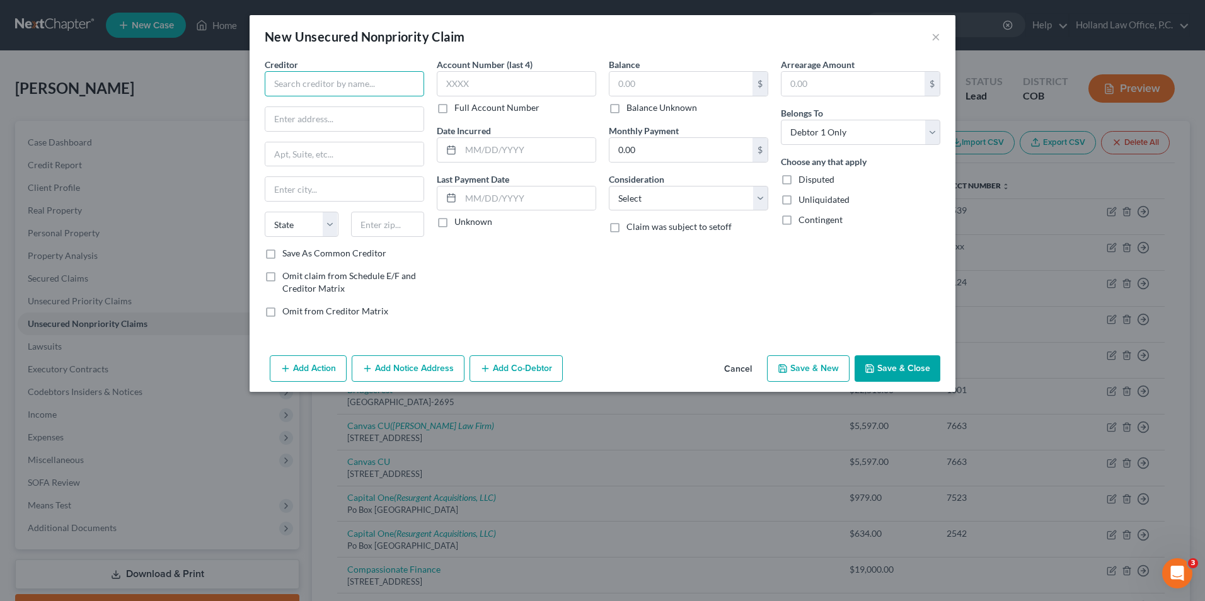
click at [345, 93] on input "text" at bounding box center [344, 83] width 159 height 25
click at [936, 35] on button "×" at bounding box center [935, 36] width 9 height 15
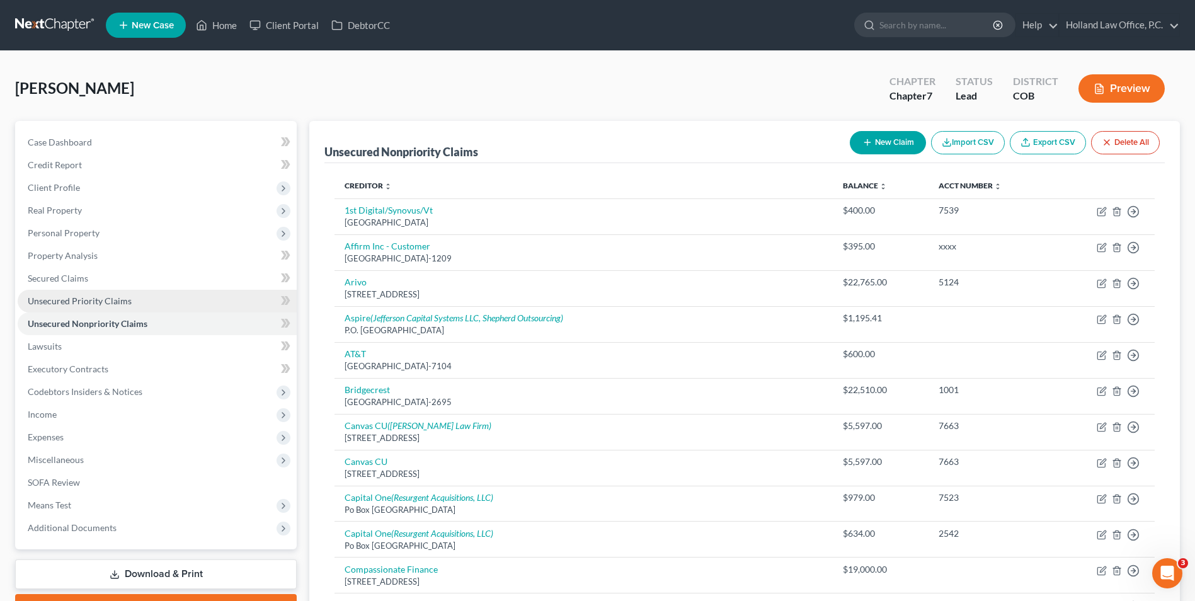
click at [78, 299] on span "Unsecured Priority Claims" at bounding box center [80, 301] width 104 height 11
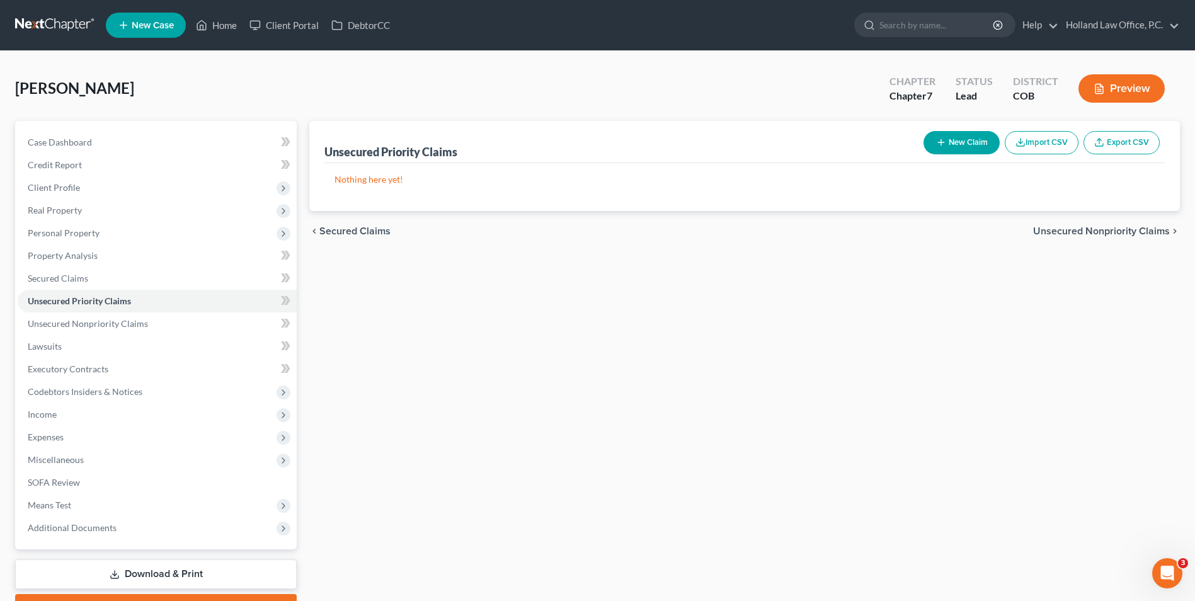
click at [966, 146] on button "New Claim" at bounding box center [962, 142] width 76 height 23
select select "0"
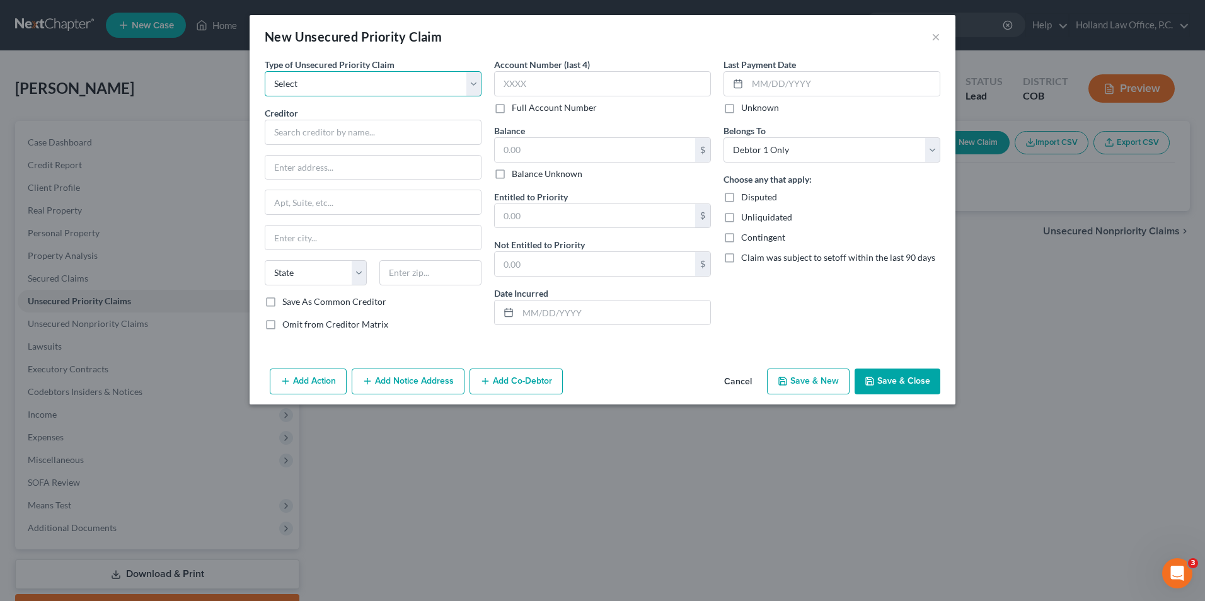
click at [307, 95] on select "Select Taxes & Other Government Units Domestic Support Obligations Extensions o…" at bounding box center [373, 83] width 217 height 25
select select "1"
click at [265, 71] on select "Select Taxes & Other Government Units Domestic Support Obligations Extensions o…" at bounding box center [373, 83] width 217 height 25
click at [294, 135] on input "text" at bounding box center [373, 132] width 217 height 25
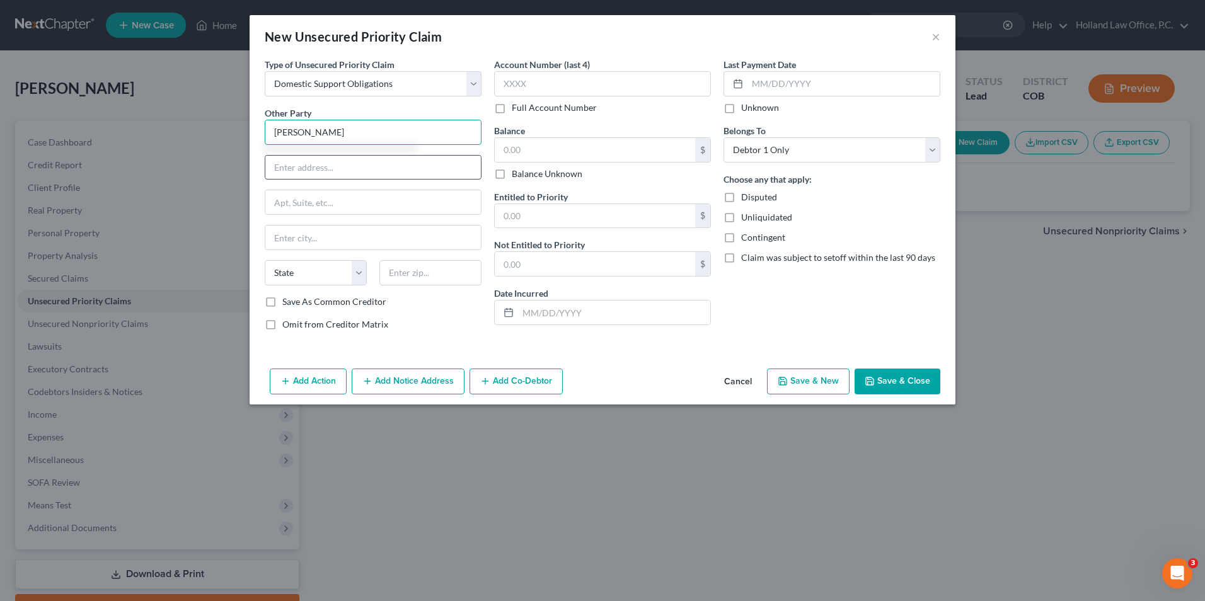
type input "[PERSON_NAME]"
click at [295, 172] on input "text" at bounding box center [372, 168] width 215 height 24
click at [290, 166] on input "text" at bounding box center [372, 168] width 215 height 24
click at [299, 167] on input "text" at bounding box center [372, 168] width 215 height 24
click at [319, 171] on input "text" at bounding box center [372, 168] width 215 height 24
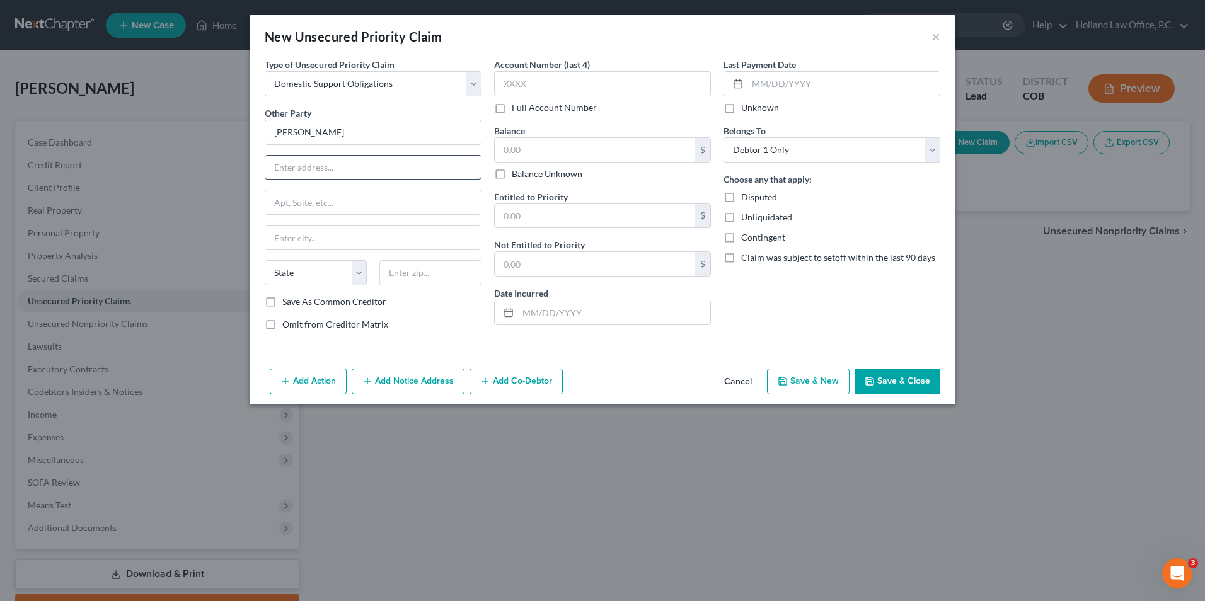
click at [355, 169] on input "text" at bounding box center [372, 168] width 215 height 24
click at [794, 81] on input "text" at bounding box center [843, 84] width 192 height 24
click at [774, 79] on input "text" at bounding box center [843, 84] width 192 height 24
click at [770, 79] on input "text" at bounding box center [843, 84] width 192 height 24
click at [294, 168] on input "text" at bounding box center [372, 168] width 215 height 24
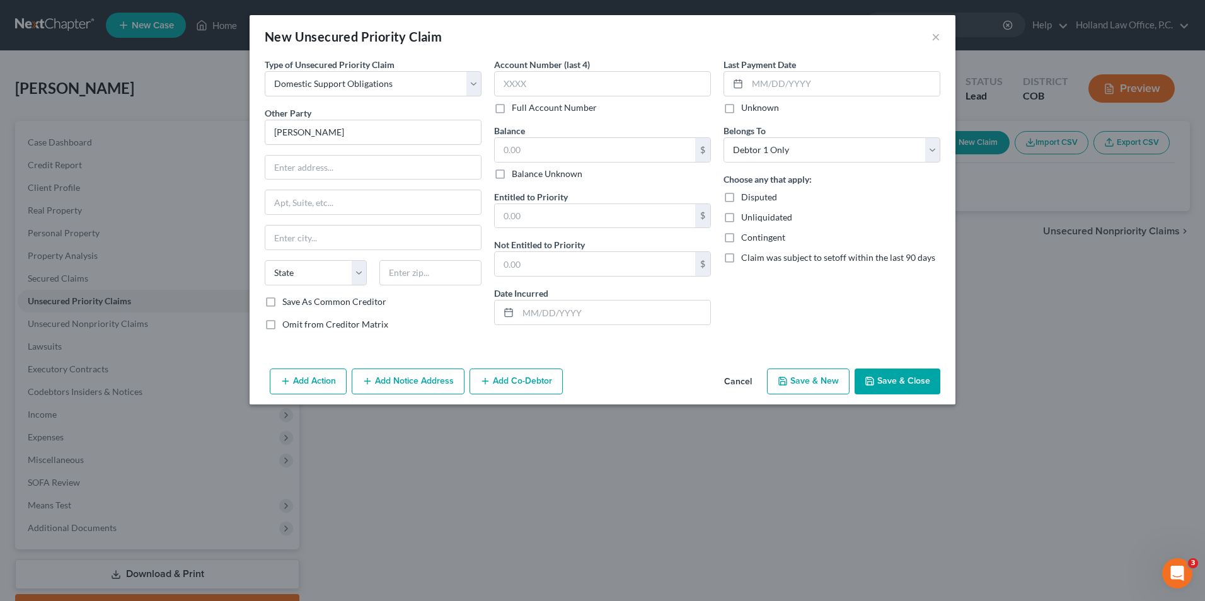
click at [367, 326] on span "Omit from Creditor Matrix" at bounding box center [335, 324] width 106 height 11
click at [296, 326] on input "Omit from Creditor Matrix" at bounding box center [291, 322] width 8 height 8
checkbox input "true"
click at [772, 82] on input "text" at bounding box center [843, 84] width 192 height 24
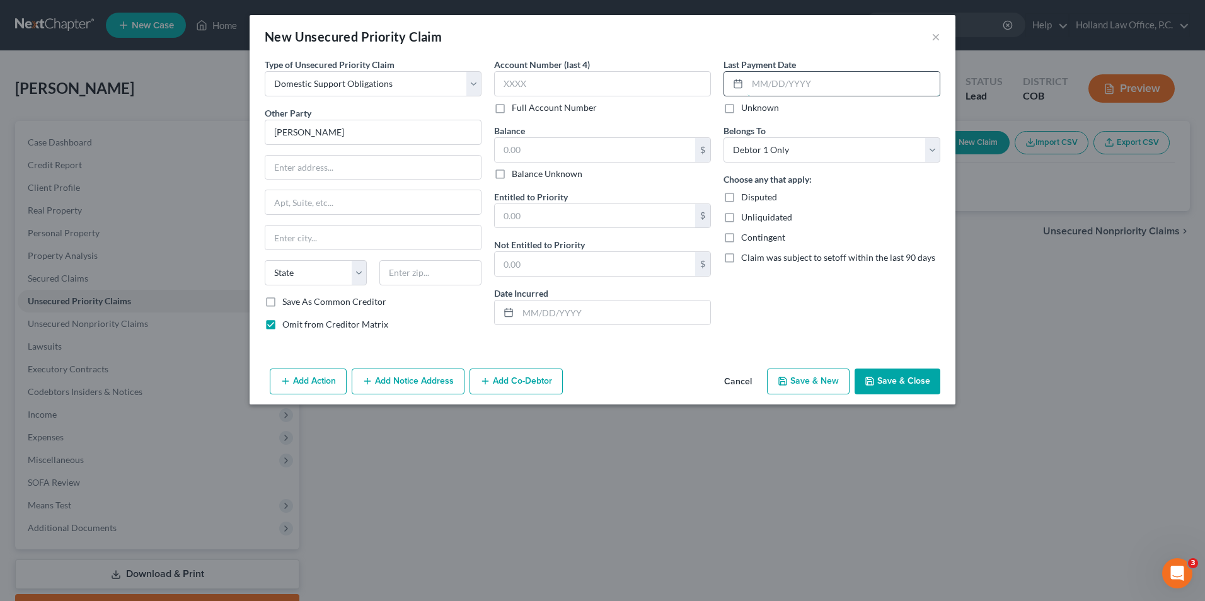
click at [759, 85] on input "text" at bounding box center [843, 84] width 192 height 24
click at [350, 123] on input "[PERSON_NAME]" at bounding box center [373, 132] width 217 height 25
click at [747, 74] on input "text" at bounding box center [843, 84] width 192 height 24
type input "[DATE]"
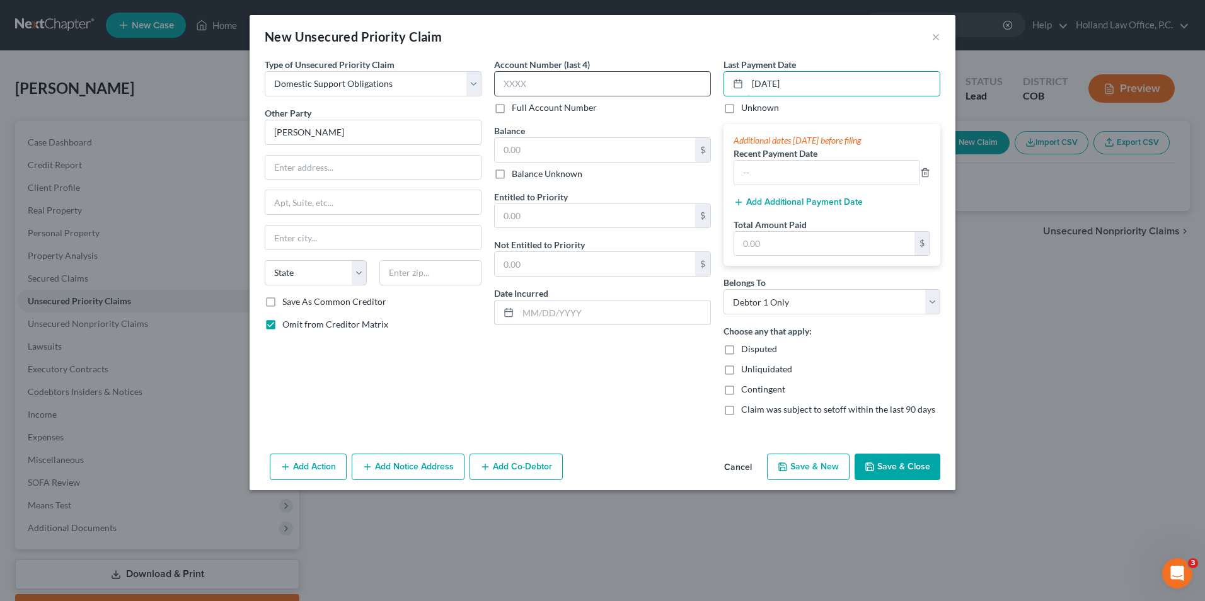
drag, startPoint x: 801, startPoint y: 81, endPoint x: 698, endPoint y: 90, distance: 103.8
click at [699, 90] on div "Type of Unsecured Priority Claim * Select Taxes & Other Government Units Domest…" at bounding box center [602, 242] width 688 height 368
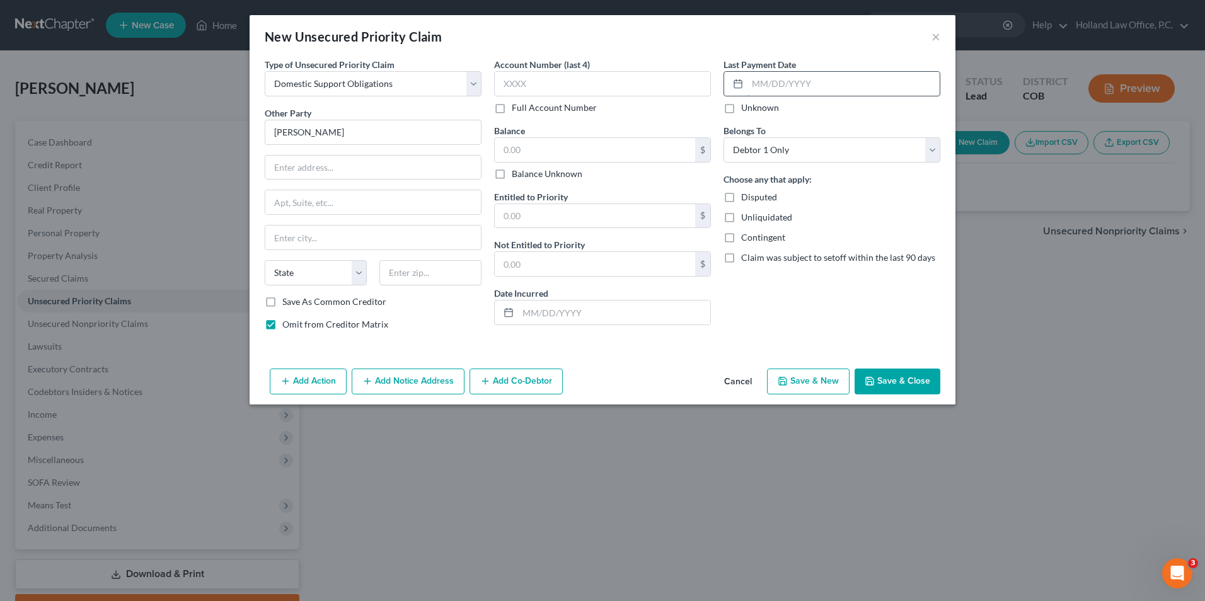
click at [761, 83] on input "text" at bounding box center [843, 84] width 192 height 24
click at [767, 84] on input "text" at bounding box center [843, 84] width 192 height 24
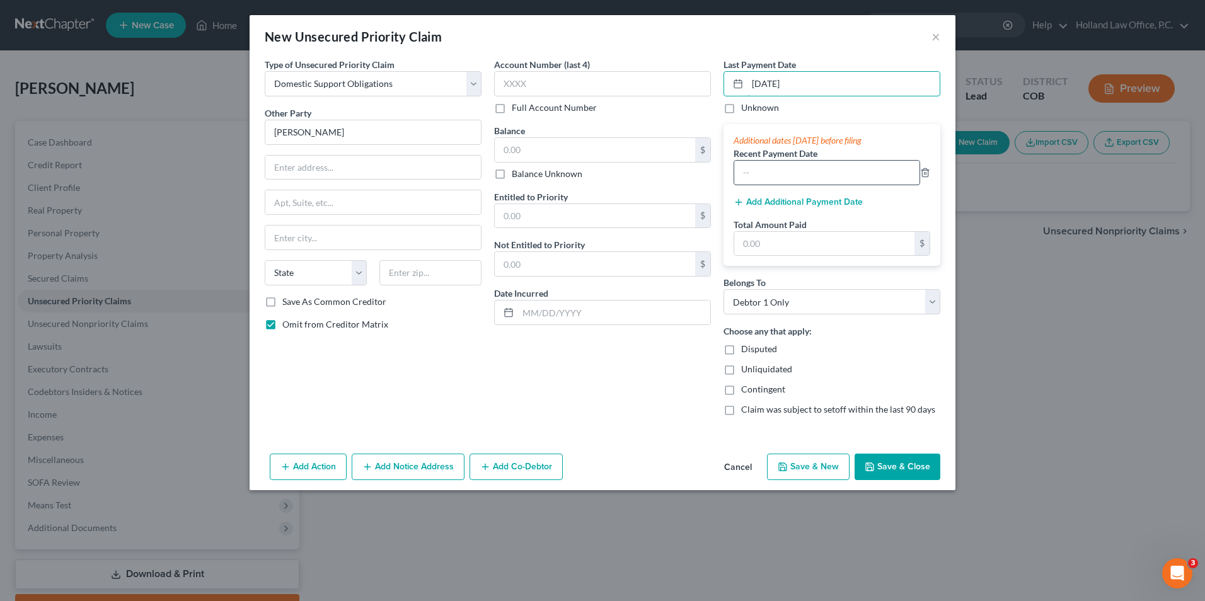
type input "[DATE]"
click at [764, 176] on input "text" at bounding box center [826, 173] width 185 height 24
type input "[DATE]"
click at [793, 202] on button "Add Additional Payment Date" at bounding box center [797, 202] width 129 height 10
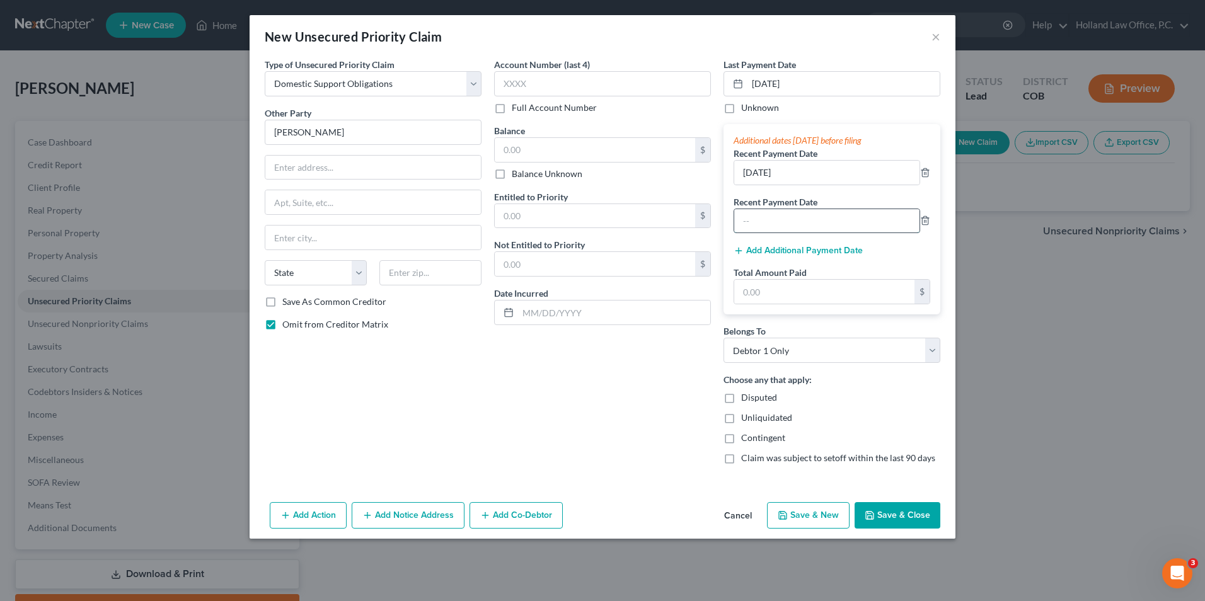
click at [776, 219] on input "text" at bounding box center [826, 221] width 185 height 24
click at [930, 220] on div "Additional dates [DATE] before filing Recent Payment Date [DATE] Recent Payment…" at bounding box center [831, 219] width 217 height 190
click at [927, 218] on icon "button" at bounding box center [925, 221] width 6 height 8
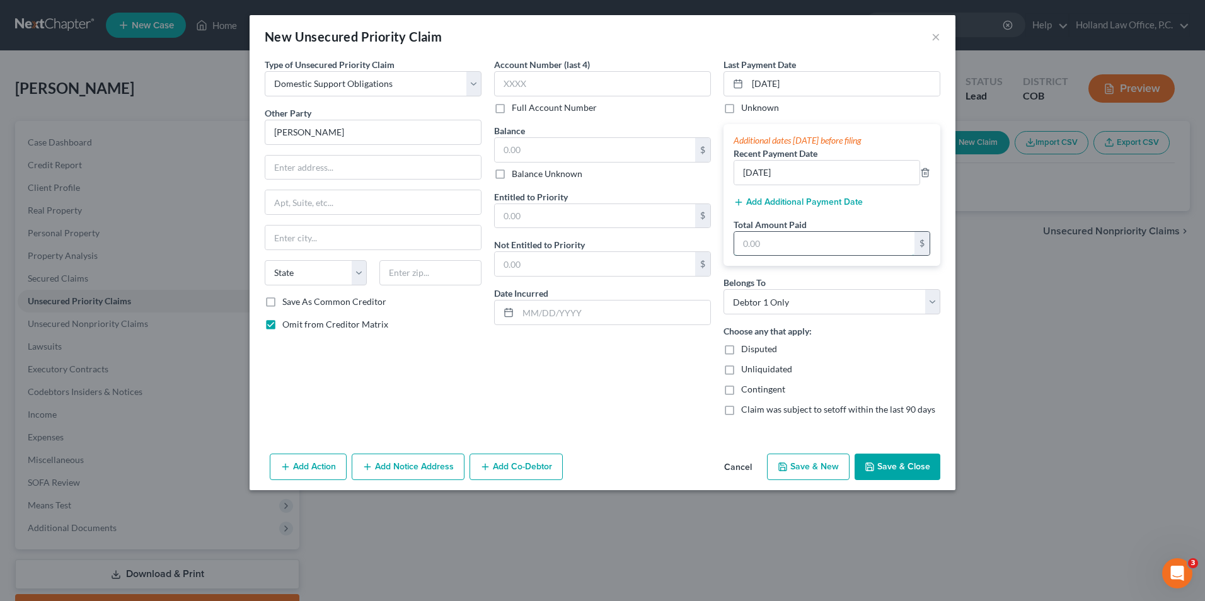
click at [794, 251] on input "text" at bounding box center [824, 244] width 180 height 24
click at [796, 241] on input "text" at bounding box center [824, 244] width 180 height 24
type input "1,340.00"
click at [568, 149] on input "text" at bounding box center [595, 150] width 200 height 24
click at [315, 161] on input "text" at bounding box center [372, 168] width 215 height 24
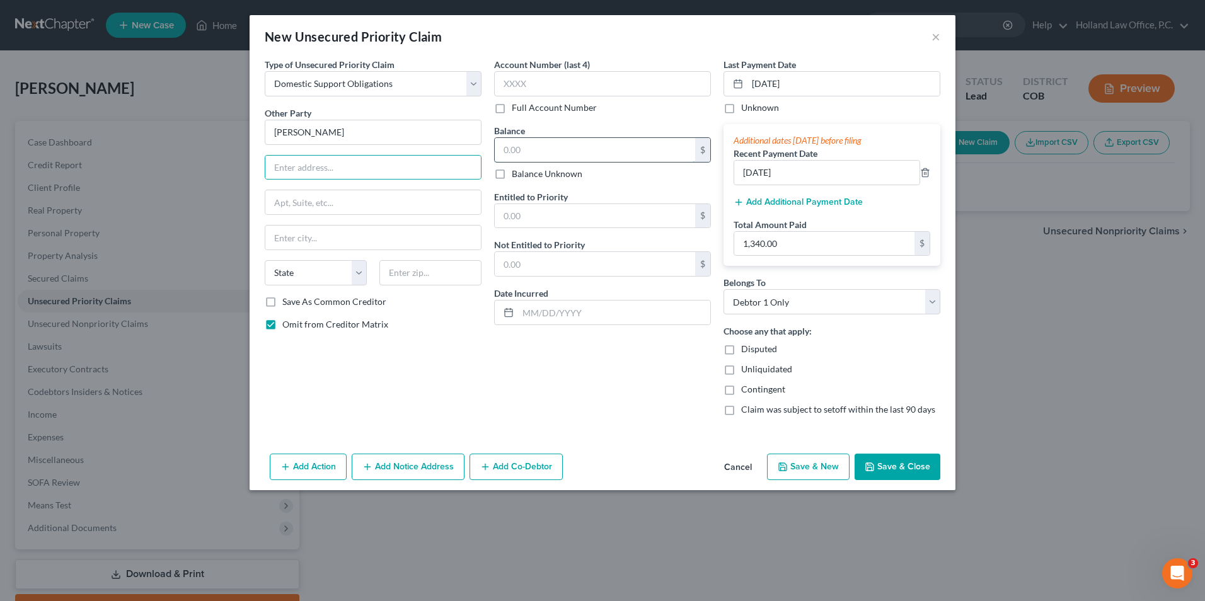
click at [566, 149] on input "text" at bounding box center [595, 150] width 200 height 24
click at [417, 173] on input "text" at bounding box center [372, 168] width 215 height 24
click at [910, 466] on button "Save & Close" at bounding box center [897, 467] width 86 height 26
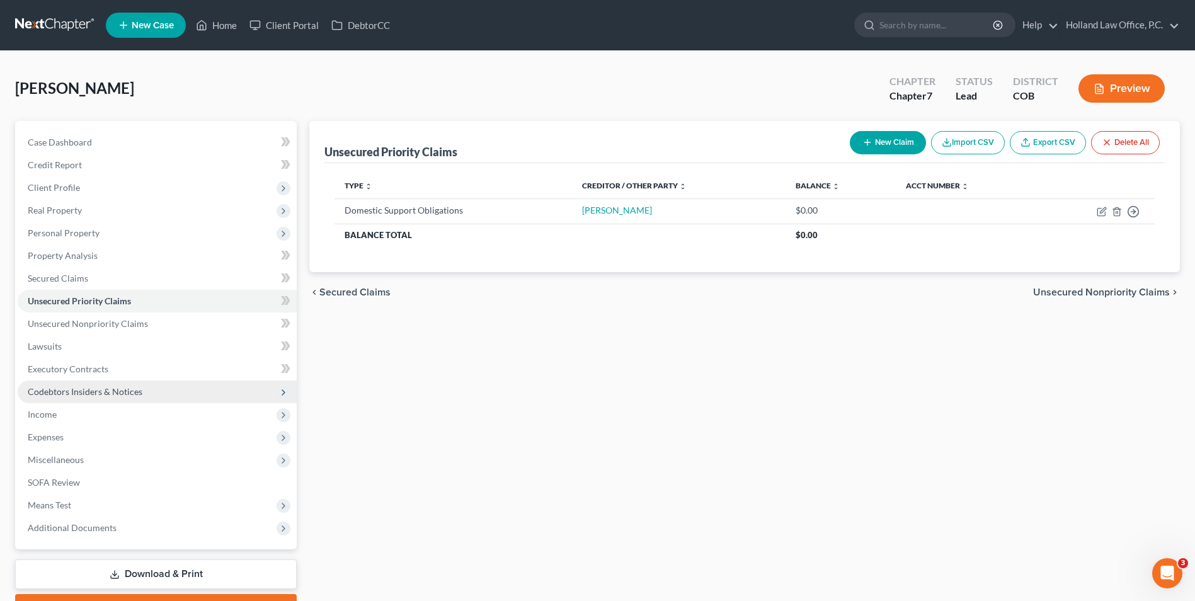
click at [75, 394] on span "Codebtors Insiders & Notices" at bounding box center [85, 391] width 115 height 11
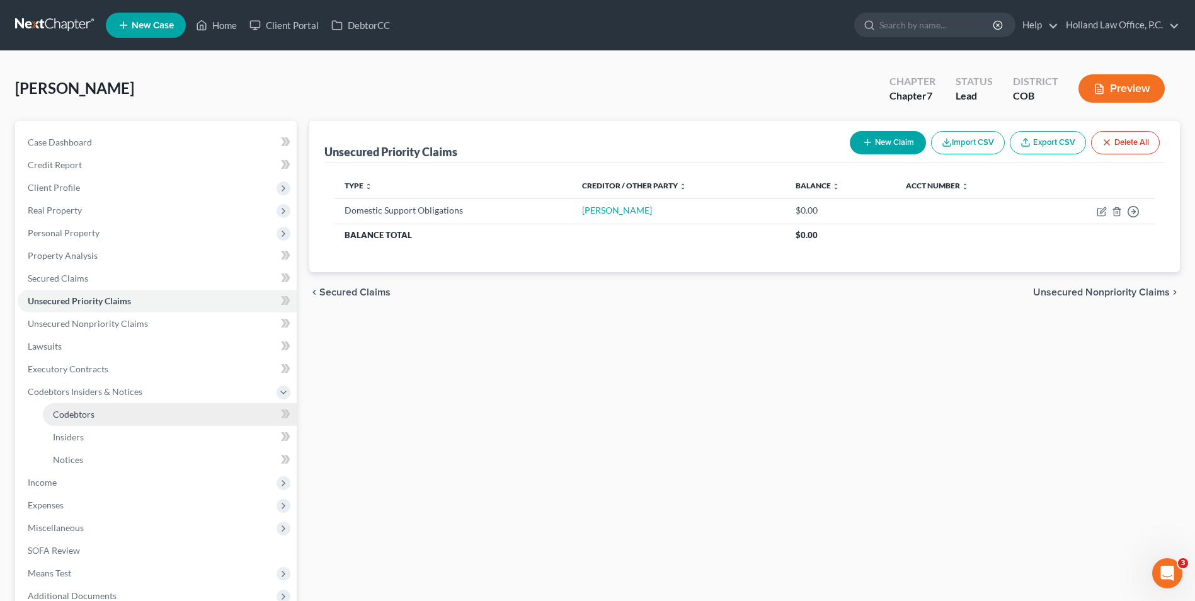
click at [99, 418] on link "Codebtors" at bounding box center [170, 414] width 254 height 23
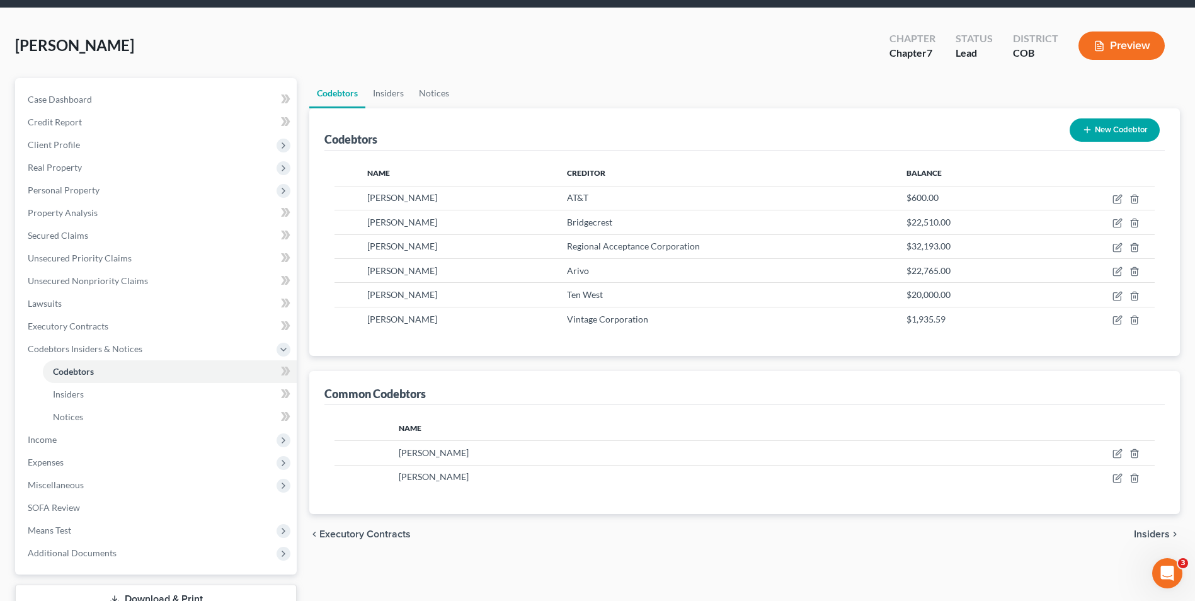
scroll to position [137, 0]
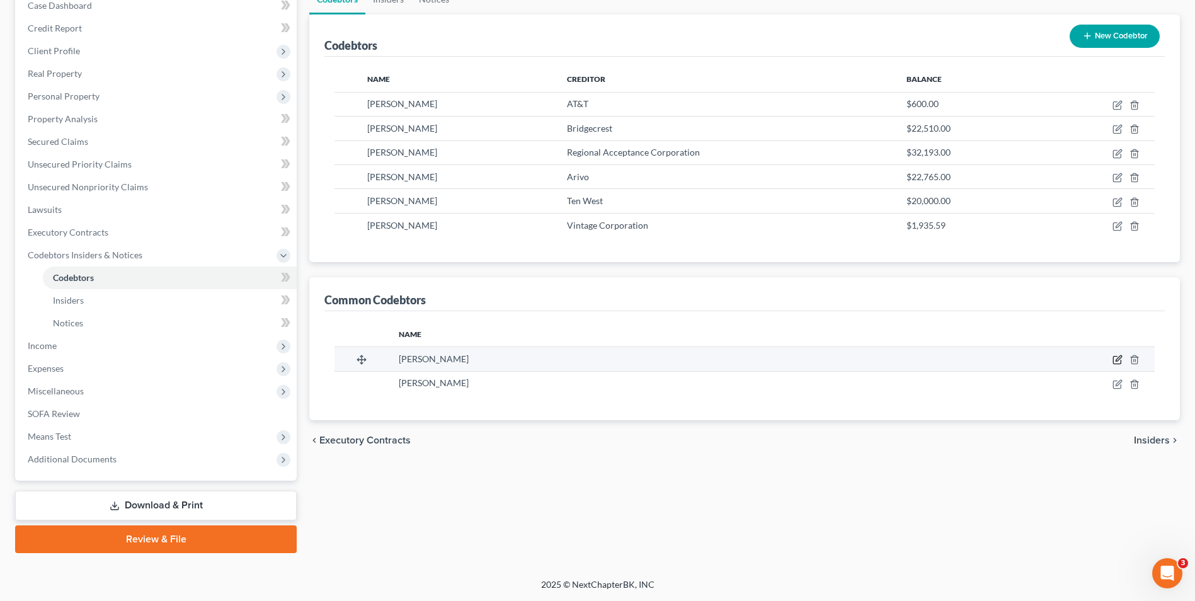
click at [1121, 359] on icon "button" at bounding box center [1118, 360] width 10 height 10
select select "5"
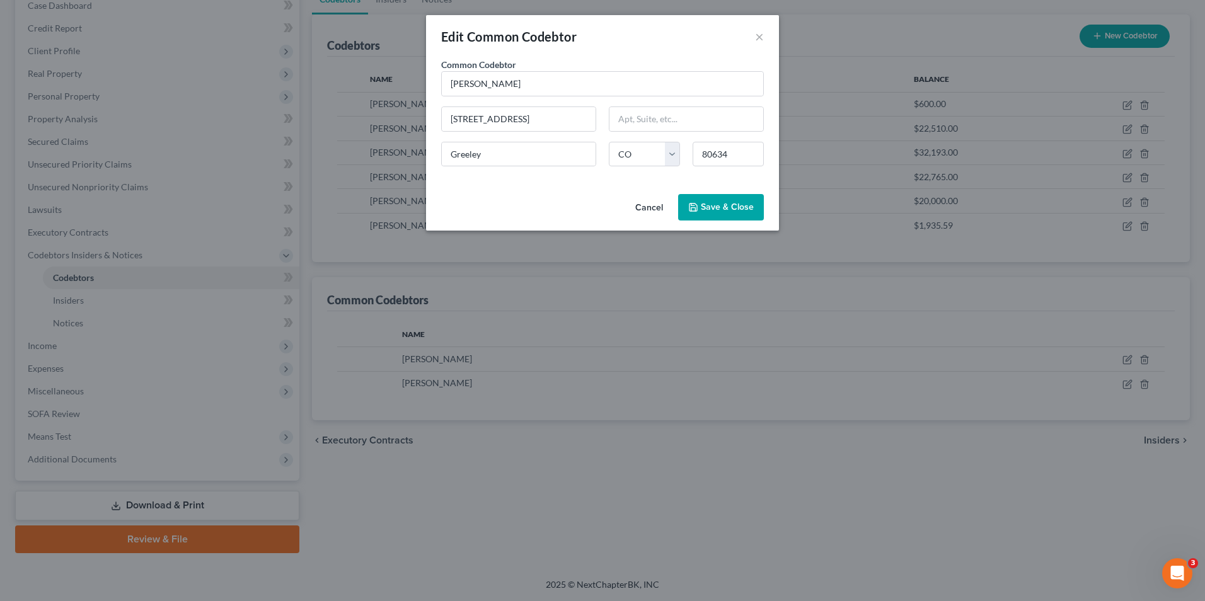
click at [708, 204] on span "Save & Close" at bounding box center [727, 207] width 53 height 11
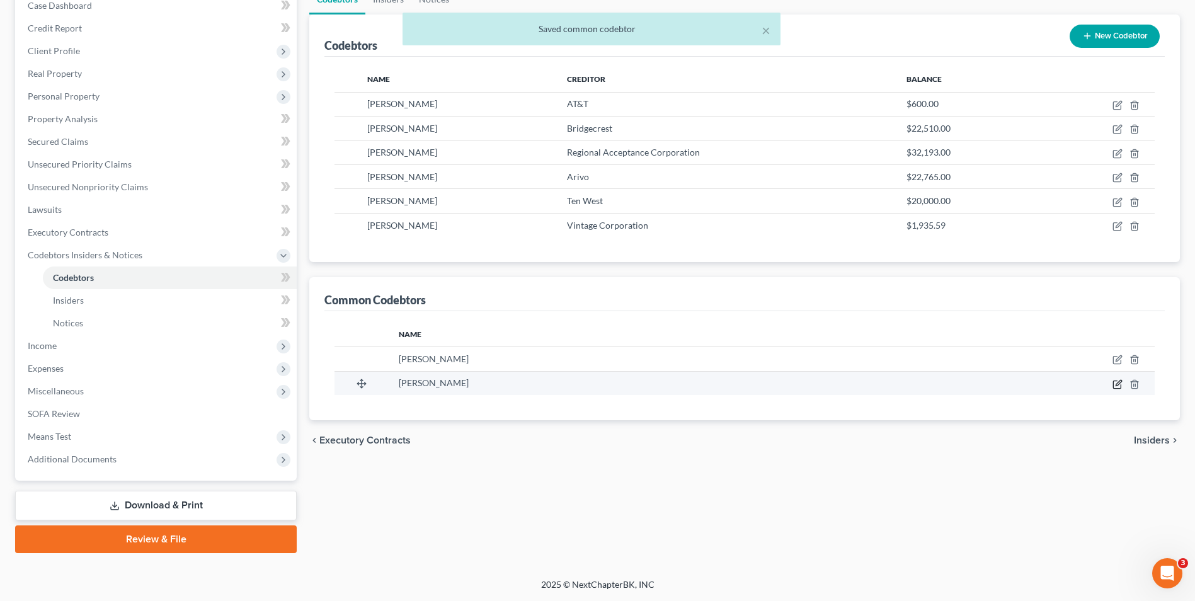
click at [1120, 388] on icon "button" at bounding box center [1118, 384] width 10 height 10
select select "5"
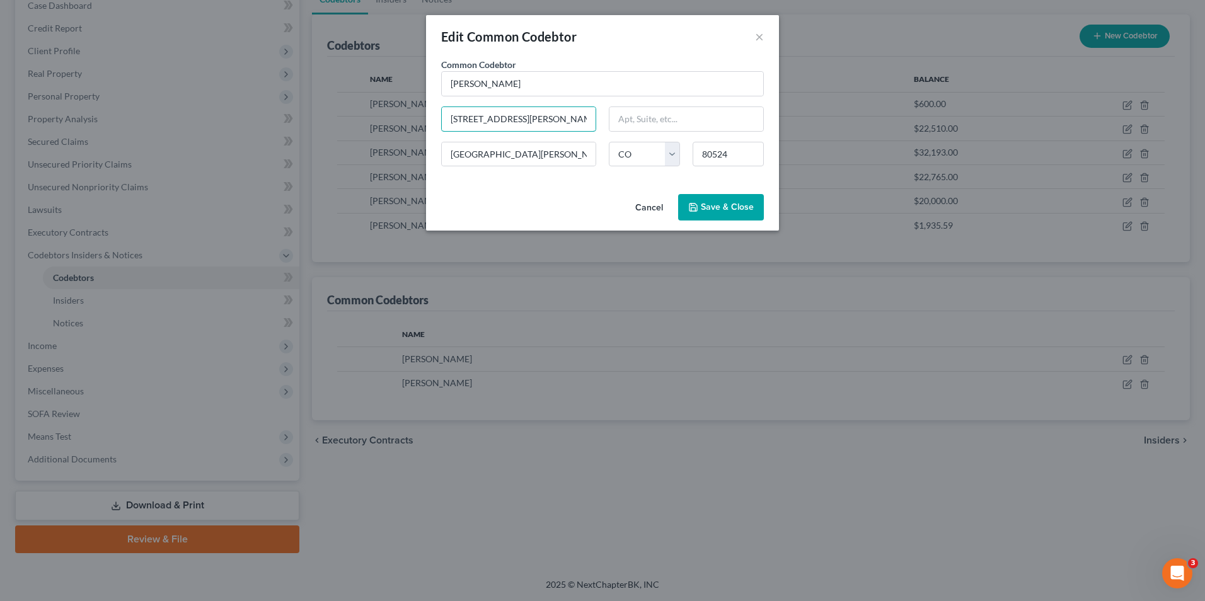
drag, startPoint x: 523, startPoint y: 120, endPoint x: 408, endPoint y: 119, distance: 114.7
click at [407, 120] on div "Edit Common Codebtor × Common Codebtor * [PERSON_NAME] 716 [PERSON_NAME] [GEOGR…" at bounding box center [602, 300] width 1205 height 601
drag, startPoint x: 728, startPoint y: 198, endPoint x: 719, endPoint y: 199, distance: 8.8
click at [728, 199] on button "Save & Close" at bounding box center [721, 207] width 86 height 26
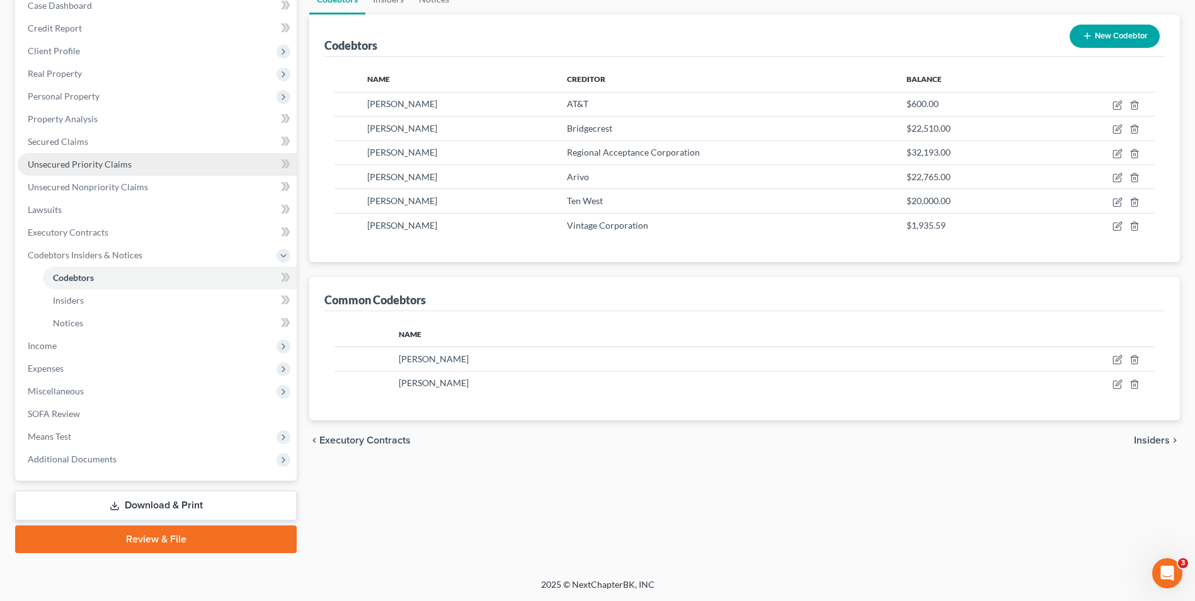
click at [83, 166] on span "Unsecured Priority Claims" at bounding box center [80, 164] width 104 height 11
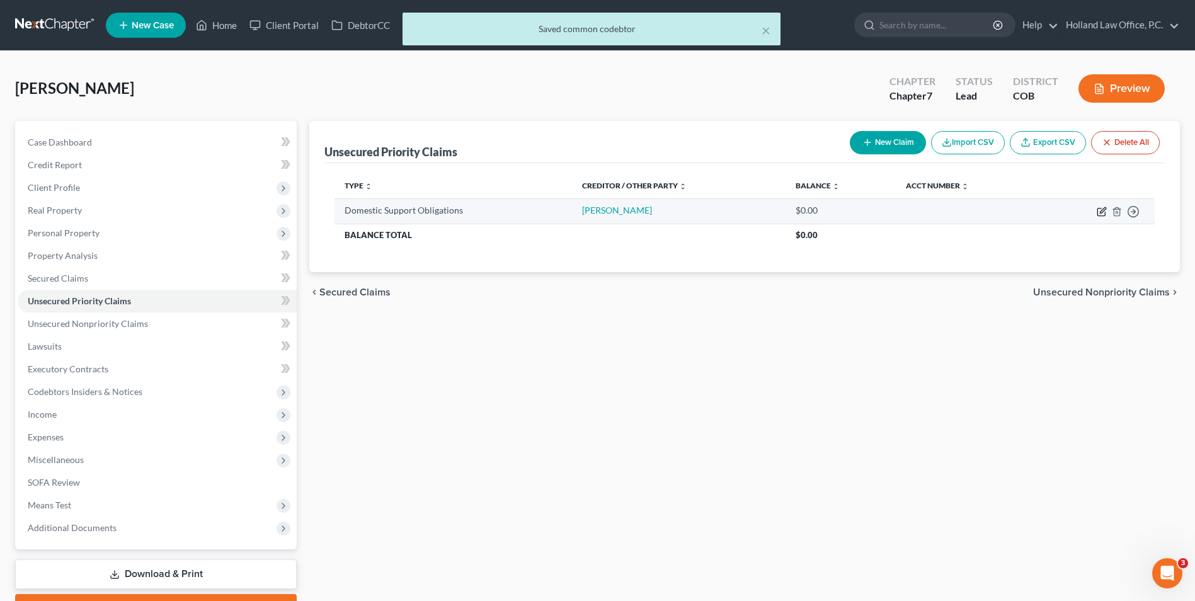
click at [1103, 211] on icon "button" at bounding box center [1103, 210] width 6 height 6
select select "0"
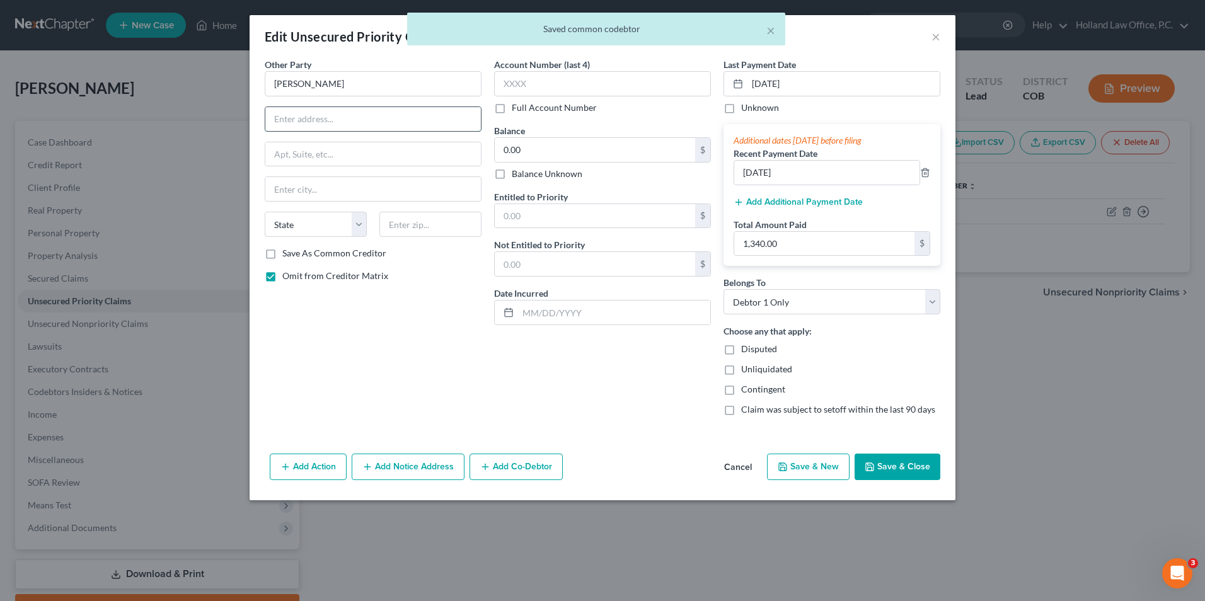
click at [348, 125] on input "text" at bounding box center [372, 119] width 215 height 24
paste input "[STREET_ADDRESS][PERSON_NAME]"
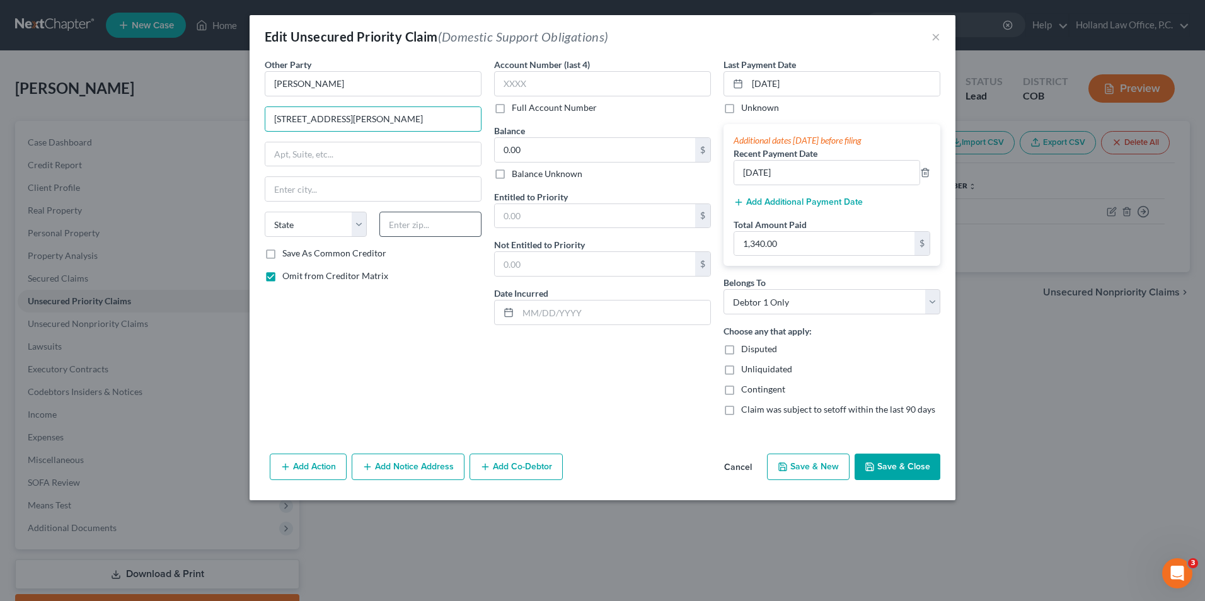
type input "[STREET_ADDRESS][PERSON_NAME]"
click at [426, 228] on input "text" at bounding box center [430, 224] width 102 height 25
type input "80524"
click at [324, 344] on div "Other Party * [PERSON_NAME] 716 [PERSON_NAME] State [US_STATE] AK AR AZ CA CO C…" at bounding box center [372, 242] width 229 height 368
type input "[GEOGRAPHIC_DATA][PERSON_NAME]"
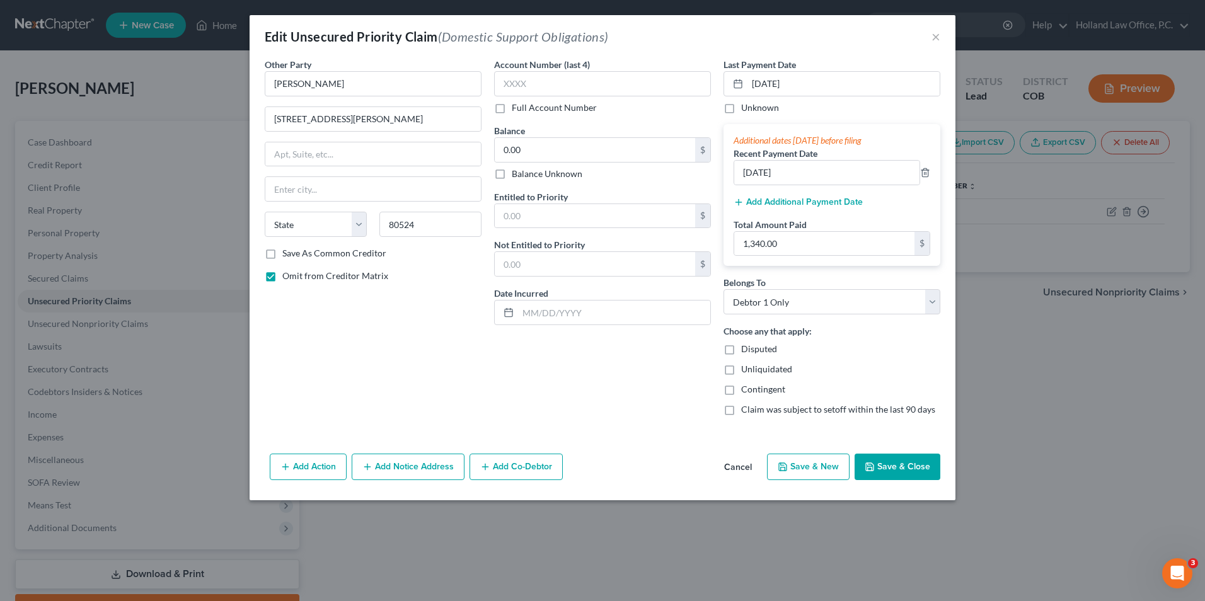
select select "5"
click at [912, 457] on button "Save & Close" at bounding box center [897, 467] width 86 height 26
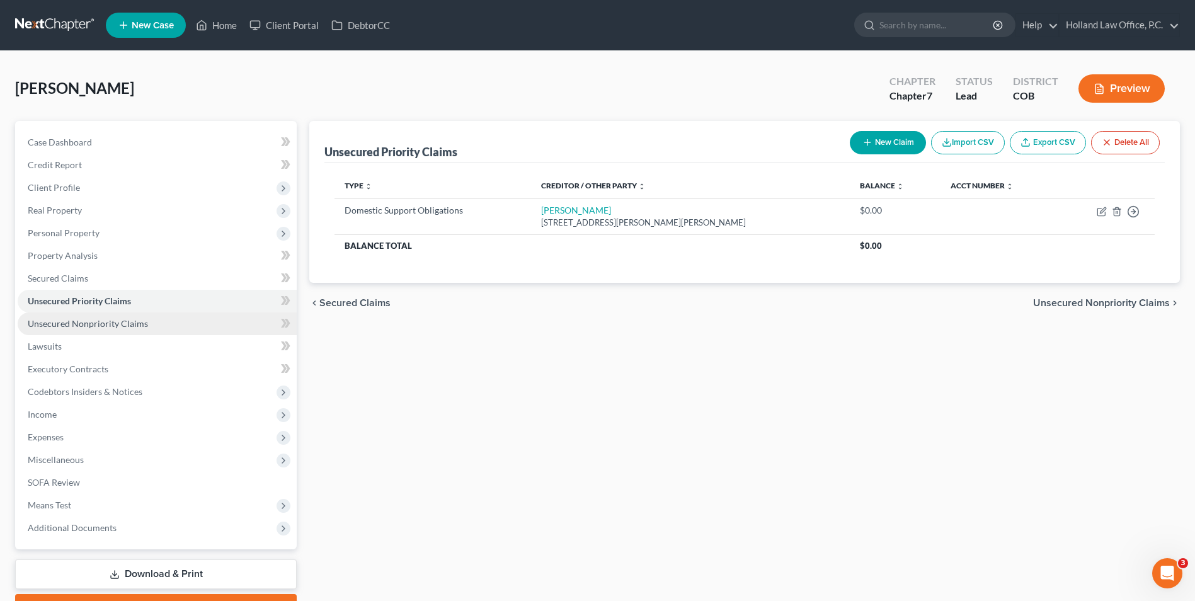
click at [69, 320] on span "Unsecured Nonpriority Claims" at bounding box center [88, 323] width 120 height 11
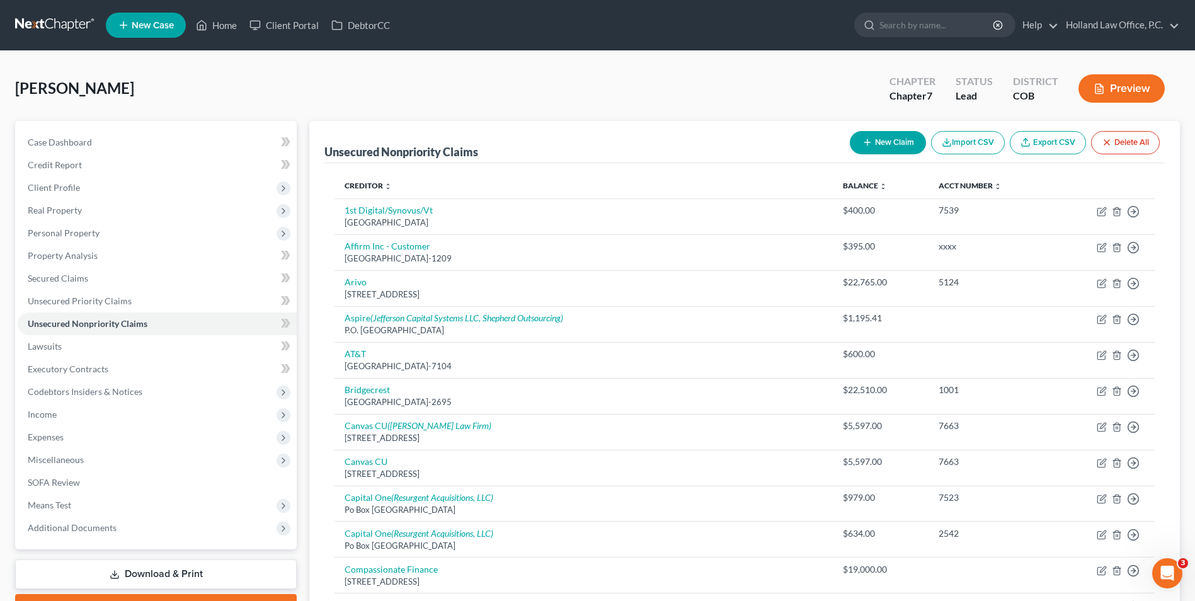
click at [881, 144] on button "New Claim" at bounding box center [888, 142] width 76 height 23
select select "0"
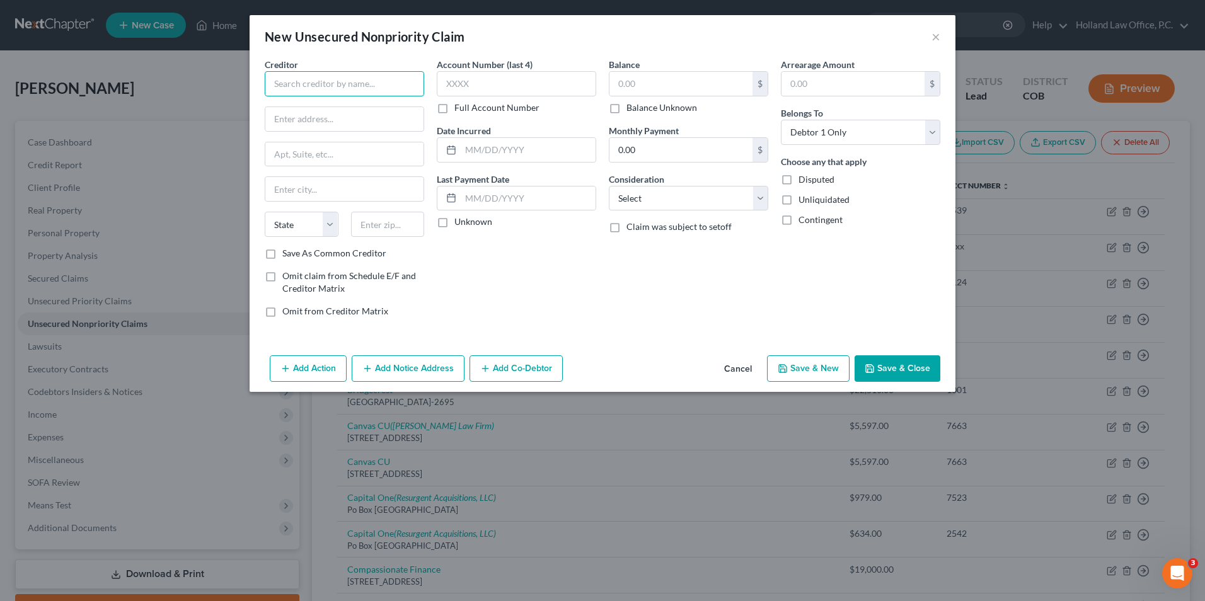
click at [344, 81] on input "text" at bounding box center [344, 83] width 159 height 25
type input "[PERSON_NAME]"
click at [371, 117] on input "text" at bounding box center [344, 119] width 158 height 24
paste input "[STREET_ADDRESS][PERSON_NAME]"
type input "[STREET_ADDRESS][PERSON_NAME]"
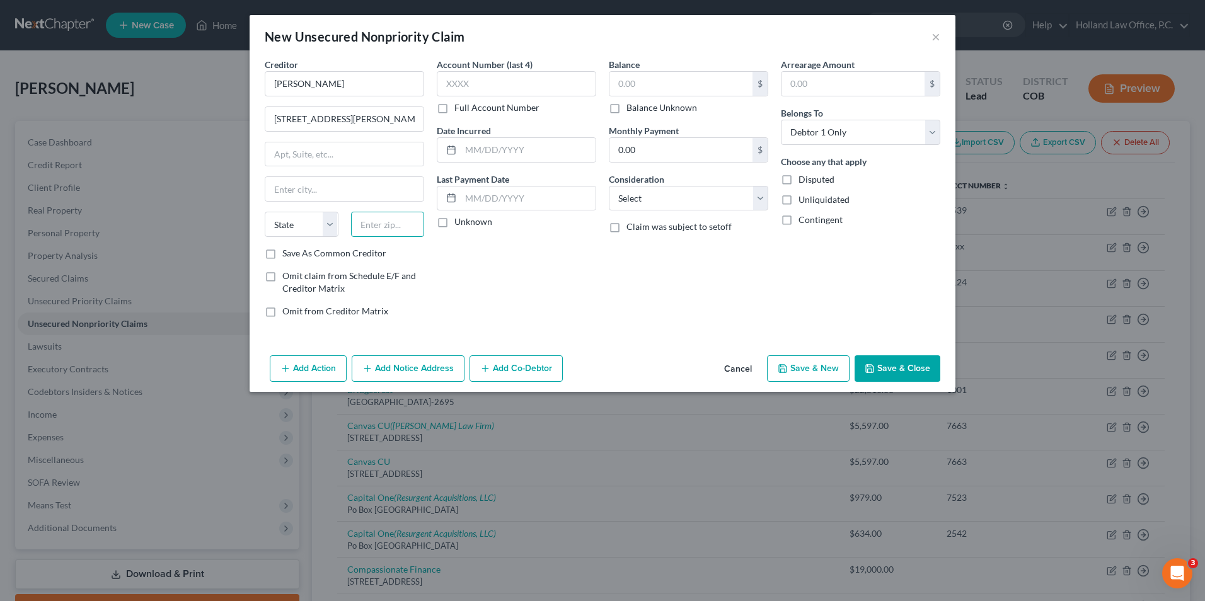
click at [394, 229] on input "text" at bounding box center [388, 224] width 74 height 25
type input "80534"
click at [656, 272] on div "Balance $ Balance Unknown Balance Undetermined $ Balance Unknown Monthly Paymen…" at bounding box center [688, 193] width 172 height 270
type input "[GEOGRAPHIC_DATA]"
select select "5"
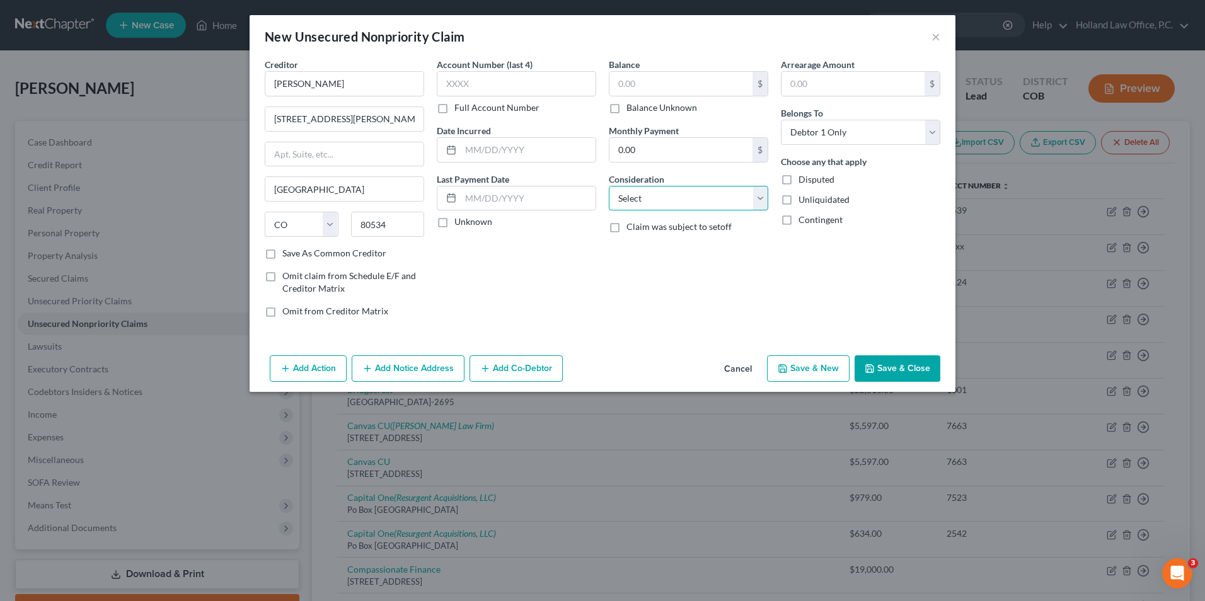
click at [674, 209] on select "Select Cable / Satellite Services Collection Agency Credit Card Debt Debt Couns…" at bounding box center [688, 198] width 159 height 25
select select "14"
click at [609, 186] on select "Select Cable / Satellite Services Collection Agency Credit Card Debt Debt Couns…" at bounding box center [688, 198] width 159 height 25
click at [715, 255] on input "text" at bounding box center [688, 246] width 158 height 24
type input "After School Care"
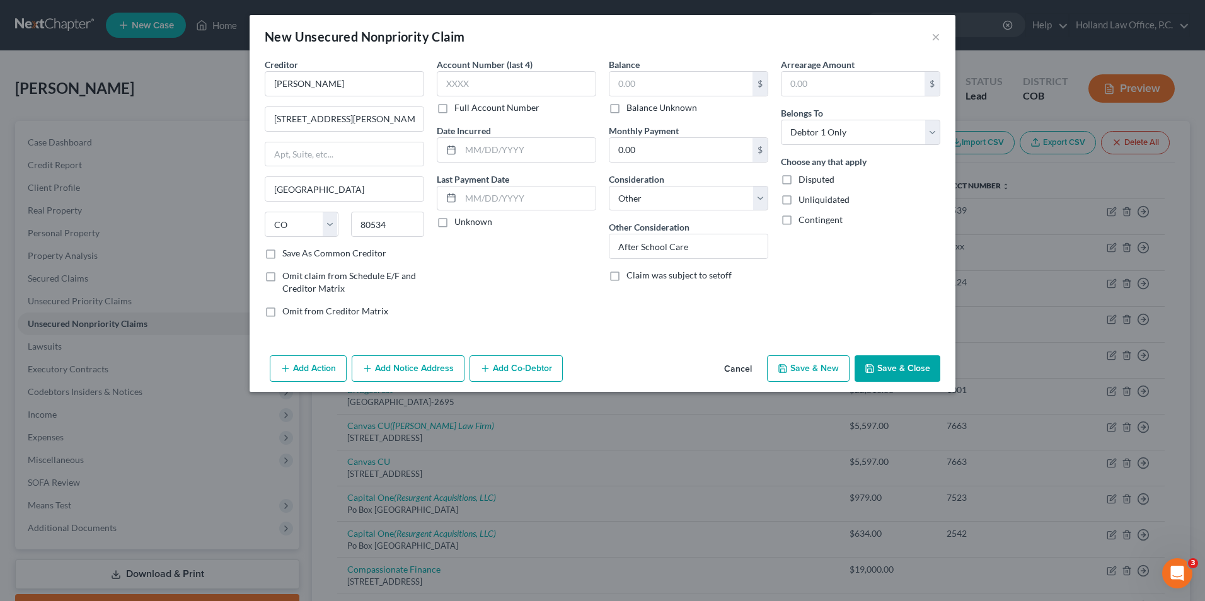
click at [878, 272] on div "Arrearage Amount $ Belongs To * Select Debtor 1 Only Debtor 2 Only Debtor 1 And…" at bounding box center [860, 193] width 172 height 270
click at [662, 95] on input "text" at bounding box center [680, 84] width 143 height 24
click at [505, 209] on input "text" at bounding box center [528, 199] width 135 height 24
click at [502, 195] on input "text" at bounding box center [528, 199] width 135 height 24
click at [495, 199] on input "text" at bounding box center [528, 199] width 135 height 24
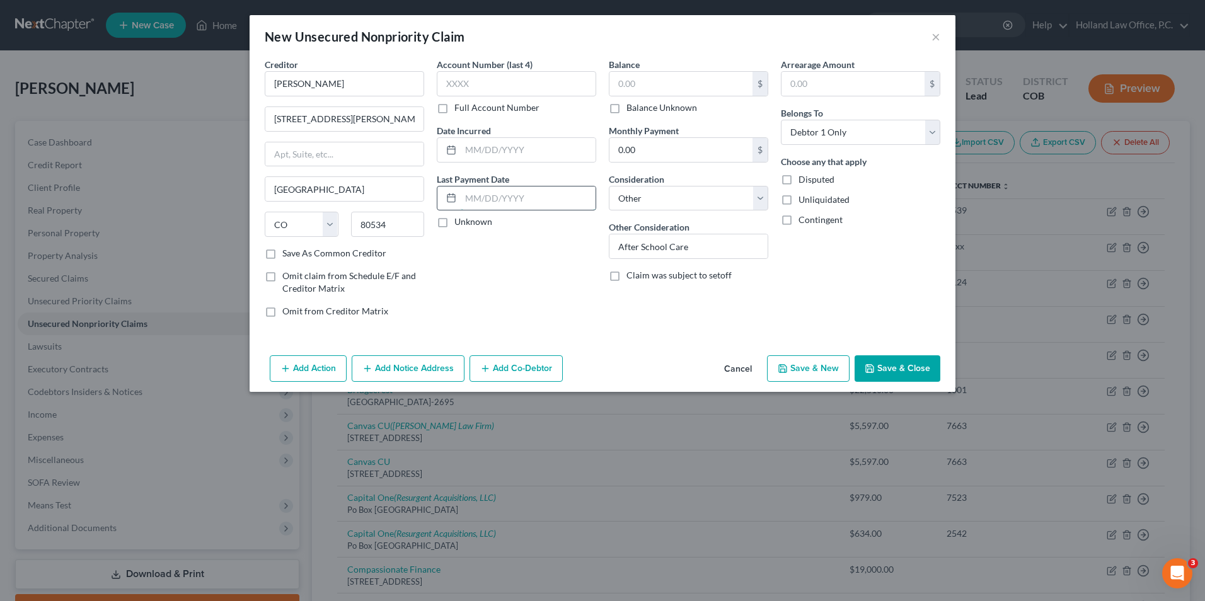
click at [480, 199] on input "text" at bounding box center [528, 199] width 135 height 24
click at [497, 195] on input "text" at bounding box center [528, 199] width 135 height 24
click at [507, 199] on input "text" at bounding box center [528, 199] width 135 height 24
click at [519, 197] on input "text" at bounding box center [528, 199] width 135 height 24
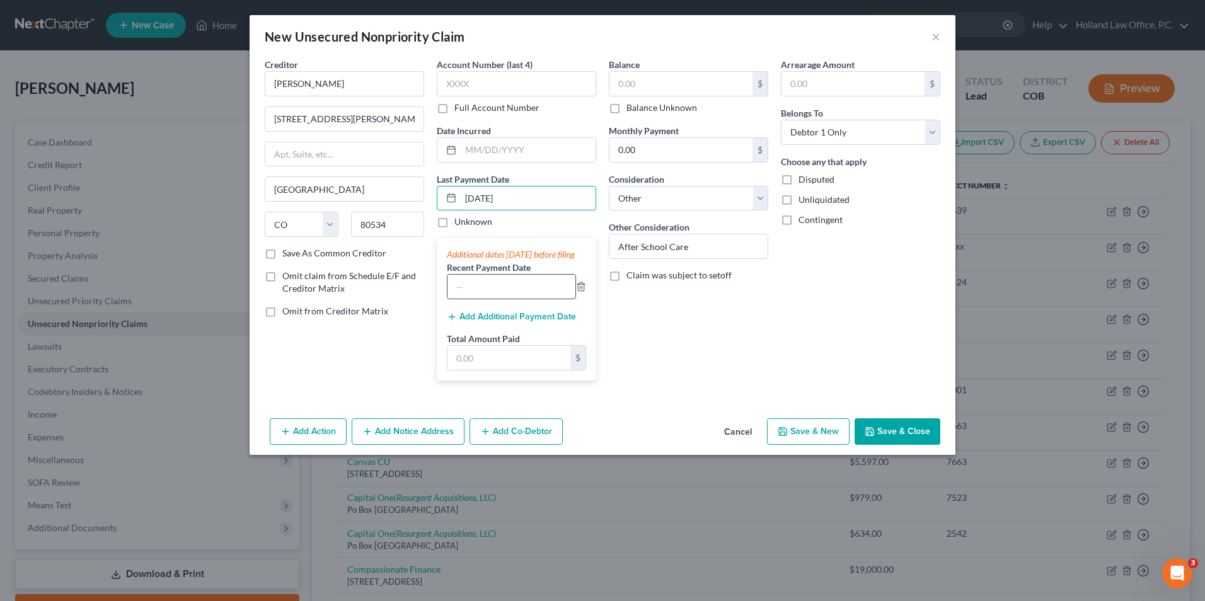
type input "[DATE]"
click at [463, 299] on input "text" at bounding box center [511, 287] width 128 height 24
click at [495, 297] on input "text" at bounding box center [511, 287] width 128 height 24
drag, startPoint x: 519, startPoint y: 202, endPoint x: 517, endPoint y: 252, distance: 49.8
click at [559, 201] on input "[DATE]" at bounding box center [528, 199] width 135 height 24
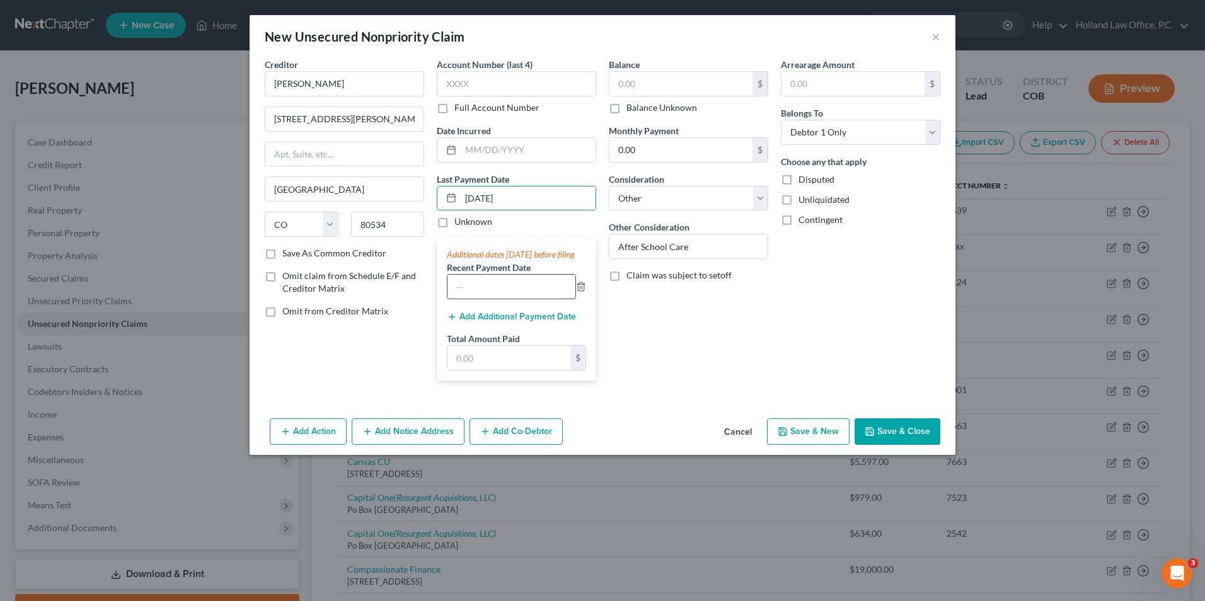
drag, startPoint x: 490, startPoint y: 304, endPoint x: 488, endPoint y: 294, distance: 9.8
click at [490, 299] on input "text" at bounding box center [511, 287] width 128 height 24
type input "[DATE]"
click at [510, 322] on button "Add Additional Payment Date" at bounding box center [511, 317] width 129 height 10
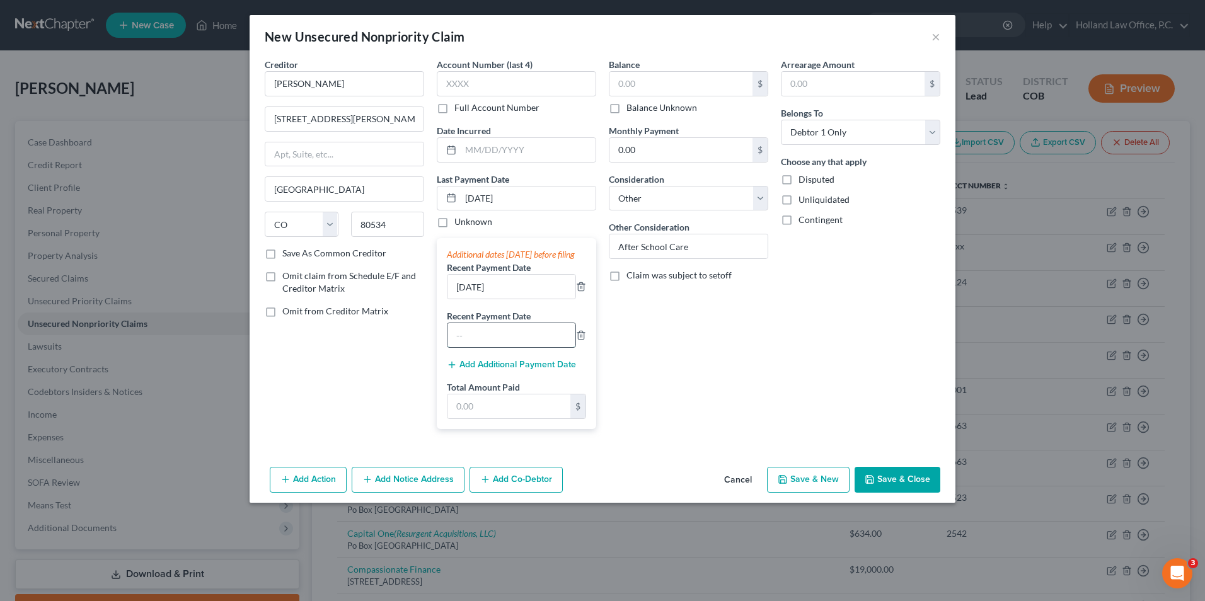
click at [493, 347] on input "text" at bounding box center [511, 335] width 128 height 24
type input "[DATE]"
click at [508, 428] on div "Additional dates [DATE] before filing Recent Payment Date [DATE] Recent Payment…" at bounding box center [516, 333] width 159 height 190
drag, startPoint x: 515, startPoint y: 422, endPoint x: 521, endPoint y: 418, distance: 7.3
click at [515, 418] on input "text" at bounding box center [508, 406] width 123 height 24
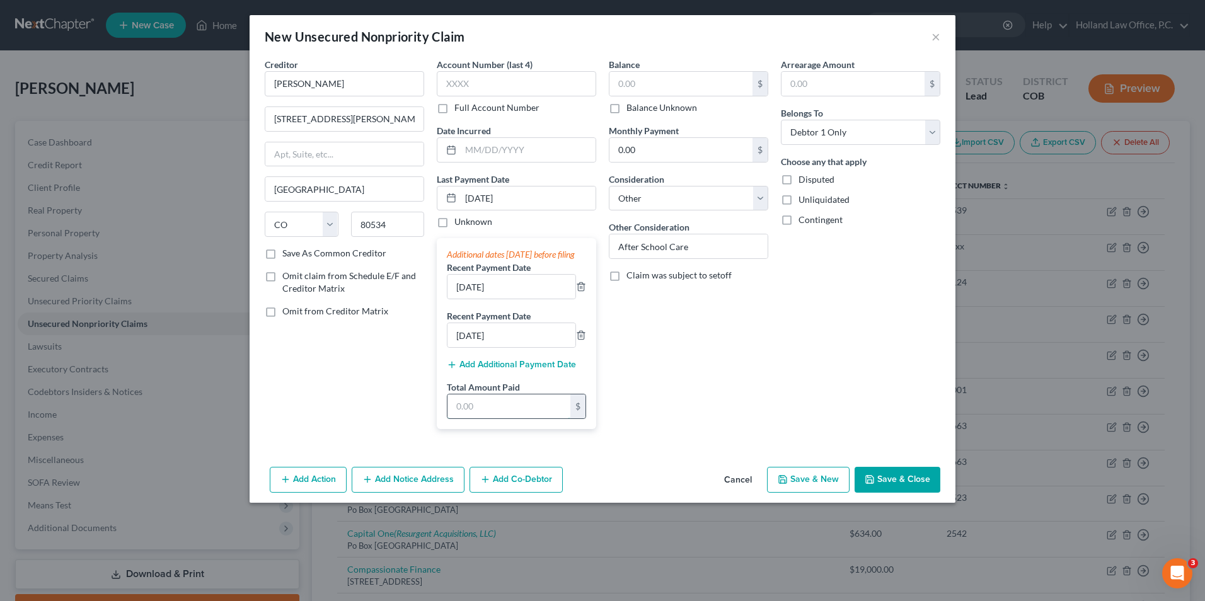
click at [520, 418] on input "text" at bounding box center [508, 406] width 123 height 24
click at [511, 418] on input "text" at bounding box center [508, 406] width 123 height 24
click at [495, 418] on input "text" at bounding box center [508, 406] width 123 height 24
type input "720.00"
drag, startPoint x: 311, startPoint y: 314, endPoint x: 313, endPoint y: 285, distance: 28.4
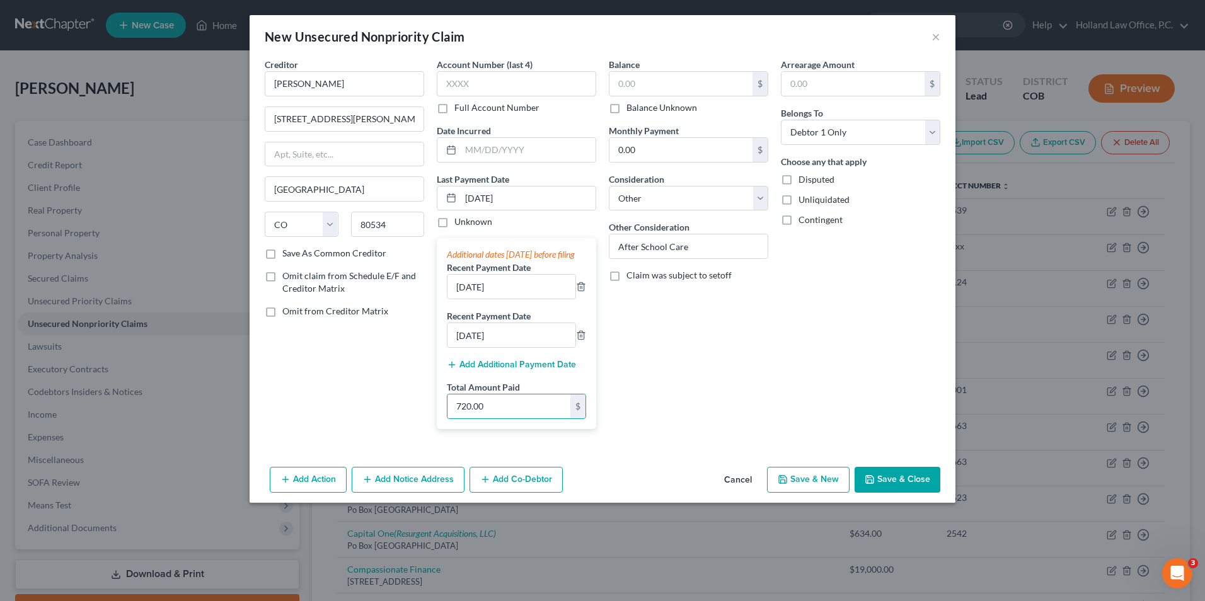
click at [312, 314] on span "Omit from Creditor Matrix" at bounding box center [335, 311] width 106 height 11
click at [296, 313] on input "Omit from Creditor Matrix" at bounding box center [291, 309] width 8 height 8
checkbox input "true"
click at [316, 275] on span "Omit claim from Schedule E/F and Creditor Matrix" at bounding box center [349, 281] width 134 height 23
click at [296, 275] on input "Omit claim from Schedule E/F and Creditor Matrix" at bounding box center [291, 274] width 8 height 8
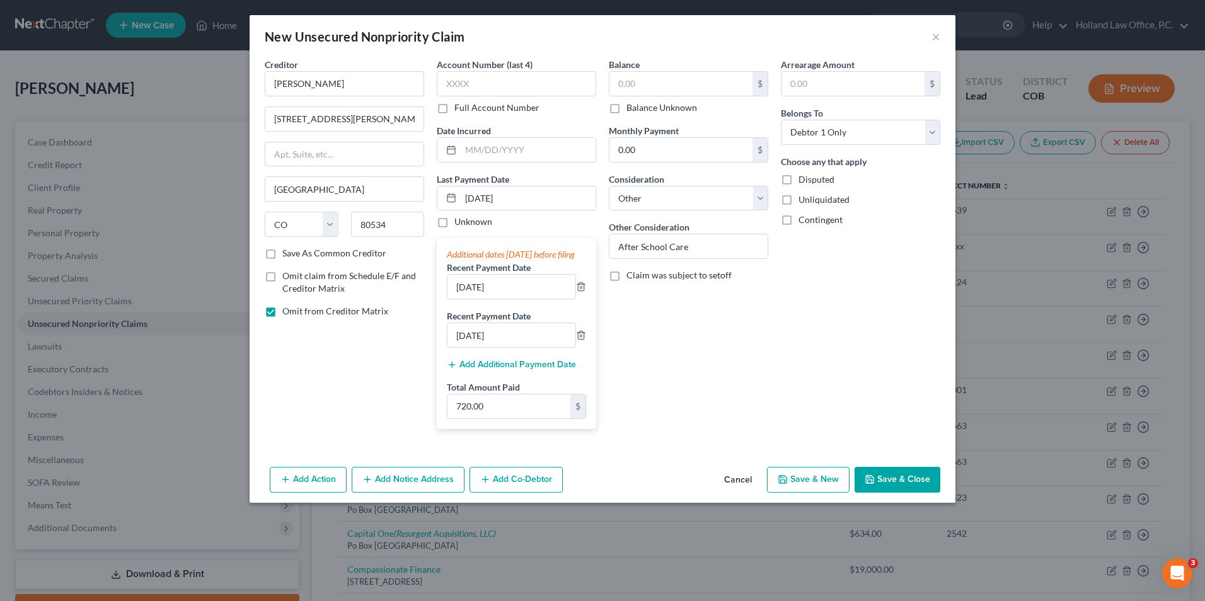
checkbox input "true"
click at [902, 487] on button "Save & Close" at bounding box center [897, 480] width 86 height 26
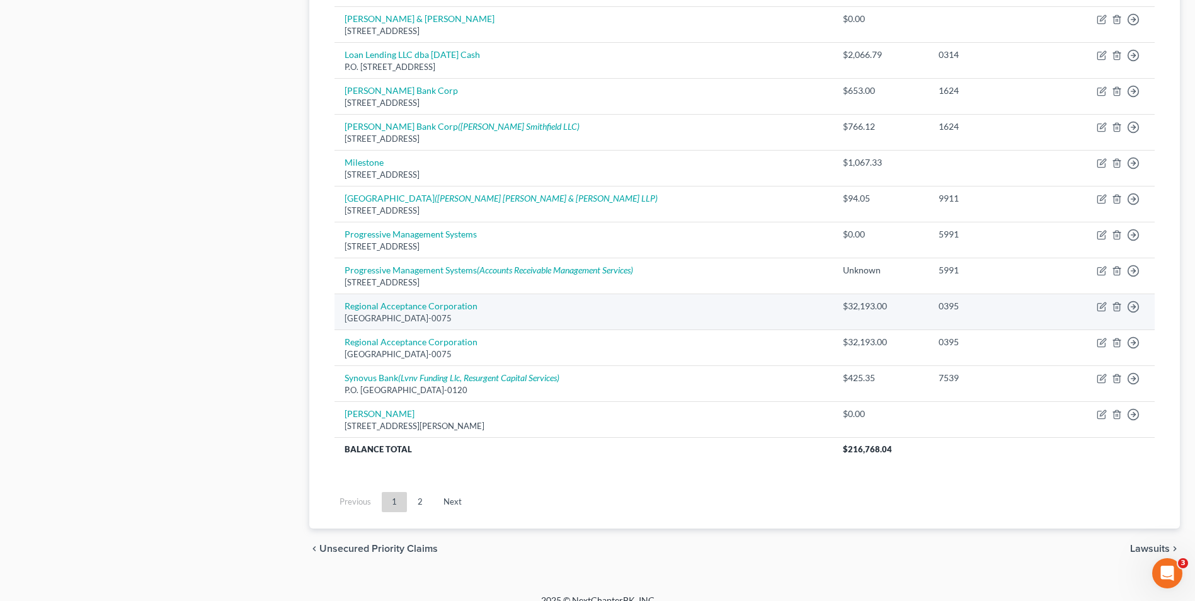
scroll to position [890, 0]
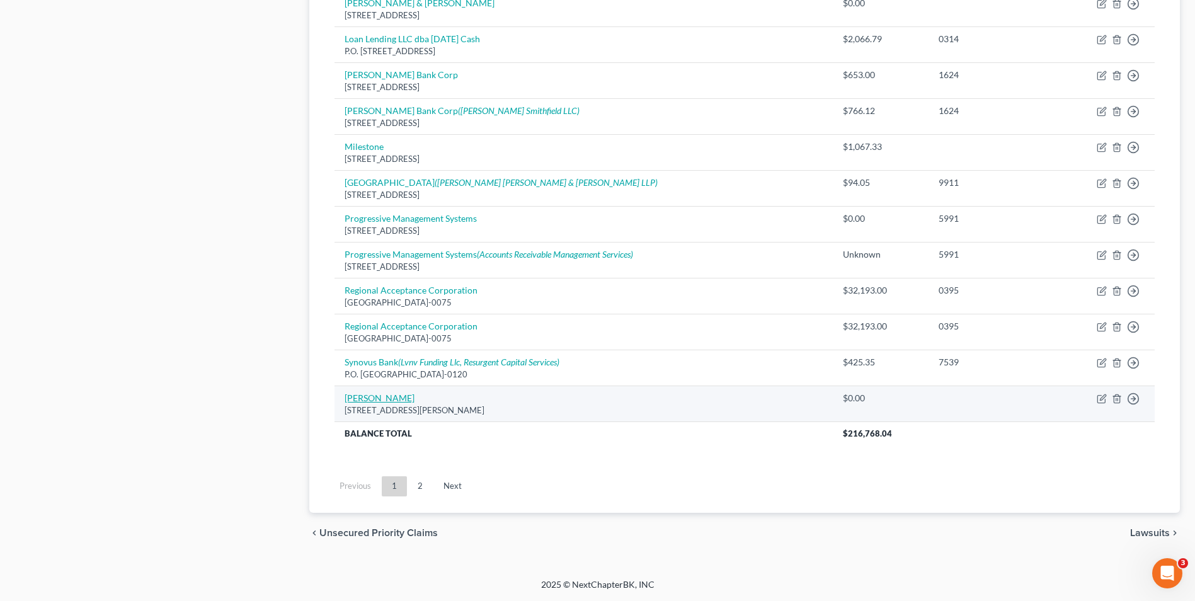
click at [379, 395] on link "[PERSON_NAME]" at bounding box center [380, 398] width 70 height 11
select select "5"
select select "14"
select select "0"
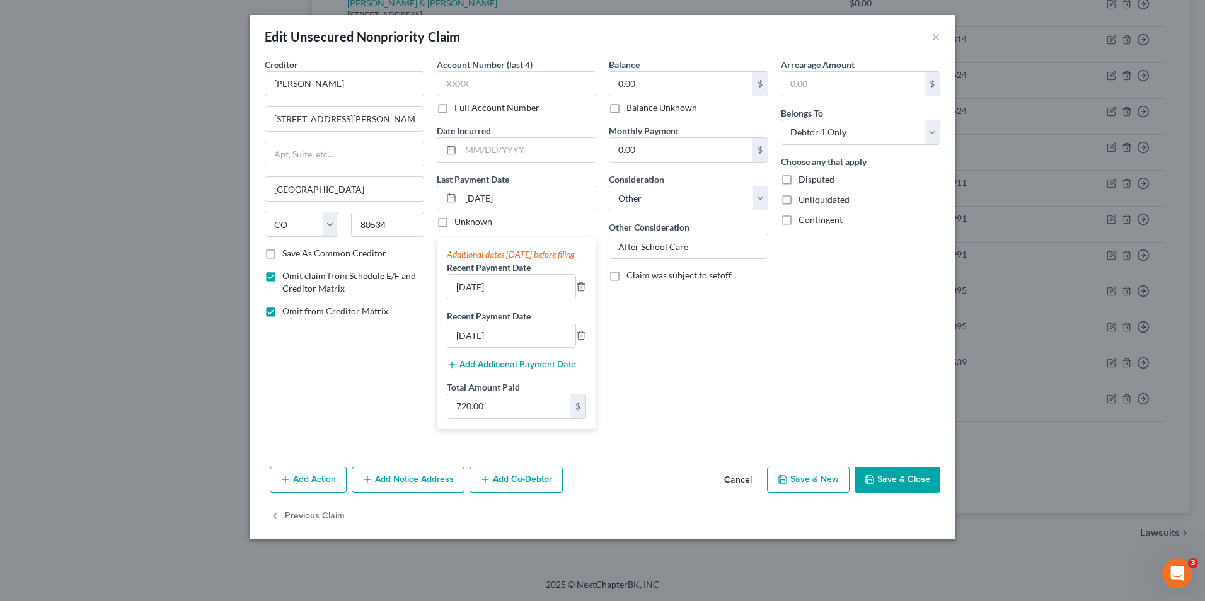
click at [890, 493] on button "Save & Close" at bounding box center [897, 480] width 86 height 26
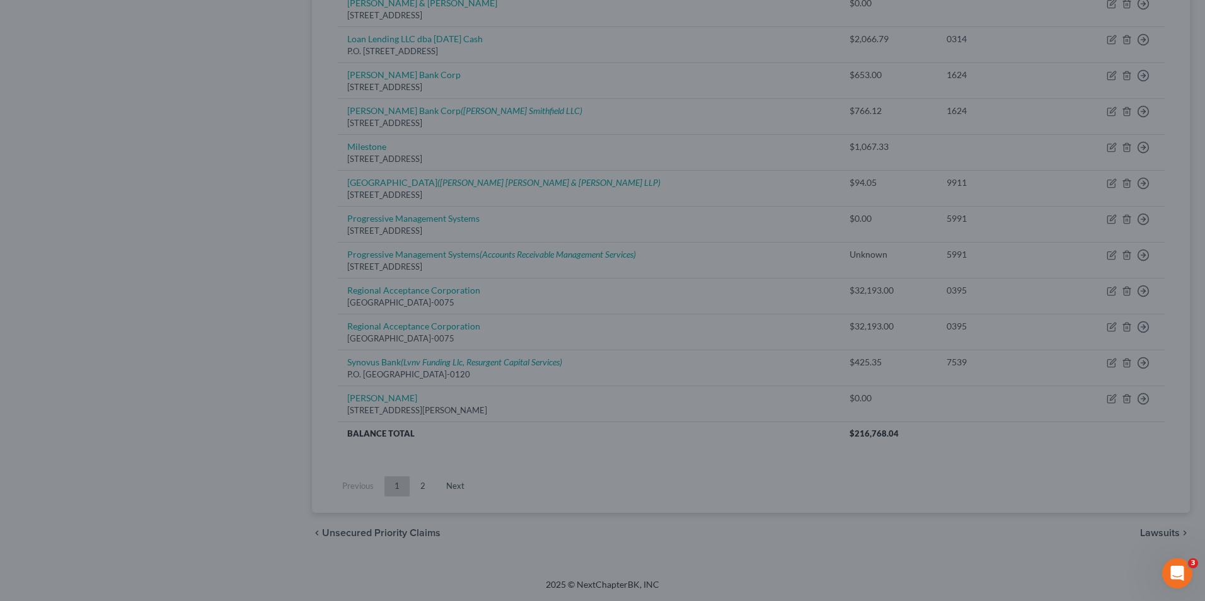
type input "0"
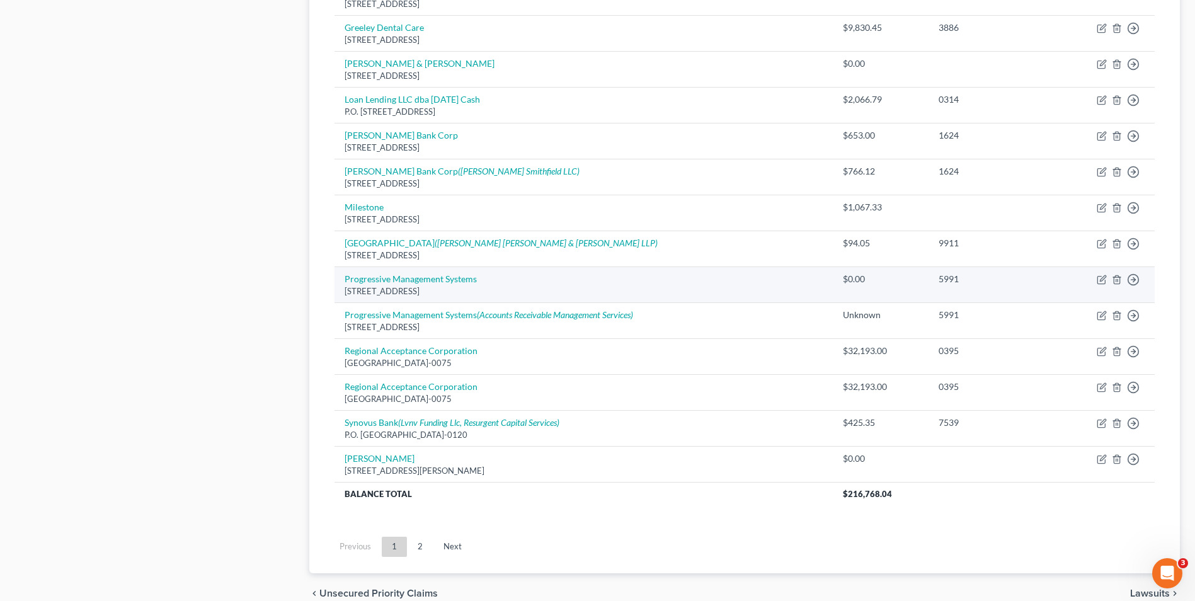
scroll to position [756, 0]
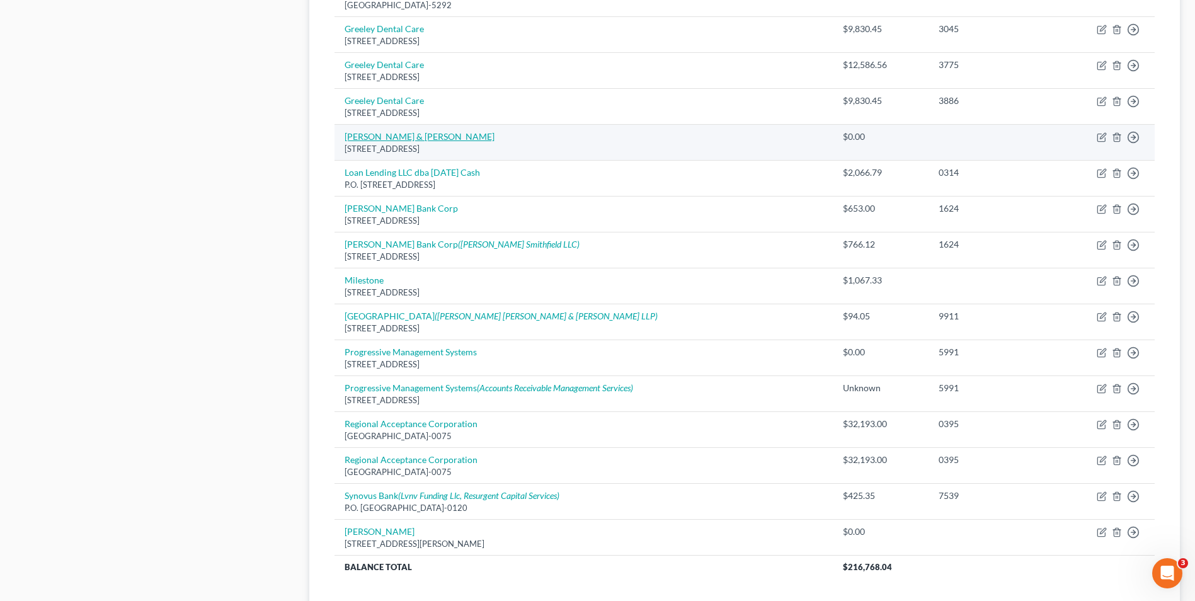
click at [403, 137] on link "[PERSON_NAME] & [PERSON_NAME]" at bounding box center [420, 136] width 150 height 11
select select "5"
select select "14"
select select "0"
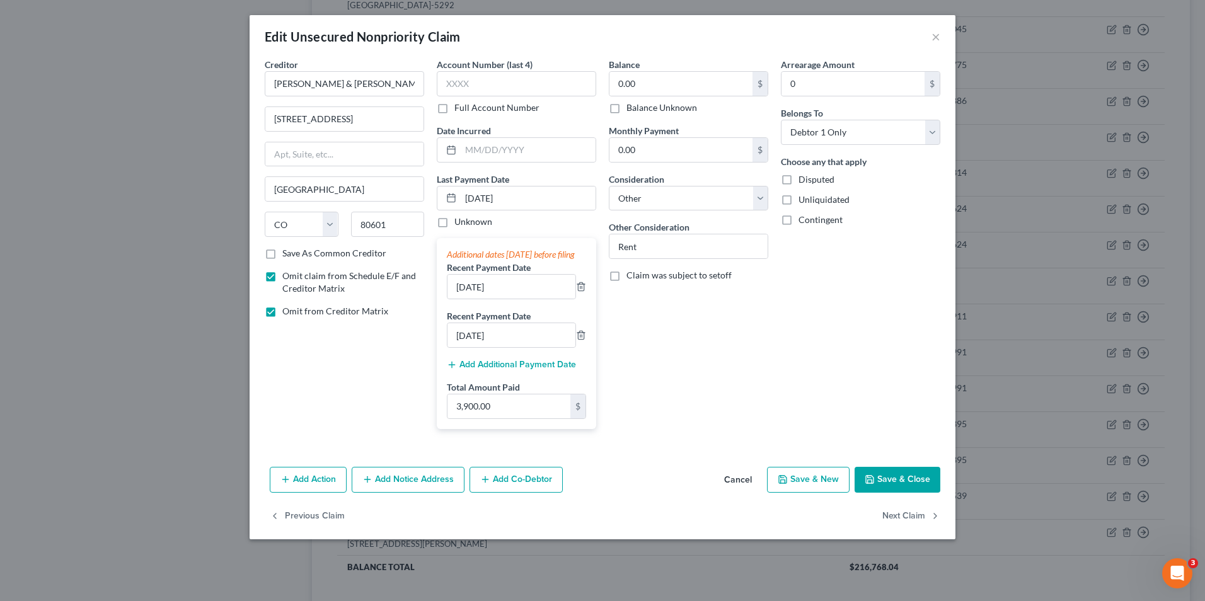
click at [875, 485] on icon "button" at bounding box center [869, 479] width 10 height 10
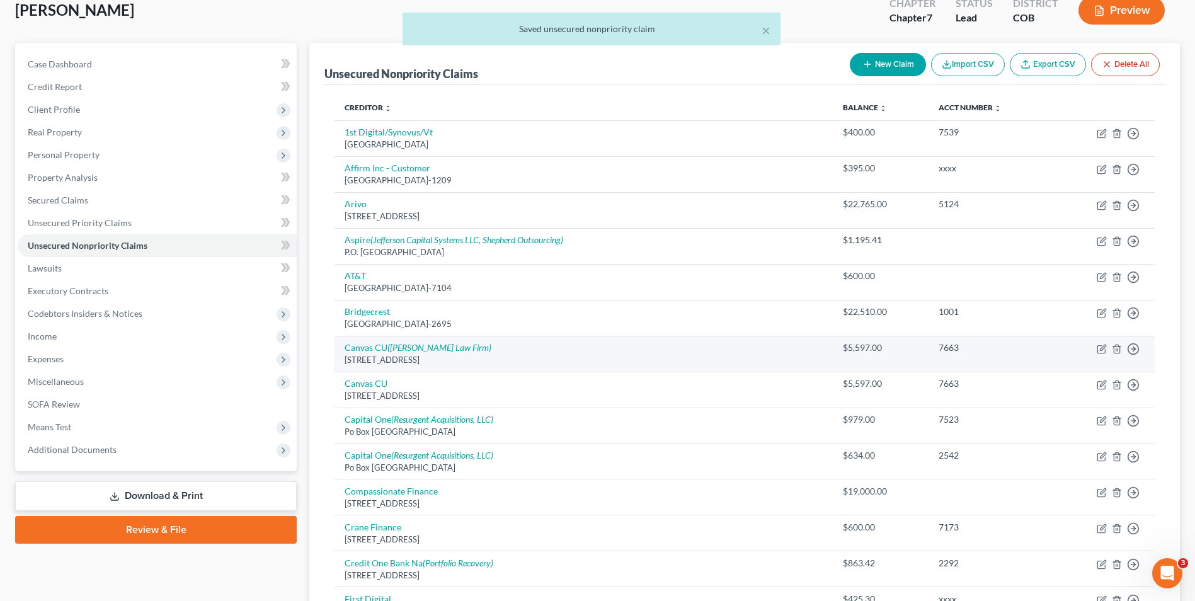
scroll to position [126, 0]
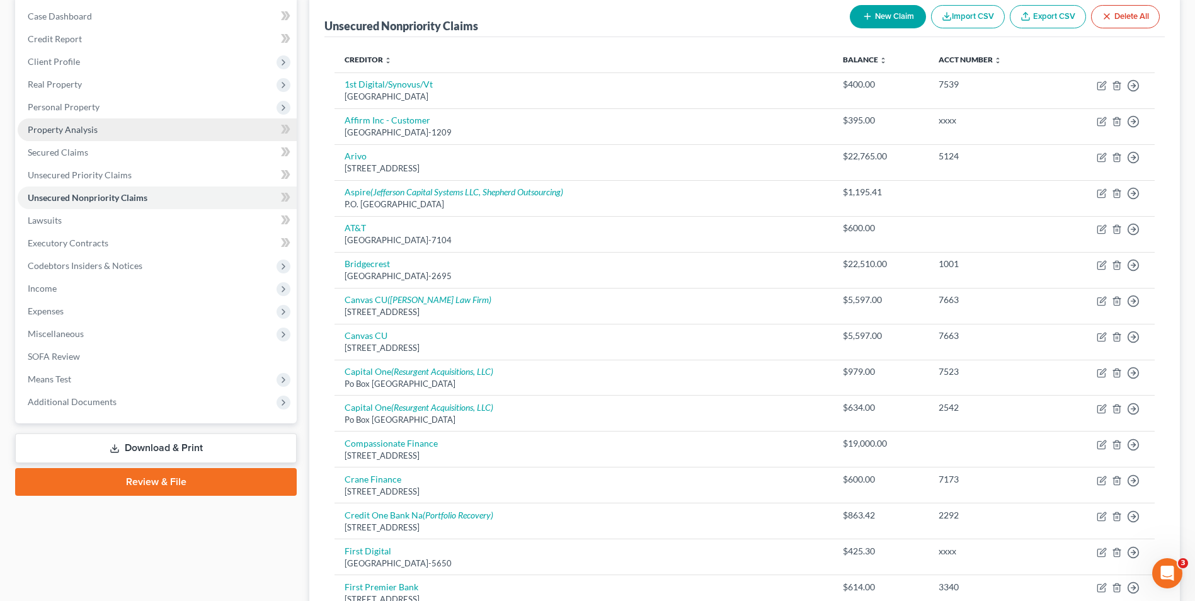
click at [87, 129] on span "Property Analysis" at bounding box center [63, 129] width 70 height 11
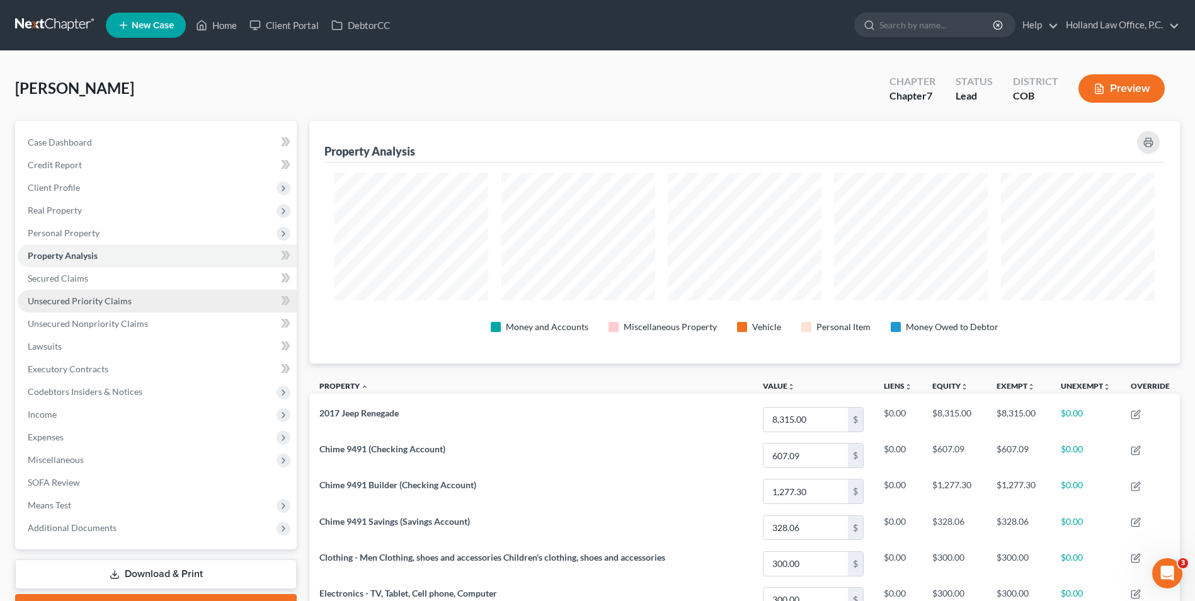
click at [106, 305] on span "Unsecured Priority Claims" at bounding box center [80, 301] width 104 height 11
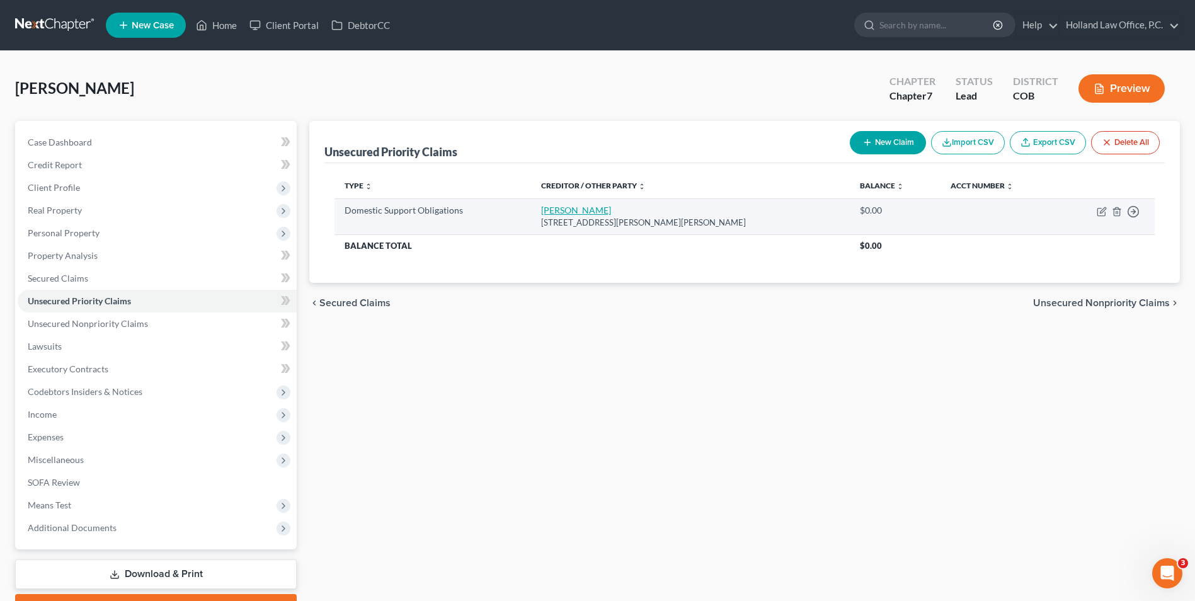
click at [604, 210] on link "[PERSON_NAME]" at bounding box center [576, 210] width 70 height 11
select select "5"
select select "0"
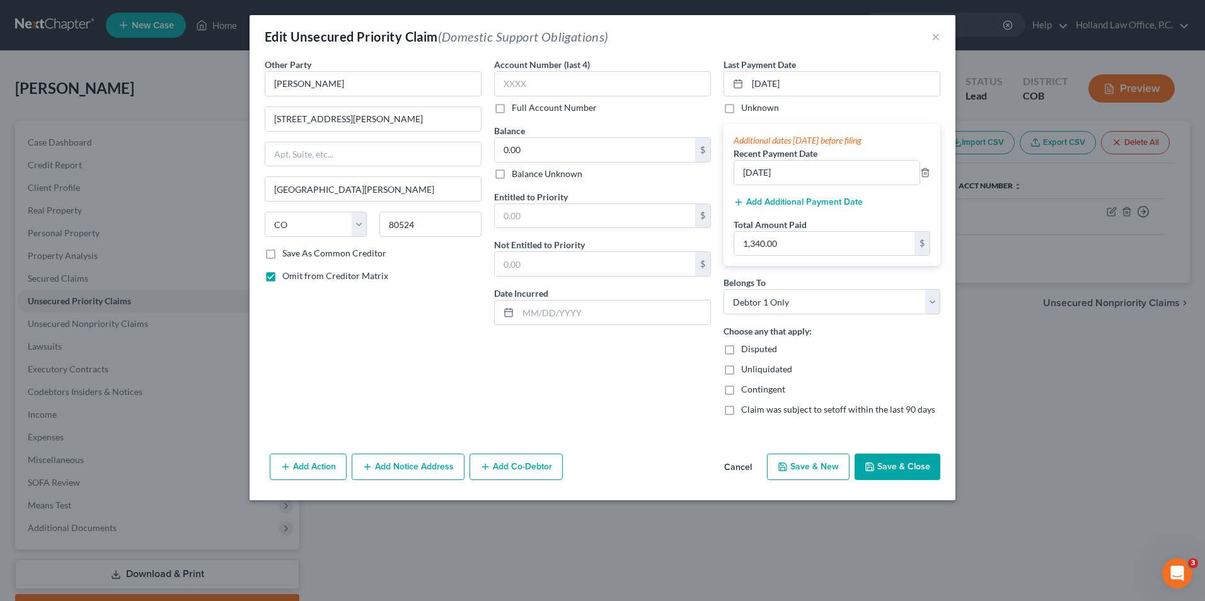
click at [778, 204] on button "Add Additional Payment Date" at bounding box center [797, 202] width 129 height 10
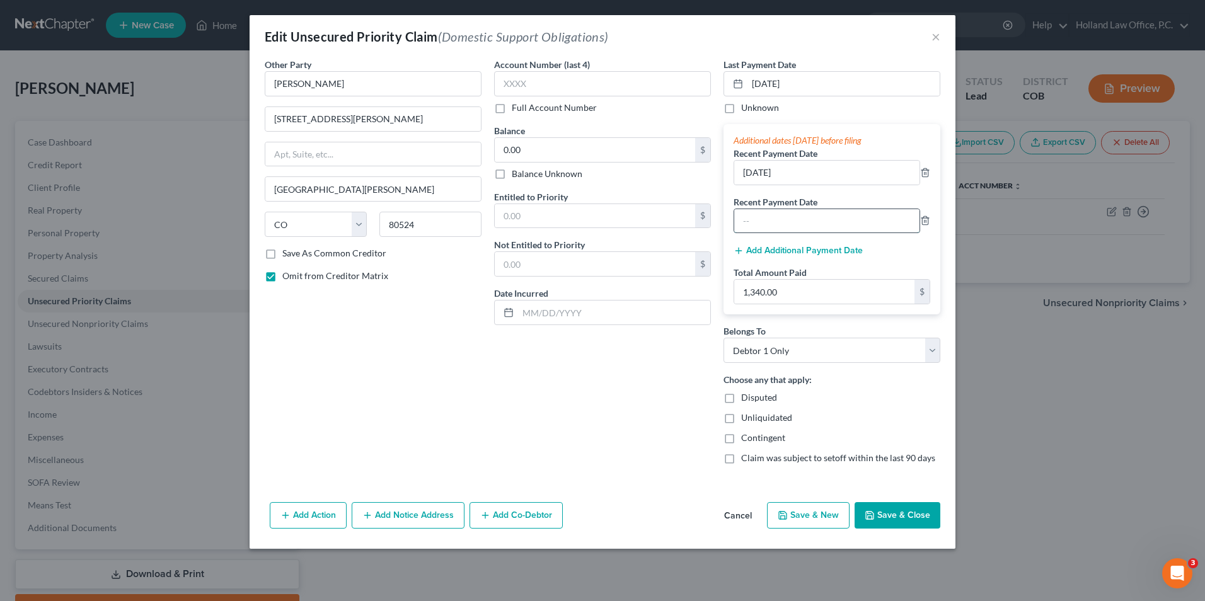
click at [765, 228] on input "text" at bounding box center [826, 221] width 185 height 24
type input "[DATE]"
click at [822, 297] on input "1,340.00" at bounding box center [824, 292] width 180 height 24
type input "2,010.00"
click at [901, 515] on button "Save & Close" at bounding box center [897, 515] width 86 height 26
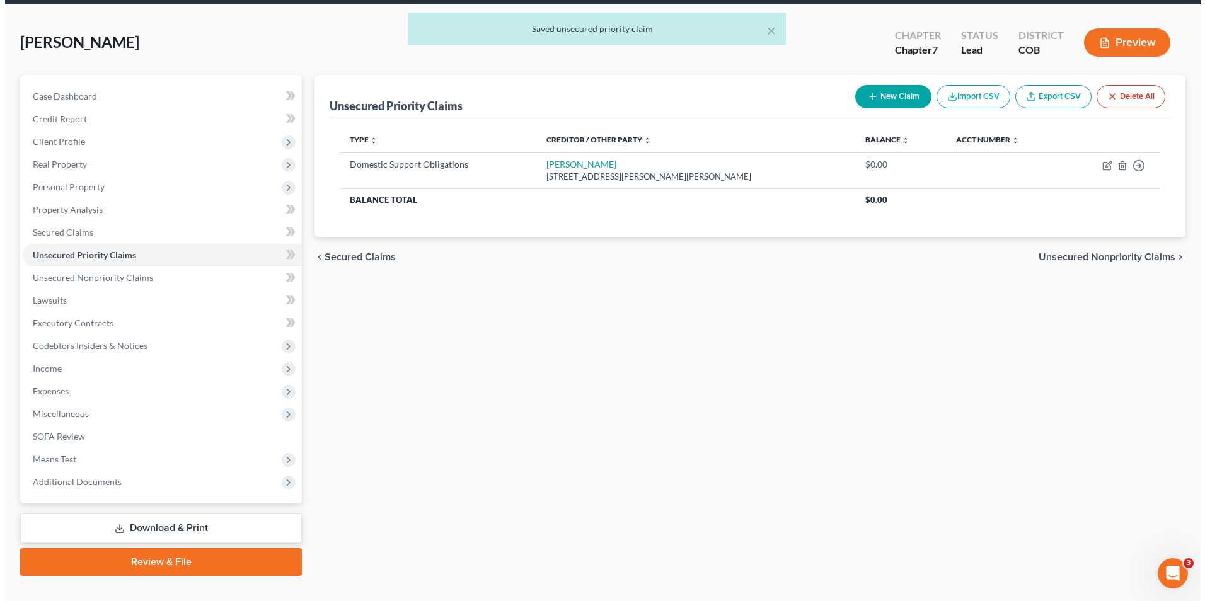
scroll to position [6, 0]
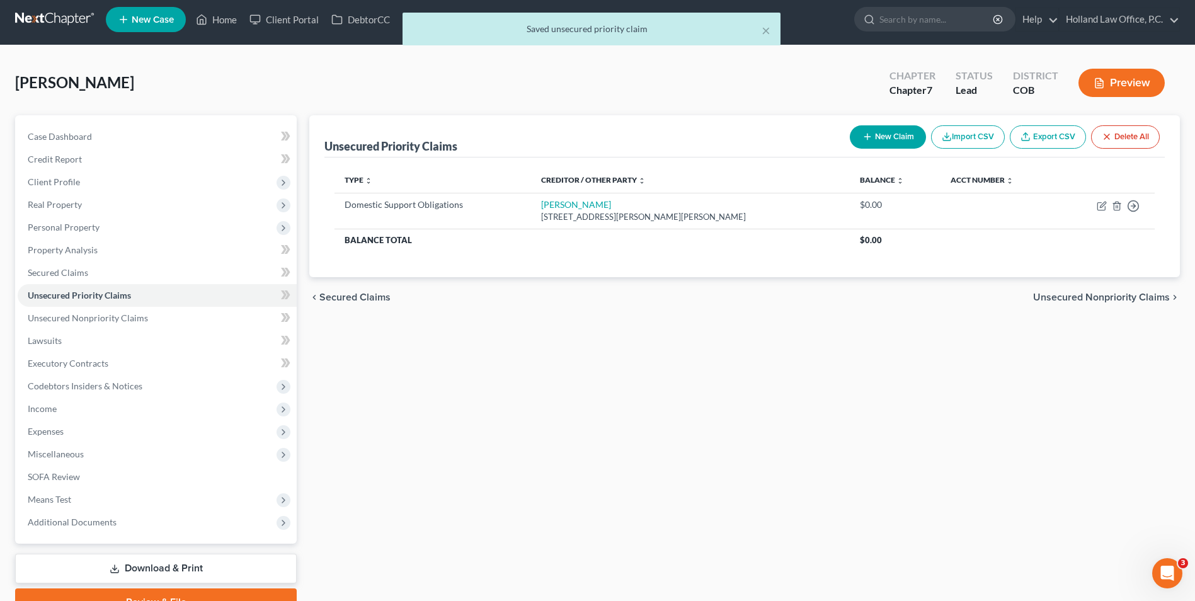
click at [1123, 85] on button "Preview" at bounding box center [1122, 83] width 86 height 28
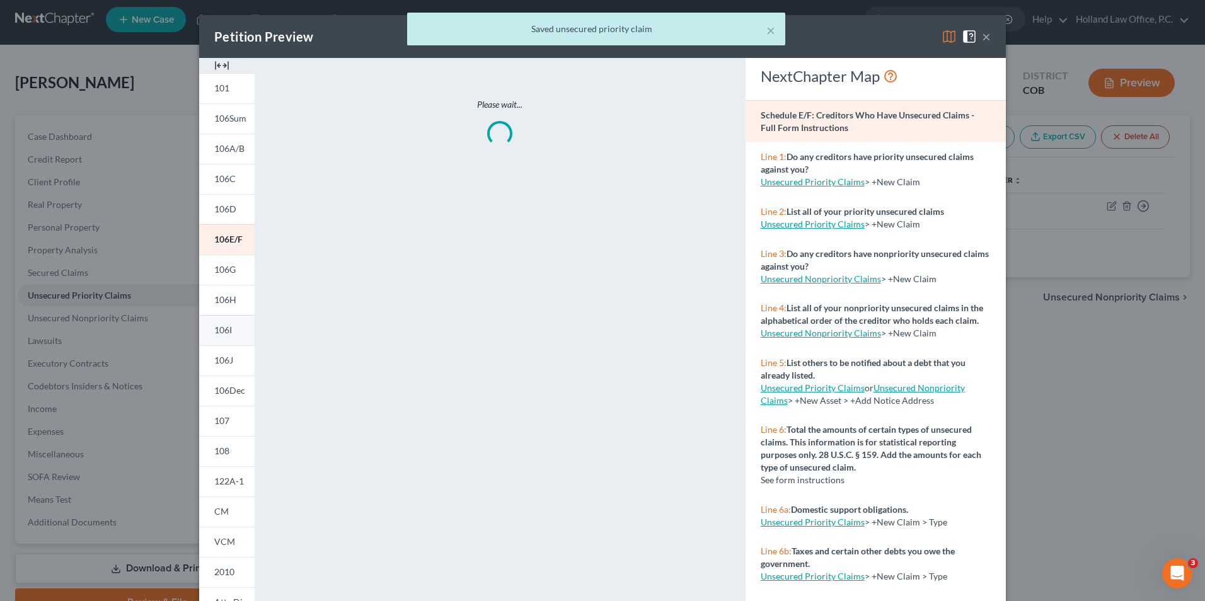
click at [231, 336] on link "106I" at bounding box center [226, 330] width 55 height 30
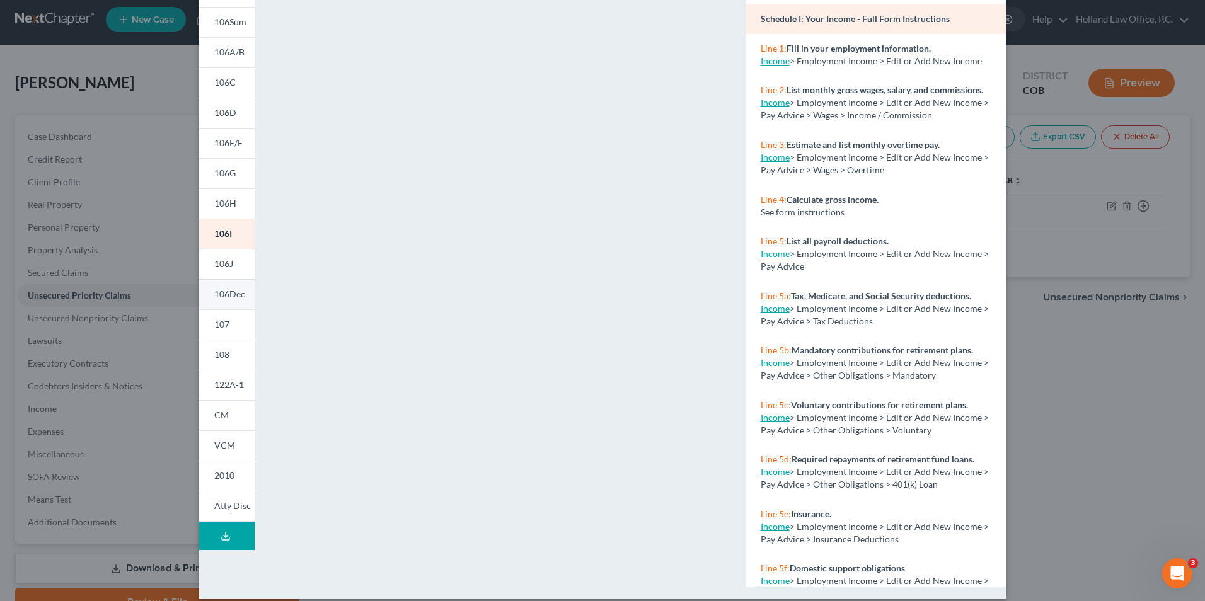
scroll to position [98, 0]
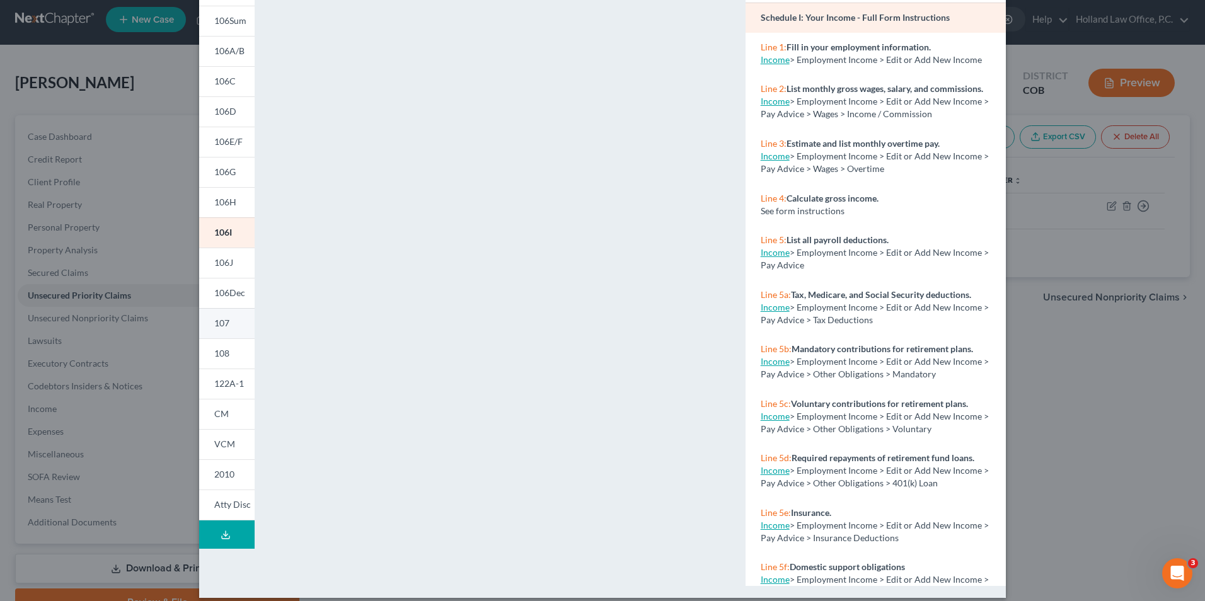
click at [231, 336] on link "107" at bounding box center [226, 323] width 55 height 30
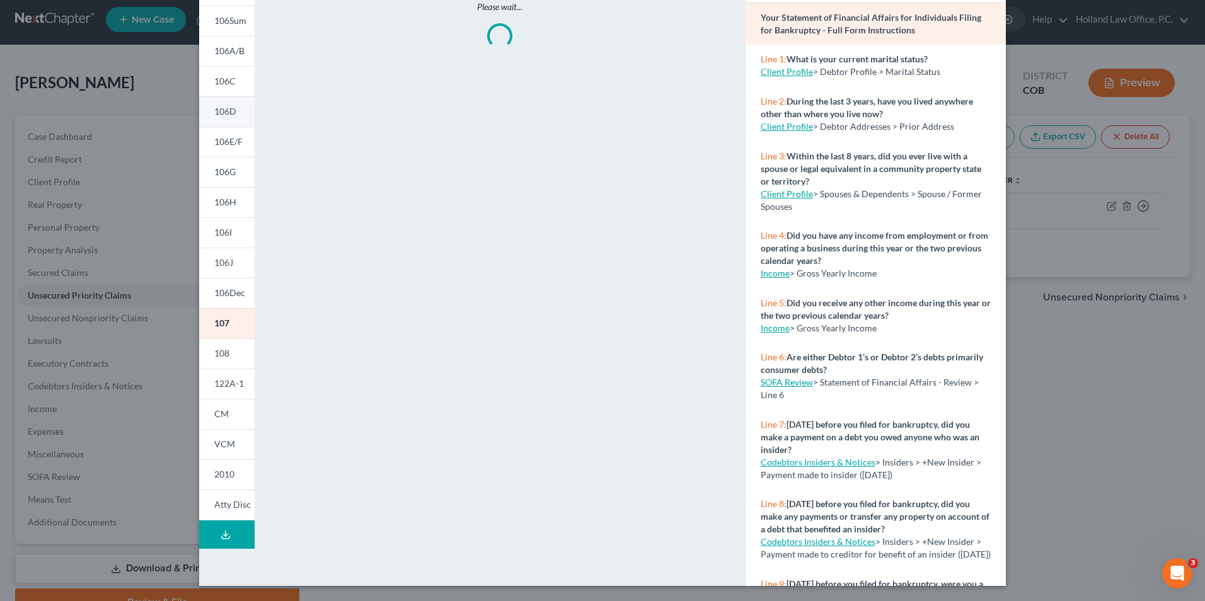
click at [214, 112] on span "106D" at bounding box center [225, 111] width 22 height 11
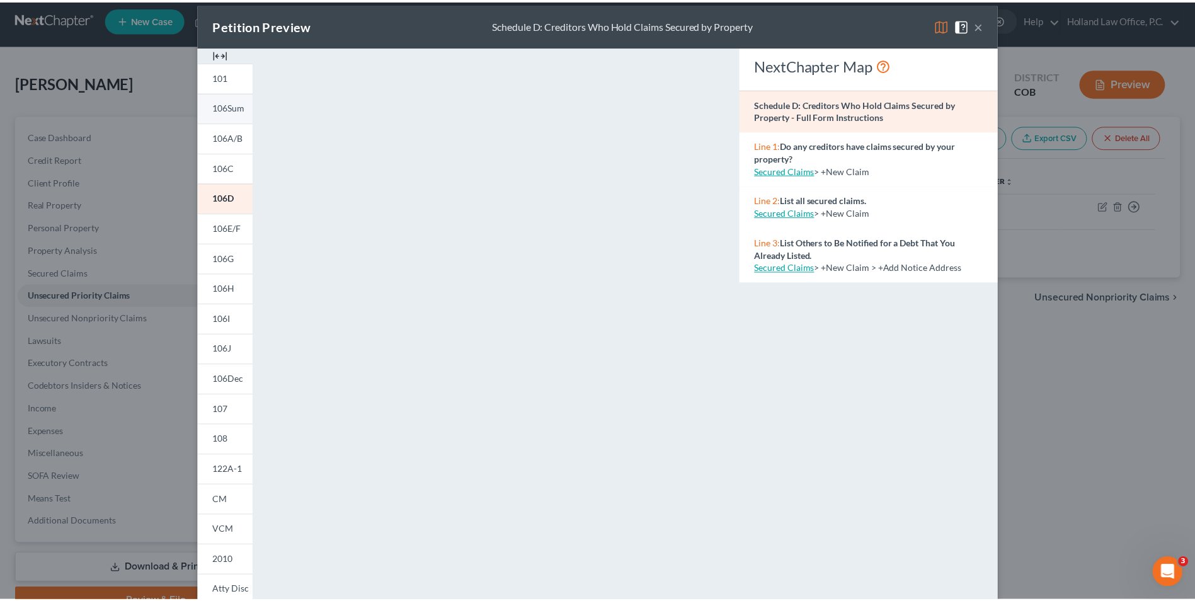
scroll to position [0, 0]
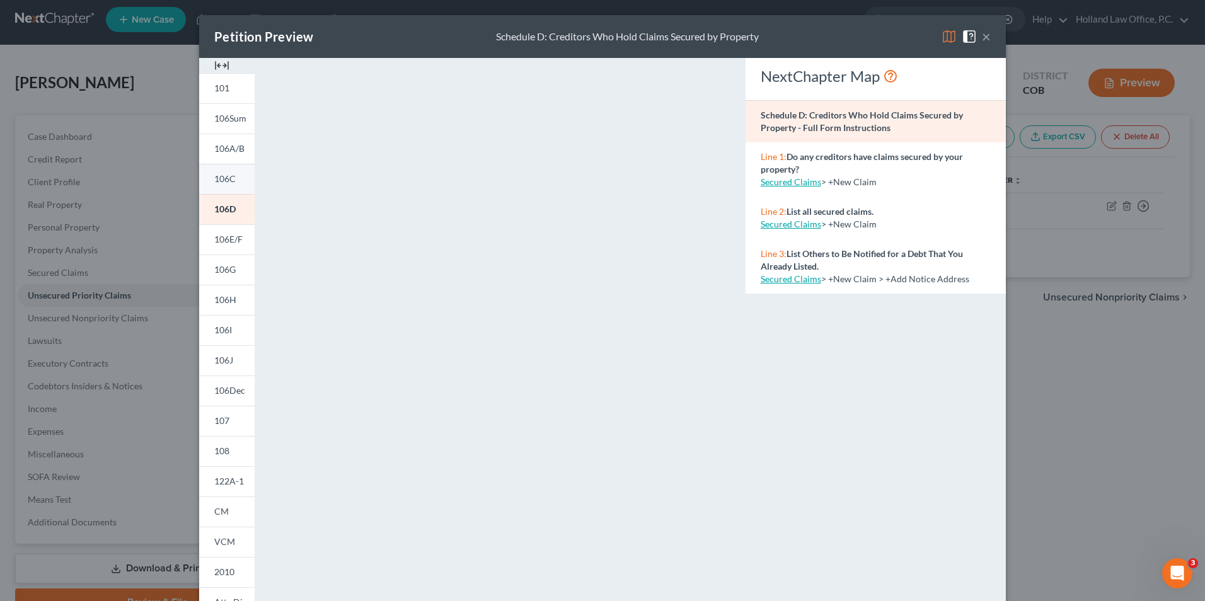
click at [217, 172] on link "106C" at bounding box center [226, 179] width 55 height 30
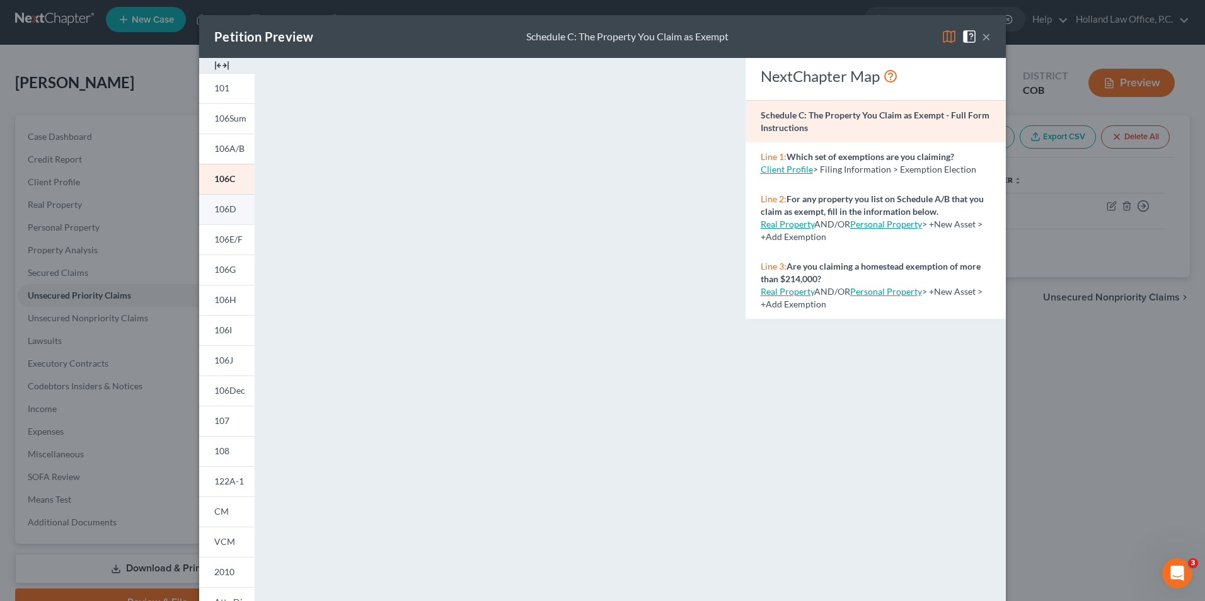
click at [216, 212] on span "106D" at bounding box center [225, 209] width 22 height 11
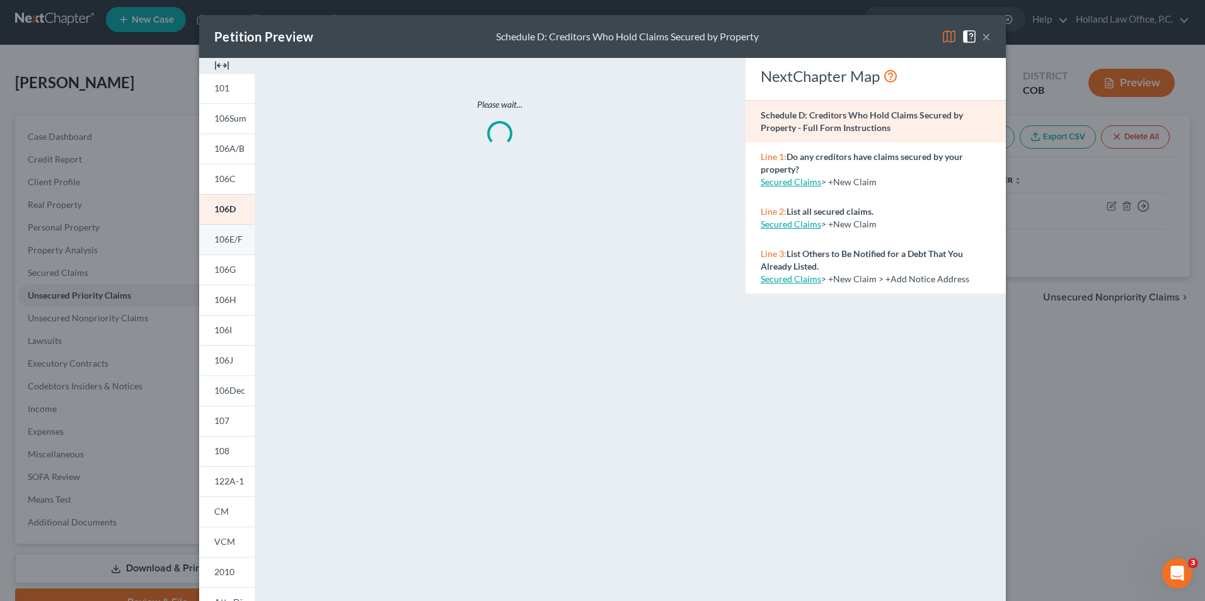
click at [220, 241] on span "106E/F" at bounding box center [228, 239] width 28 height 11
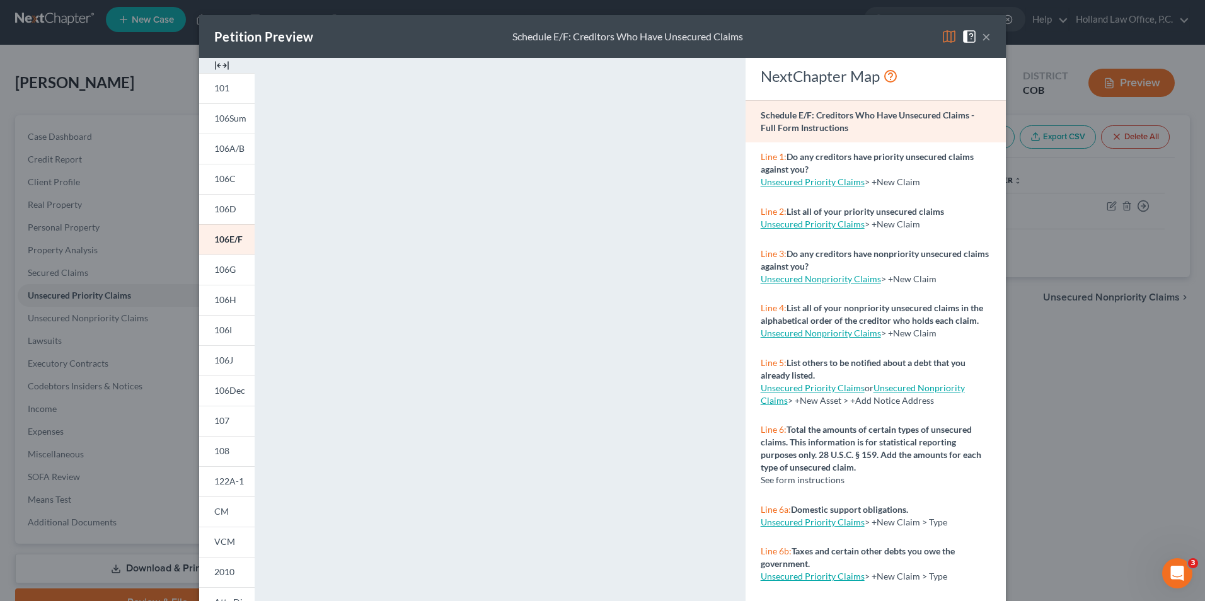
click at [985, 37] on button "×" at bounding box center [986, 36] width 9 height 15
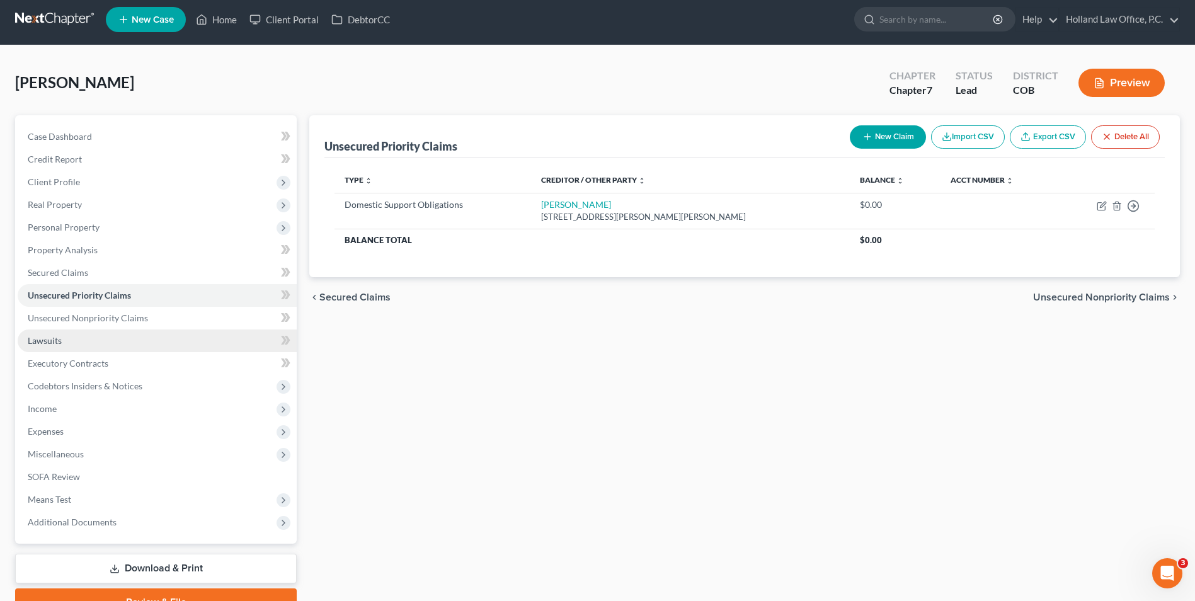
click at [85, 332] on link "Lawsuits" at bounding box center [157, 341] width 279 height 23
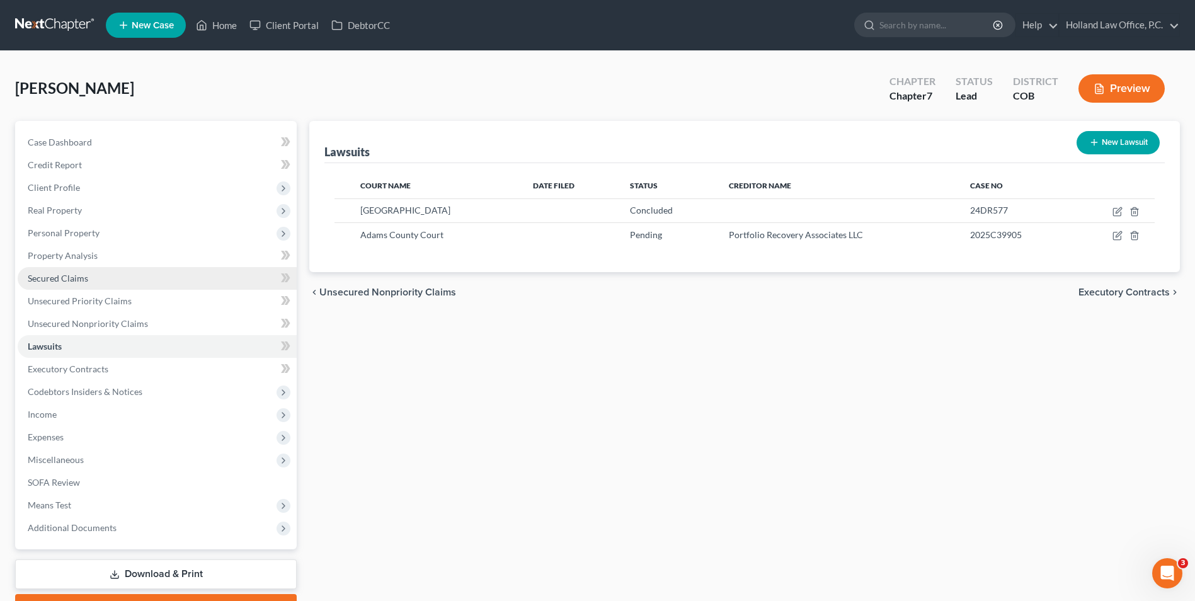
click at [83, 267] on link "Secured Claims" at bounding box center [157, 278] width 279 height 23
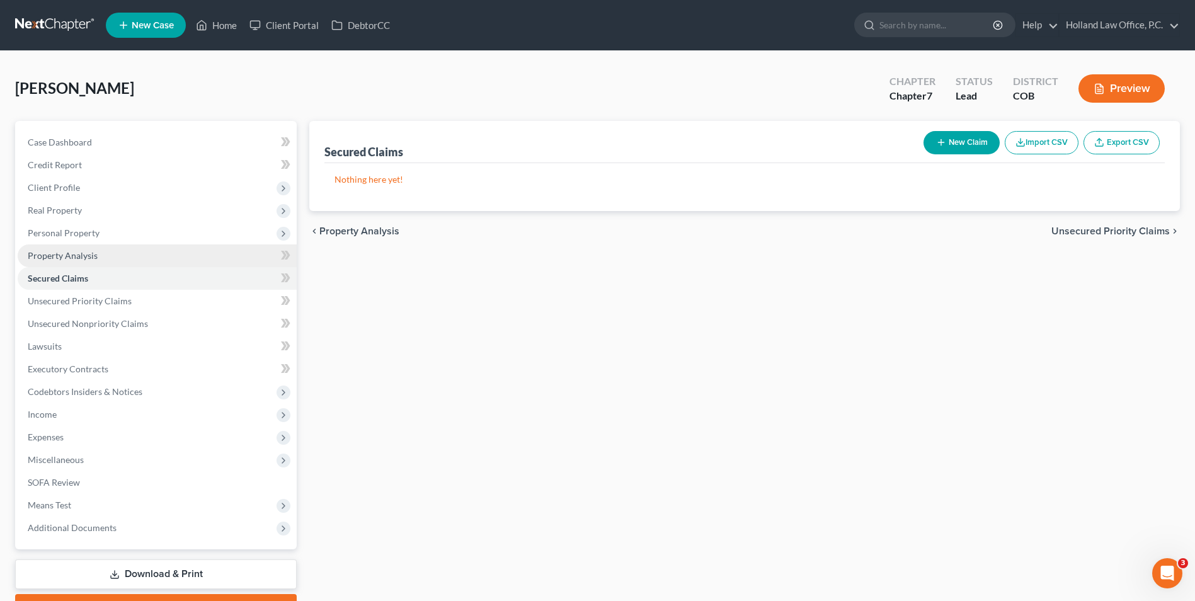
click at [82, 256] on span "Property Analysis" at bounding box center [63, 255] width 70 height 11
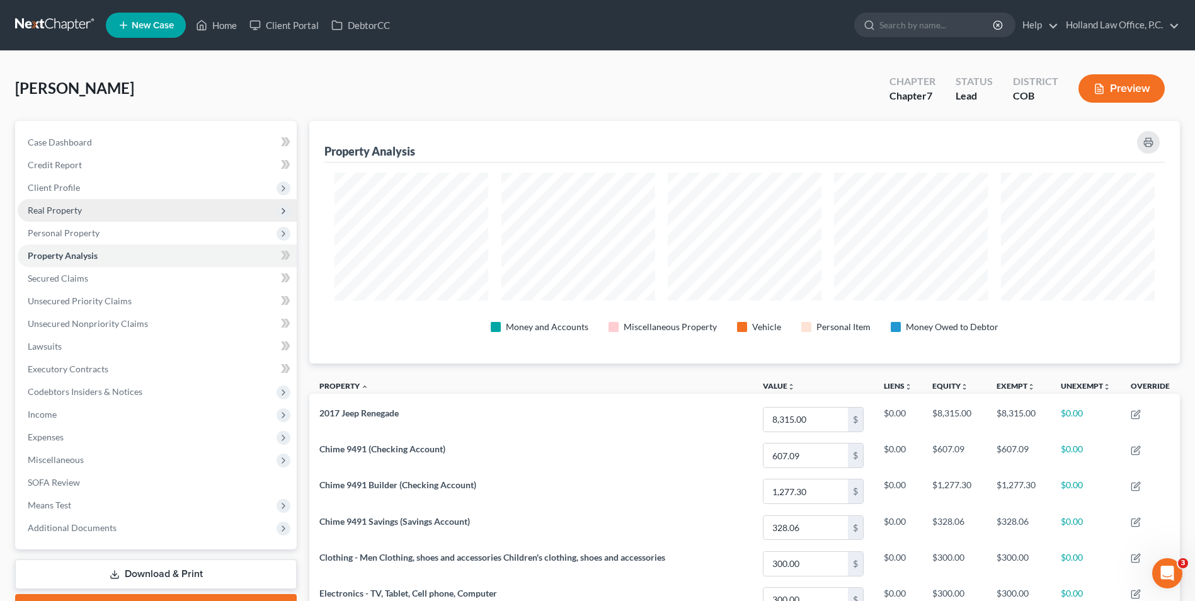
scroll to position [243, 871]
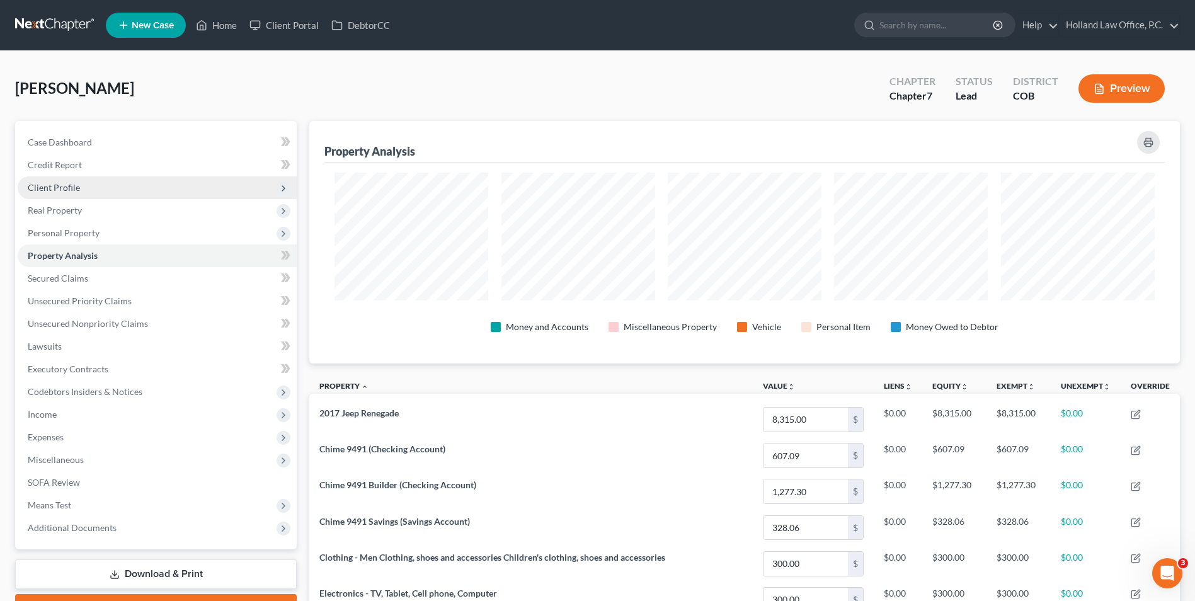
click at [99, 184] on span "Client Profile" at bounding box center [157, 187] width 279 height 23
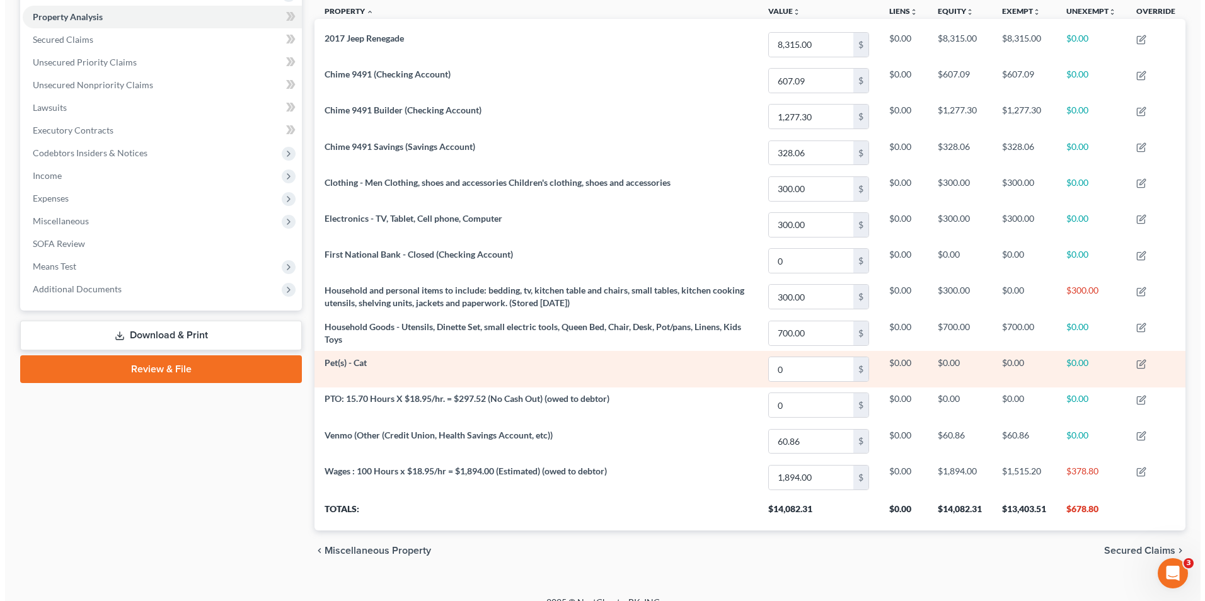
scroll to position [378, 0]
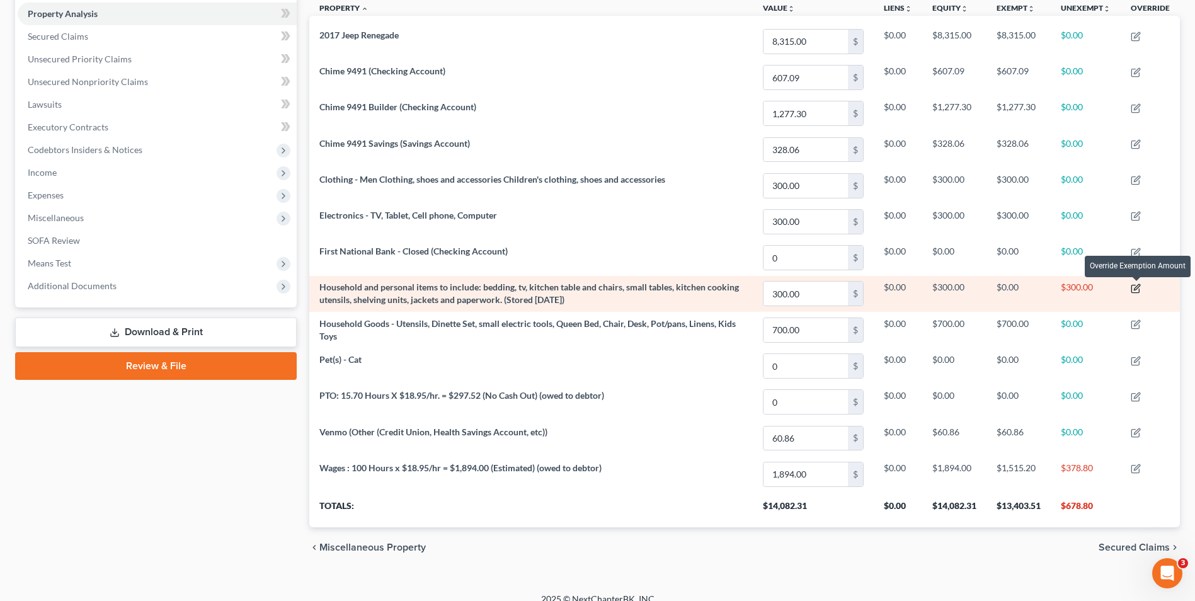
click at [1136, 289] on icon "button" at bounding box center [1137, 287] width 6 height 6
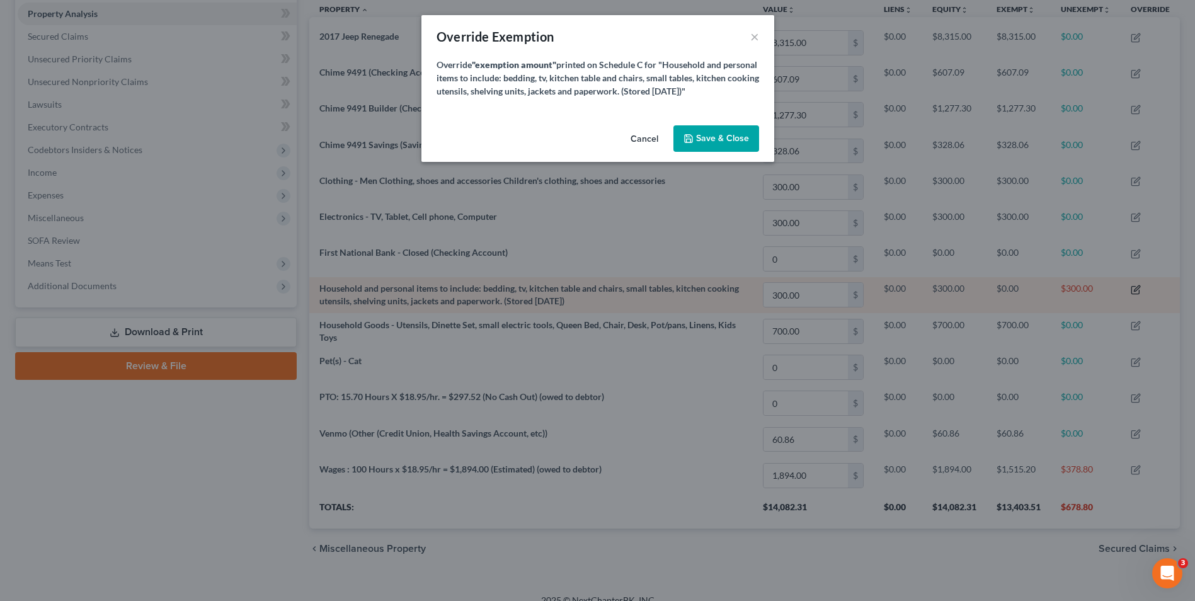
scroll to position [244, 878]
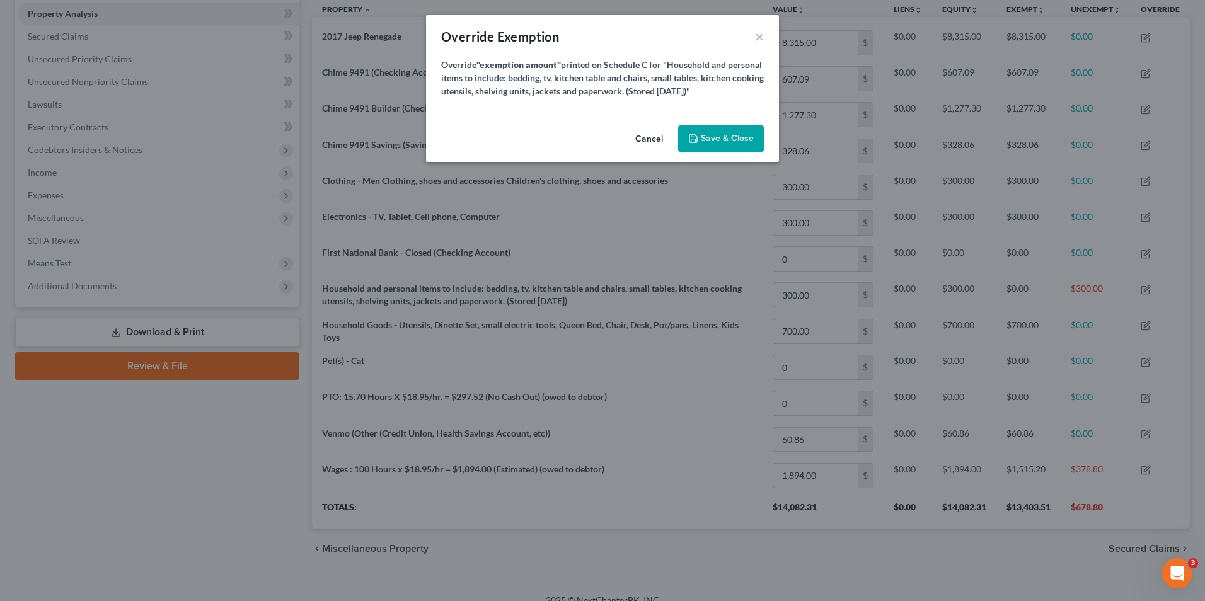
click at [650, 136] on button "Cancel" at bounding box center [649, 139] width 48 height 25
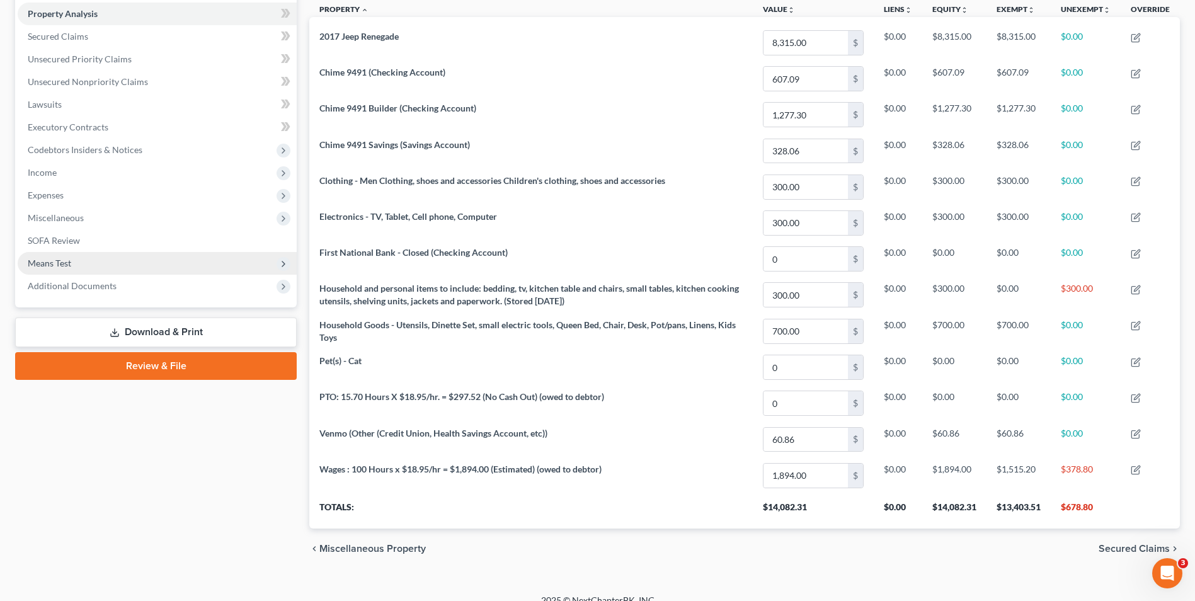
scroll to position [629854, 629226]
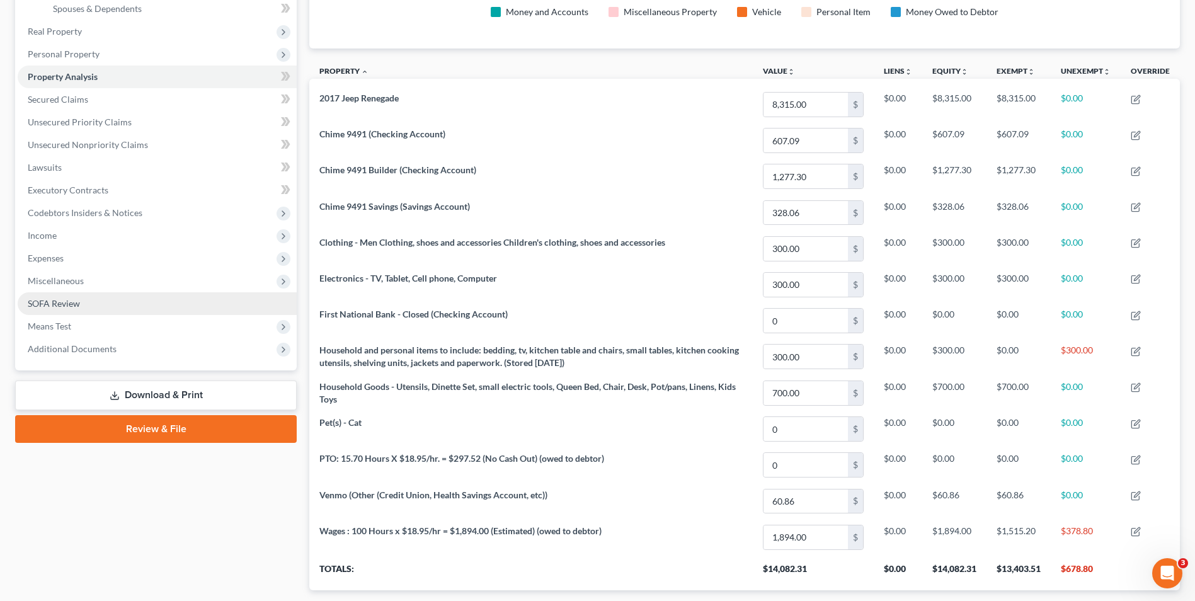
click at [66, 307] on span "SOFA Review" at bounding box center [54, 303] width 52 height 11
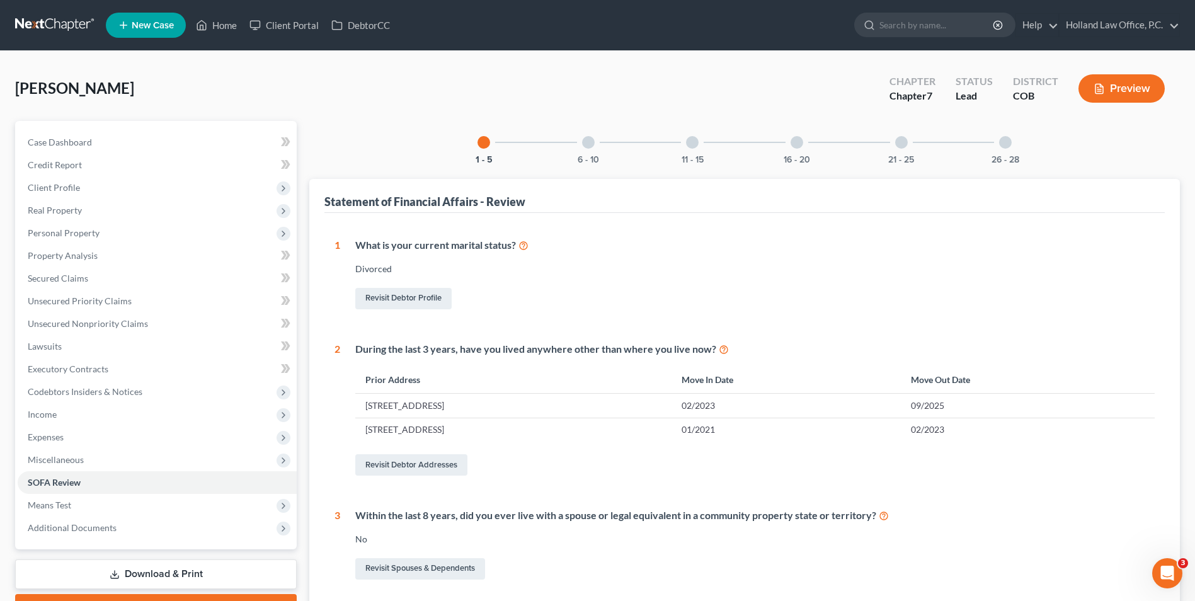
click at [899, 145] on div at bounding box center [901, 142] width 13 height 13
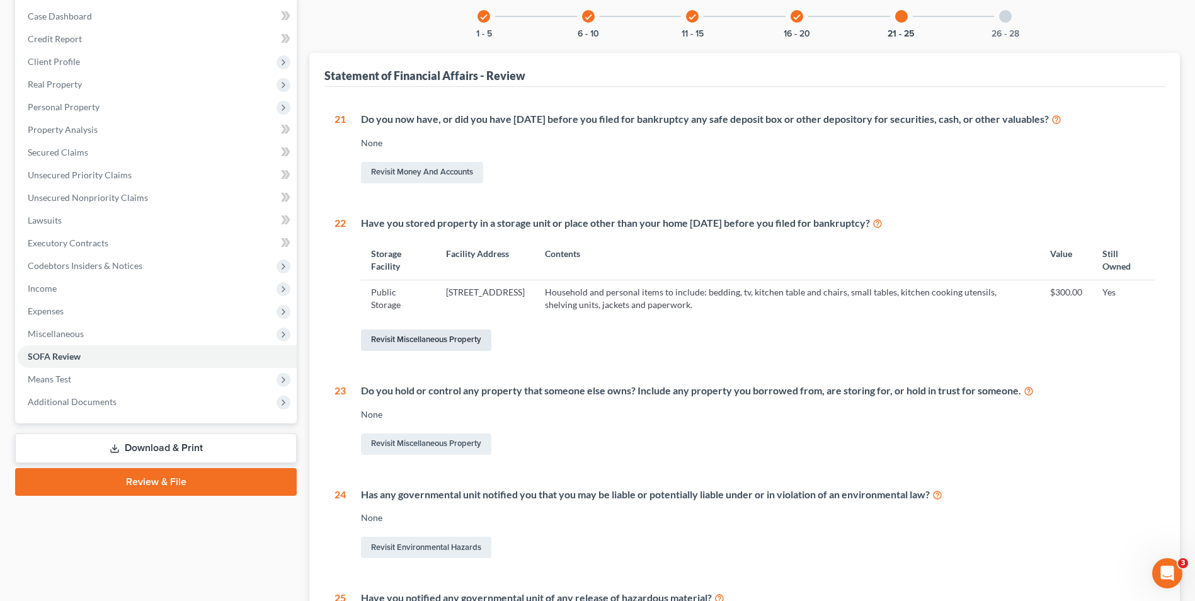
click at [432, 342] on link "Revisit Miscellaneous Property" at bounding box center [426, 340] width 130 height 21
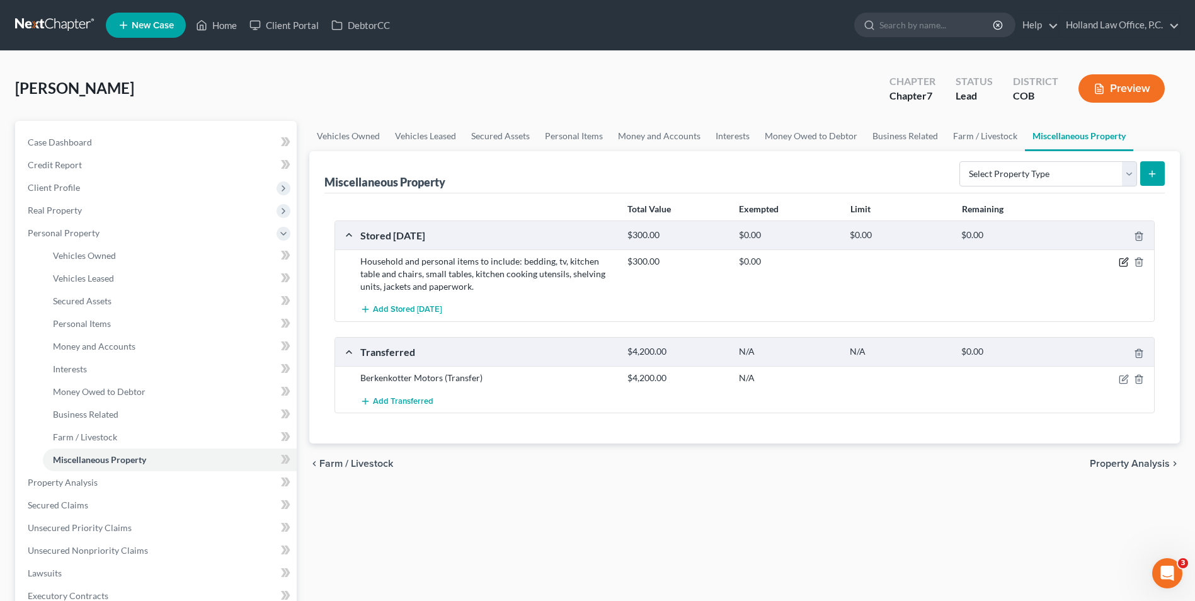
click at [1125, 263] on icon "button" at bounding box center [1125, 261] width 6 height 6
select select "5"
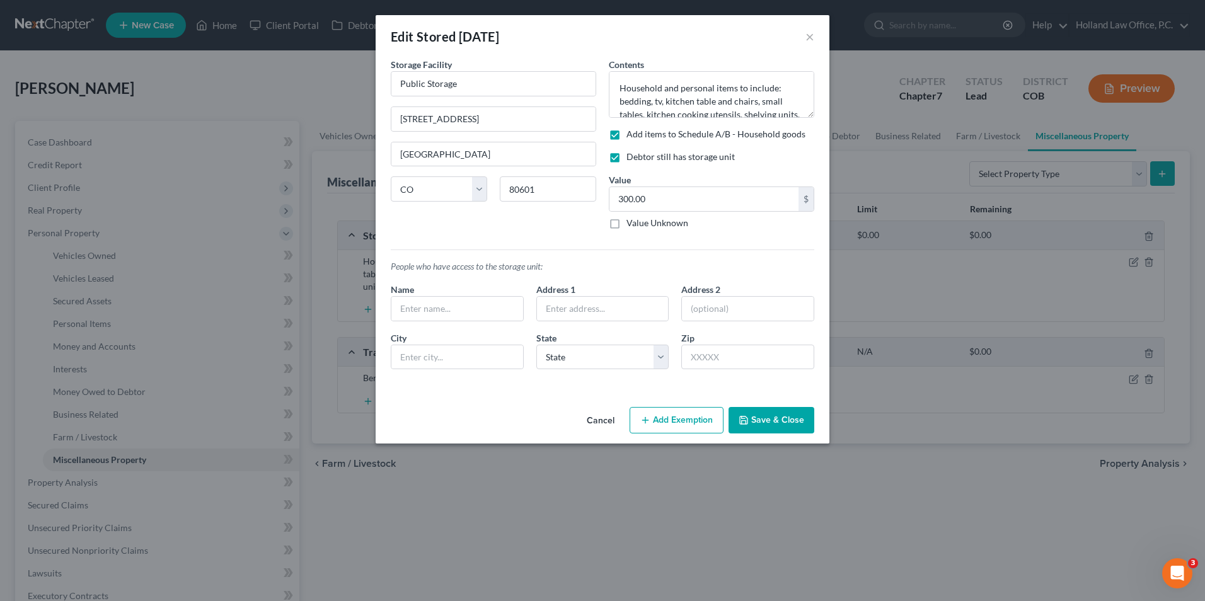
click at [686, 422] on button "Add Exemption" at bounding box center [676, 420] width 94 height 26
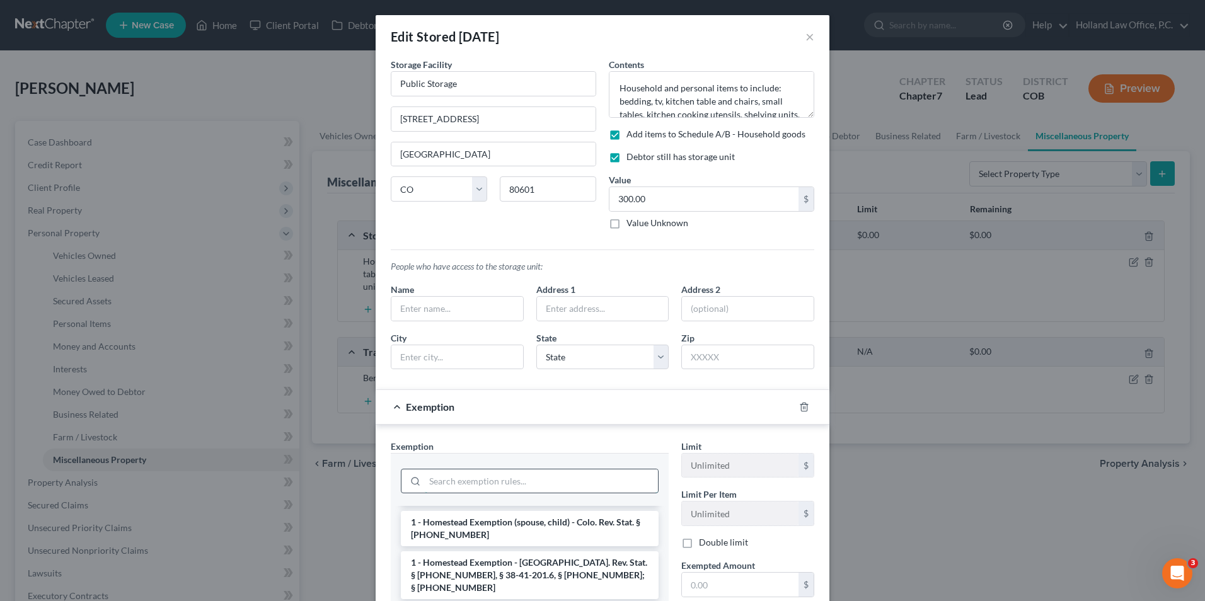
click at [450, 470] on input "search" at bounding box center [541, 481] width 233 height 24
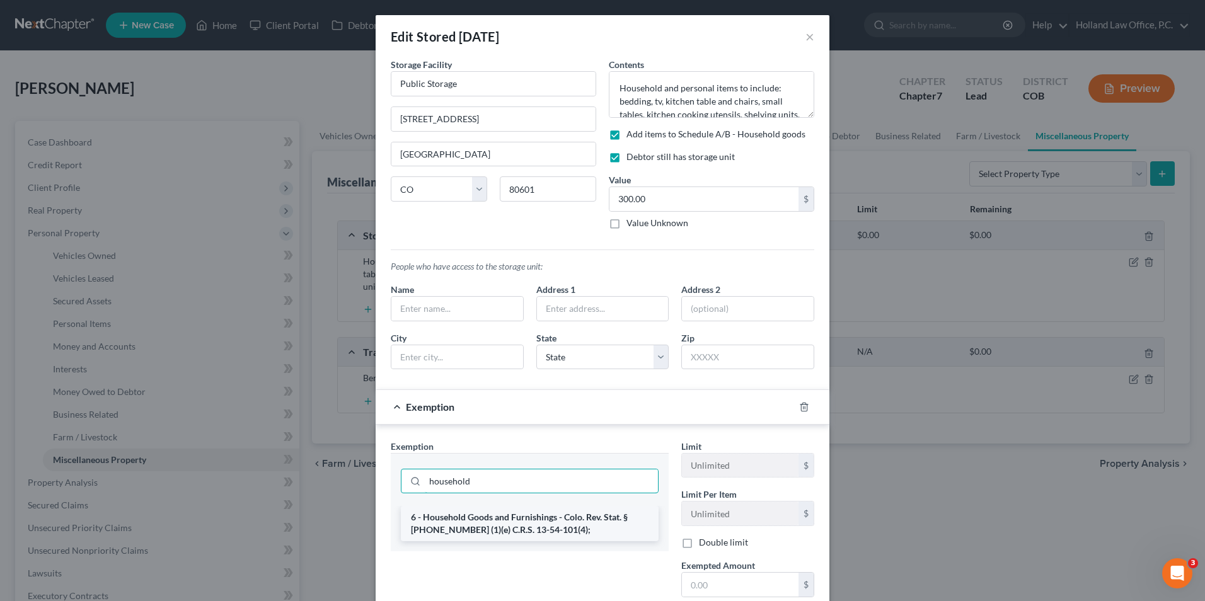
type input "household"
click at [510, 535] on li "6 - Household Goods and Furnishings - Colo. Rev. Stat. § [PHONE_NUMBER] (1)(e) …" at bounding box center [530, 523] width 258 height 35
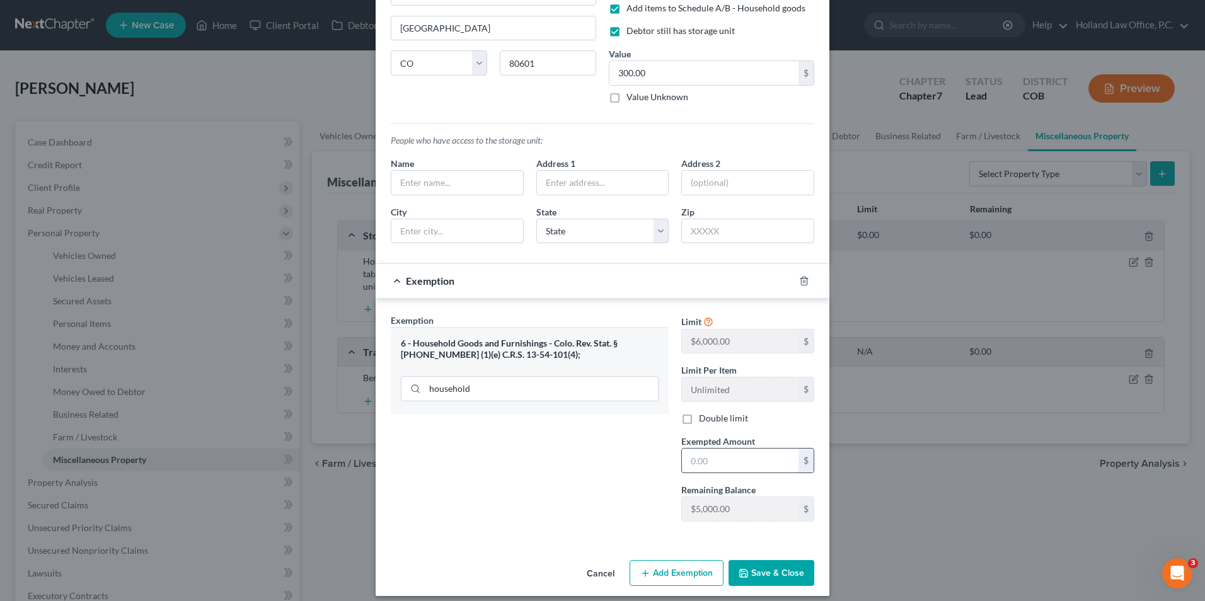
click at [720, 459] on input "text" at bounding box center [740, 461] width 117 height 24
type input "300.00"
click at [771, 576] on button "Save & Close" at bounding box center [771, 573] width 86 height 26
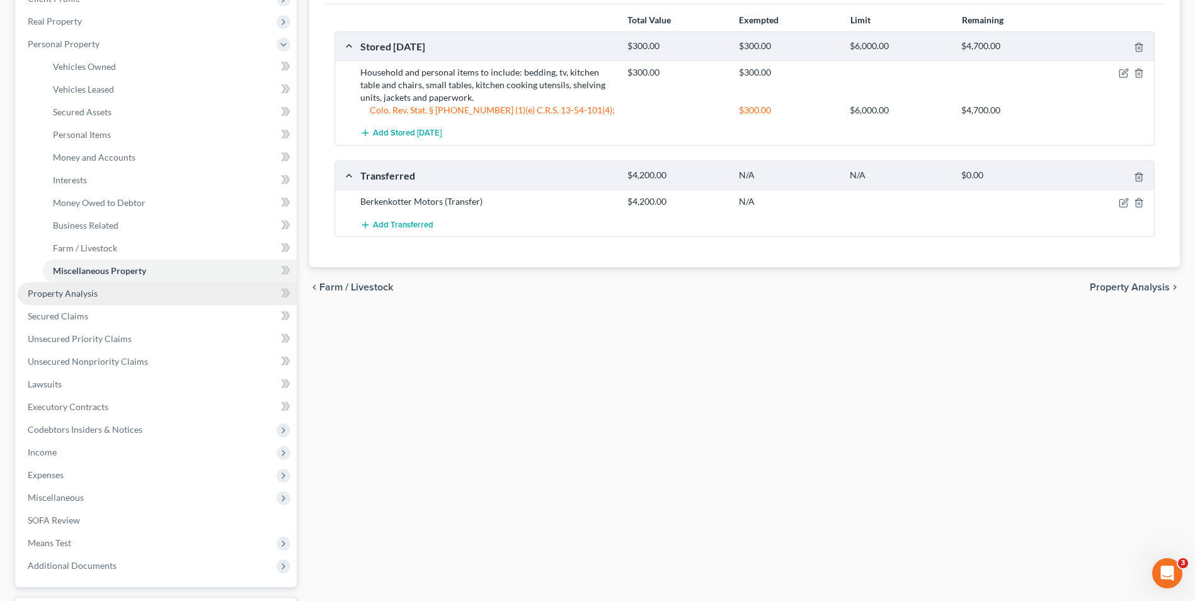
click at [96, 289] on span "Property Analysis" at bounding box center [63, 293] width 70 height 11
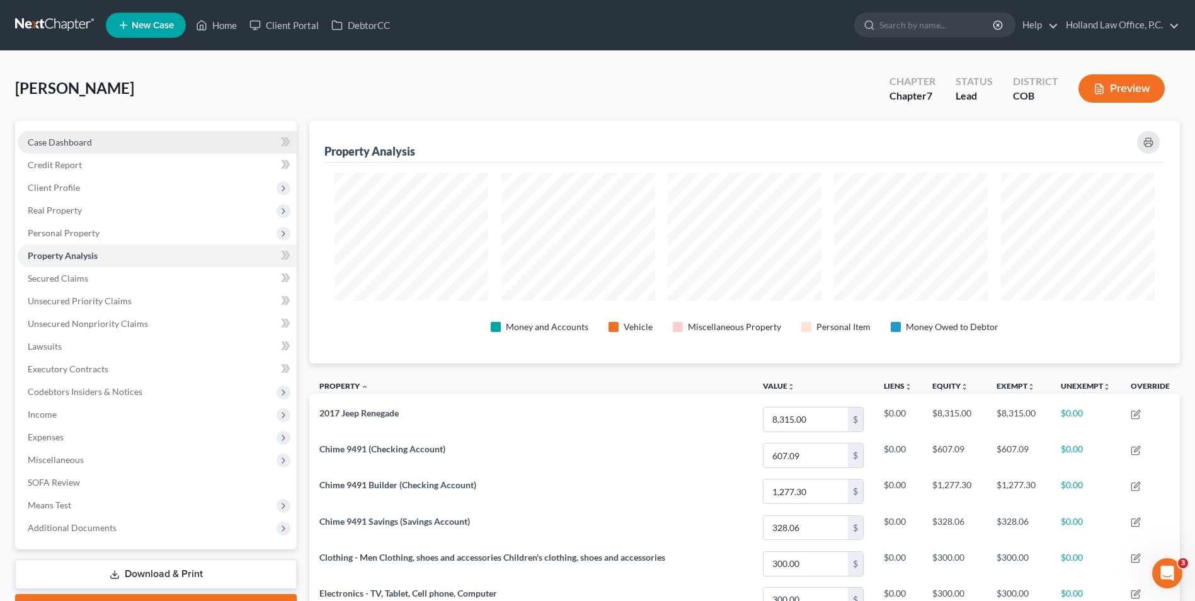
click at [111, 137] on link "Case Dashboard" at bounding box center [157, 142] width 279 height 23
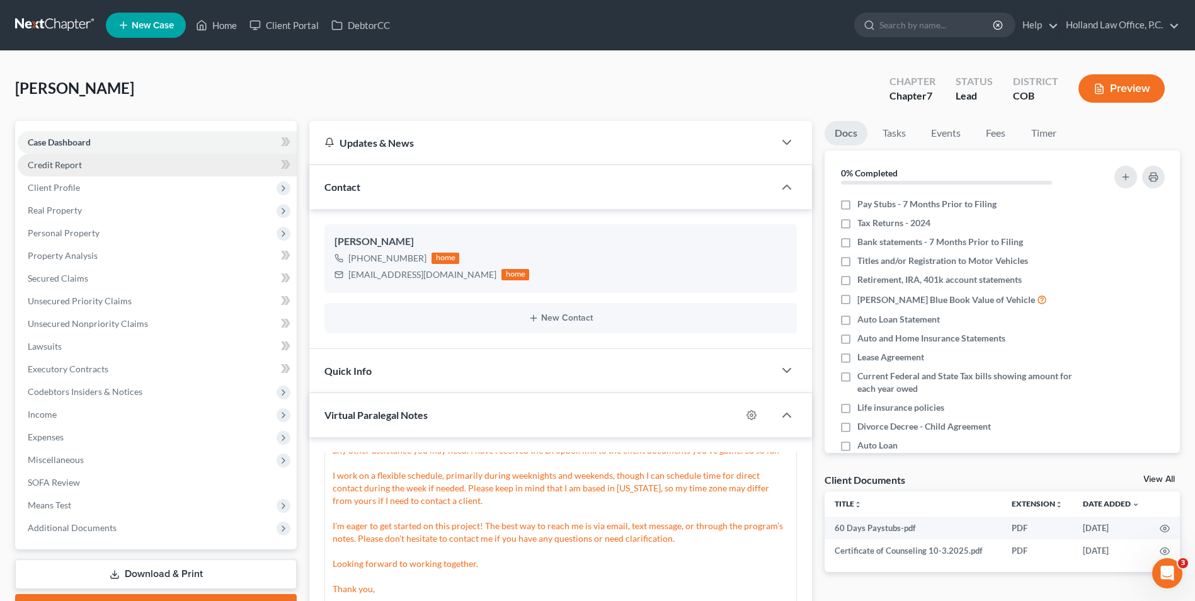
click at [69, 164] on span "Credit Report" at bounding box center [55, 164] width 54 height 11
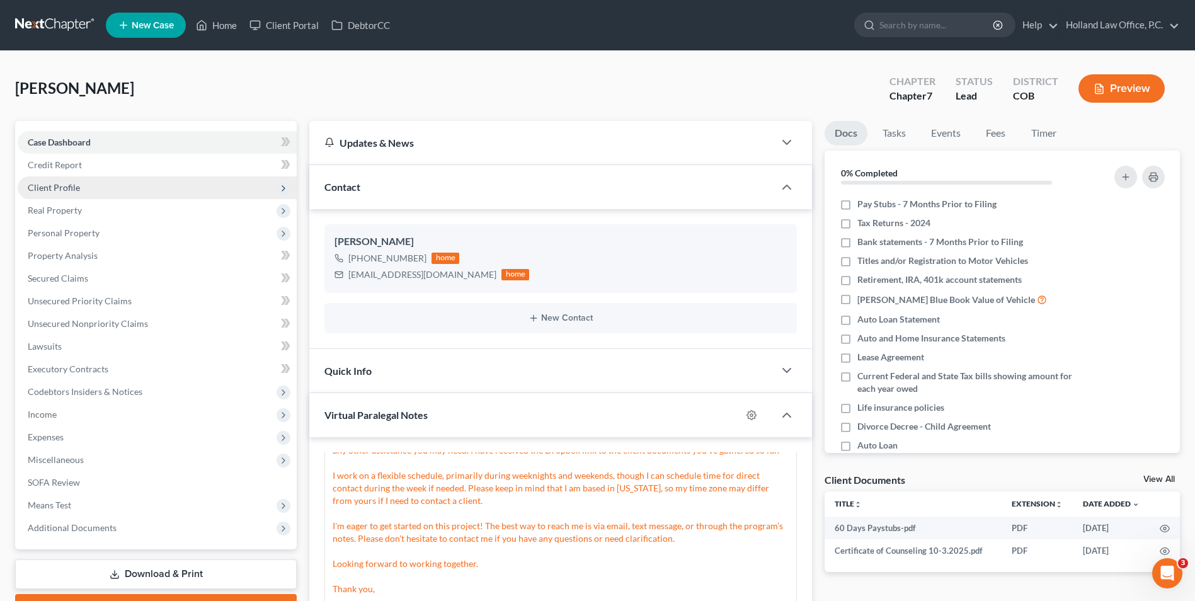
click at [74, 187] on span "Client Profile" at bounding box center [54, 187] width 52 height 11
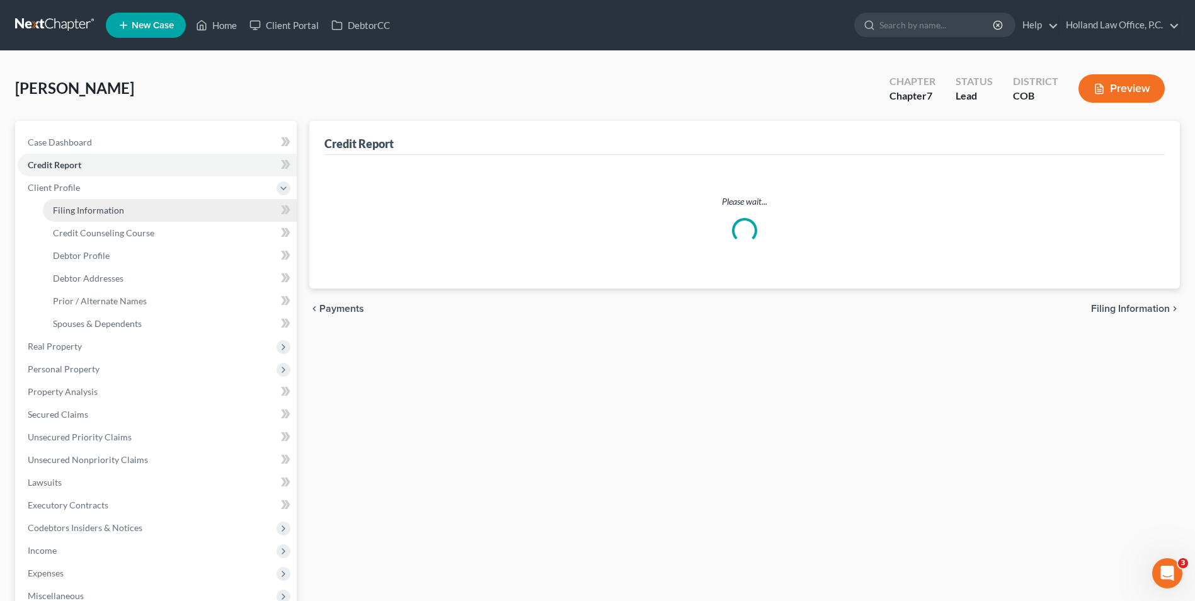
click at [88, 220] on link "Filing Information" at bounding box center [170, 210] width 254 height 23
select select "1"
select select "0"
select select "5"
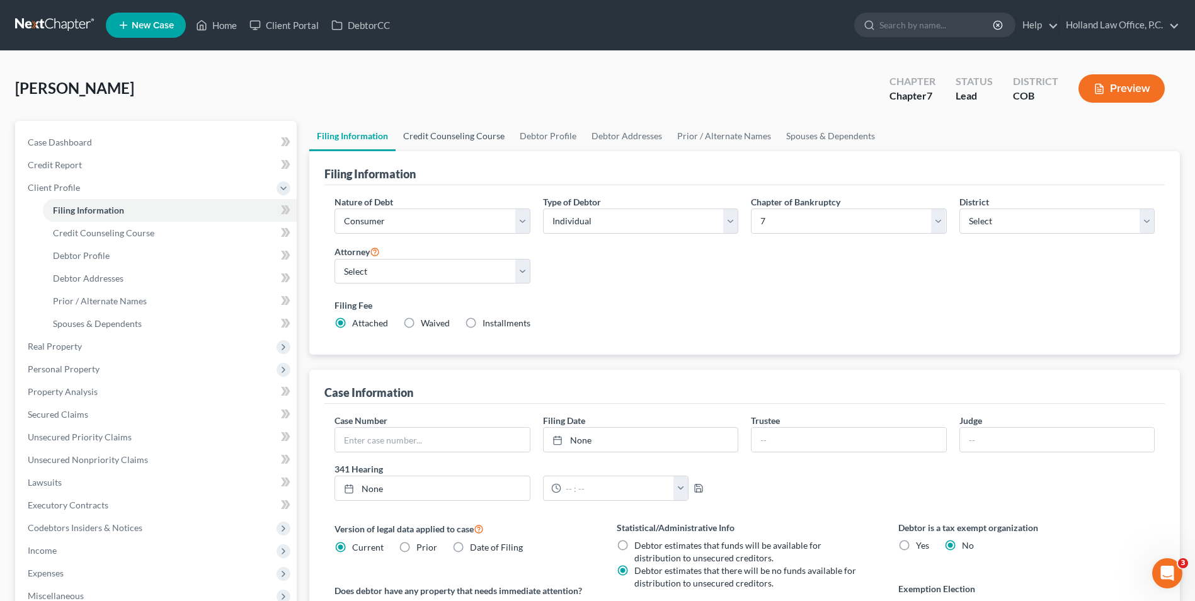
click at [461, 137] on link "Credit Counseling Course" at bounding box center [454, 136] width 117 height 30
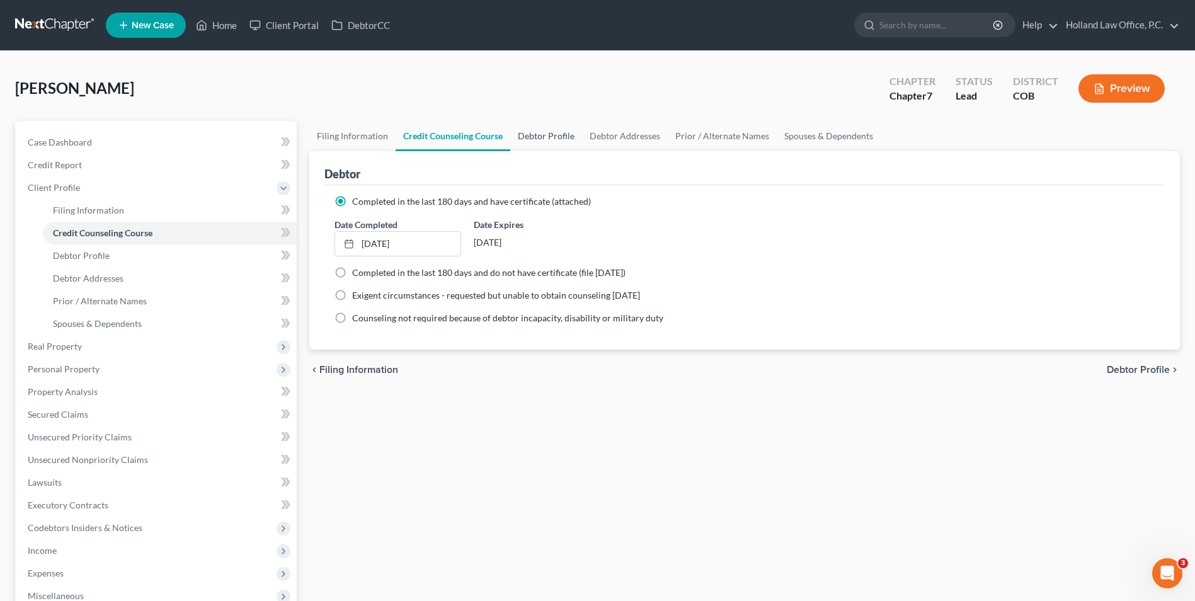
click at [543, 129] on link "Debtor Profile" at bounding box center [546, 136] width 72 height 30
select select "3"
select select "2"
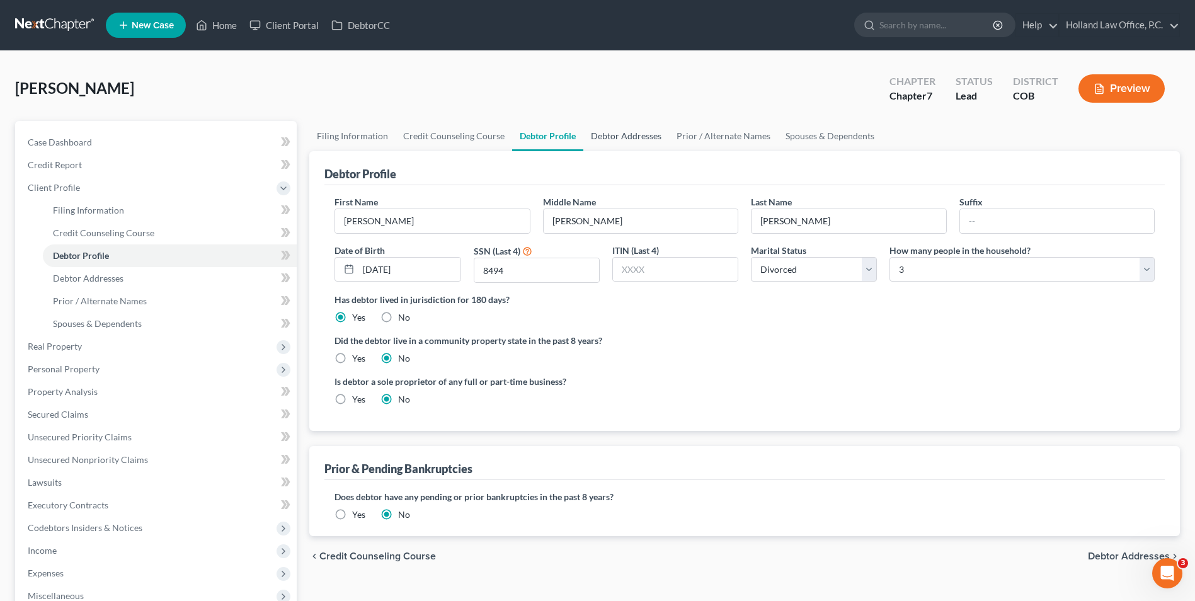
click at [630, 137] on link "Debtor Addresses" at bounding box center [626, 136] width 86 height 30
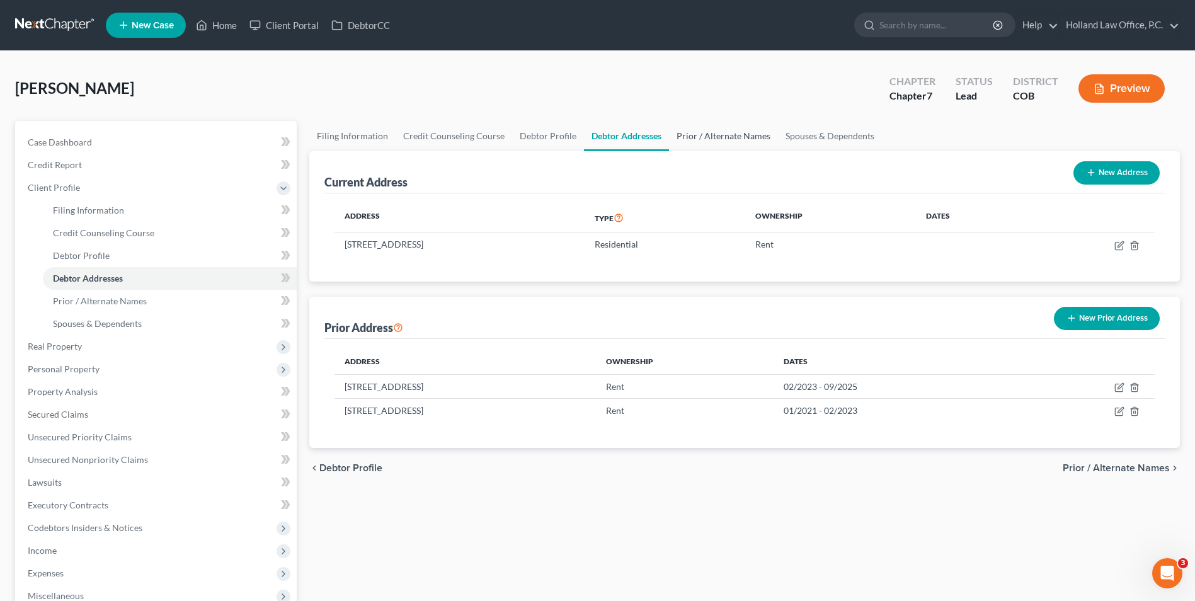
click at [681, 141] on link "Prior / Alternate Names" at bounding box center [723, 136] width 109 height 30
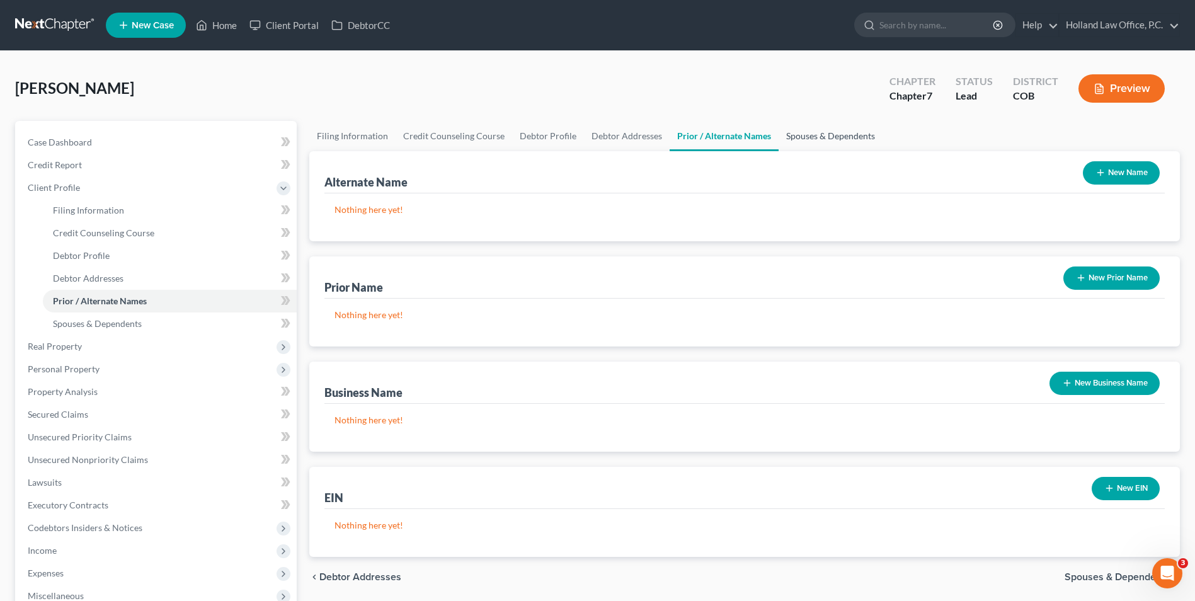
click at [797, 141] on link "Spouses & Dependents" at bounding box center [831, 136] width 104 height 30
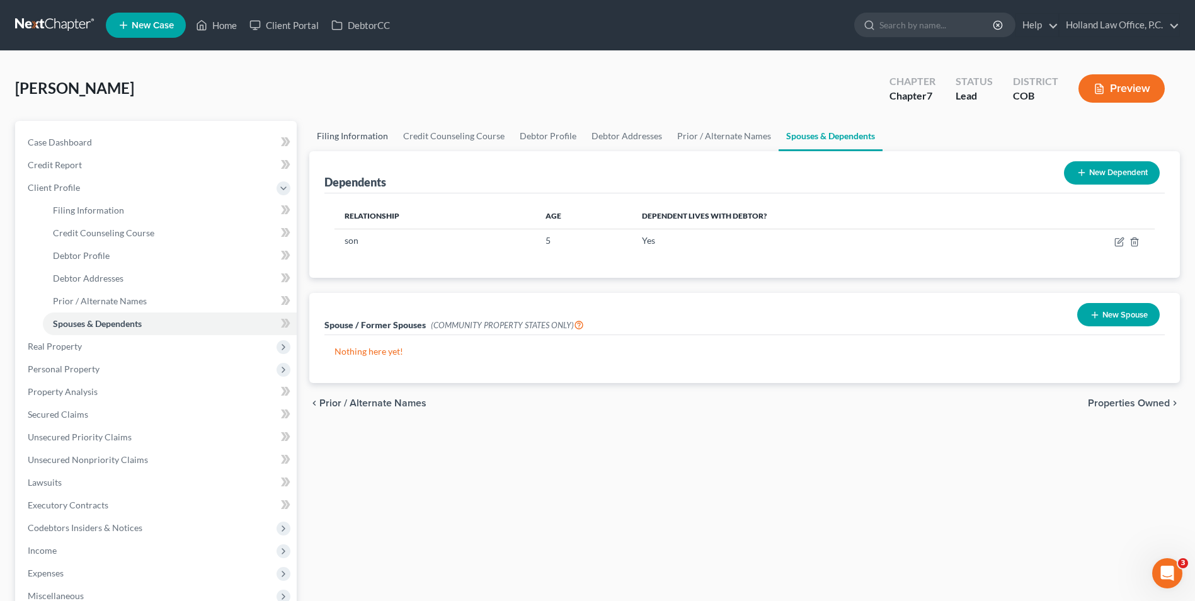
click at [338, 136] on link "Filing Information" at bounding box center [352, 136] width 86 height 30
select select "1"
select select "0"
select select "11"
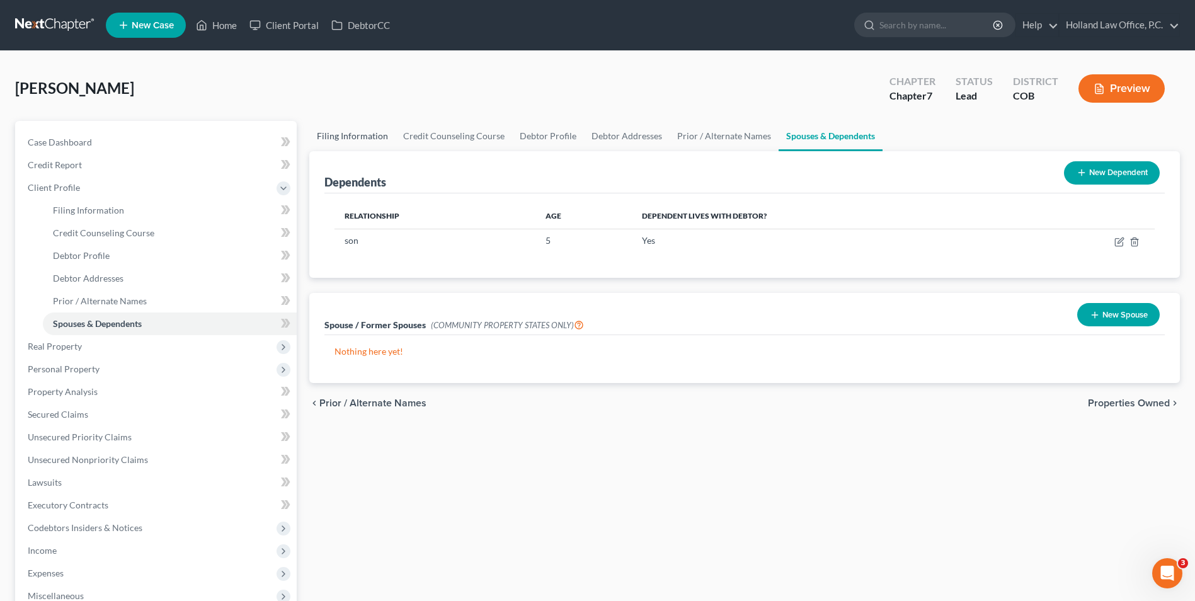
select select "0"
select select "5"
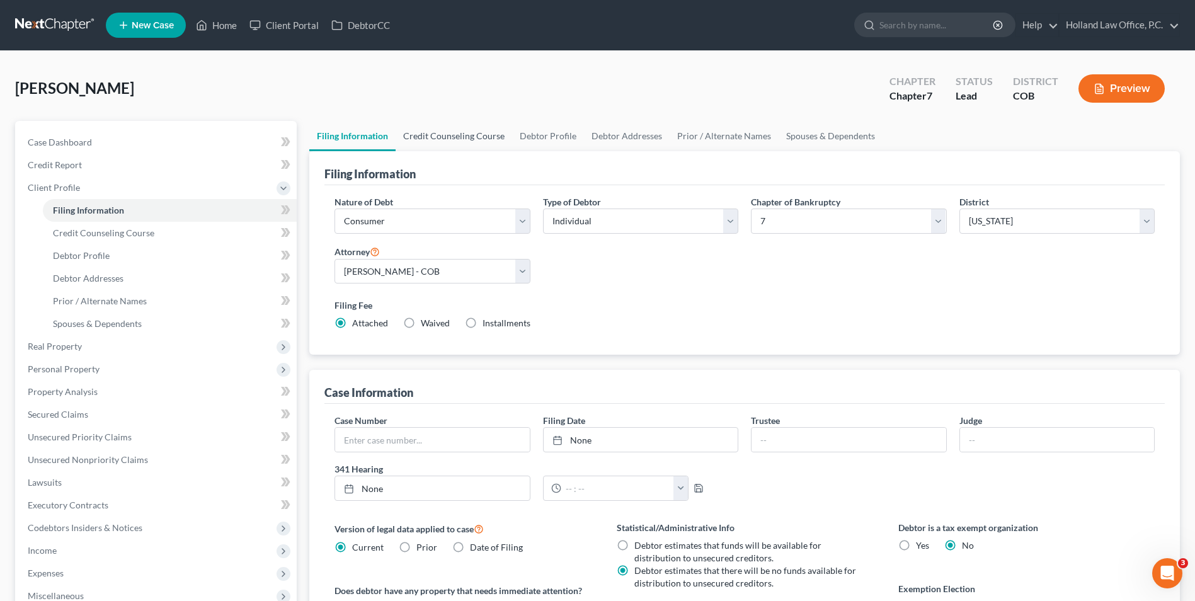
click at [441, 125] on link "Credit Counseling Course" at bounding box center [454, 136] width 117 height 30
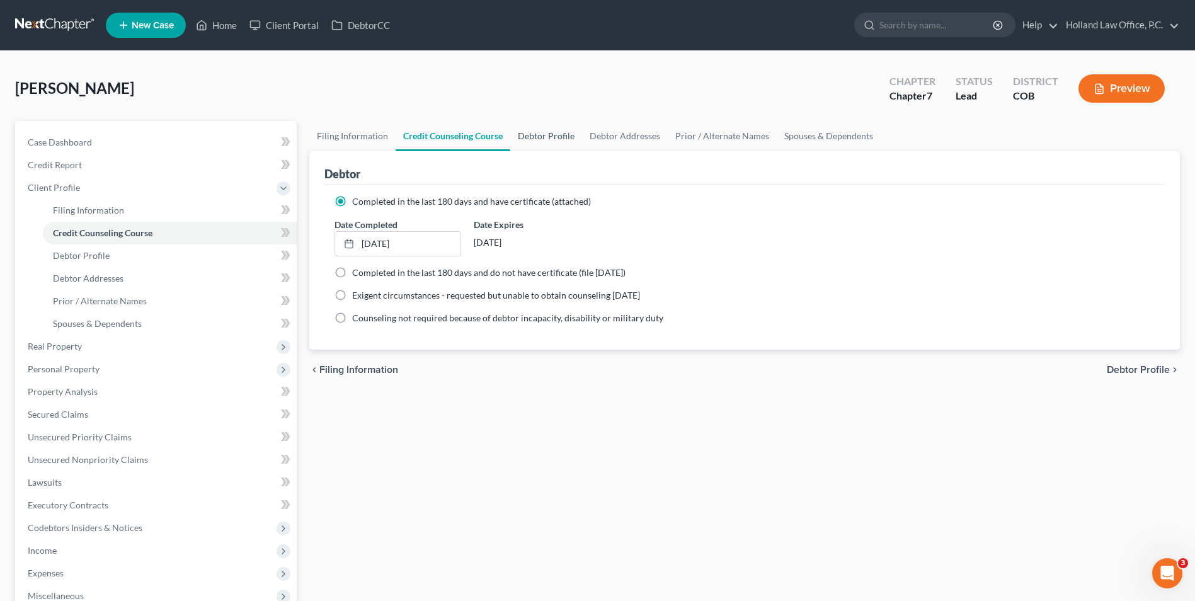
click at [555, 134] on link "Debtor Profile" at bounding box center [546, 136] width 72 height 30
select select "3"
select select "2"
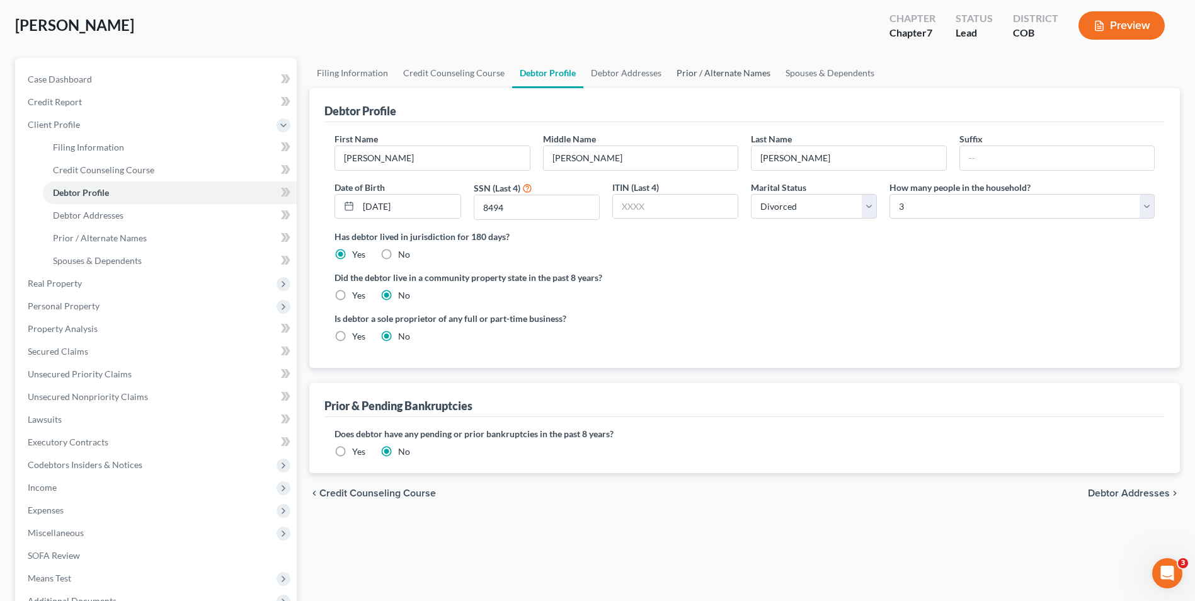
click at [739, 68] on link "Prior / Alternate Names" at bounding box center [723, 73] width 109 height 30
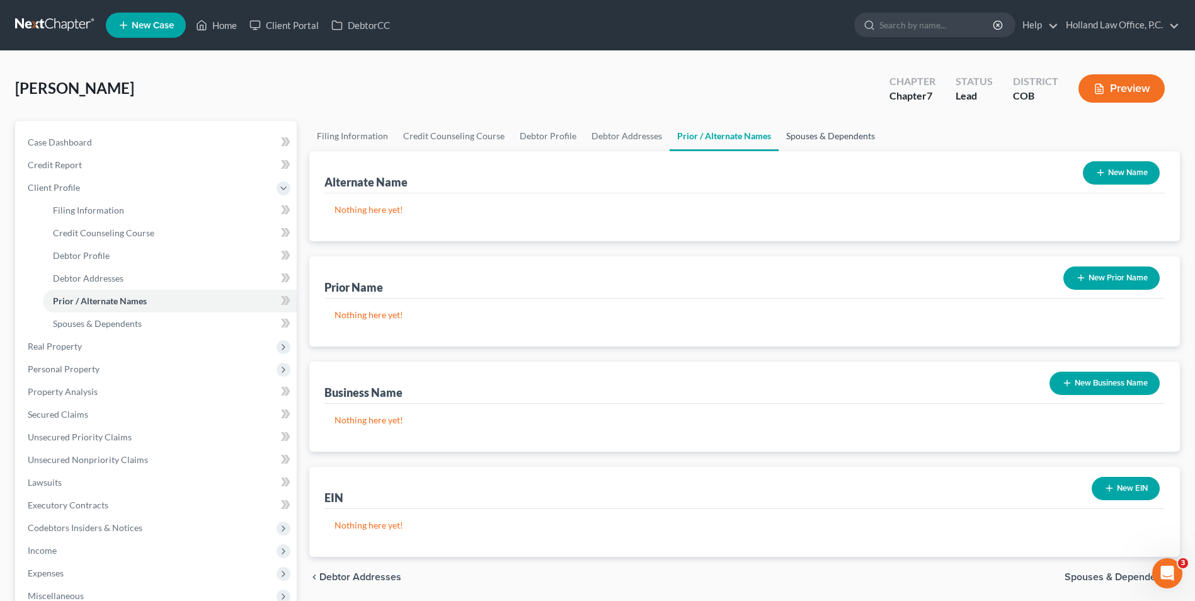
click at [828, 139] on link "Spouses & Dependents" at bounding box center [831, 136] width 104 height 30
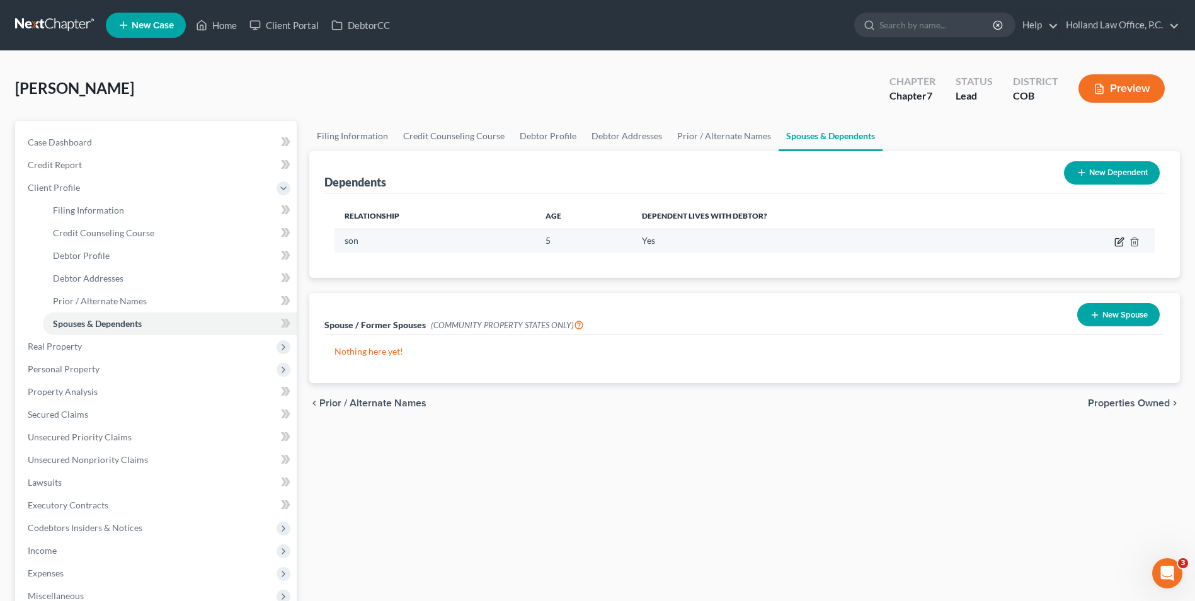
click at [1118, 241] on icon "button" at bounding box center [1120, 242] width 10 height 10
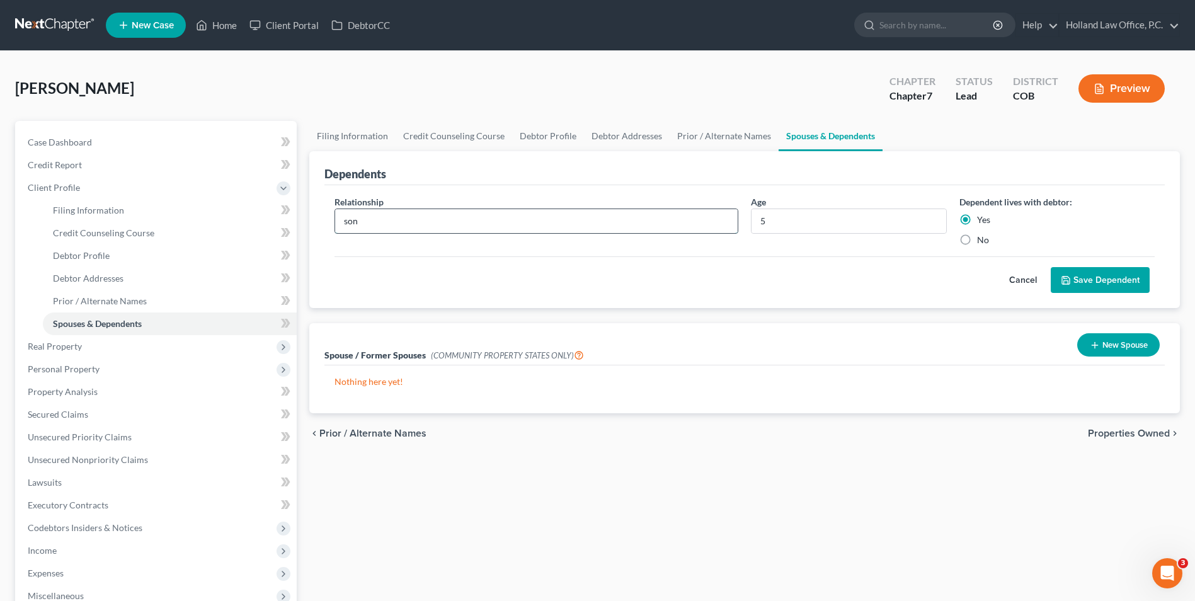
click at [350, 223] on input "son" at bounding box center [536, 221] width 403 height 24
type input "Son"
click at [1086, 277] on button "Save Dependent" at bounding box center [1100, 280] width 99 height 26
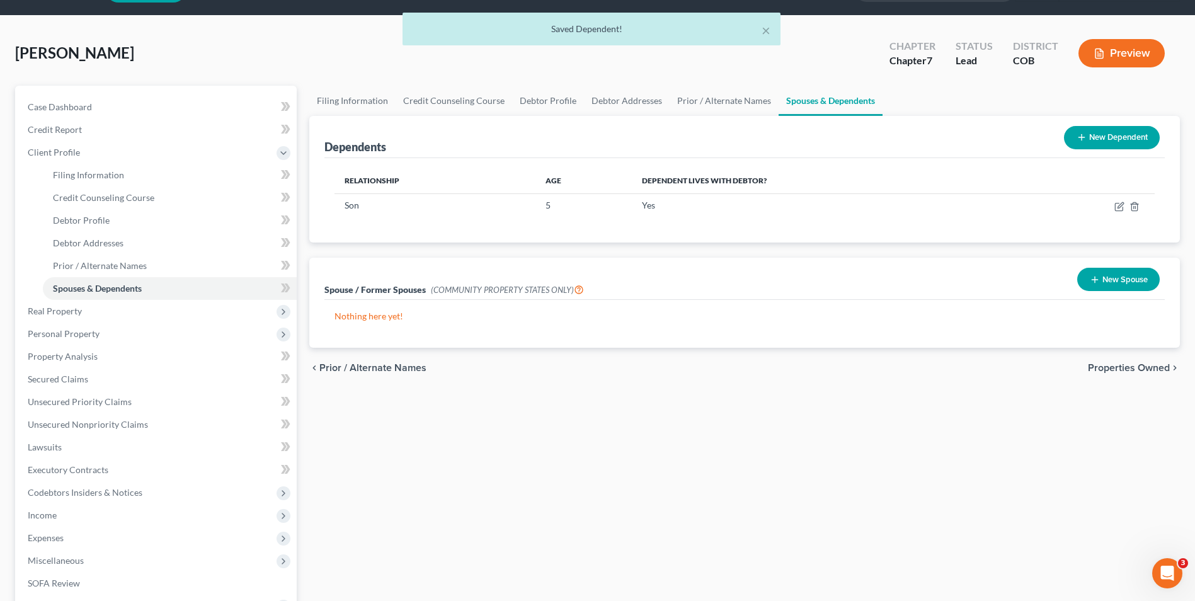
scroll to position [126, 0]
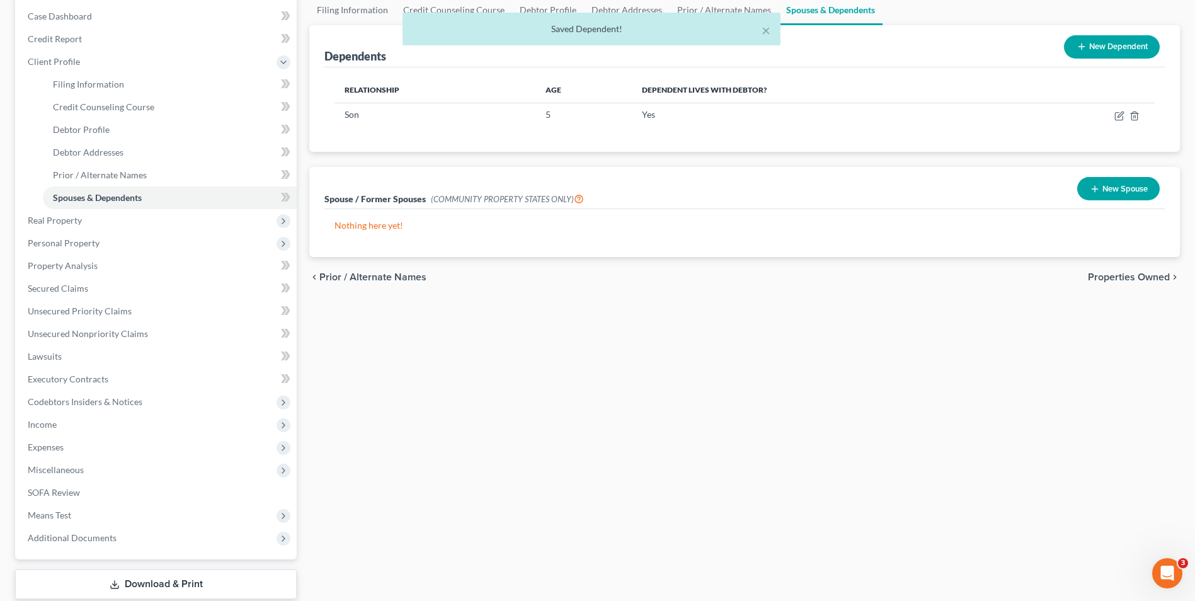
click at [1112, 40] on div "× Saved Dependent!" at bounding box center [591, 32] width 1195 height 39
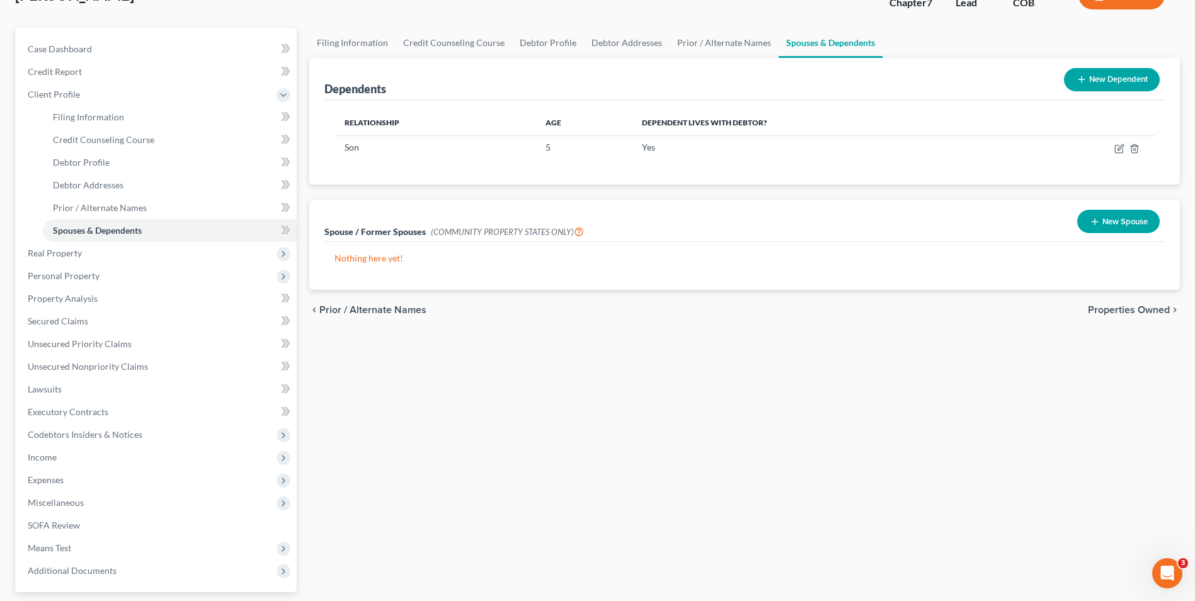
scroll to position [63, 0]
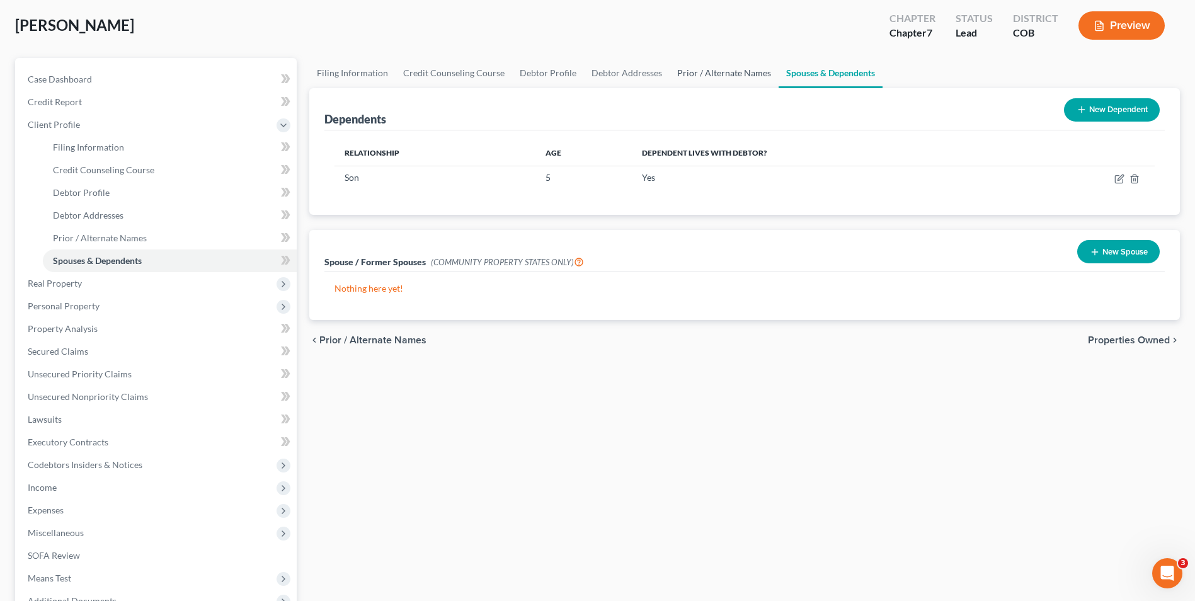
click at [736, 59] on link "Prior / Alternate Names" at bounding box center [724, 73] width 109 height 30
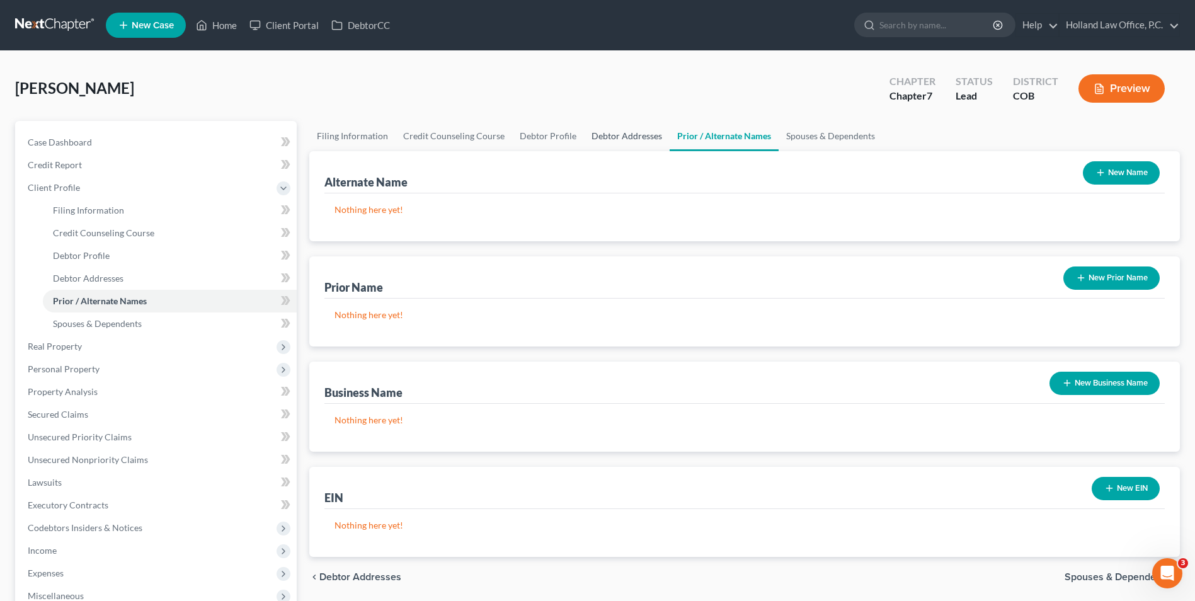
click at [584, 144] on link "Debtor Addresses" at bounding box center [627, 136] width 86 height 30
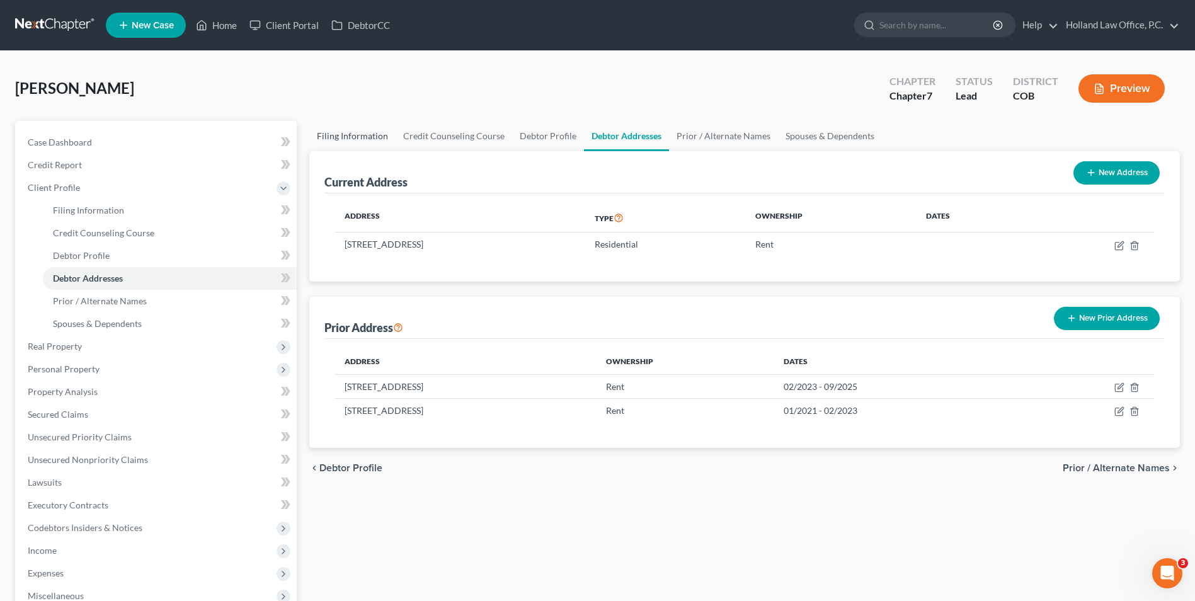
click at [360, 137] on link "Filing Information" at bounding box center [352, 136] width 86 height 30
select select "1"
select select "0"
select select "11"
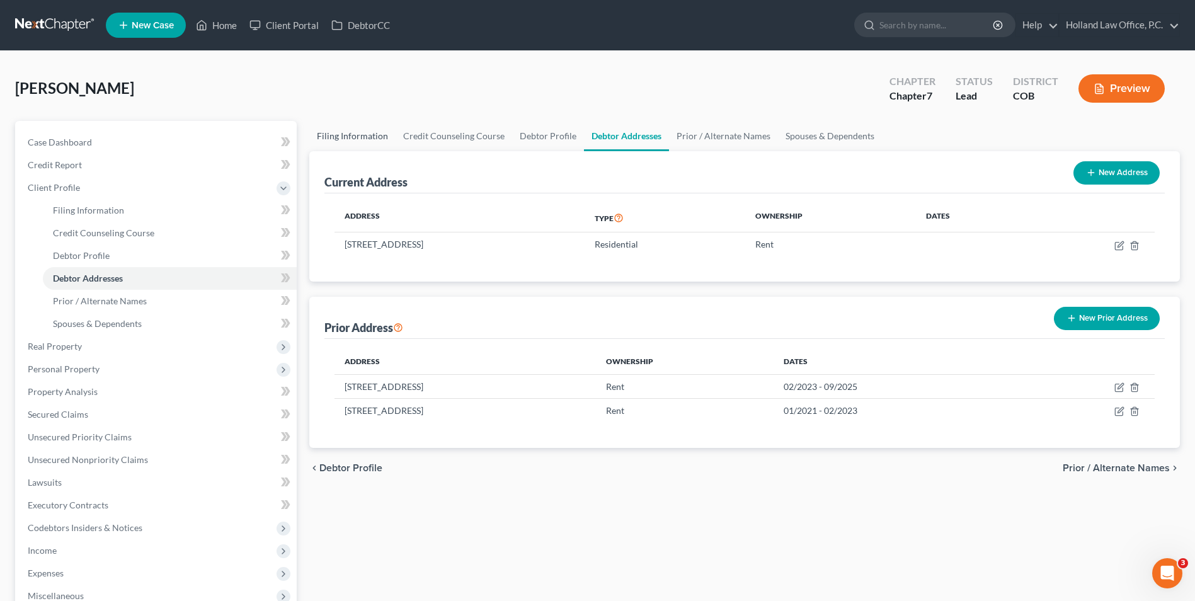
select select "0"
select select "5"
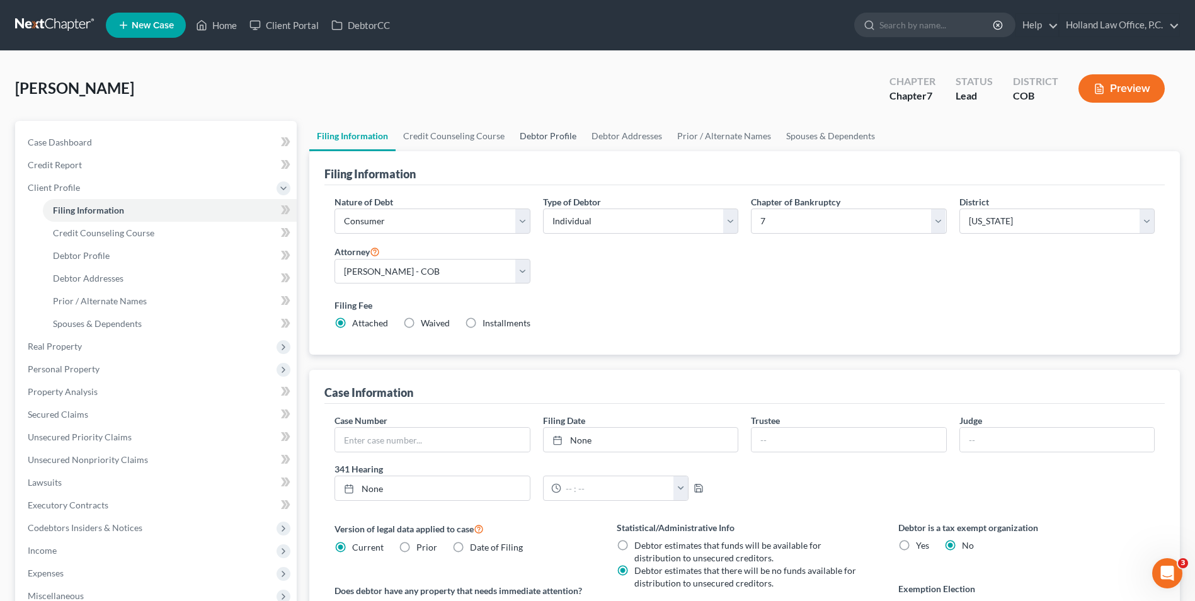
click at [533, 137] on link "Debtor Profile" at bounding box center [548, 136] width 72 height 30
select select "3"
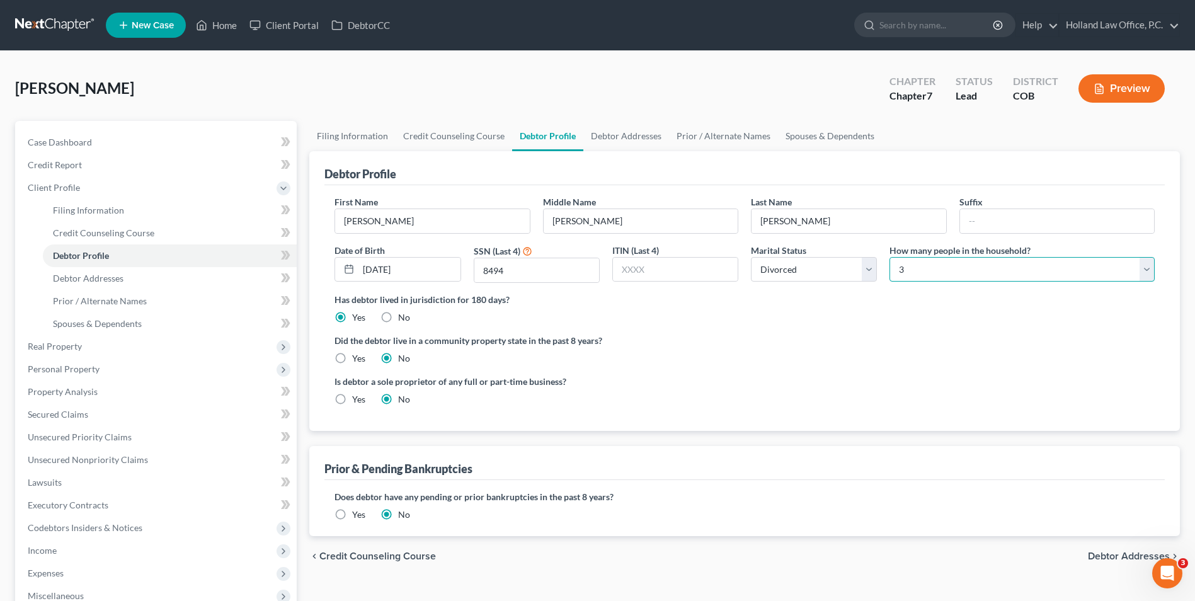
click at [987, 265] on select "Select 1 2 3 4 5 6 7 8 9 10 11 12 13 14 15 16 17 18 19 20" at bounding box center [1022, 269] width 265 height 25
select select "1"
click at [890, 257] on select "Select 1 2 3 4 5 6 7 8 9 10 11 12 13 14 15 16 17 18 19 20" at bounding box center [1022, 269] width 265 height 25
click at [357, 130] on link "Filing Information" at bounding box center [352, 136] width 86 height 30
select select "1"
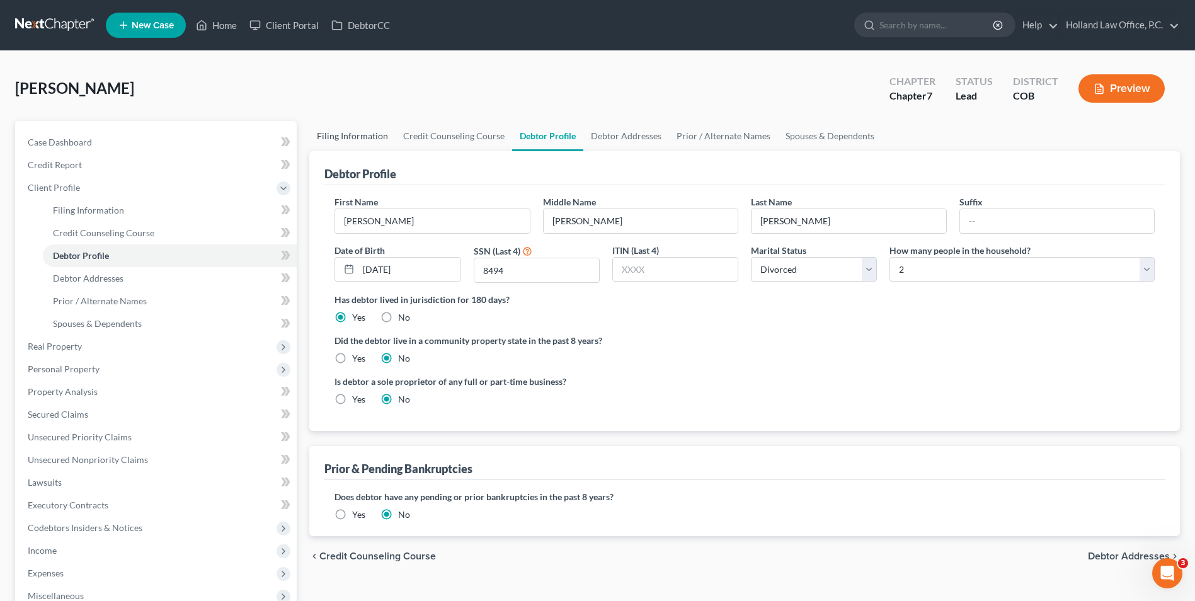
select select "0"
select select "11"
select select "0"
select select "5"
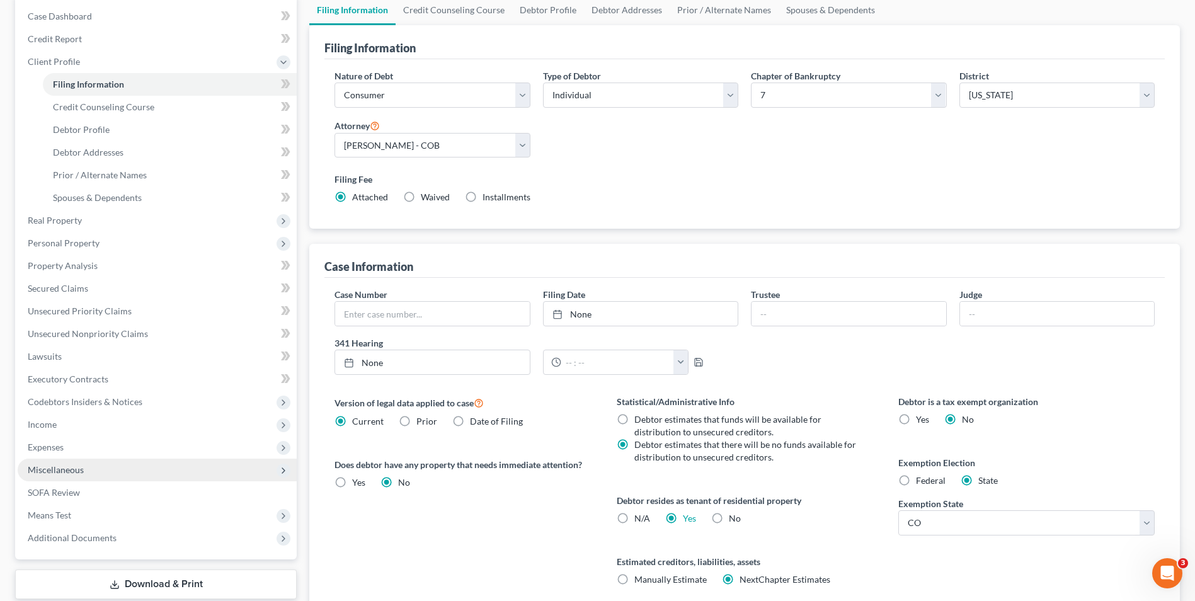
scroll to position [189, 0]
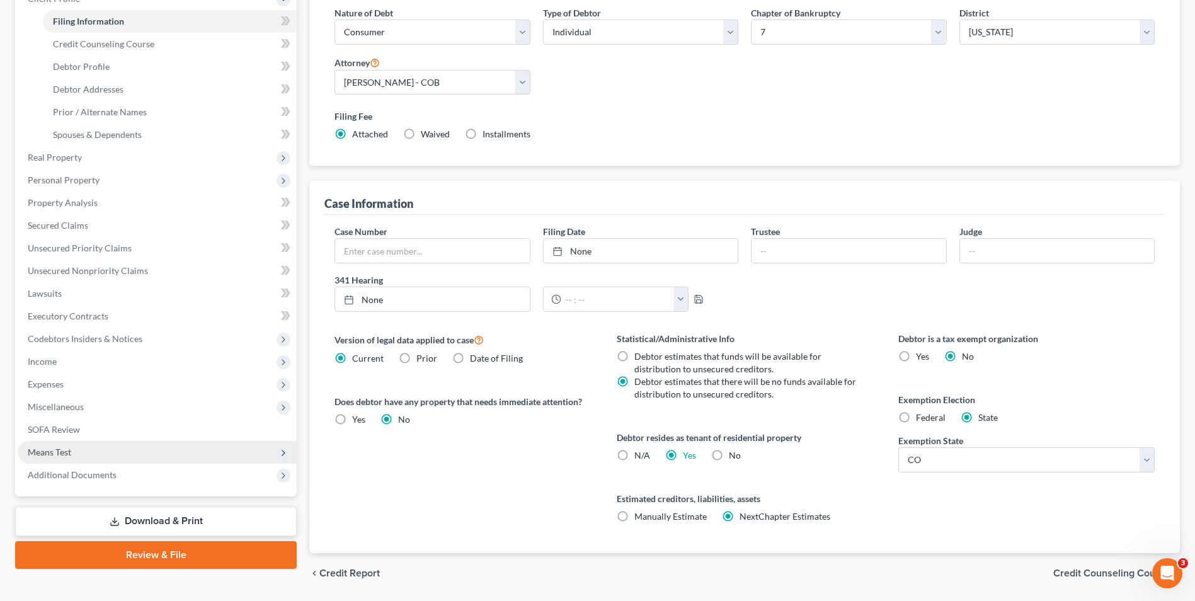
click at [75, 452] on span "Means Test" at bounding box center [157, 452] width 279 height 23
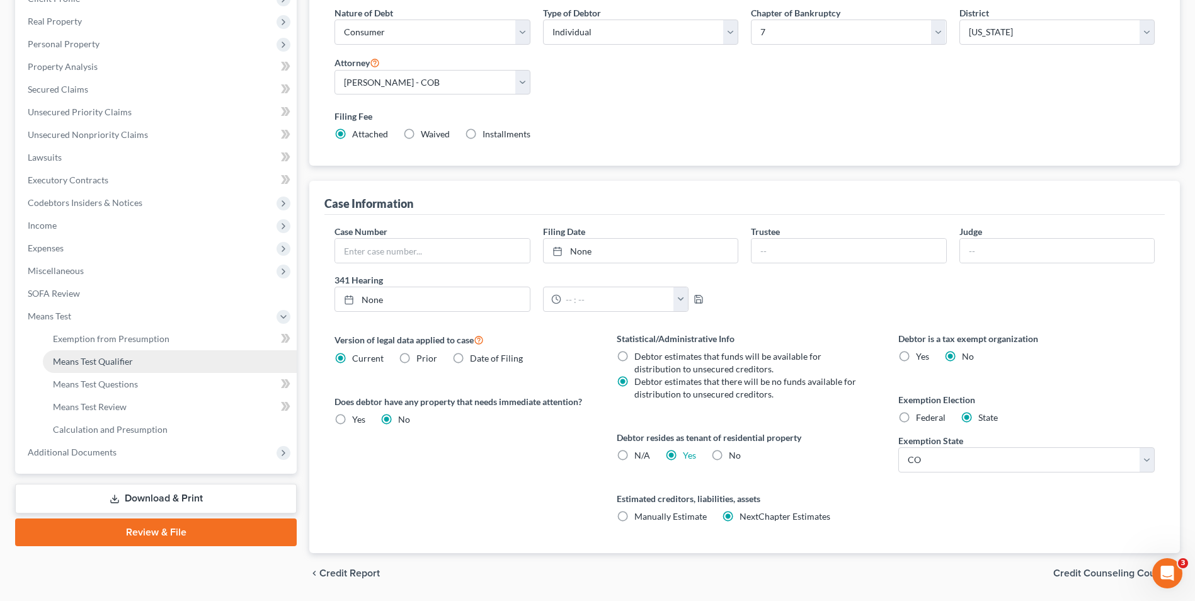
click at [111, 366] on span "Means Test Qualifier" at bounding box center [93, 361] width 80 height 11
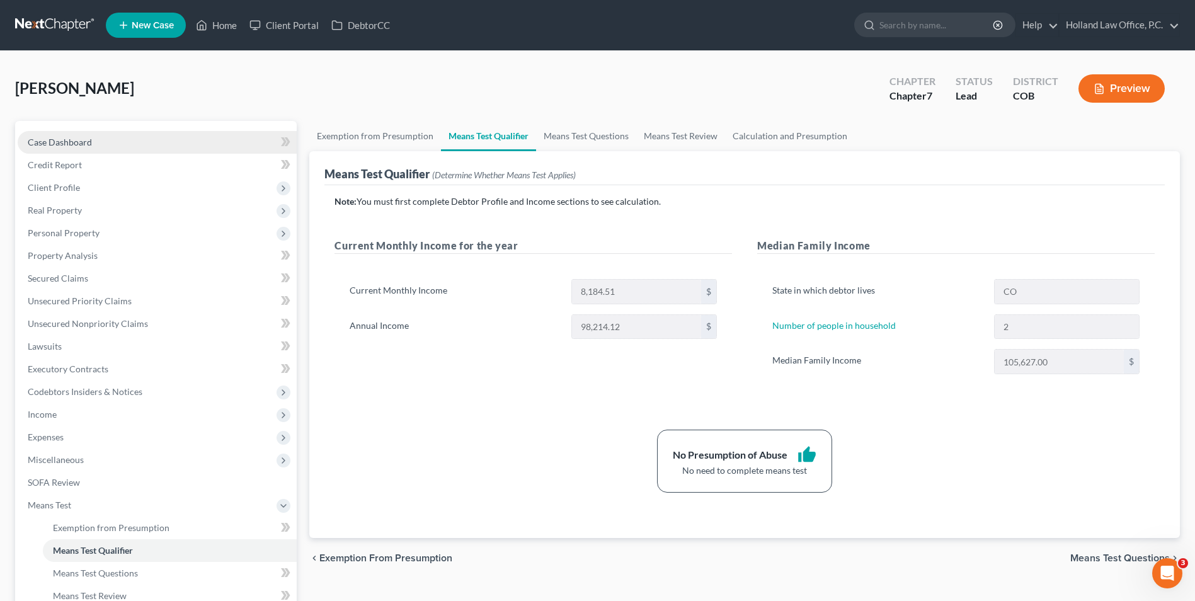
click at [86, 146] on span "Case Dashboard" at bounding box center [60, 142] width 64 height 11
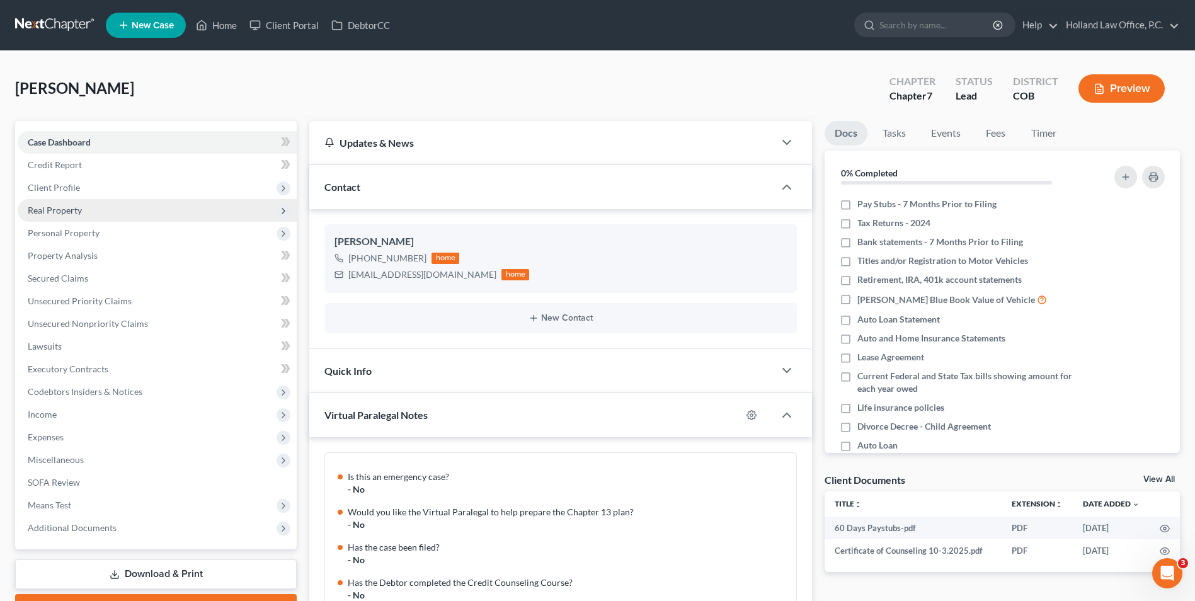
scroll to position [1020, 0]
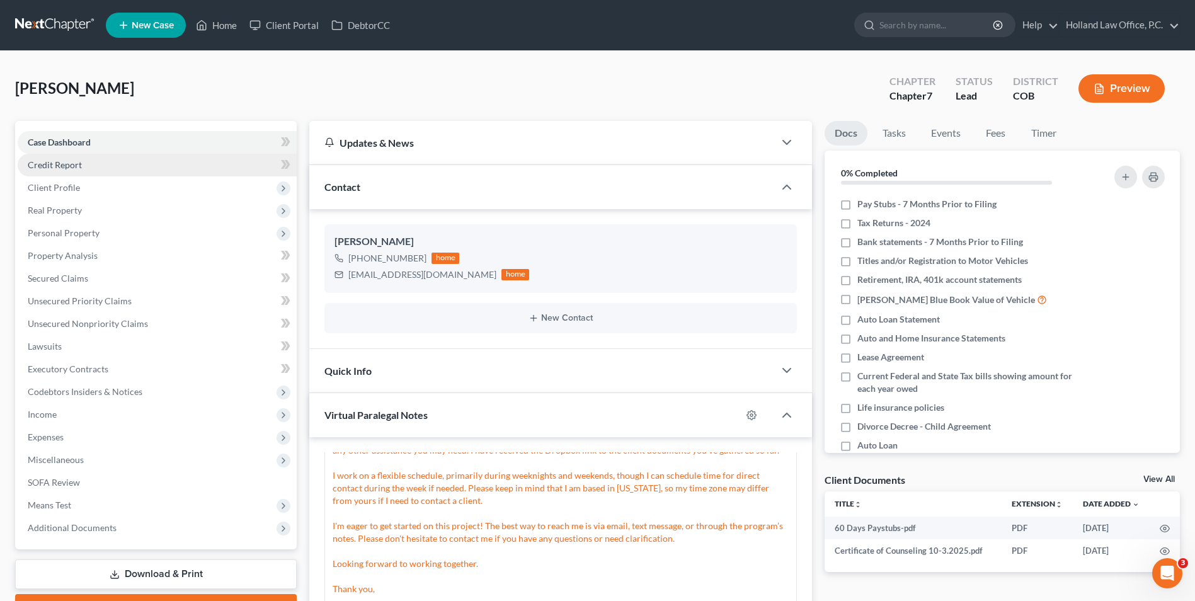
click at [139, 164] on link "Credit Report" at bounding box center [157, 165] width 279 height 23
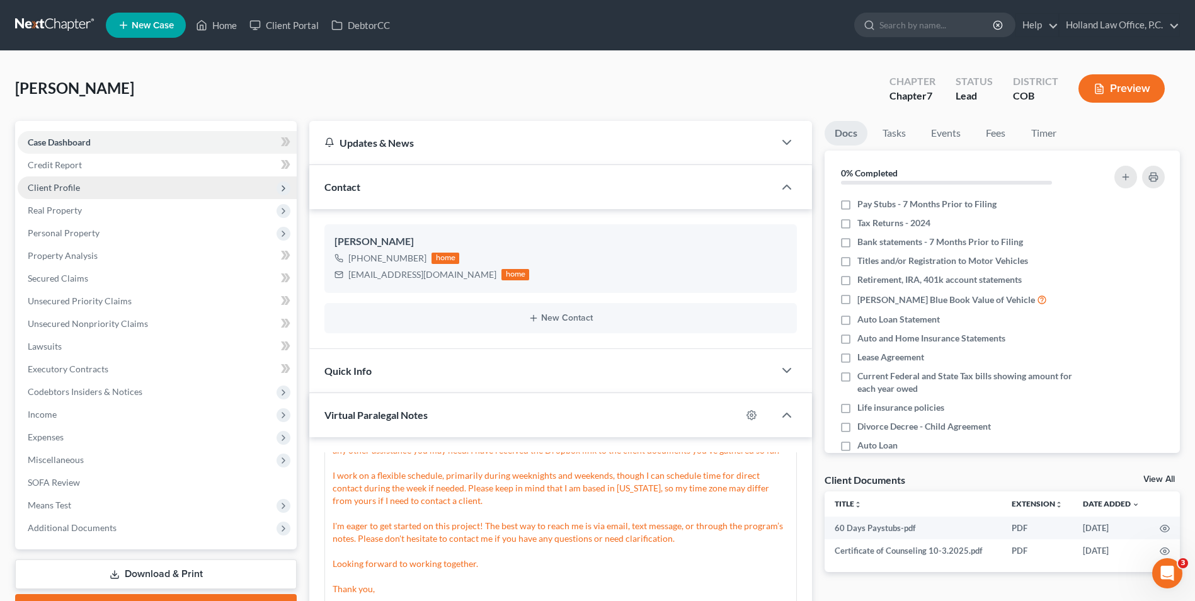
click at [84, 188] on span "Client Profile" at bounding box center [157, 187] width 279 height 23
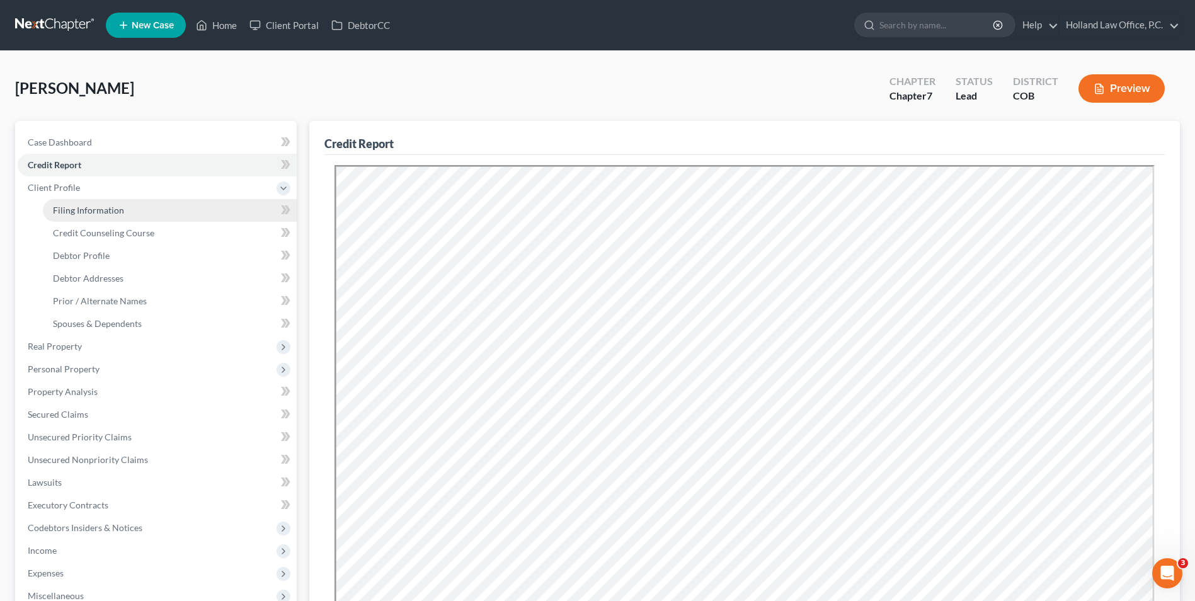
click at [90, 205] on span "Filing Information" at bounding box center [88, 210] width 71 height 11
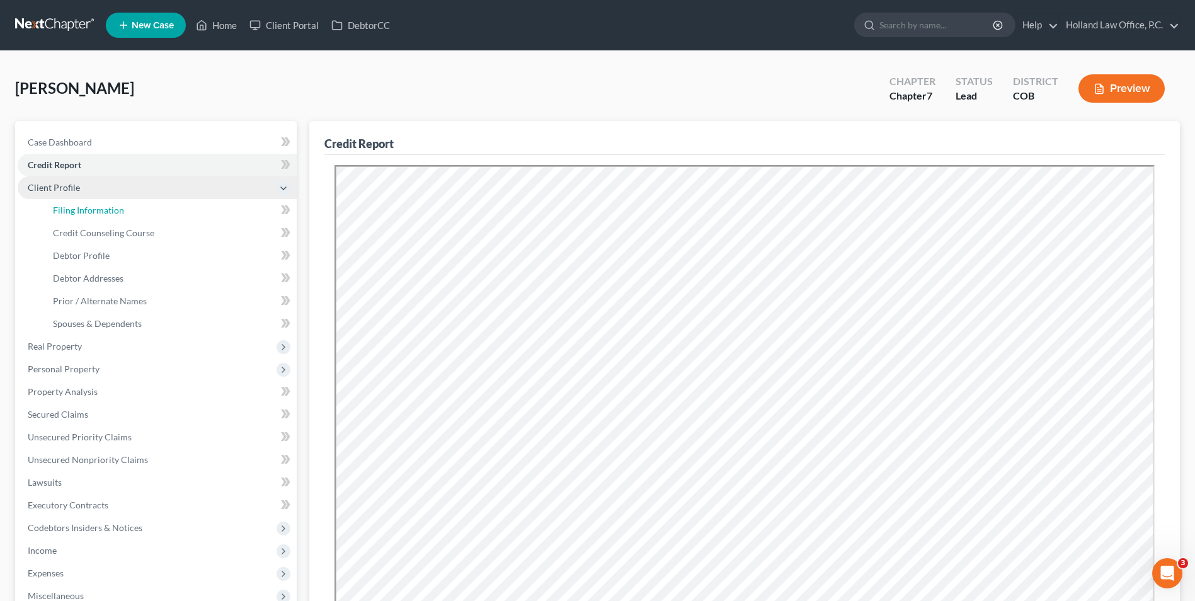
select select "1"
select select "0"
select select "11"
select select "0"
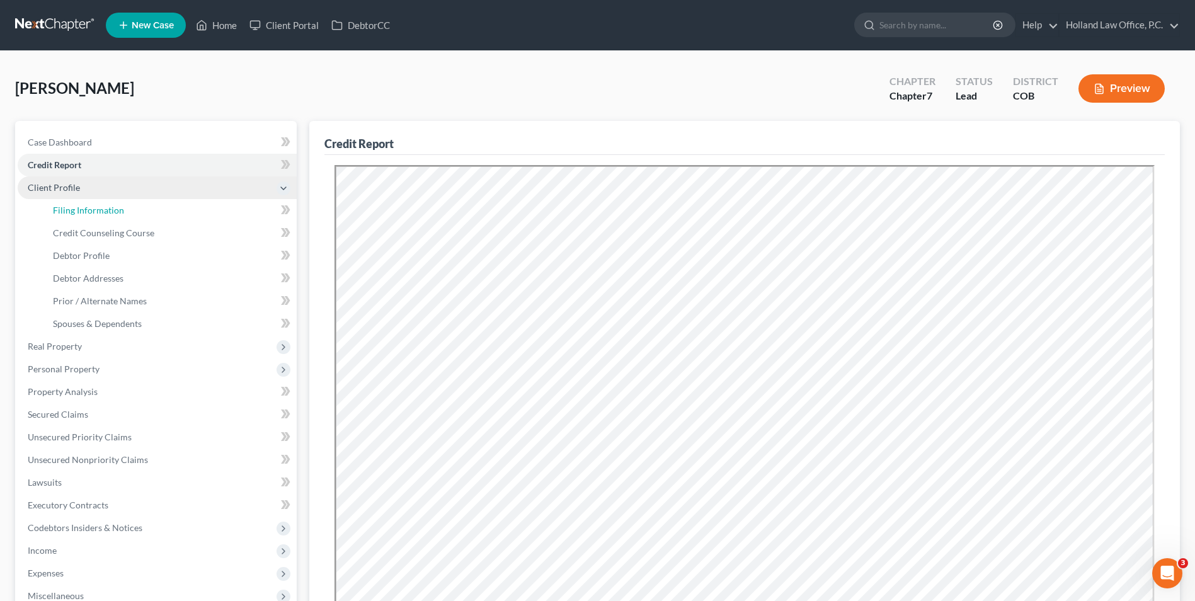
select select "5"
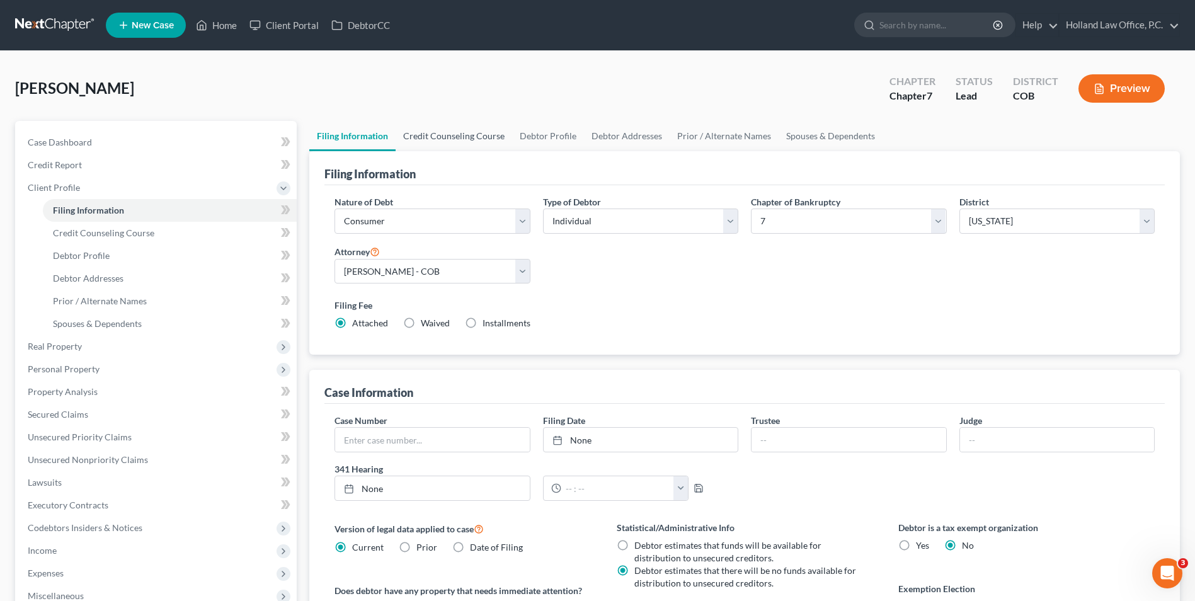
click at [442, 127] on link "Credit Counseling Course" at bounding box center [454, 136] width 117 height 30
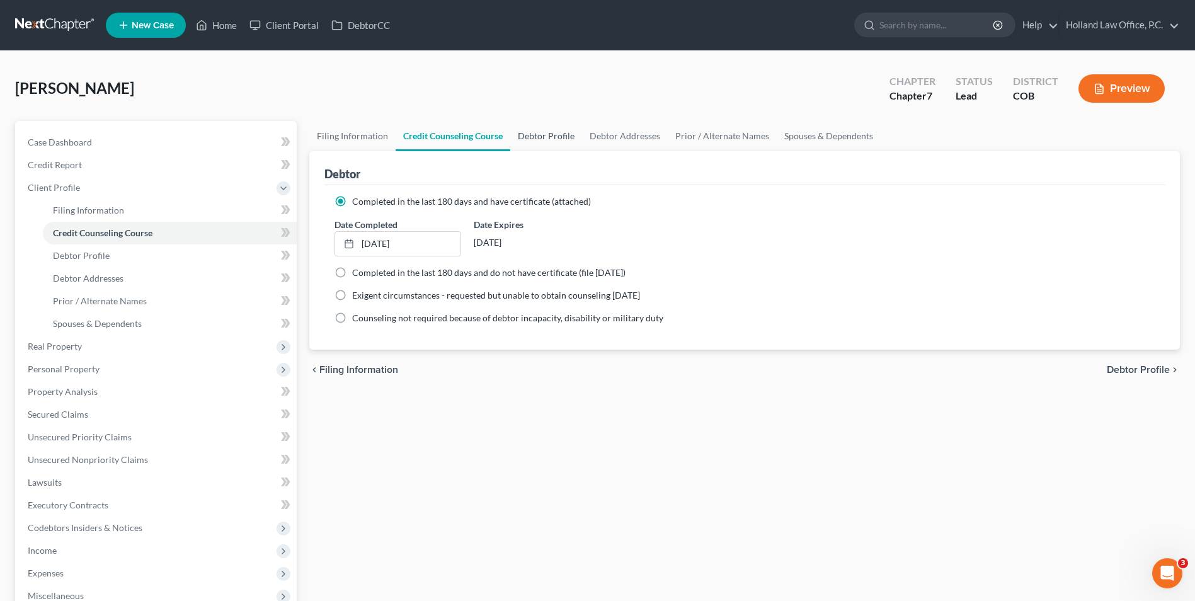
click at [548, 143] on link "Debtor Profile" at bounding box center [546, 136] width 72 height 30
select select "3"
select select "1"
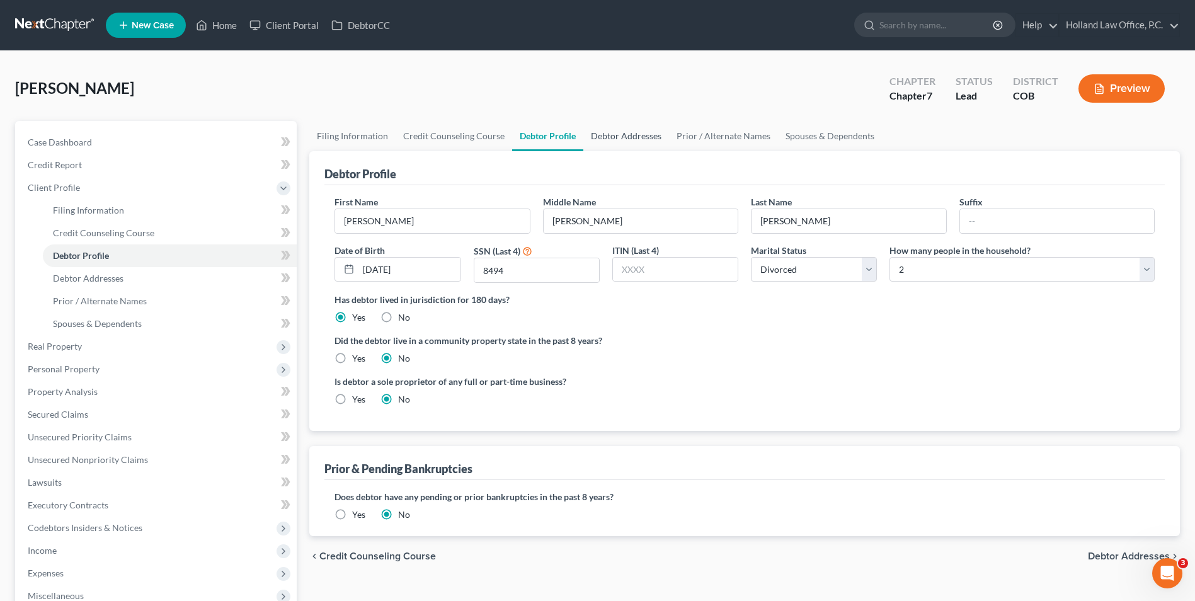
click at [636, 134] on link "Debtor Addresses" at bounding box center [626, 136] width 86 height 30
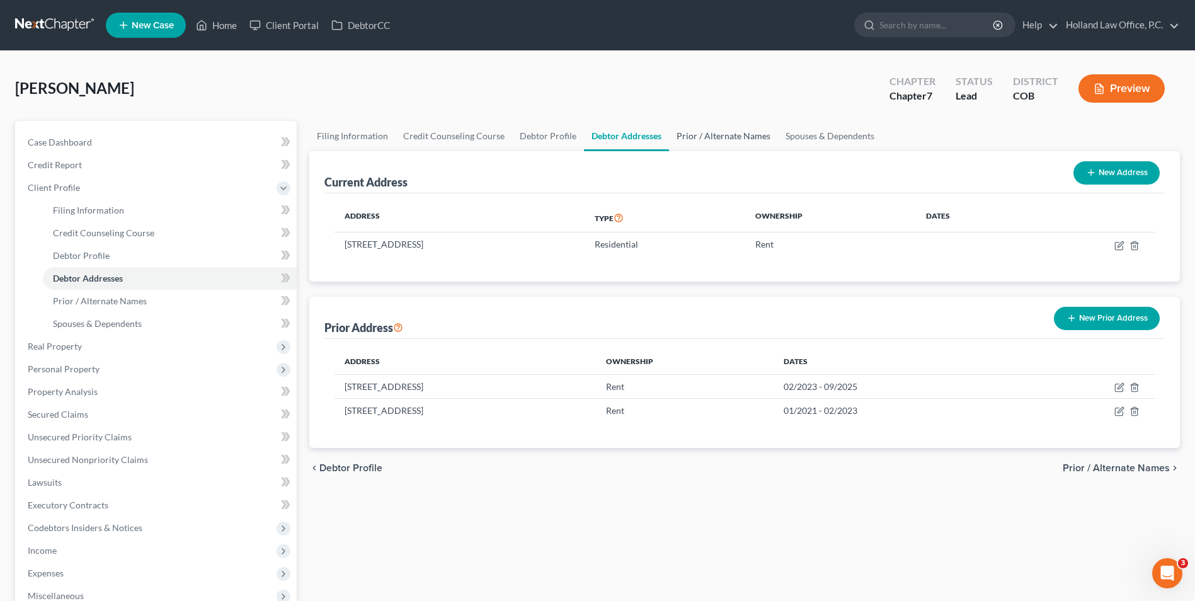
click at [691, 127] on link "Prior / Alternate Names" at bounding box center [723, 136] width 109 height 30
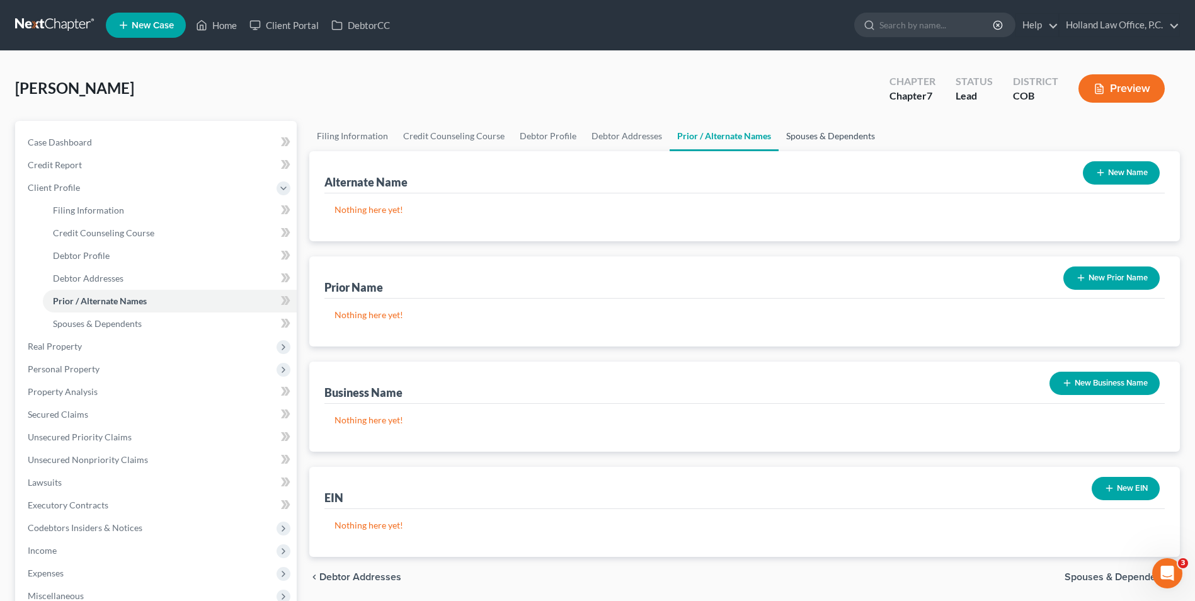
click at [801, 135] on link "Spouses & Dependents" at bounding box center [831, 136] width 104 height 30
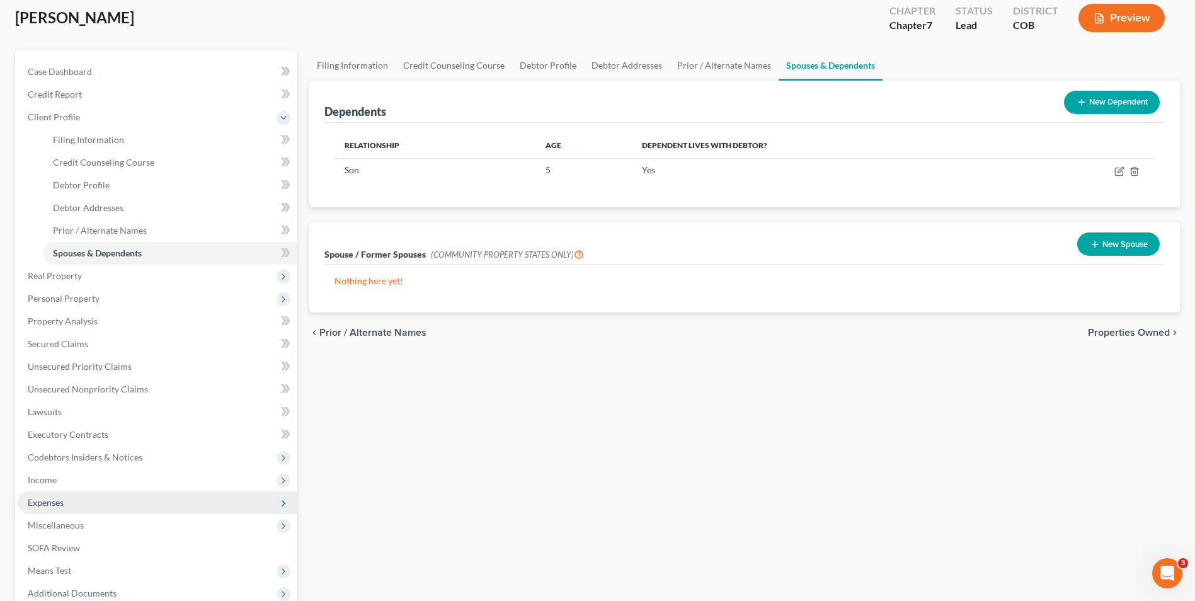
scroll to position [205, 0]
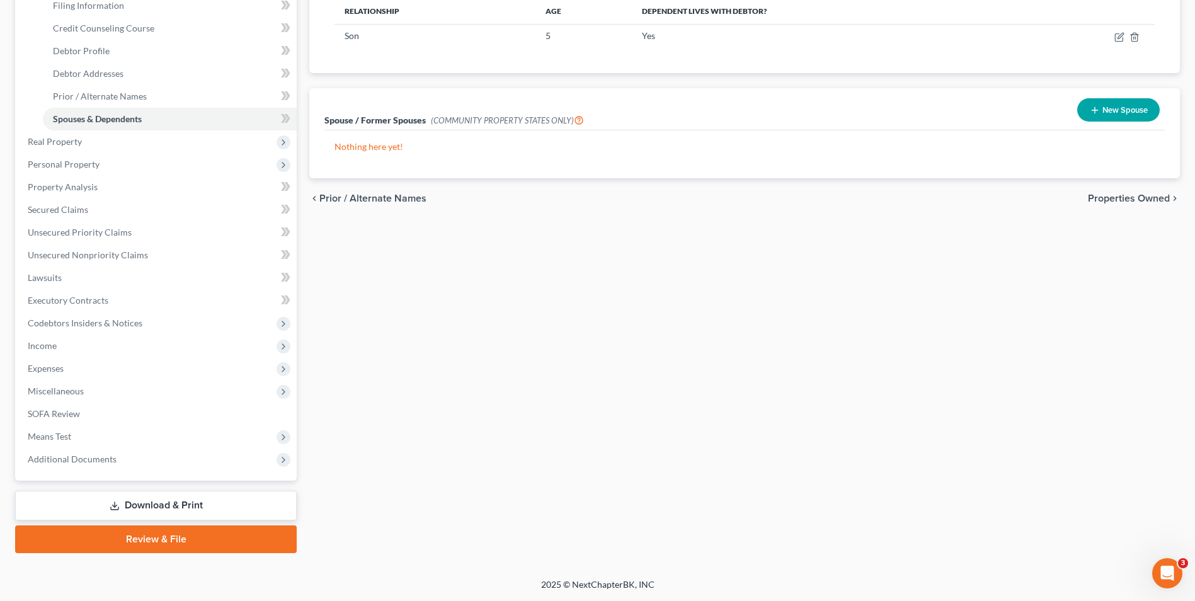
click at [186, 506] on link "Download & Print" at bounding box center [156, 506] width 282 height 30
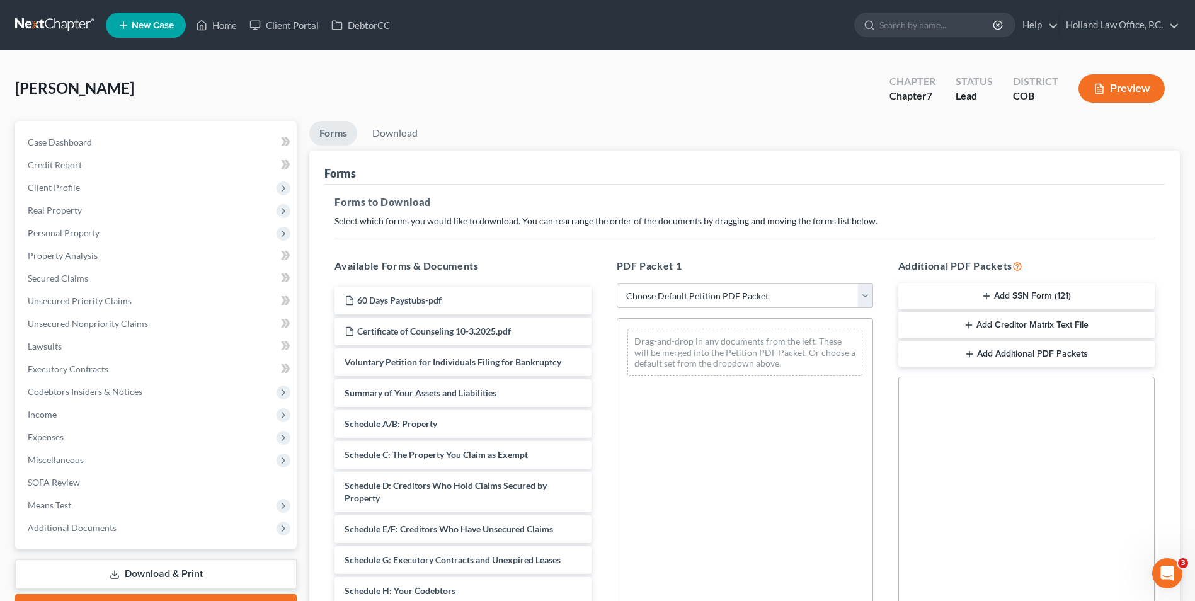
click at [658, 290] on select "Choose Default Petition PDF Packet Complete Bankruptcy Petition (all forms and …" at bounding box center [745, 296] width 256 height 25
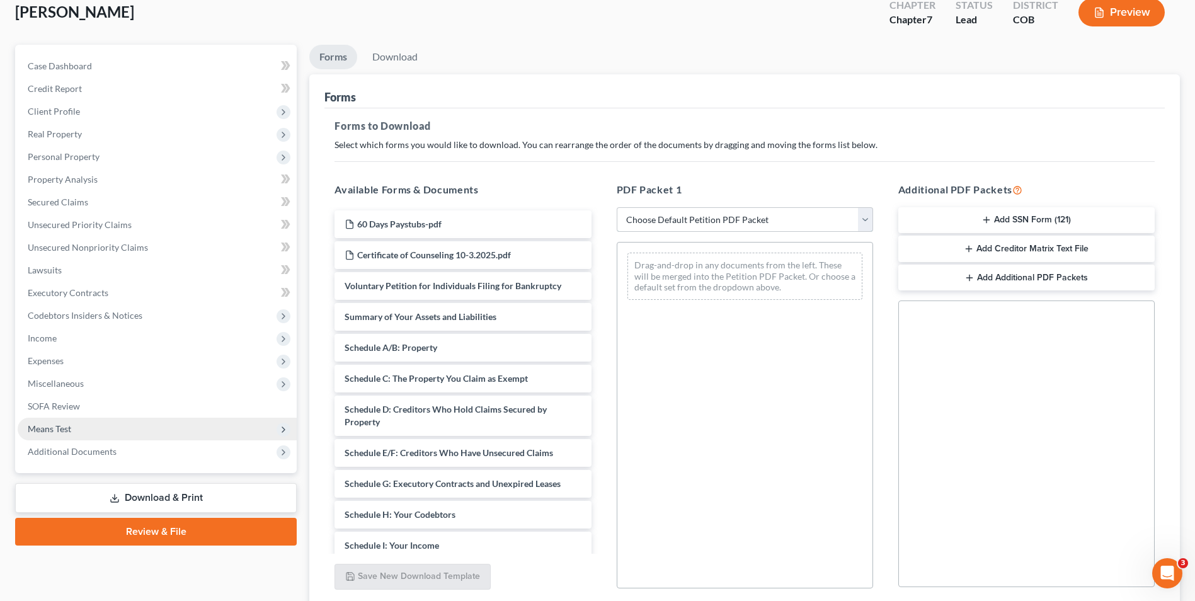
scroll to position [177, 0]
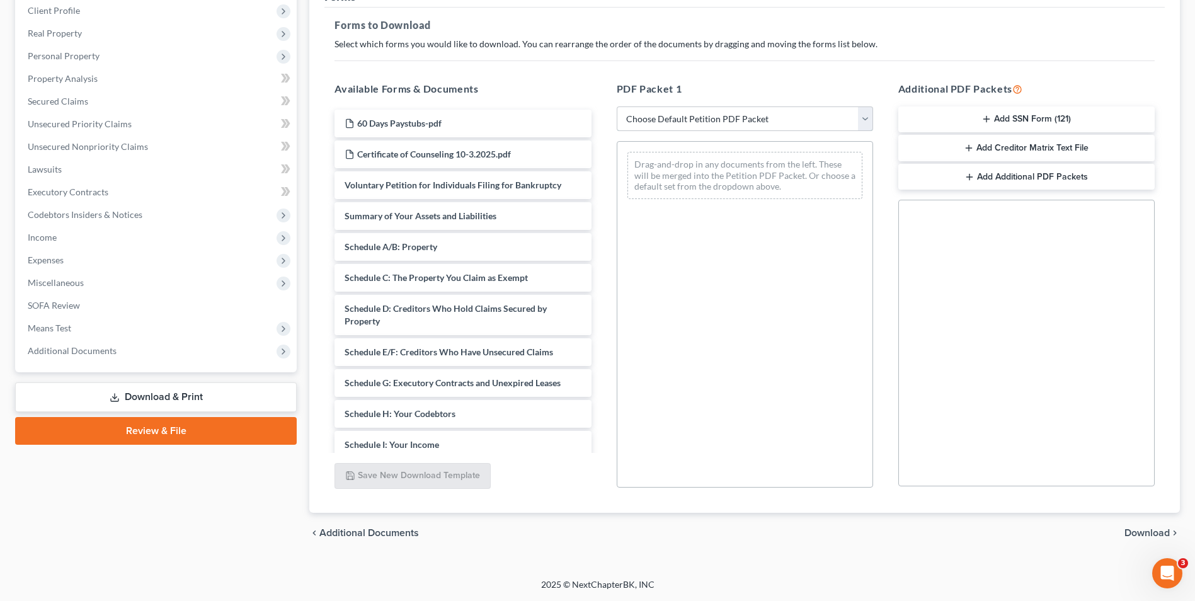
click at [692, 121] on select "Choose Default Petition PDF Packet Complete Bankruptcy Petition (all forms and …" at bounding box center [745, 118] width 256 height 25
select select "6"
click at [617, 106] on select "Choose Default Petition PDF Packet Complete Bankruptcy Petition (all forms and …" at bounding box center [745, 118] width 256 height 25
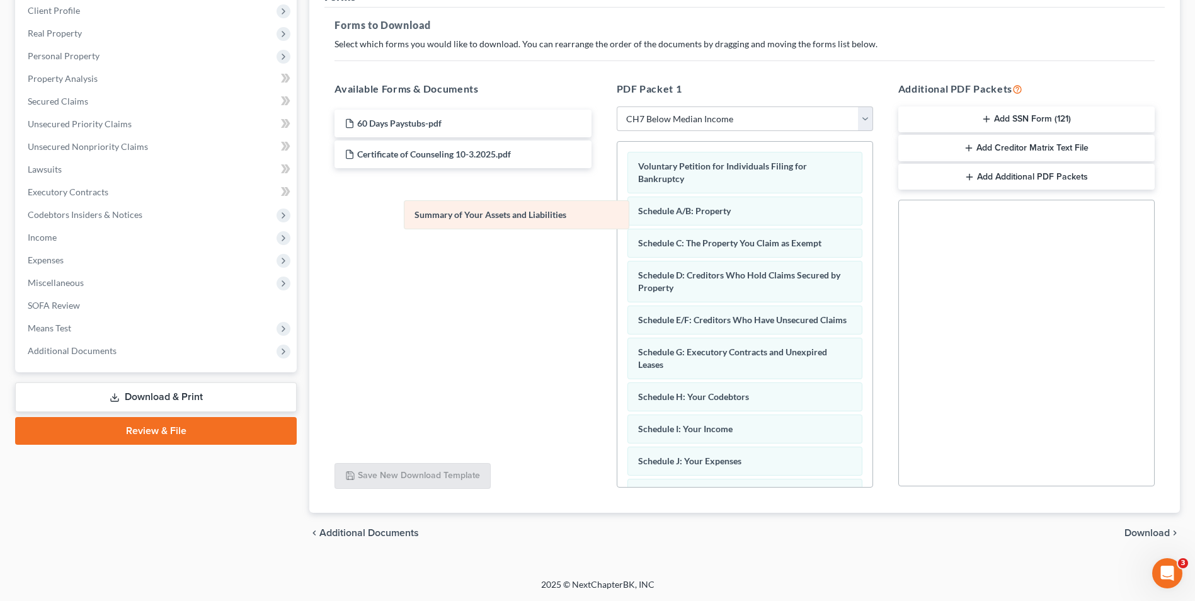
drag, startPoint x: 721, startPoint y: 209, endPoint x: 491, endPoint y: 214, distance: 230.0
click at [617, 214] on div "Summary of Your Assets and Liabilities Voluntary Petition for Individuals Filin…" at bounding box center [744, 493] width 255 height 702
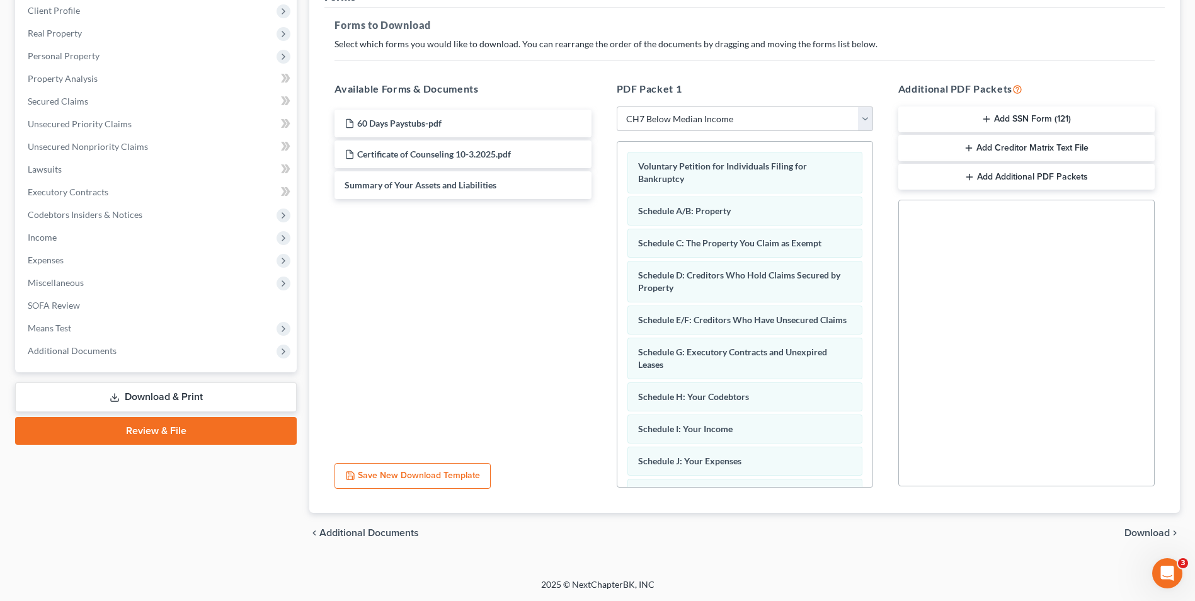
click at [1029, 120] on button "Add SSN Form (121)" at bounding box center [1027, 119] width 256 height 26
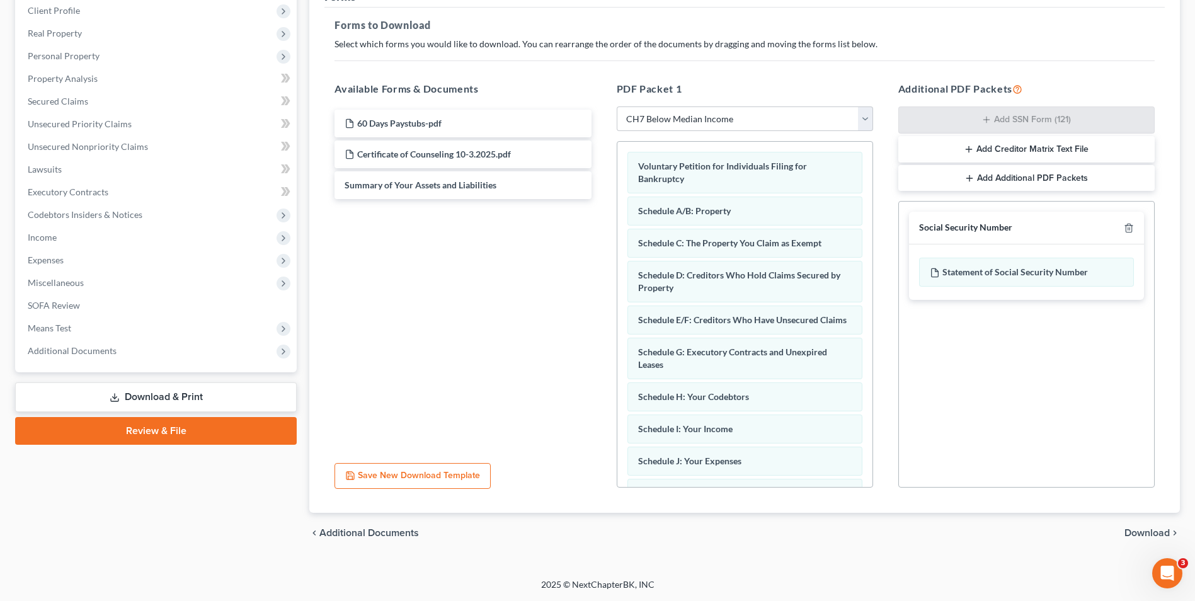
click at [1160, 536] on span "Download" at bounding box center [1147, 533] width 45 height 10
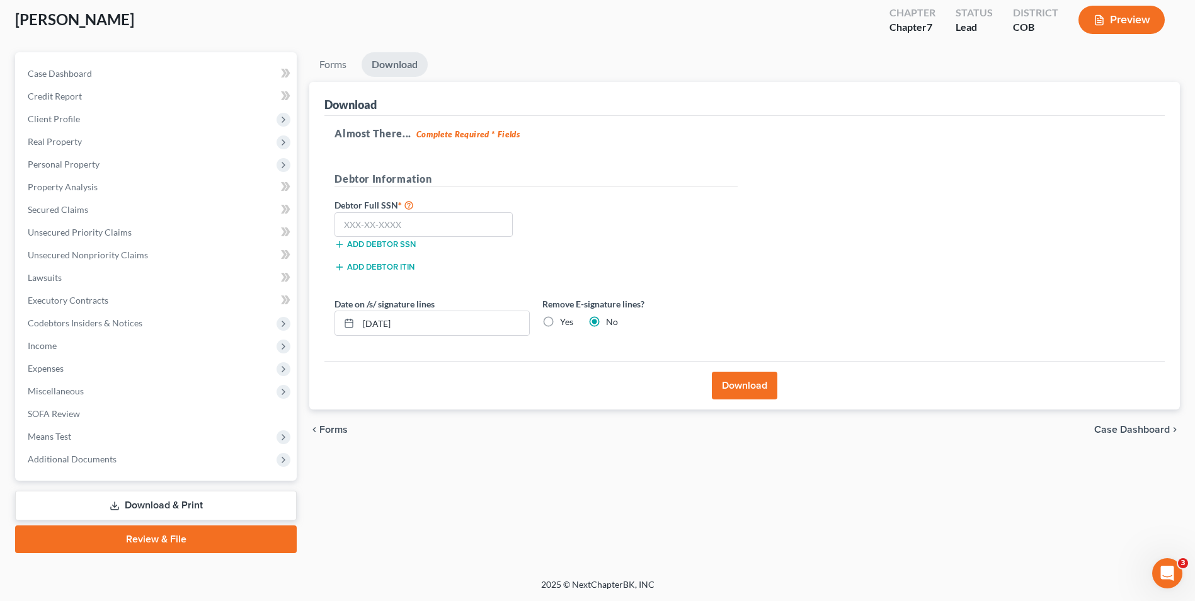
scroll to position [69, 0]
click at [383, 221] on input "text" at bounding box center [424, 224] width 178 height 25
type input "543-45-8494"
click at [560, 321] on label "Yes" at bounding box center [566, 322] width 13 height 13
click at [565, 321] on input "Yes" at bounding box center [569, 320] width 8 height 8
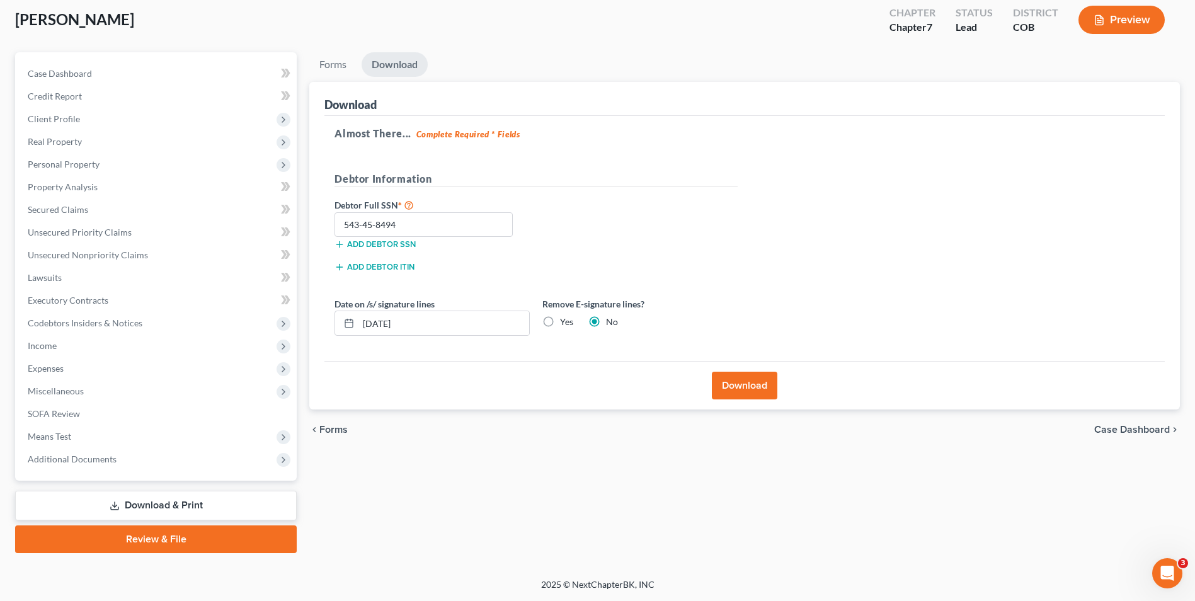
radio input "true"
radio input "false"
click at [759, 386] on button "Download" at bounding box center [745, 386] width 66 height 28
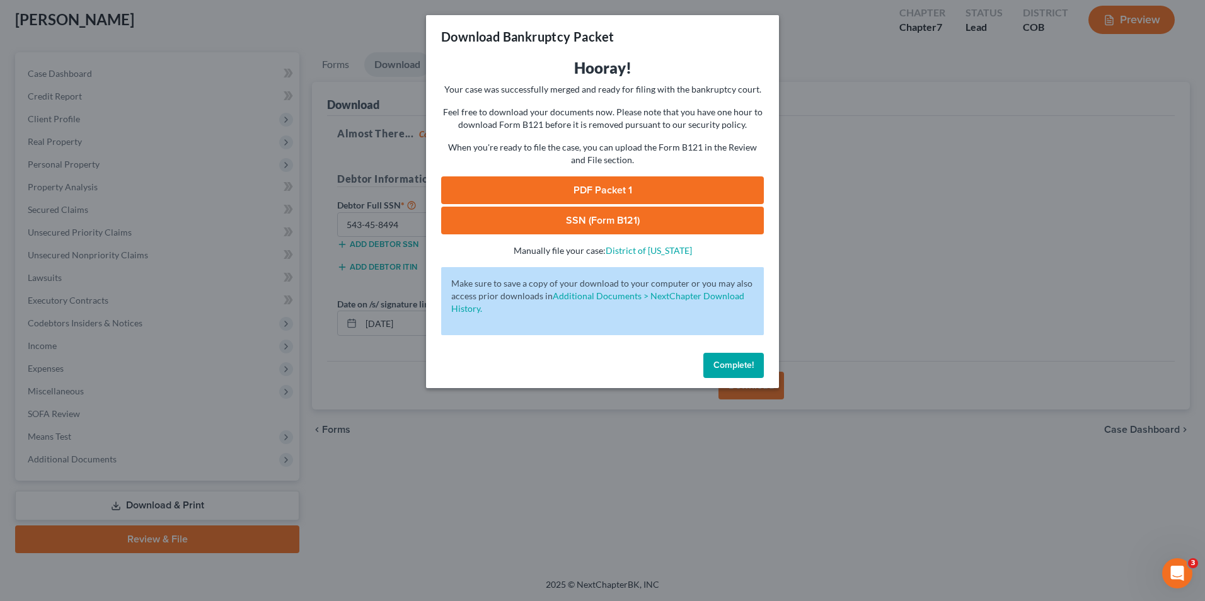
click at [614, 215] on link "SSN (Form B121)" at bounding box center [602, 221] width 323 height 28
click at [615, 191] on link "PDF Packet 1" at bounding box center [602, 190] width 323 height 28
drag, startPoint x: 854, startPoint y: 311, endPoint x: 738, endPoint y: 364, distance: 127.7
click at [856, 309] on div "Download Bankruptcy Packet Hooray! Your case was successfully merged and ready …" at bounding box center [602, 300] width 1205 height 601
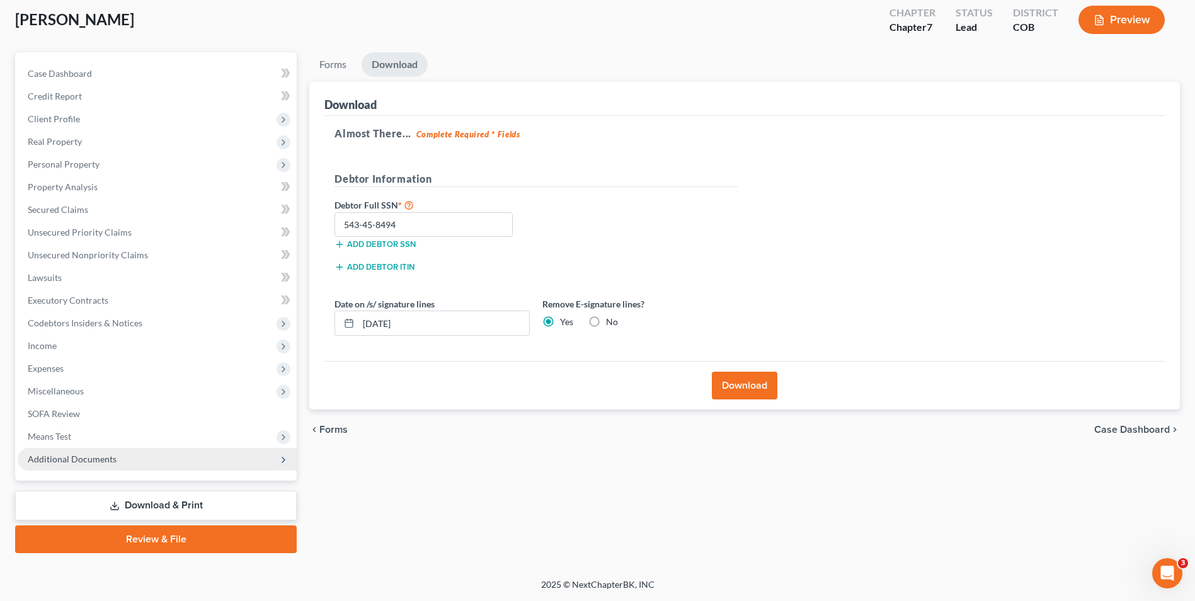
click at [99, 459] on span "Additional Documents" at bounding box center [72, 459] width 89 height 11
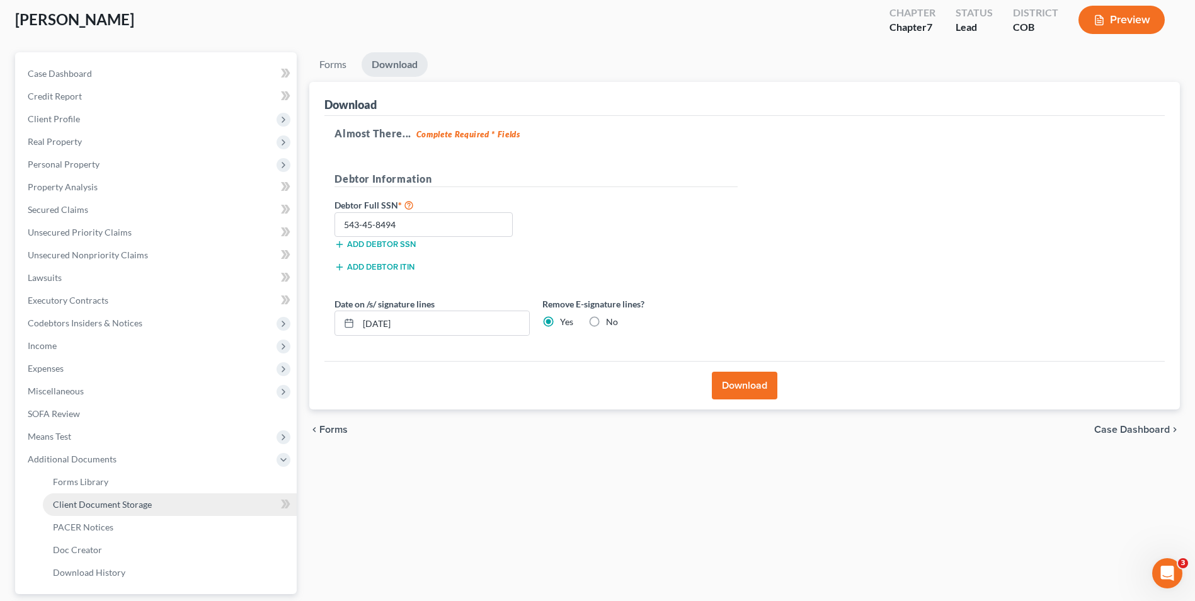
click at [101, 500] on span "Client Document Storage" at bounding box center [102, 504] width 99 height 11
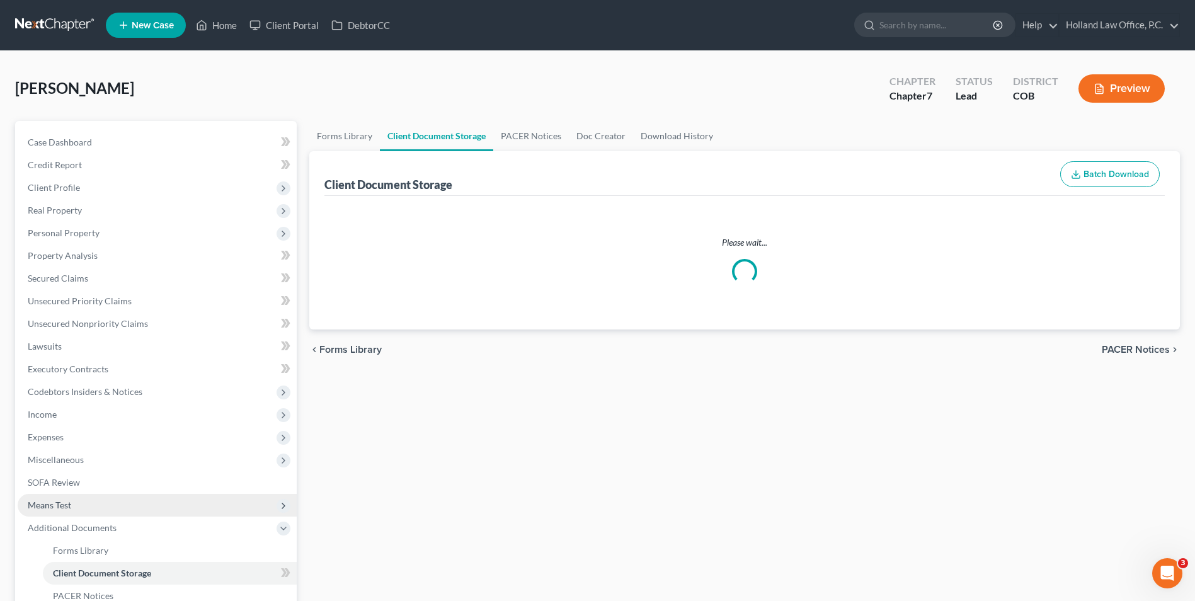
select select "5"
select select "28"
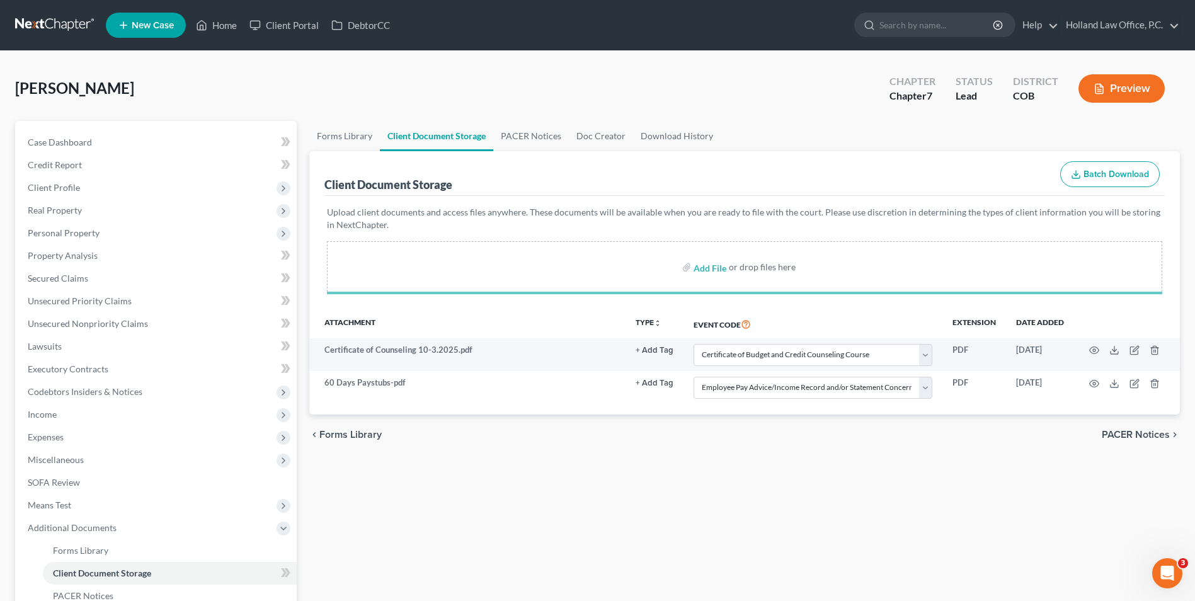
select select "5"
select select "28"
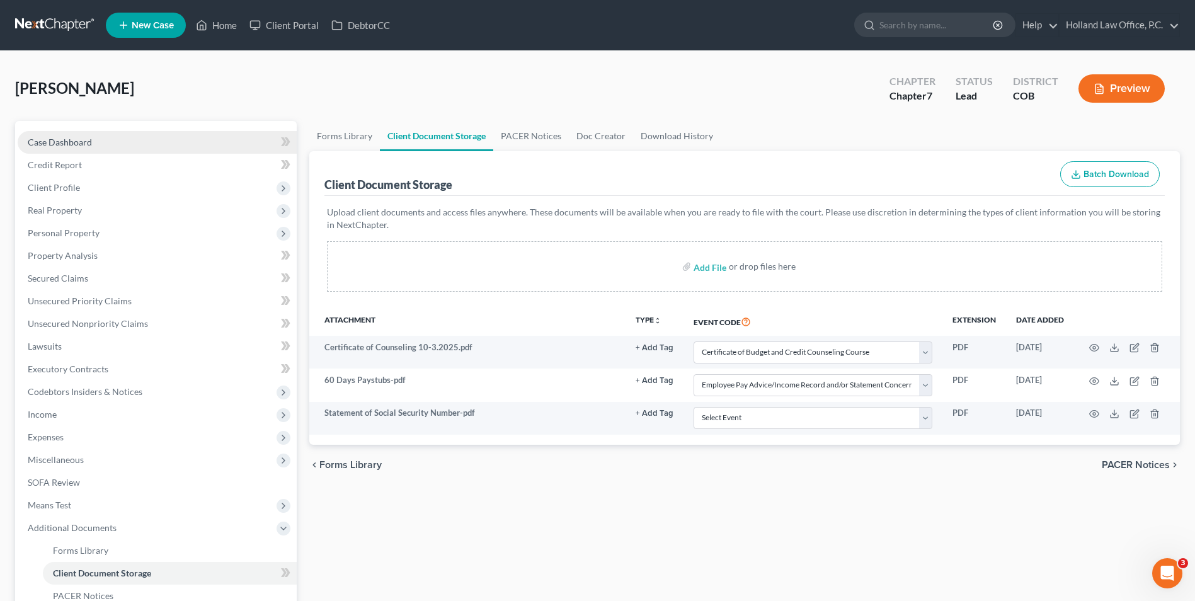
click at [106, 151] on link "Case Dashboard" at bounding box center [157, 142] width 279 height 23
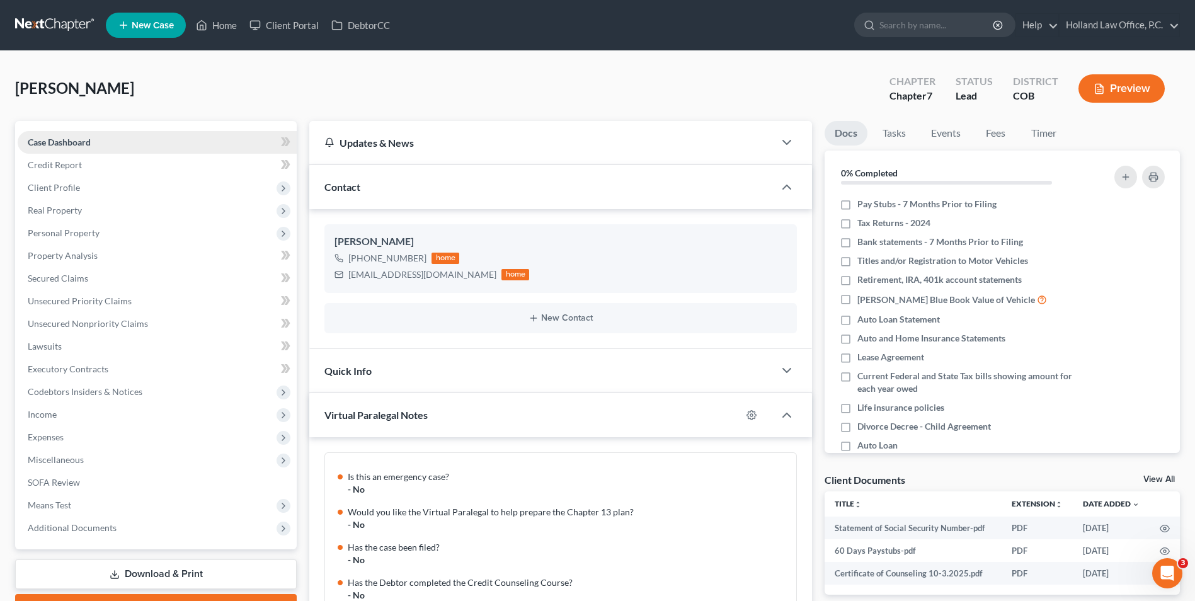
scroll to position [1020, 0]
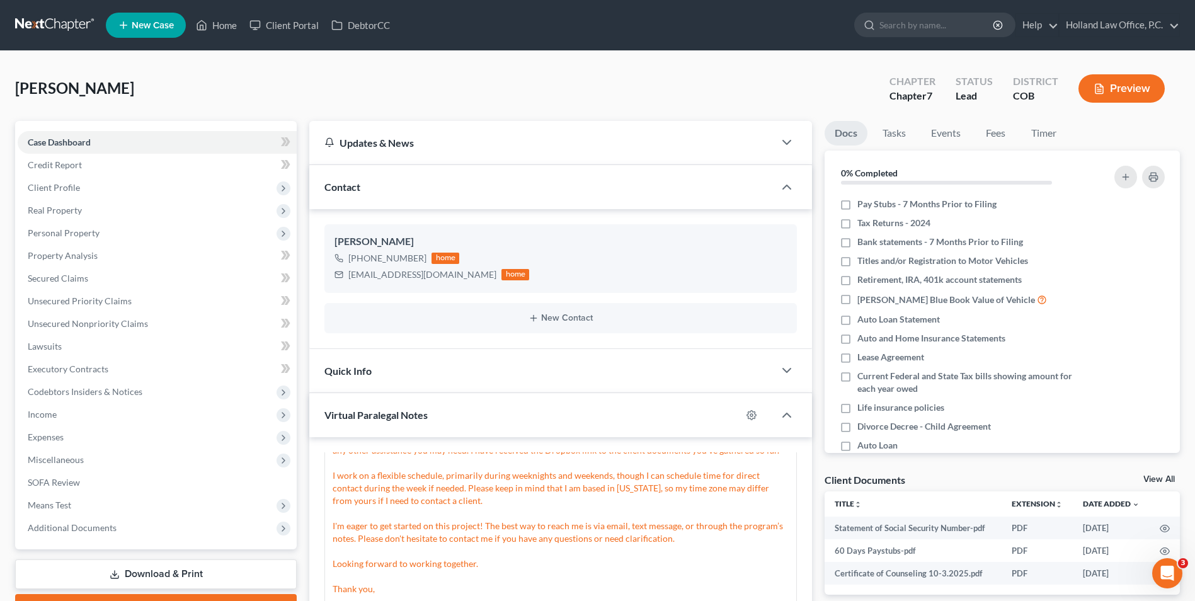
click at [357, 109] on div "[PERSON_NAME] Upgraded Chapter Chapter 7 Status Lead District COB Preview" at bounding box center [597, 93] width 1165 height 55
click at [81, 330] on link "Unsecured Nonpriority Claims" at bounding box center [157, 324] width 279 height 23
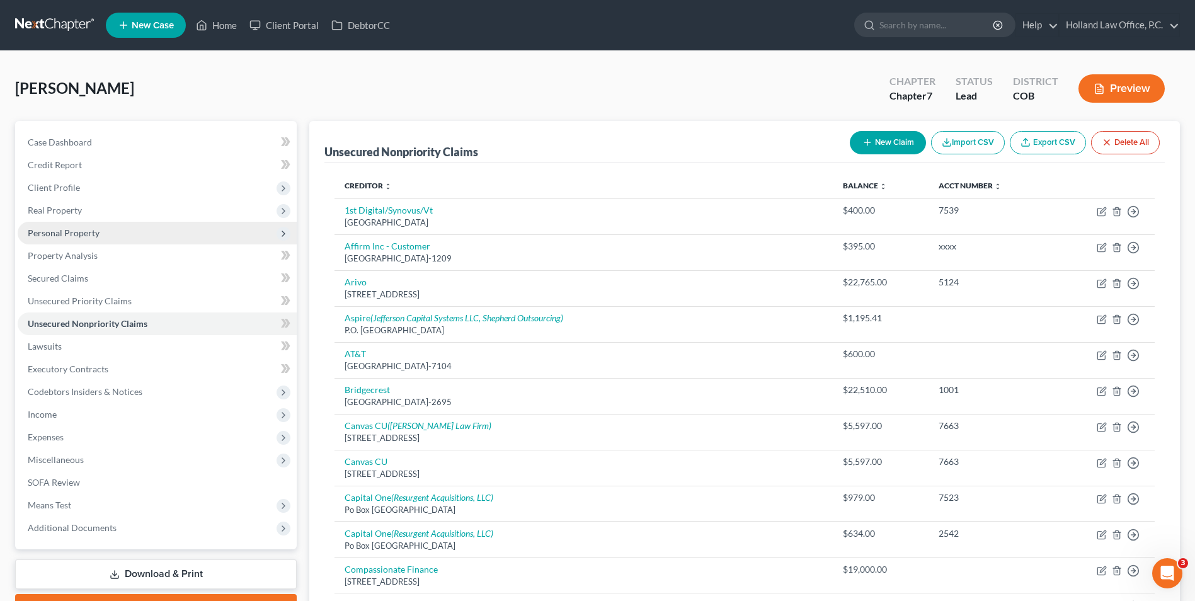
click at [65, 226] on span "Personal Property" at bounding box center [157, 233] width 279 height 23
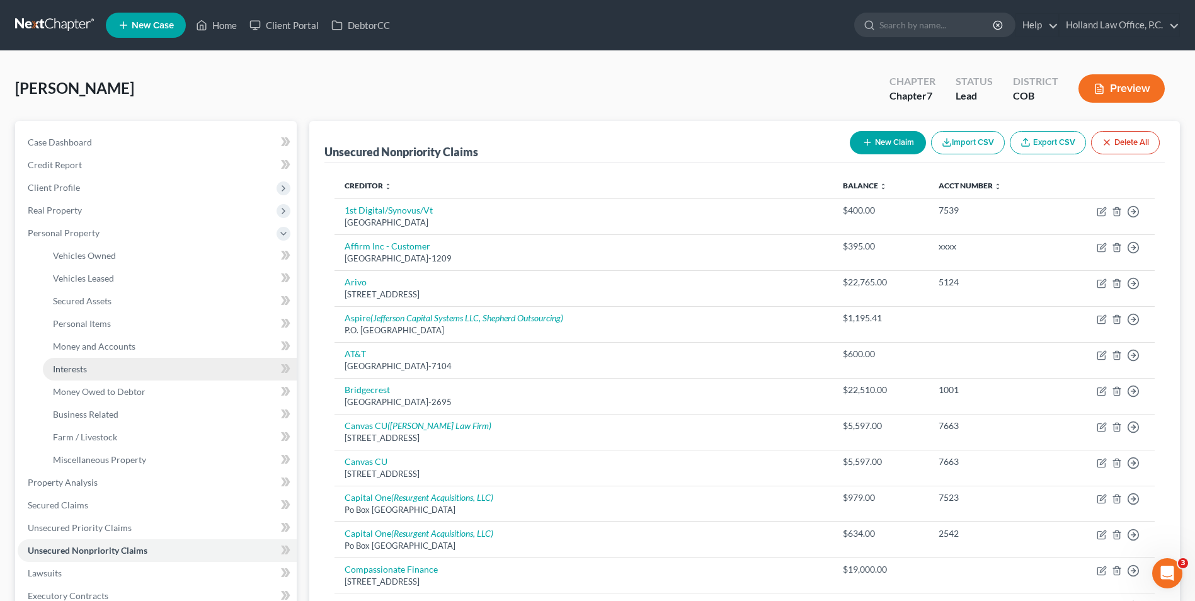
click at [101, 372] on link "Interests" at bounding box center [170, 369] width 254 height 23
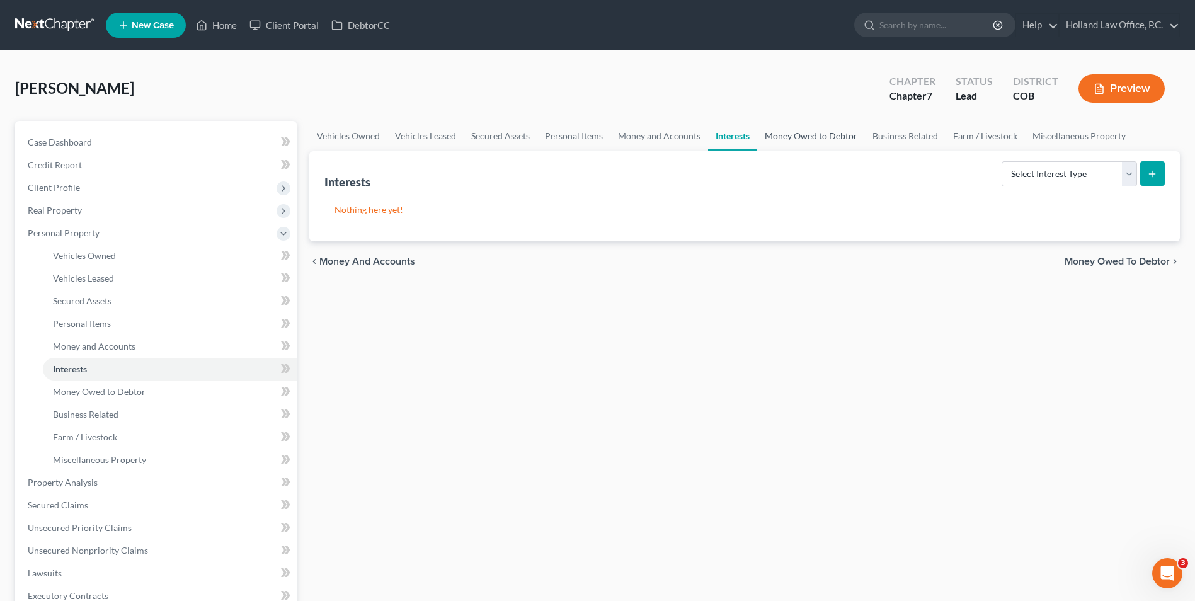
drag, startPoint x: 844, startPoint y: 134, endPoint x: 828, endPoint y: 142, distance: 18.3
click at [844, 134] on link "Money Owed to Debtor" at bounding box center [811, 136] width 108 height 30
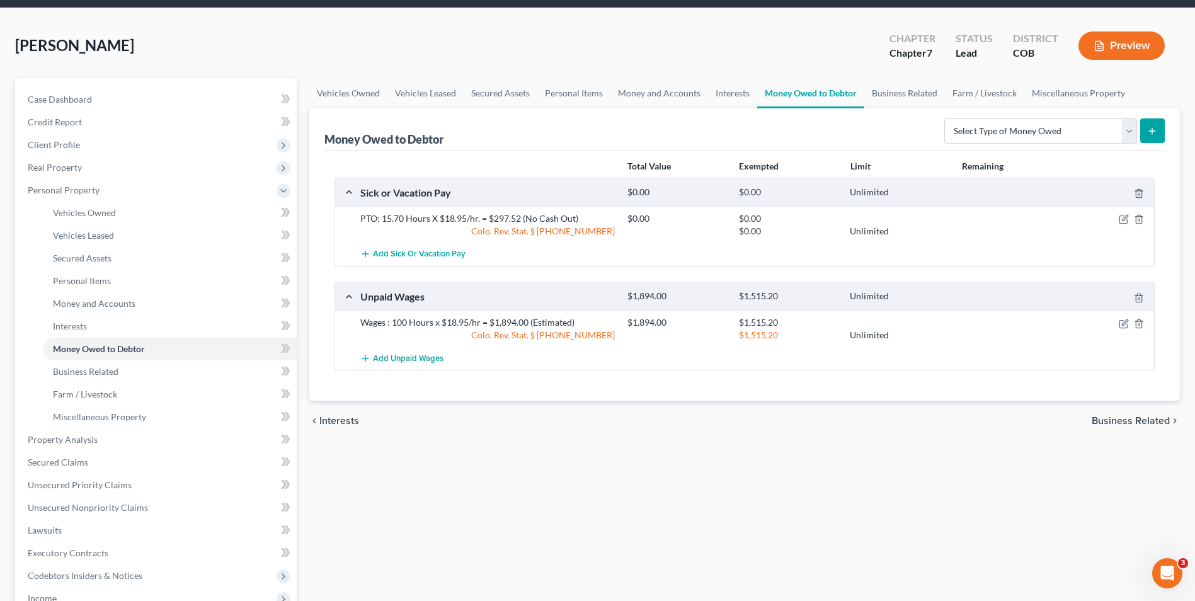
scroll to position [63, 0]
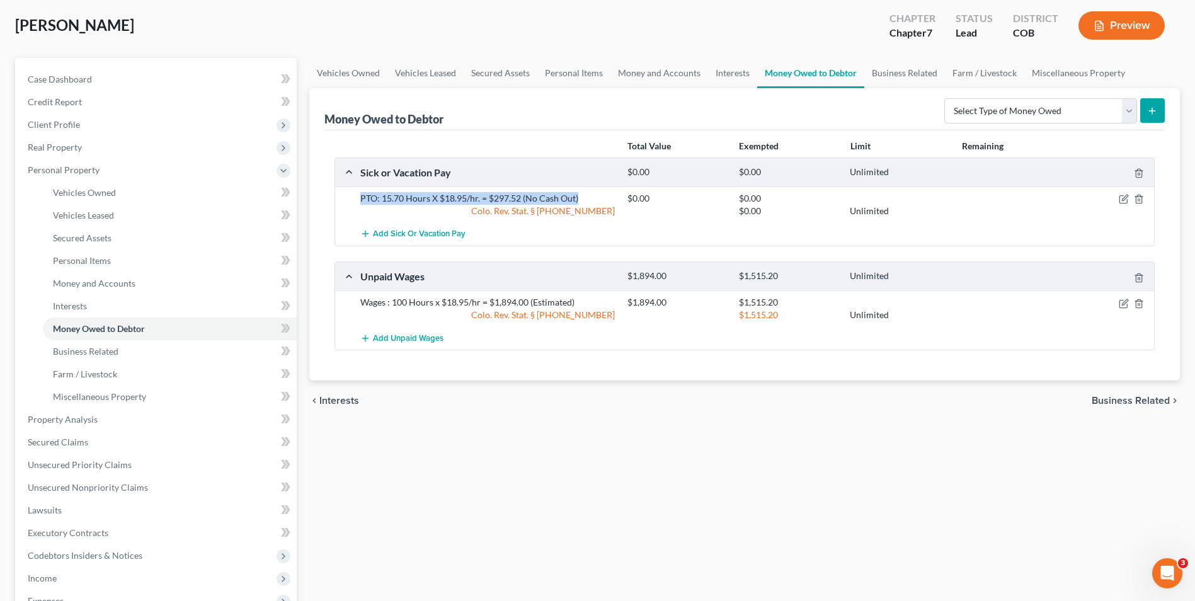
drag, startPoint x: 585, startPoint y: 201, endPoint x: 346, endPoint y: 198, distance: 239.5
click at [346, 198] on div "PTO: 15.70 Hours X $18.95/hr. = $297.52 (No Cash Out) $0.00 $0.00 Colo. Rev. St…" at bounding box center [744, 205] width 819 height 36
drag, startPoint x: 372, startPoint y: 195, endPoint x: 410, endPoint y: 200, distance: 37.6
copy div "PTO: 15.70 Hours X $18.95/hr. = $297.52 (No Cash Out)"
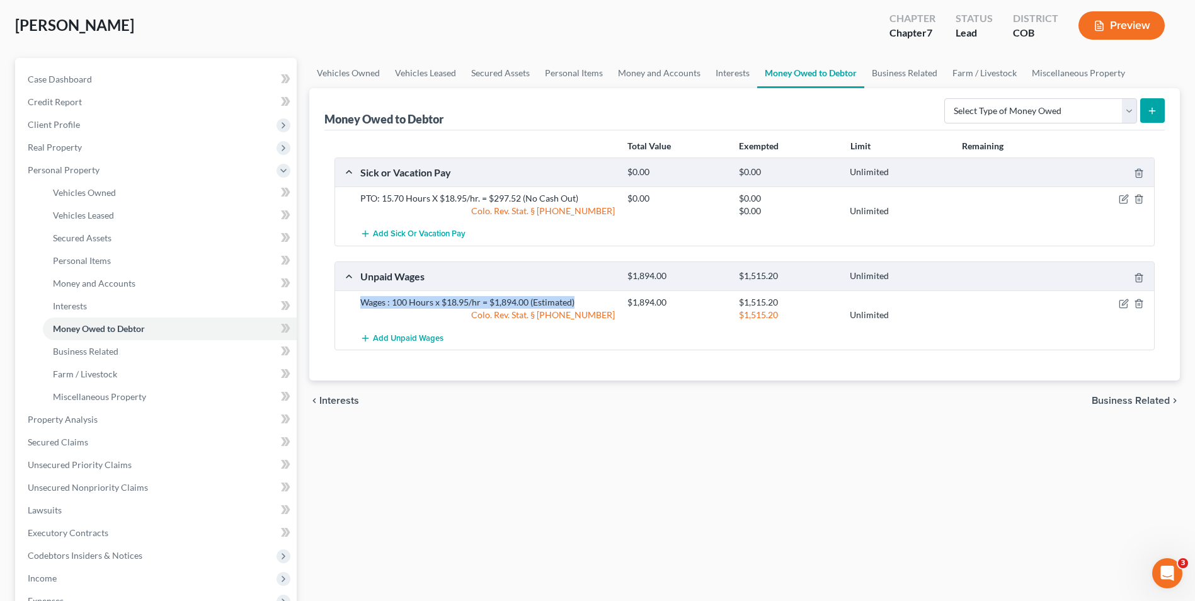
drag, startPoint x: 551, startPoint y: 299, endPoint x: 316, endPoint y: 304, distance: 235.7
click at [316, 304] on div "Money Owed to Debtor Select Type of Money Owed Accounts Receivable Alimony Chil…" at bounding box center [744, 234] width 871 height 292
drag, startPoint x: 365, startPoint y: 299, endPoint x: 459, endPoint y: 304, distance: 94.6
copy div "Wages : 100 Hours x $18.95/hr = $1,894.00 (Estimated)"
click at [708, 72] on link "Interests" at bounding box center [732, 73] width 49 height 30
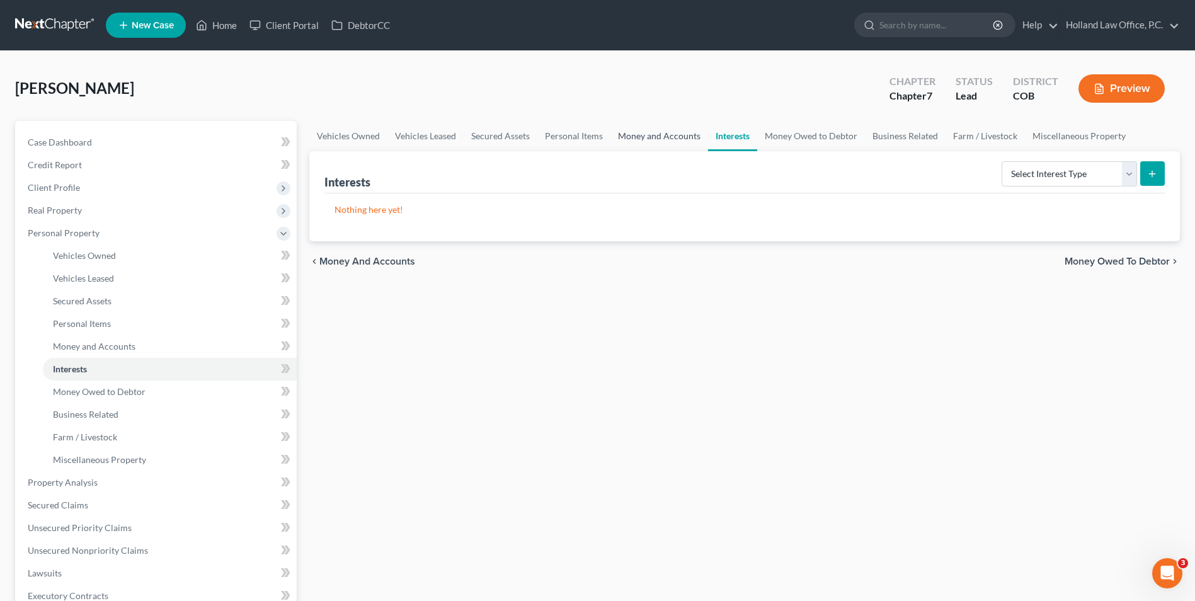
click at [650, 144] on link "Money and Accounts" at bounding box center [660, 136] width 98 height 30
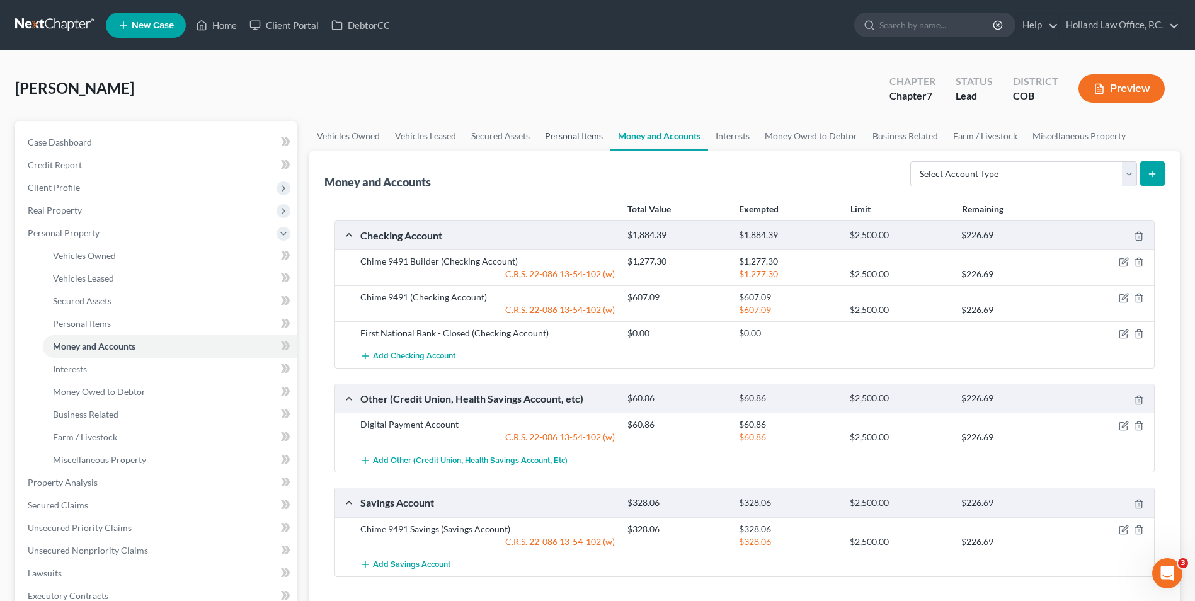
click at [570, 142] on link "Personal Items" at bounding box center [573, 136] width 73 height 30
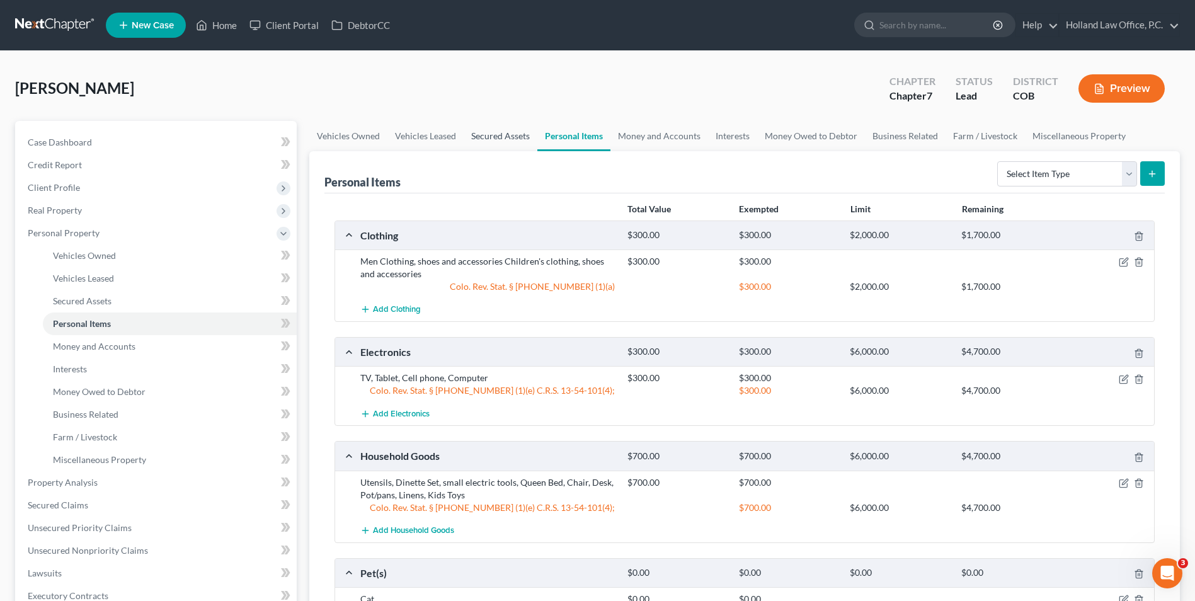
click at [507, 137] on link "Secured Assets" at bounding box center [501, 136] width 74 height 30
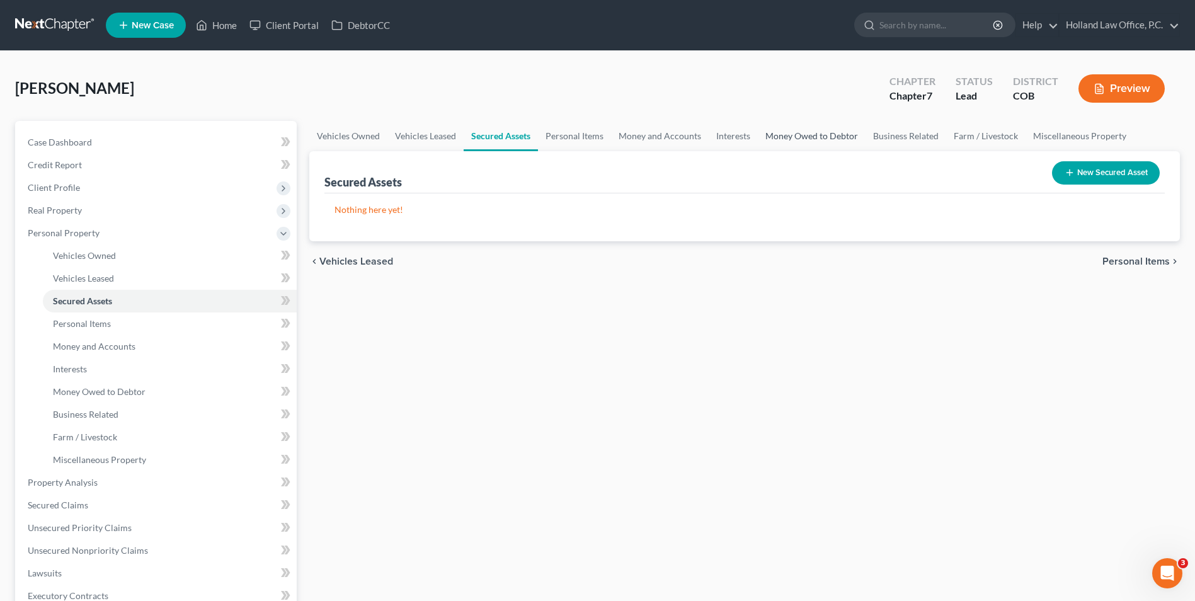
click at [807, 133] on link "Money Owed to Debtor" at bounding box center [812, 136] width 108 height 30
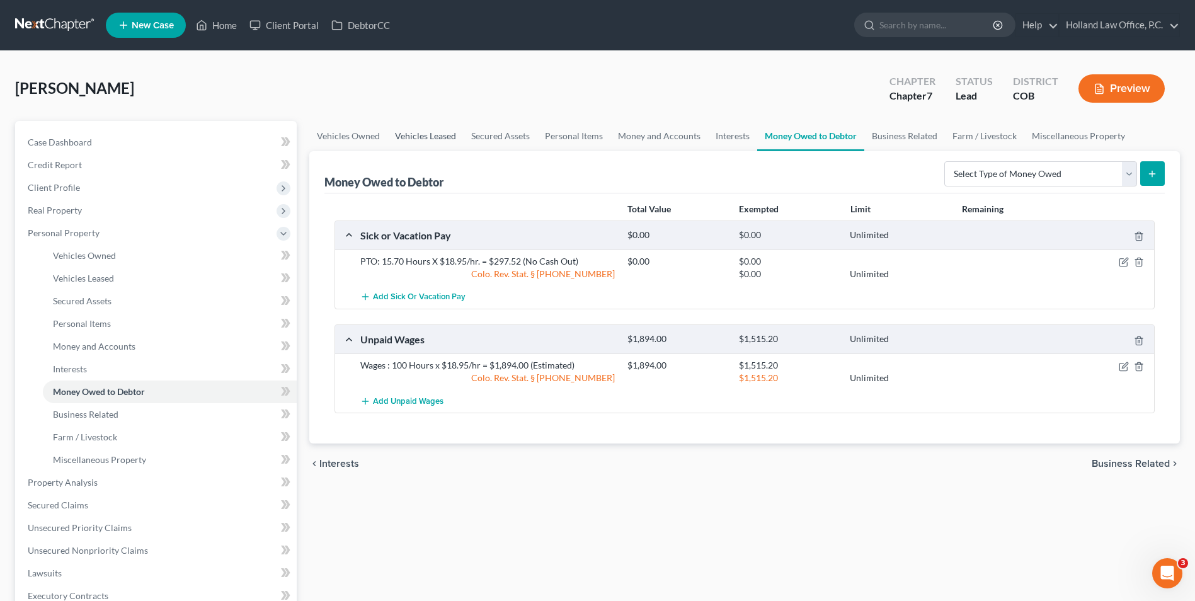
click at [389, 127] on link "Vehicles Leased" at bounding box center [426, 136] width 76 height 30
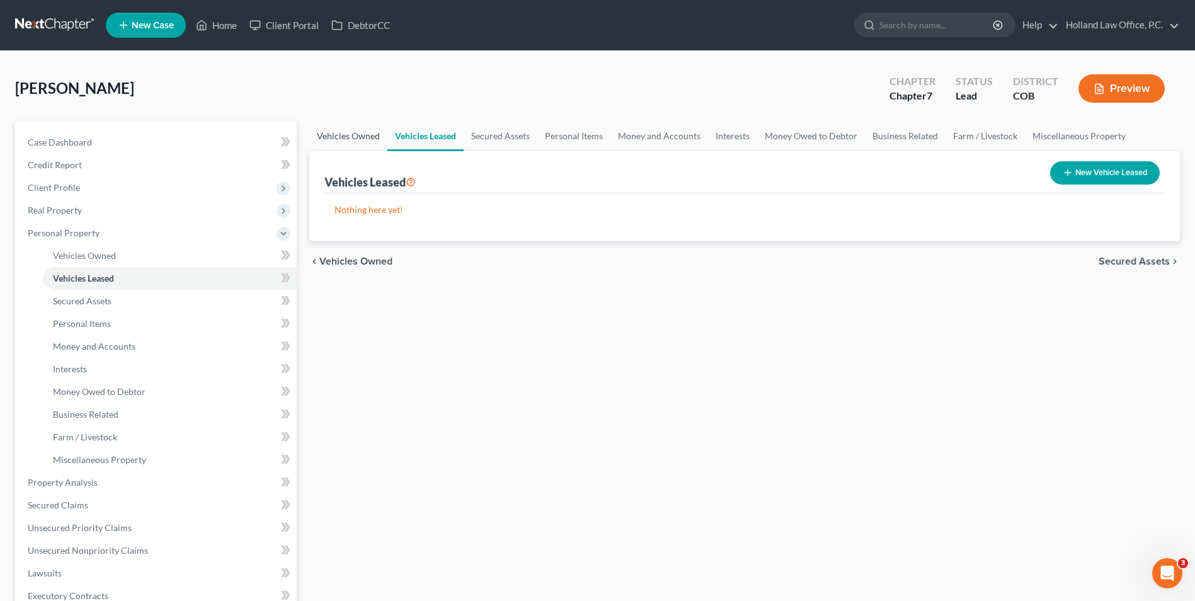
click at [359, 136] on link "Vehicles Owned" at bounding box center [348, 136] width 78 height 30
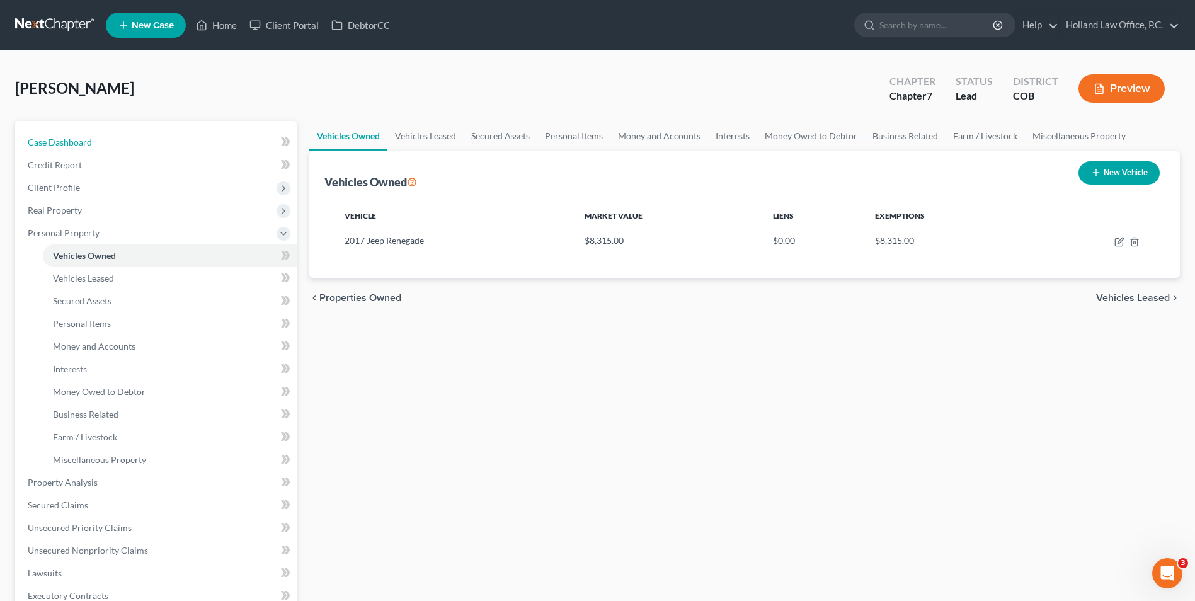
drag, startPoint x: 96, startPoint y: 141, endPoint x: 176, endPoint y: 4, distance: 158.2
click at [96, 141] on link "Case Dashboard" at bounding box center [157, 142] width 279 height 23
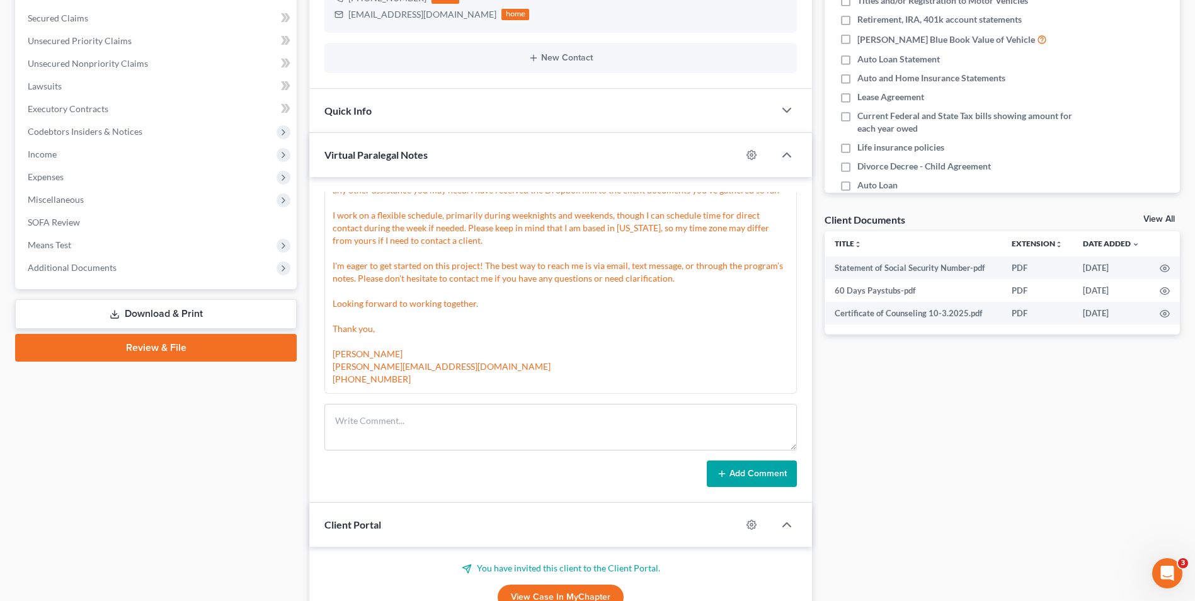
scroll to position [315, 0]
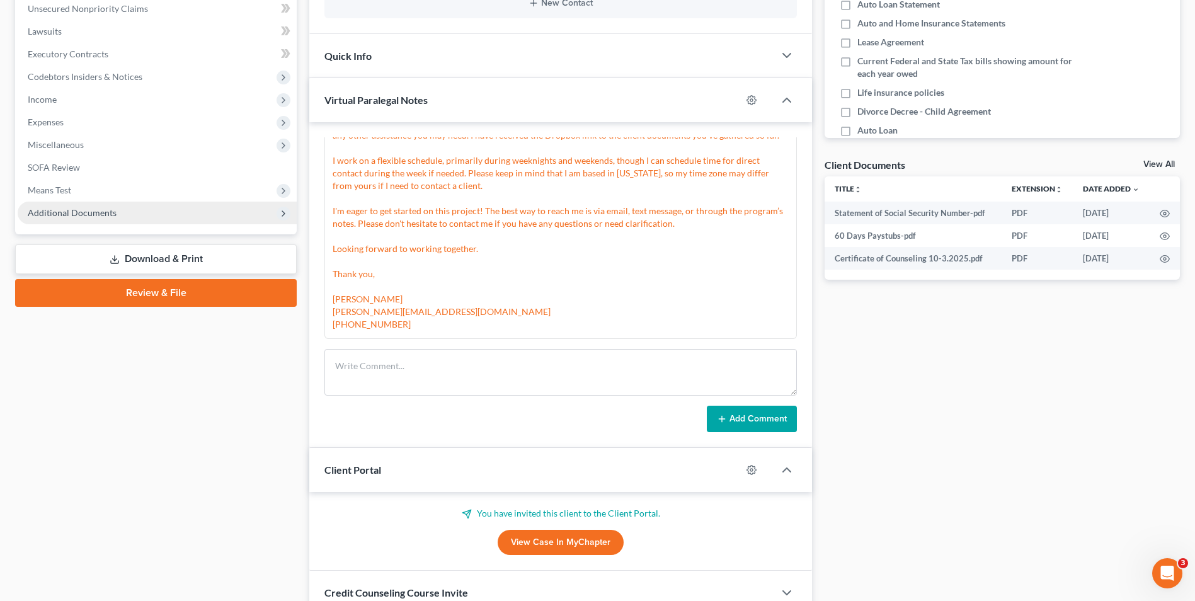
click at [79, 211] on span "Additional Documents" at bounding box center [72, 212] width 89 height 11
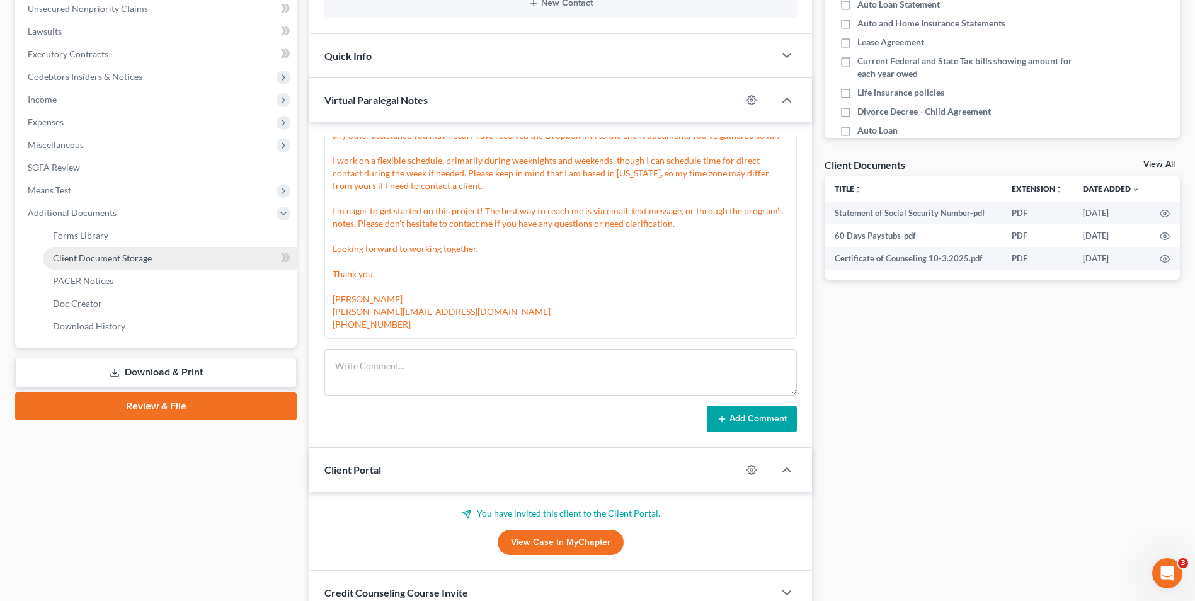
click at [125, 258] on span "Client Document Storage" at bounding box center [102, 258] width 99 height 11
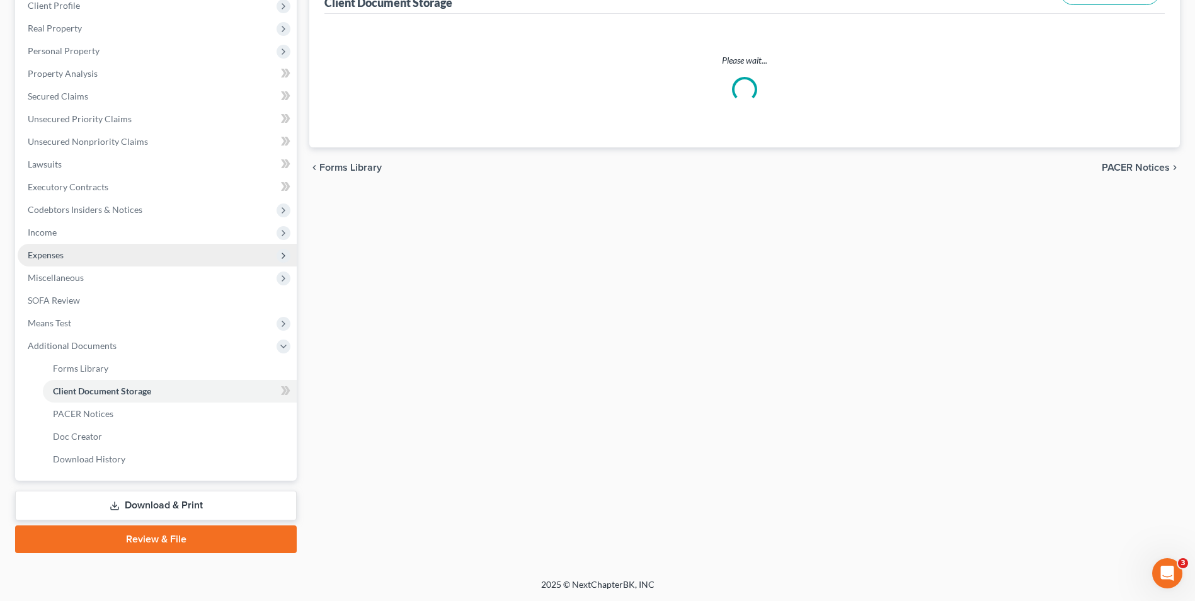
scroll to position [21, 0]
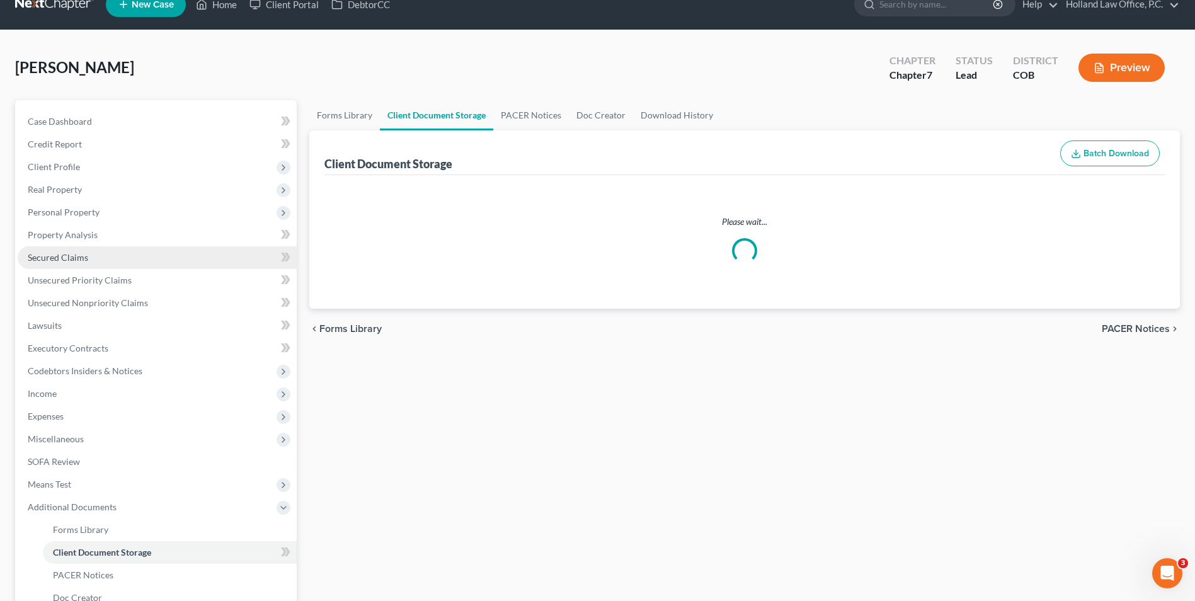
select select "5"
select select "28"
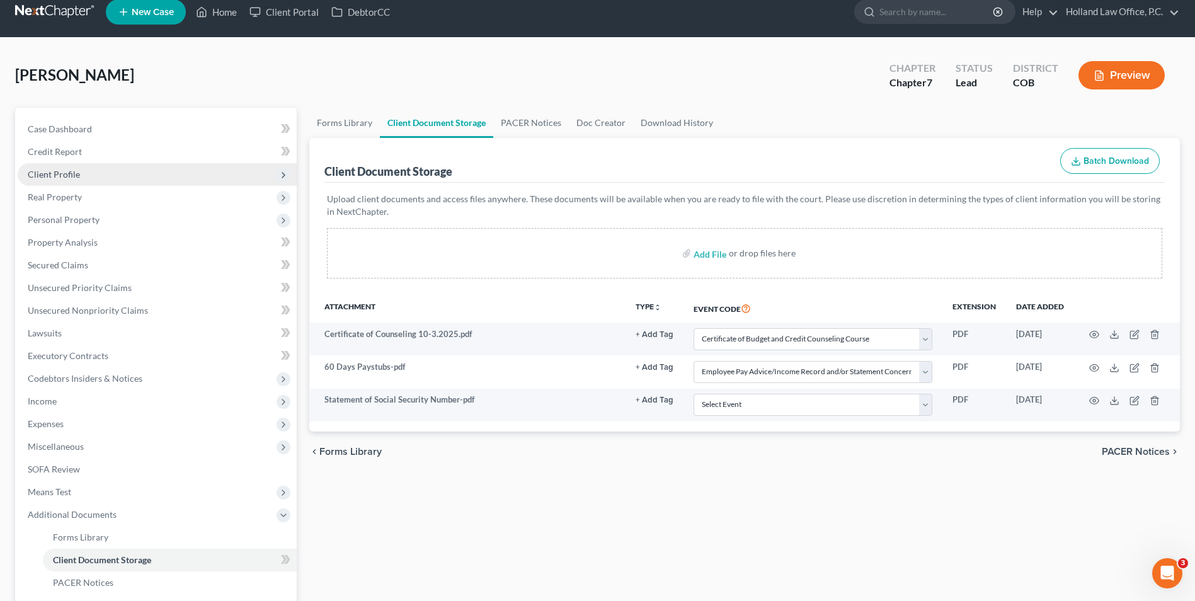
scroll to position [0, 0]
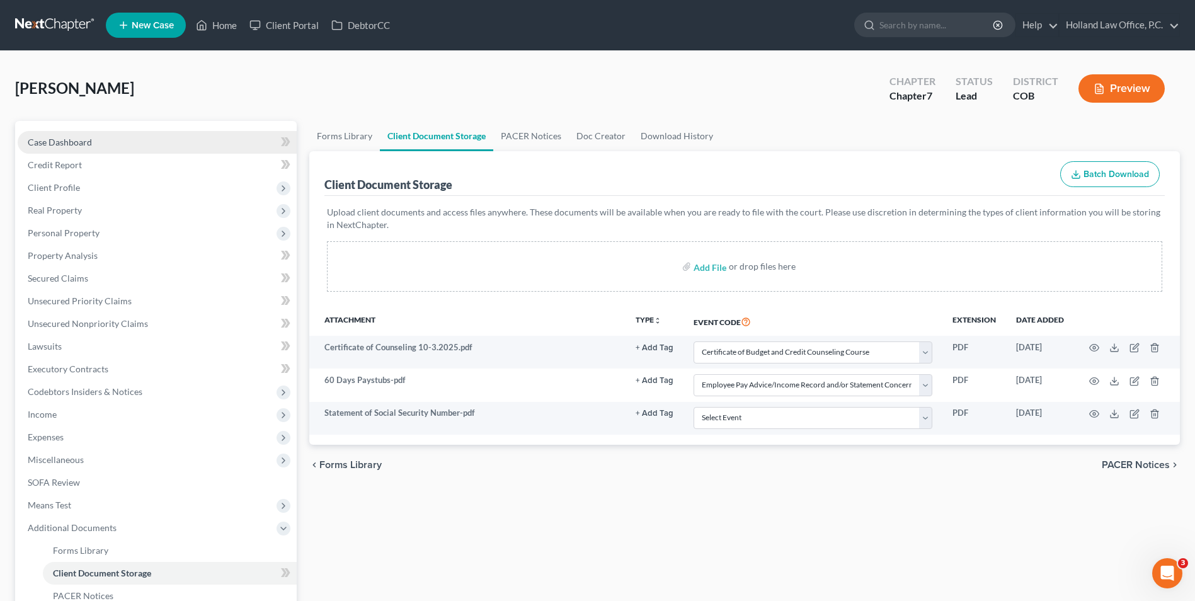
click at [129, 148] on link "Case Dashboard" at bounding box center [157, 142] width 279 height 23
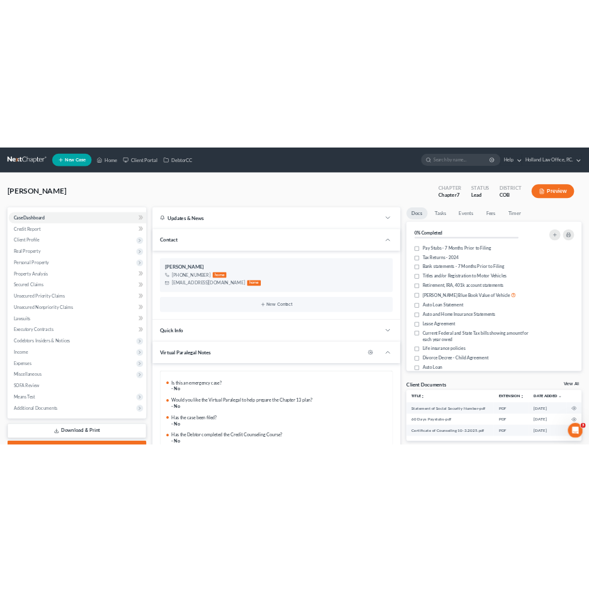
scroll to position [1020, 0]
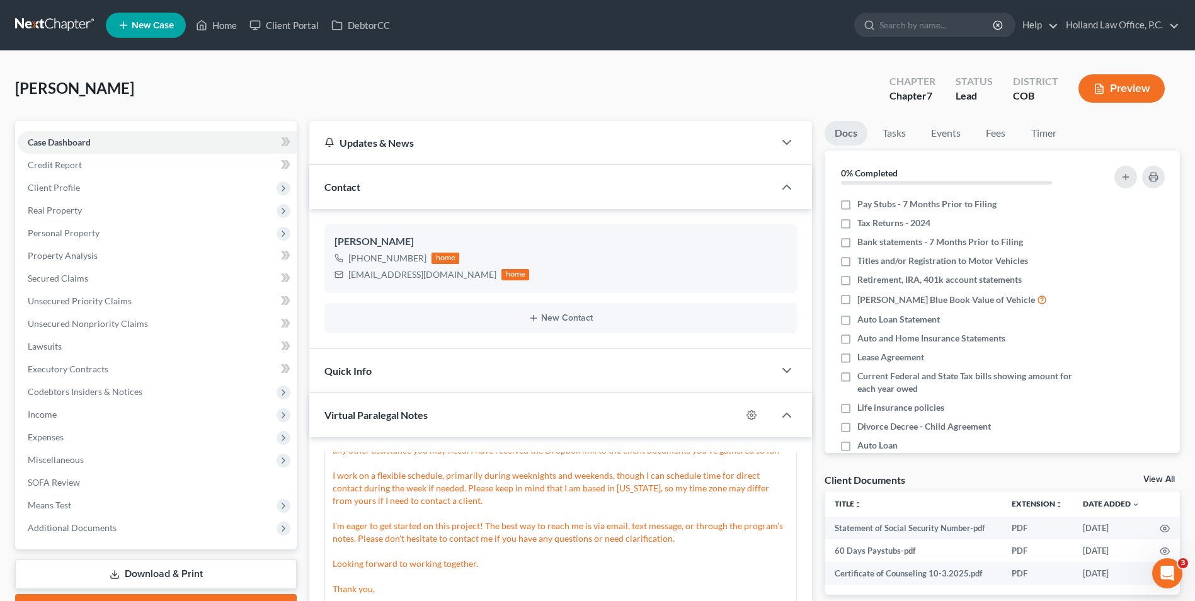
click at [394, 139] on div "Updates & News" at bounding box center [541, 142] width 435 height 13
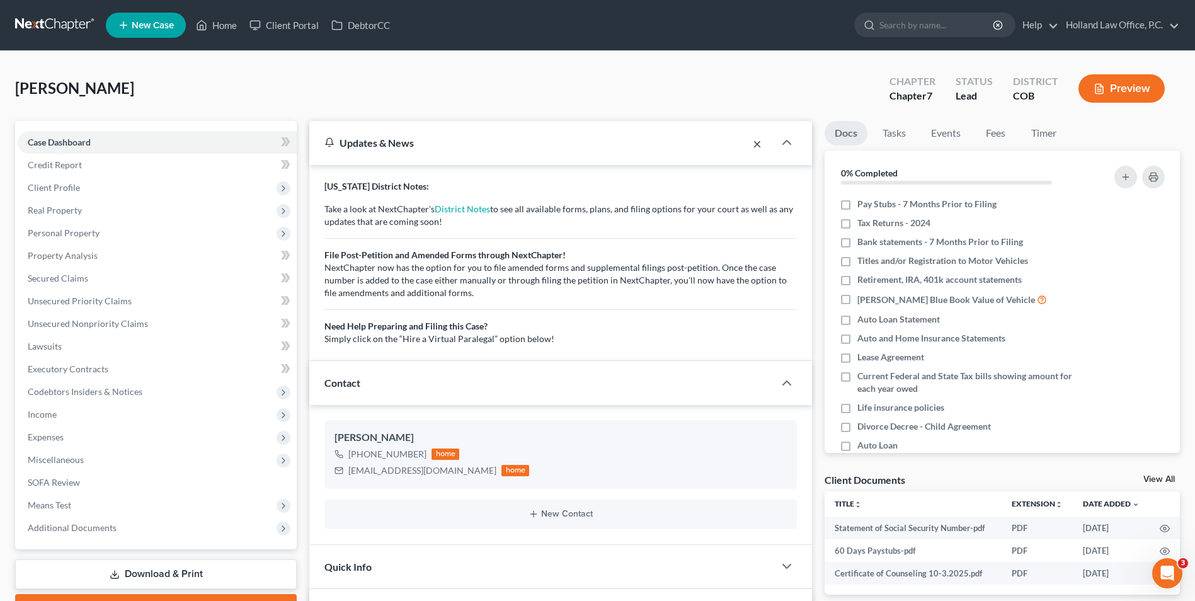
click at [759, 145] on button "×" at bounding box center [757, 143] width 9 height 15
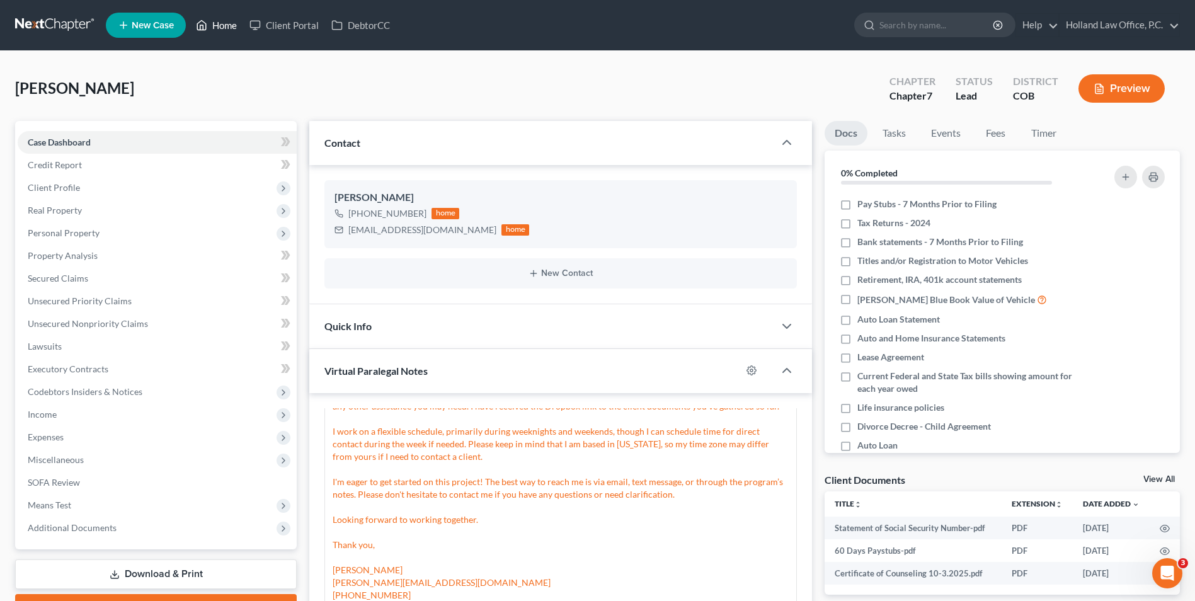
click at [212, 33] on link "Home" at bounding box center [217, 25] width 54 height 23
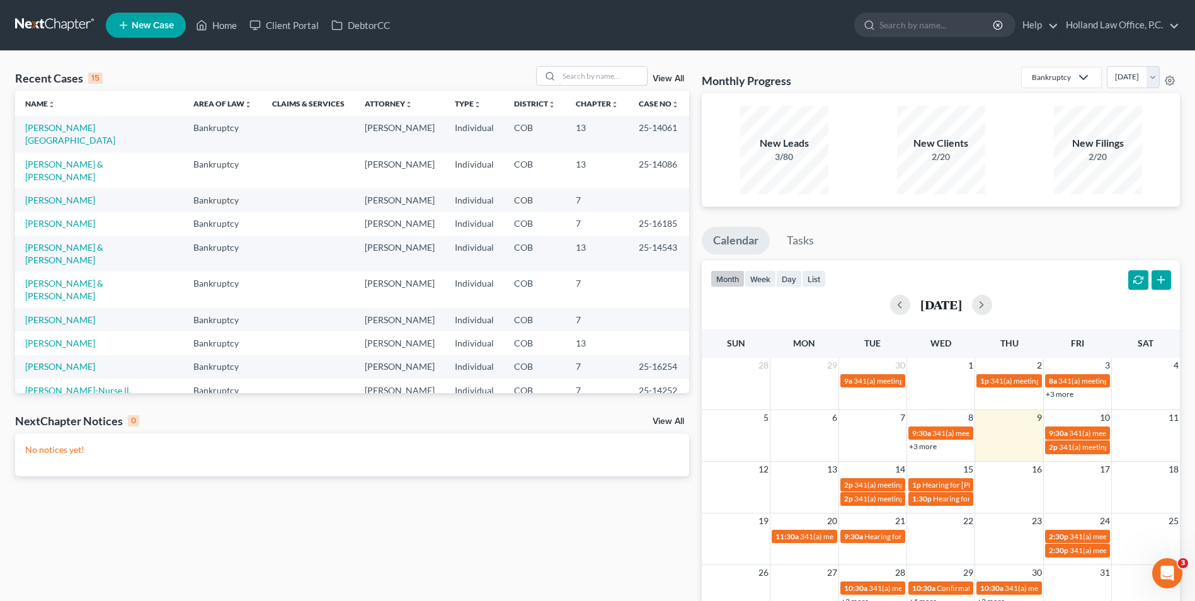
drag, startPoint x: 574, startPoint y: 74, endPoint x: 571, endPoint y: 65, distance: 9.4
click at [573, 75] on input "search" at bounding box center [603, 76] width 88 height 18
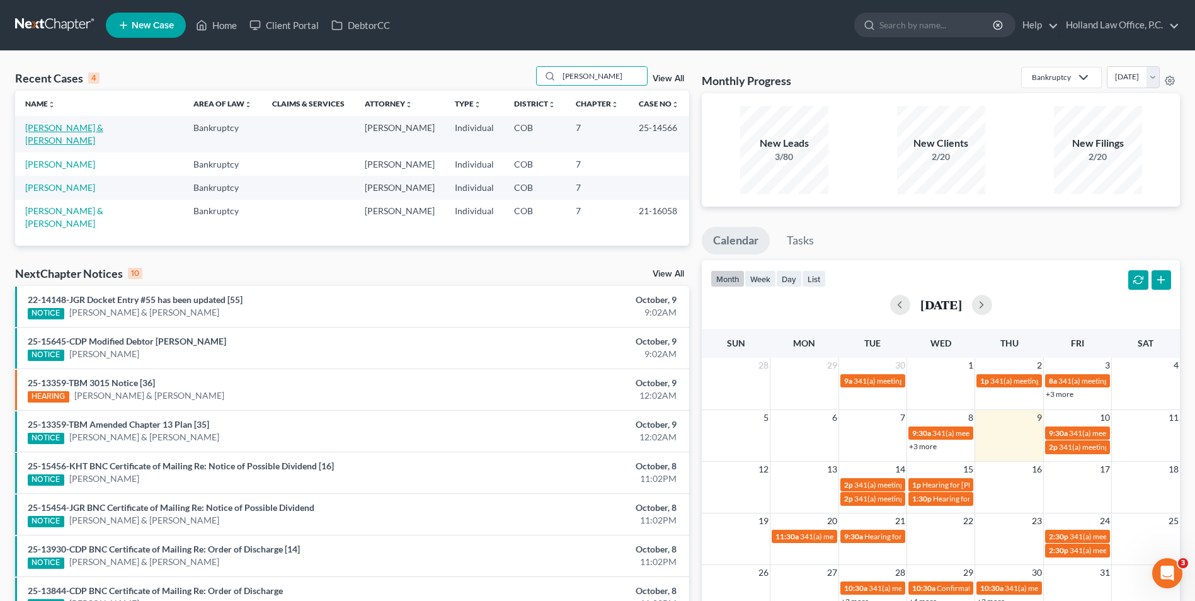
type input "[PERSON_NAME]"
click at [59, 129] on link "[PERSON_NAME] & [PERSON_NAME]" at bounding box center [64, 133] width 78 height 23
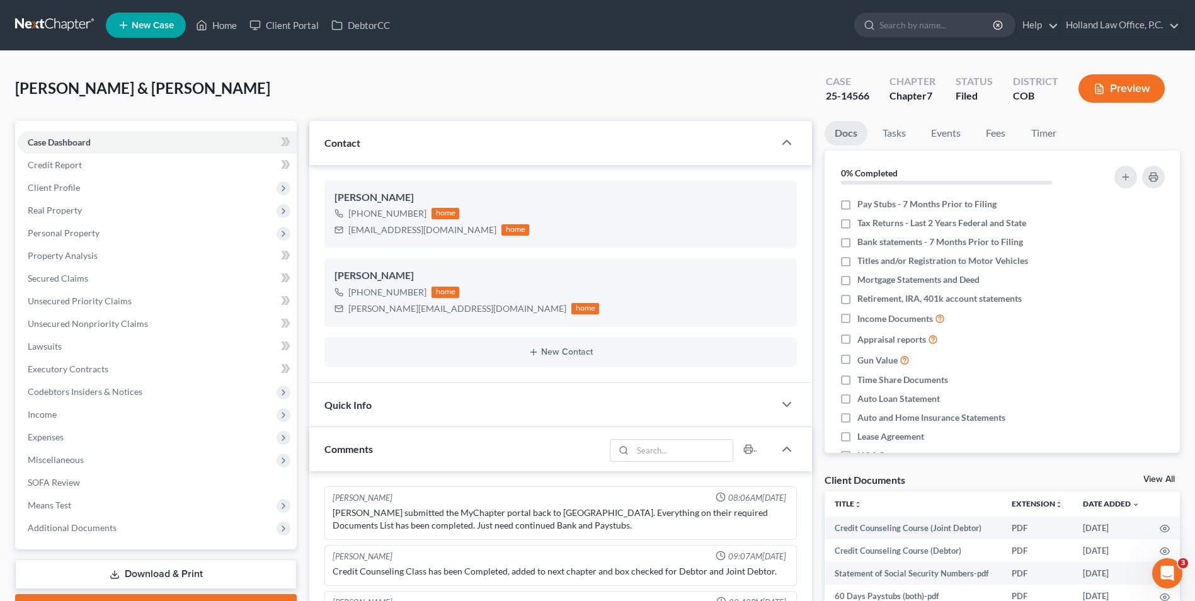
scroll to position [15, 0]
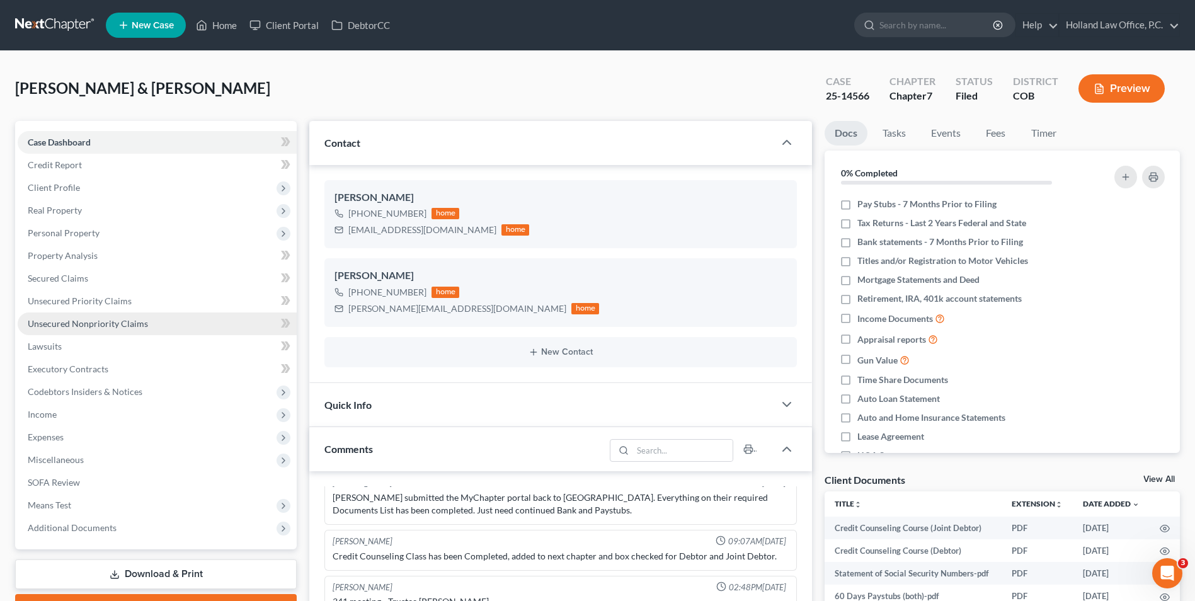
click at [122, 317] on link "Unsecured Nonpriority Claims" at bounding box center [157, 324] width 279 height 23
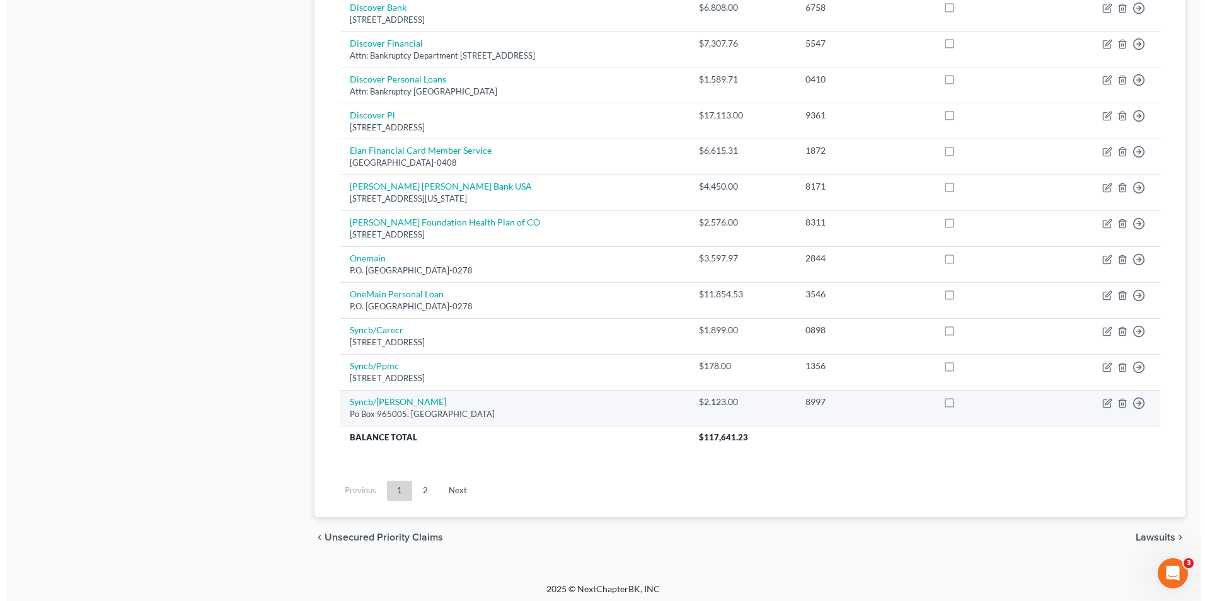
scroll to position [858, 0]
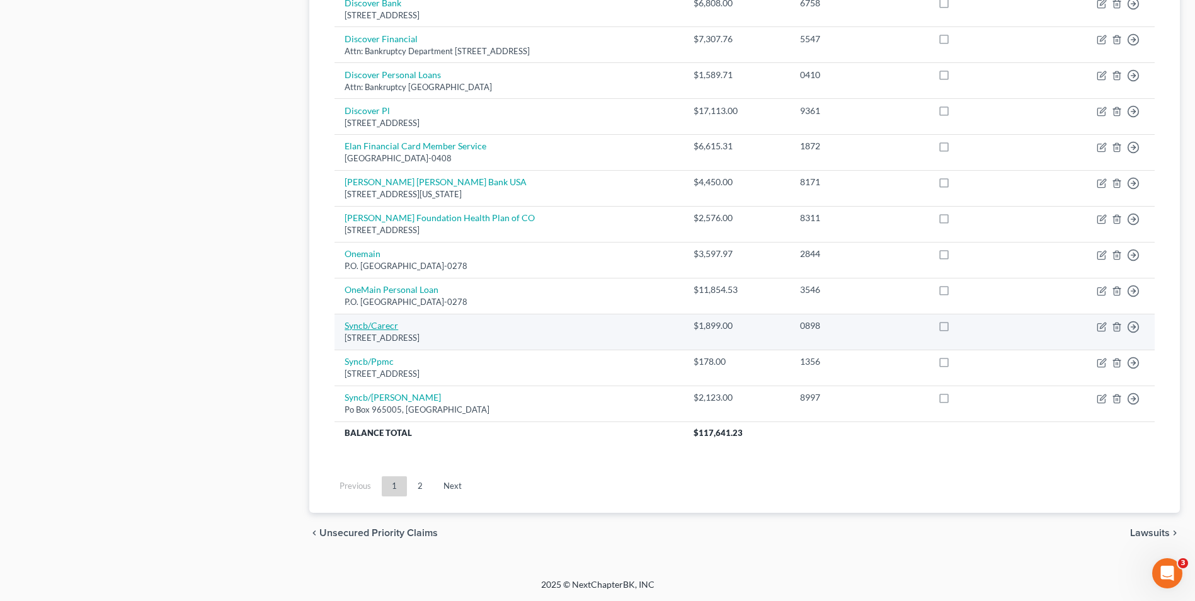
click at [394, 325] on link "Syncb/Carecr" at bounding box center [372, 325] width 54 height 11
select select "45"
select select "2"
select select "1"
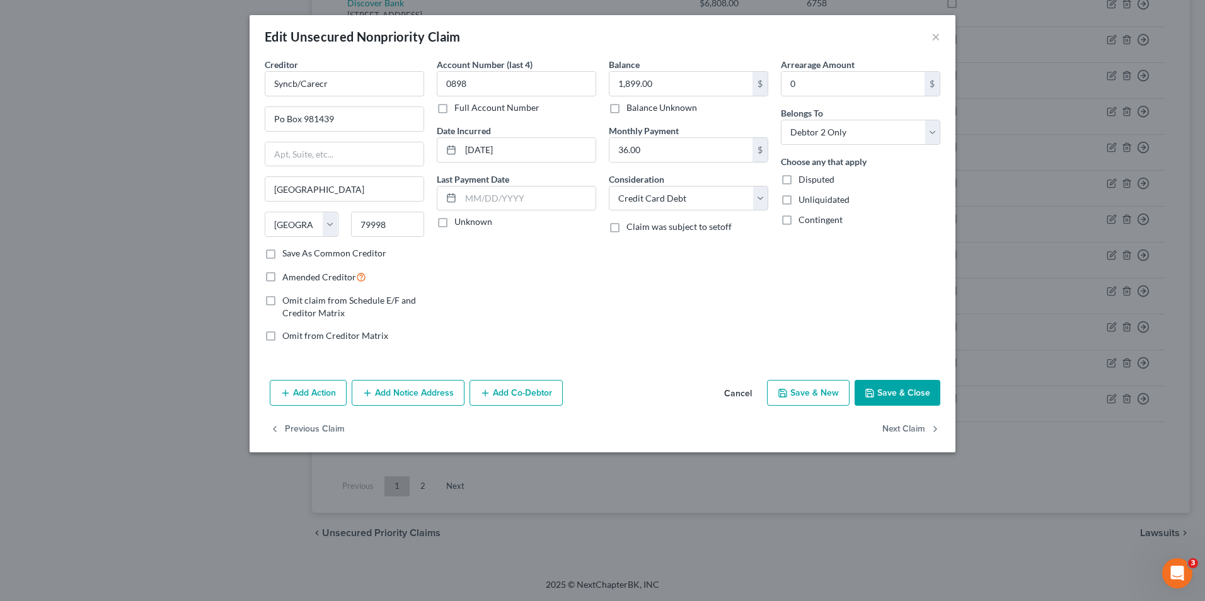
click at [439, 397] on button "Add Notice Address" at bounding box center [408, 393] width 113 height 26
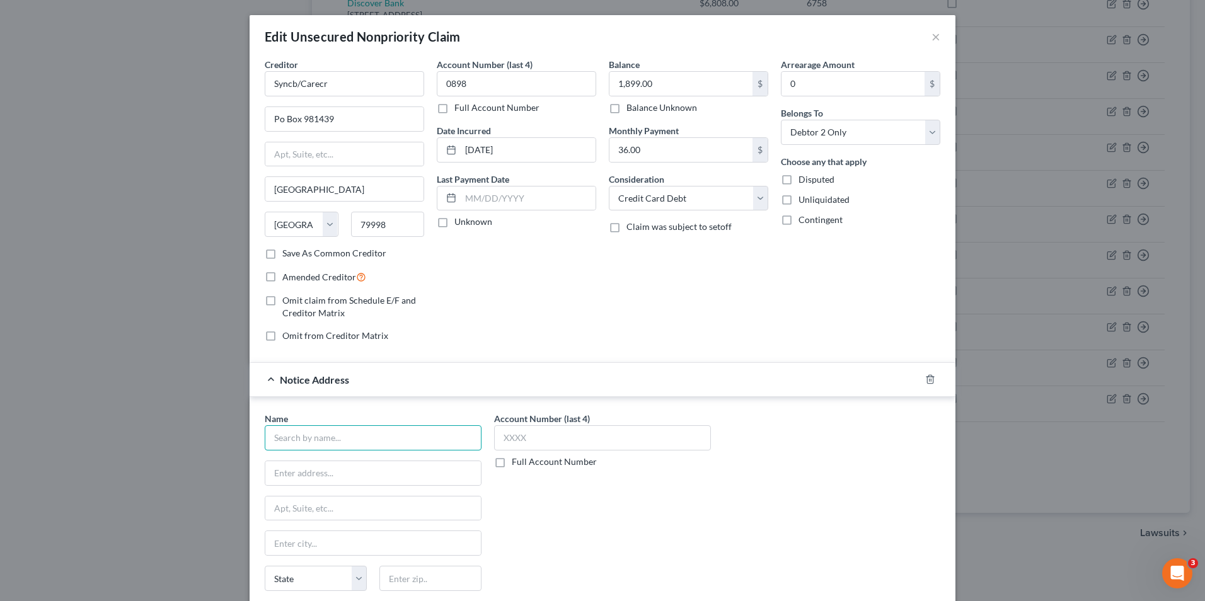
click at [340, 432] on input "text" at bounding box center [373, 437] width 217 height 25
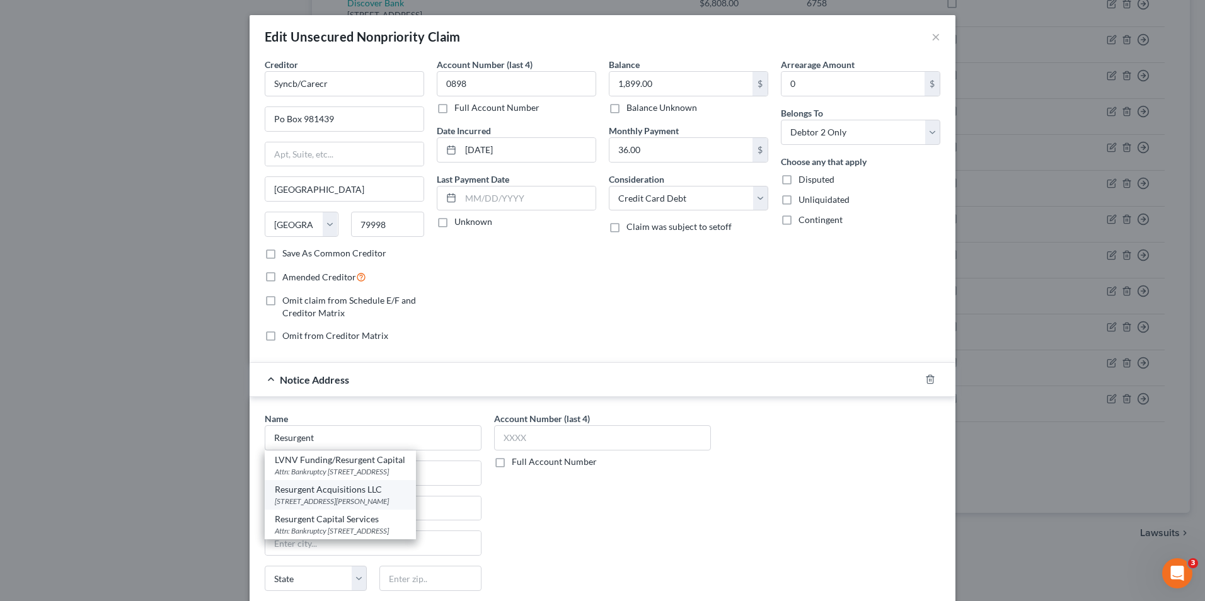
click at [376, 491] on div "Resurgent Acquisitions LLC" at bounding box center [340, 489] width 131 height 13
type input "Resurgent Acquisitions LLC"
type input "[STREET_ADDRESS][PERSON_NAME]"
type input "Suite 110"
type input "[GEOGRAPHIC_DATA]"
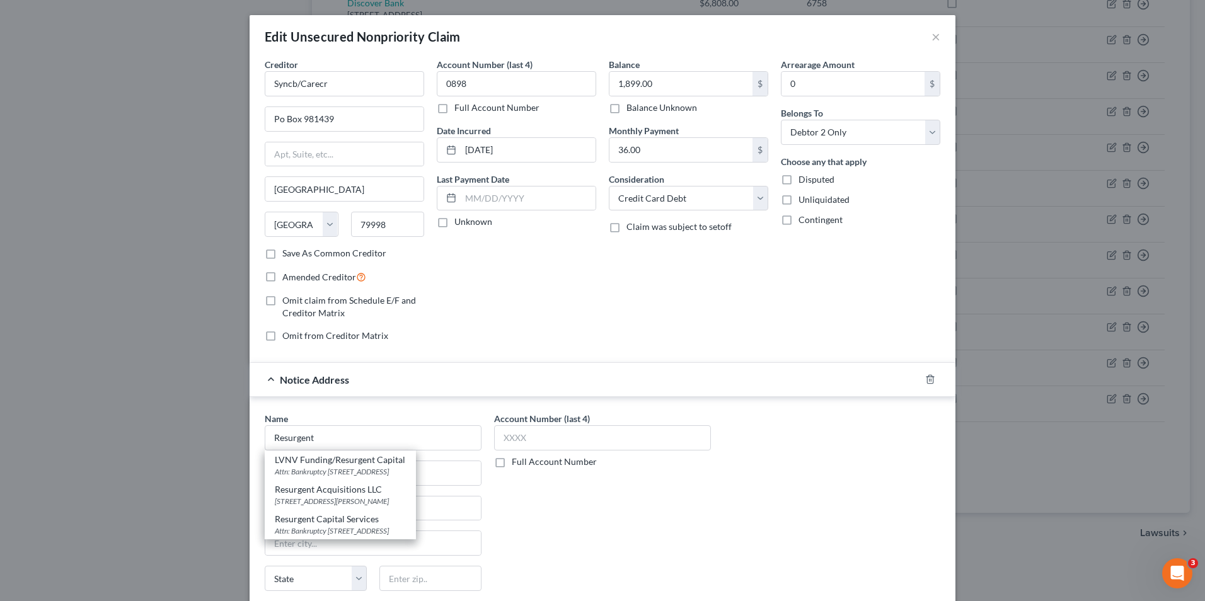
select select "42"
type input "29601"
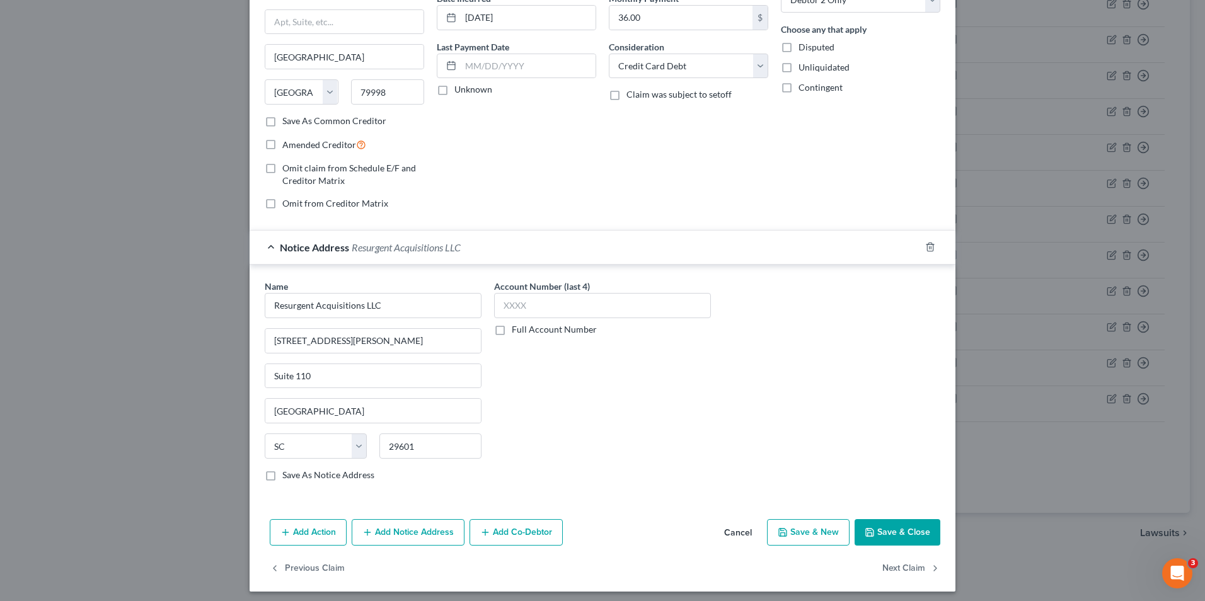
scroll to position [138, 0]
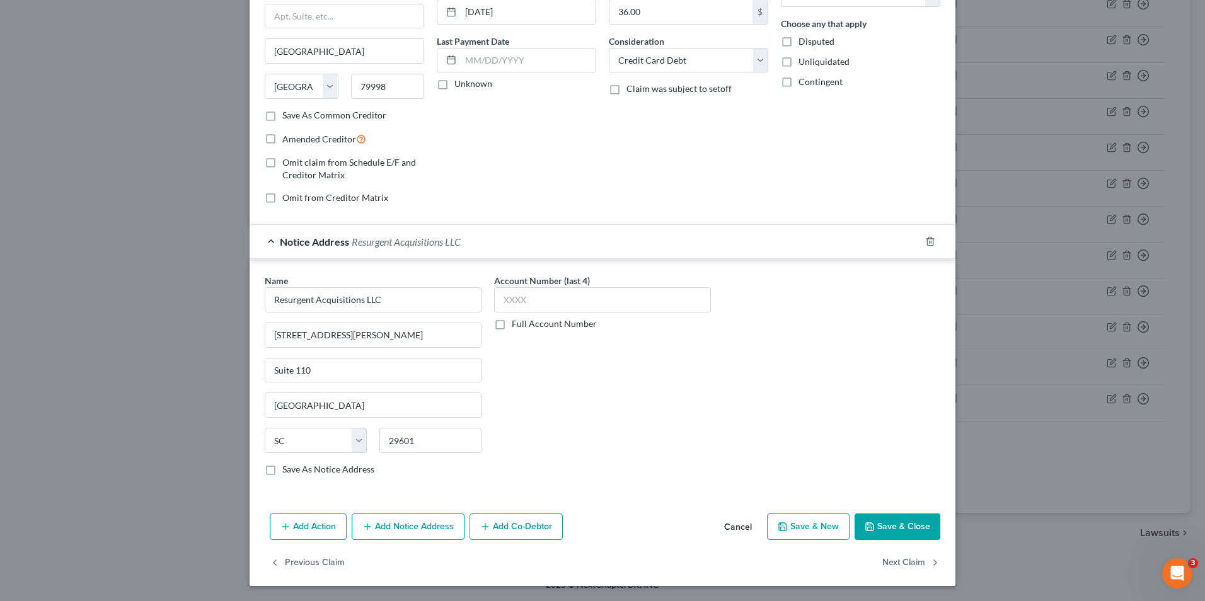
click at [884, 532] on button "Save & Close" at bounding box center [897, 527] width 86 height 26
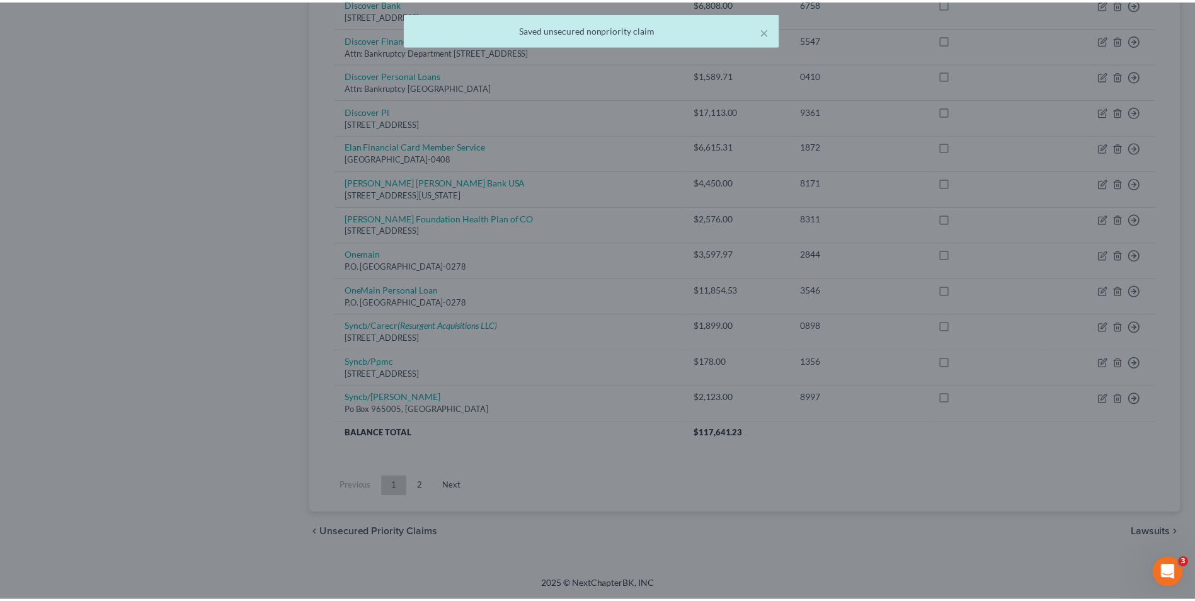
scroll to position [0, 0]
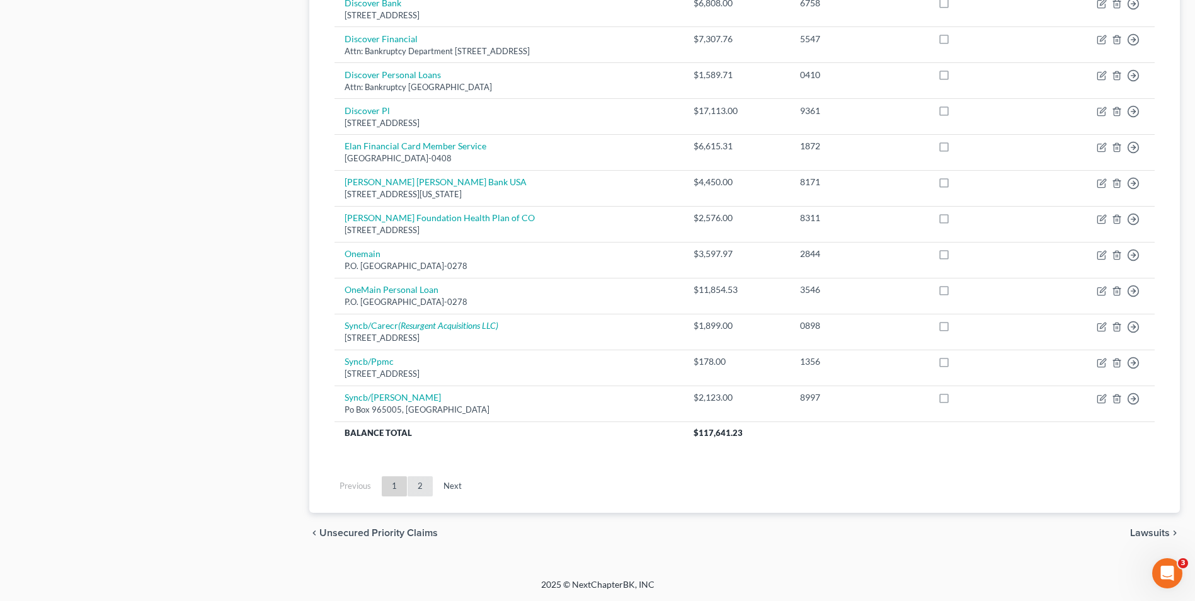
click at [413, 490] on link "2" at bounding box center [420, 486] width 25 height 20
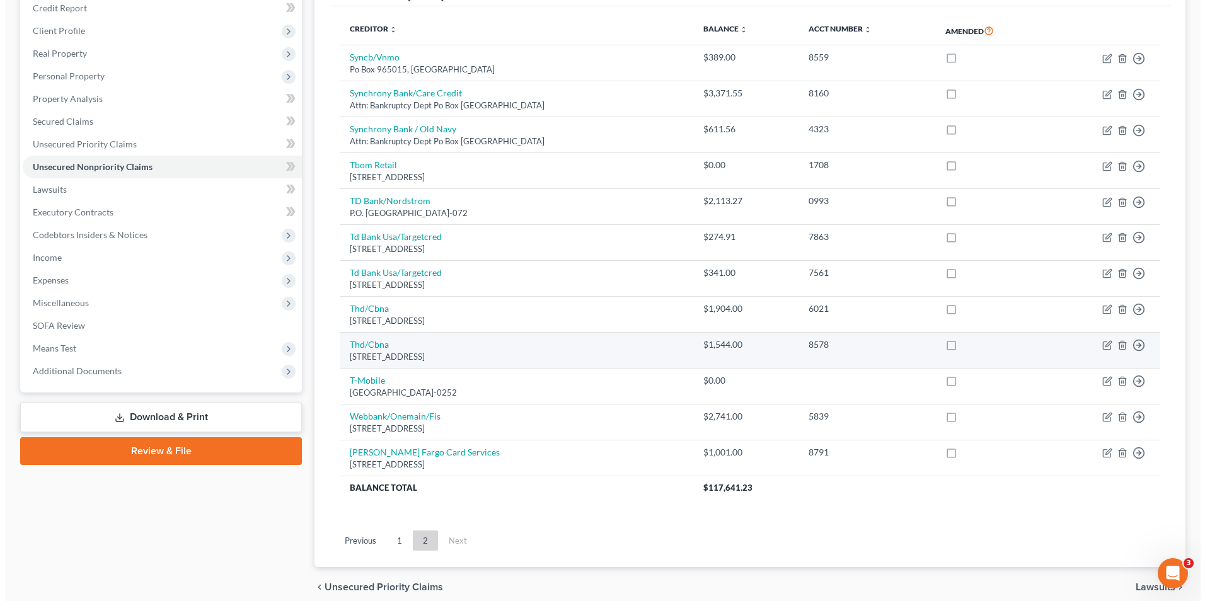
scroll to position [85, 0]
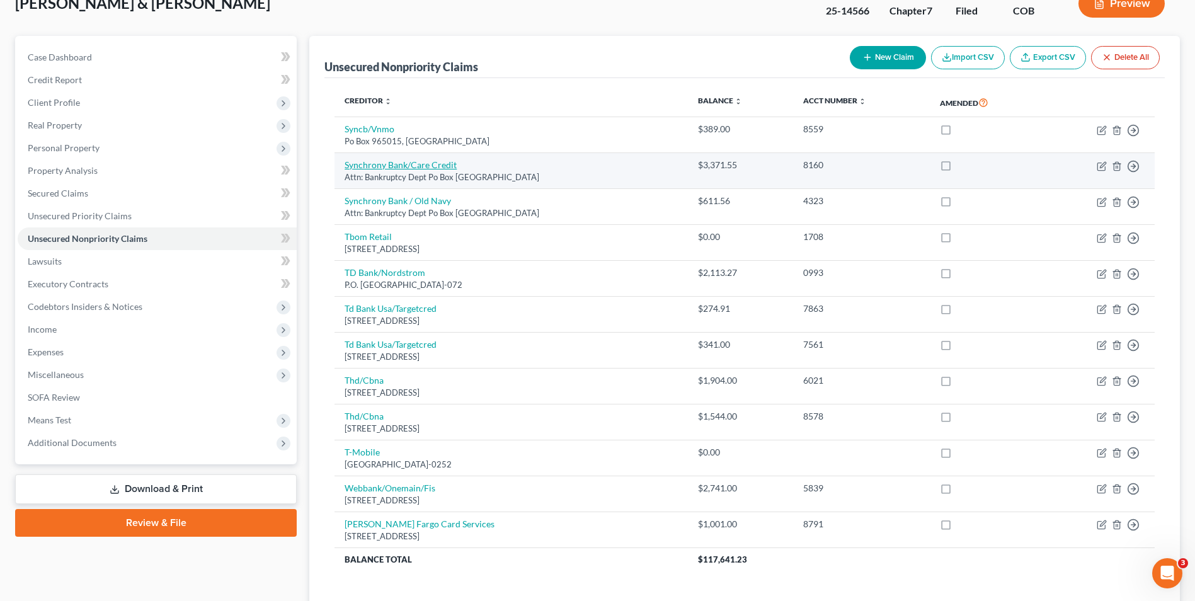
click at [430, 164] on link "Synchrony Bank/Care Credit" at bounding box center [401, 164] width 112 height 11
select select "9"
select select "2"
select select "0"
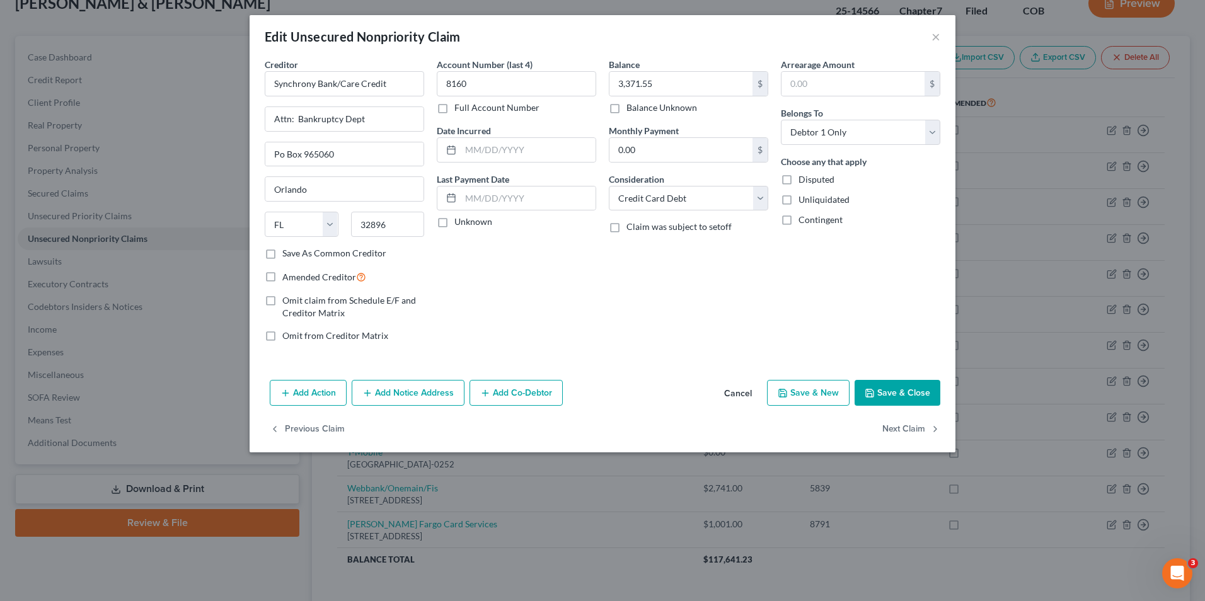
click at [429, 389] on button "Add Notice Address" at bounding box center [408, 393] width 113 height 26
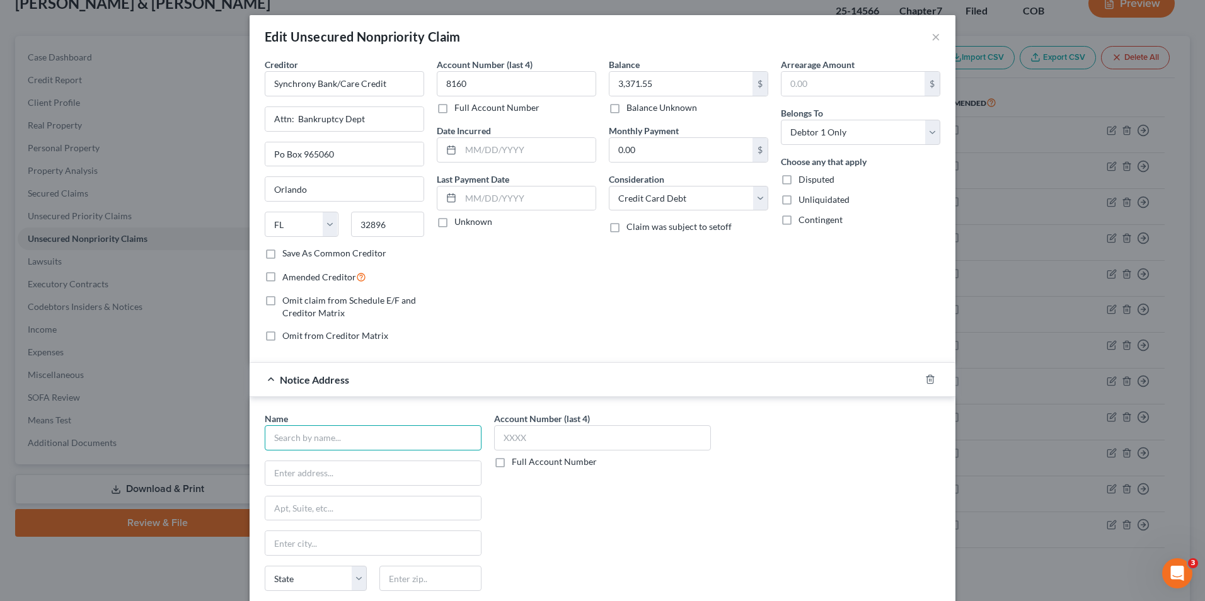
click at [344, 433] on input "text" at bounding box center [373, 437] width 217 height 25
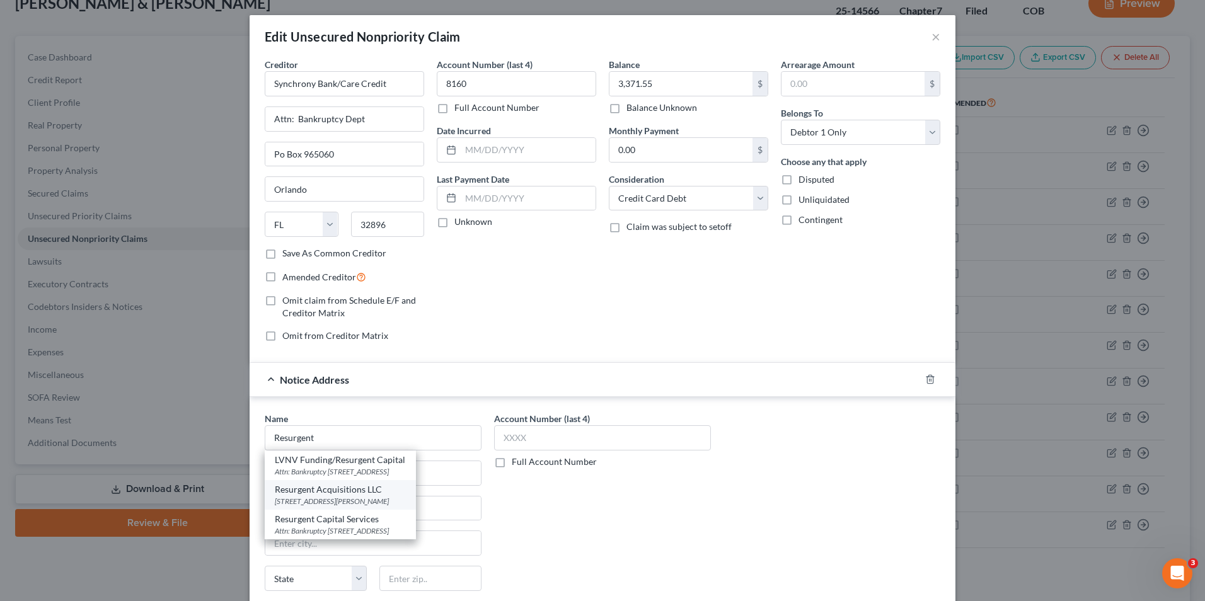
click at [369, 495] on div "Resurgent Acquisitions LLC" at bounding box center [340, 489] width 131 height 13
type input "Resurgent Acquisitions LLC"
type input "[STREET_ADDRESS][PERSON_NAME]"
type input "Suite 110"
type input "[GEOGRAPHIC_DATA]"
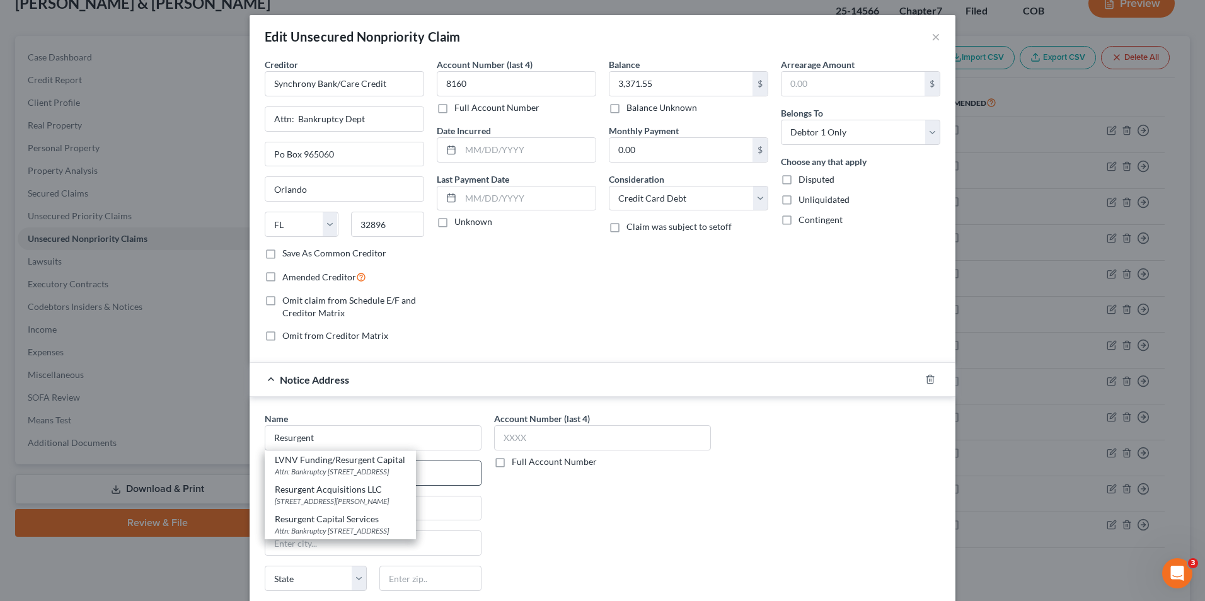
select select "42"
type input "29601"
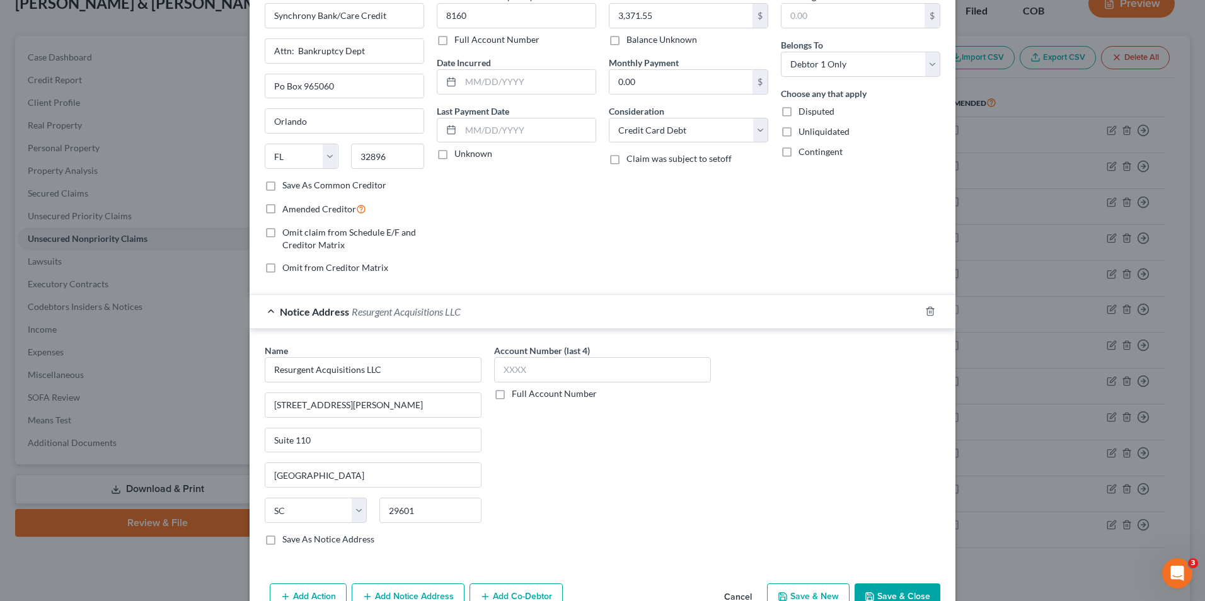
scroll to position [138, 0]
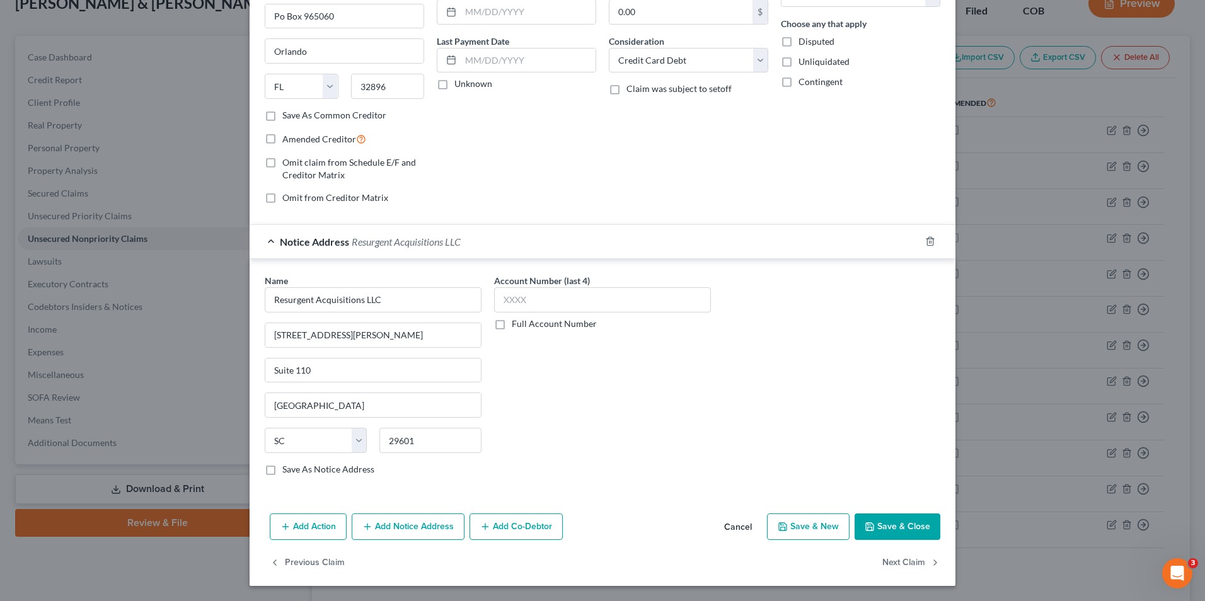
click at [895, 526] on button "Save & Close" at bounding box center [897, 527] width 86 height 26
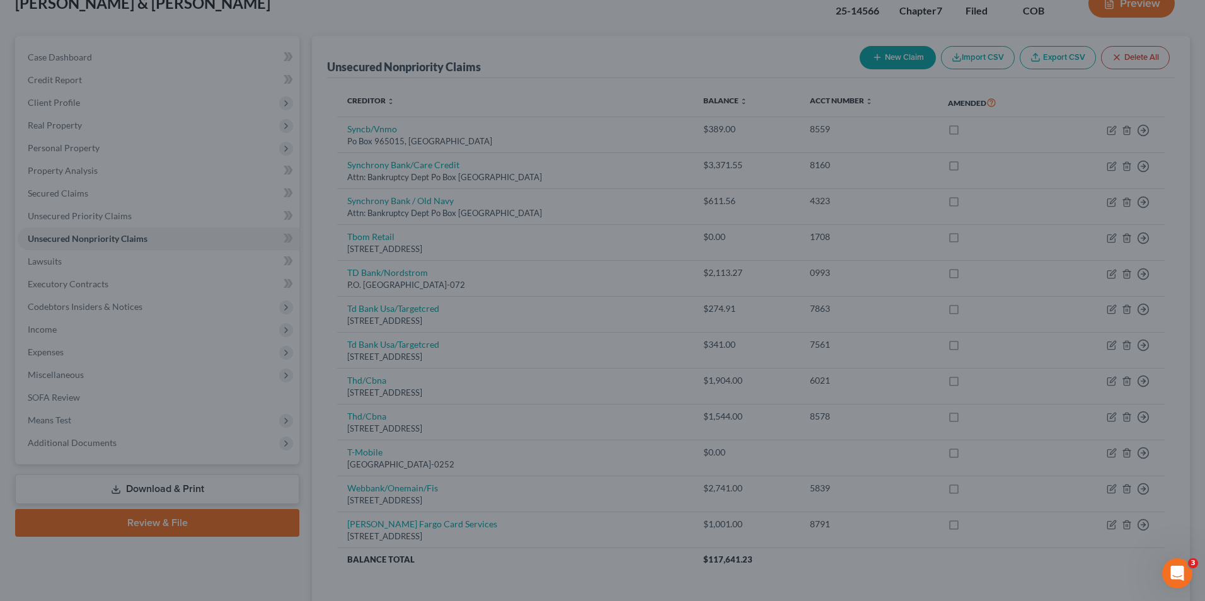
type input "0"
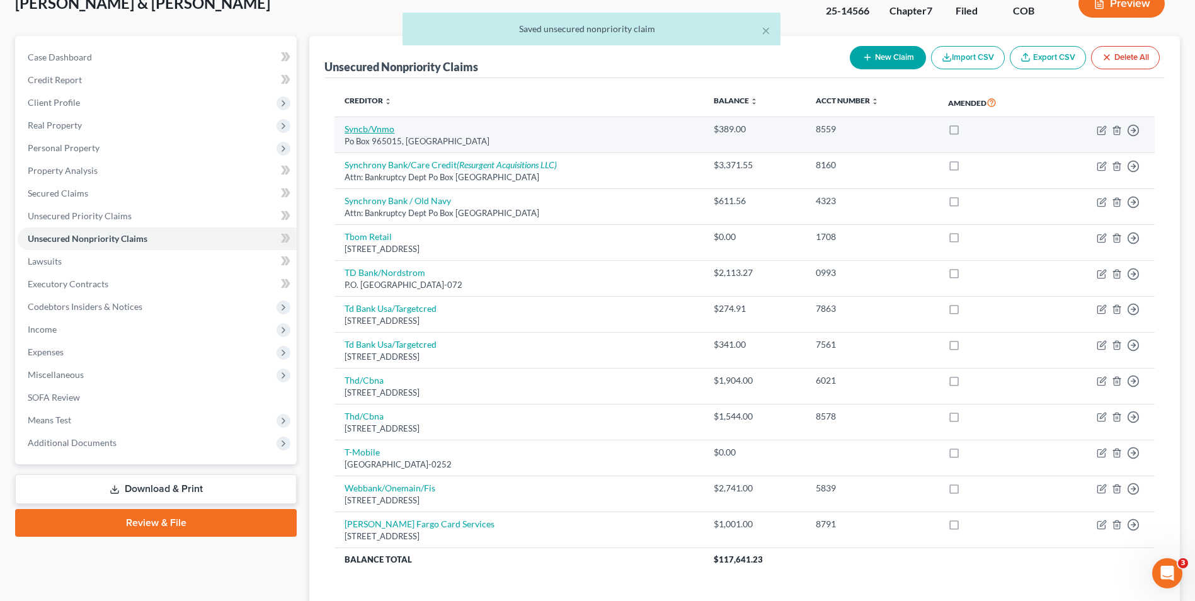
click at [364, 127] on link "Syncb/Vnmo" at bounding box center [370, 128] width 50 height 11
select select "9"
select select "2"
select select "1"
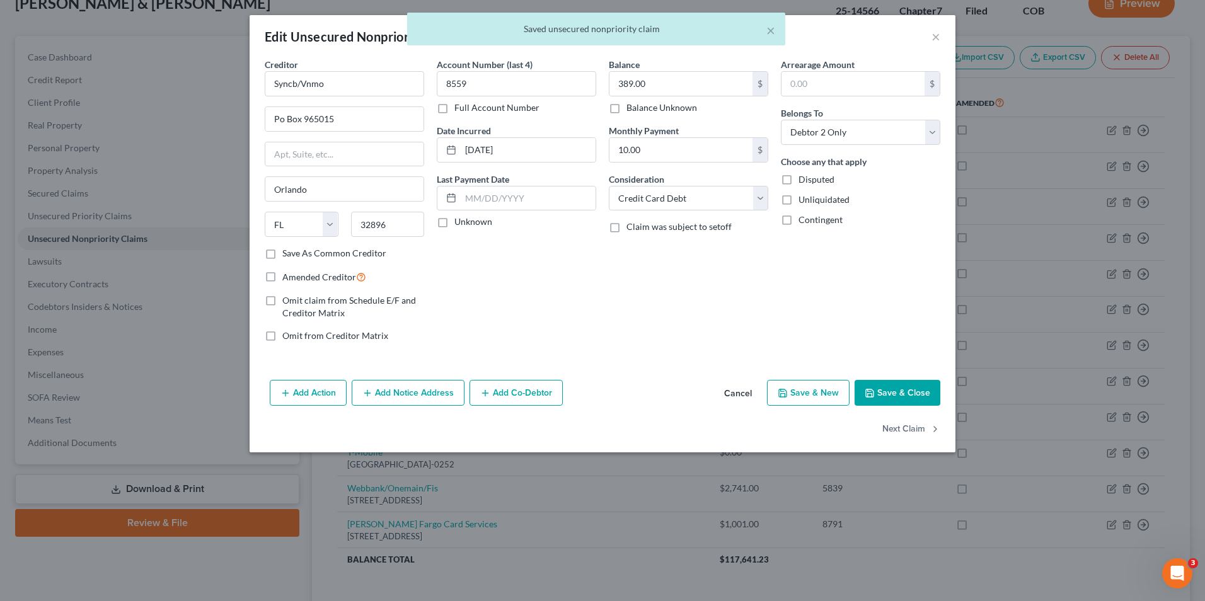
drag, startPoint x: 437, startPoint y: 399, endPoint x: 352, endPoint y: 409, distance: 86.2
click at [438, 399] on button "Add Notice Address" at bounding box center [408, 393] width 113 height 26
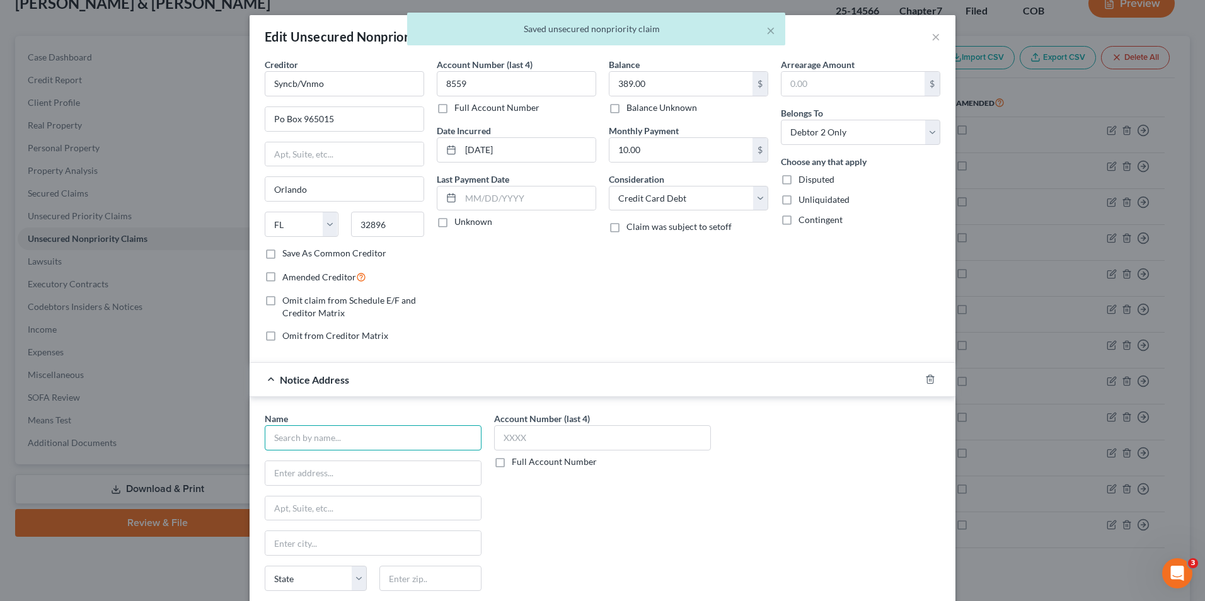
click at [330, 440] on input "text" at bounding box center [373, 437] width 217 height 25
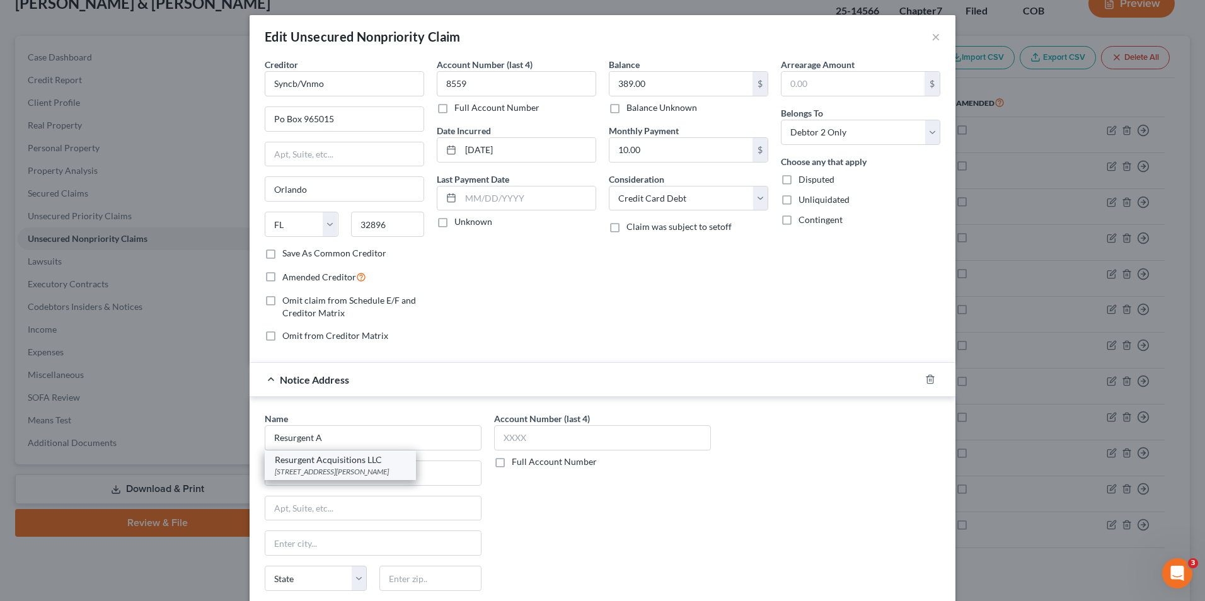
click at [335, 468] on div "[STREET_ADDRESS][PERSON_NAME]" at bounding box center [340, 471] width 131 height 11
type input "Resurgent Acquisitions LLC"
type input "[STREET_ADDRESS][PERSON_NAME]"
type input "Suite 110"
type input "[GEOGRAPHIC_DATA]"
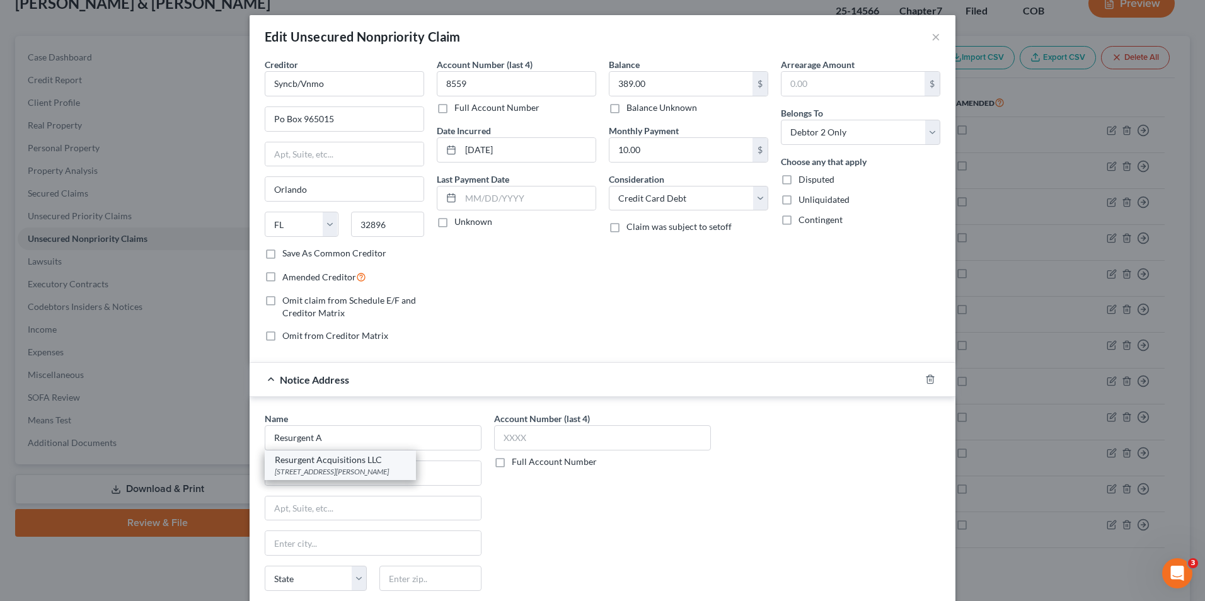
select select "42"
type input "29601"
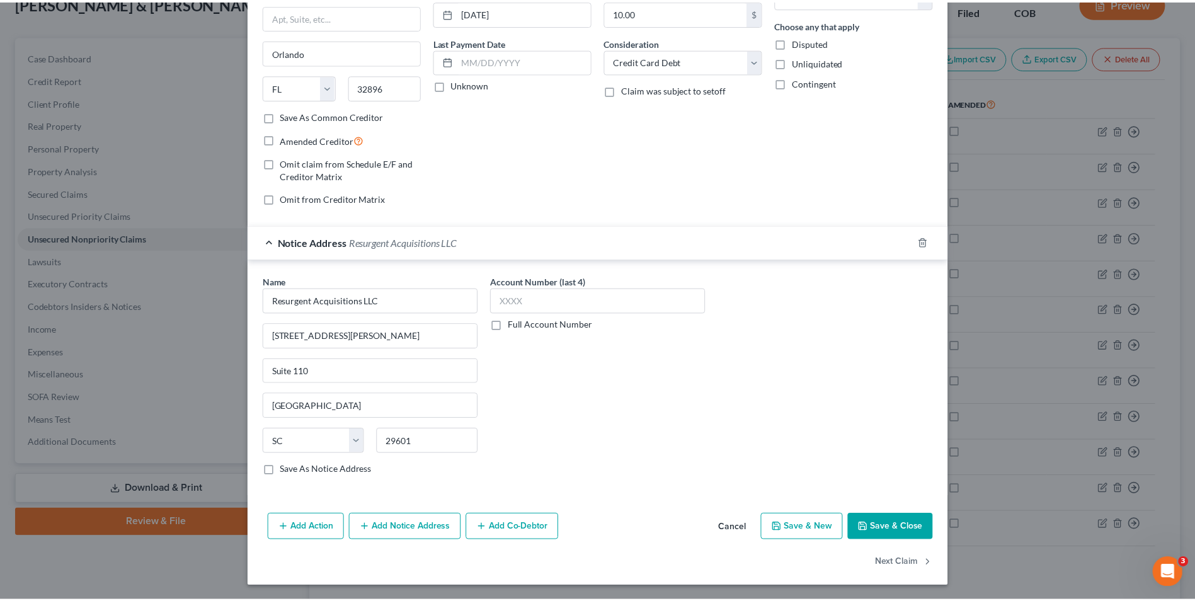
scroll to position [138, 0]
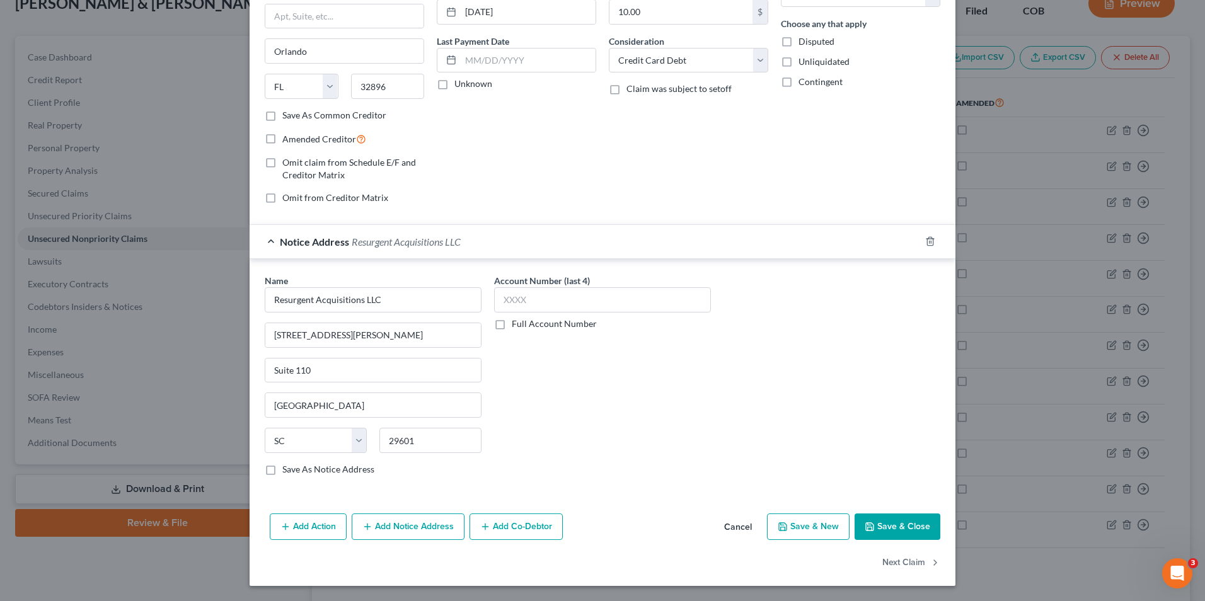
click at [849, 521] on div "Add Action Add Notice Address Add Co-Debtor Cancel Save & New Save & Close" at bounding box center [603, 529] width 706 height 42
click at [864, 522] on icon "button" at bounding box center [869, 527] width 10 height 10
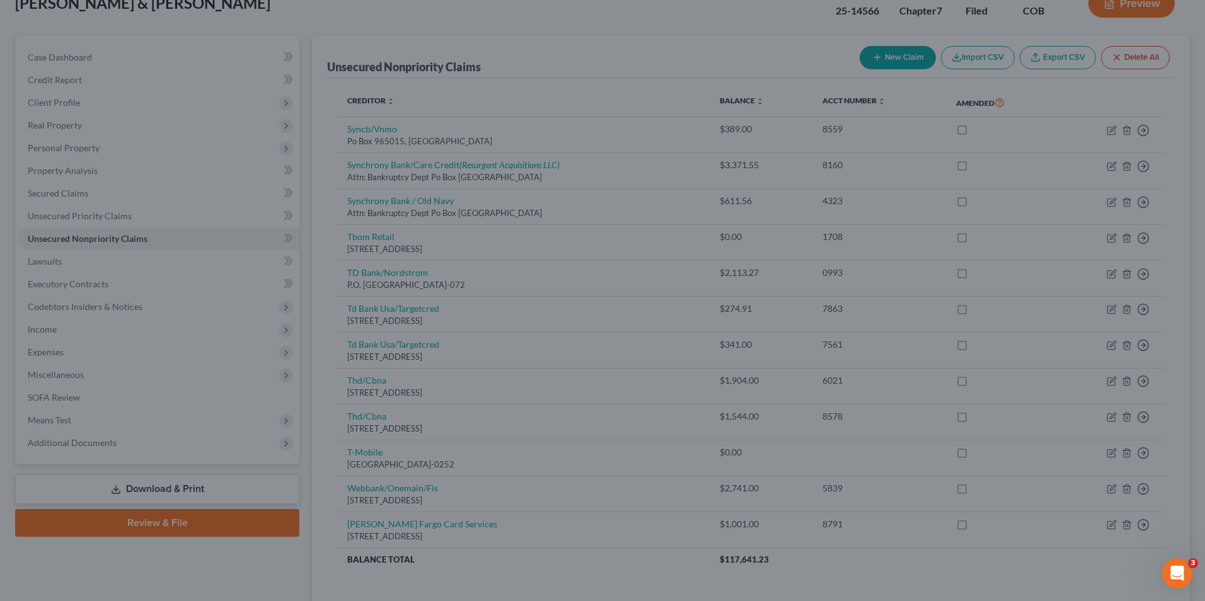
type input "0"
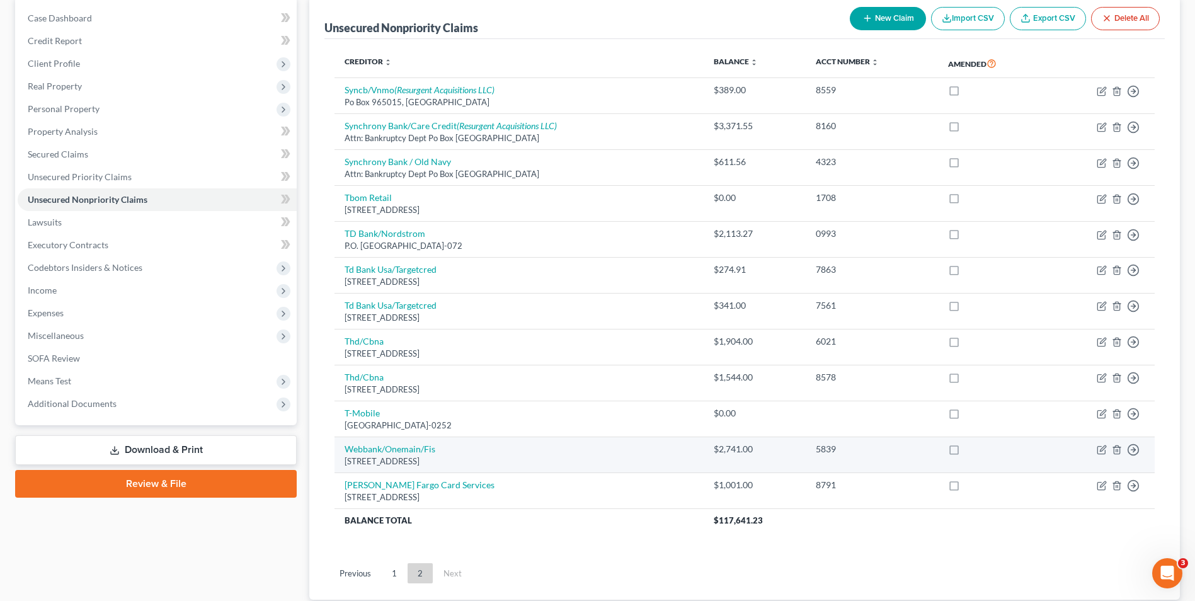
scroll to position [211, 0]
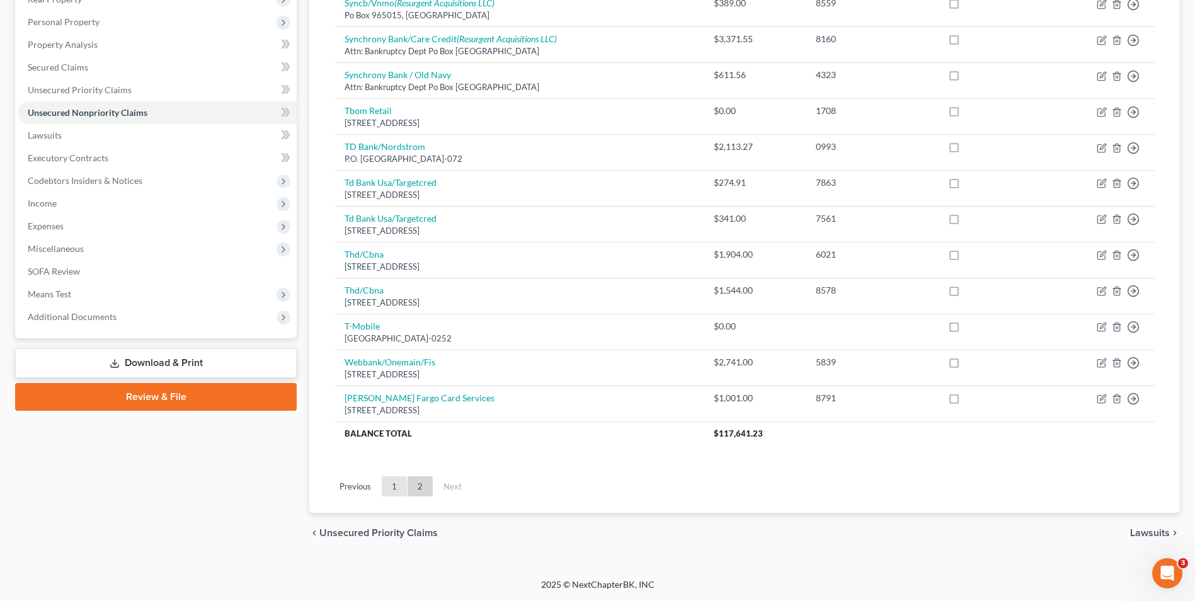
click at [401, 477] on ul "Previous 1 2 Next" at bounding box center [744, 486] width 841 height 33
click at [400, 483] on link "1" at bounding box center [394, 486] width 25 height 20
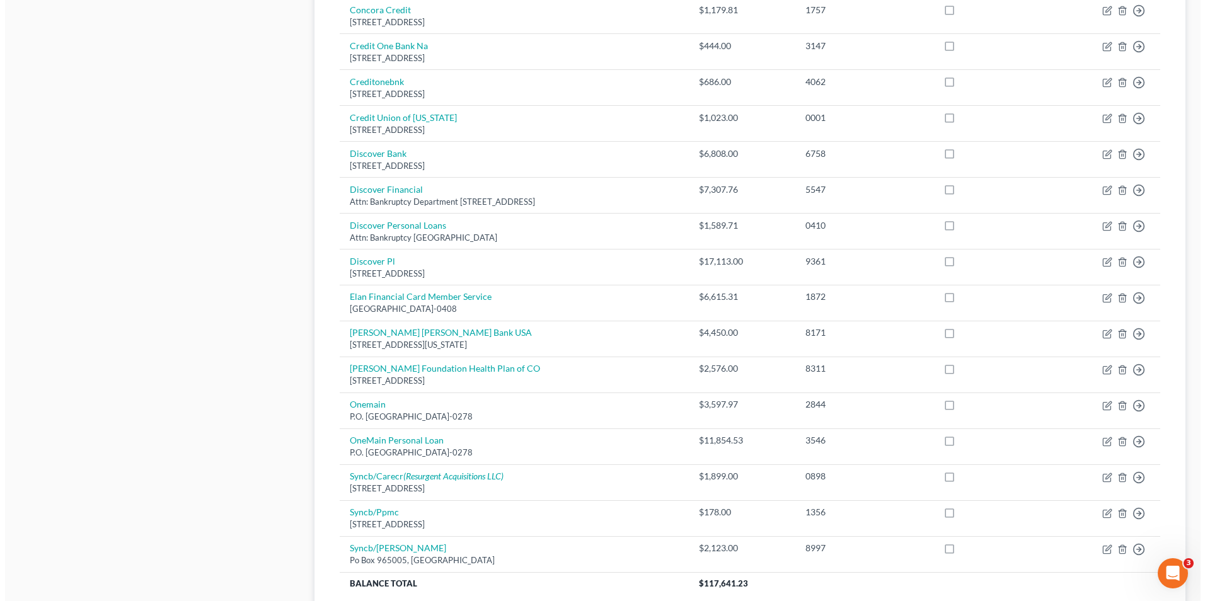
scroll to position [858, 0]
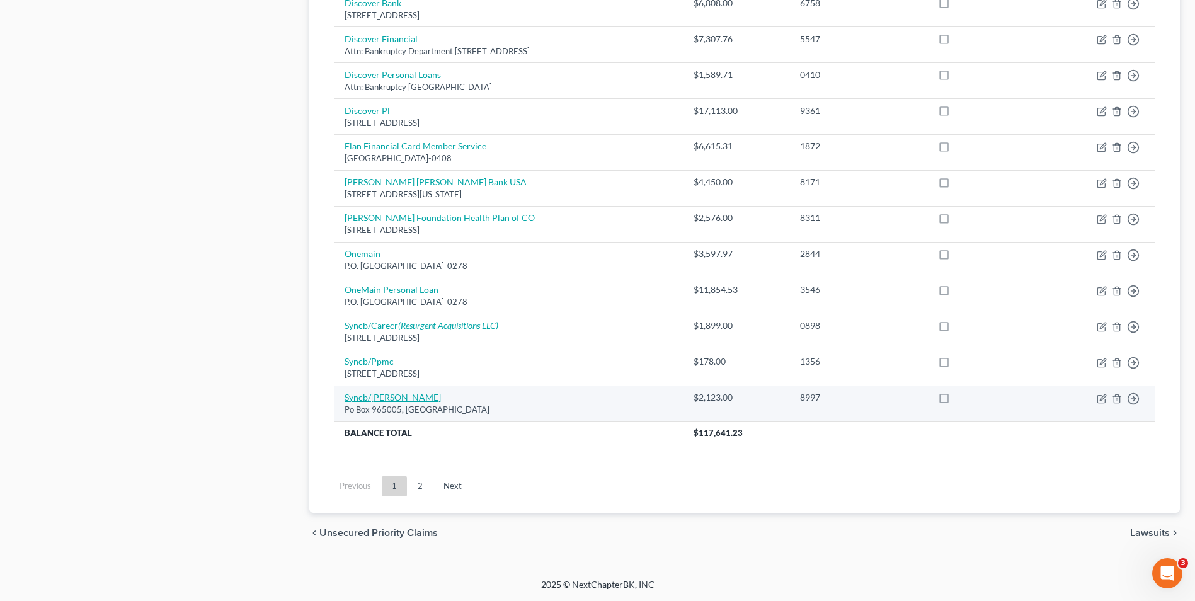
click at [381, 400] on link "Syncb/[PERSON_NAME]" at bounding box center [393, 397] width 96 height 11
select select "9"
select select "2"
select select "1"
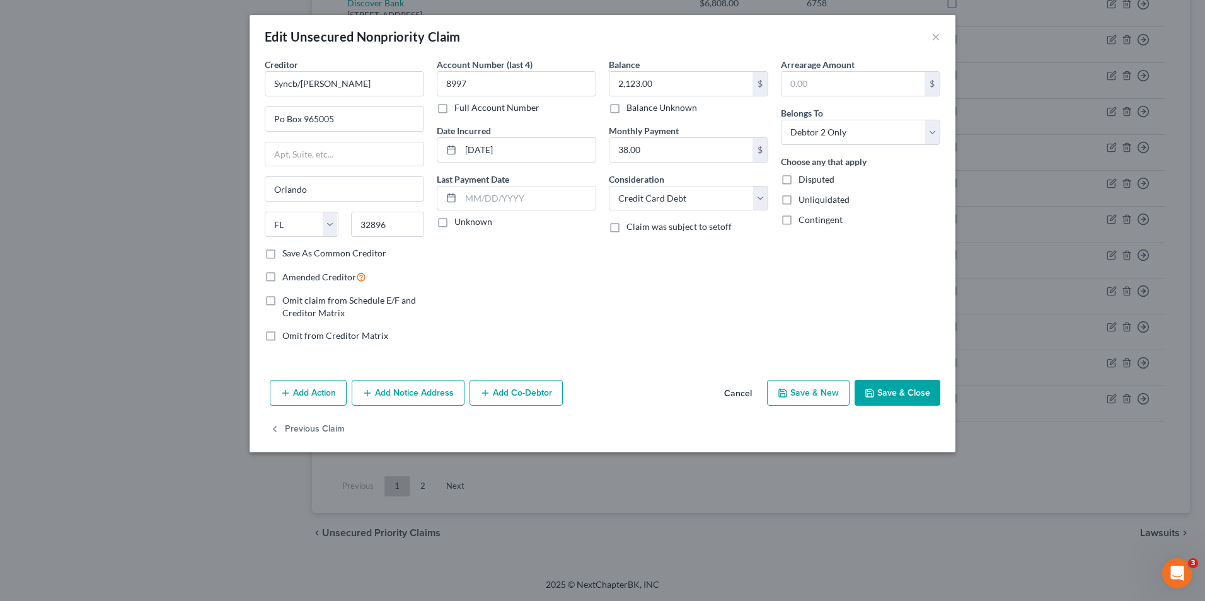
click at [424, 403] on button "Add Notice Address" at bounding box center [408, 393] width 113 height 26
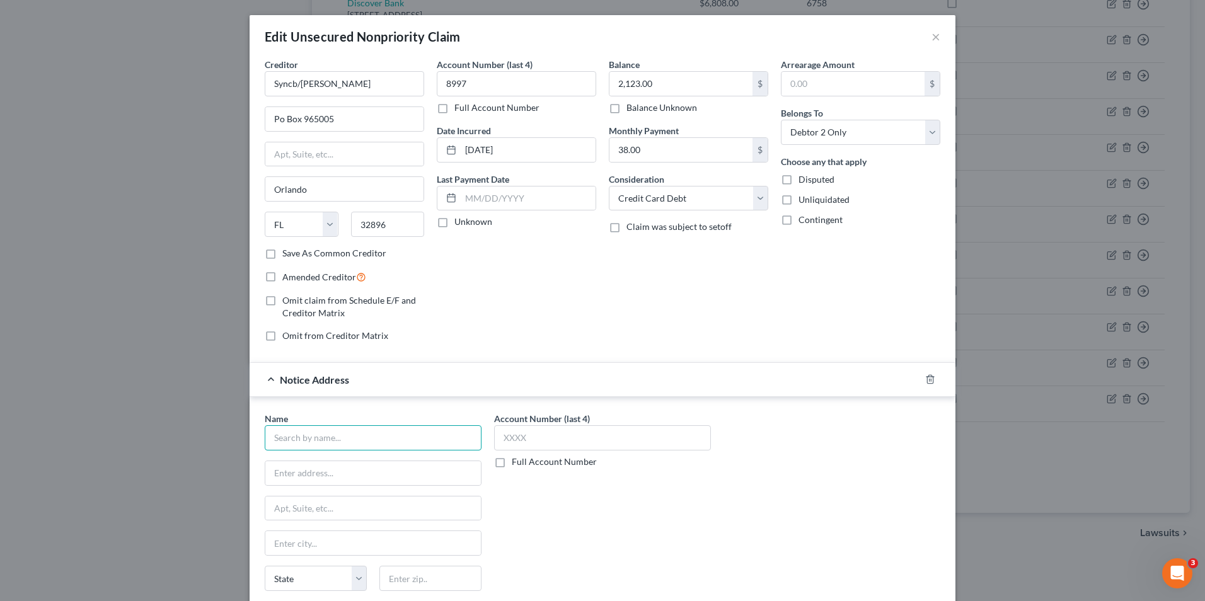
click at [347, 427] on input "text" at bounding box center [373, 437] width 217 height 25
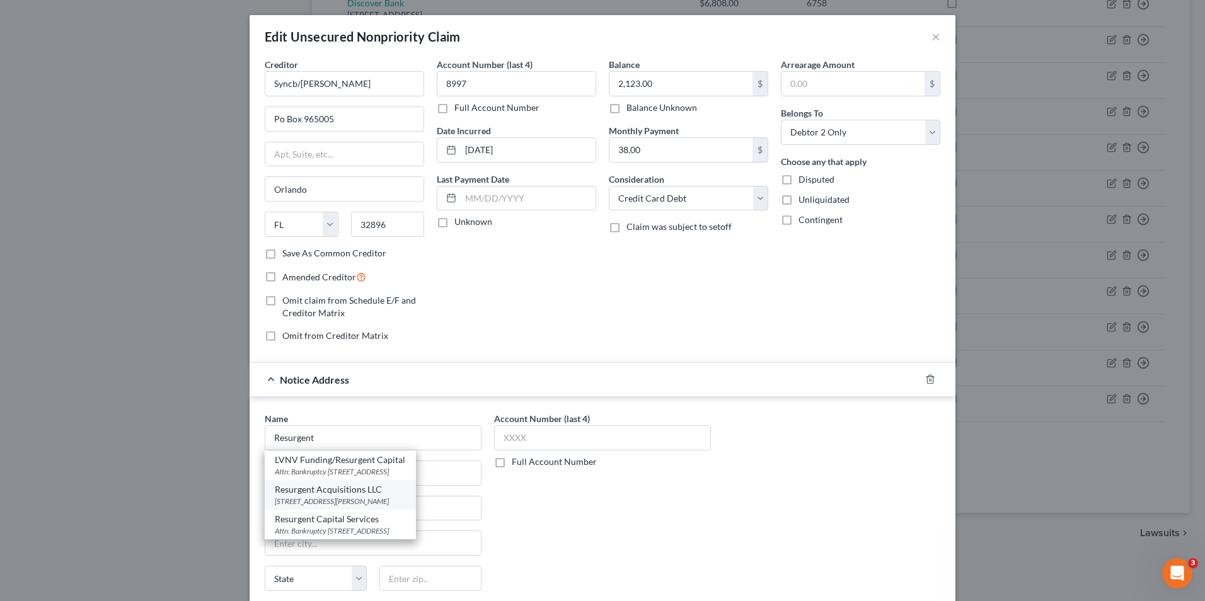
click at [365, 493] on div "Resurgent Acquisitions LLC" at bounding box center [340, 489] width 131 height 13
type input "Resurgent Acquisitions LLC"
type input "[STREET_ADDRESS][PERSON_NAME]"
type input "Suite 110"
type input "[GEOGRAPHIC_DATA]"
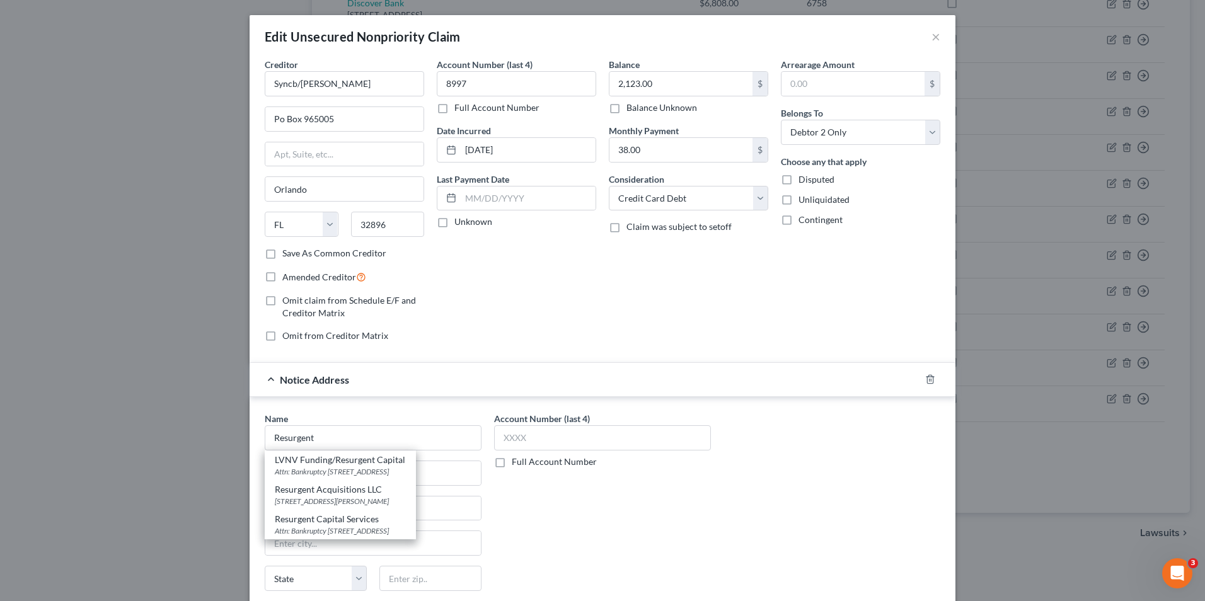
select select "42"
type input "29601"
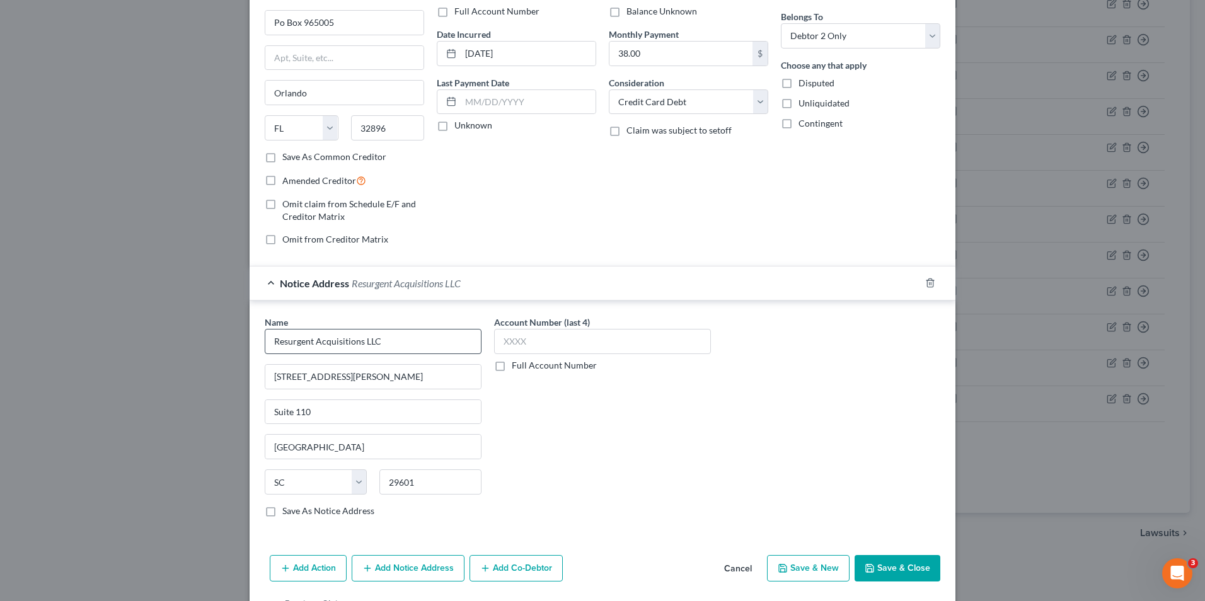
scroll to position [75, 0]
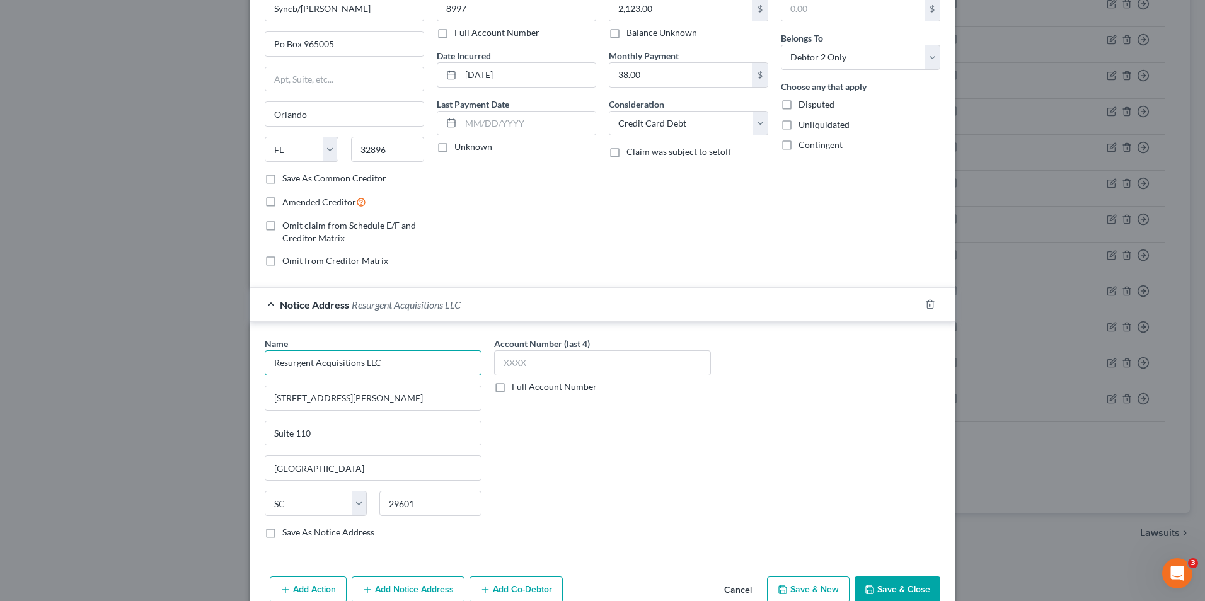
drag, startPoint x: 407, startPoint y: 369, endPoint x: 334, endPoint y: 363, distance: 73.3
click at [334, 363] on input "Resurgent Acquisitions LLC" at bounding box center [373, 362] width 217 height 25
paste input "Wages : 100 Hours x $18.95/hr = $1,894.00 (Estimated)"
type input "Resurgent AcquiWages : 100 Hours x $18.95/hr = $1,894.00 (Estimated)"
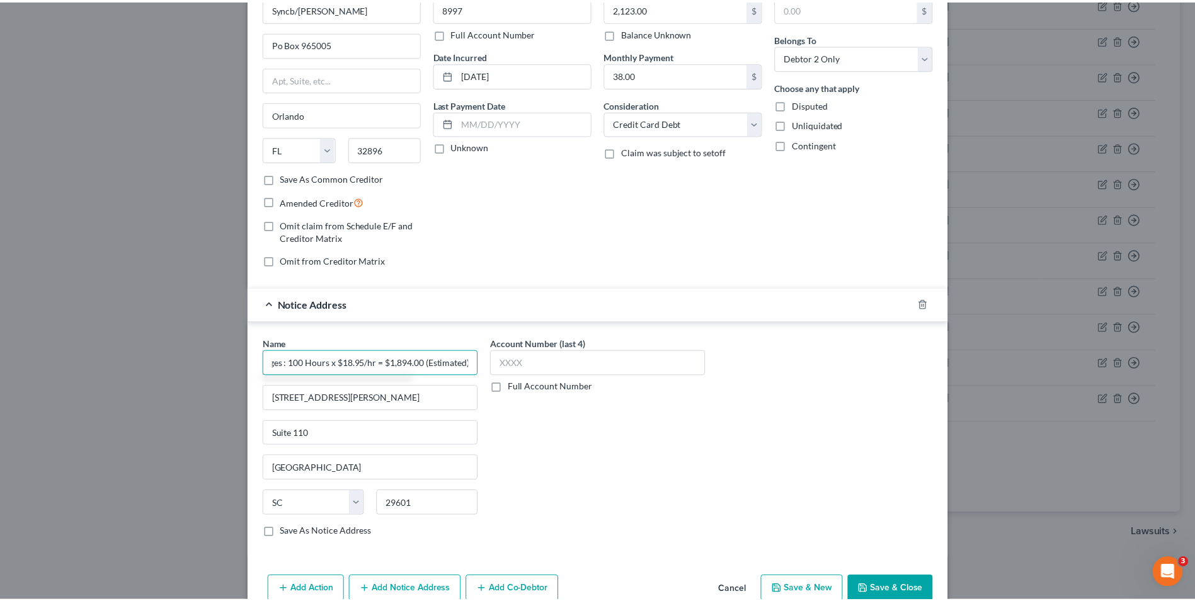
scroll to position [0, 0]
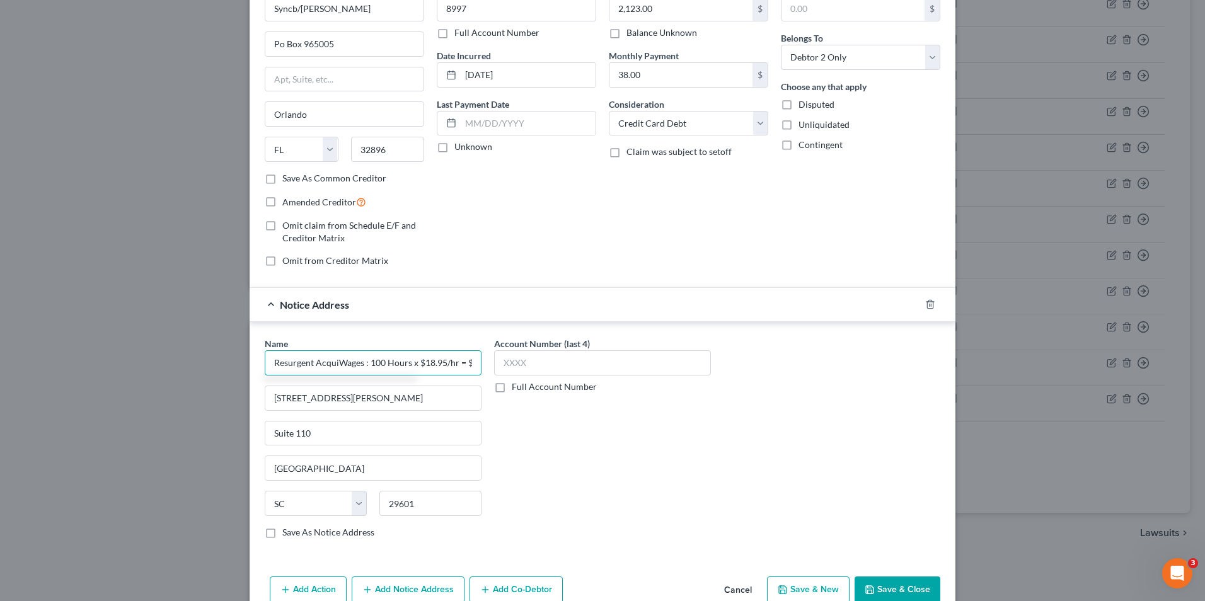
drag, startPoint x: 464, startPoint y: 364, endPoint x: 175, endPoint y: 377, distance: 288.9
click at [175, 377] on div "Edit Unsecured Nonpriority Claim × Creditor * Syncb/[PERSON_NAME] Po Box 965005…" at bounding box center [602, 300] width 1205 height 601
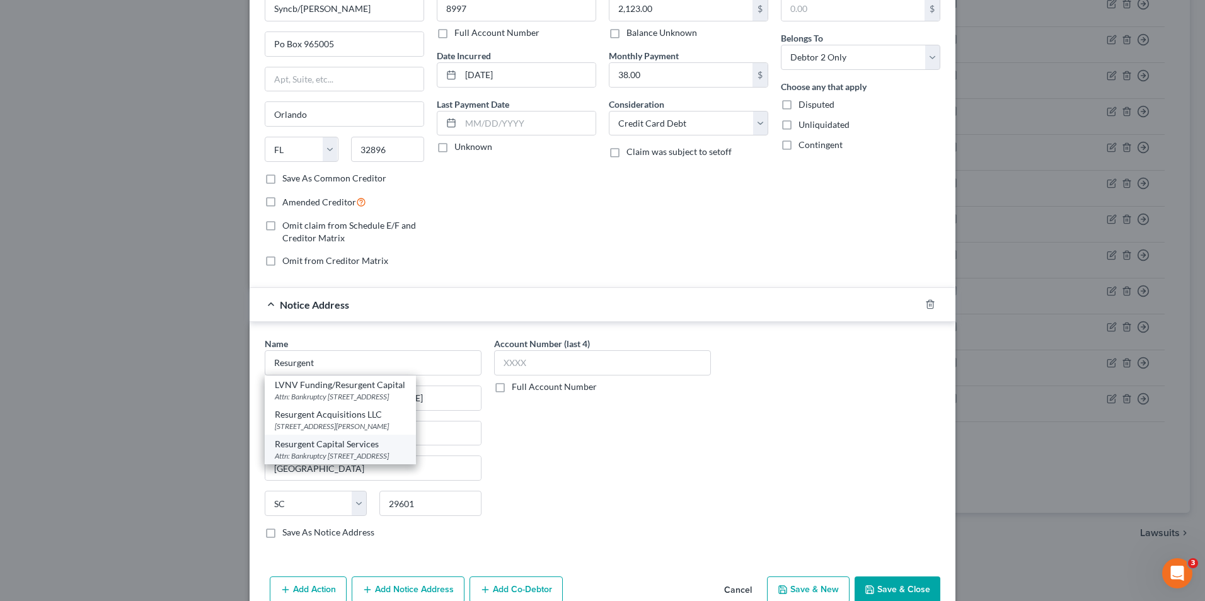
click at [377, 453] on div "Attn: Bankruptcy [STREET_ADDRESS]" at bounding box center [340, 456] width 131 height 11
type input "Resurgent Capital Services"
type input "Attn: Bankruptcy"
type input "Po Box 10497"
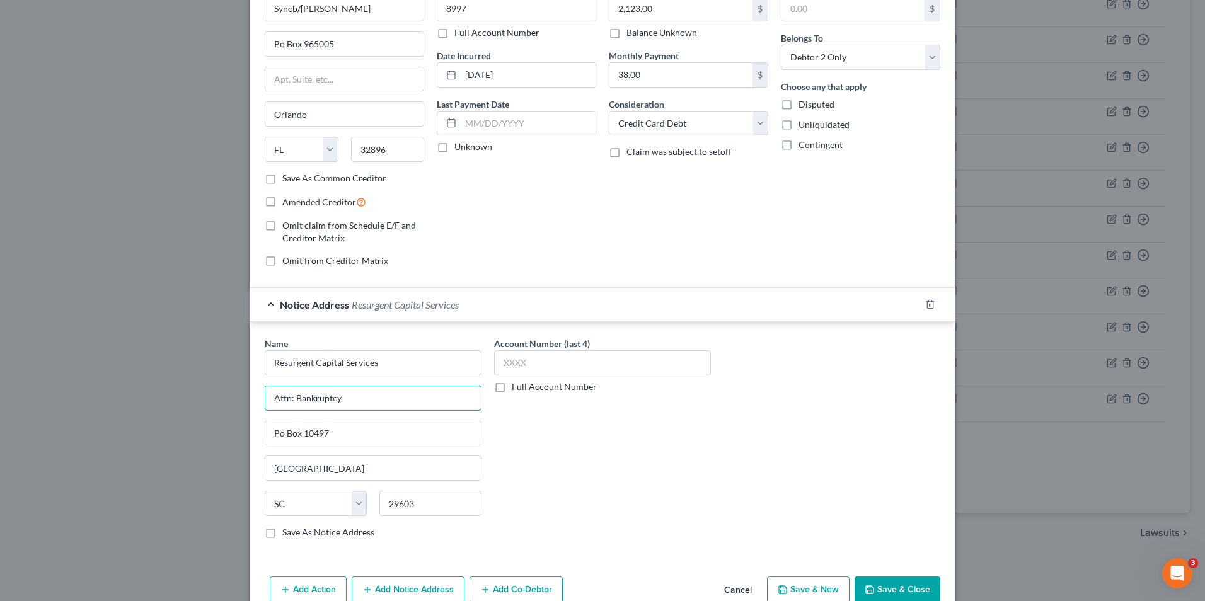
drag, startPoint x: 360, startPoint y: 402, endPoint x: 191, endPoint y: 405, distance: 169.5
click at [191, 405] on div "Edit Unsecured Nonpriority Claim × Creditor * Syncb/[PERSON_NAME] Po Box 965005…" at bounding box center [602, 300] width 1205 height 601
drag, startPoint x: 352, startPoint y: 437, endPoint x: 219, endPoint y: 443, distance: 133.1
click at [219, 443] on div "Edit Unsecured Nonpriority Claim × Creditor * Syncb/[PERSON_NAME] Po Box 965005…" at bounding box center [602, 300] width 1205 height 601
click at [894, 579] on button "Save & Close" at bounding box center [897, 590] width 86 height 26
